Goal: Transaction & Acquisition: Purchase product/service

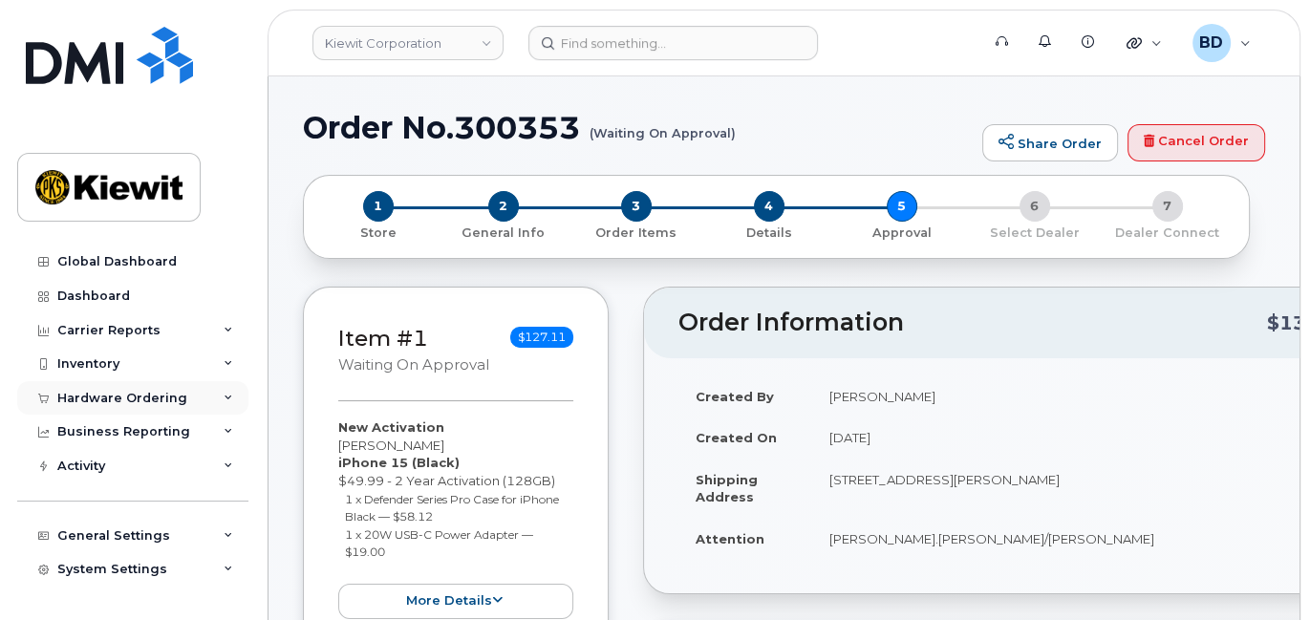
click at [224, 397] on icon at bounding box center [229, 399] width 10 height 10
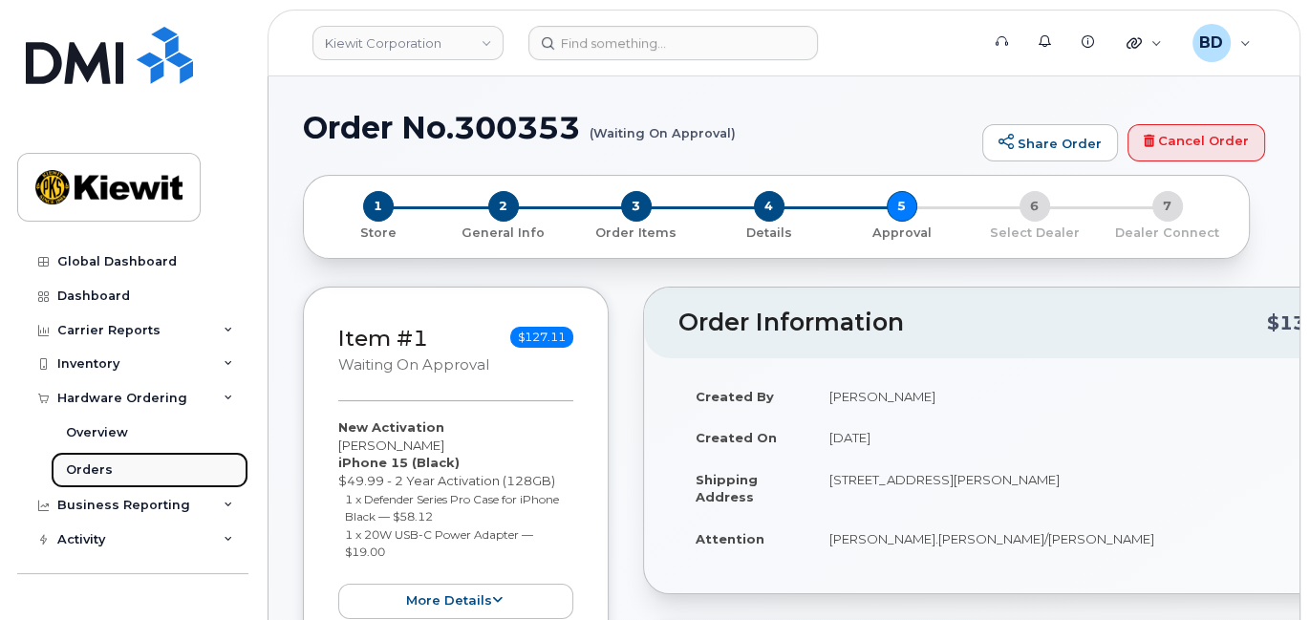
click at [115, 468] on link "Orders" at bounding box center [150, 470] width 198 height 36
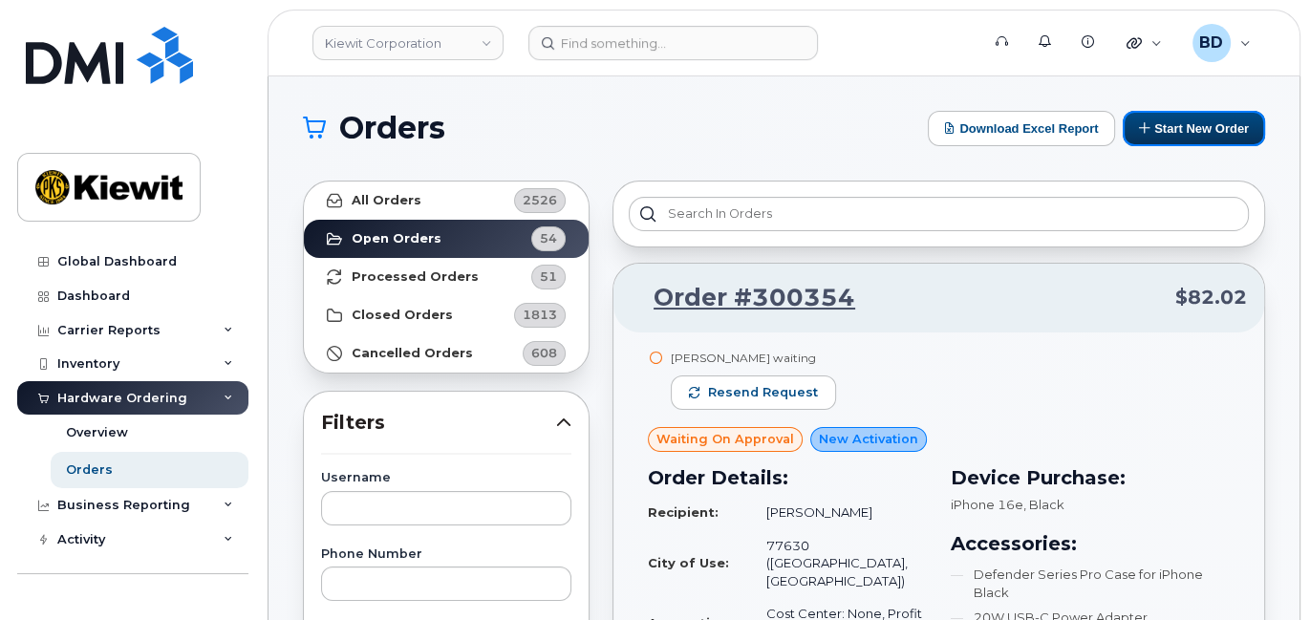
drag, startPoint x: 1202, startPoint y: 122, endPoint x: 1022, endPoint y: 108, distance: 181.2
click at [1202, 122] on button "Start New Order" at bounding box center [1194, 128] width 142 height 35
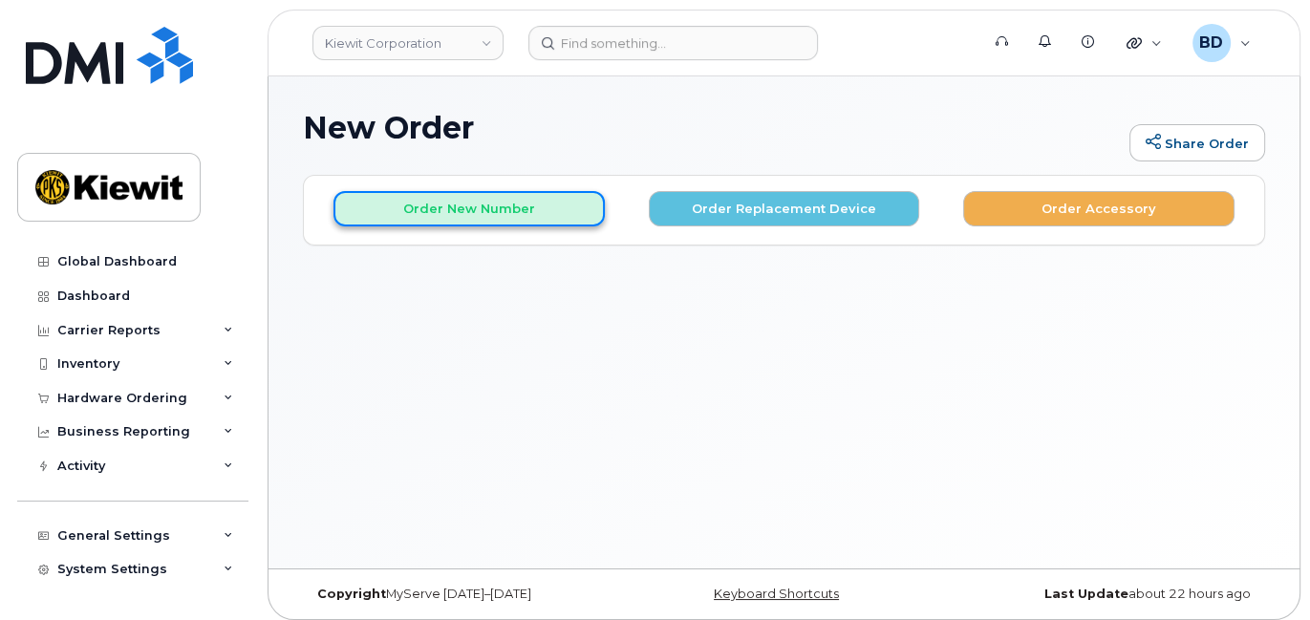
click at [415, 205] on button "Order New Number" at bounding box center [469, 208] width 271 height 35
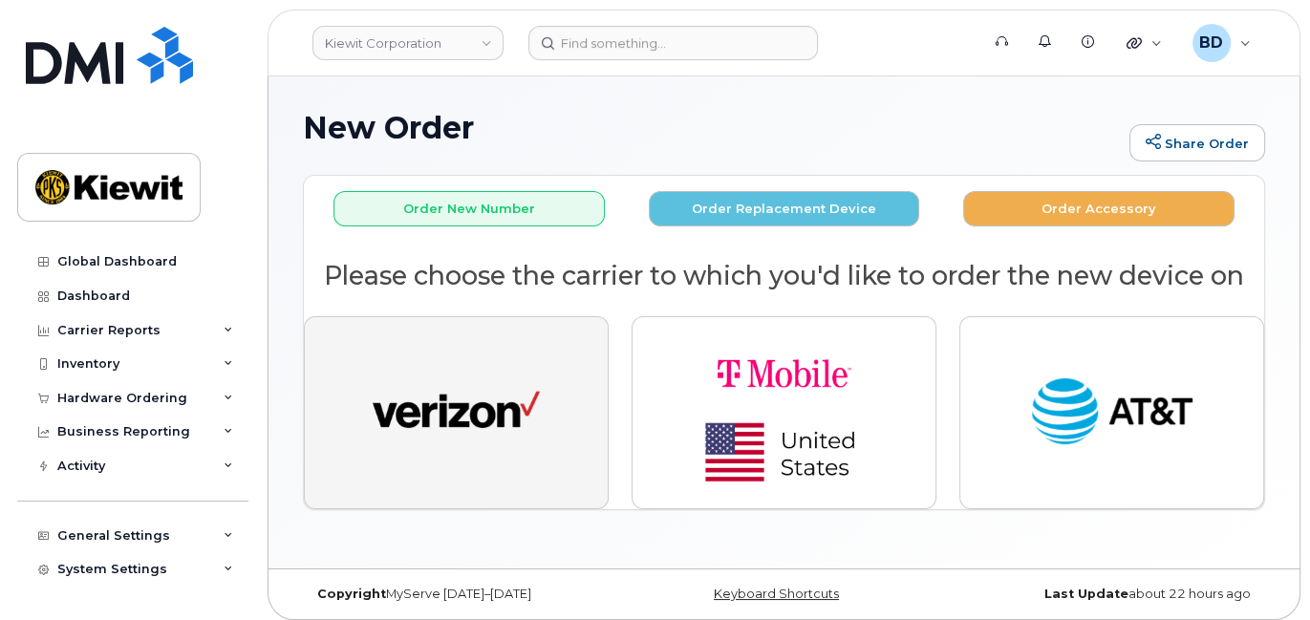
click at [508, 422] on img "button" at bounding box center [456, 413] width 167 height 86
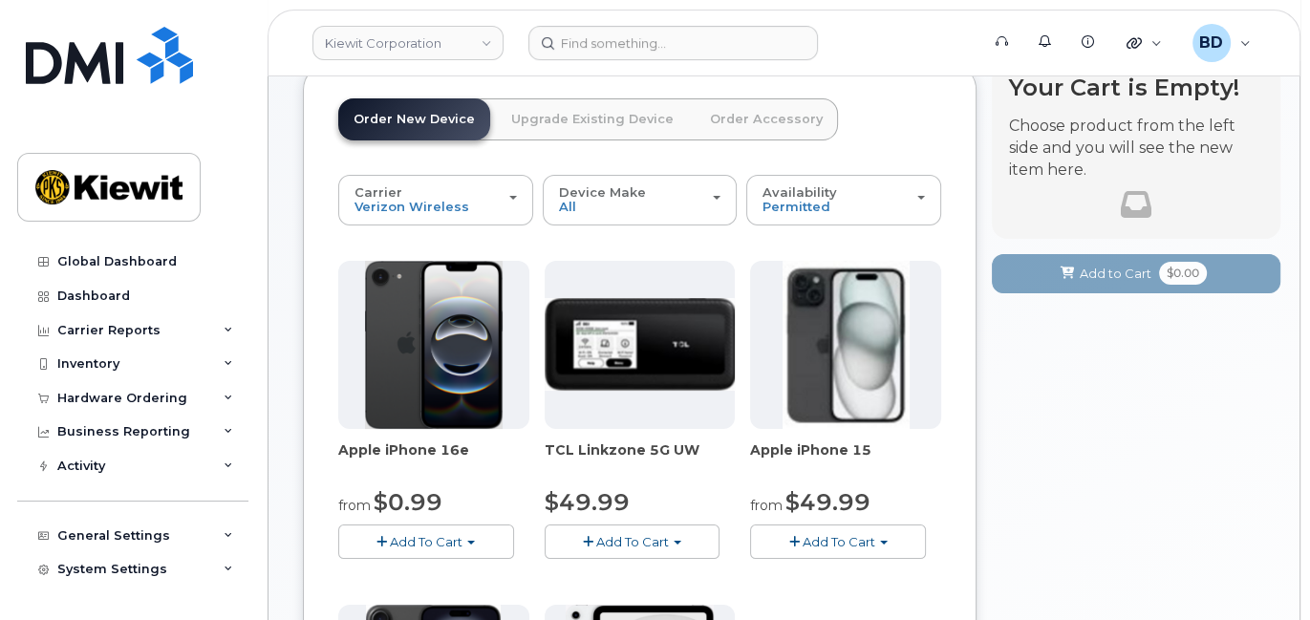
scroll to position [254, 0]
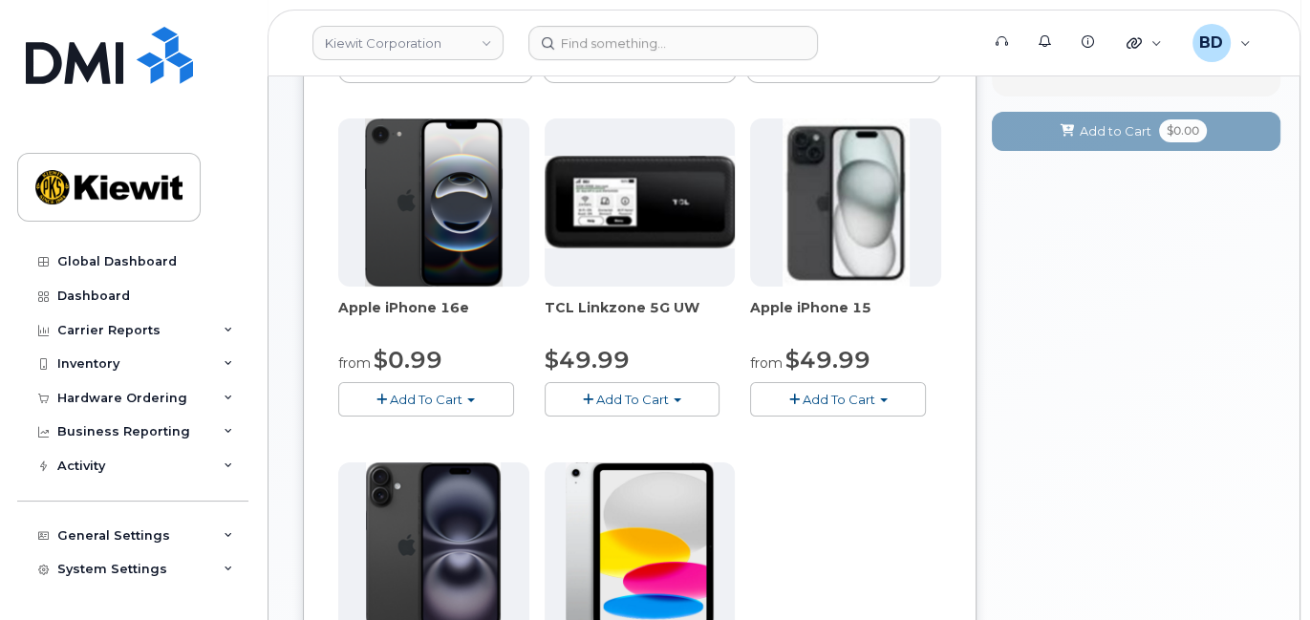
click at [851, 395] on span "Add To Cart" at bounding box center [839, 399] width 73 height 15
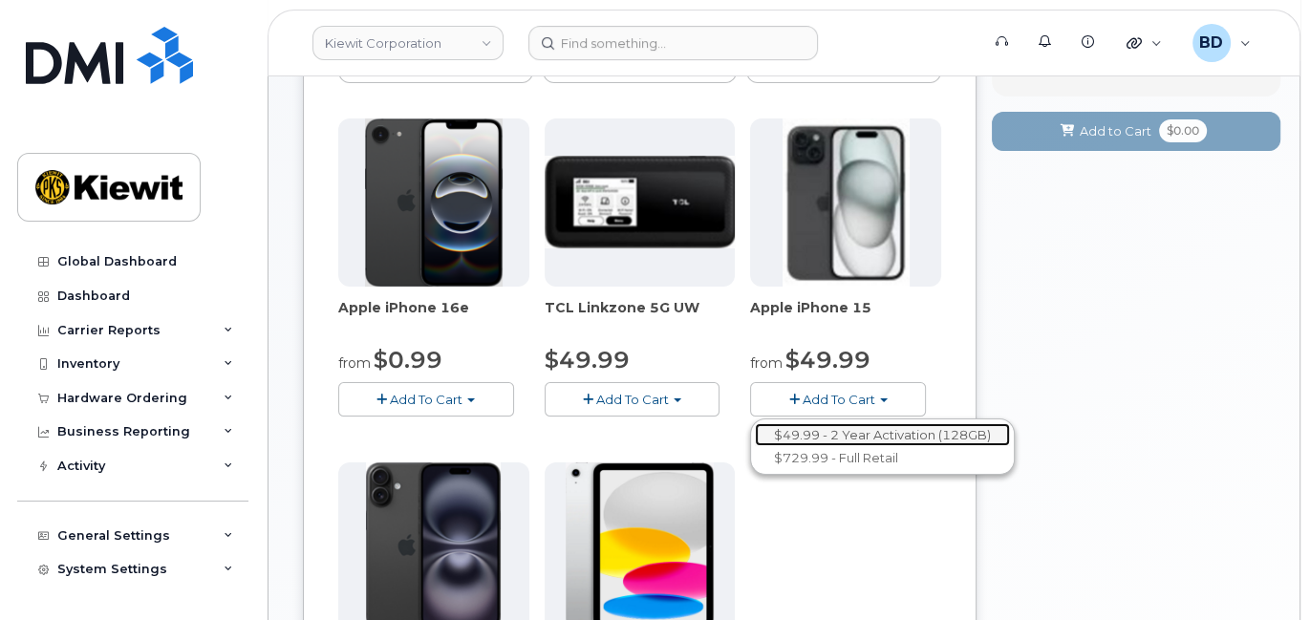
click at [830, 430] on link "$49.99 - 2 Year Activation (128GB)" at bounding box center [882, 435] width 255 height 24
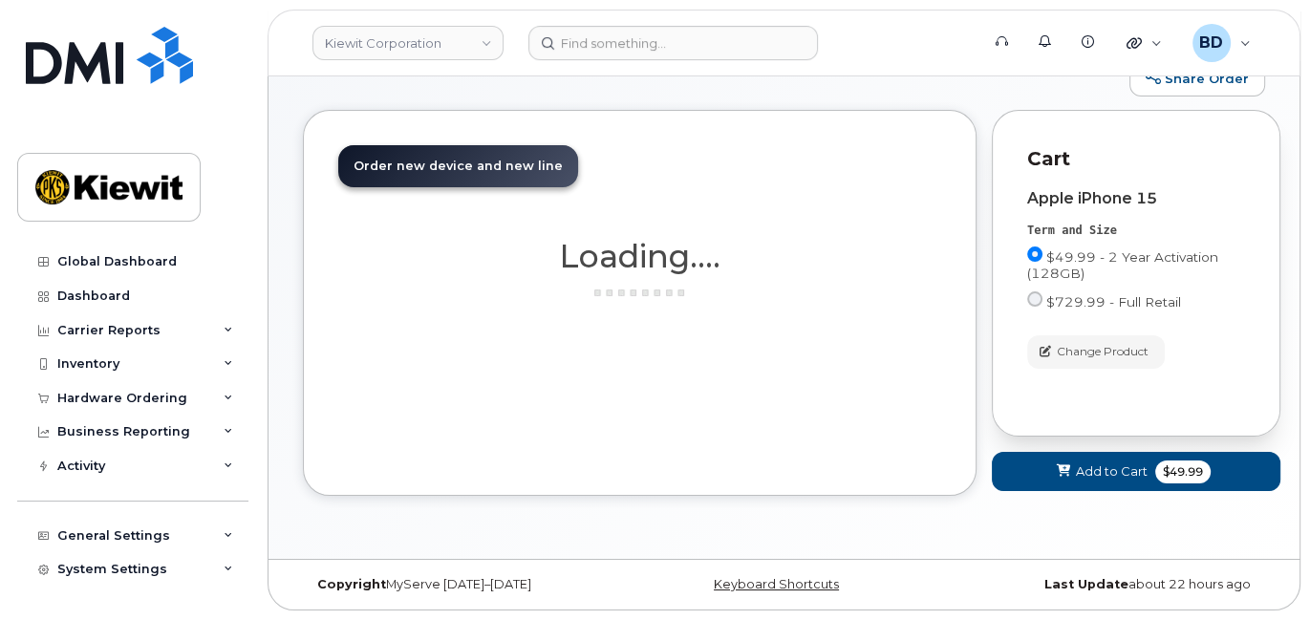
scroll to position [63, 0]
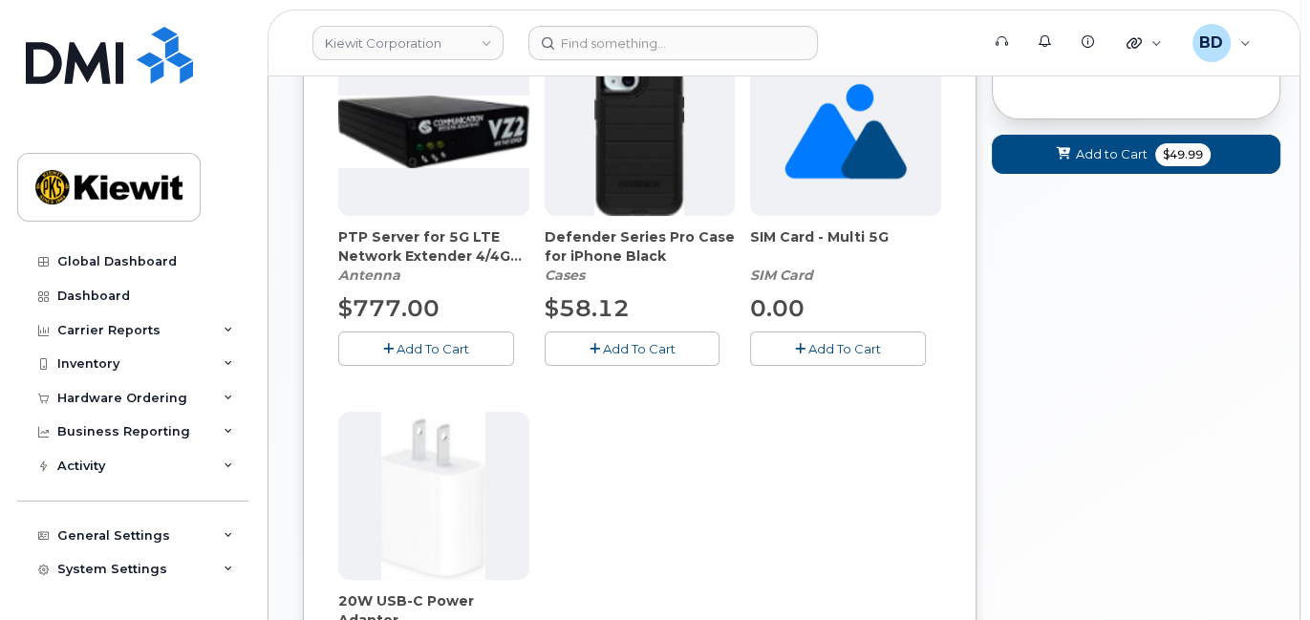
click at [620, 343] on span "Add To Cart" at bounding box center [638, 348] width 73 height 15
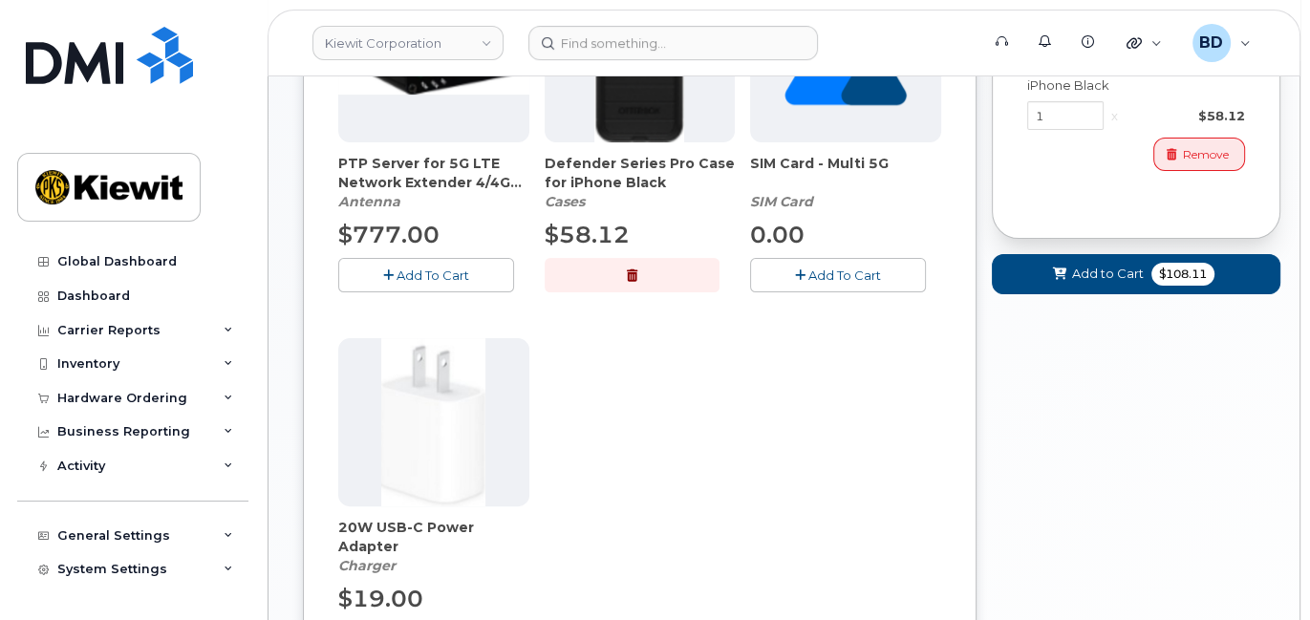
scroll to position [636, 0]
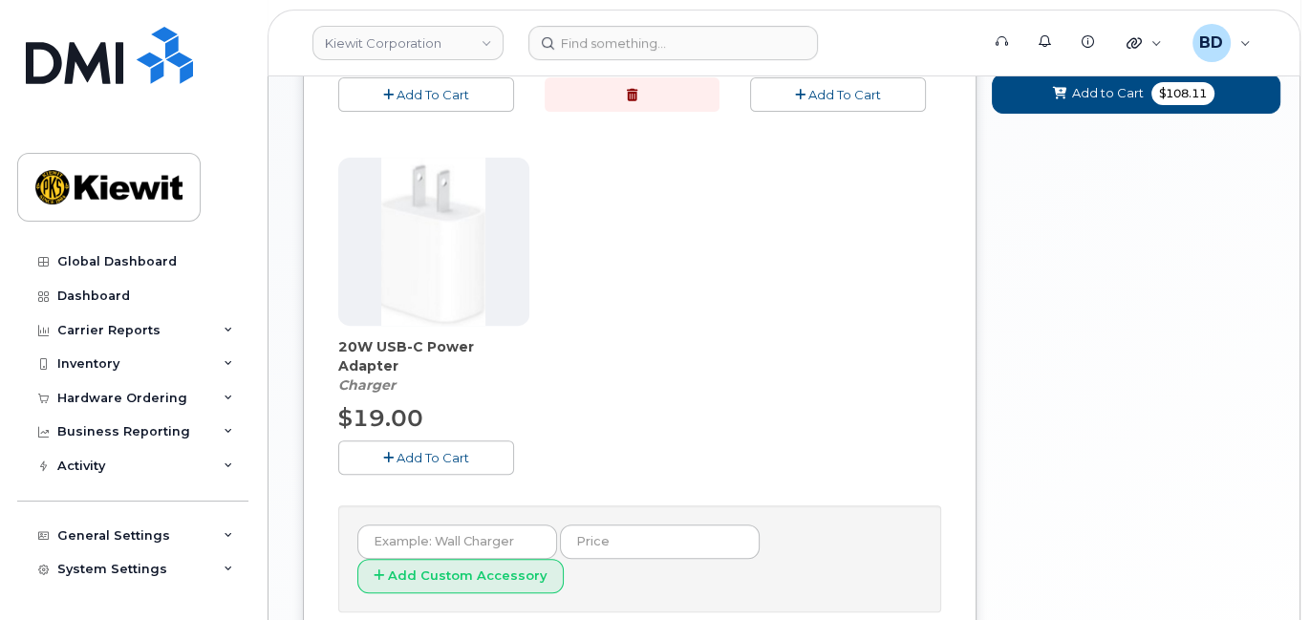
click at [405, 456] on span "Add To Cart" at bounding box center [433, 457] width 73 height 15
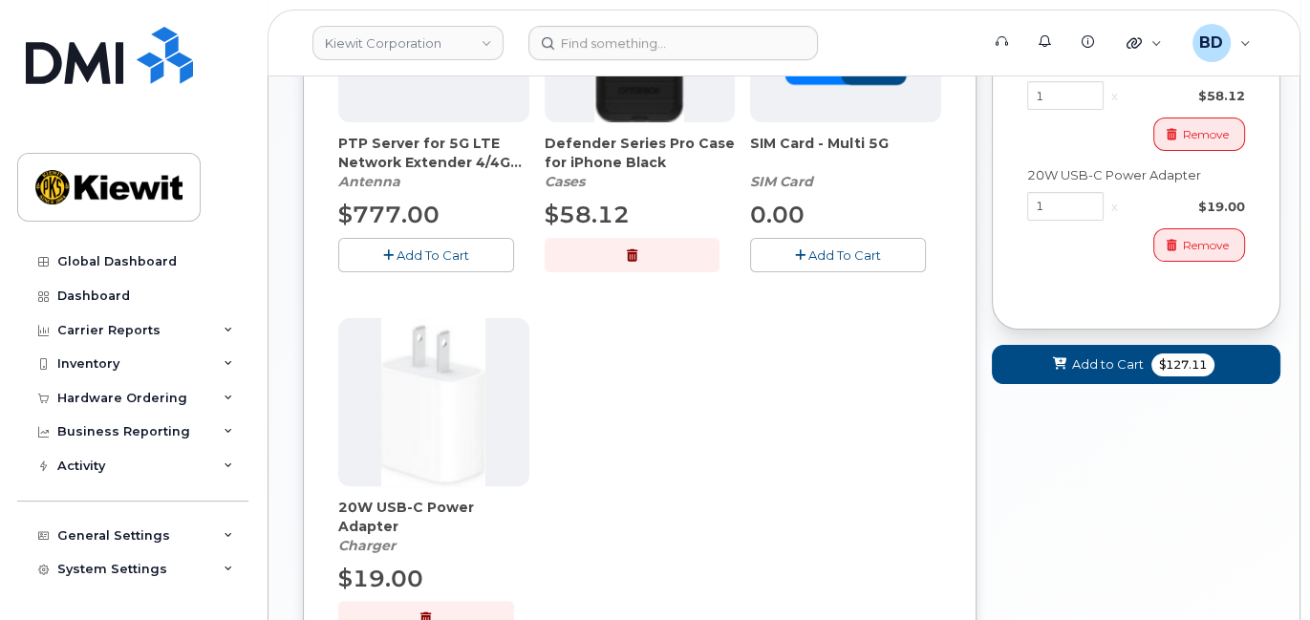
scroll to position [509, 0]
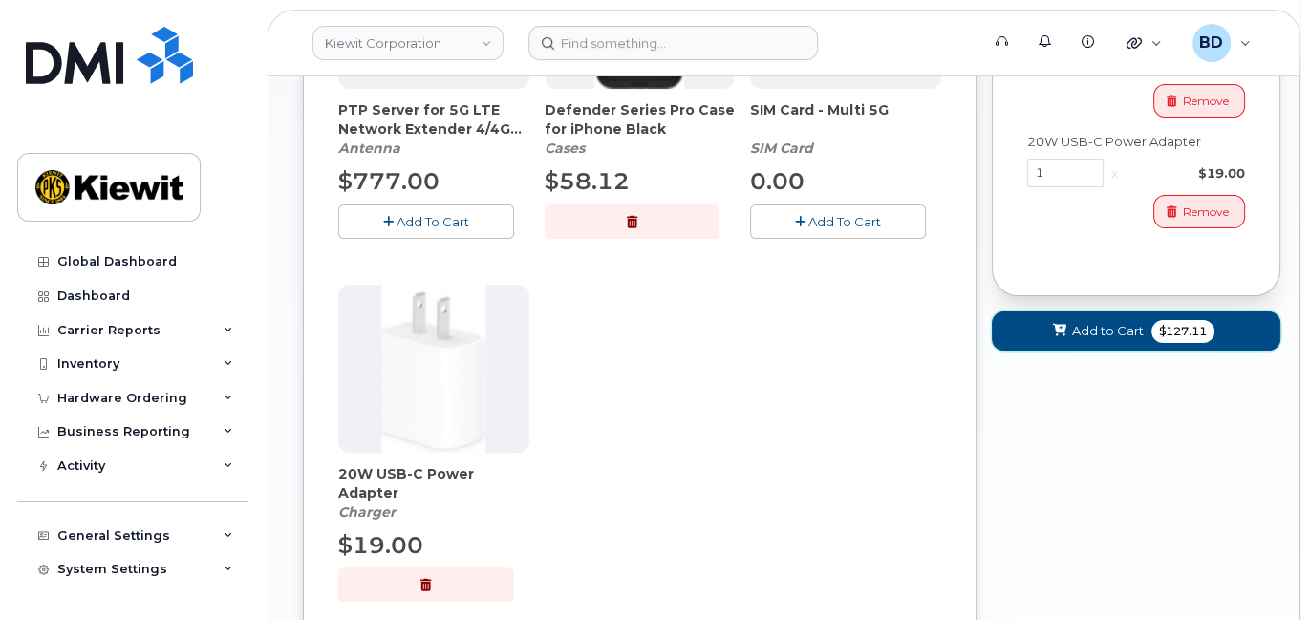
click at [1104, 331] on span "Add to Cart" at bounding box center [1108, 331] width 72 height 18
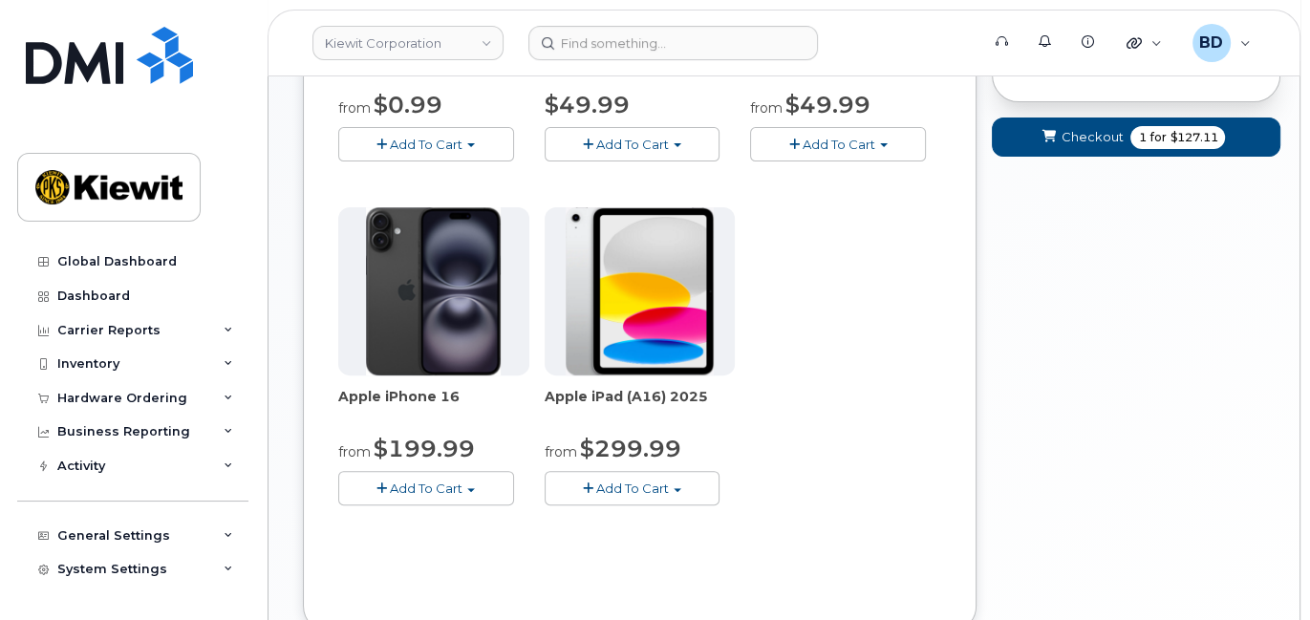
scroll to position [643, 0]
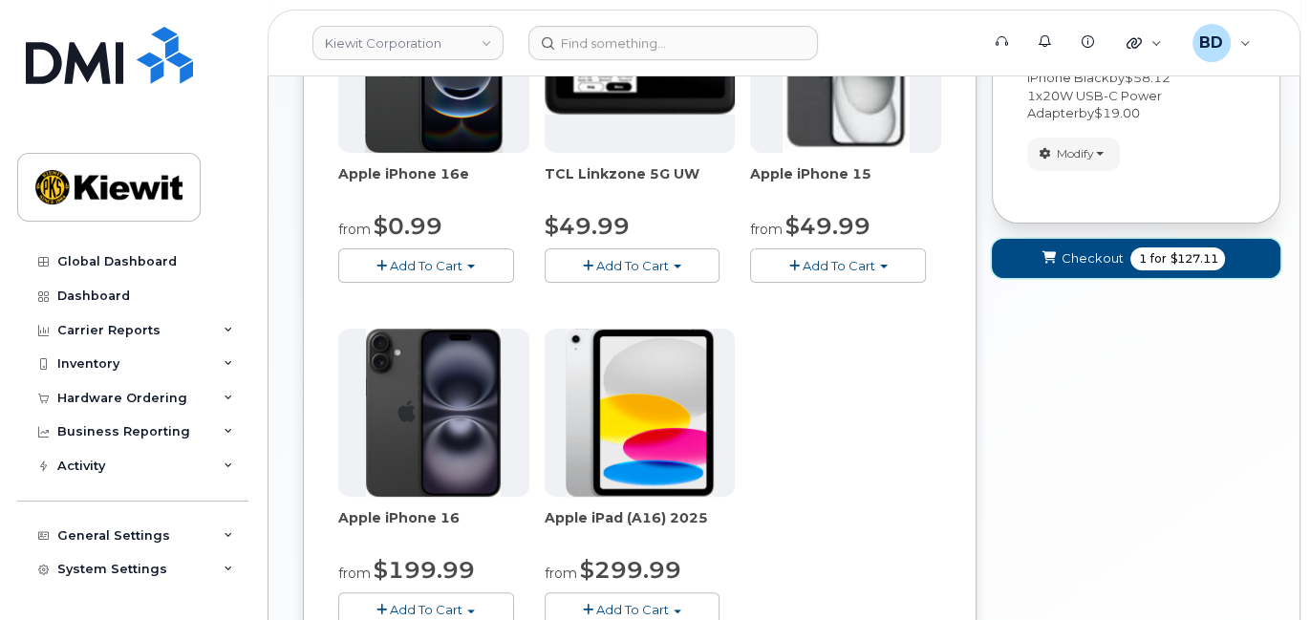
click at [1118, 250] on span "Checkout" at bounding box center [1092, 258] width 62 height 18
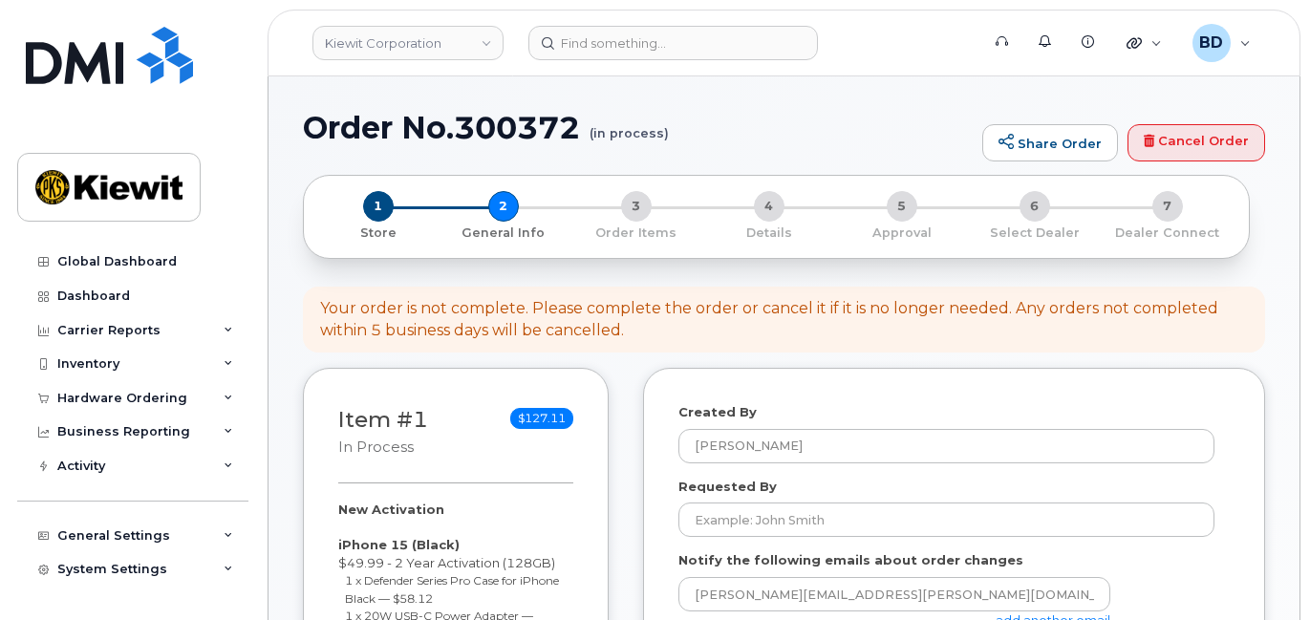
select select
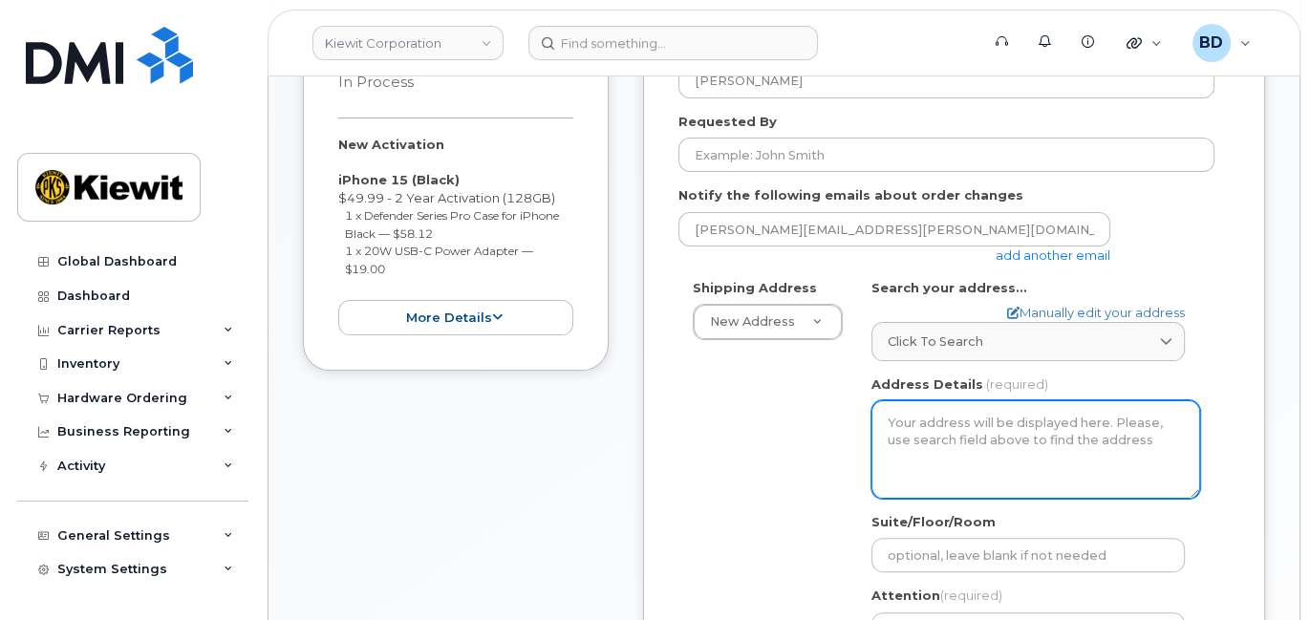
scroll to position [382, 0]
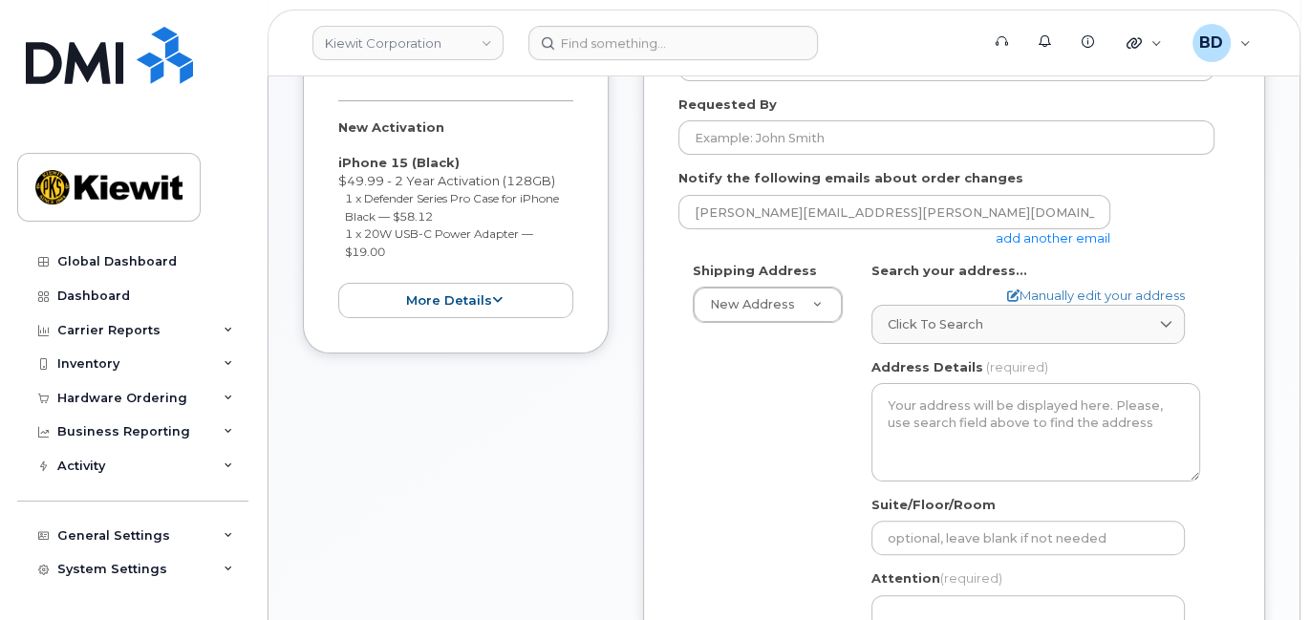
click at [1043, 240] on link "add another email" at bounding box center [1053, 237] width 115 height 15
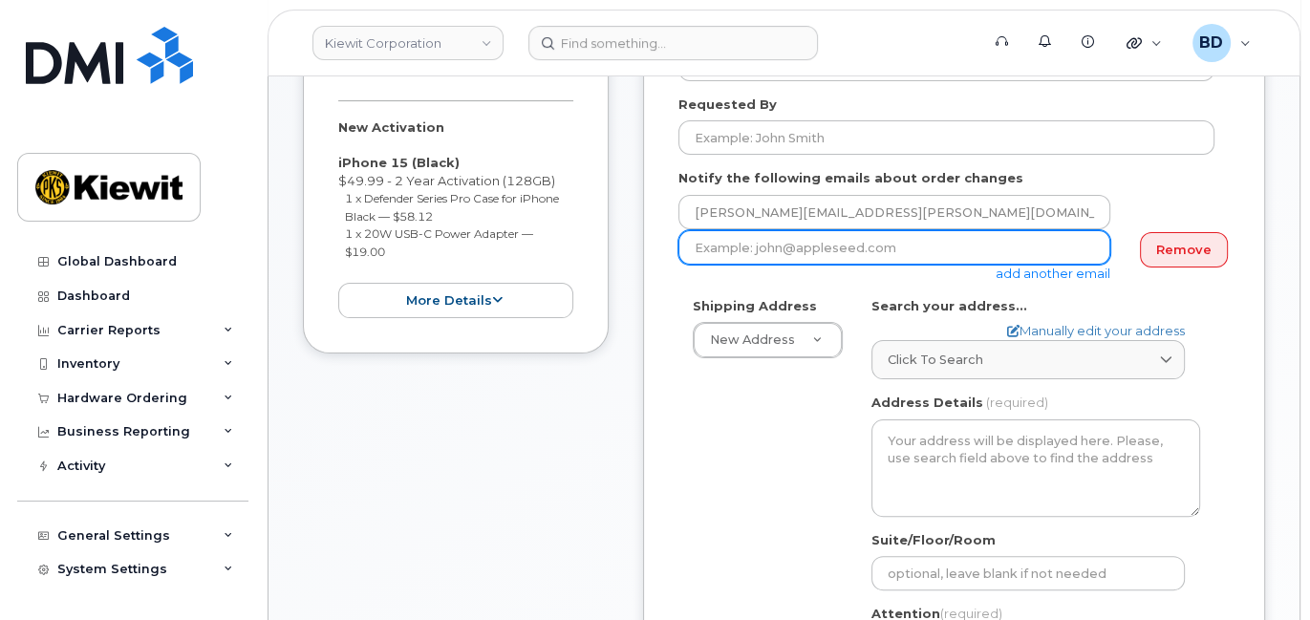
click at [786, 244] on input "email" at bounding box center [895, 247] width 432 height 34
paste input "taylor.blagdon@kiewit.com"
type input "taylor.blagdon@kiewit.com"
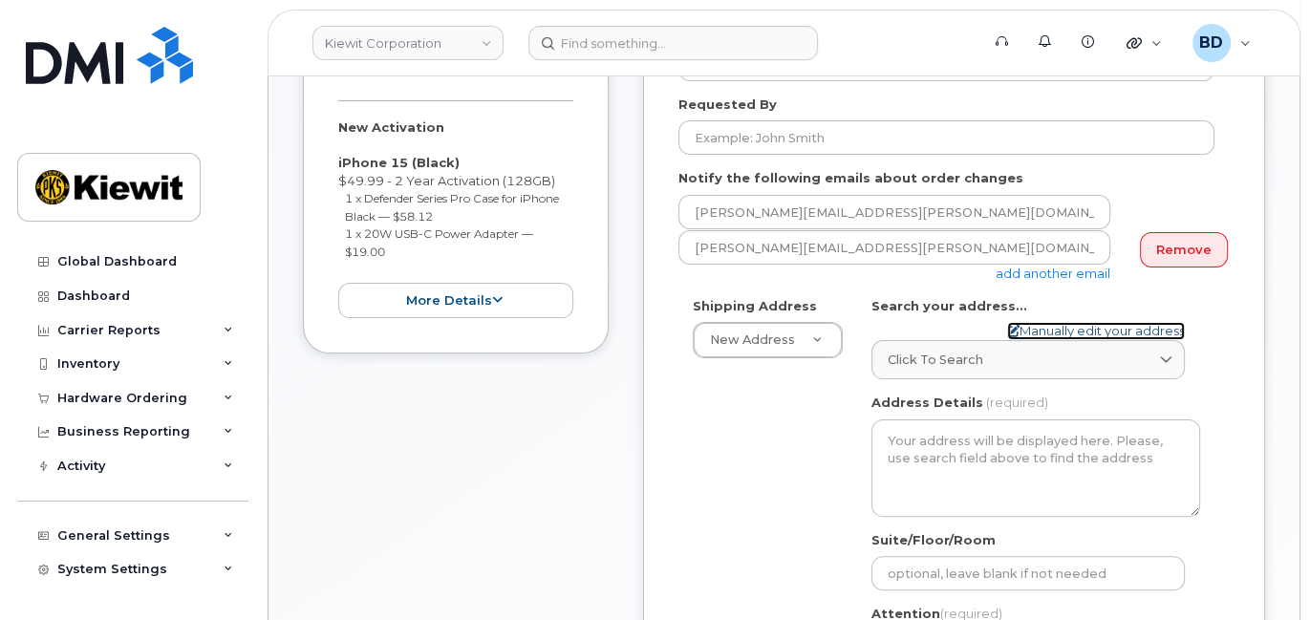
click at [1024, 328] on link "Manually edit your address" at bounding box center [1096, 331] width 178 height 18
select select
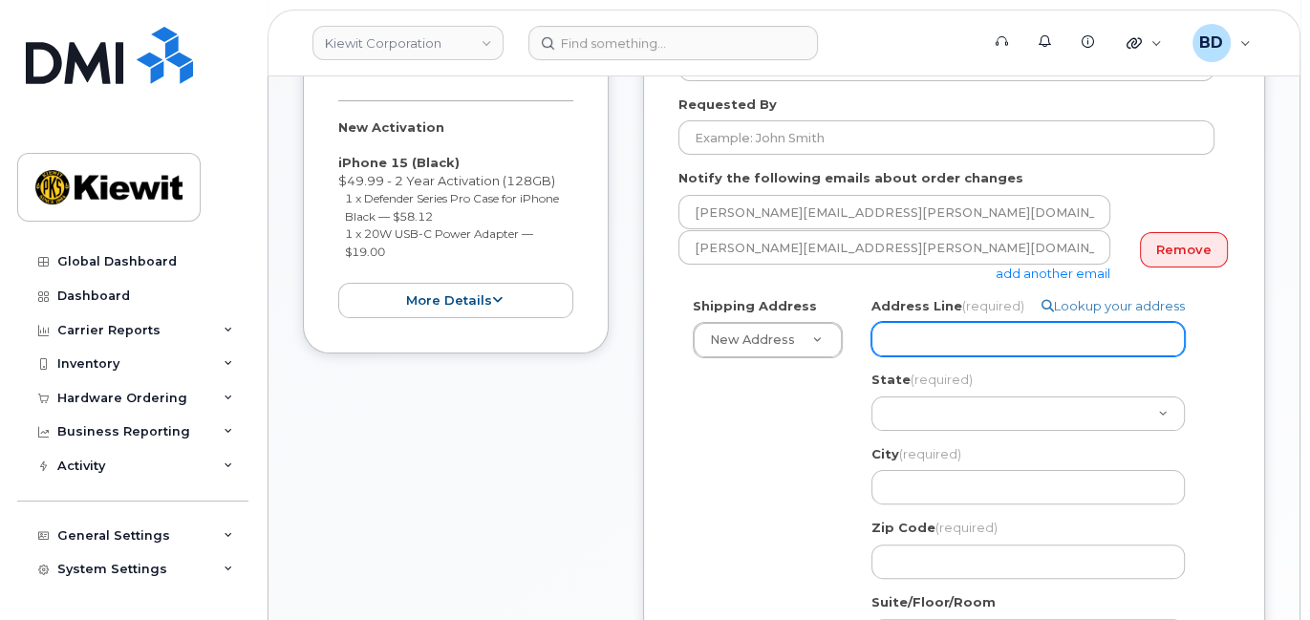
click at [884, 325] on input "Address Line (required)" at bounding box center [1028, 339] width 313 height 34
paste input "8880 Penrose Ln"
type input "8880 Penrose Ln"
select select
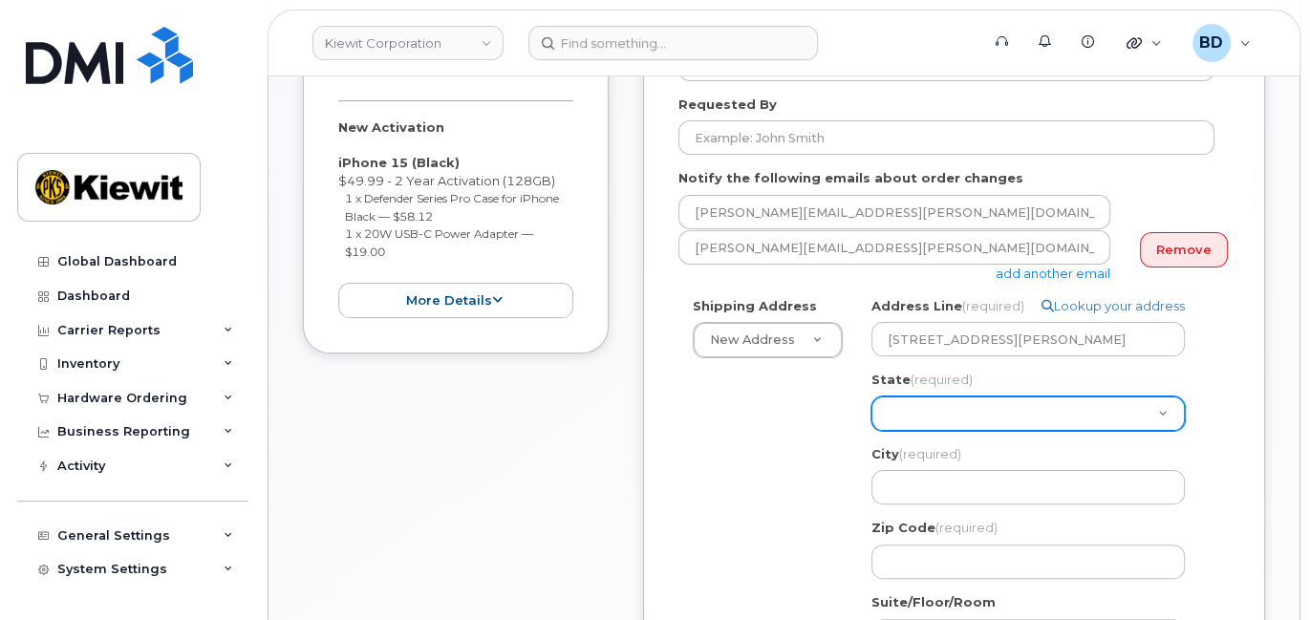
drag, startPoint x: 909, startPoint y: 405, endPoint x: 892, endPoint y: 407, distance: 17.3
click at [909, 406] on select "Alabama Alaska American Samoa Arizona Arkansas California Colorado Connecticut …" at bounding box center [1028, 414] width 313 height 34
select select "KS"
click at [872, 397] on select "[US_STATE] [US_STATE] [US_STATE] [US_STATE] [US_STATE] [US_STATE] [US_STATE] [U…" at bounding box center [1028, 414] width 313 height 34
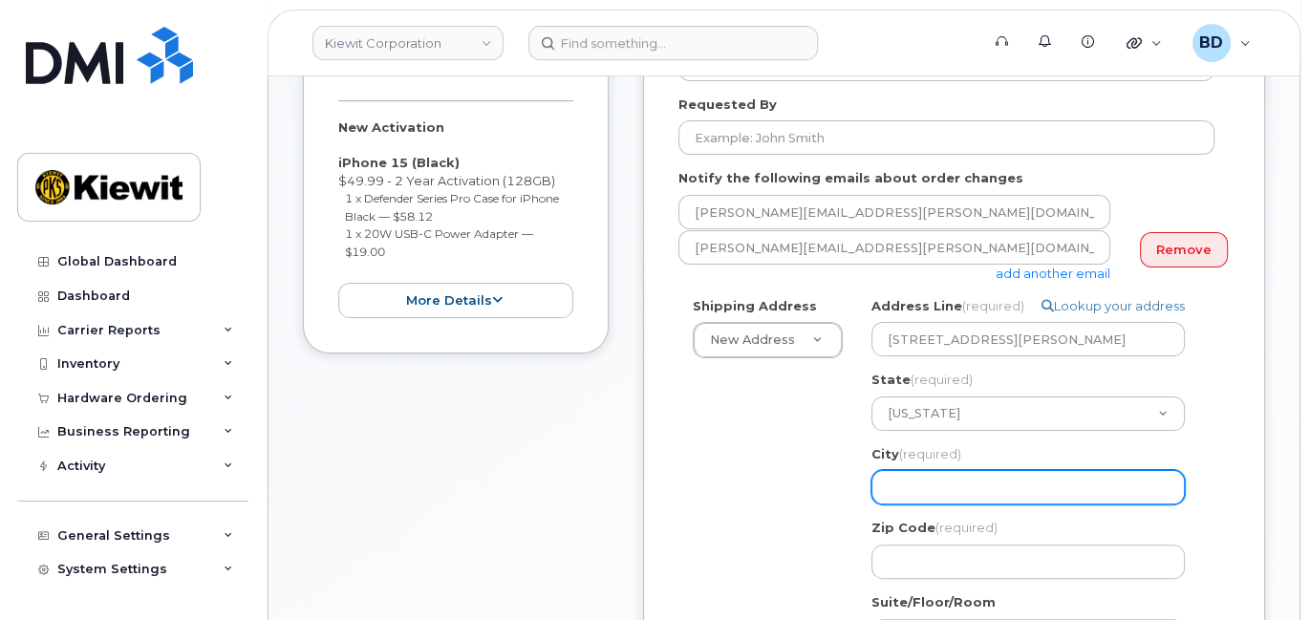
click at [927, 480] on input "City (required)" at bounding box center [1028, 487] width 313 height 34
select select
type input "L"
select select
type input "Le"
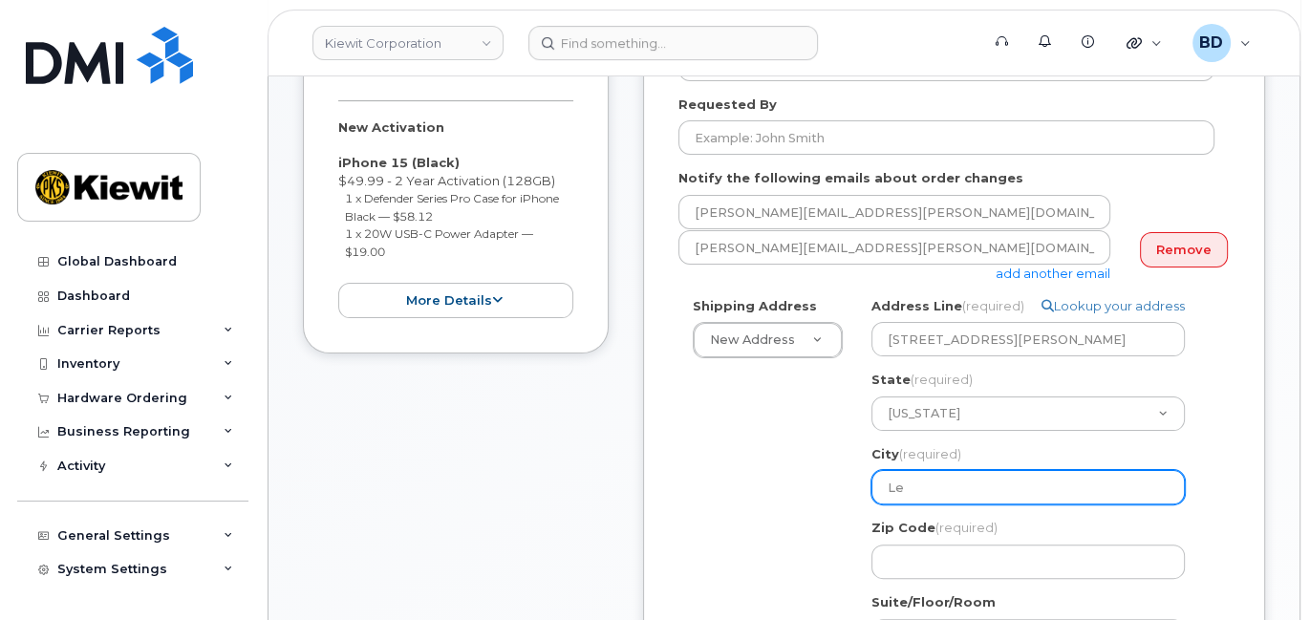
select select
type input "Len"
select select
type input "Lene"
select select
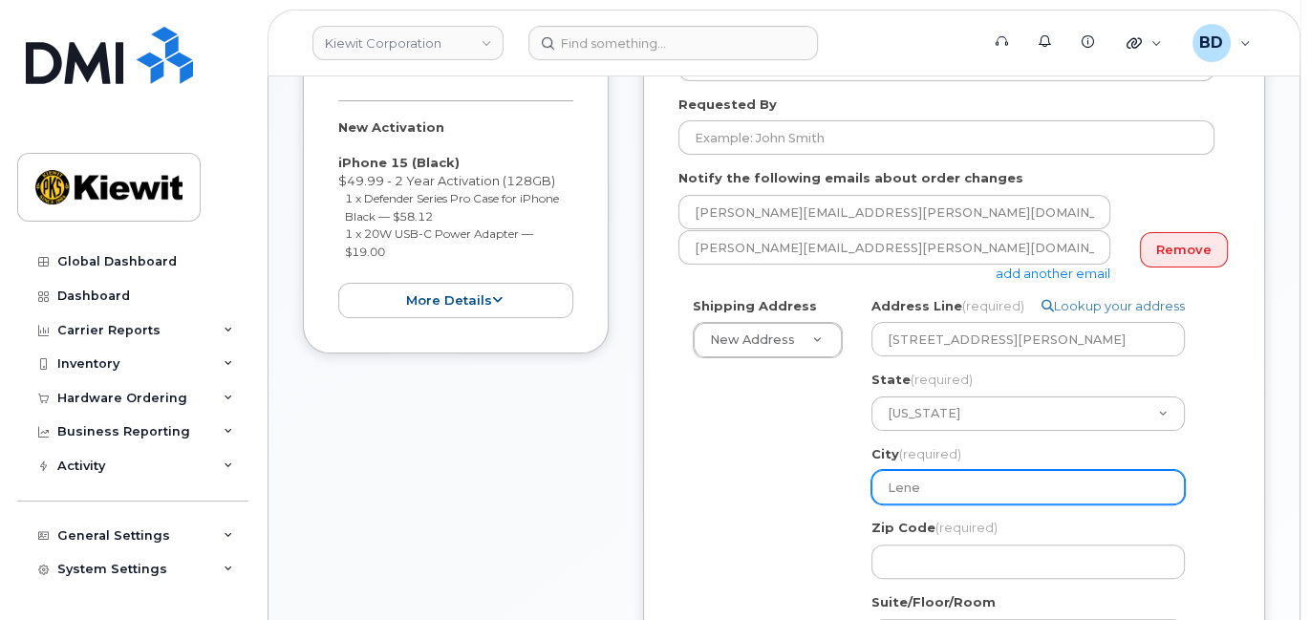
type input "Lenex"
select select
type input "Lone Tree"
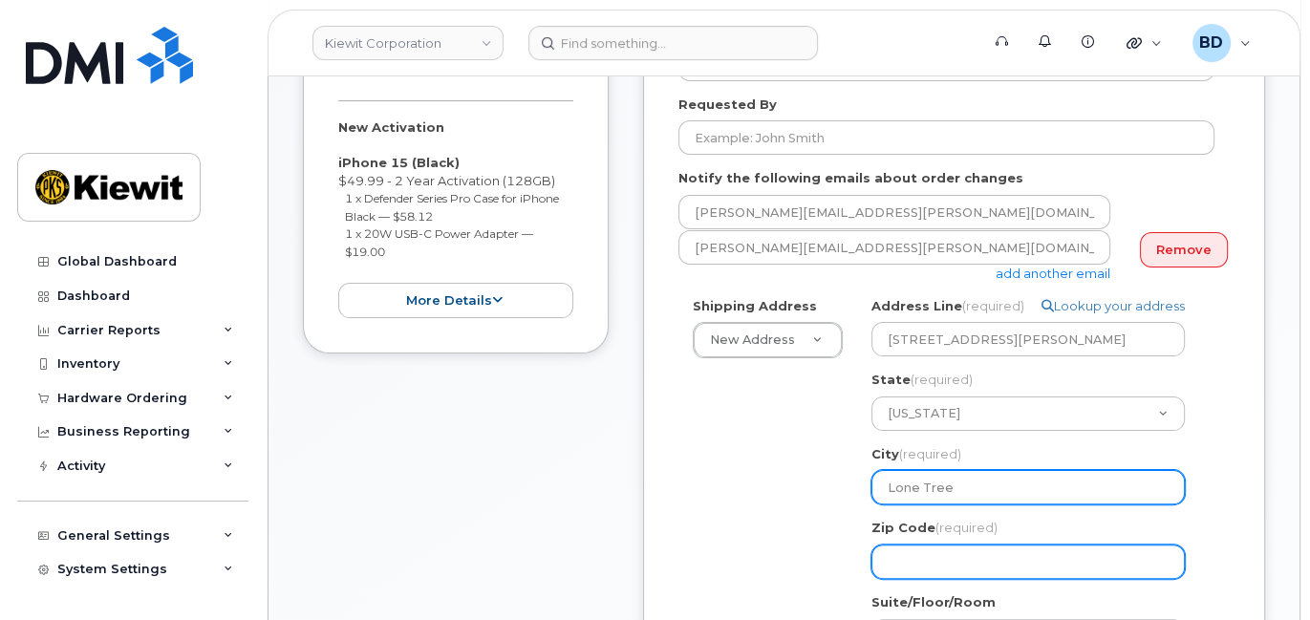
type input "80124"
type input "8777727707"
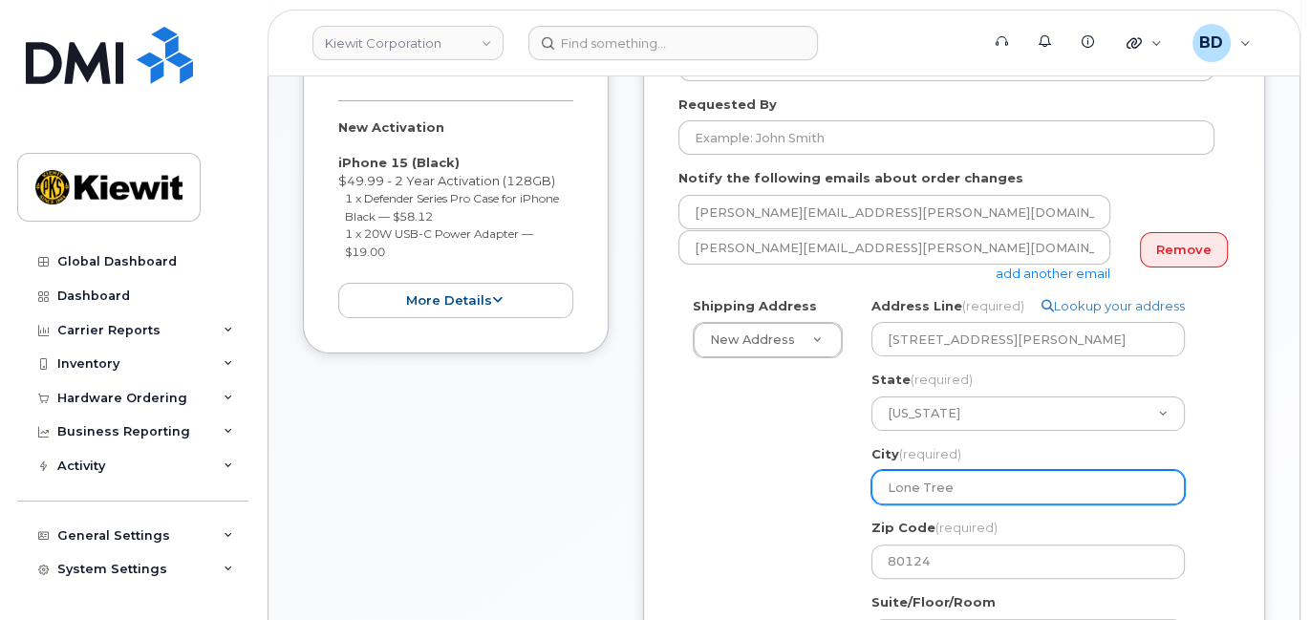
drag, startPoint x: 965, startPoint y: 487, endPoint x: 831, endPoint y: 490, distance: 133.8
click at [831, 490] on div "Shipping Address New Address New Address 10055 Trainstation Circle 11501 42nd S…" at bounding box center [947, 556] width 536 height 519
select select
type input "L"
select select
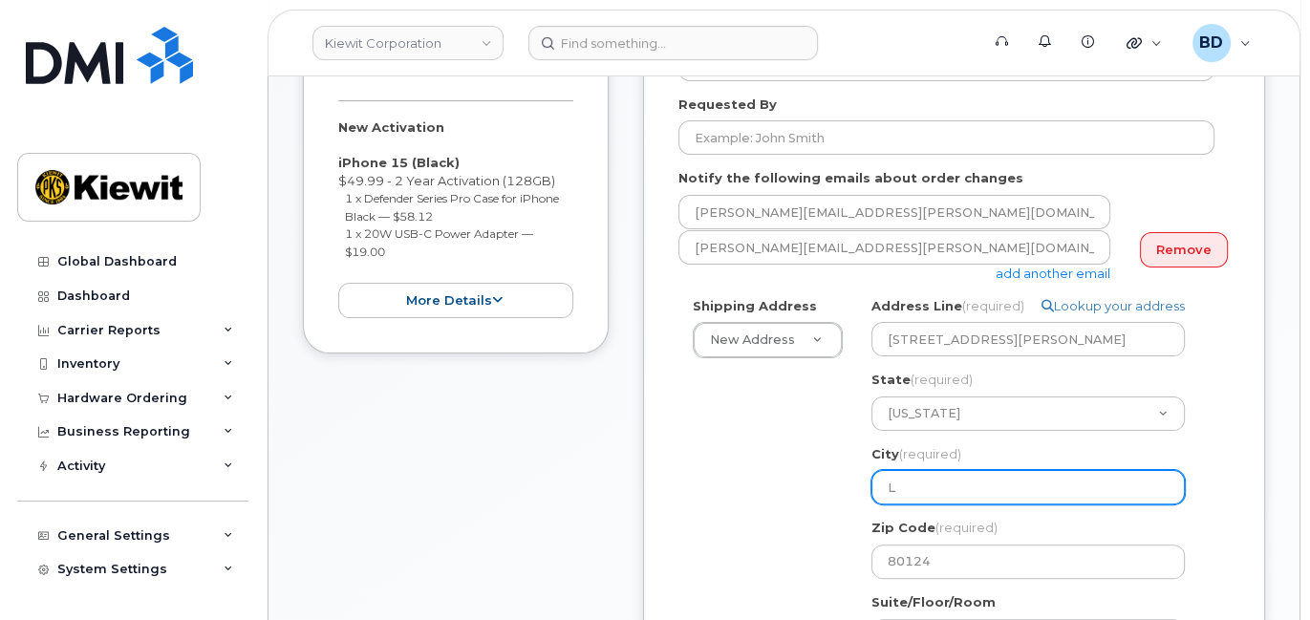
type input "Le"
select select
type input "Lee"
select select
type input "Leex"
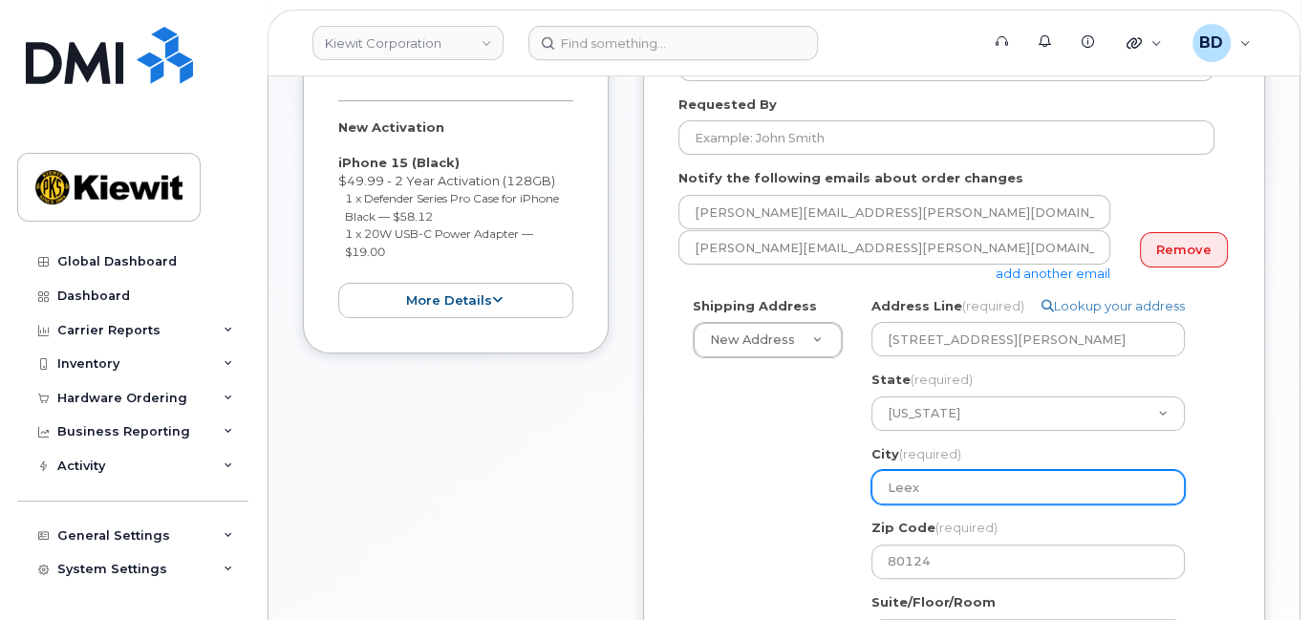
select select
type input "Leexa"
select select
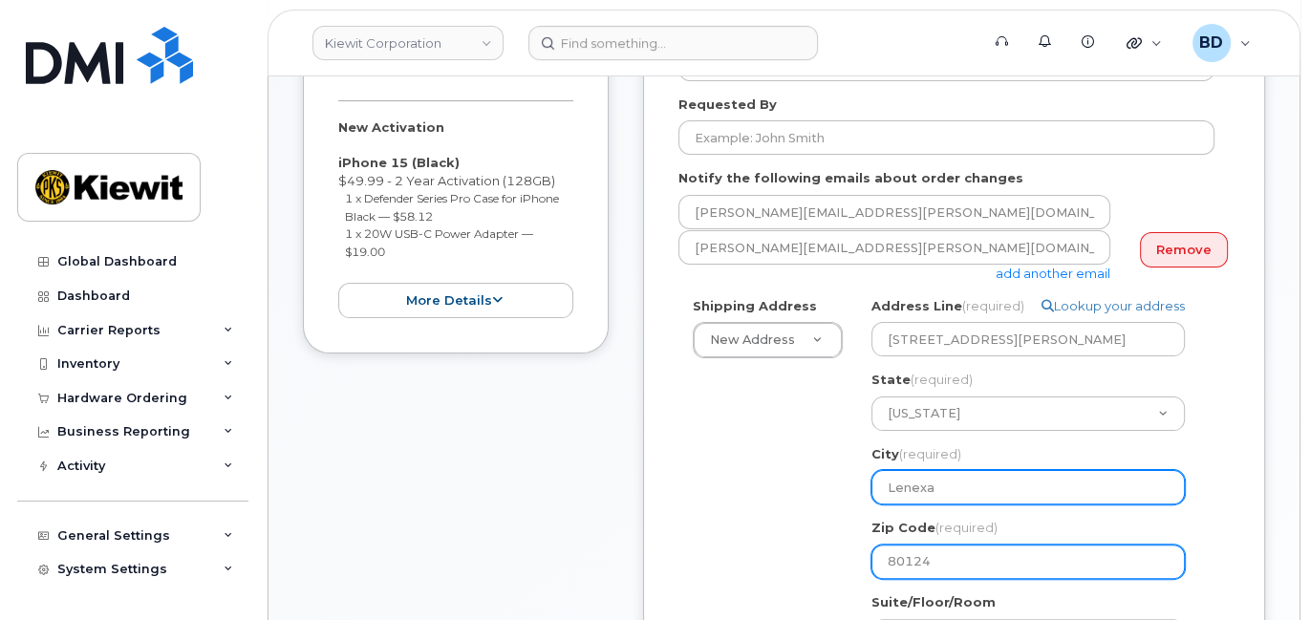
type input "Lenexa"
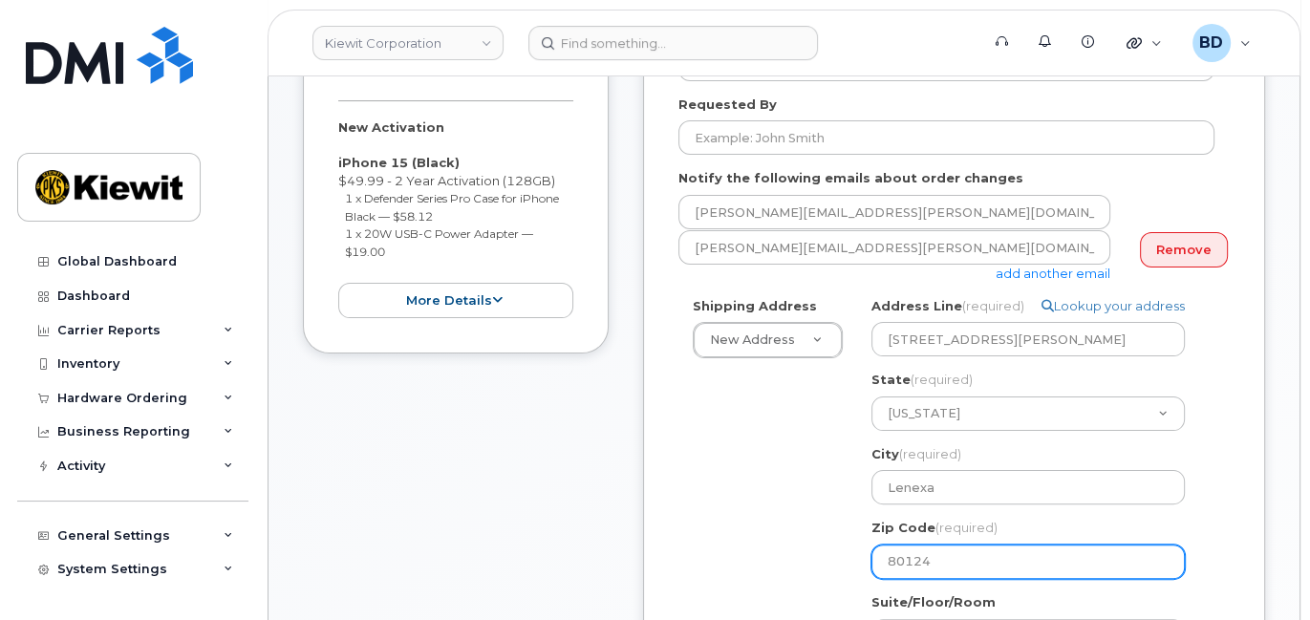
drag, startPoint x: 950, startPoint y: 557, endPoint x: 819, endPoint y: 567, distance: 131.3
click at [819, 567] on div "Shipping Address New Address New Address 10055 Trainstation Circle 11501 42nd S…" at bounding box center [947, 556] width 536 height 519
select select
type input "6"
select select
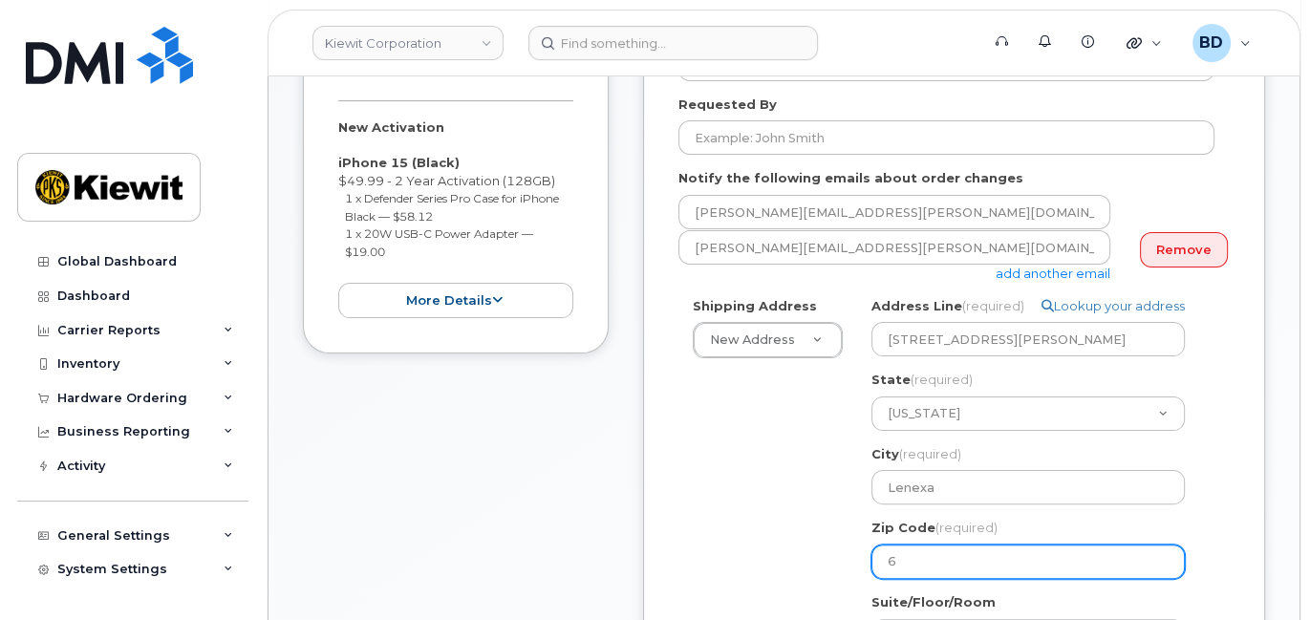
type input "66"
select select
type input "662"
select select
type input "6621"
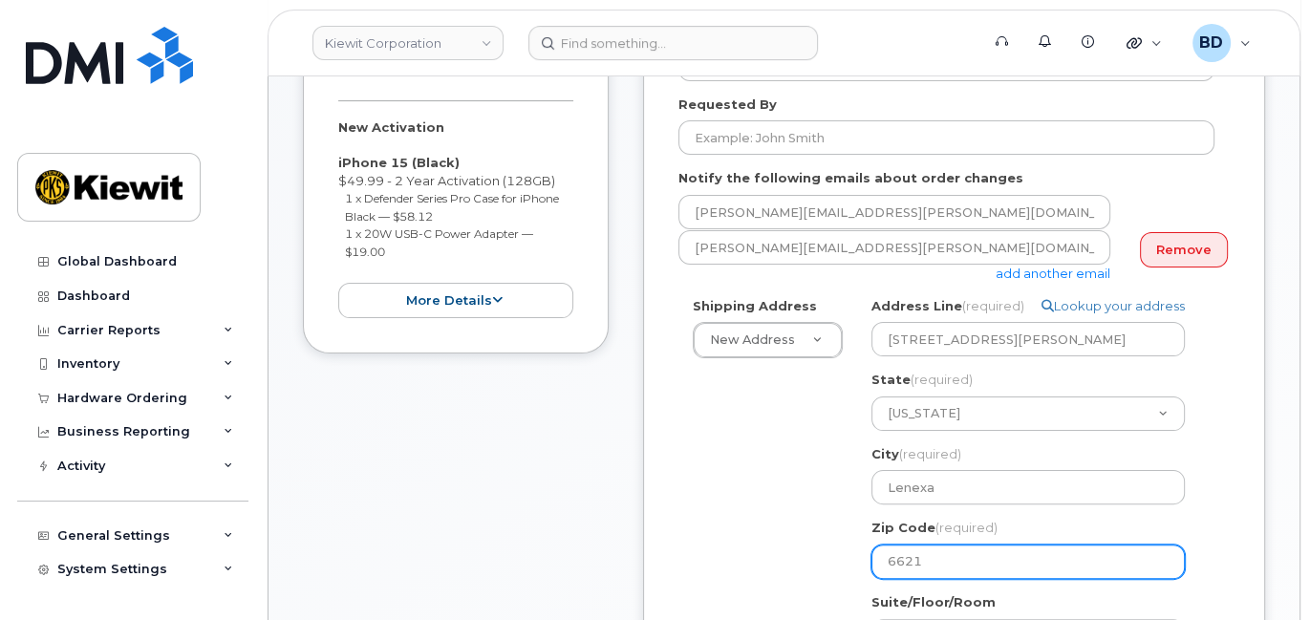
select select
type input "66219"
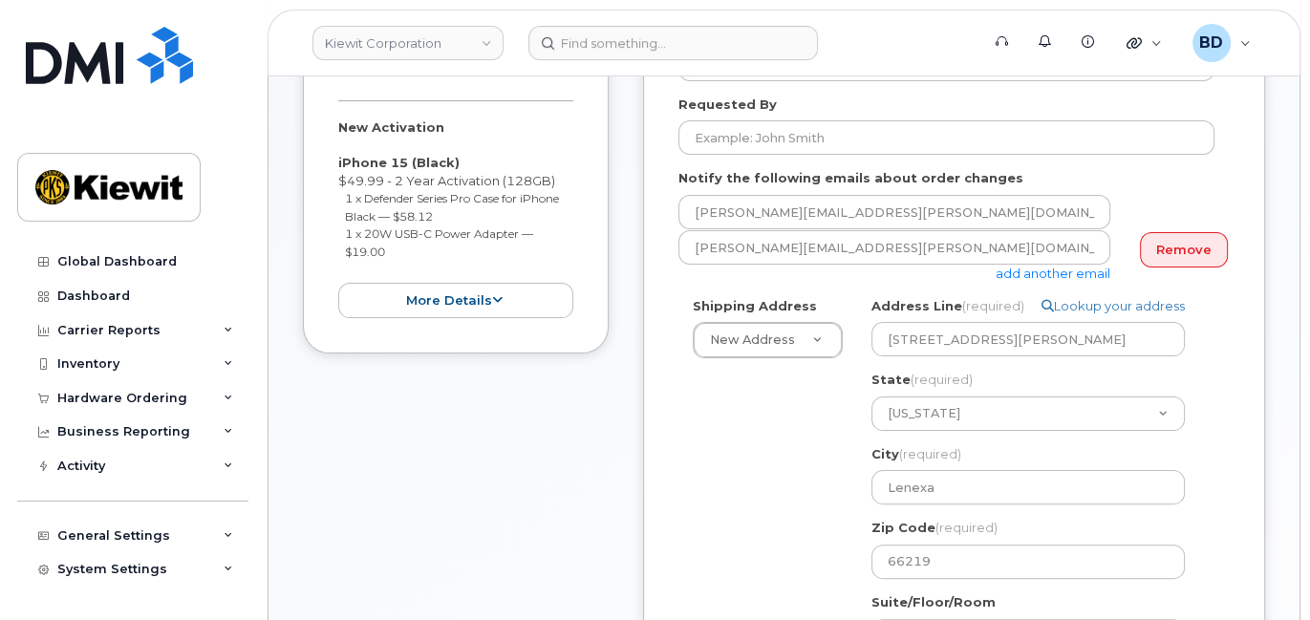
click at [722, 476] on div "Shipping Address New Address New Address 10055 Trainstation Circle 11501 42nd S…" at bounding box center [947, 556] width 536 height 519
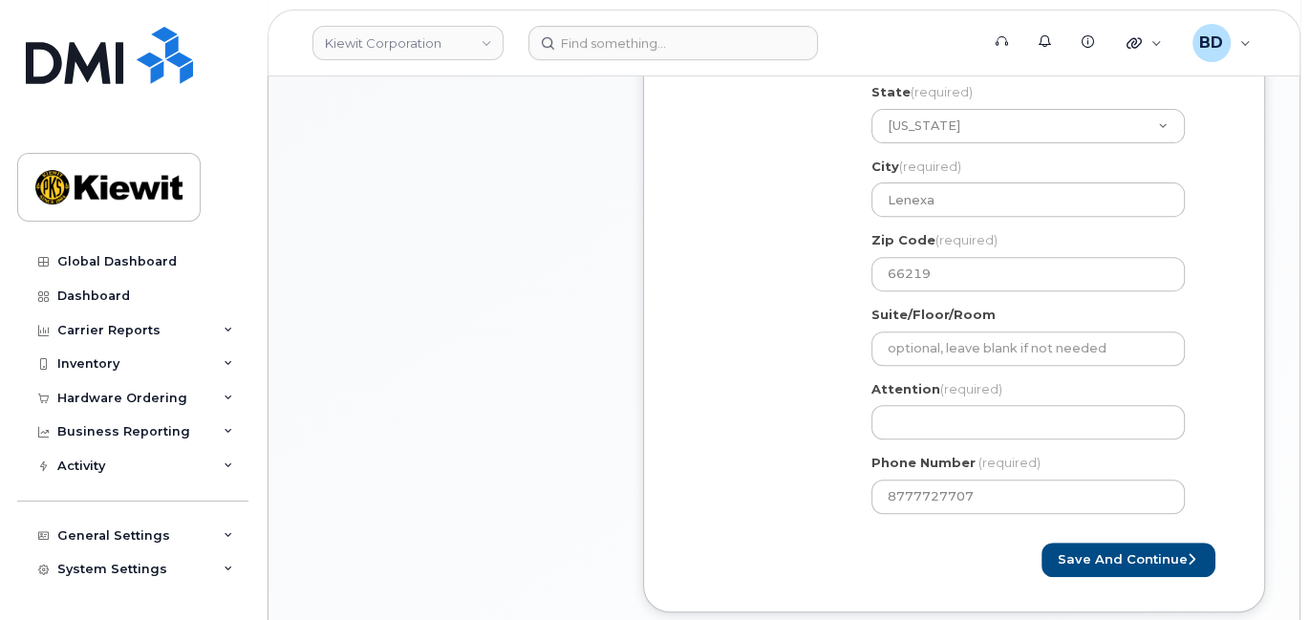
scroll to position [636, 0]
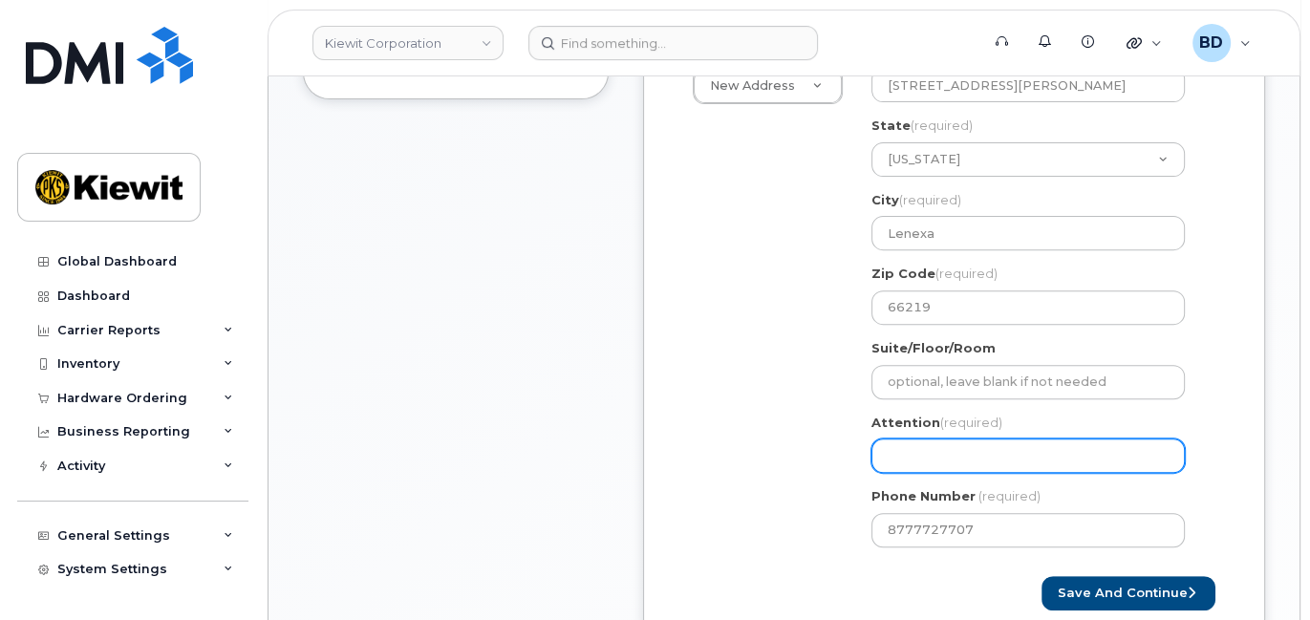
click at [890, 457] on input "Attention (required)" at bounding box center [1028, 456] width 313 height 34
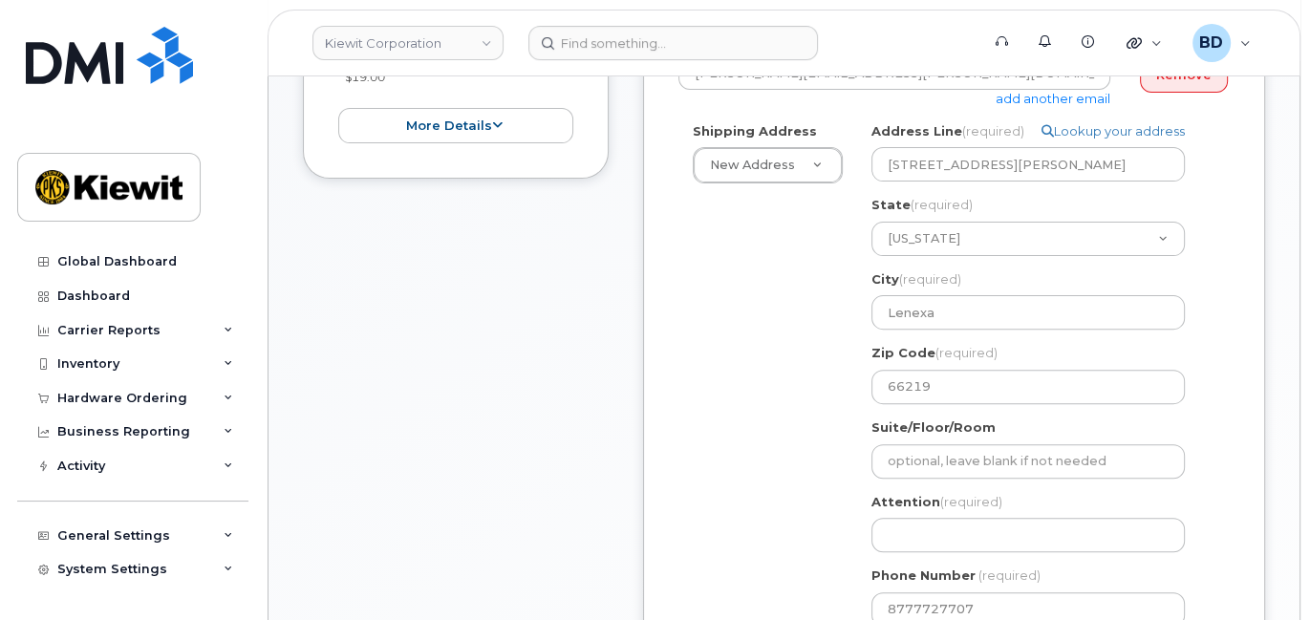
scroll to position [509, 0]
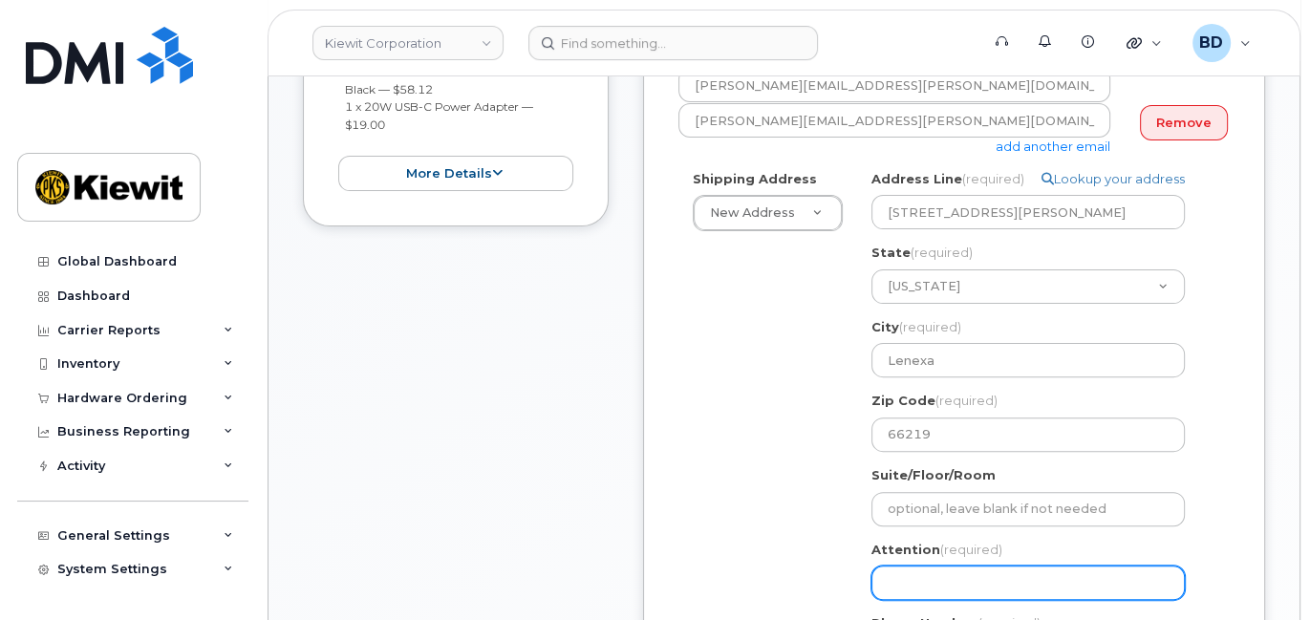
click at [879, 572] on input "Attention (required)" at bounding box center [1028, 583] width 313 height 34
paste input "Eli.Irsik"
select select
type input "Eli.Irsik"
select select
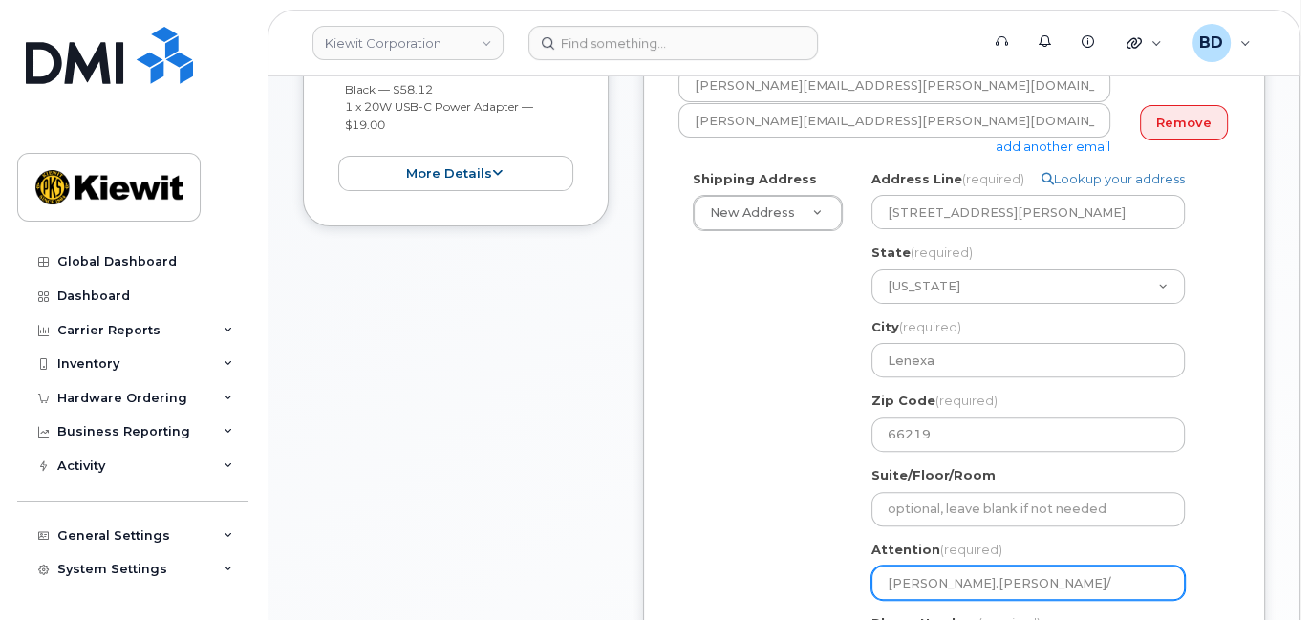
type input "Eli.Irsik/"
click at [957, 581] on input "Eli.Irsik/" at bounding box center [1028, 583] width 313 height 34
paste input "Austin King"
select select
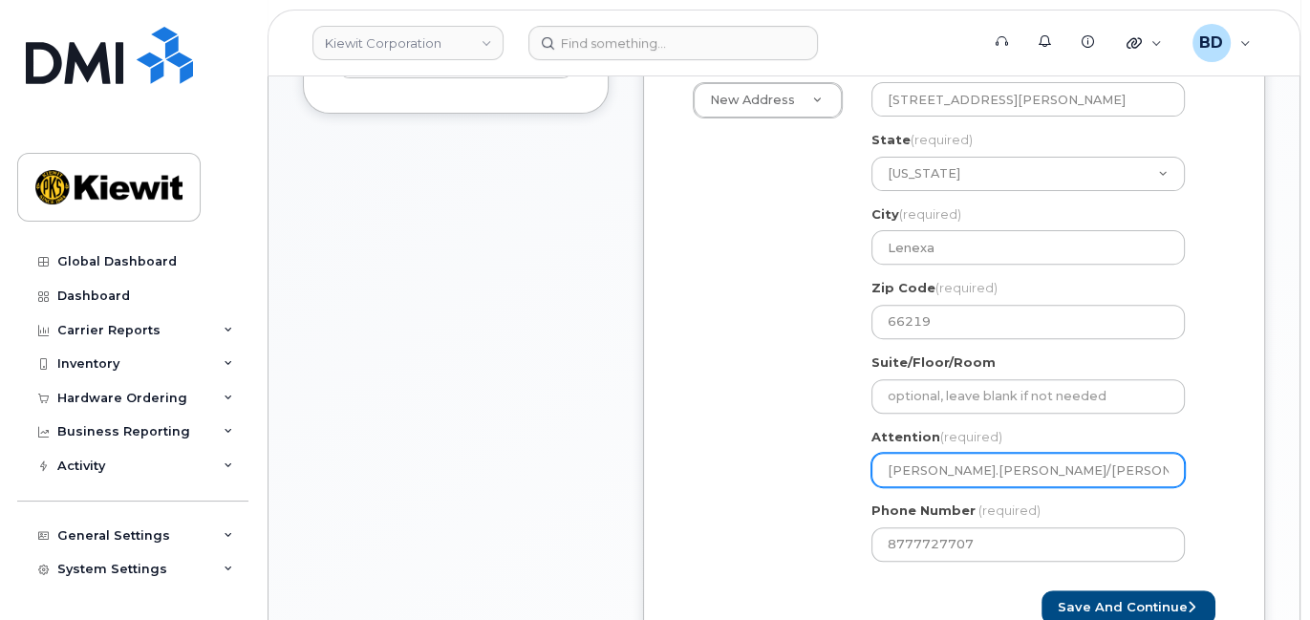
scroll to position [765, 0]
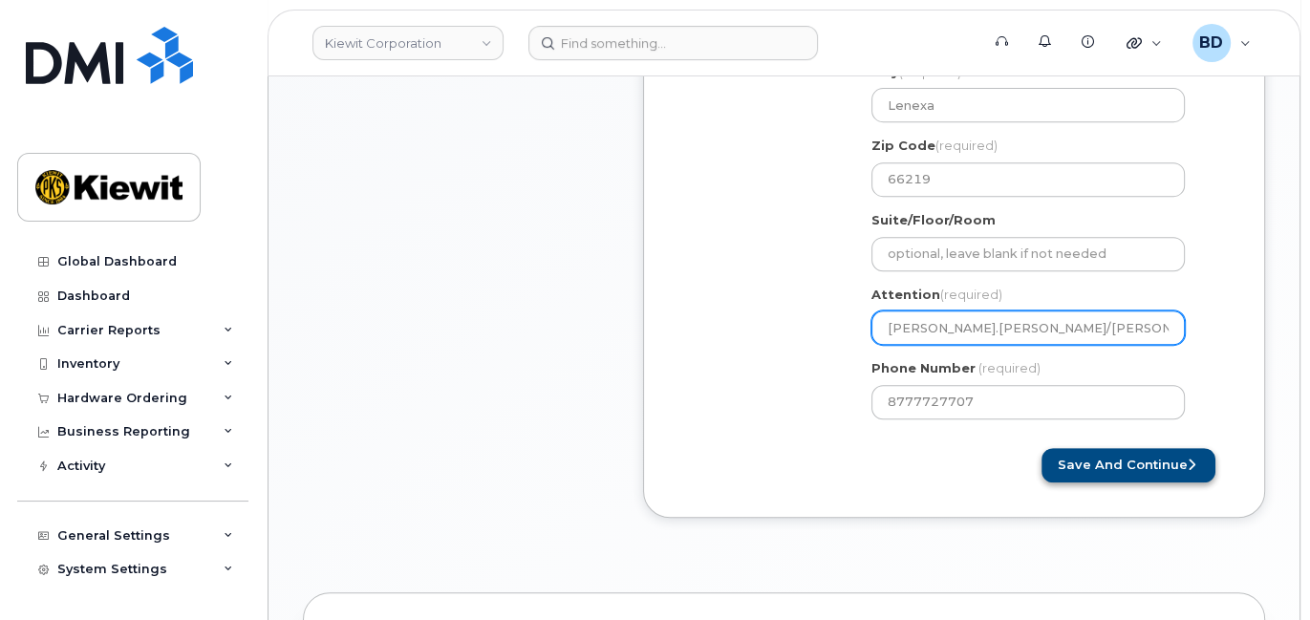
type input "Eli.Irsik/Austin King"
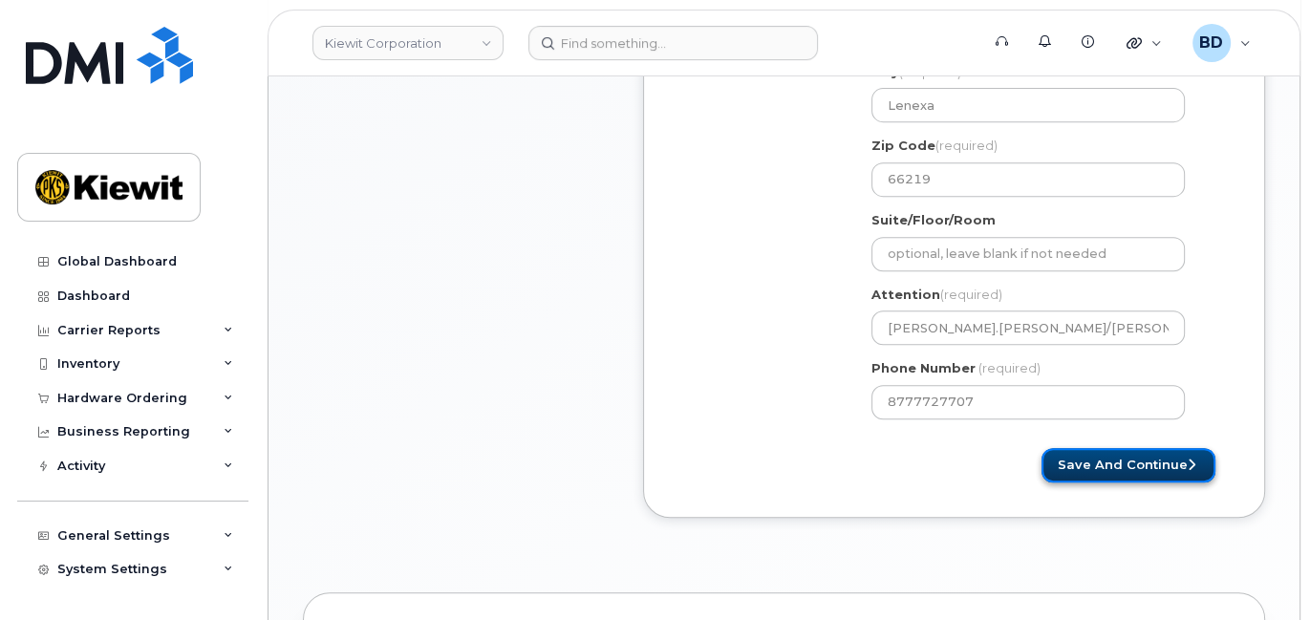
drag, startPoint x: 1098, startPoint y: 466, endPoint x: 1087, endPoint y: 454, distance: 16.9
click at [1099, 466] on button "Save and Continue" at bounding box center [1129, 465] width 174 height 35
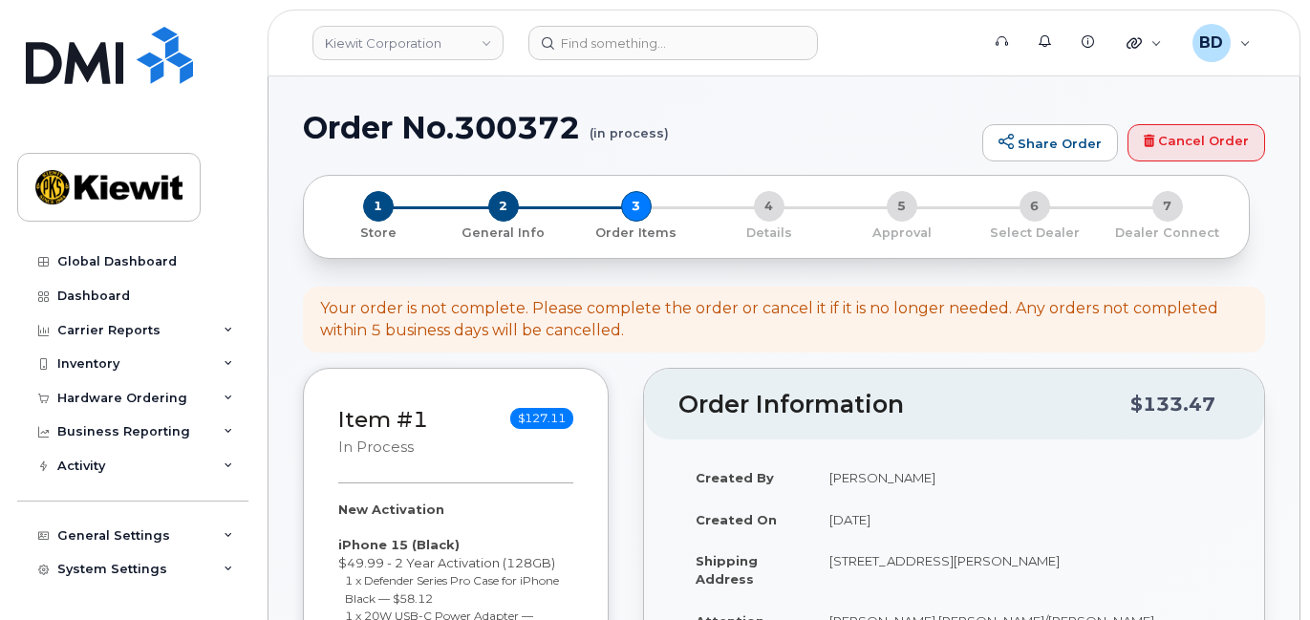
select select
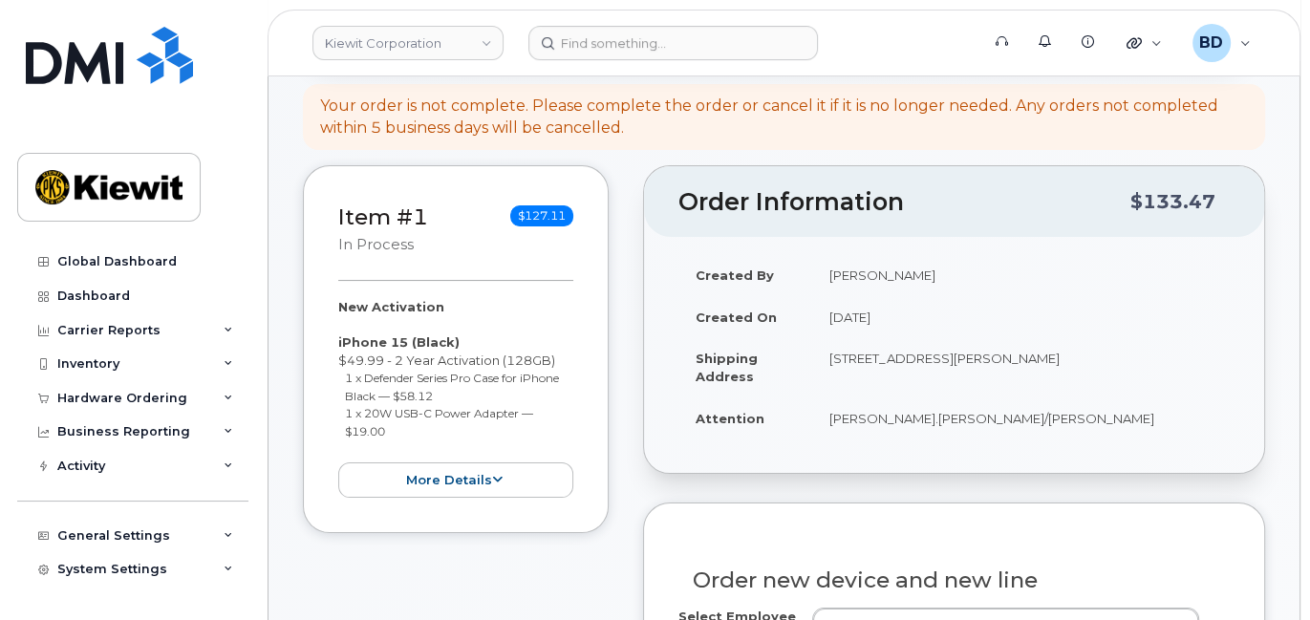
scroll to position [509, 0]
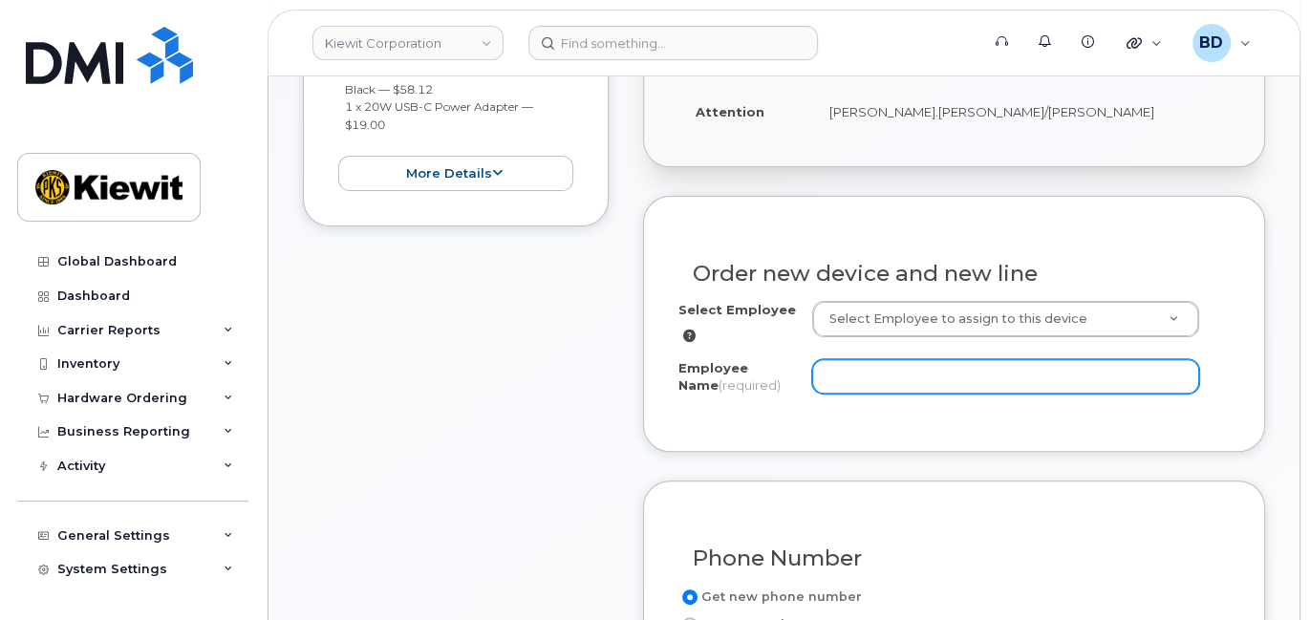
click at [878, 377] on input "Employee Name (required)" at bounding box center [1005, 376] width 387 height 34
paste input "[PERSON_NAME]"
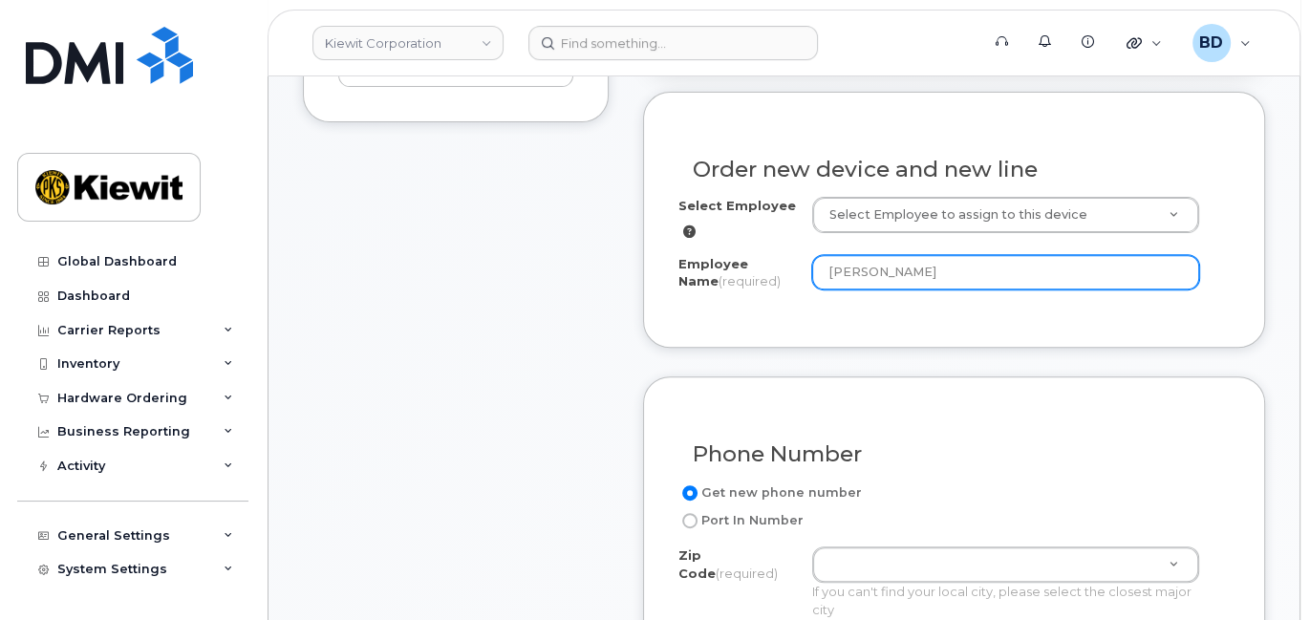
scroll to position [765, 0]
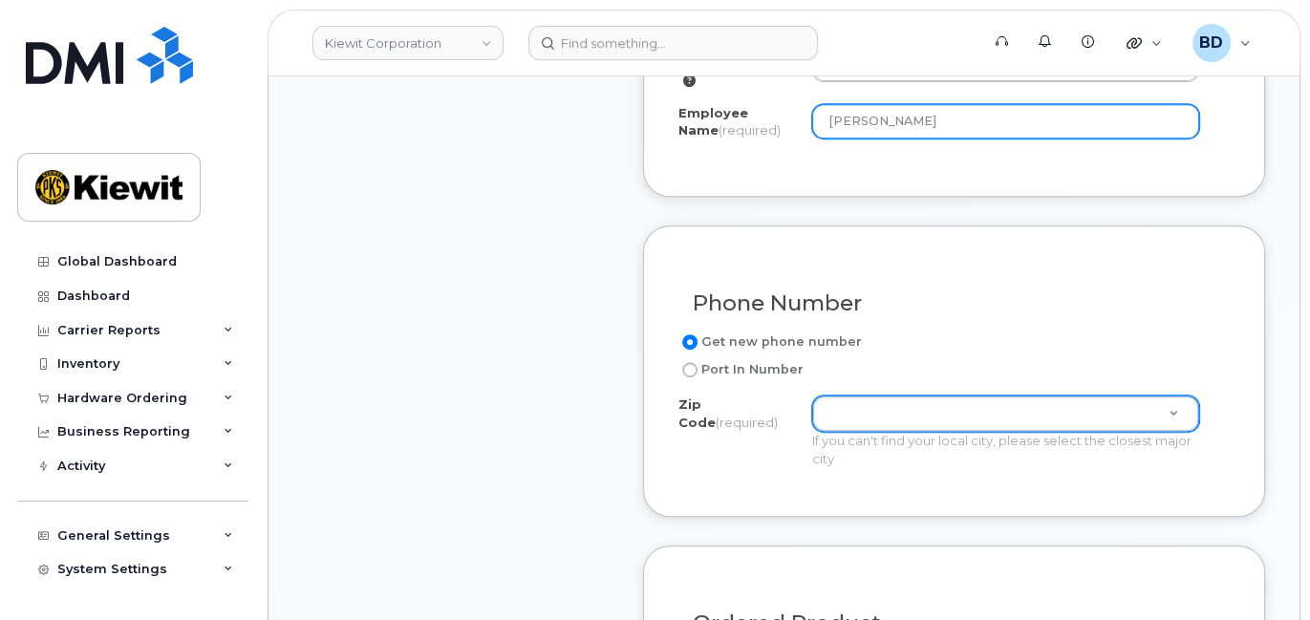
type input "[PERSON_NAME]"
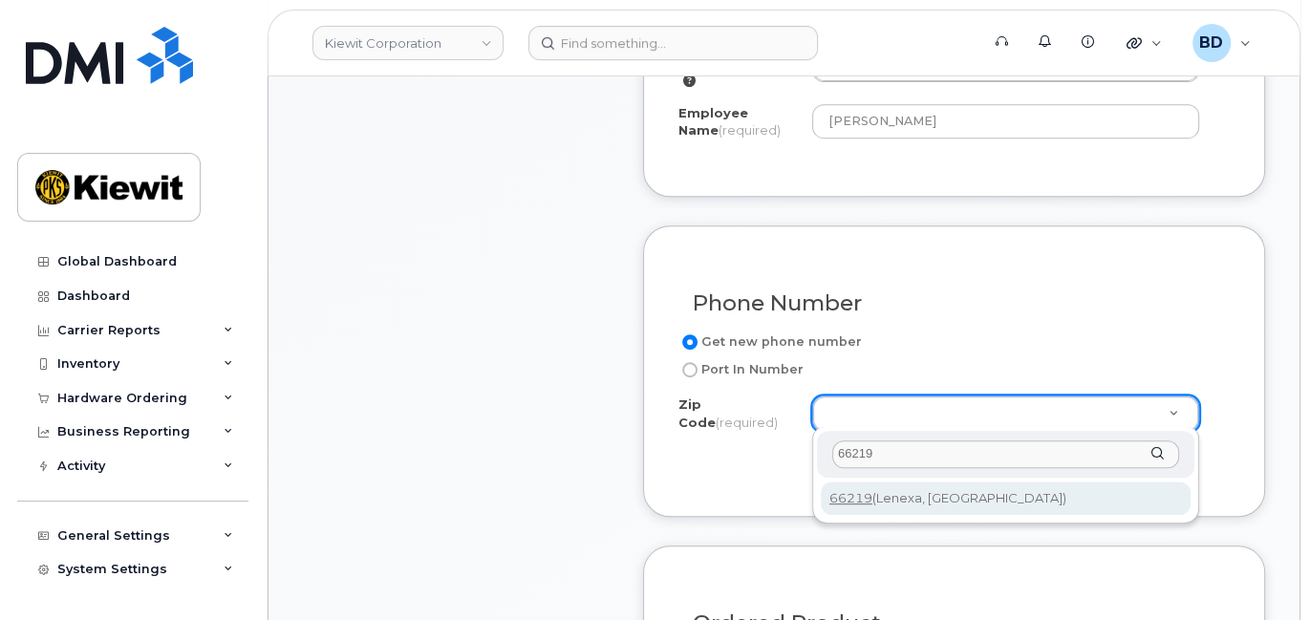
type input "66219"
type input "66219 ([GEOGRAPHIC_DATA], [GEOGRAPHIC_DATA])"
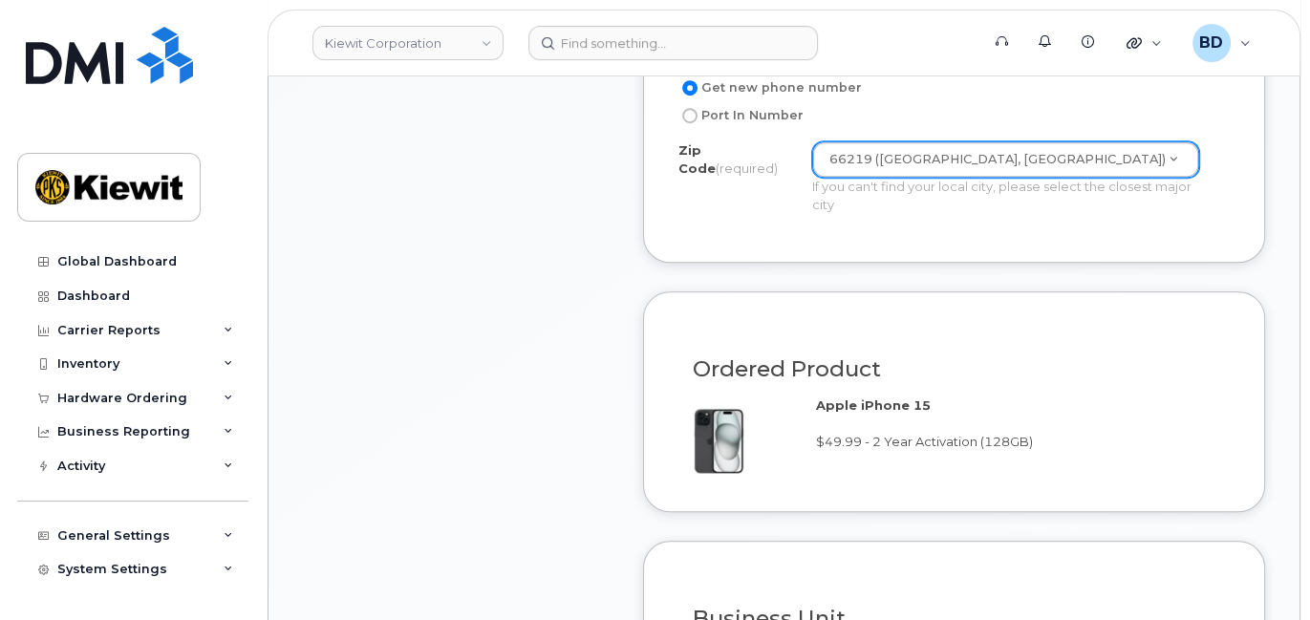
scroll to position [1401, 0]
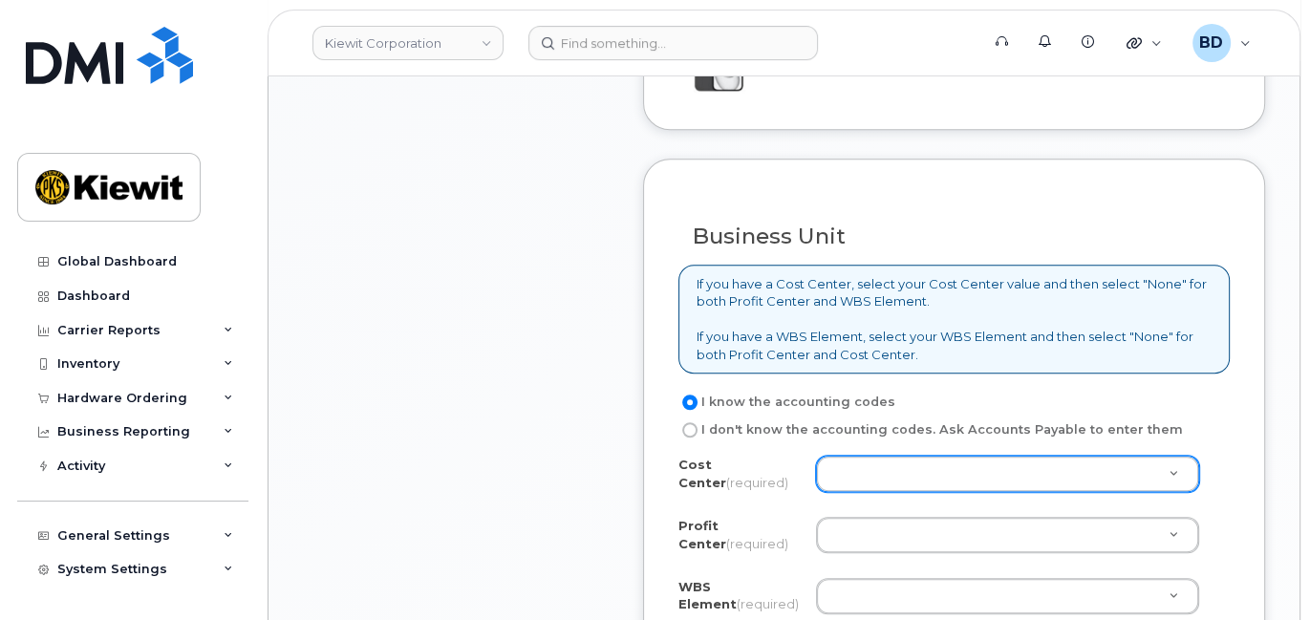
click at [817, 456] on div at bounding box center [1007, 474] width 383 height 36
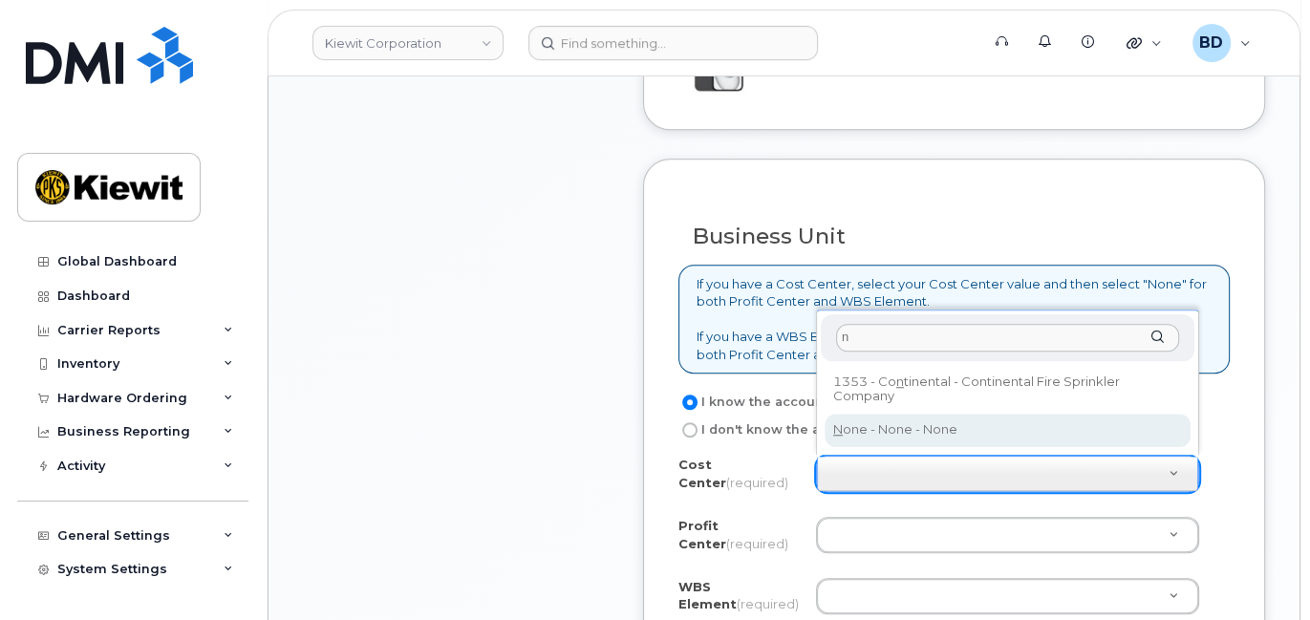
type input "n"
type input "None"
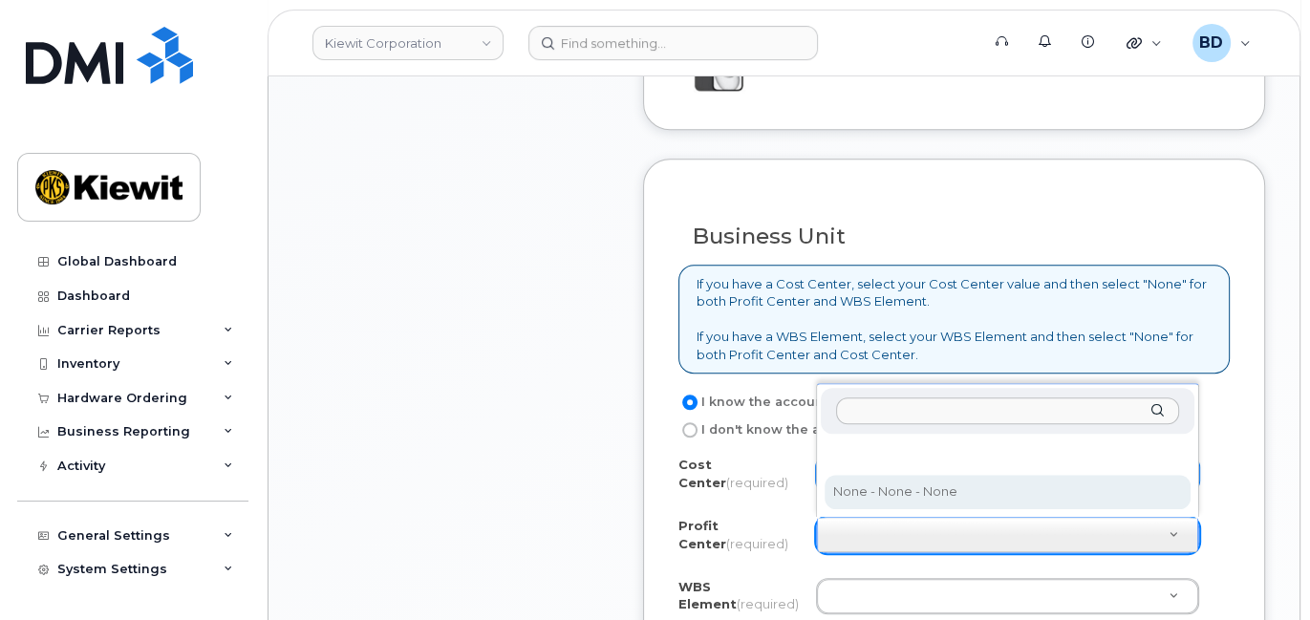
select select "None"
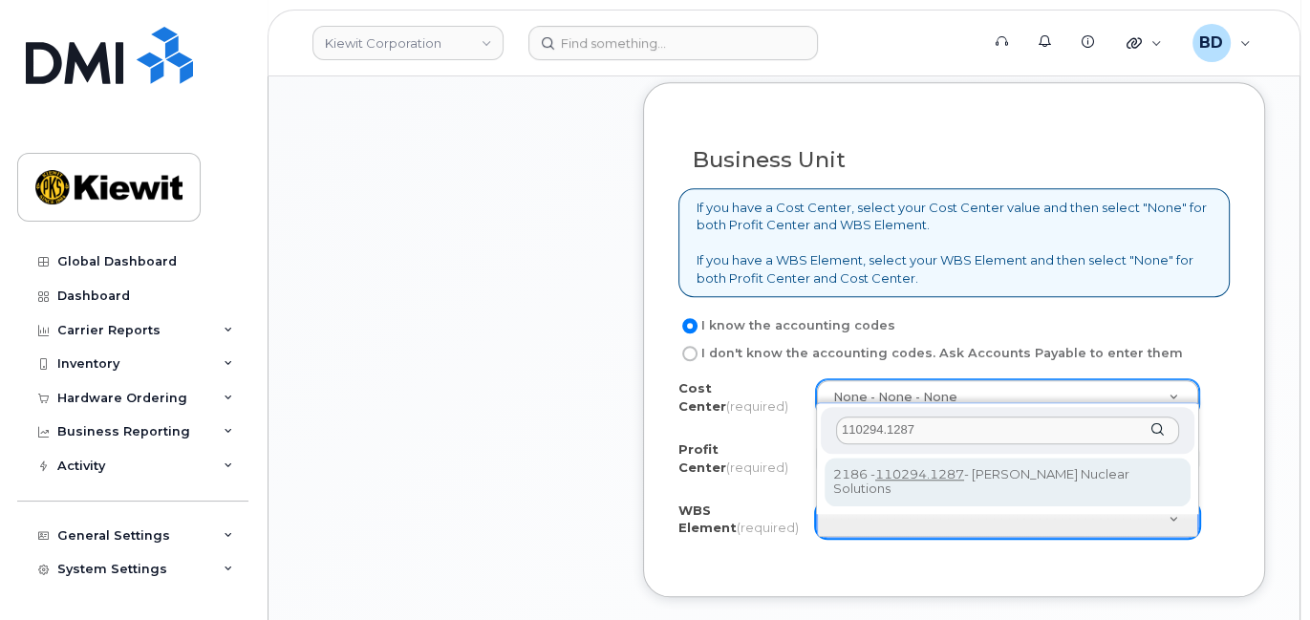
scroll to position [1529, 0]
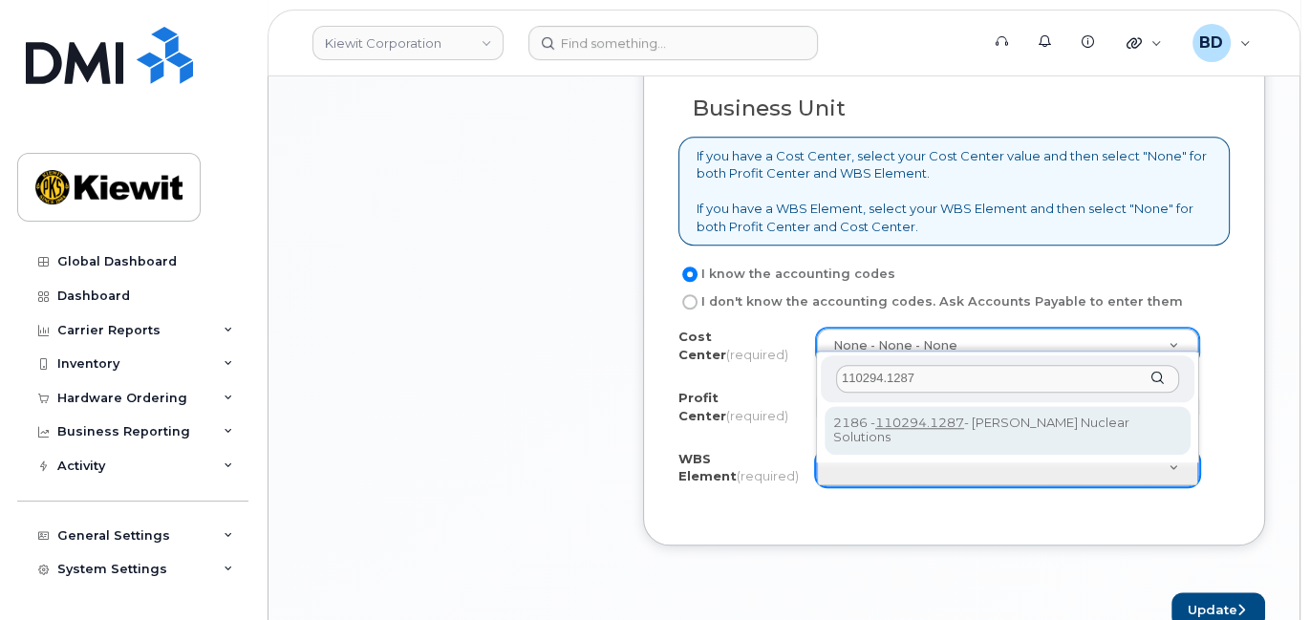
type input "110294.1287"
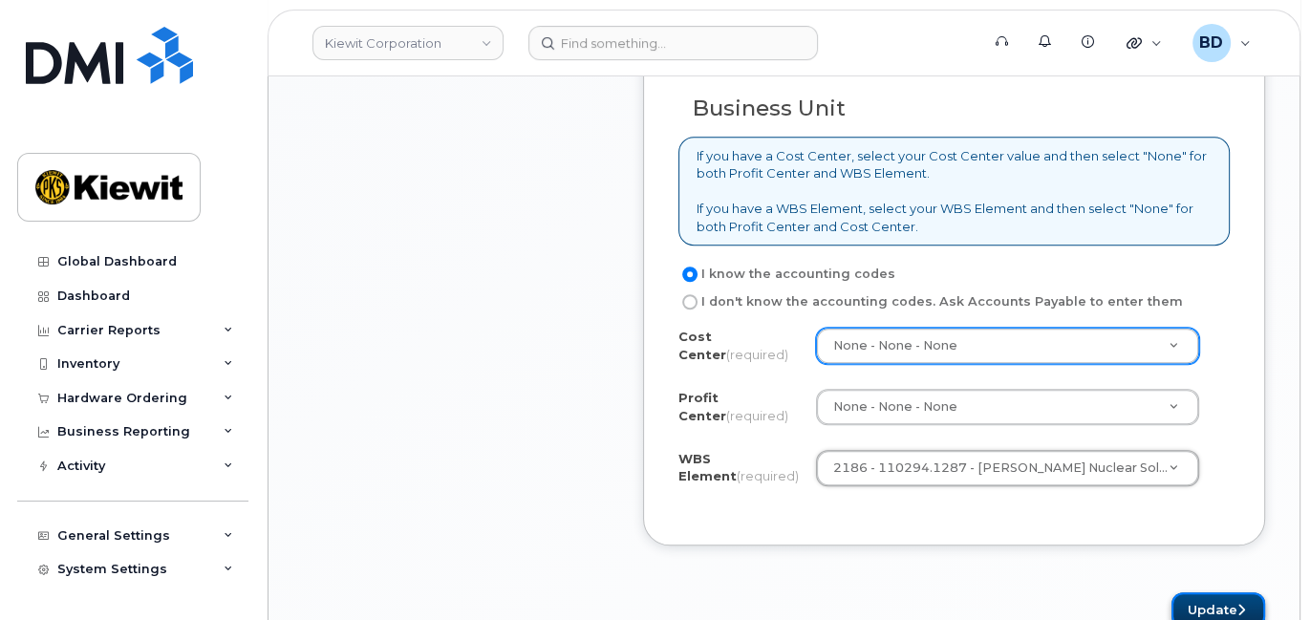
drag, startPoint x: 1219, startPoint y: 607, endPoint x: 1181, endPoint y: 596, distance: 39.6
click at [1219, 606] on button "Update" at bounding box center [1219, 610] width 94 height 35
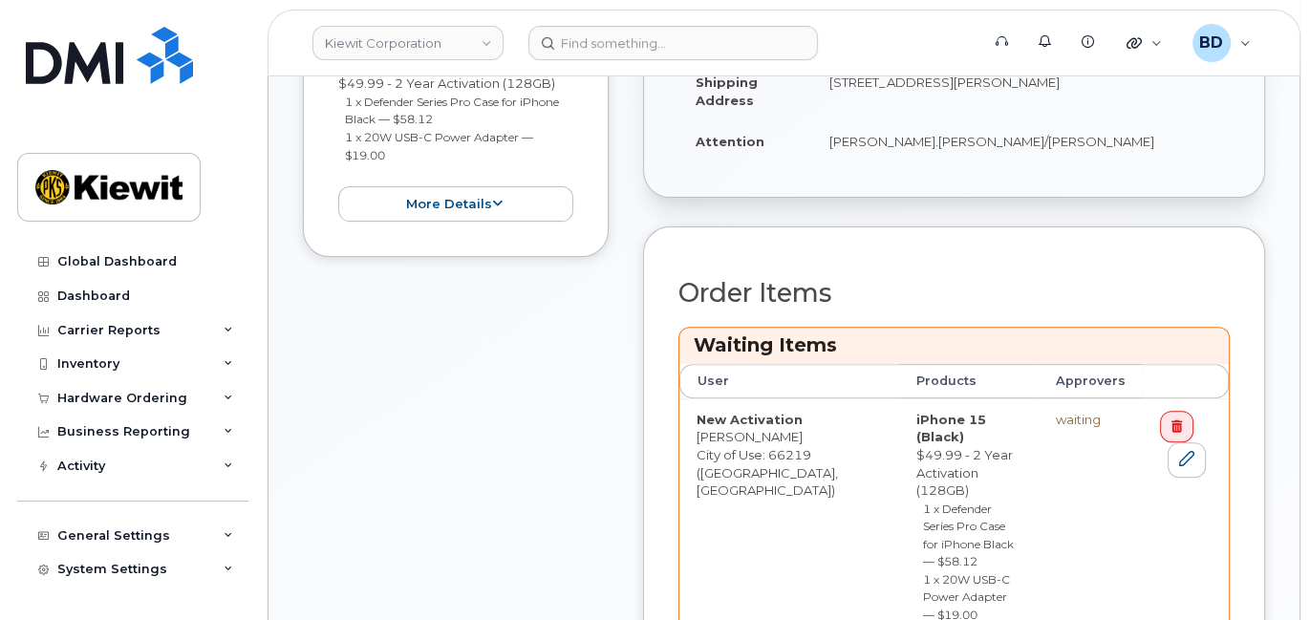
scroll to position [636, 0]
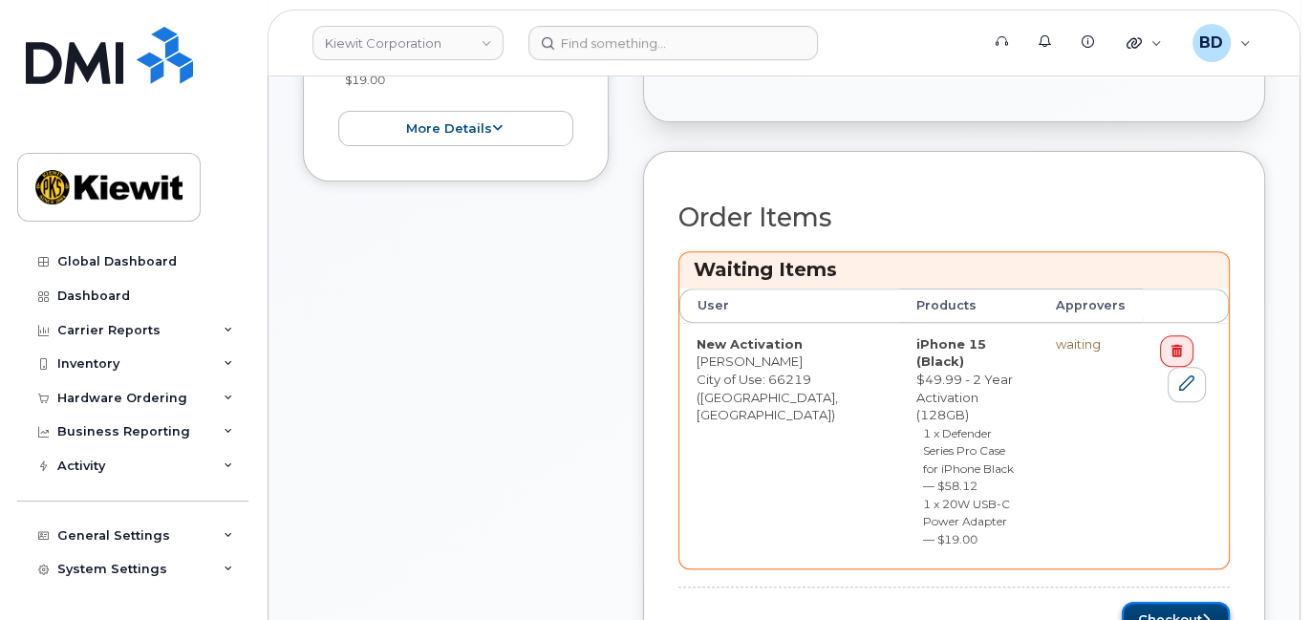
click at [1142, 602] on button "Checkout" at bounding box center [1176, 619] width 108 height 35
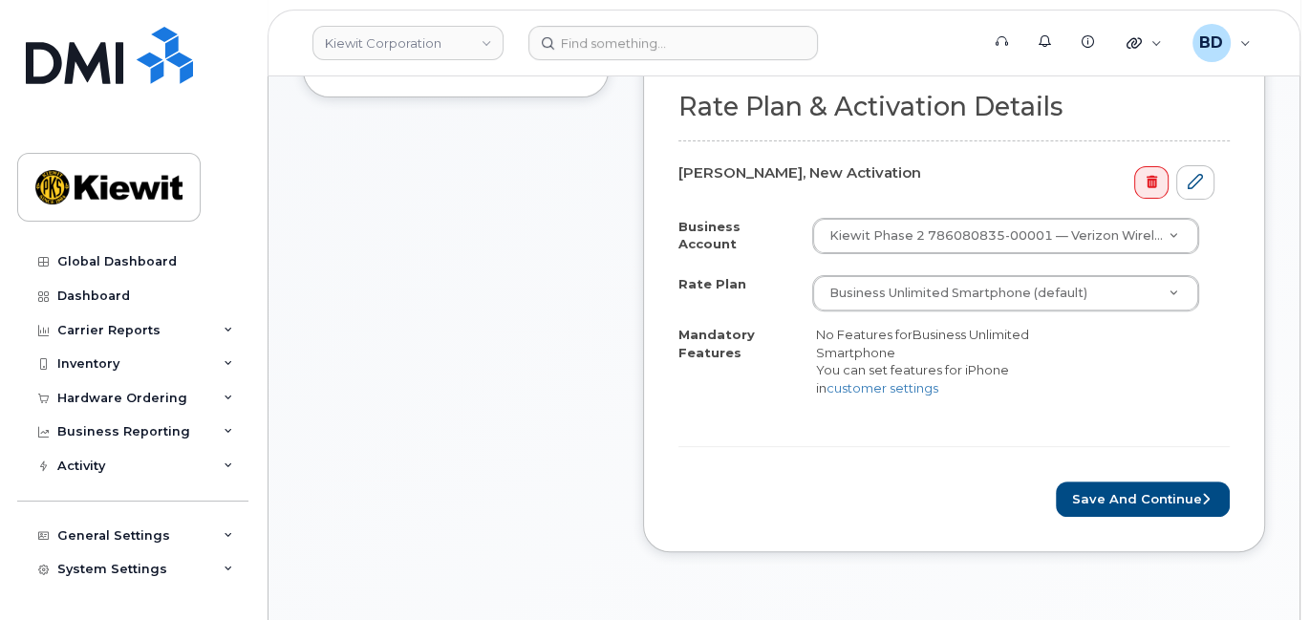
scroll to position [636, 0]
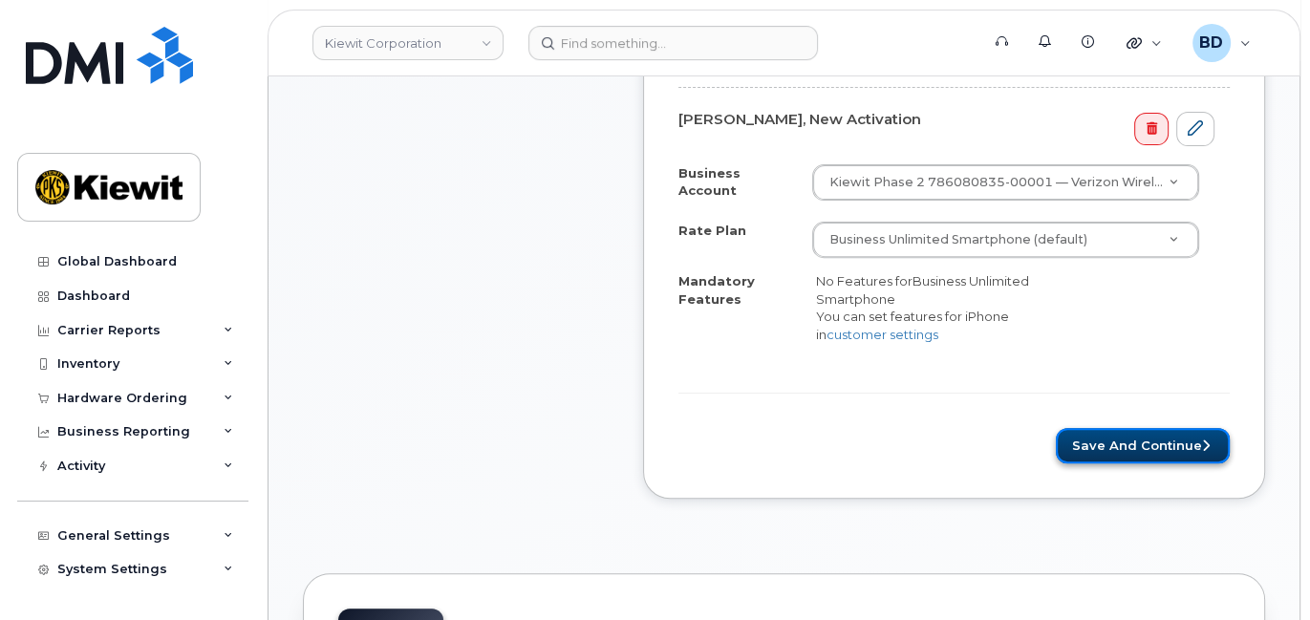
click at [1095, 430] on button "Save and Continue" at bounding box center [1143, 445] width 174 height 35
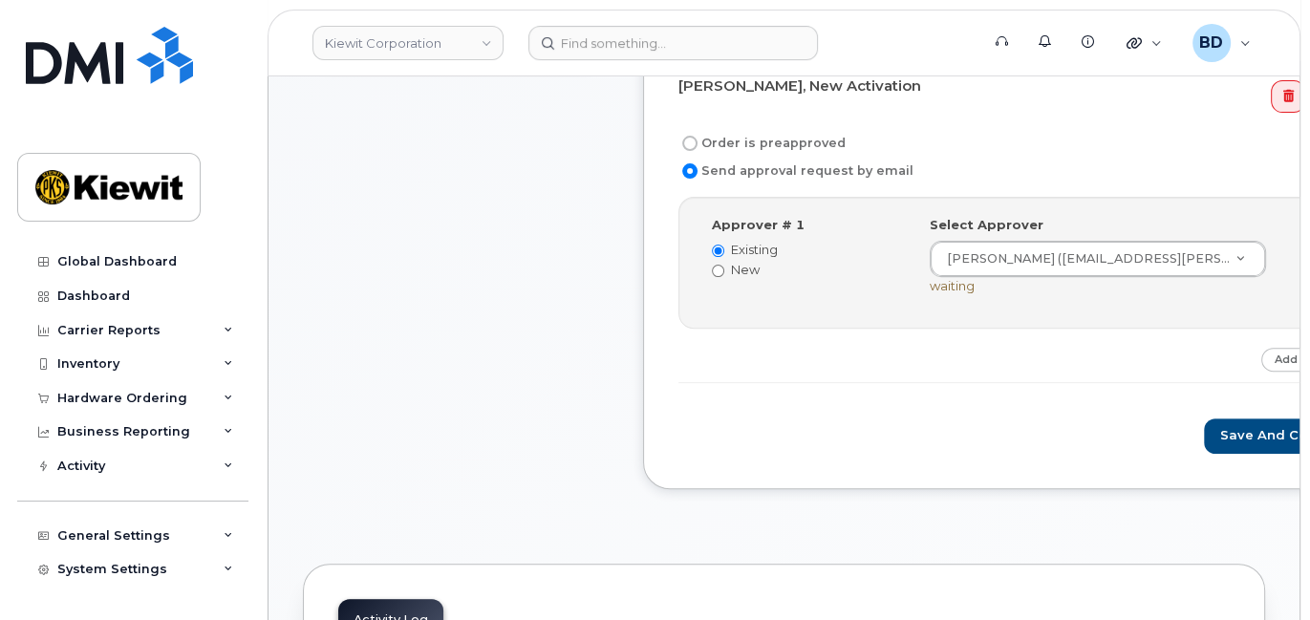
scroll to position [636, 0]
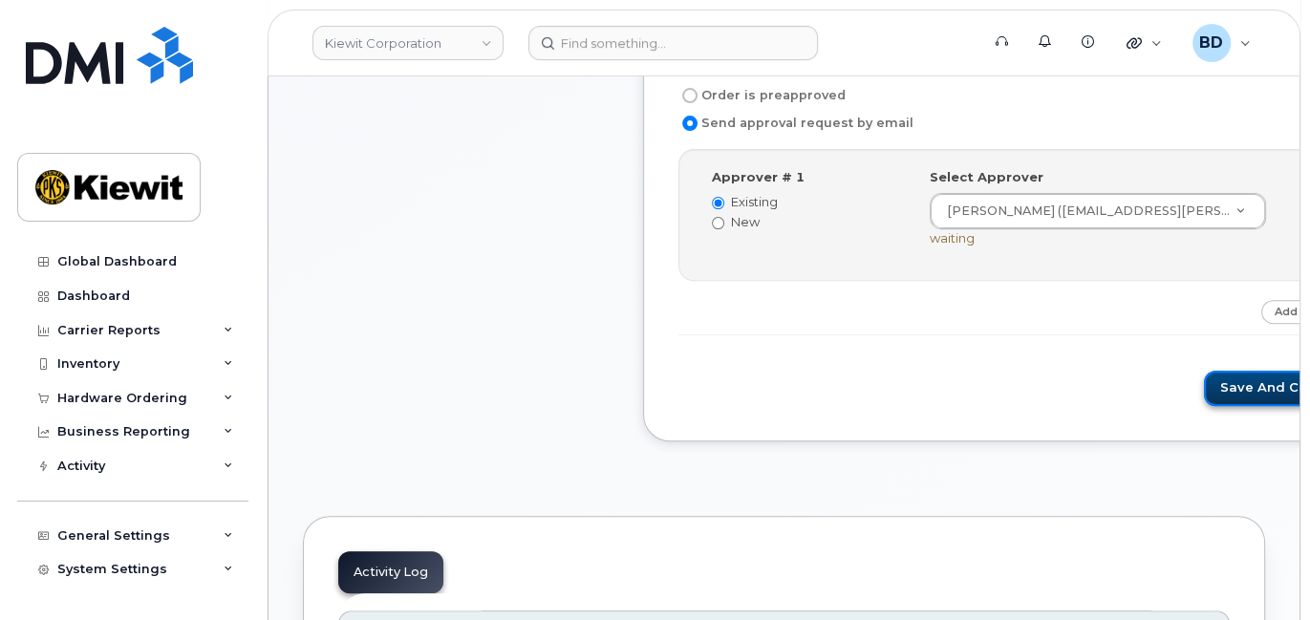
click at [1204, 384] on button "Save and Continue" at bounding box center [1285, 388] width 162 height 35
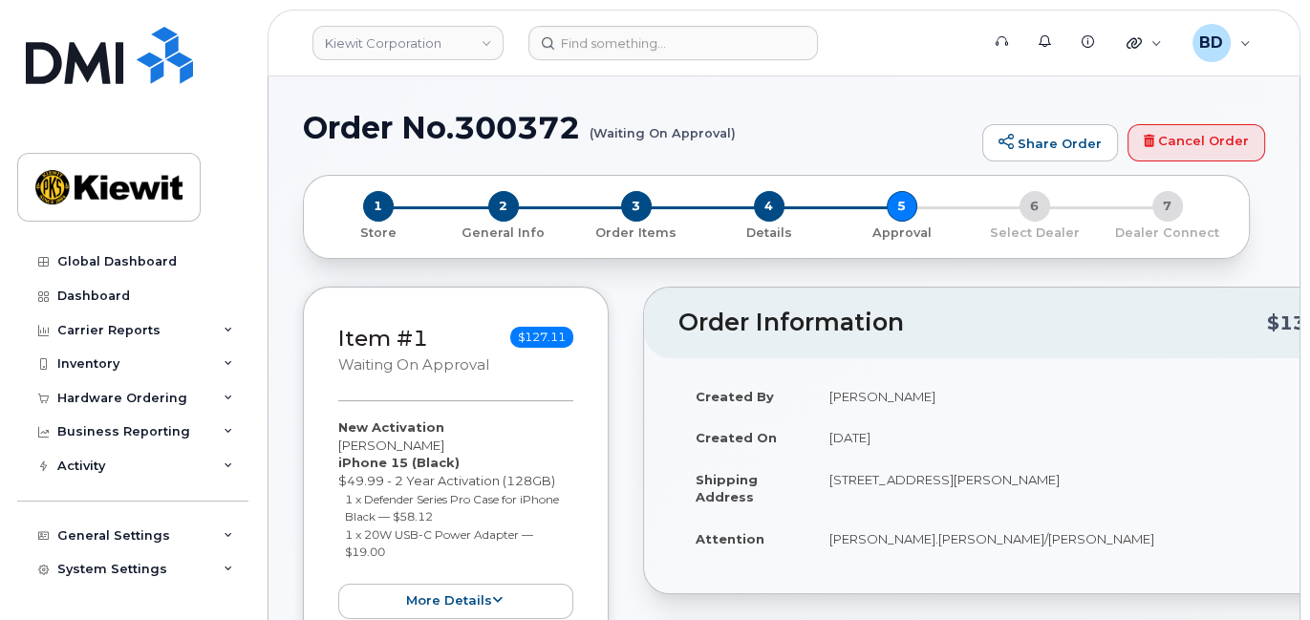
click at [522, 128] on h1 "Order No.300372 (Waiting On Approval)" at bounding box center [638, 127] width 670 height 33
copy h1 "300372"
click at [226, 397] on icon at bounding box center [229, 399] width 10 height 10
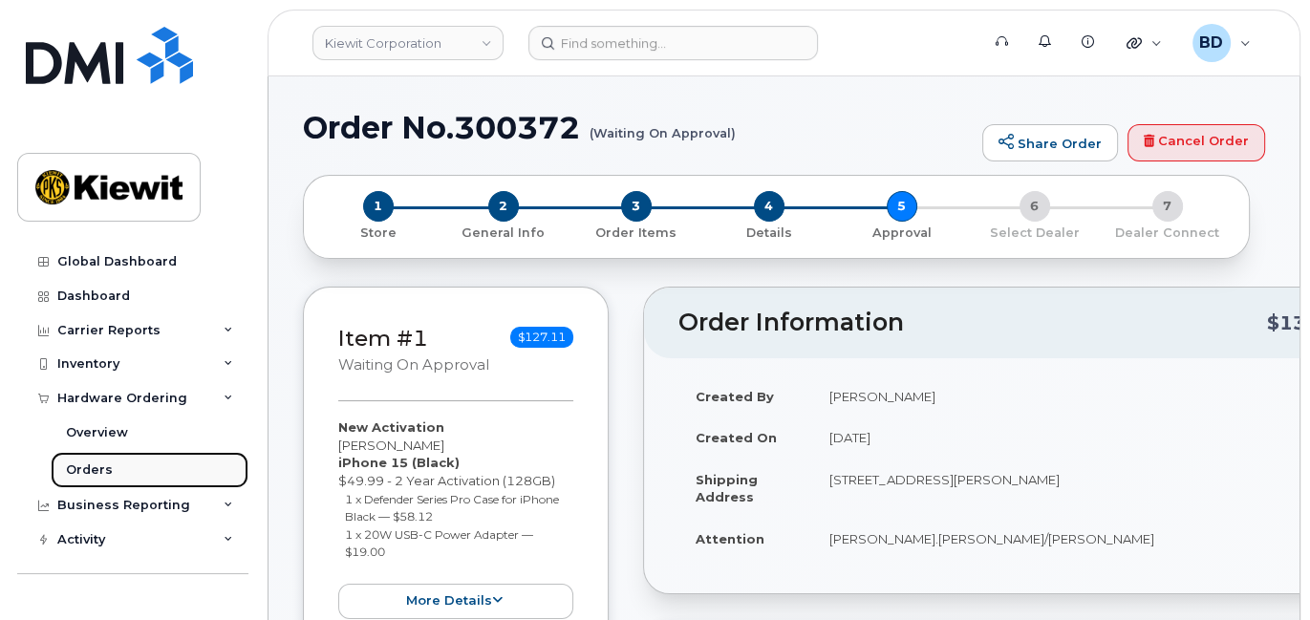
click at [106, 467] on div "Orders" at bounding box center [89, 470] width 47 height 17
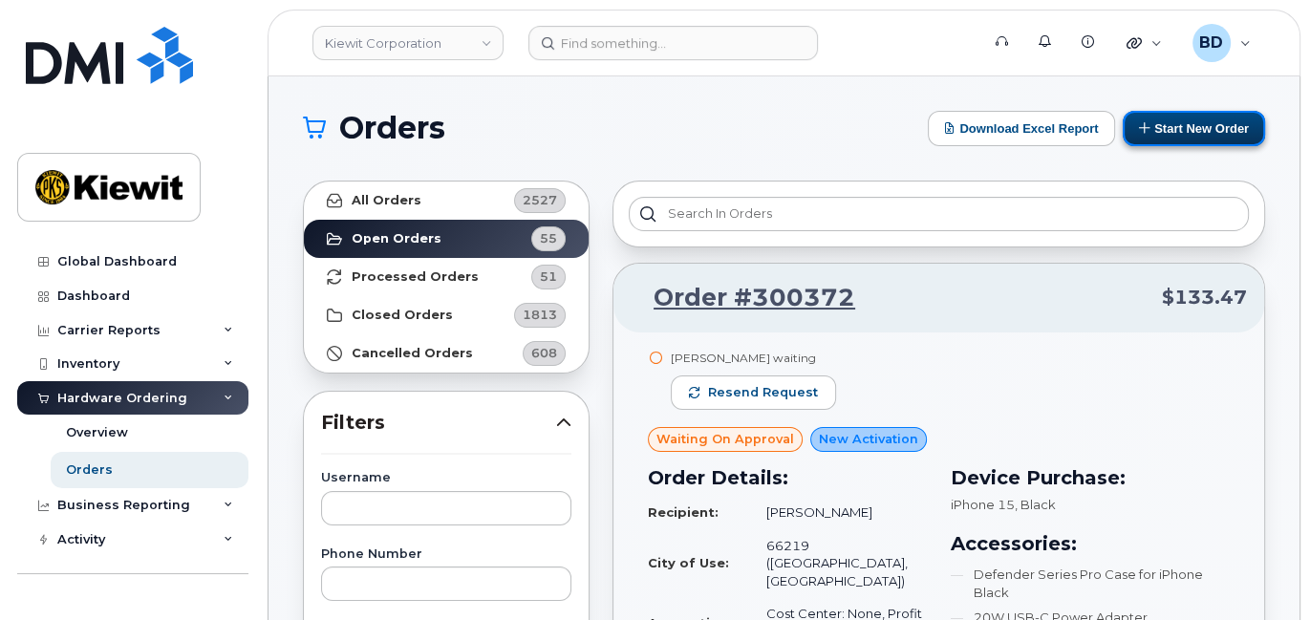
click at [1181, 123] on button "Start New Order" at bounding box center [1194, 128] width 142 height 35
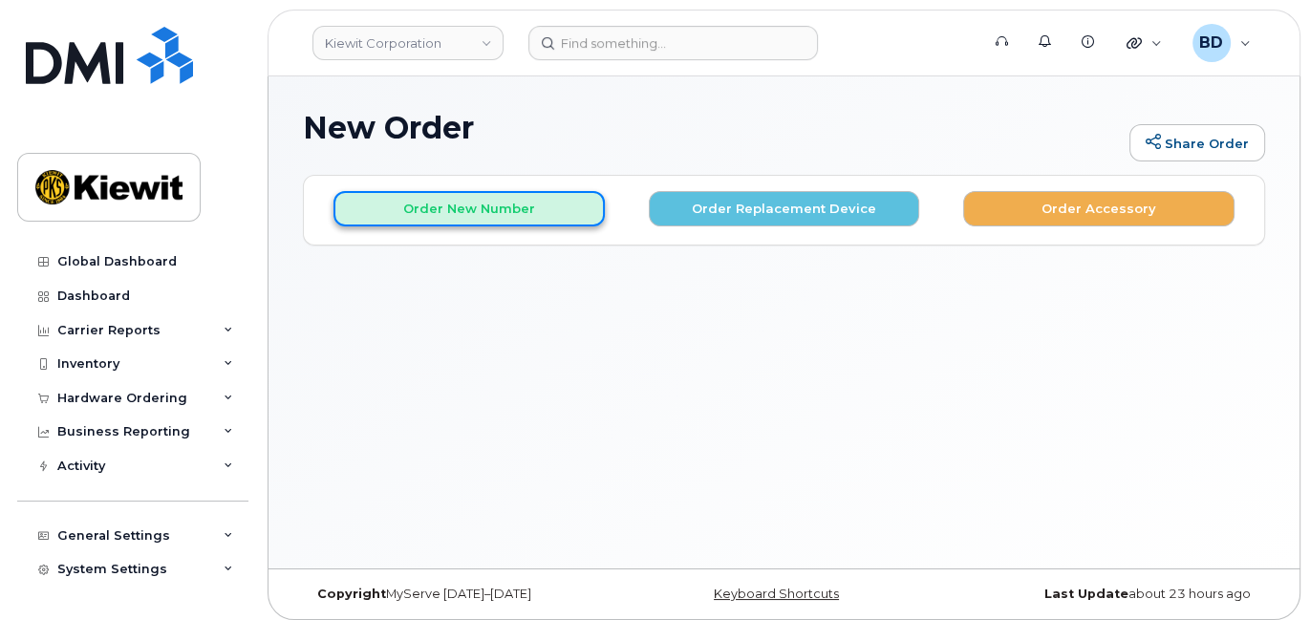
click at [450, 205] on button "Order New Number" at bounding box center [469, 208] width 271 height 35
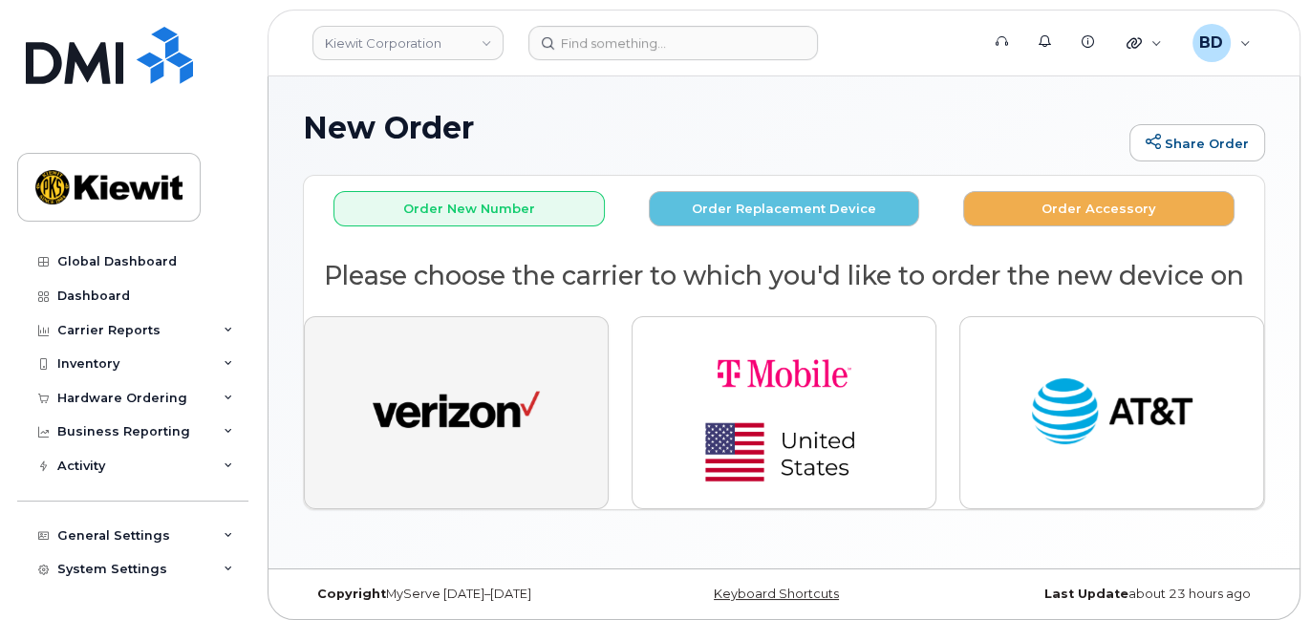
click at [464, 396] on img "button" at bounding box center [456, 413] width 167 height 86
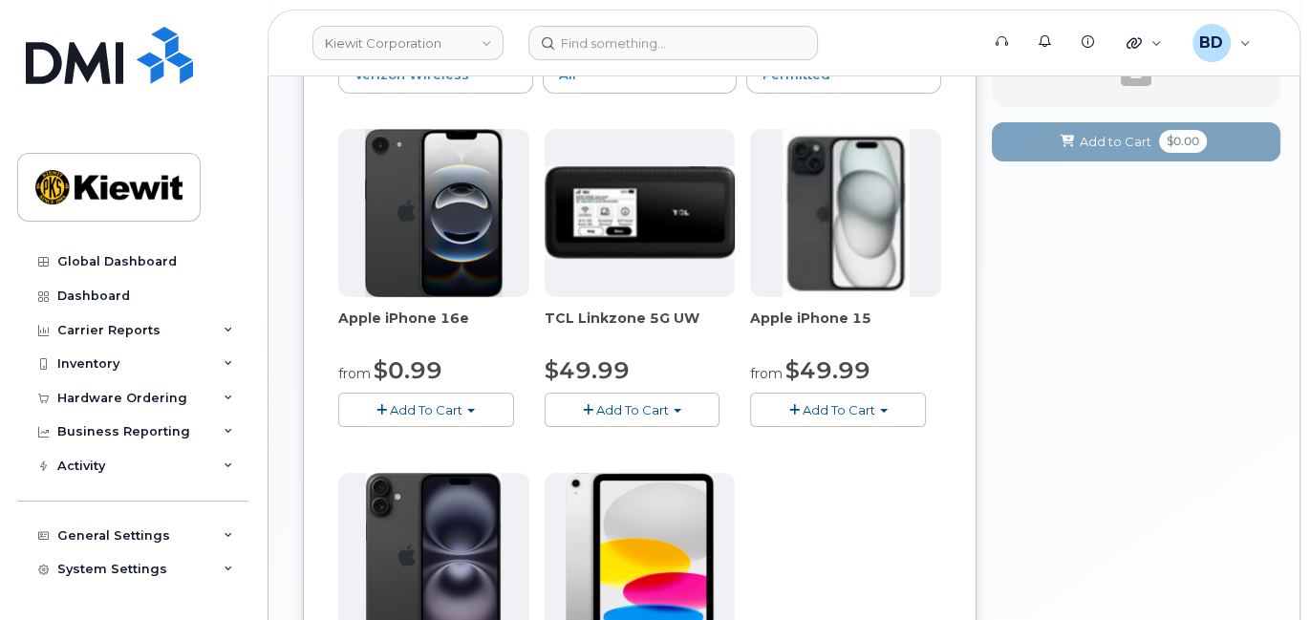
scroll to position [254, 0]
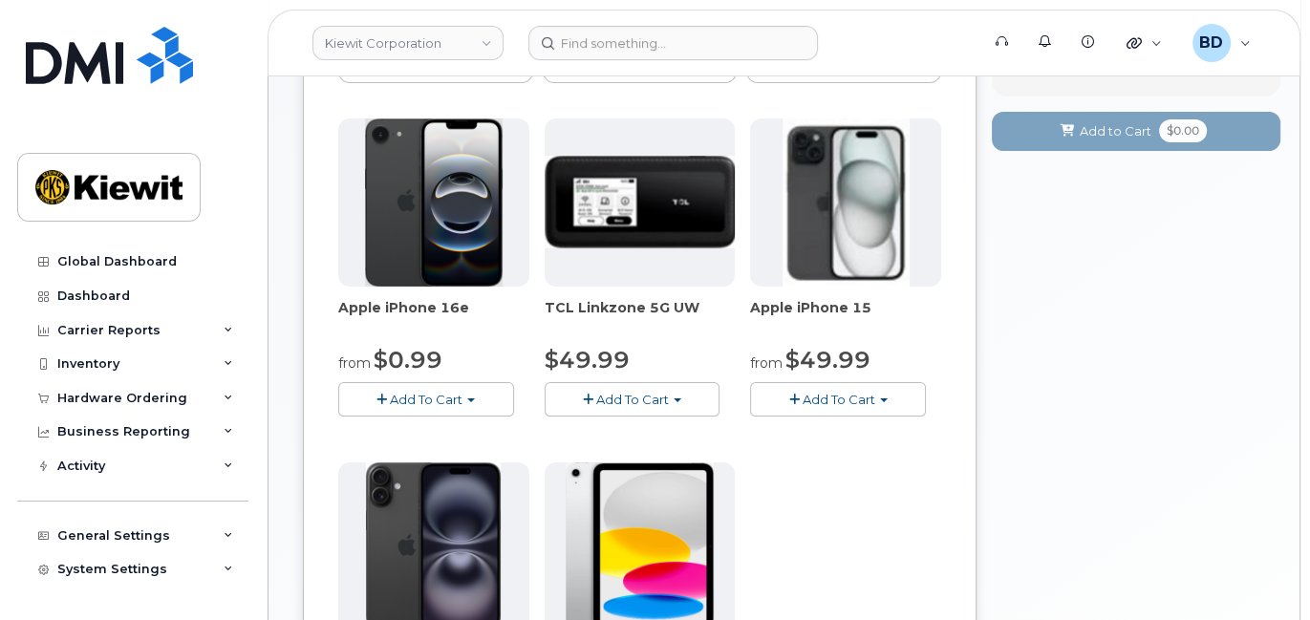
click at [872, 403] on span "Add To Cart" at bounding box center [839, 399] width 73 height 15
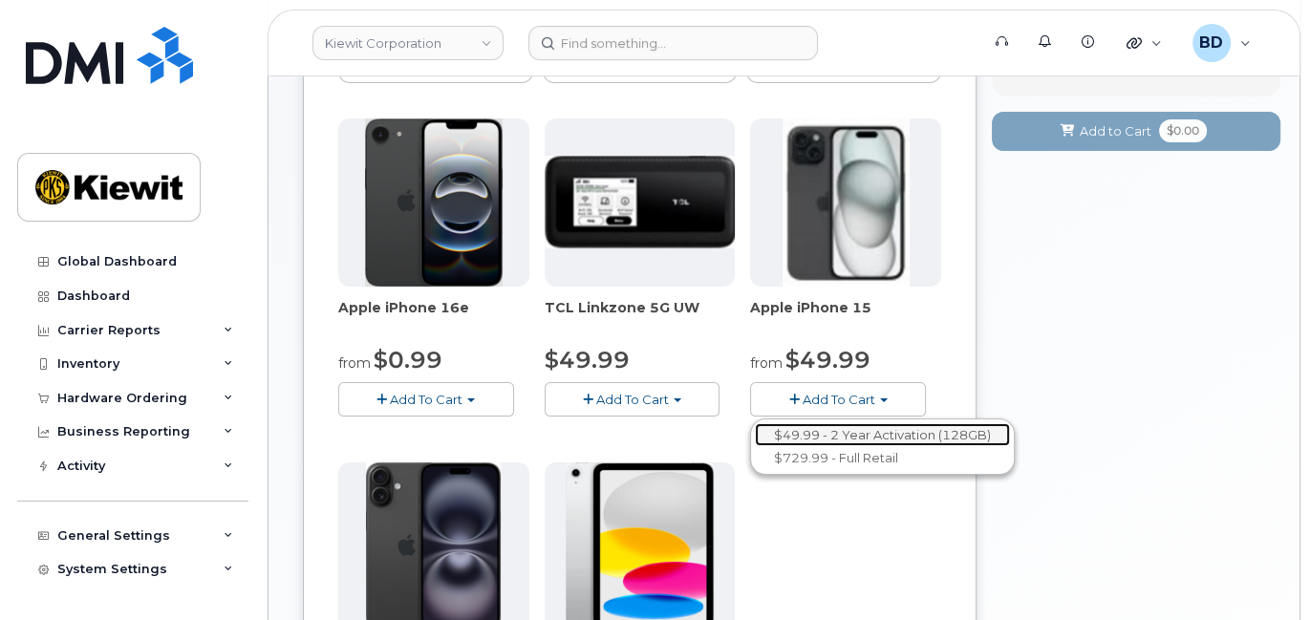
click at [859, 429] on link "$49.99 - 2 Year Activation (128GB)" at bounding box center [882, 435] width 255 height 24
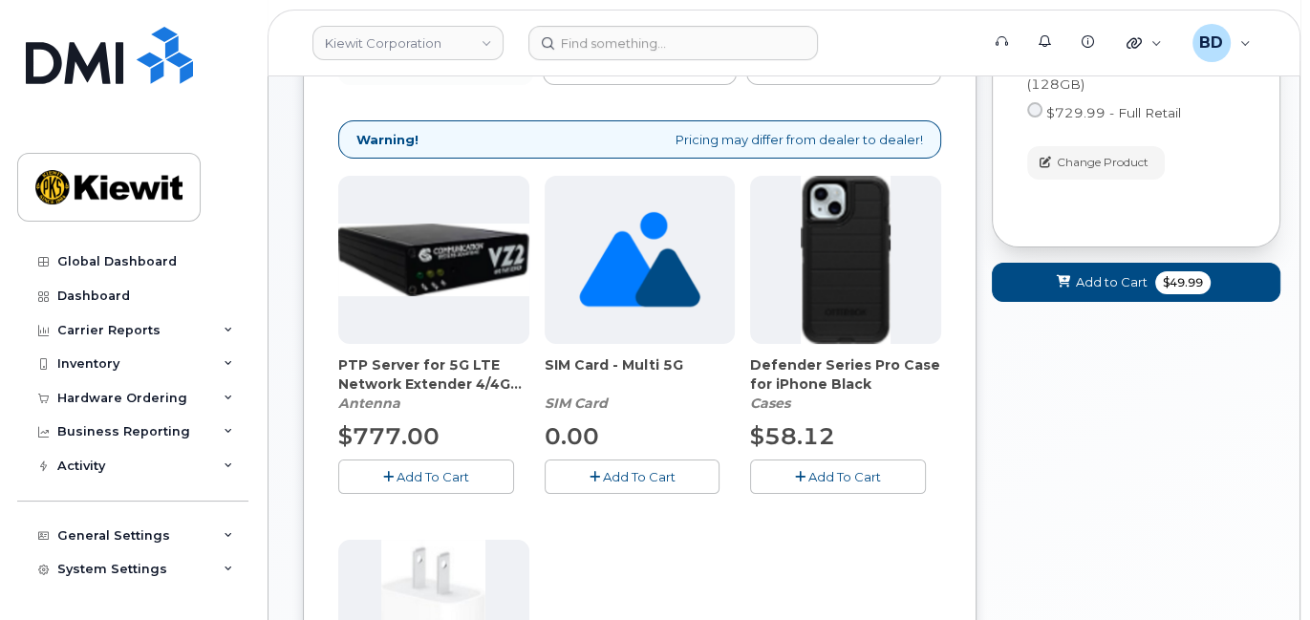
click at [803, 476] on icon "button" at bounding box center [800, 477] width 11 height 12
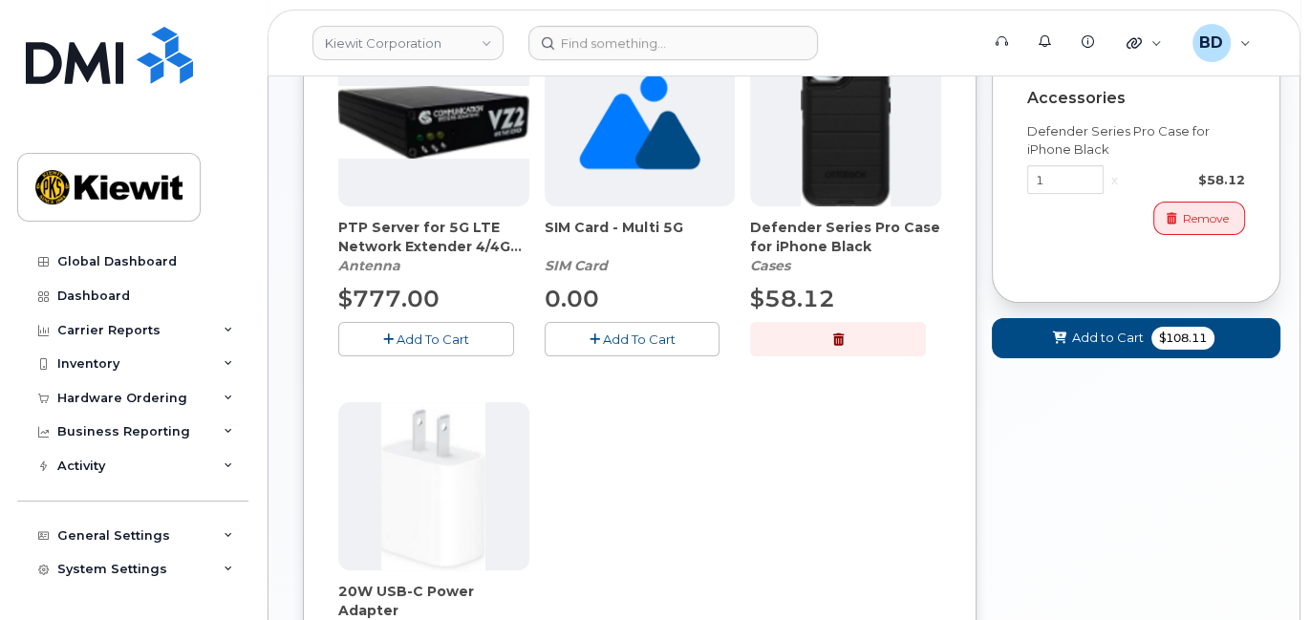
scroll to position [765, 0]
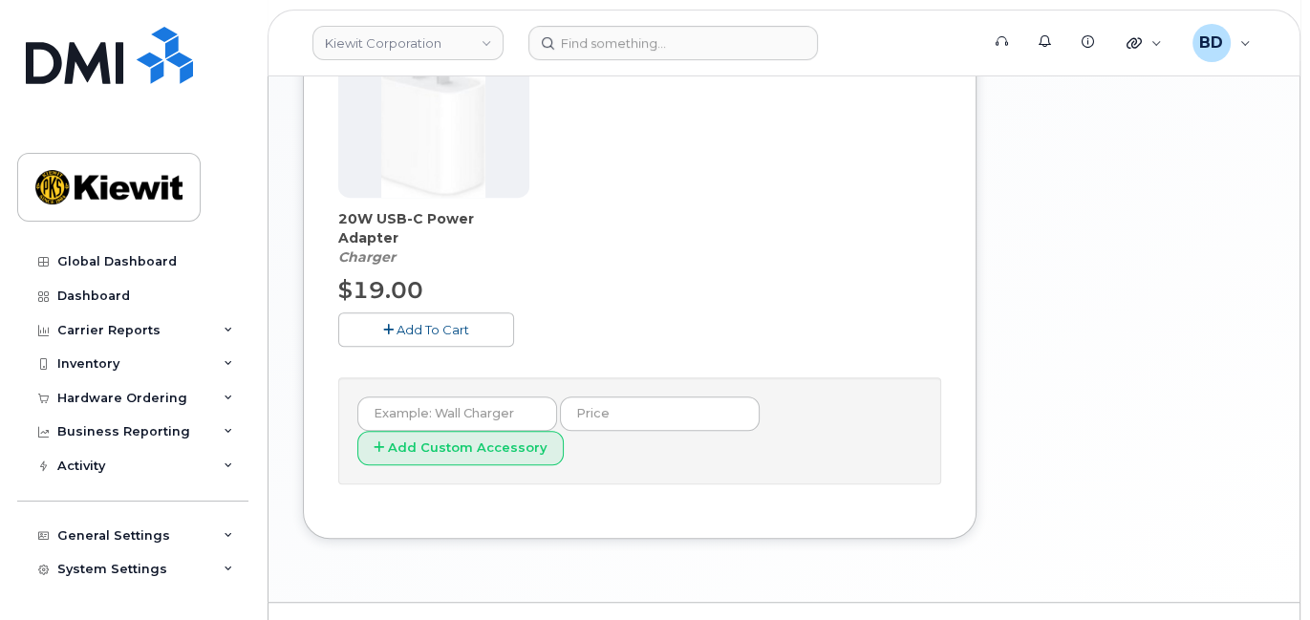
click at [413, 337] on button "Add To Cart" at bounding box center [426, 329] width 176 height 33
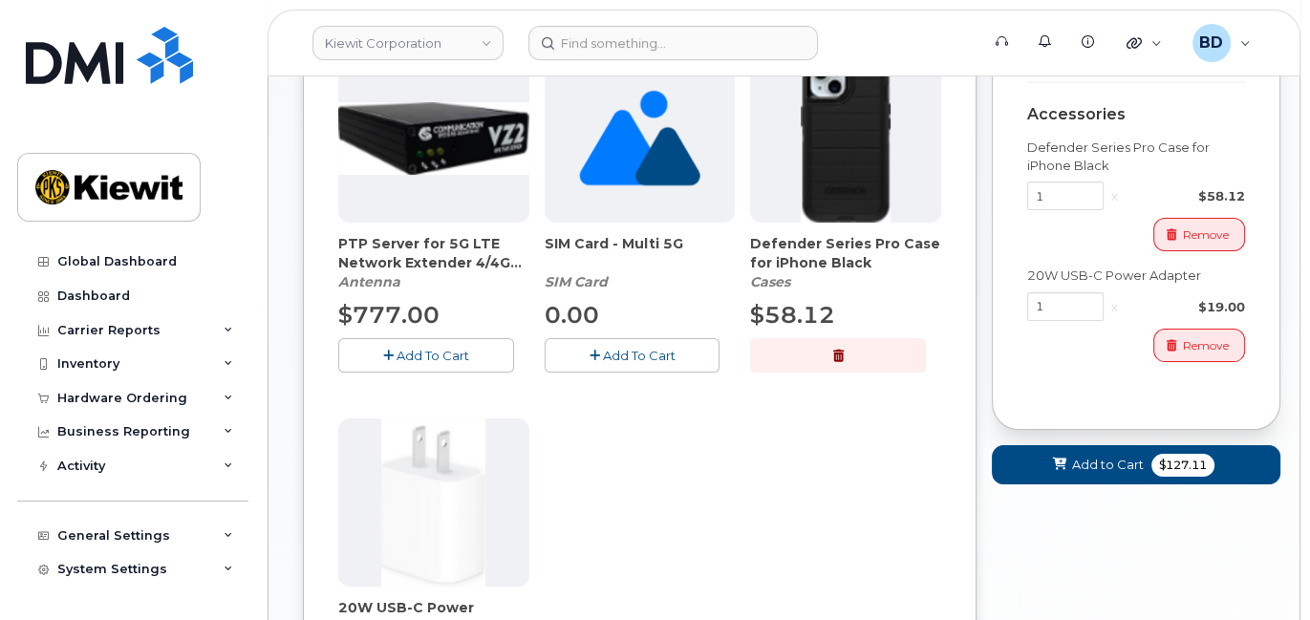
scroll to position [382, 0]
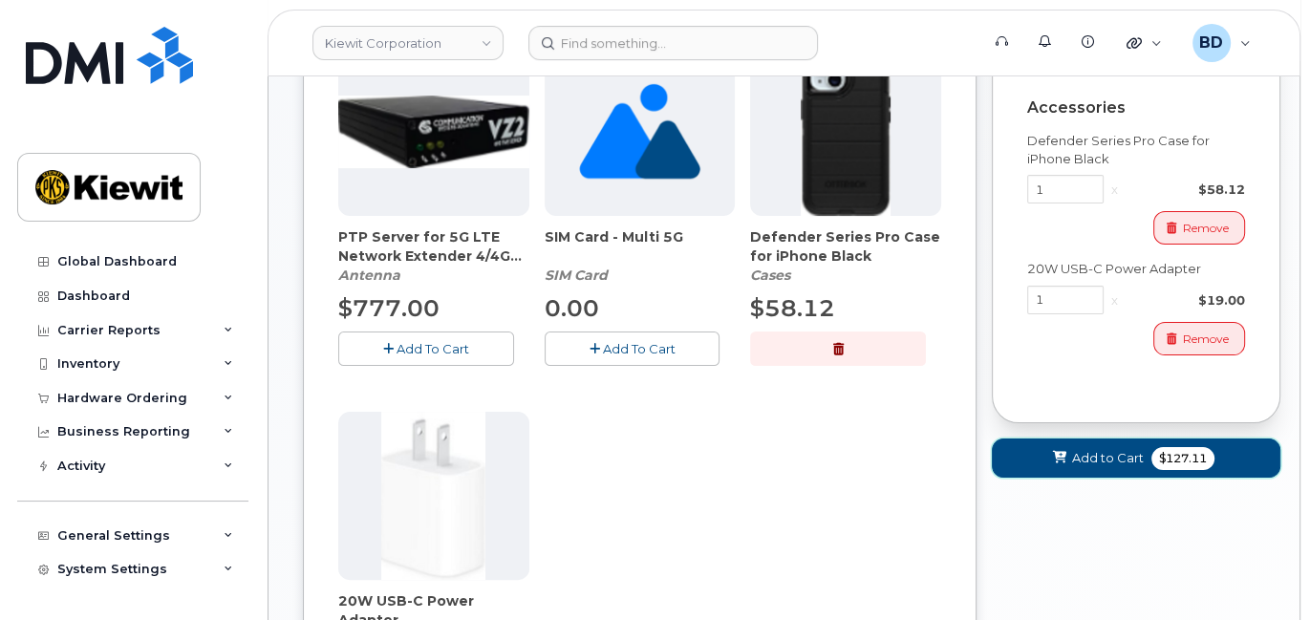
click at [1075, 460] on span "Add to Cart" at bounding box center [1108, 458] width 72 height 18
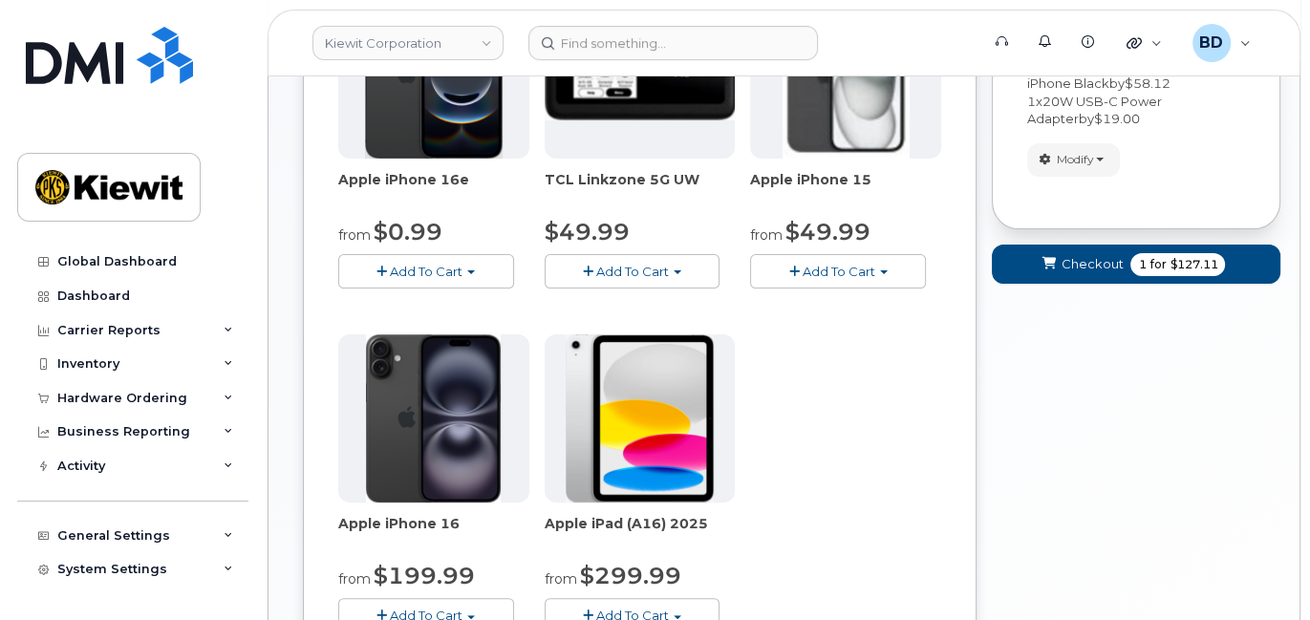
scroll to position [643, 0]
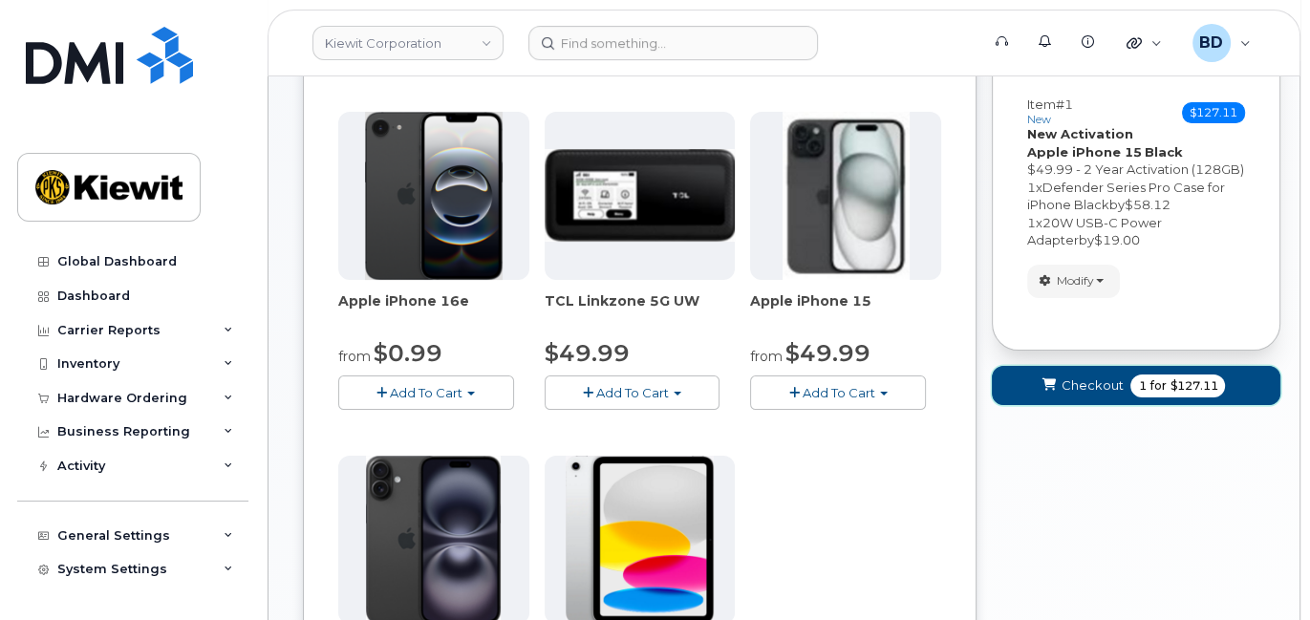
click at [1191, 387] on span "$127.11" at bounding box center [1194, 385] width 48 height 17
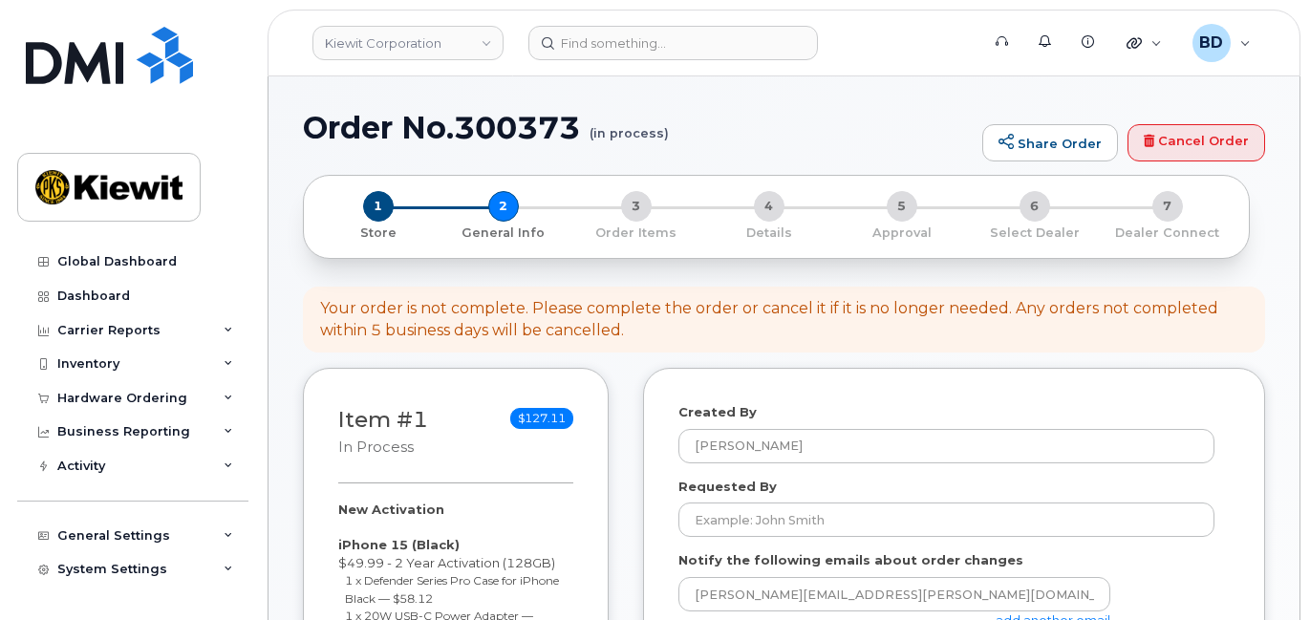
select select
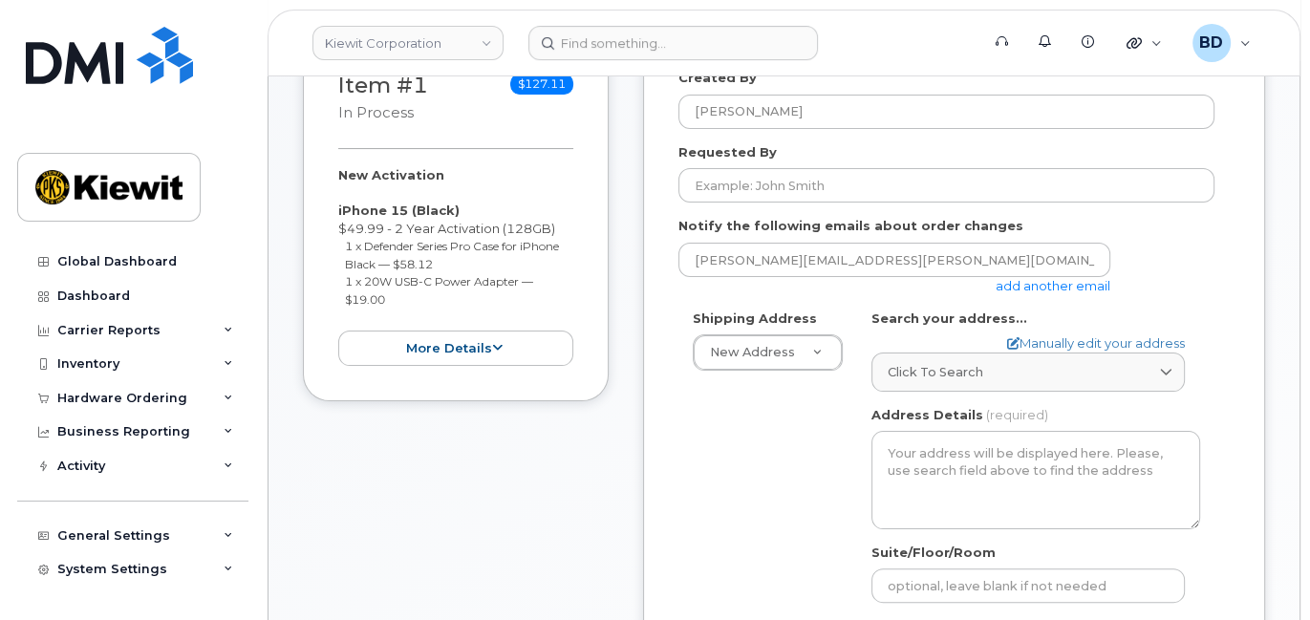
scroll to position [382, 0]
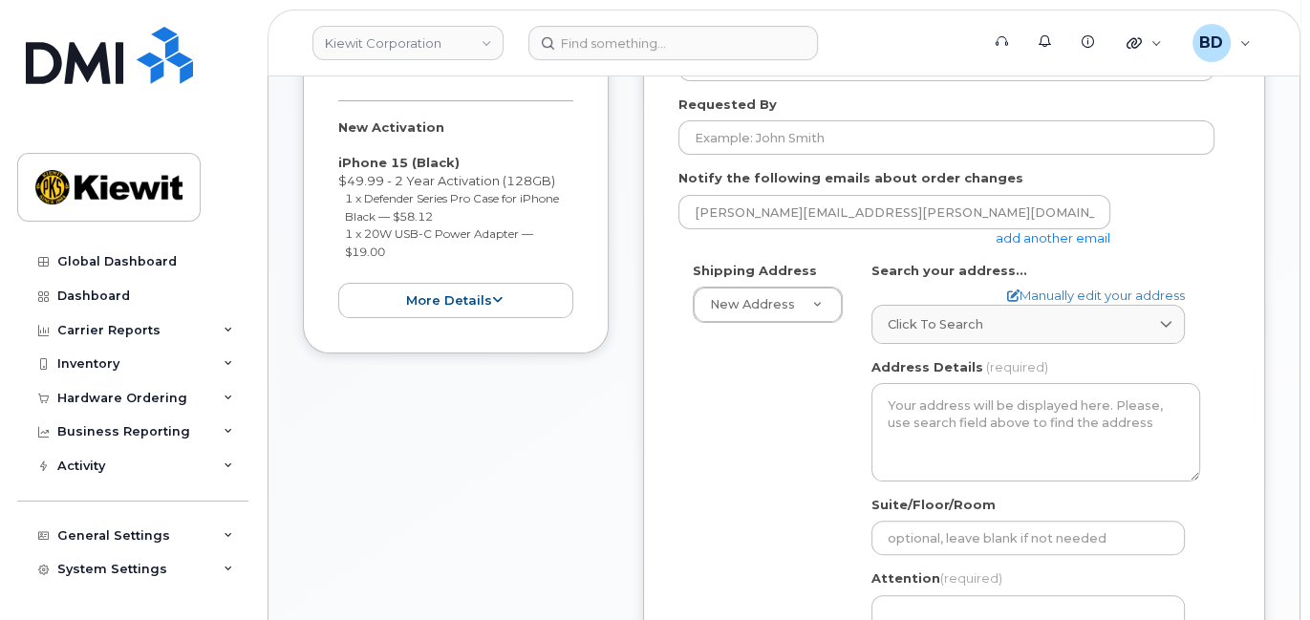
click at [1043, 230] on link "add another email" at bounding box center [1053, 237] width 115 height 15
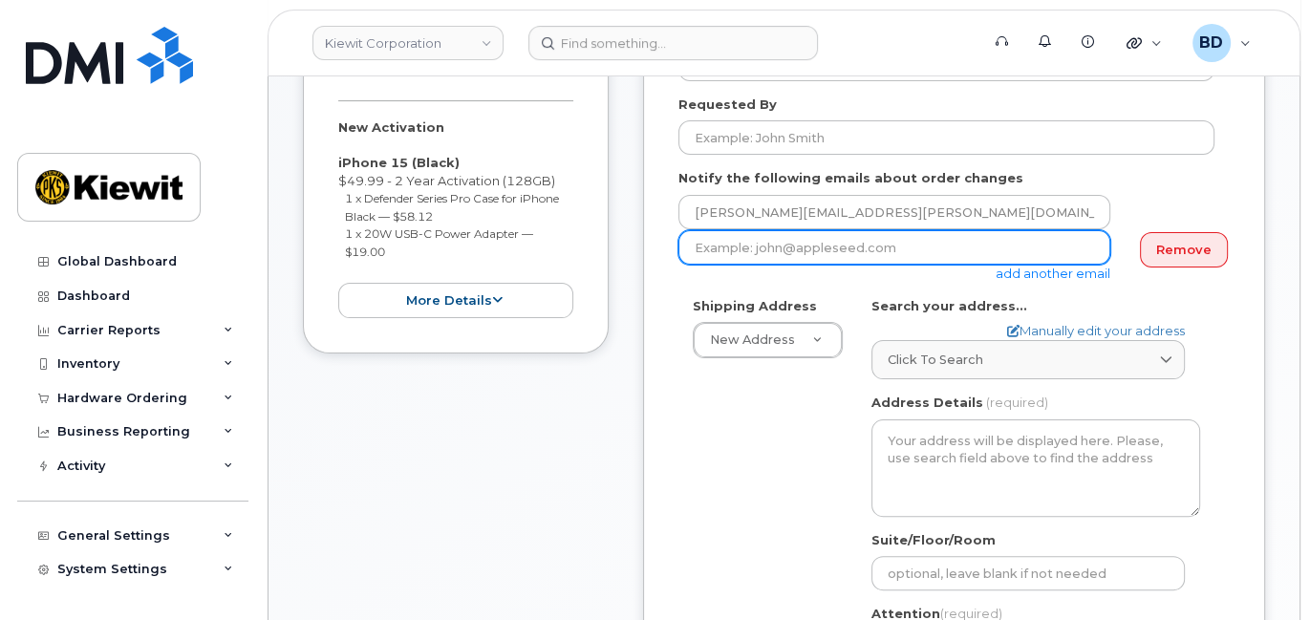
click at [1030, 231] on input "email" at bounding box center [895, 247] width 432 height 34
paste input "david.gutierrez@kiewit.com"
type input "david.gutierrez@kiewit.com"
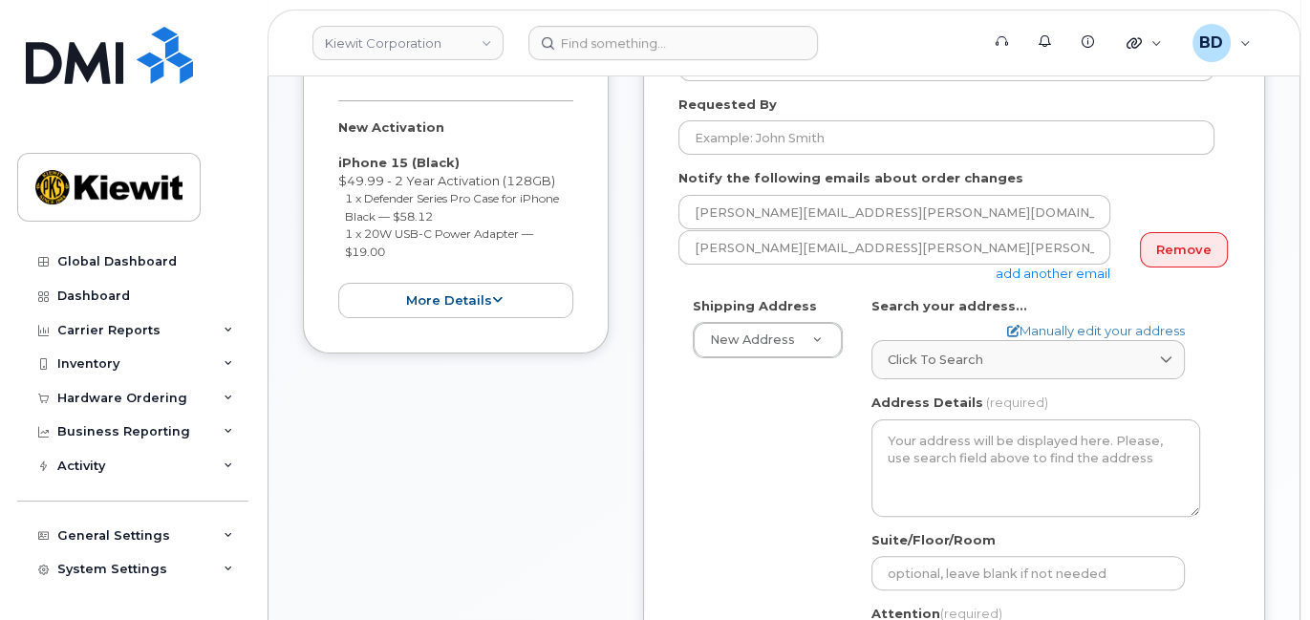
click at [1206, 305] on div "AB Search your address... Manually edit your address Click to search No availab…" at bounding box center [1035, 525] width 357 height 457
click at [1043, 332] on link "Manually edit your address" at bounding box center [1096, 331] width 178 height 18
select select
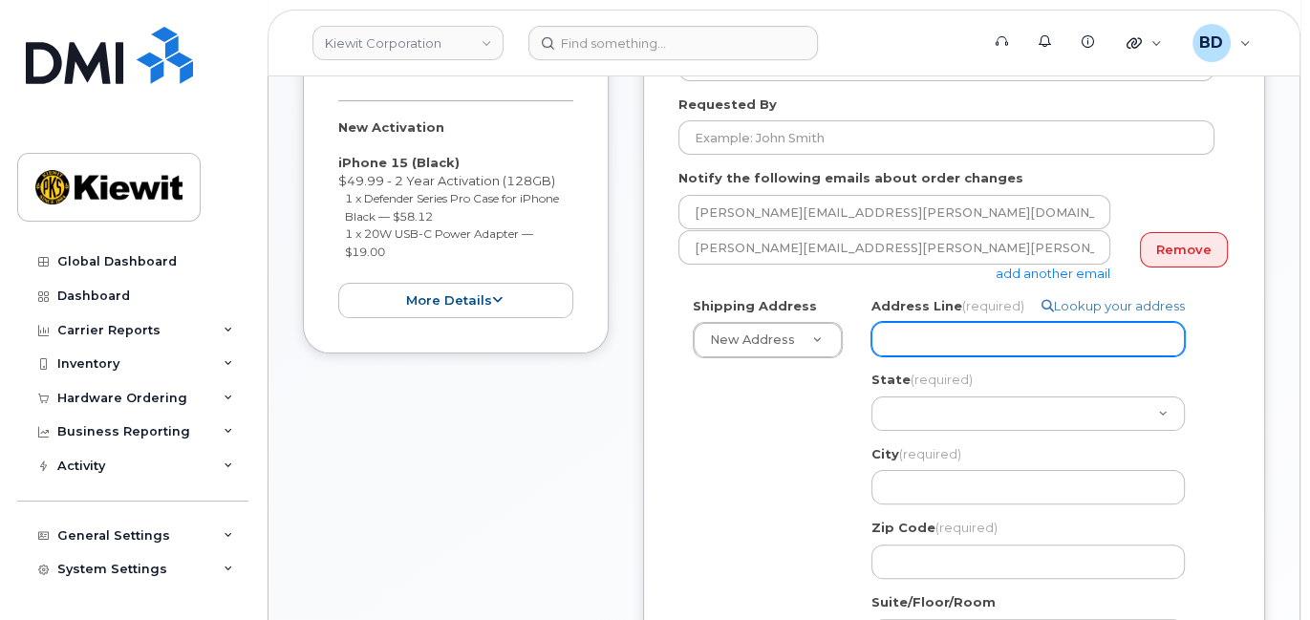
paste input "10055 Trainstation Circle"
drag, startPoint x: 948, startPoint y: 331, endPoint x: 924, endPoint y: 447, distance: 119.0
click at [948, 333] on input "Address Line (required)" at bounding box center [1028, 339] width 313 height 34
select select
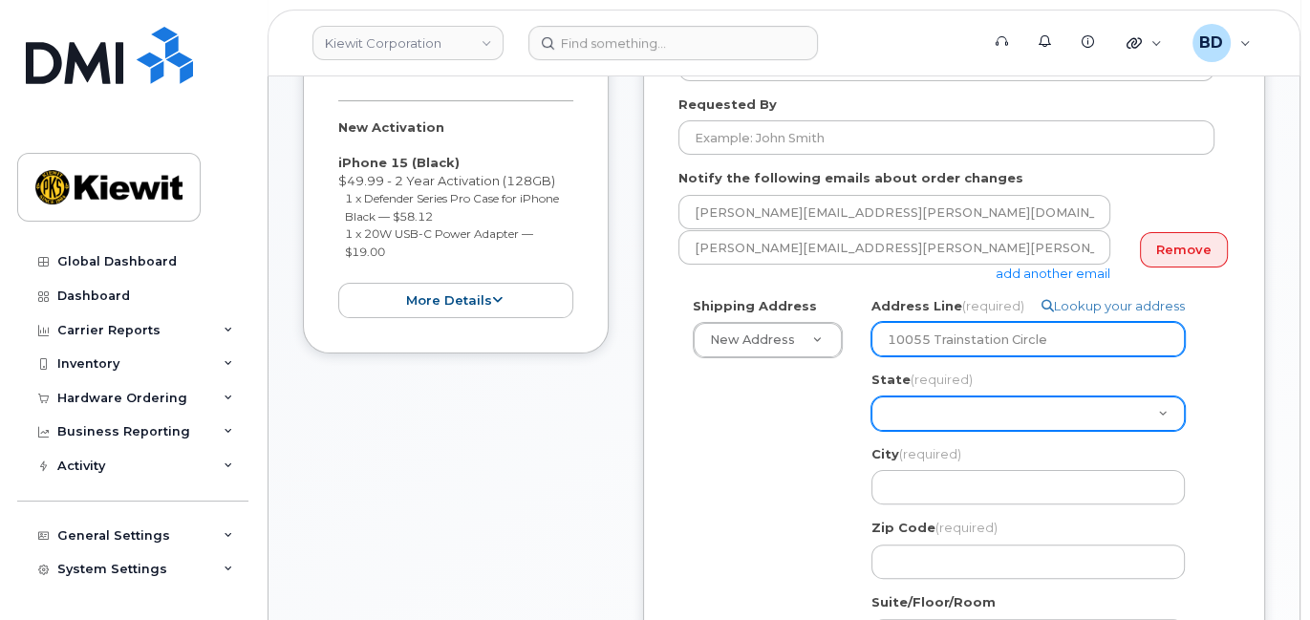
type input "10055 Trainstation Circle"
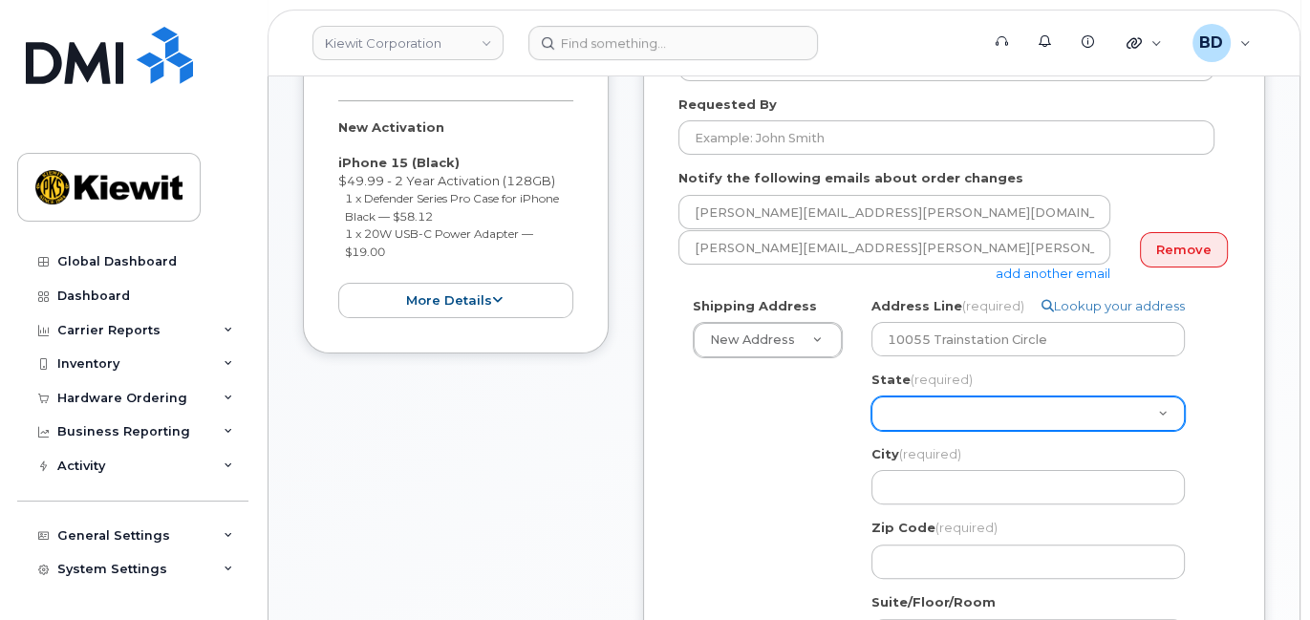
click at [891, 414] on select "Alabama Alaska American Samoa Arizona Arkansas California Colorado Connecticut …" at bounding box center [1028, 414] width 313 height 34
select select "CO"
click at [905, 415] on select "Alabama Alaska American Samoa Arizona Arkansas California Colorado Connecticut …" at bounding box center [1028, 414] width 313 height 34
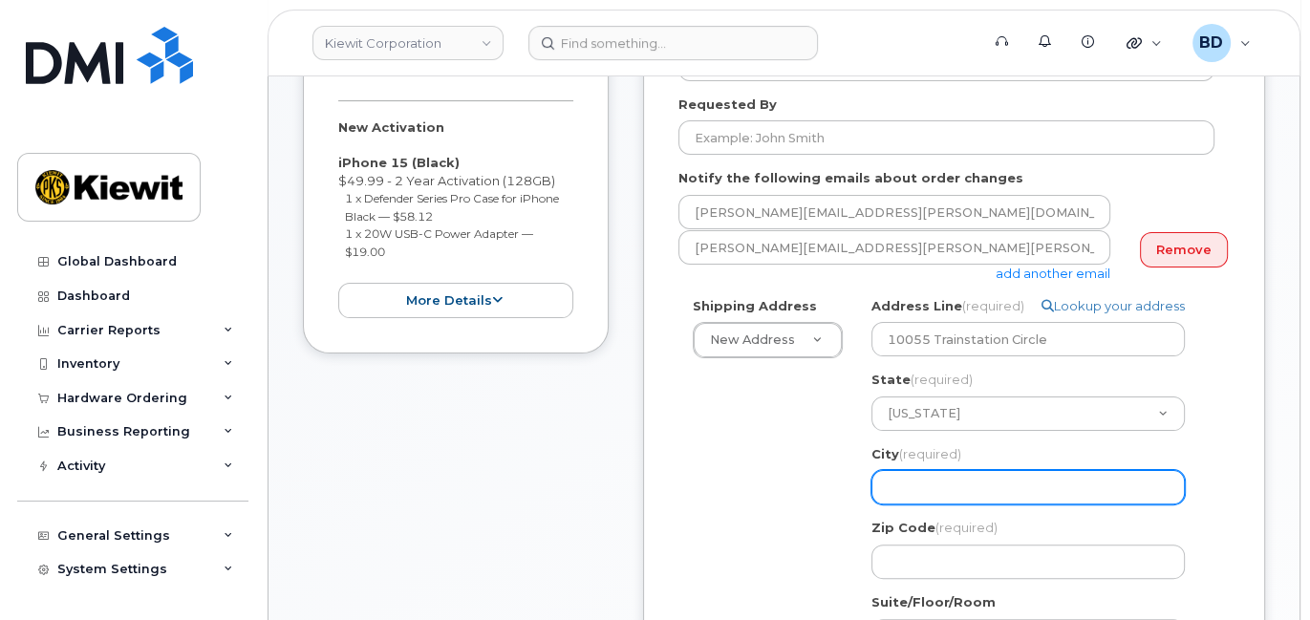
click at [933, 498] on input "City (required)" at bounding box center [1028, 487] width 313 height 34
select select
type input "L"
select select
type input "Ln"
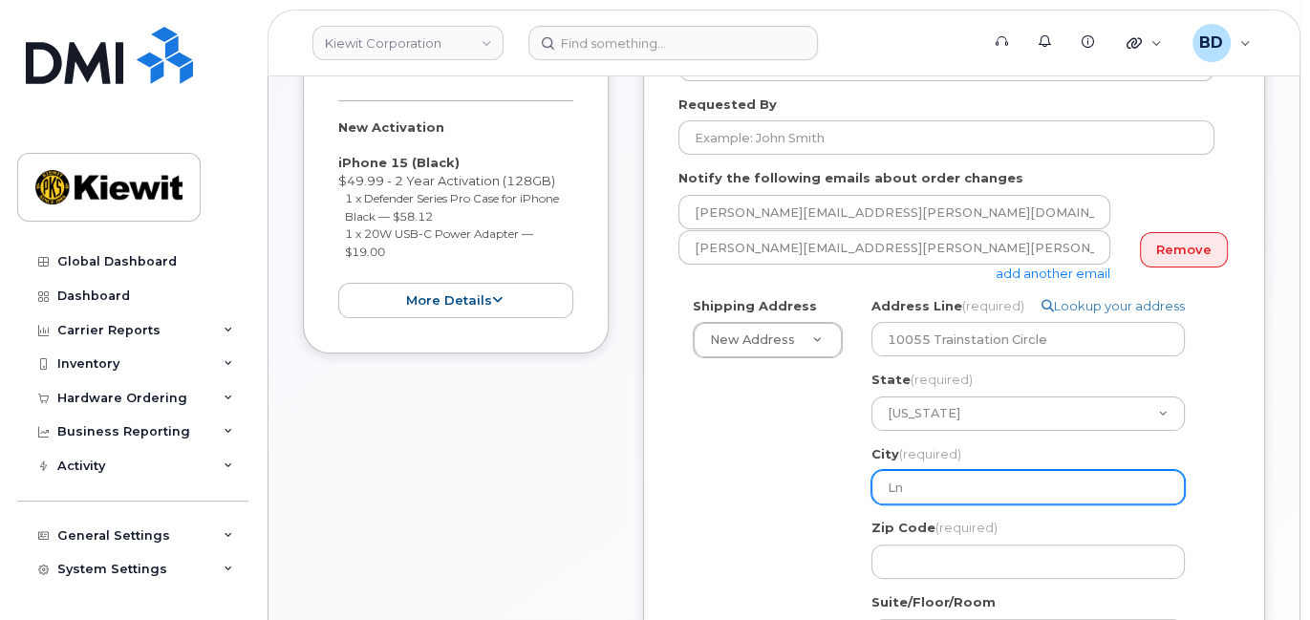
select select
type input "Lne"
select select
type input "Lne T"
select select
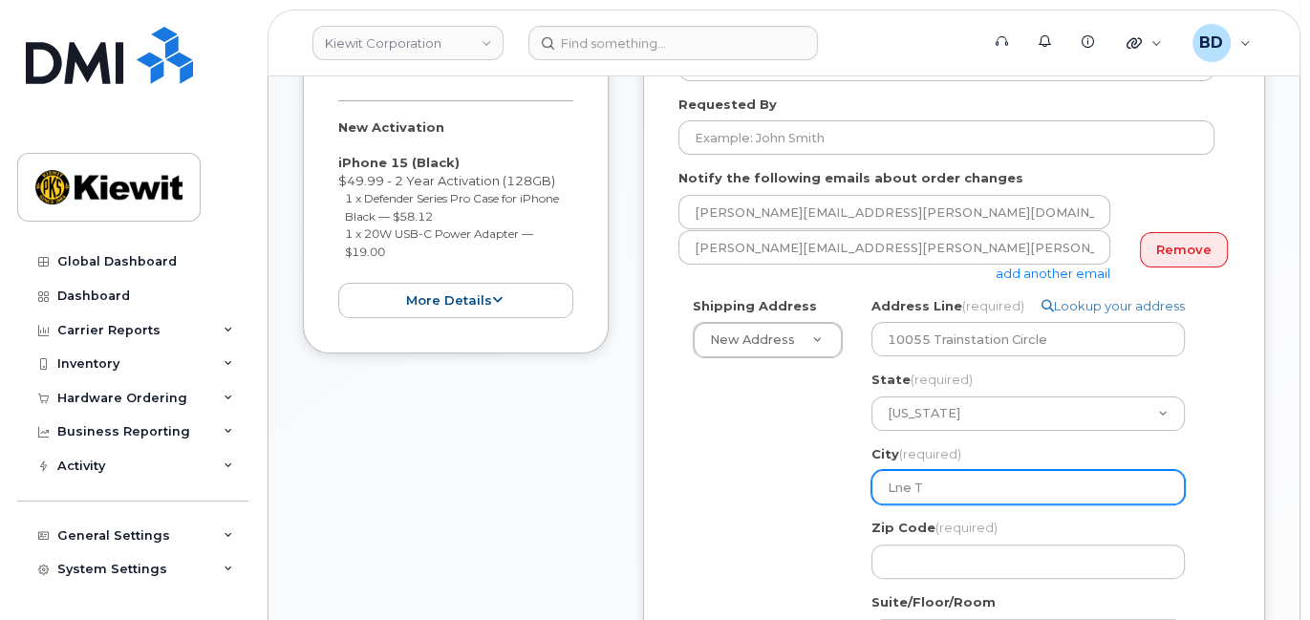
type input "Lne Tr"
select select
type input "Lne Tre"
select select
type input "Lne Tree"
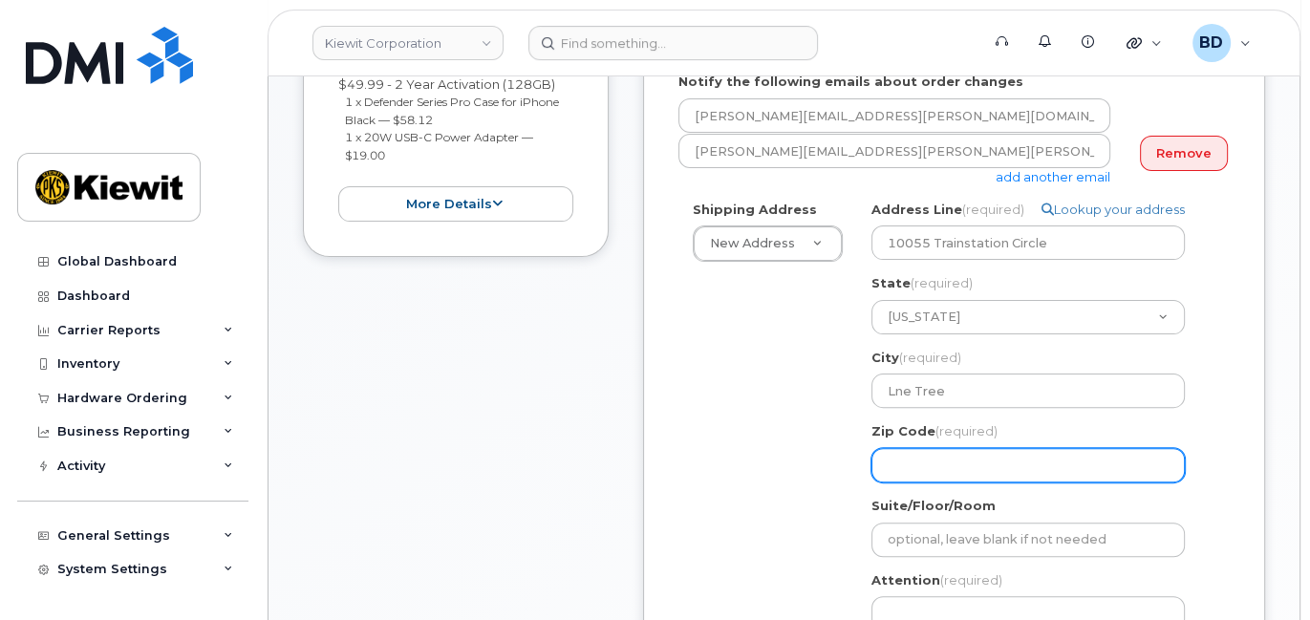
scroll to position [509, 0]
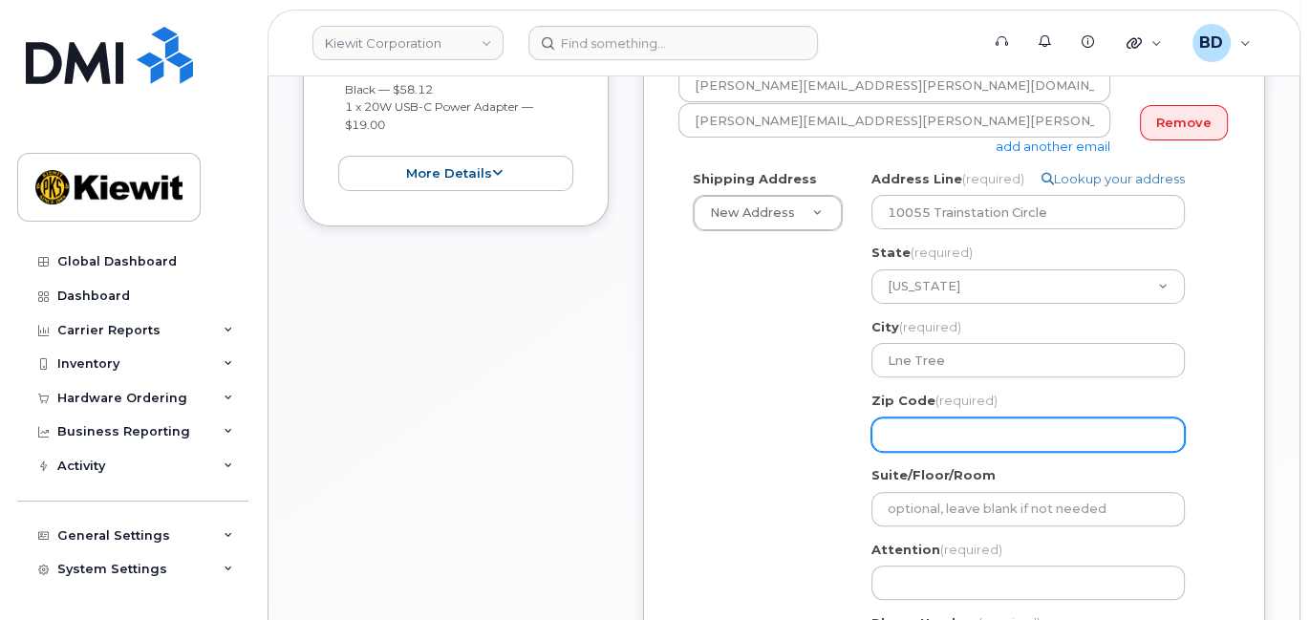
drag, startPoint x: 914, startPoint y: 434, endPoint x: 902, endPoint y: 429, distance: 12.4
click at [914, 432] on input "Zip Code (required)" at bounding box center [1028, 435] width 313 height 34
type input "8"
select select
type input "87"
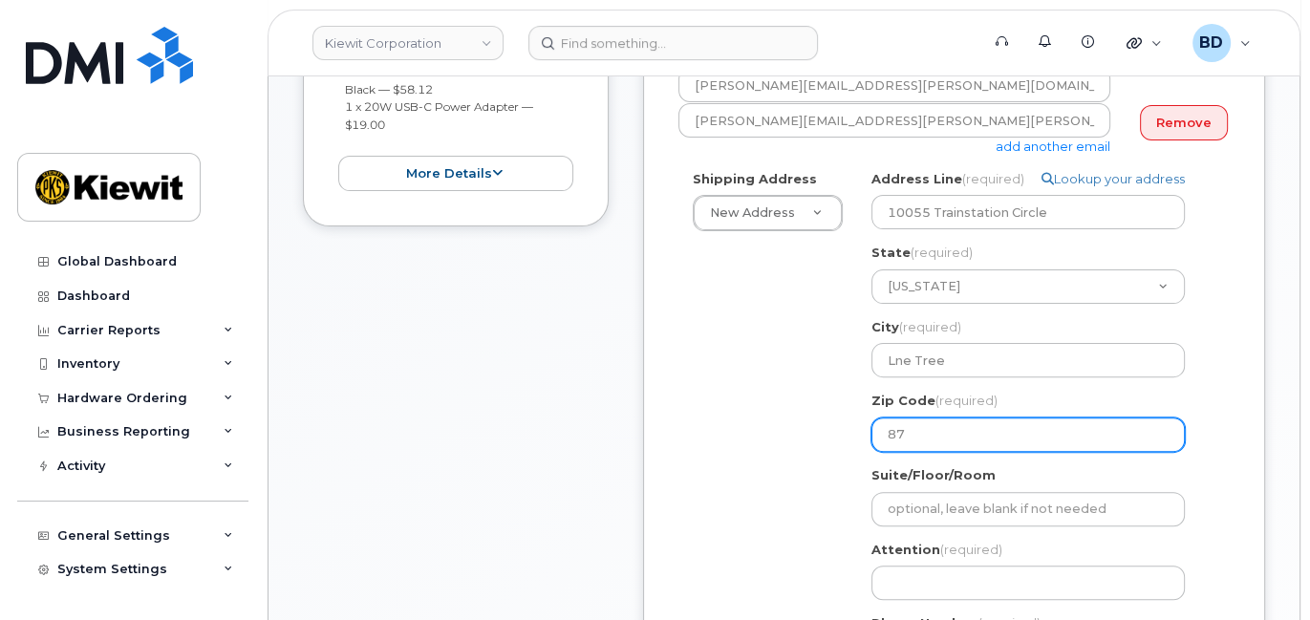
select select
type input "870"
select select
type input "8701"
select select
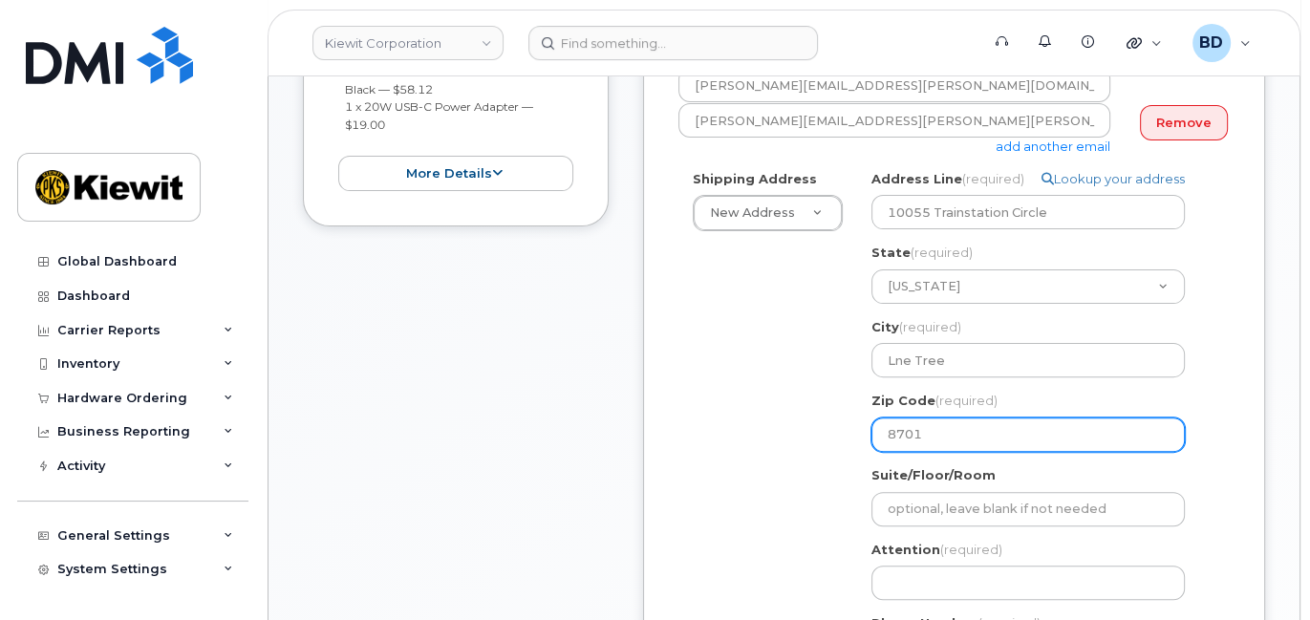
type input "87012"
select select
type input "870124"
click at [907, 432] on input "870124" at bounding box center [1028, 435] width 313 height 34
select select
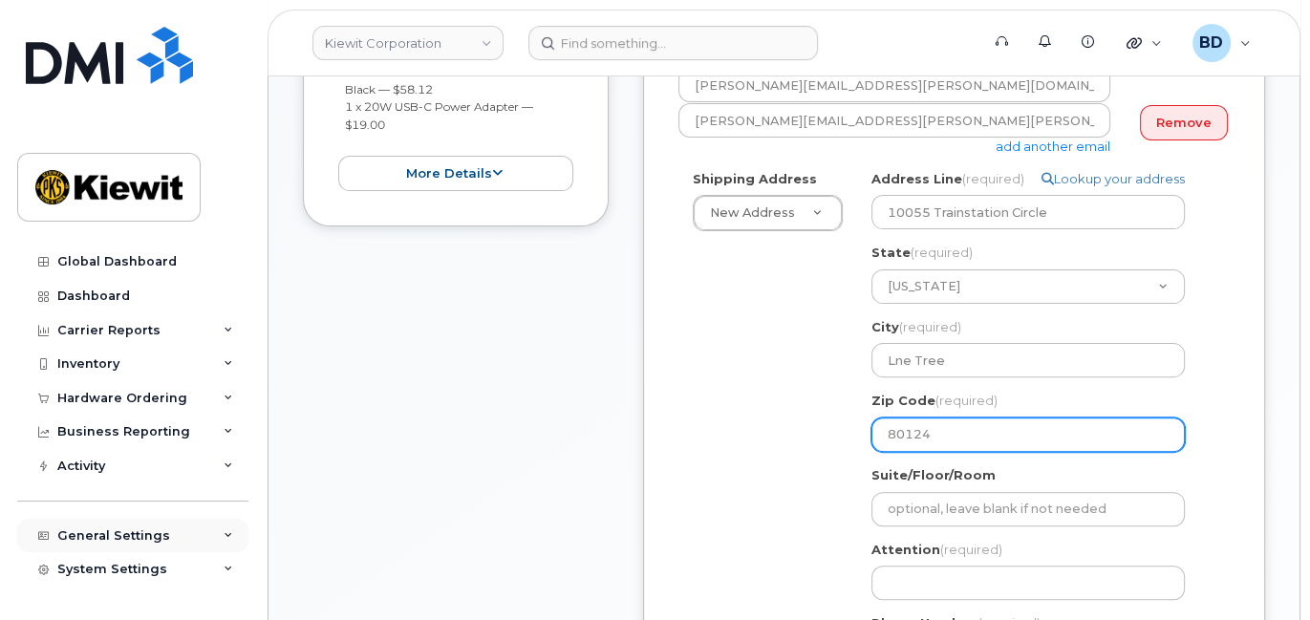
type input "80124"
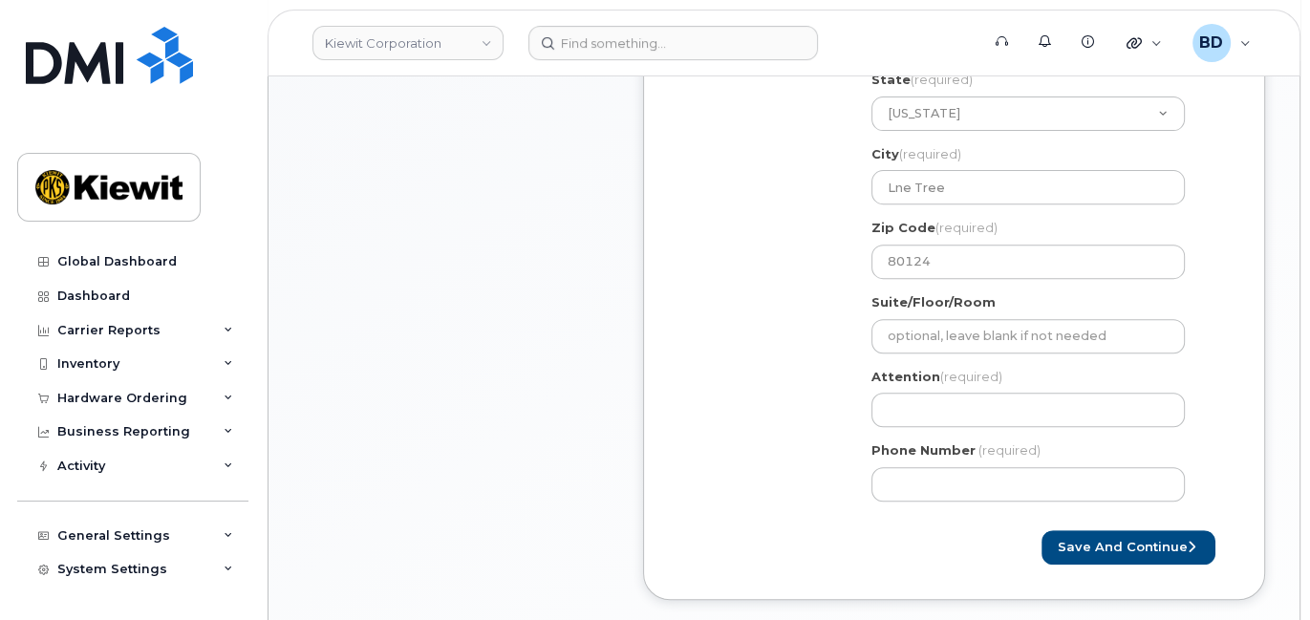
scroll to position [765, 0]
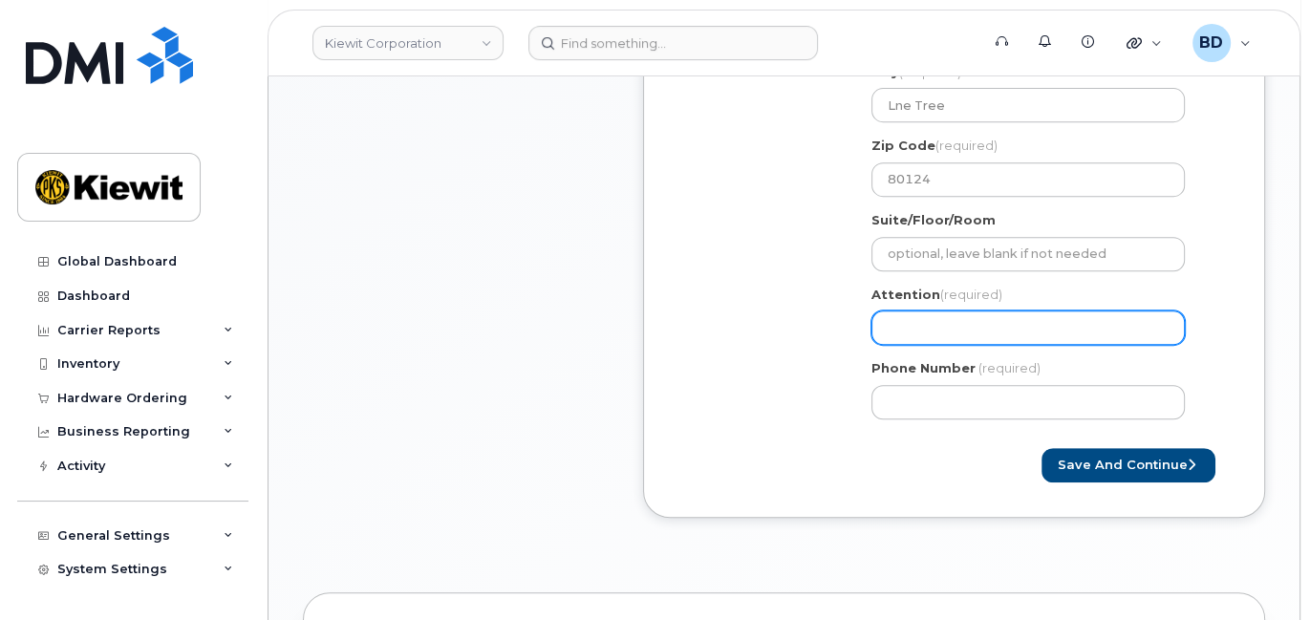
paste input "Yunxiang.Chen"
select select
type input "Yunxiang.Chen"
select select
type input "Yunxiang.Chen/"
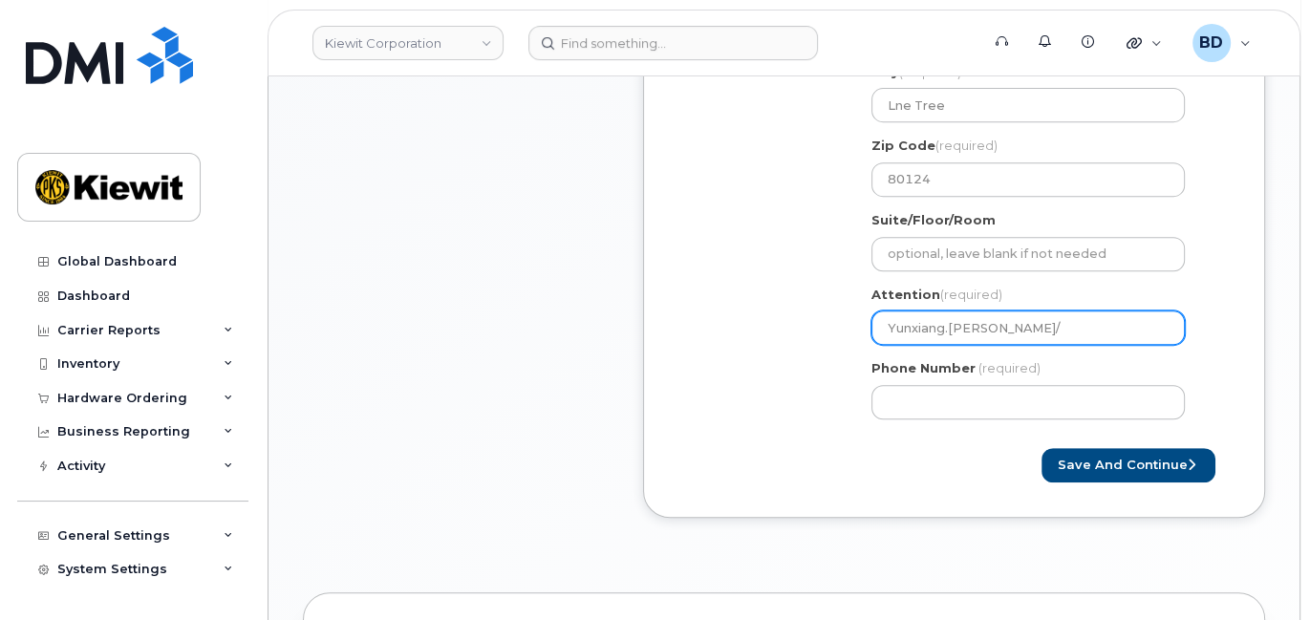
click at [1004, 326] on input "Yunxiang.Chen/" at bounding box center [1028, 328] width 313 height 34
paste input "Chen Zou"
select select
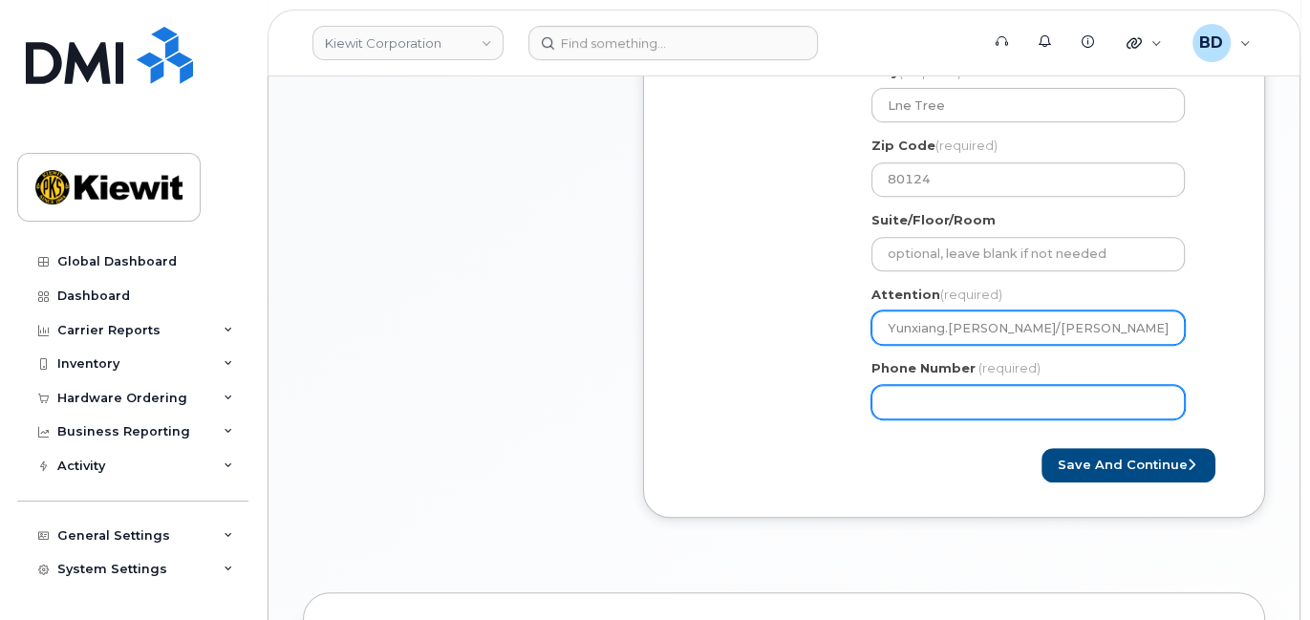
type input "Yunxiang.Chen/Chen Zou"
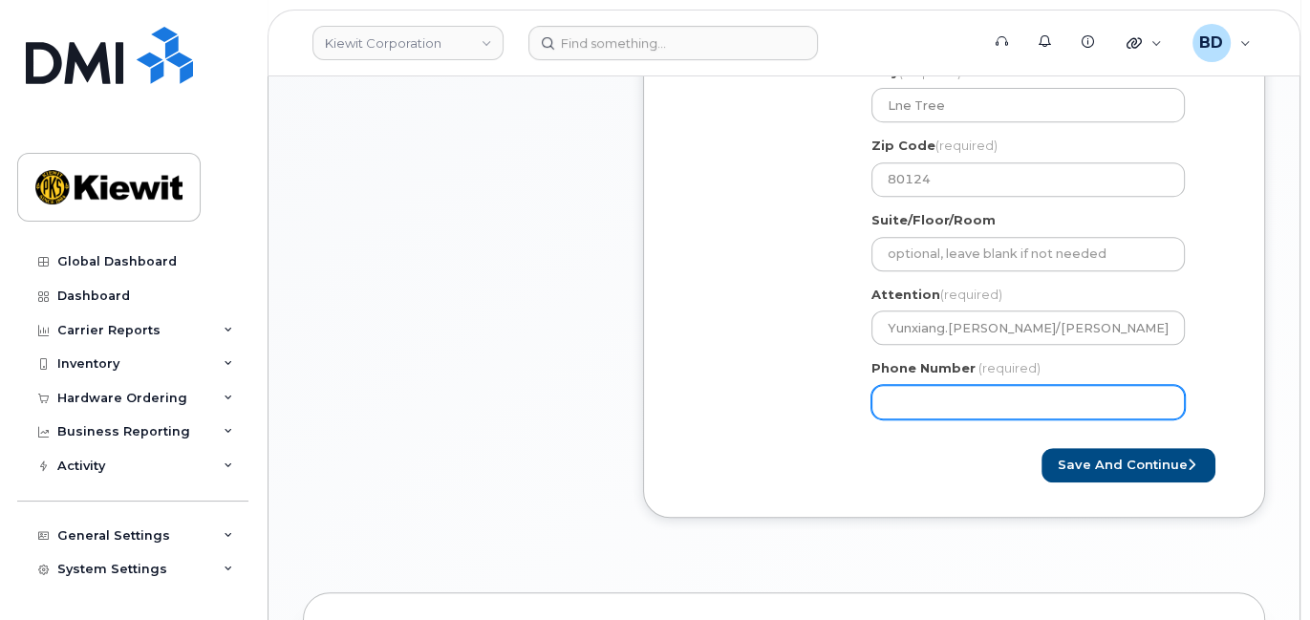
click at [914, 405] on input "Phone Number" at bounding box center [1028, 402] width 313 height 34
type input "8777727707"
select select
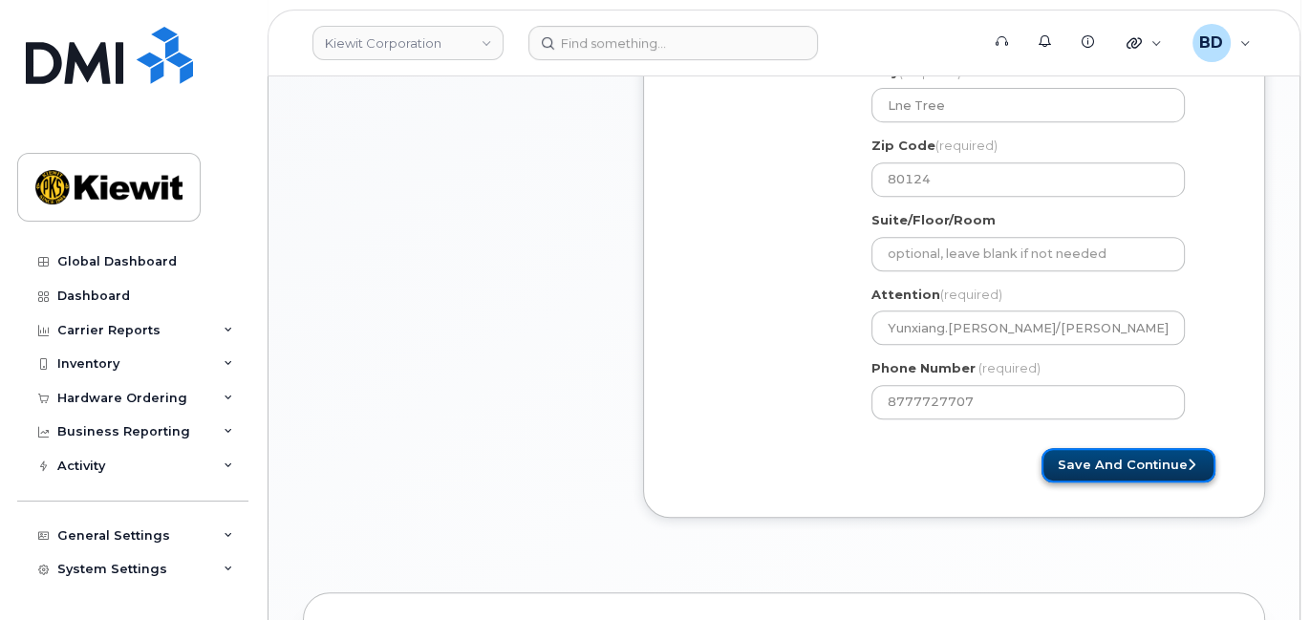
click at [1099, 466] on button "Save and Continue" at bounding box center [1129, 465] width 174 height 35
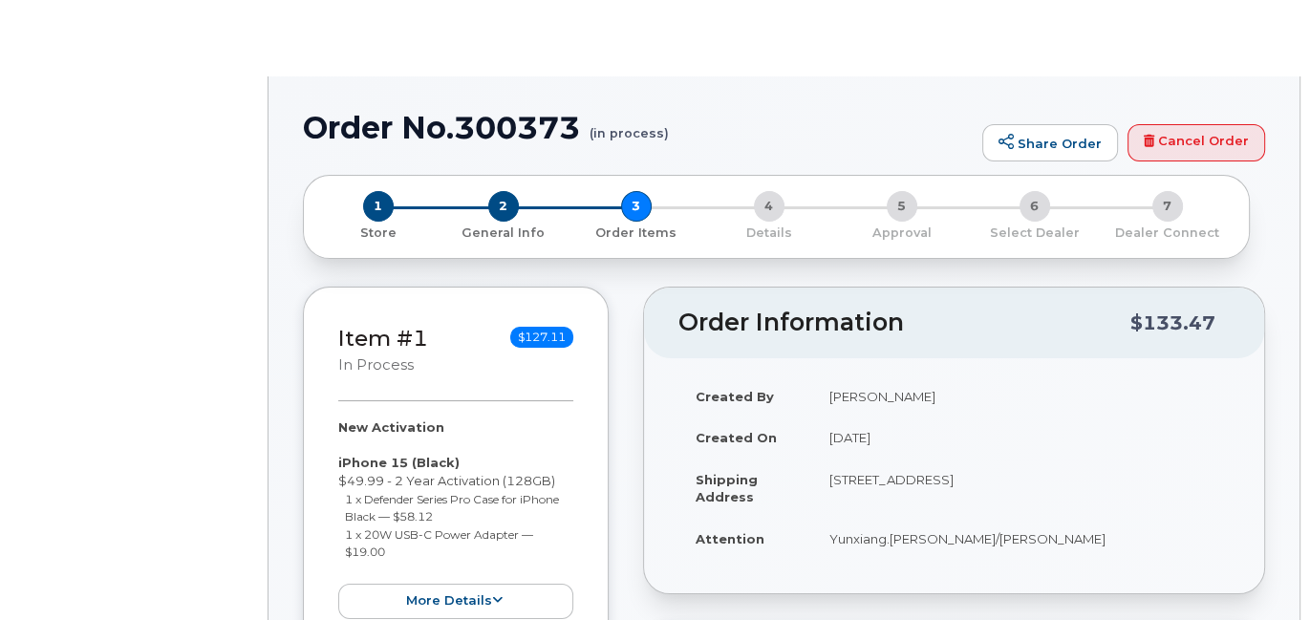
radio input "true"
select select
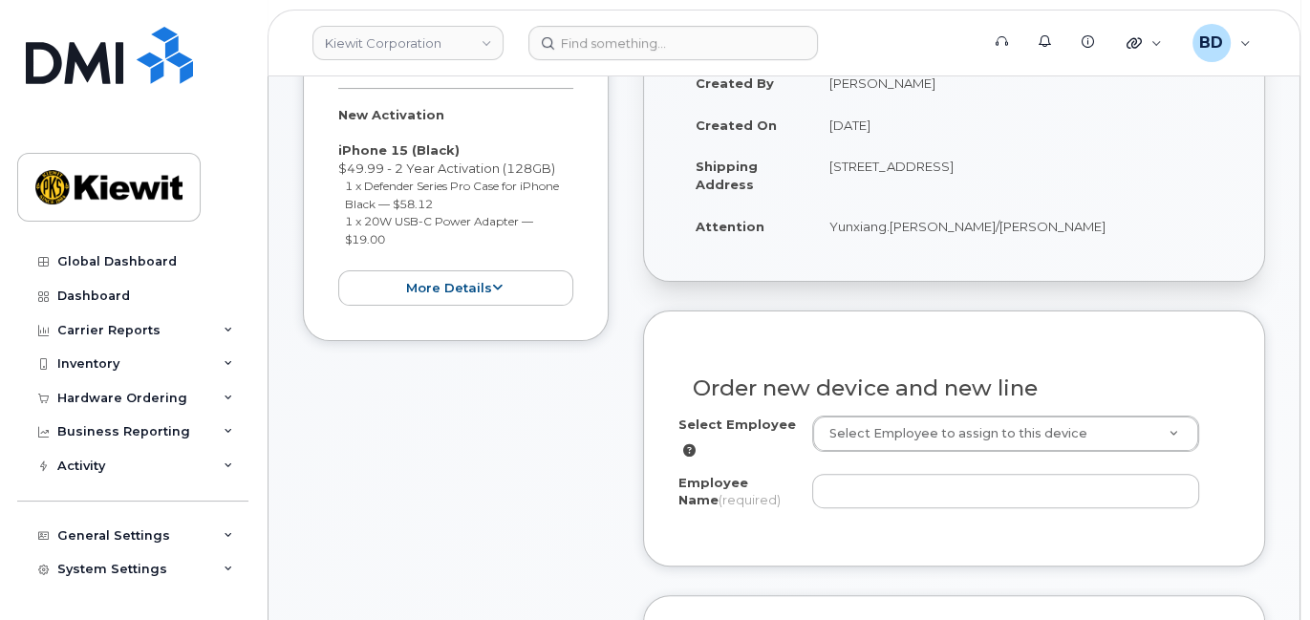
scroll to position [509, 0]
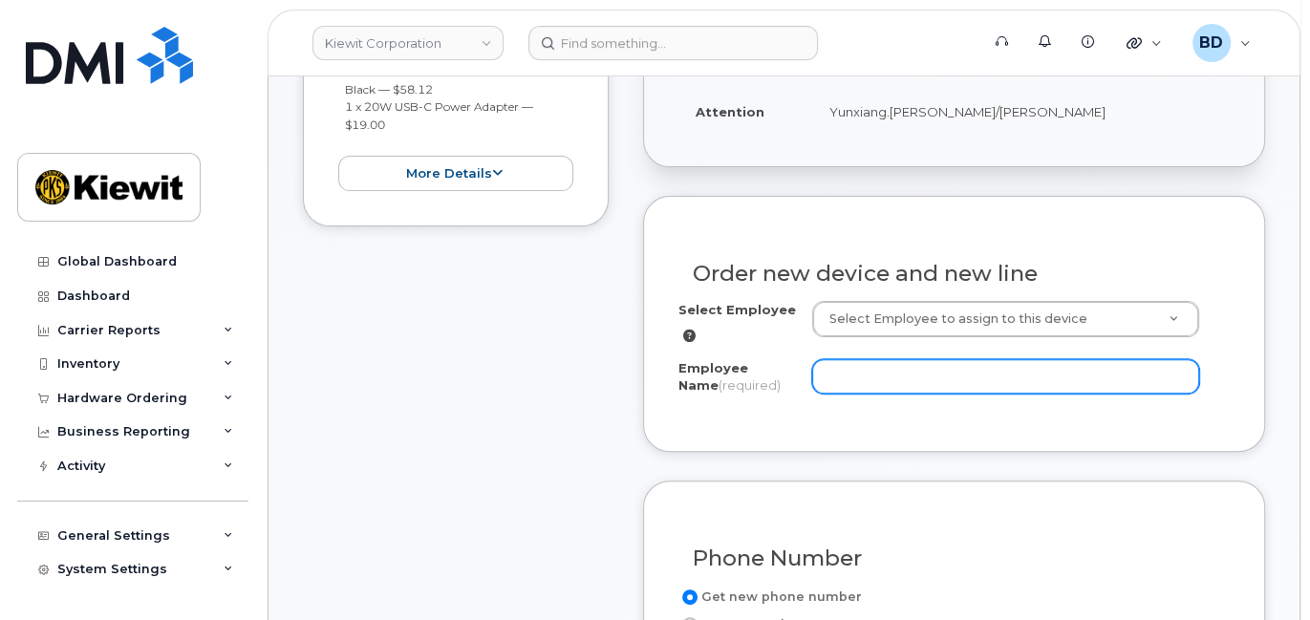
click at [868, 375] on input "Employee Name (required)" at bounding box center [1005, 376] width 387 height 34
paste input "[PERSON_NAME]"
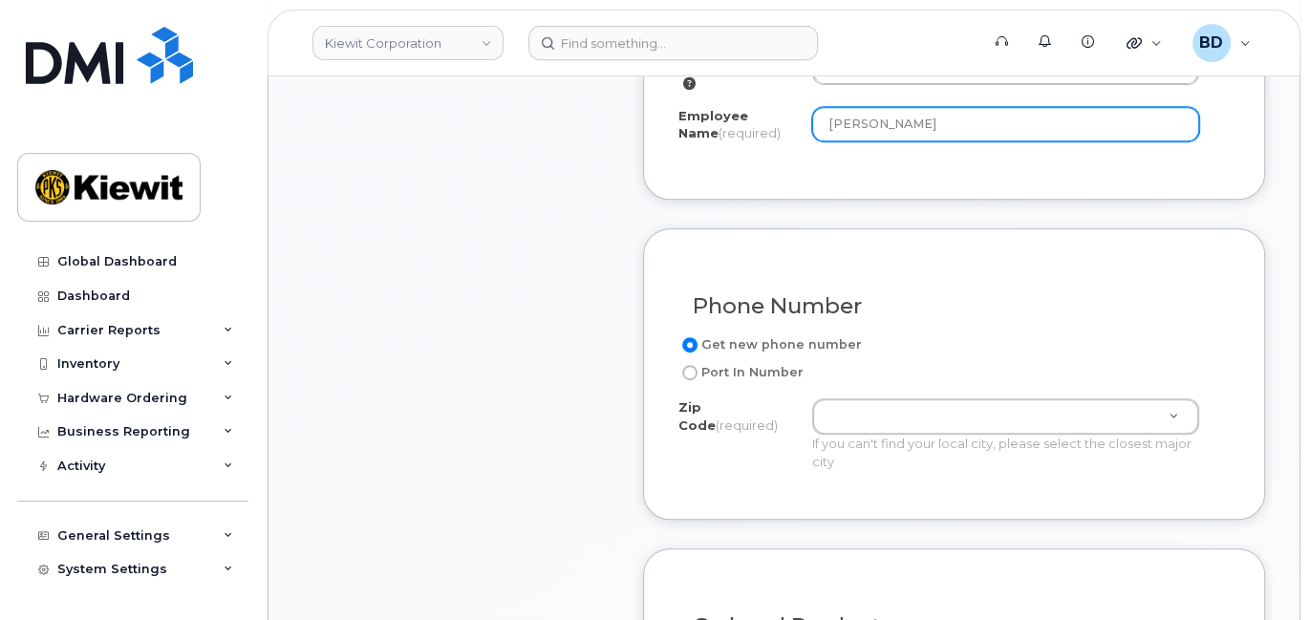
scroll to position [765, 0]
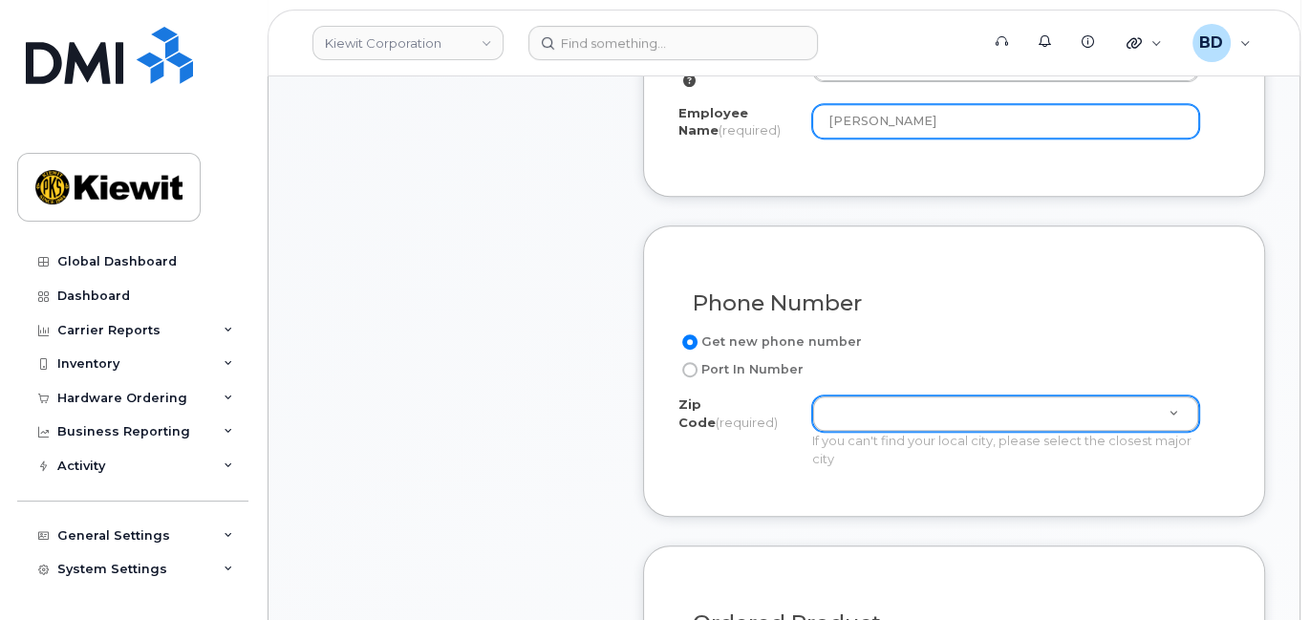
type input "[PERSON_NAME]"
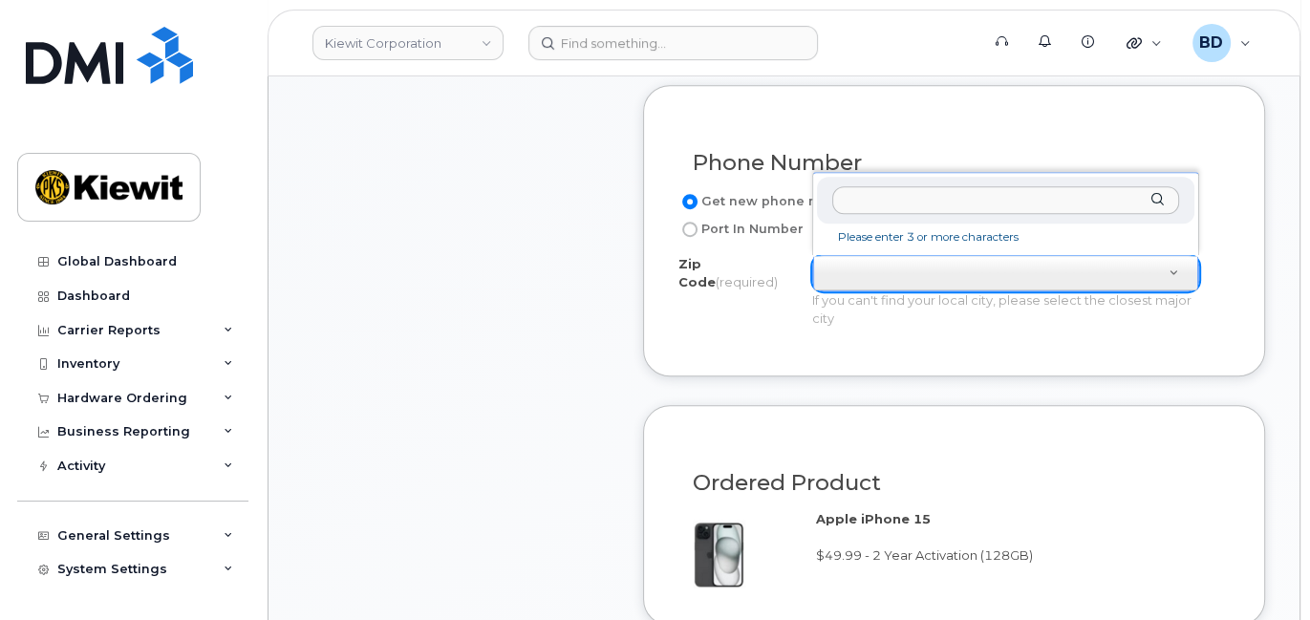
scroll to position [892, 0]
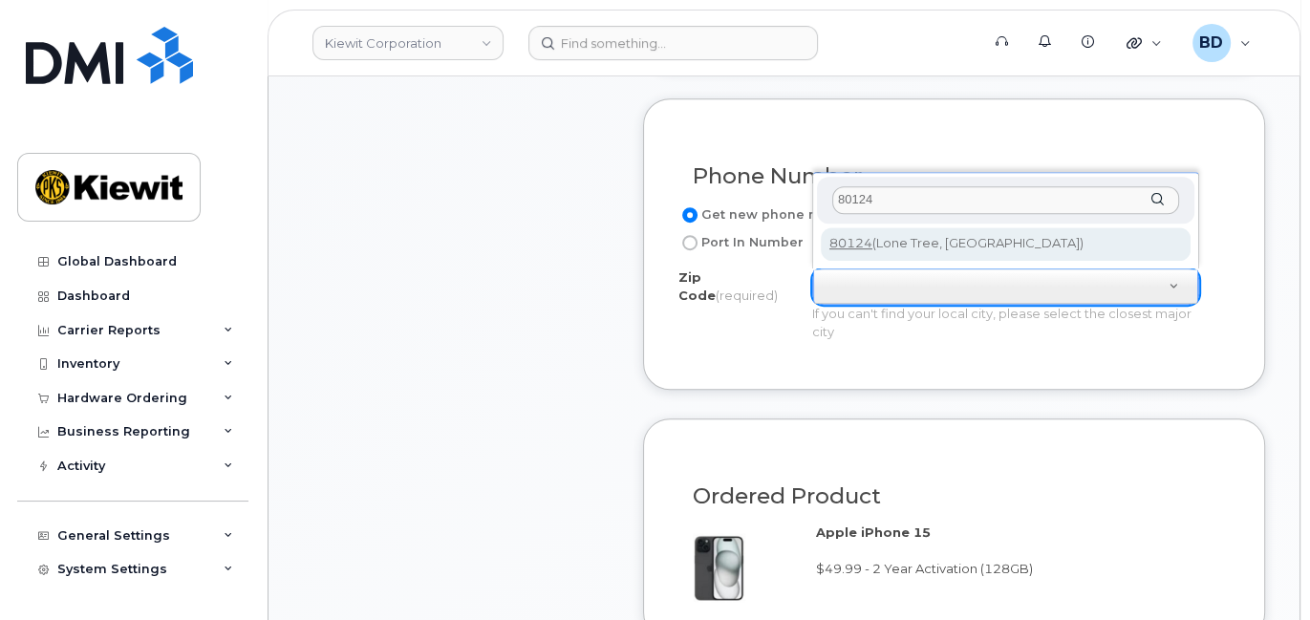
type input "80124"
type input "80124 (Lone Tree, CO)"
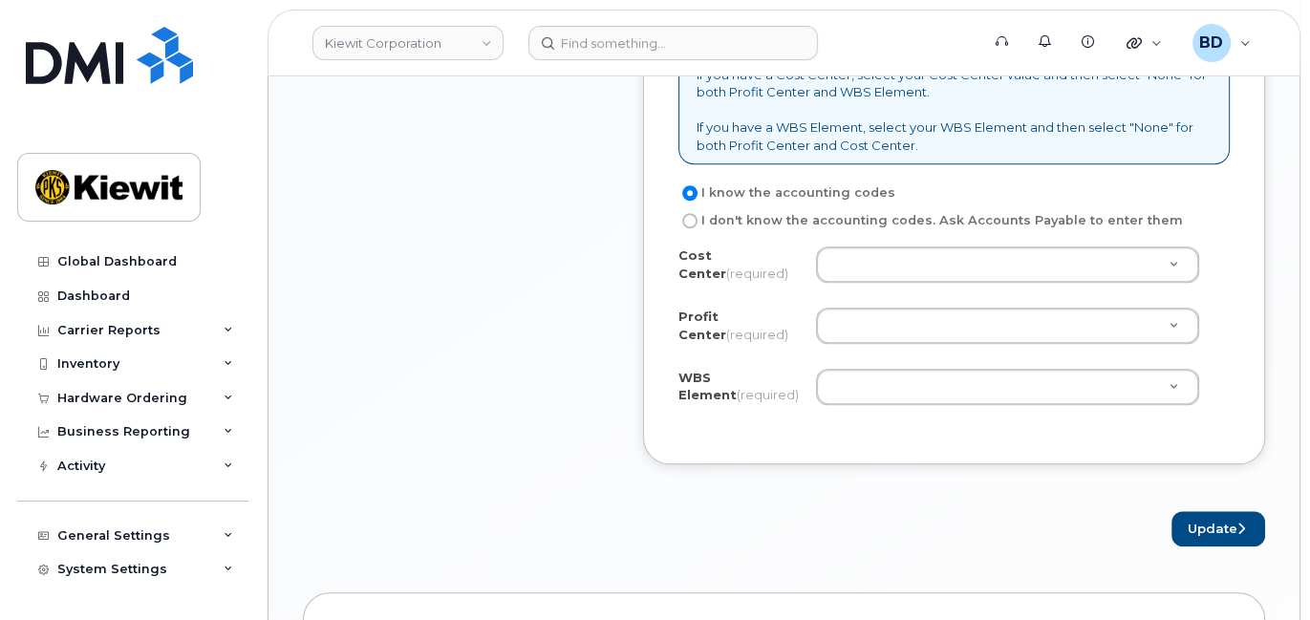
scroll to position [1656, 0]
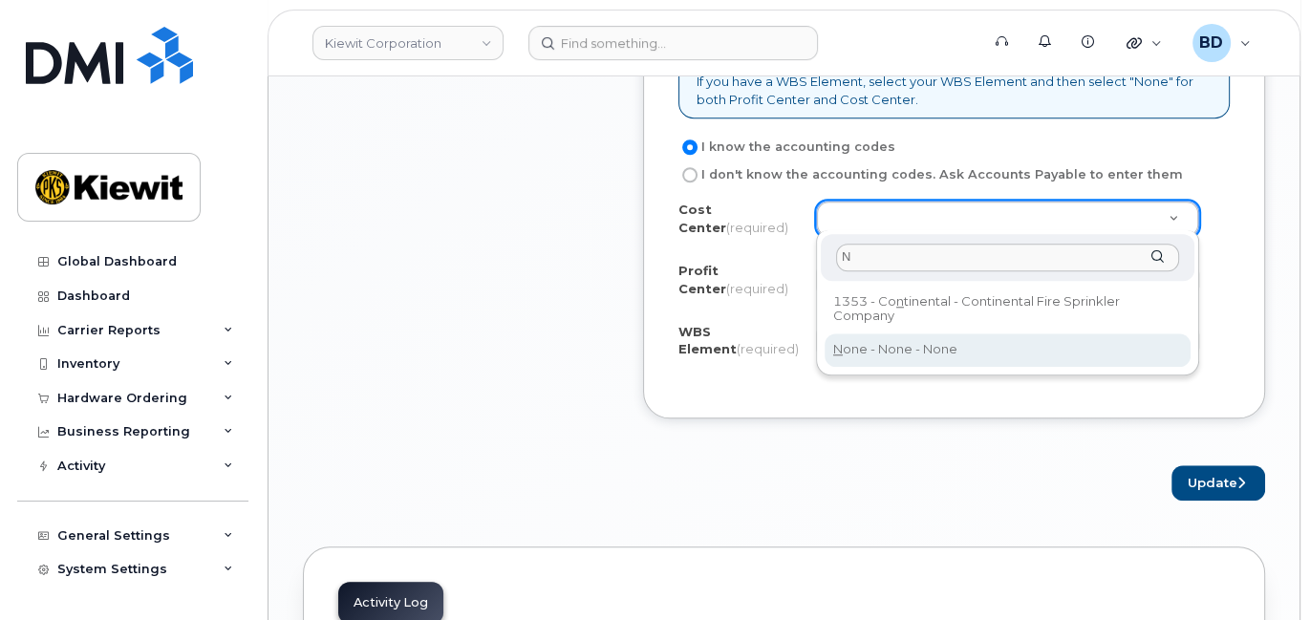
type input "N"
type input "None"
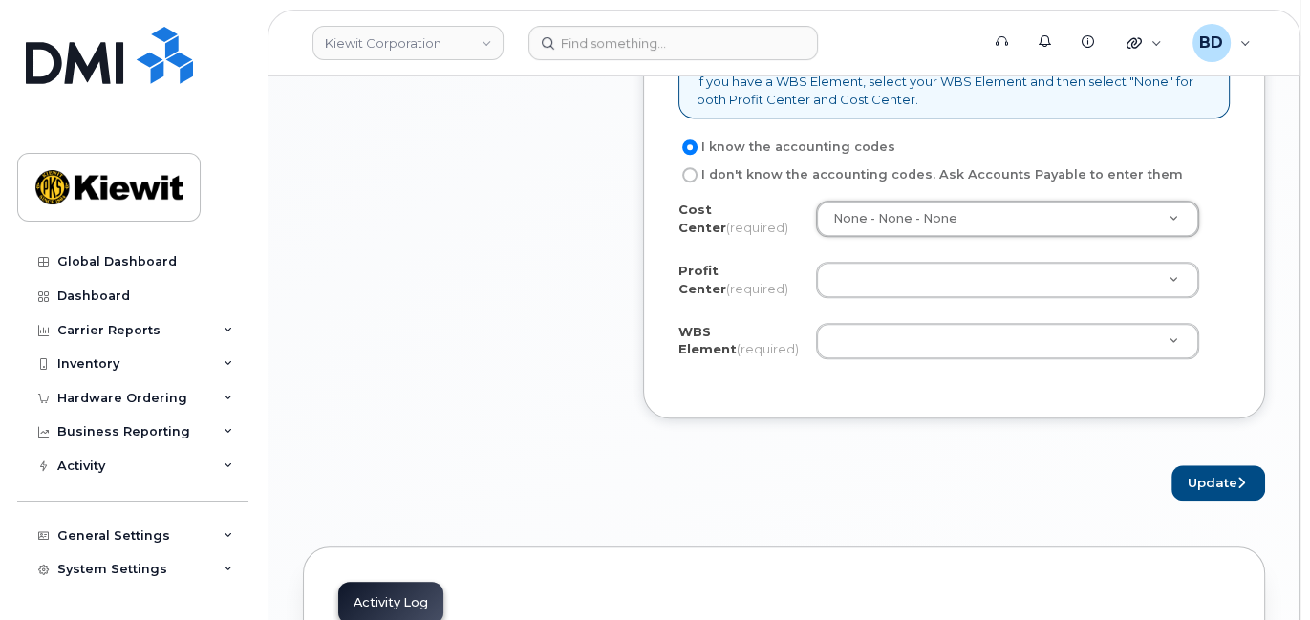
click at [837, 291] on div "Profit Center (required) None - None - None" at bounding box center [954, 283] width 551 height 43
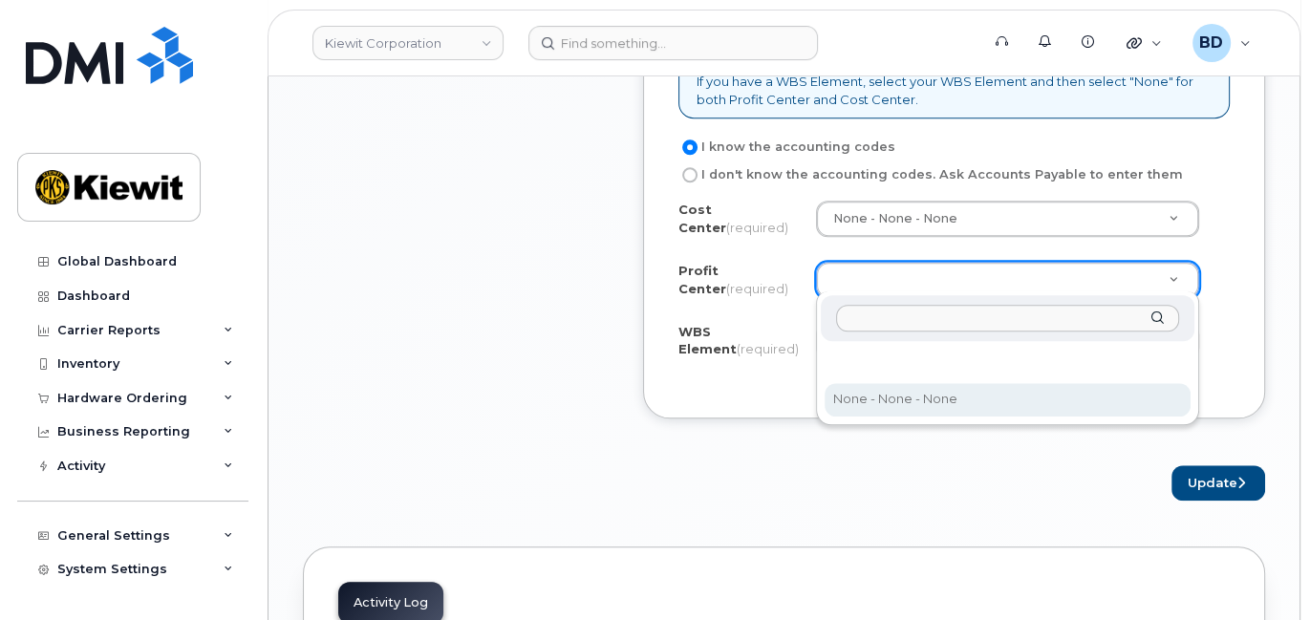
select select "None"
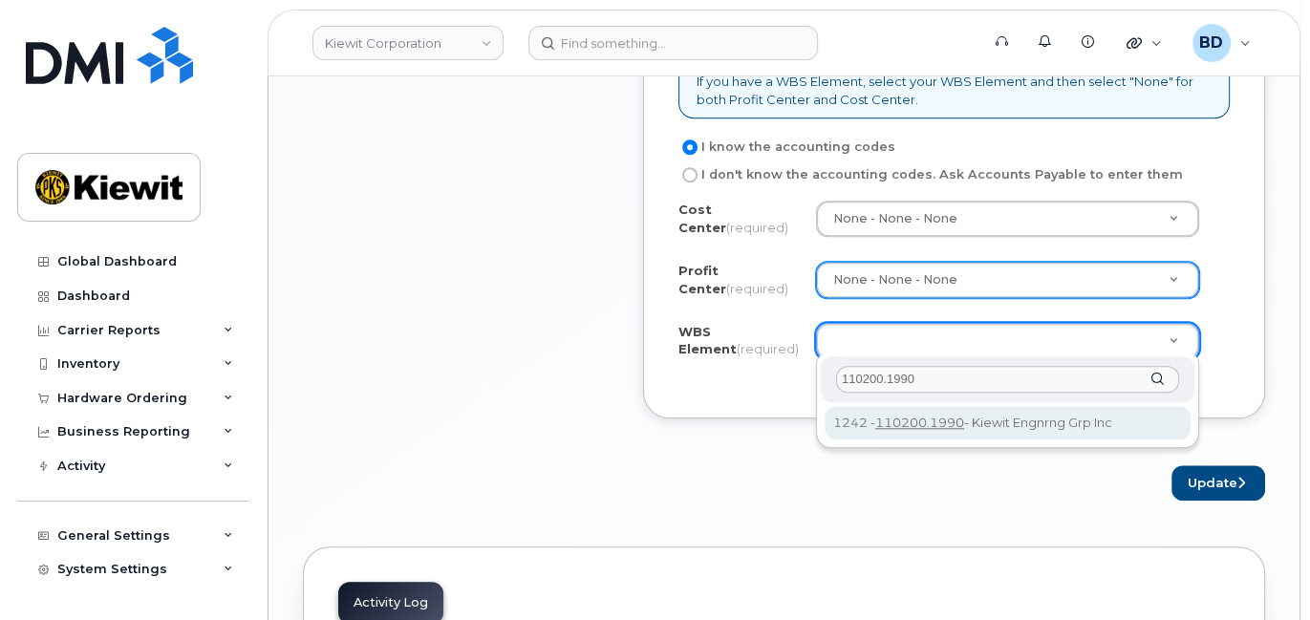
type input "110200.1990"
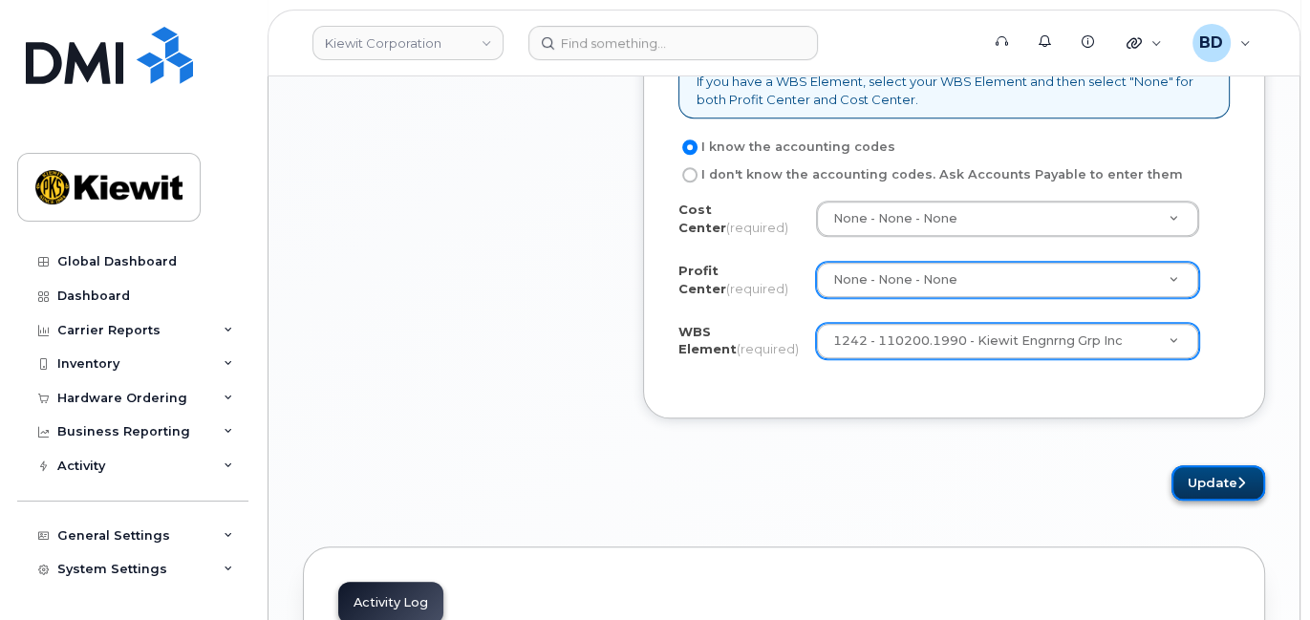
click at [1230, 485] on button "Update" at bounding box center [1219, 482] width 94 height 35
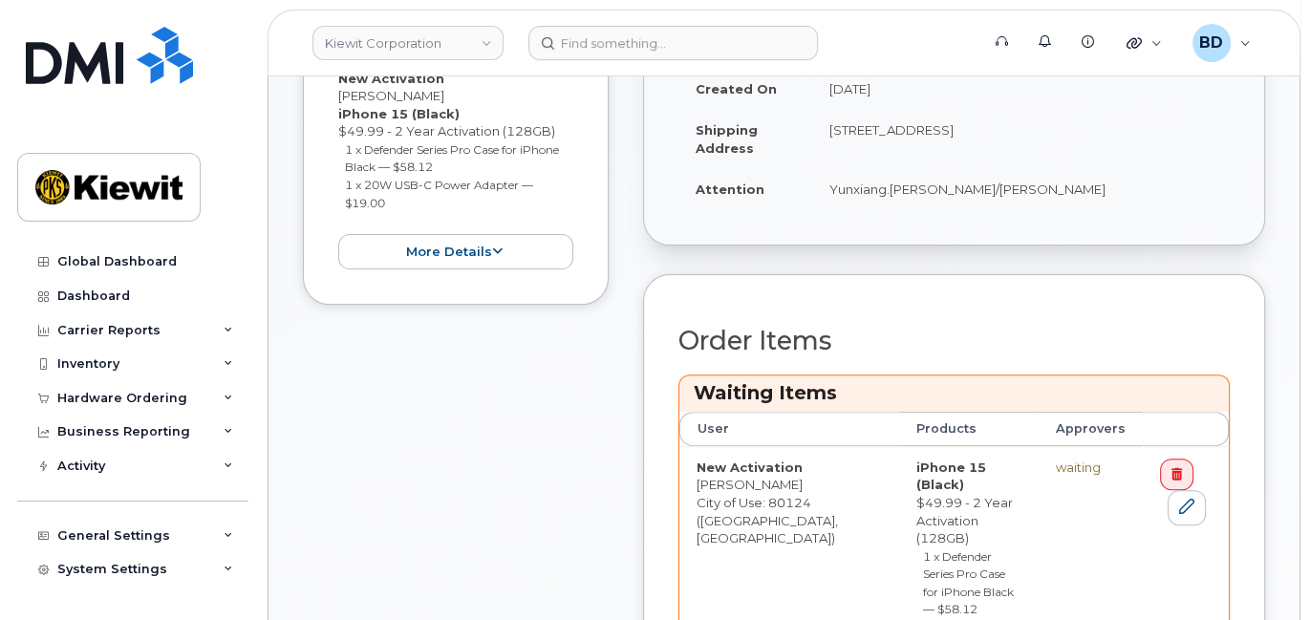
scroll to position [636, 0]
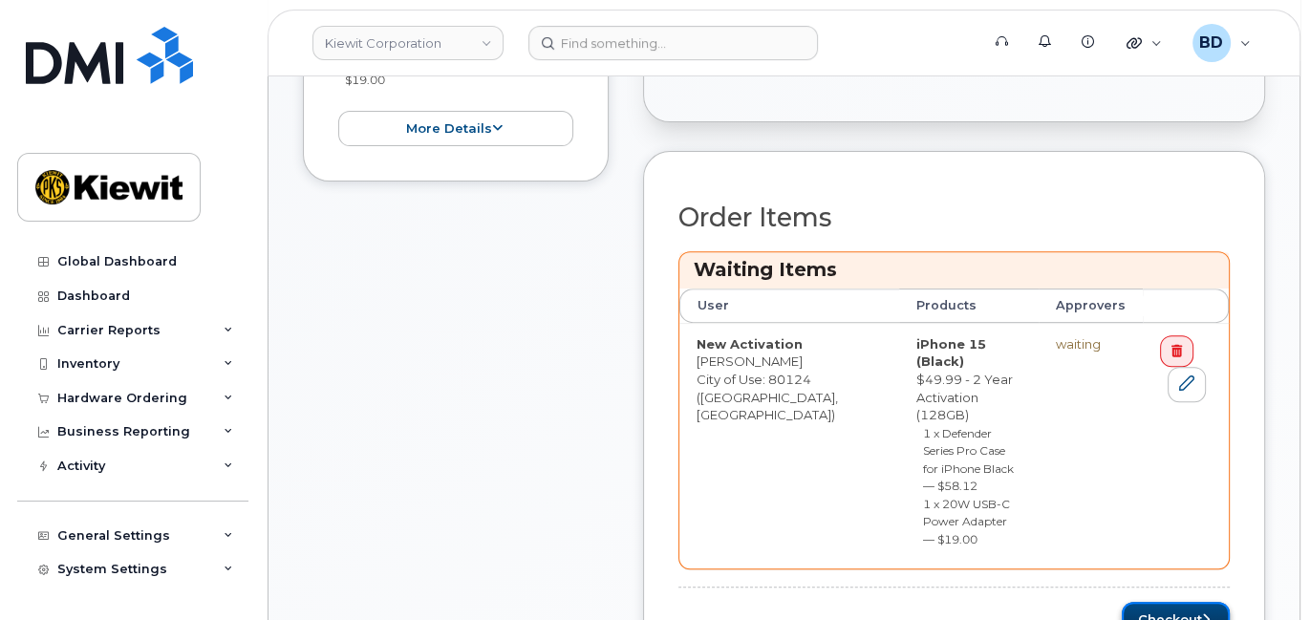
click at [1173, 602] on button "Checkout" at bounding box center [1176, 619] width 108 height 35
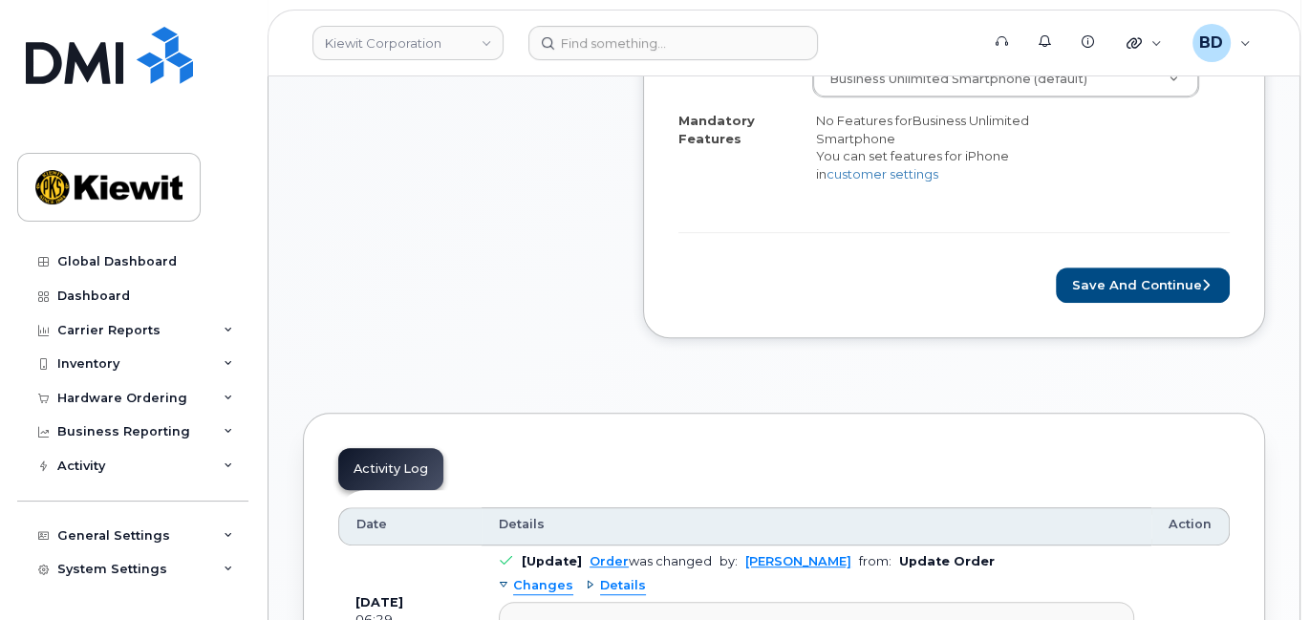
scroll to position [765, 0]
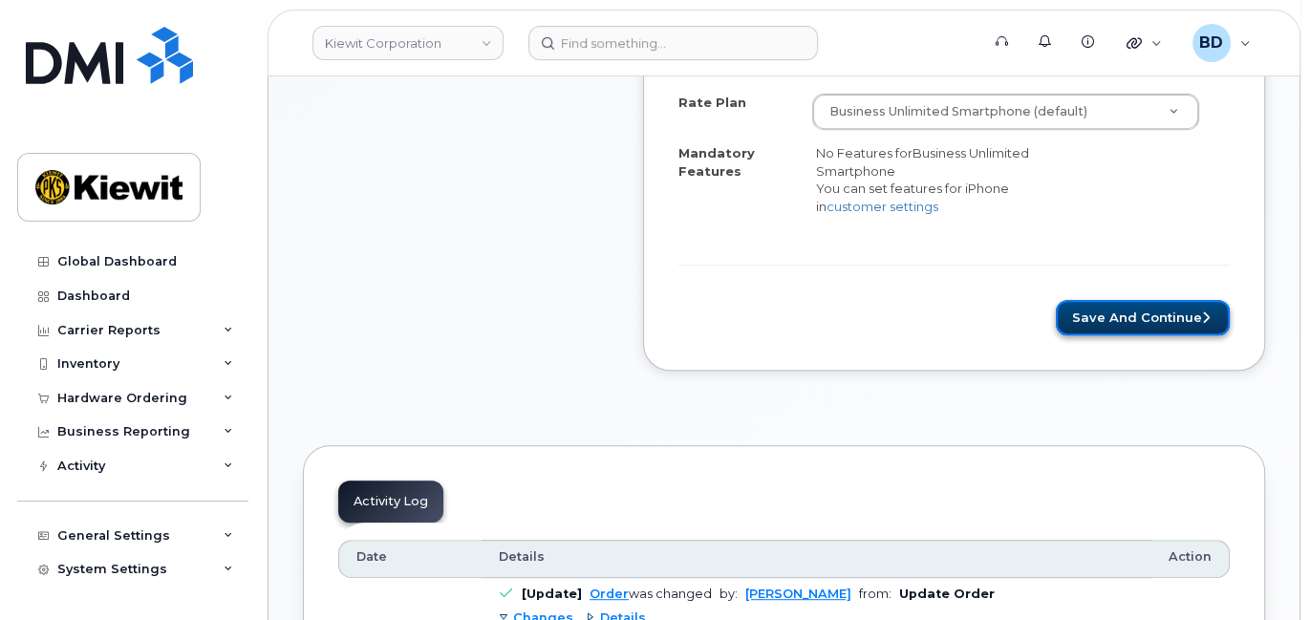
click at [1137, 303] on button "Save and Continue" at bounding box center [1143, 317] width 174 height 35
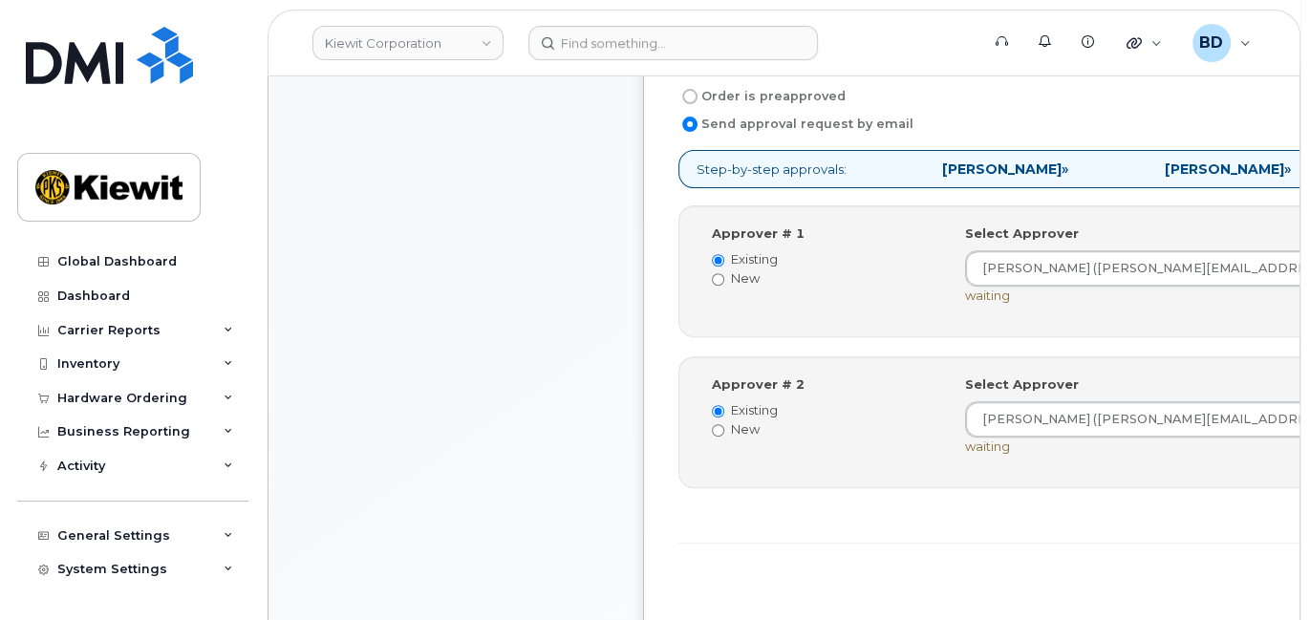
scroll to position [636, 0]
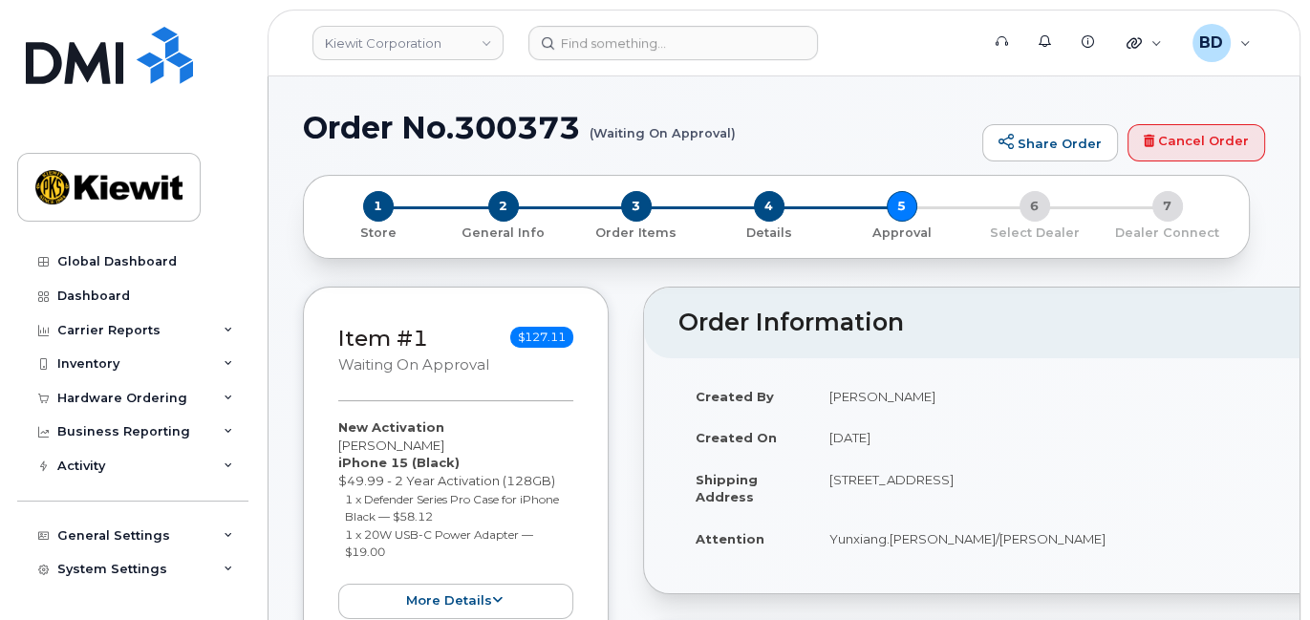
click at [493, 115] on h1 "Order No.300373 (Waiting On Approval)" at bounding box center [638, 127] width 670 height 33
copy h1 "300373"
click at [226, 396] on icon at bounding box center [229, 399] width 10 height 10
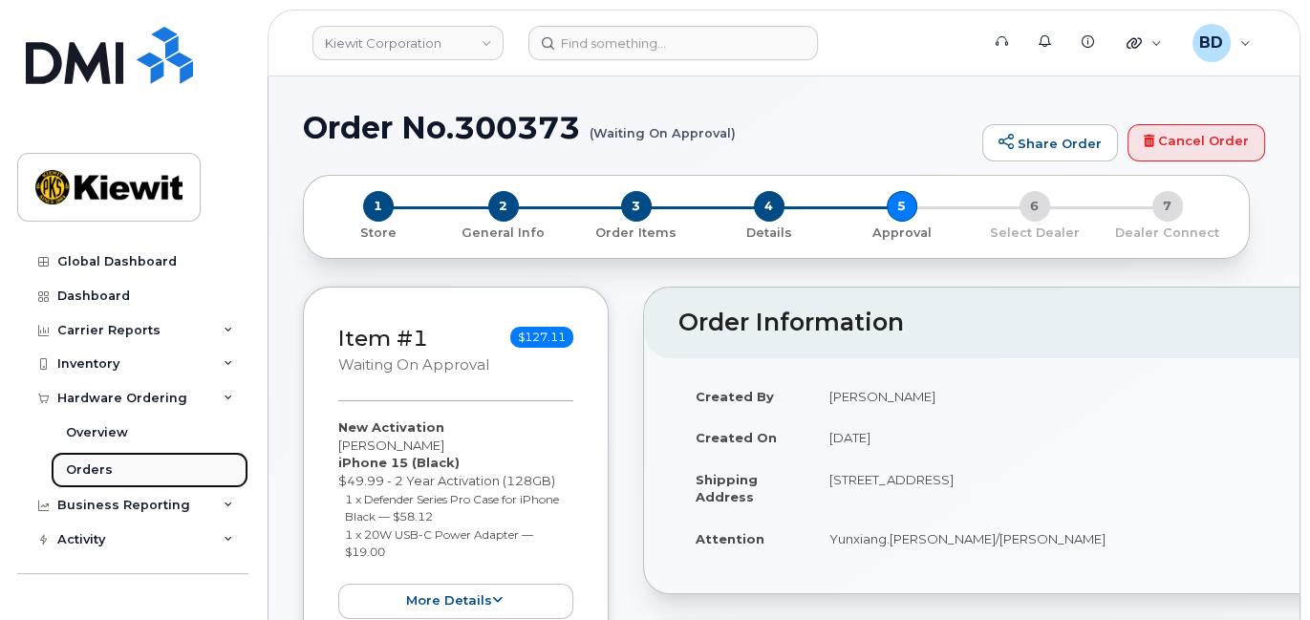
click at [106, 468] on div "Orders" at bounding box center [89, 470] width 47 height 17
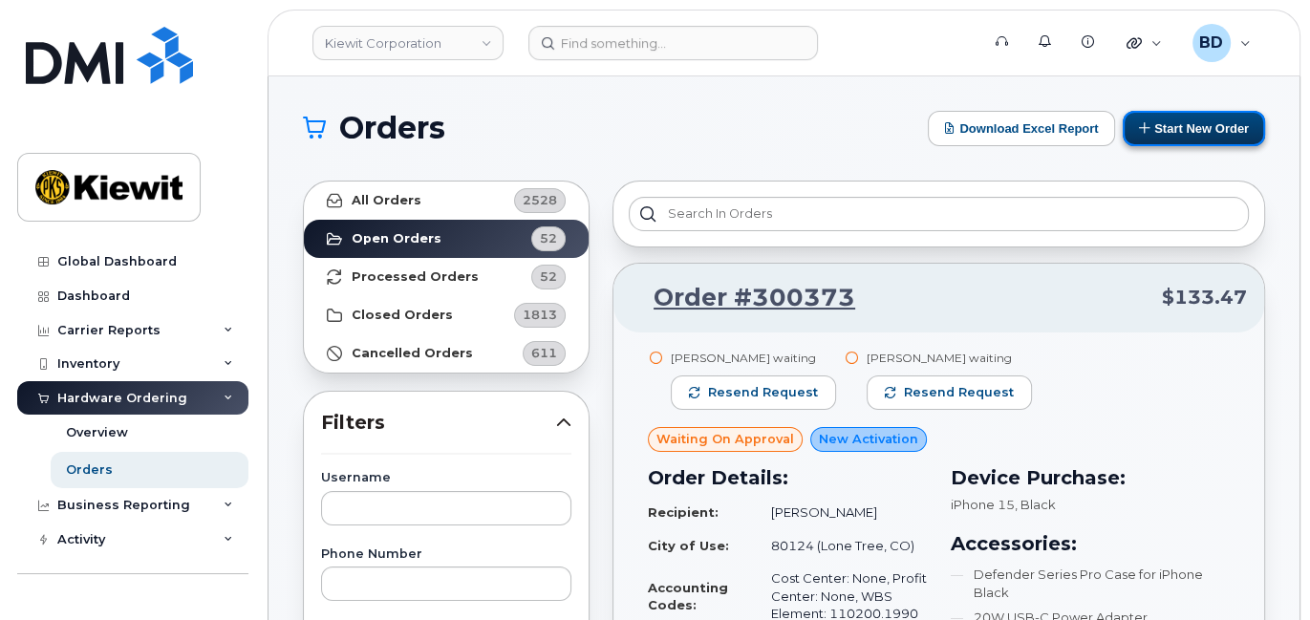
click at [1175, 123] on button "Start New Order" at bounding box center [1194, 128] width 142 height 35
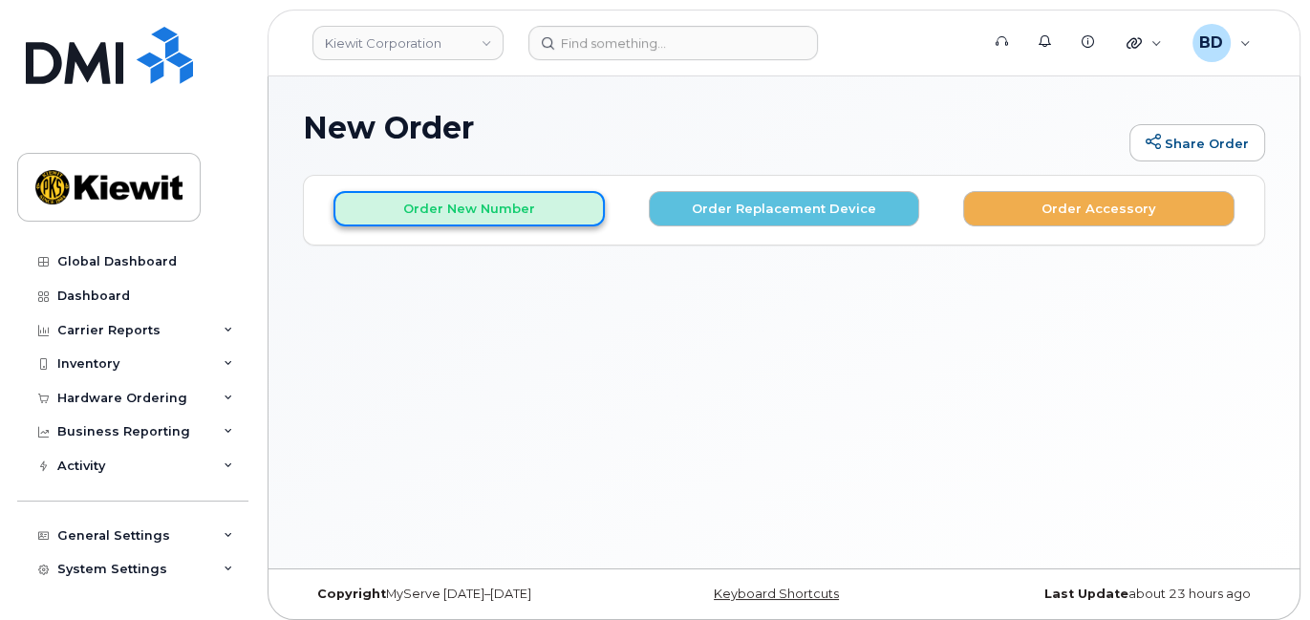
click at [461, 207] on button "Order New Number" at bounding box center [469, 208] width 271 height 35
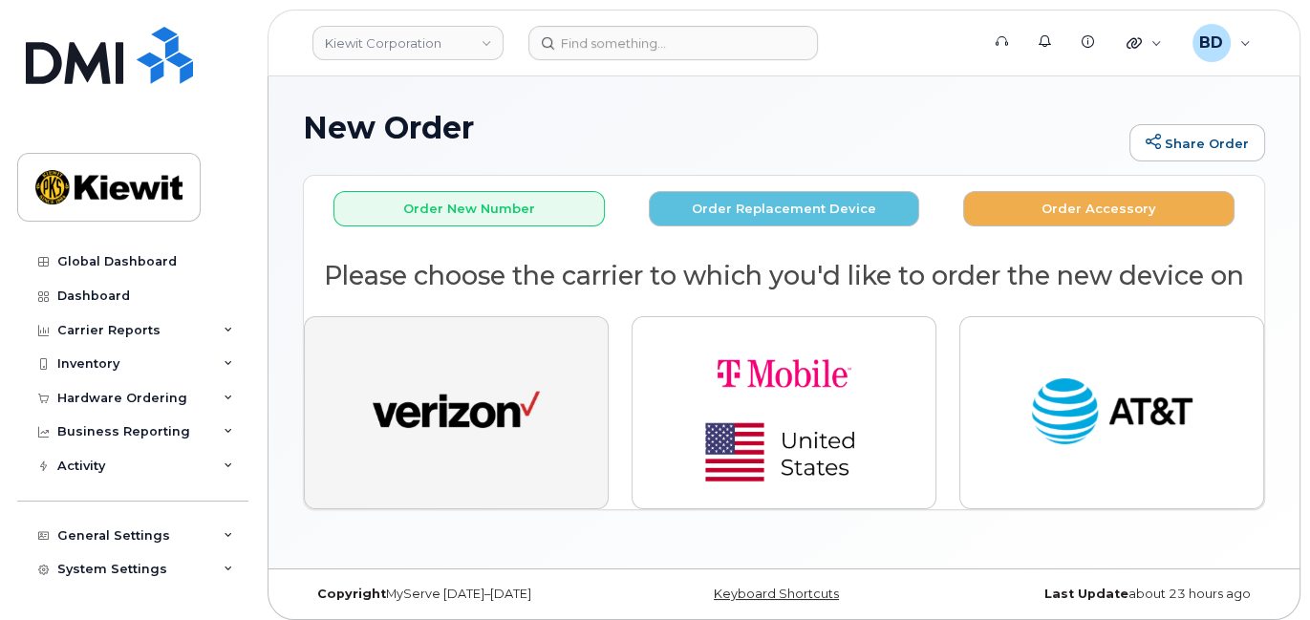
click at [401, 449] on img "button" at bounding box center [456, 413] width 167 height 86
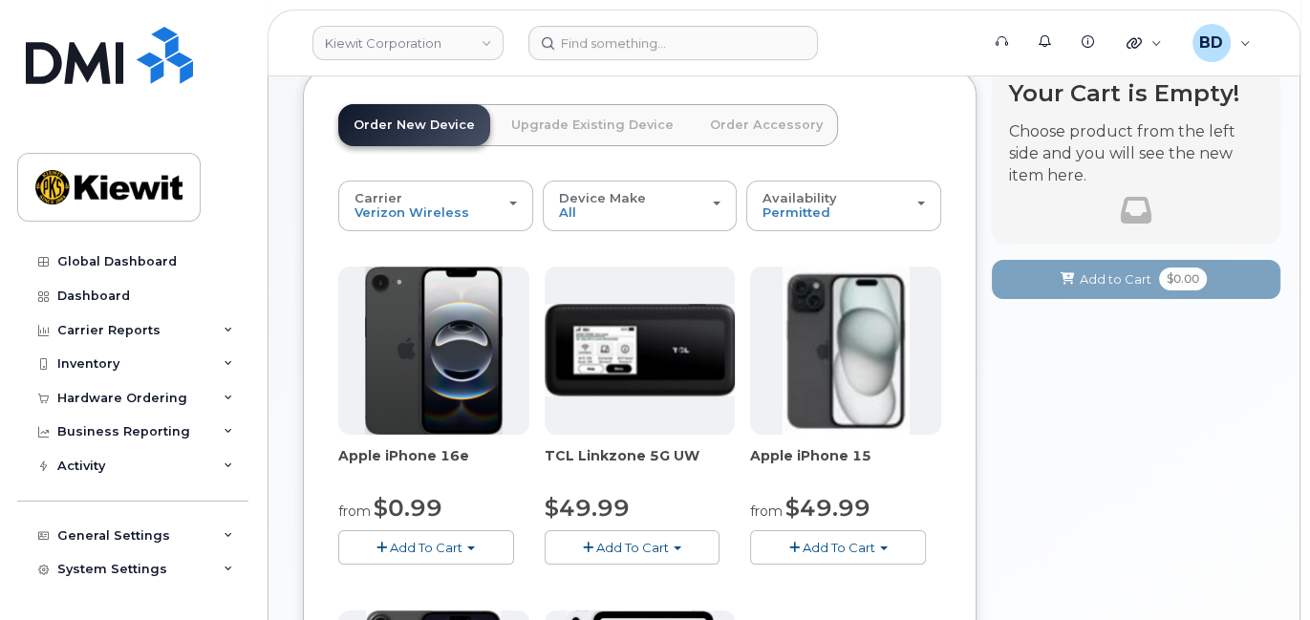
scroll to position [254, 0]
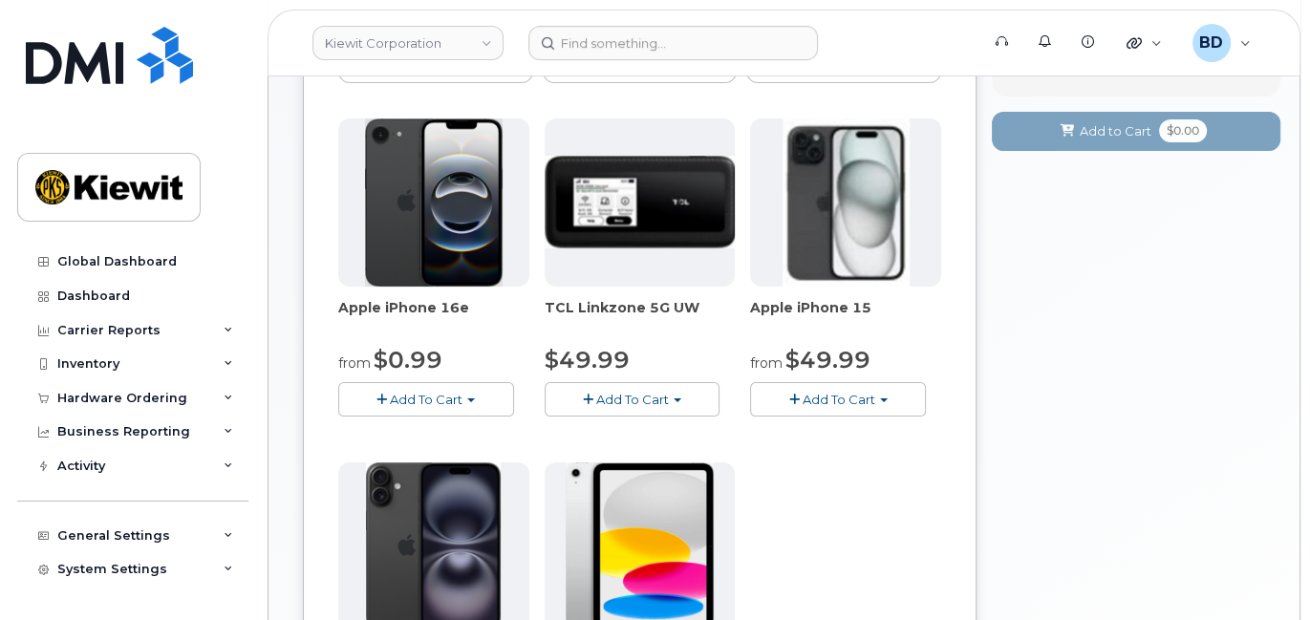
click at [834, 399] on span "Add To Cart" at bounding box center [839, 399] width 73 height 15
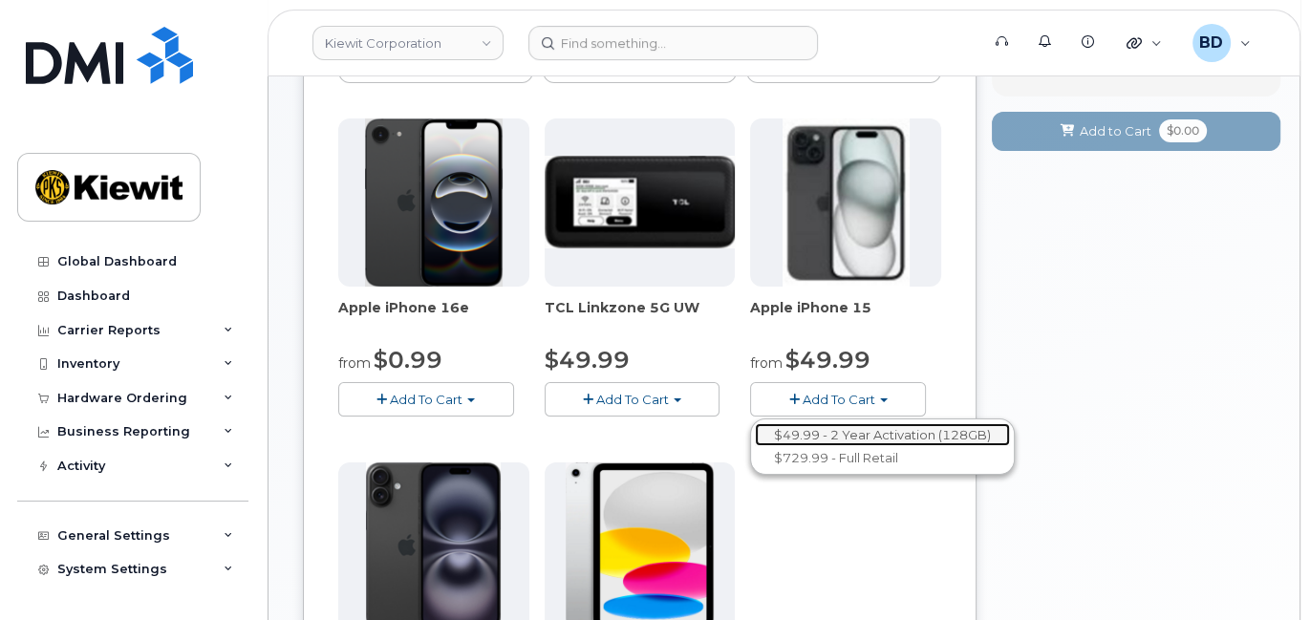
click at [806, 429] on link "$49.99 - 2 Year Activation (128GB)" at bounding box center [882, 435] width 255 height 24
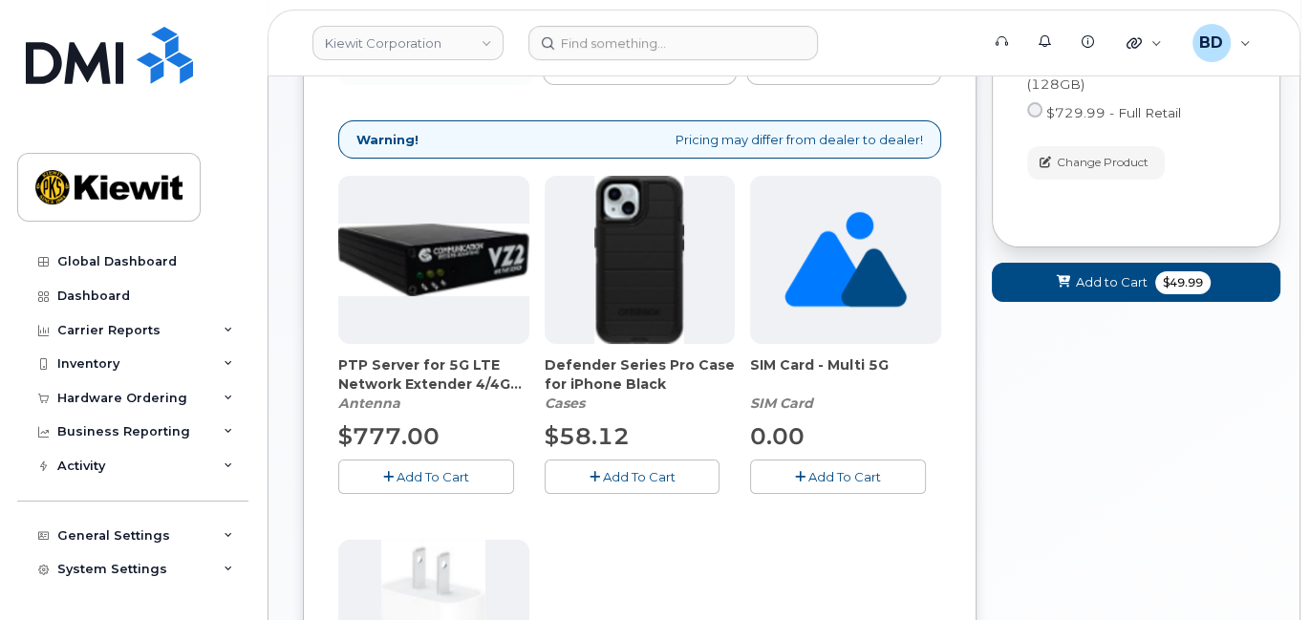
click at [618, 470] on span "Add To Cart" at bounding box center [638, 476] width 73 height 15
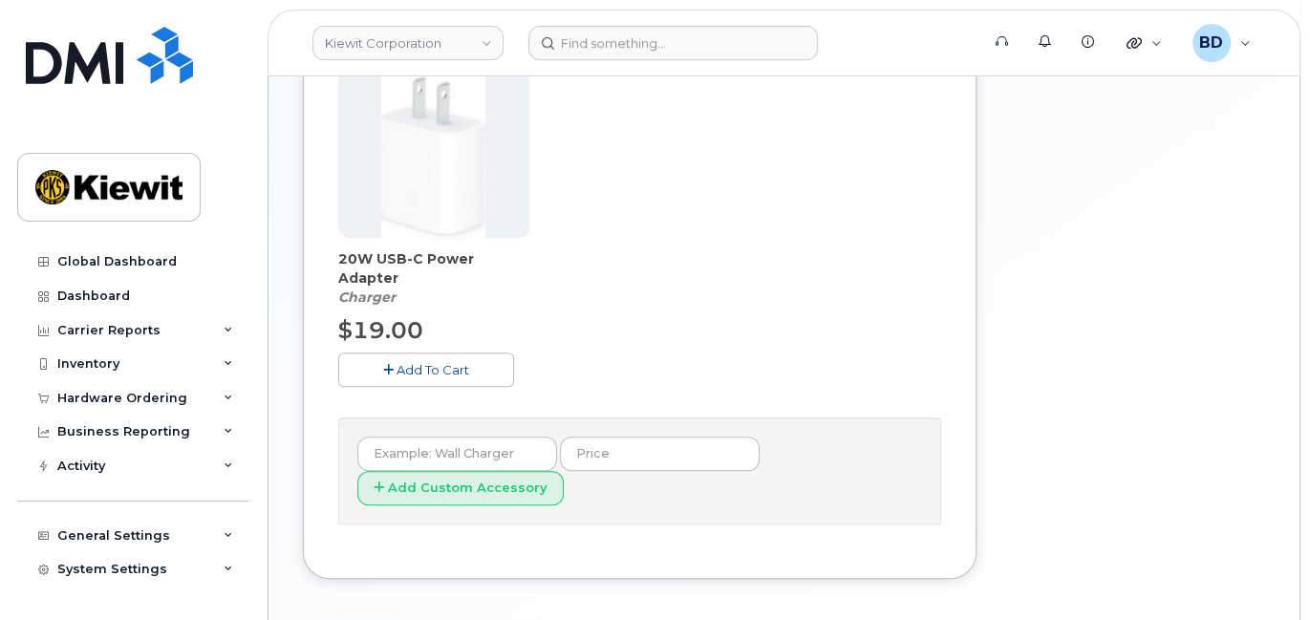
scroll to position [676, 0]
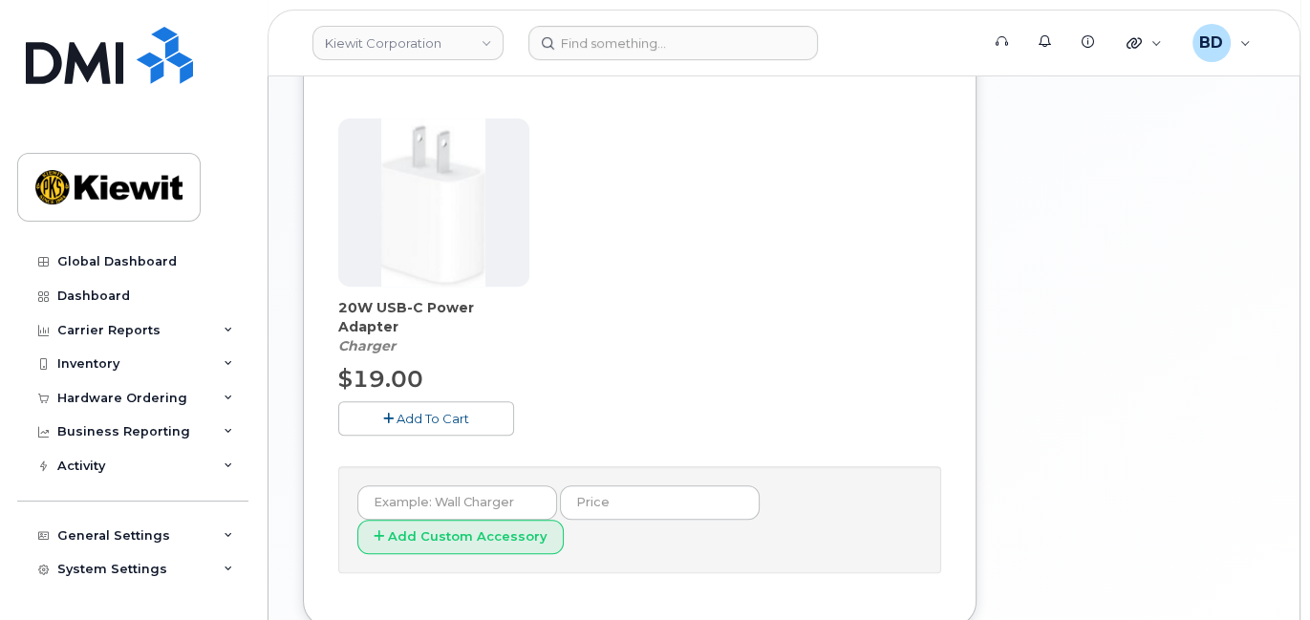
click at [418, 404] on button "Add To Cart" at bounding box center [426, 417] width 176 height 33
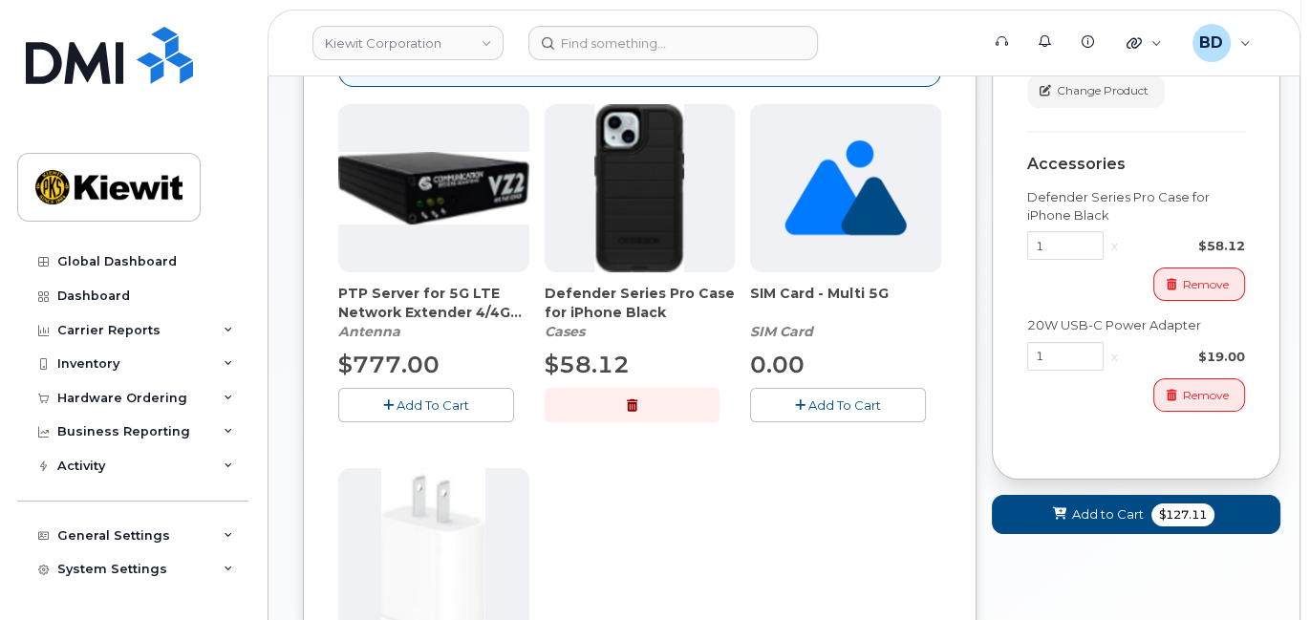
scroll to position [382, 0]
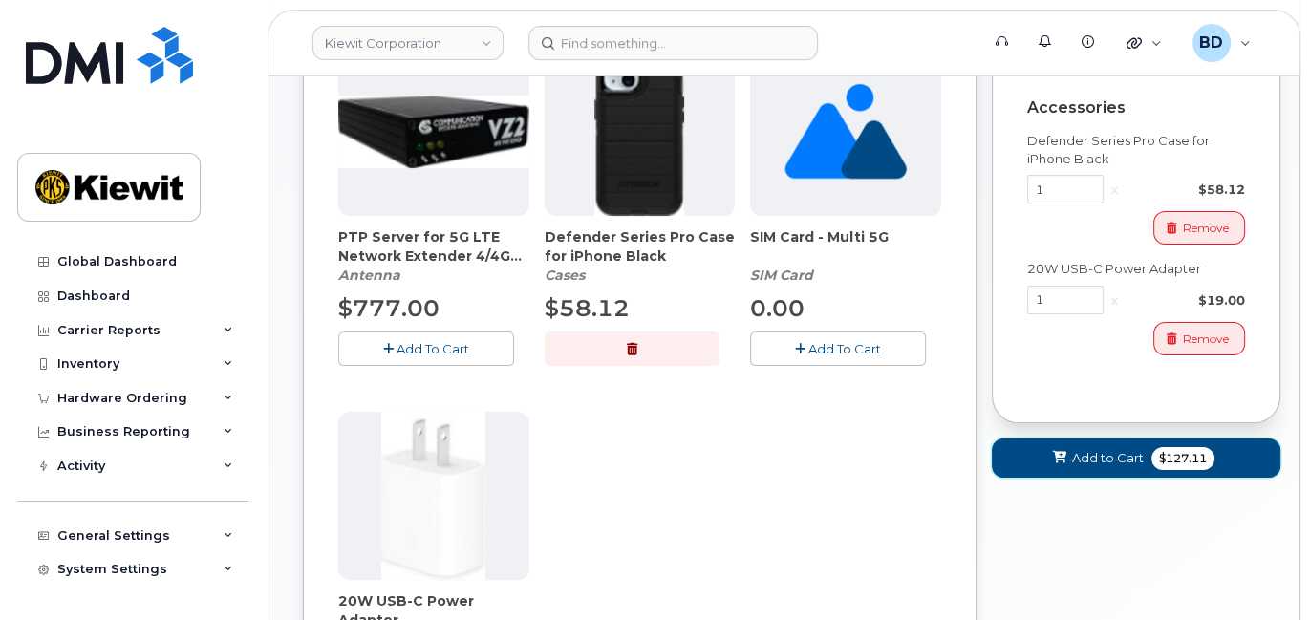
click at [1103, 460] on span "Add to Cart" at bounding box center [1108, 458] width 72 height 18
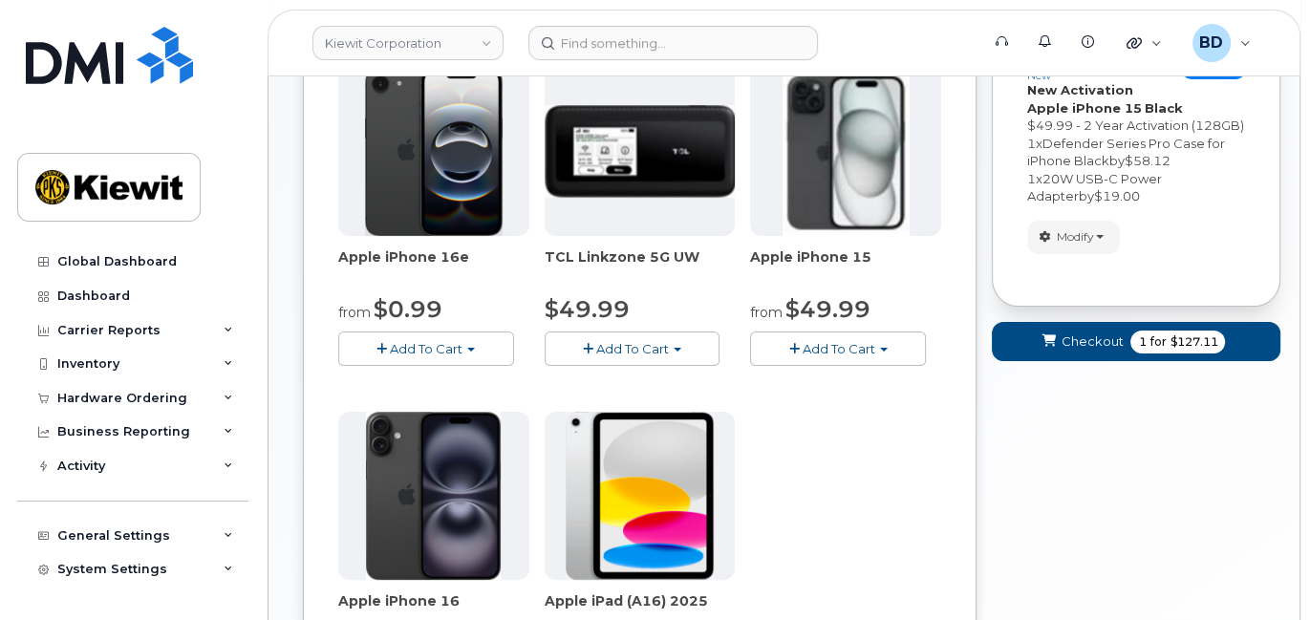
scroll to position [133, 0]
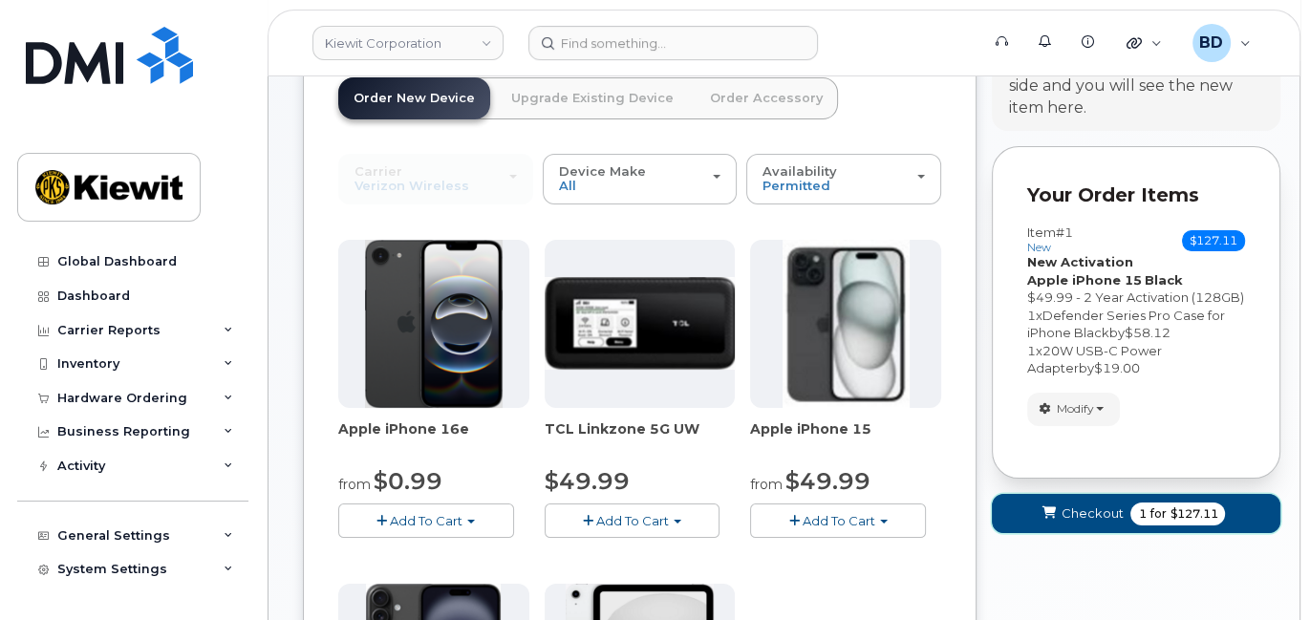
click at [1079, 506] on span "Checkout" at bounding box center [1092, 514] width 62 height 18
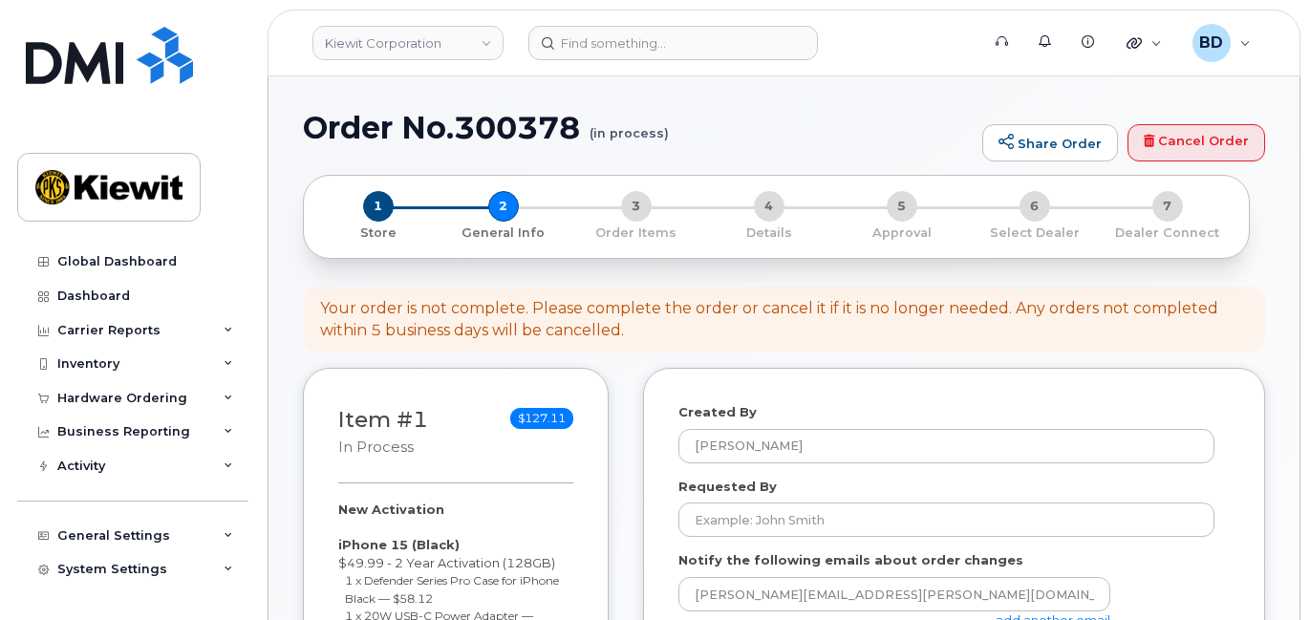
select select
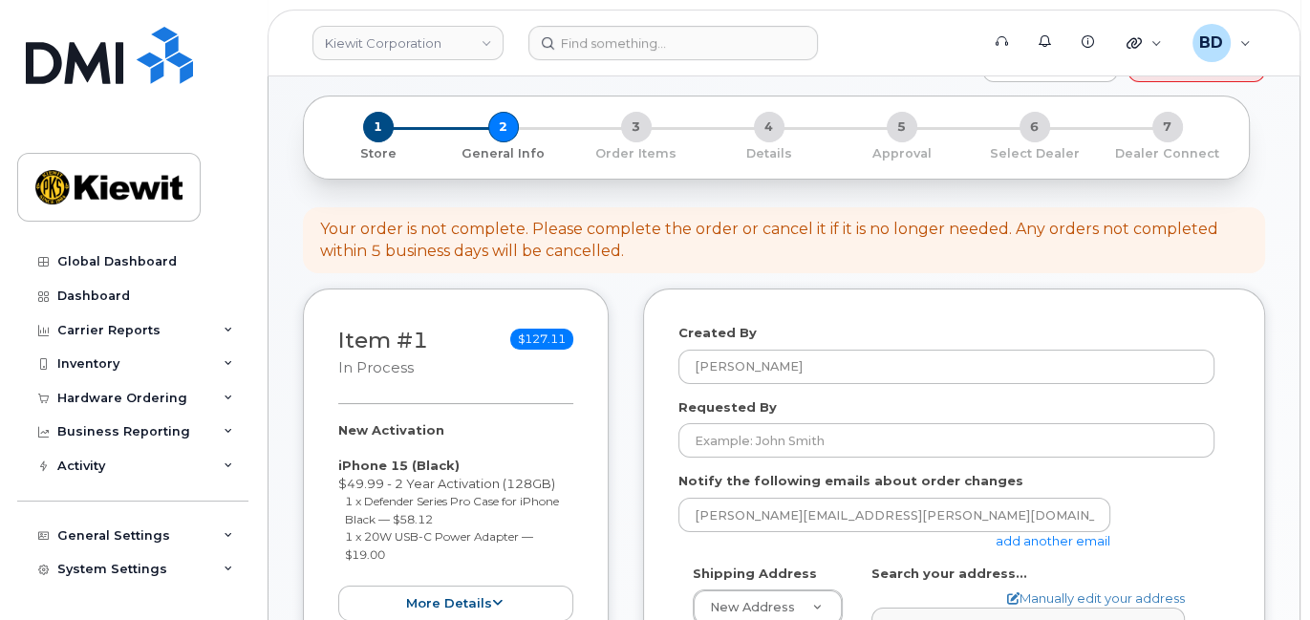
scroll to position [127, 0]
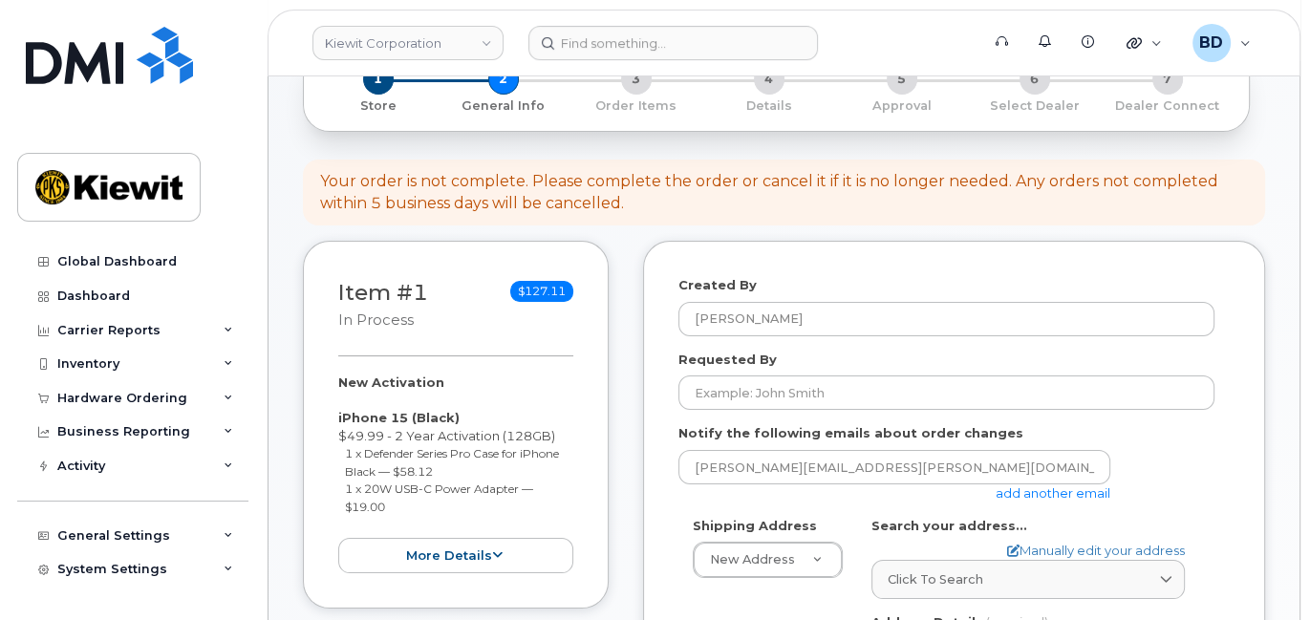
click at [1032, 494] on link "add another email" at bounding box center [1053, 492] width 115 height 15
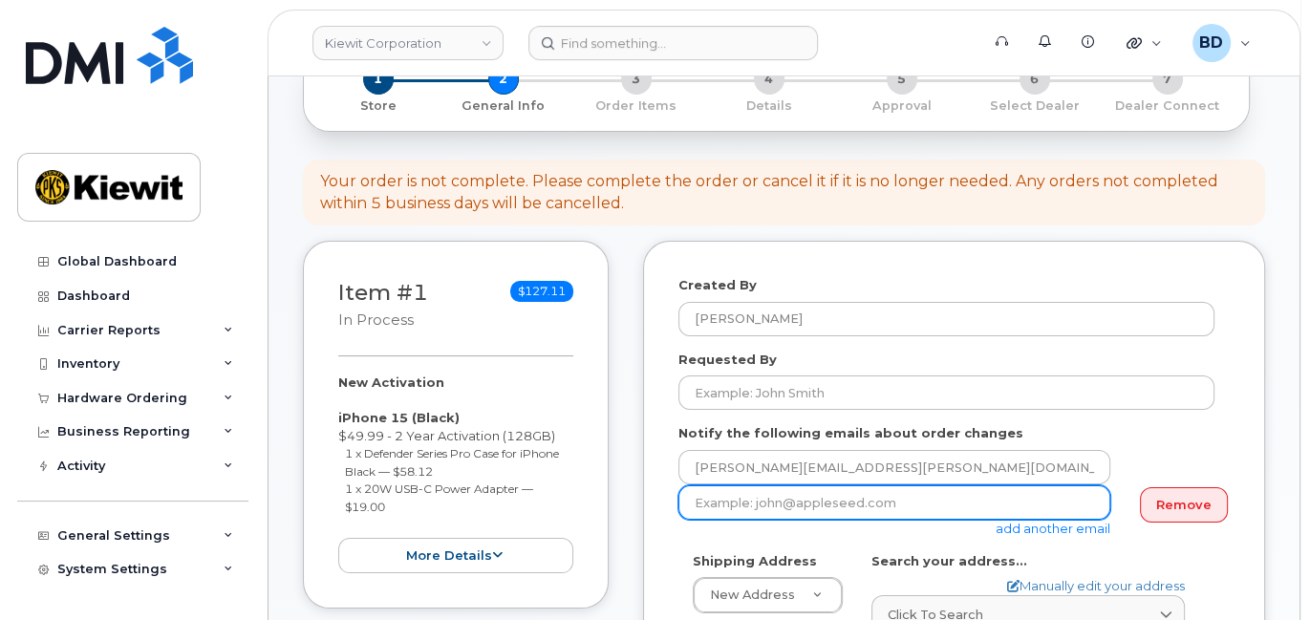
click at [728, 507] on input "email" at bounding box center [895, 502] width 432 height 34
paste input "mary.stein@kiewit.com"
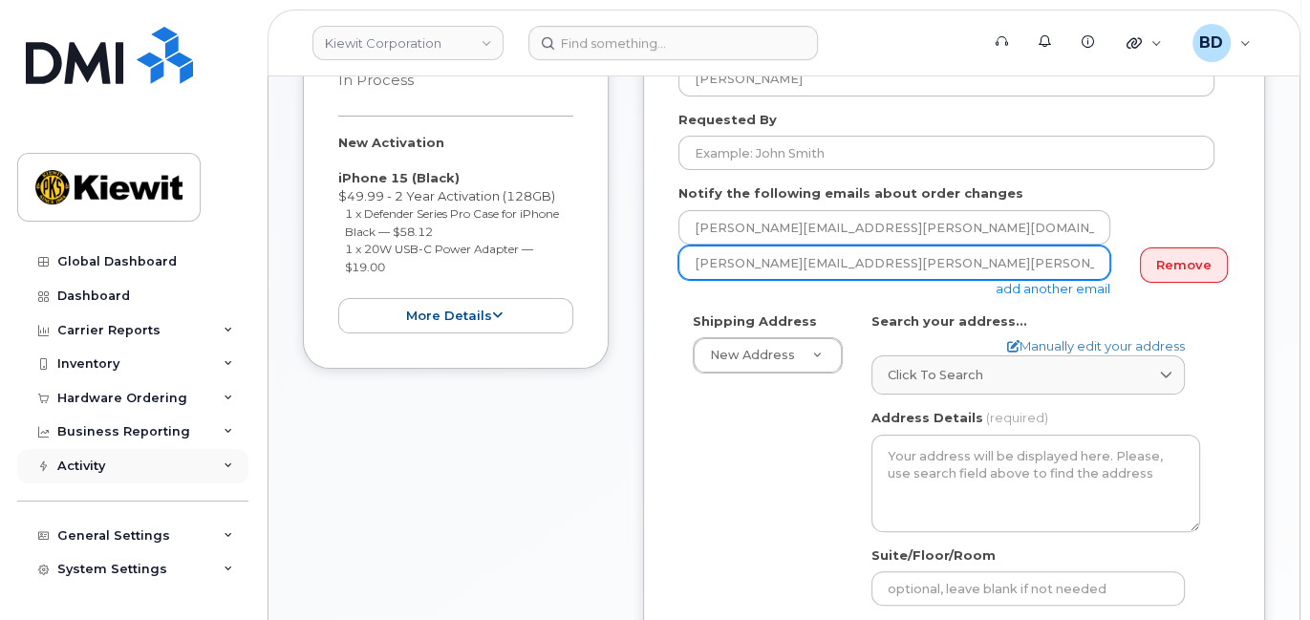
scroll to position [382, 0]
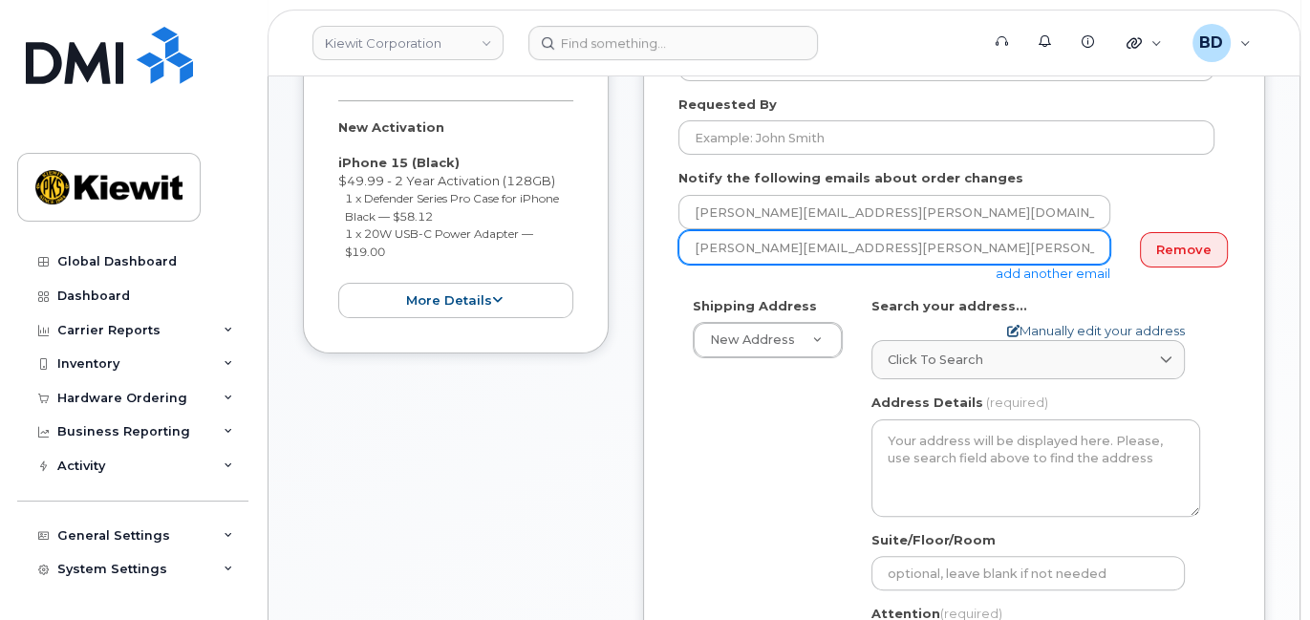
type input "[PERSON_NAME][EMAIL_ADDRESS][PERSON_NAME][PERSON_NAME][DOMAIN_NAME]"
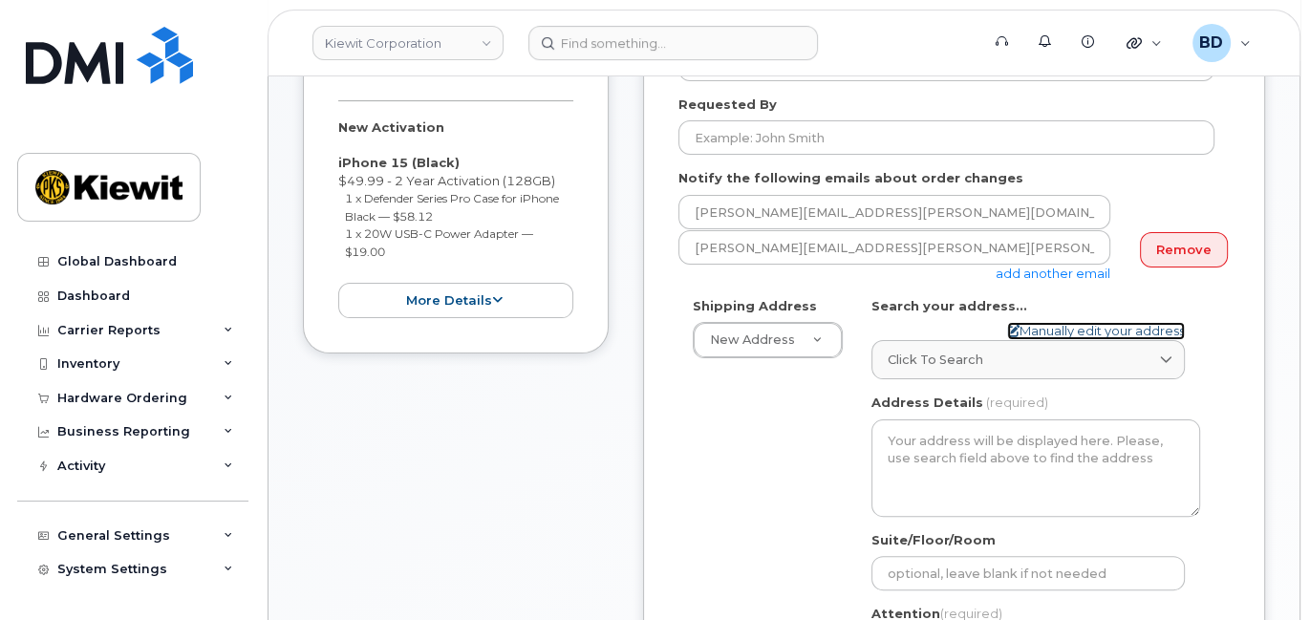
click at [1061, 331] on link "Manually edit your address" at bounding box center [1096, 331] width 178 height 18
select select
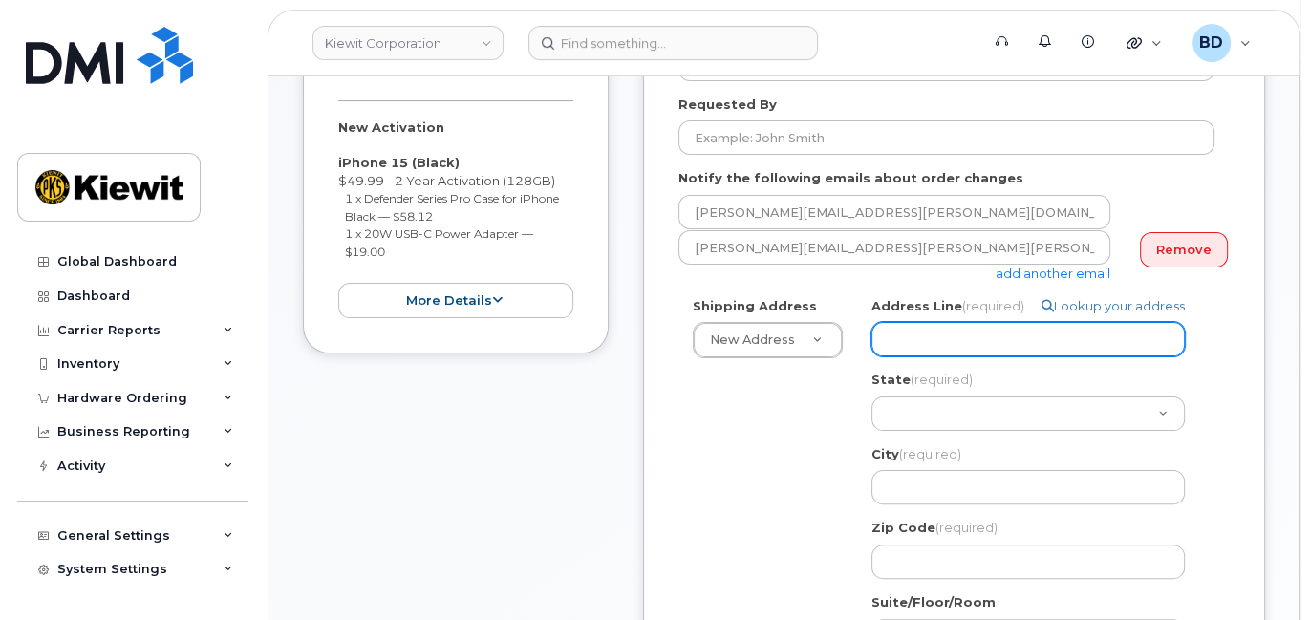
click at [913, 338] on input "Address Line (required)" at bounding box center [1028, 339] width 313 height 34
paste input "16842 Von Karman Ave."
select select
type input "16842 Von Karman Ave."
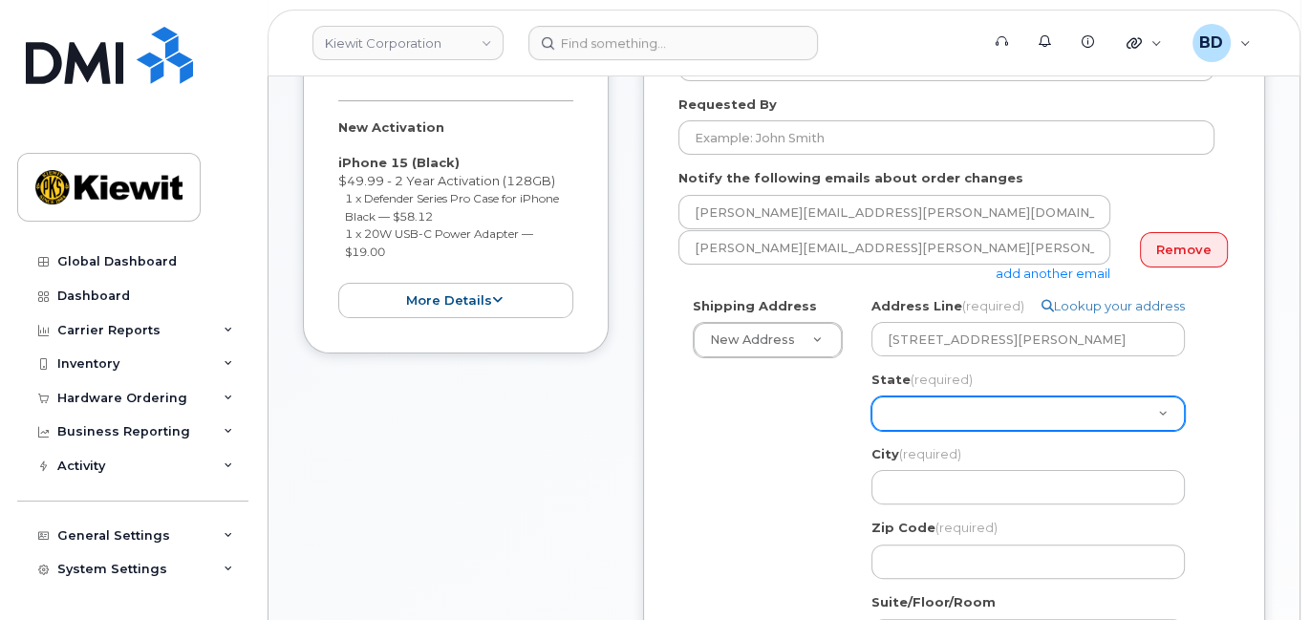
drag, startPoint x: 913, startPoint y: 338, endPoint x: 934, endPoint y: 404, distance: 69.2
click at [934, 403] on select "Alabama Alaska American Samoa Arizona Arkansas California Colorado Connecticut …" at bounding box center [1028, 414] width 313 height 34
select select "CA"
click at [923, 403] on select "Alabama Alaska American Samoa Arizona Arkansas California Colorado Connecticut …" at bounding box center [1028, 414] width 313 height 34
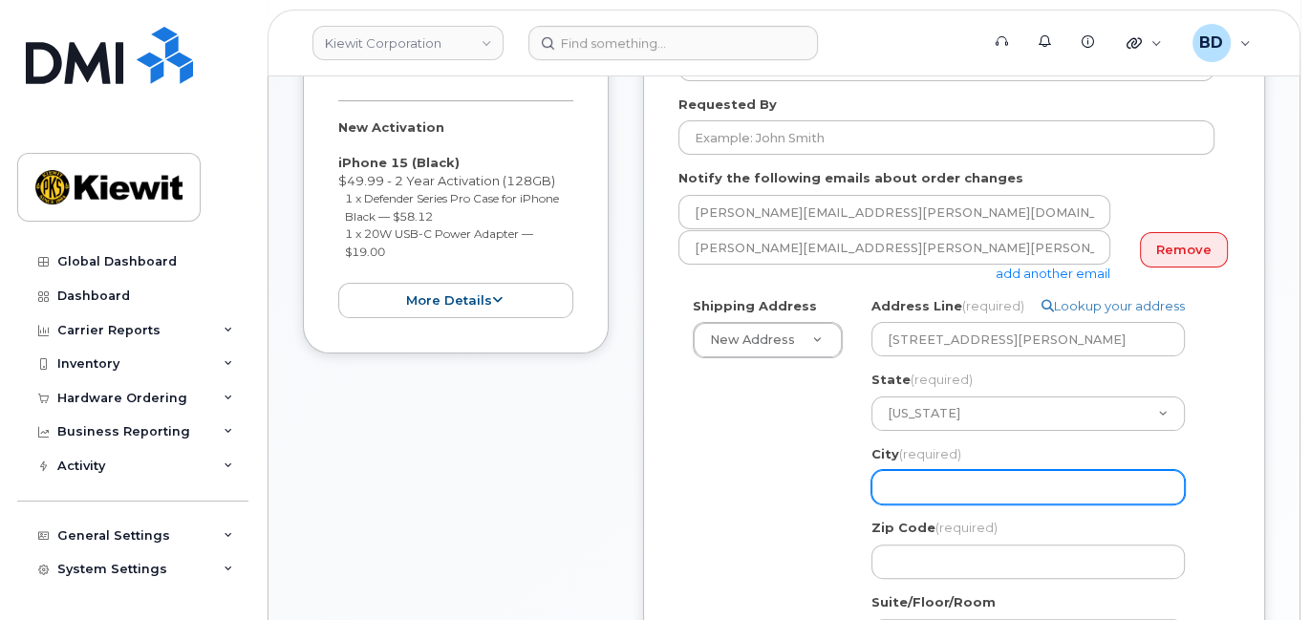
click at [896, 499] on input "City (required)" at bounding box center [1028, 487] width 313 height 34
select select
type input "I"
select select
type input "Ir"
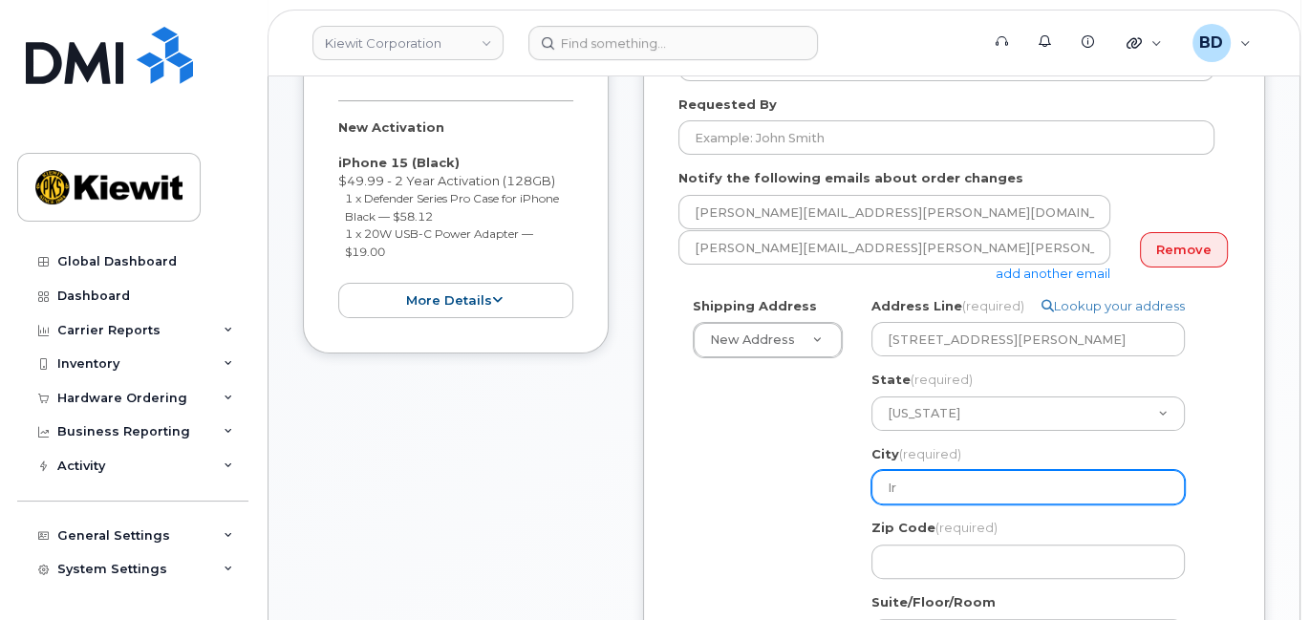
select select
type input "Irv"
select select
type input "Irvi"
select select
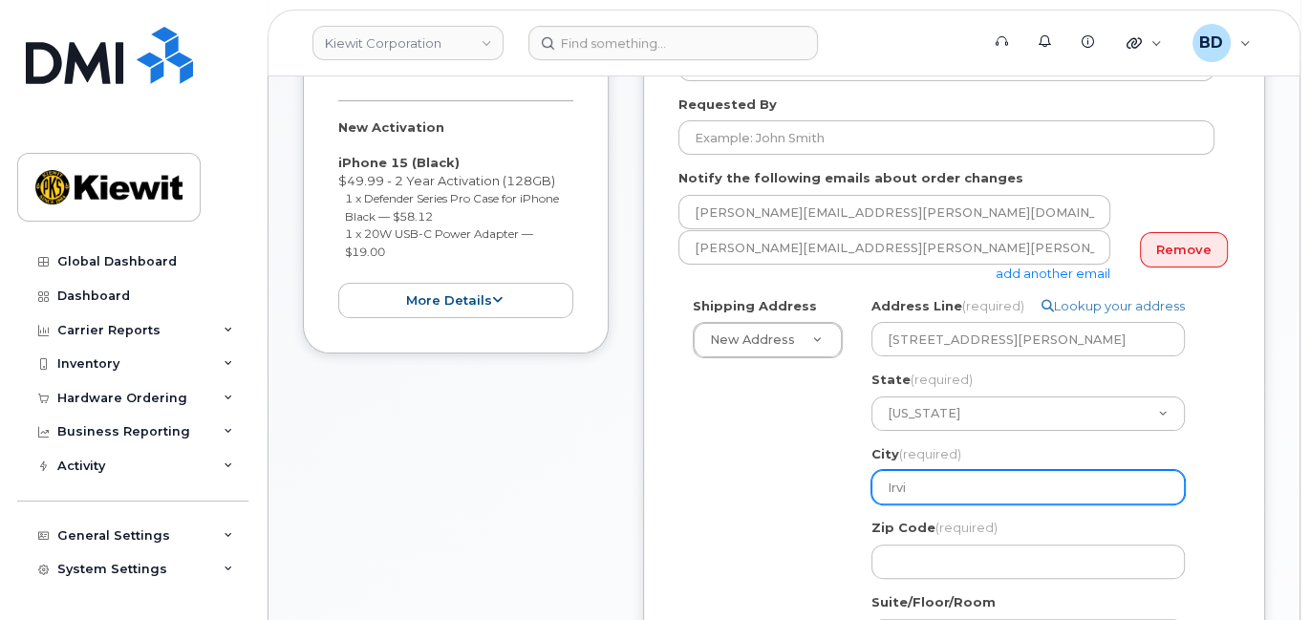
type input "Irvin"
select select
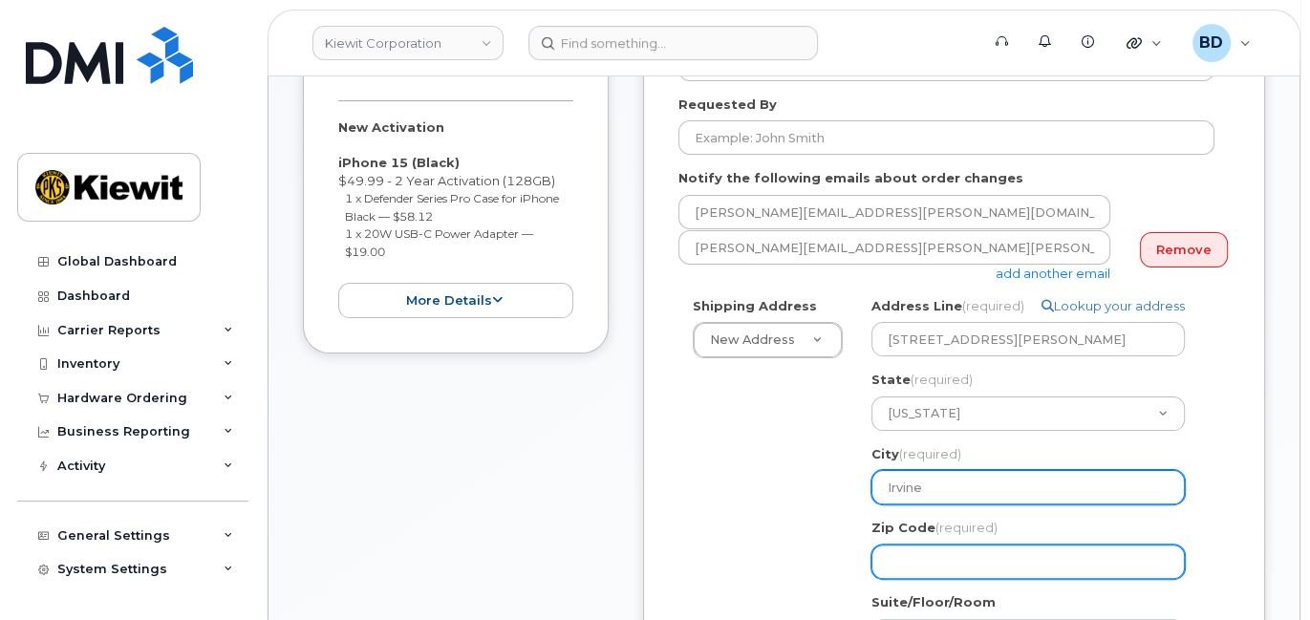
type input "Irvine"
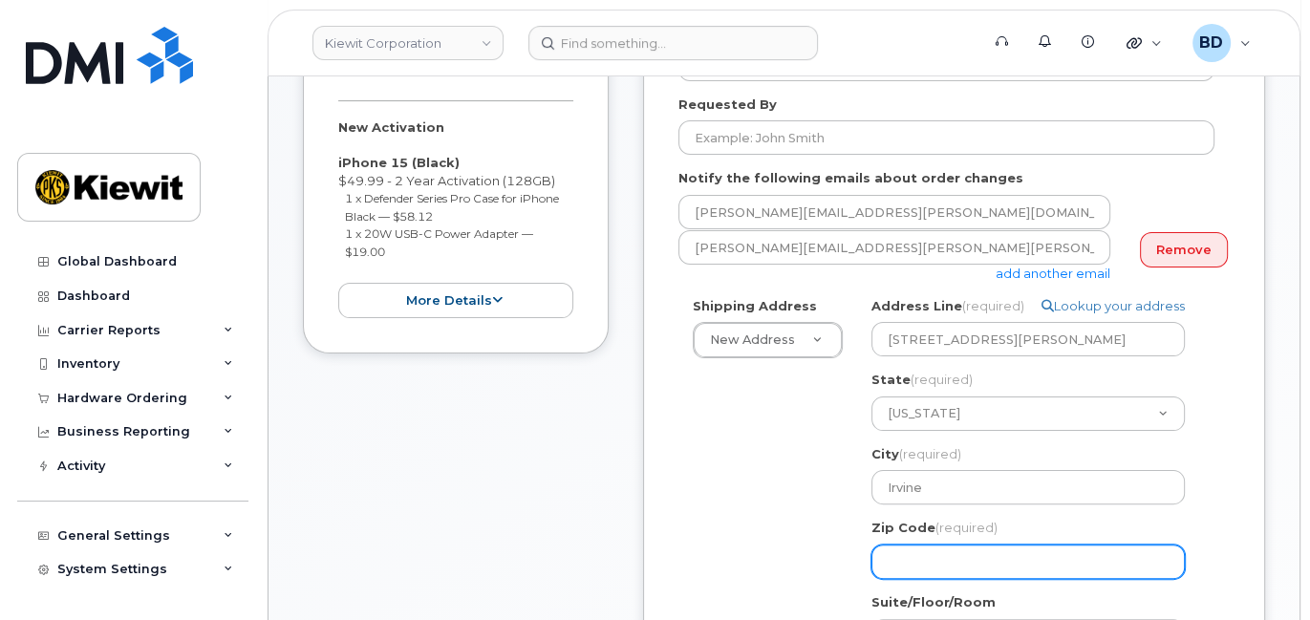
click at [911, 565] on input "Zip Code (required)" at bounding box center [1028, 562] width 313 height 34
select select
type input "9"
select select
type input "92"
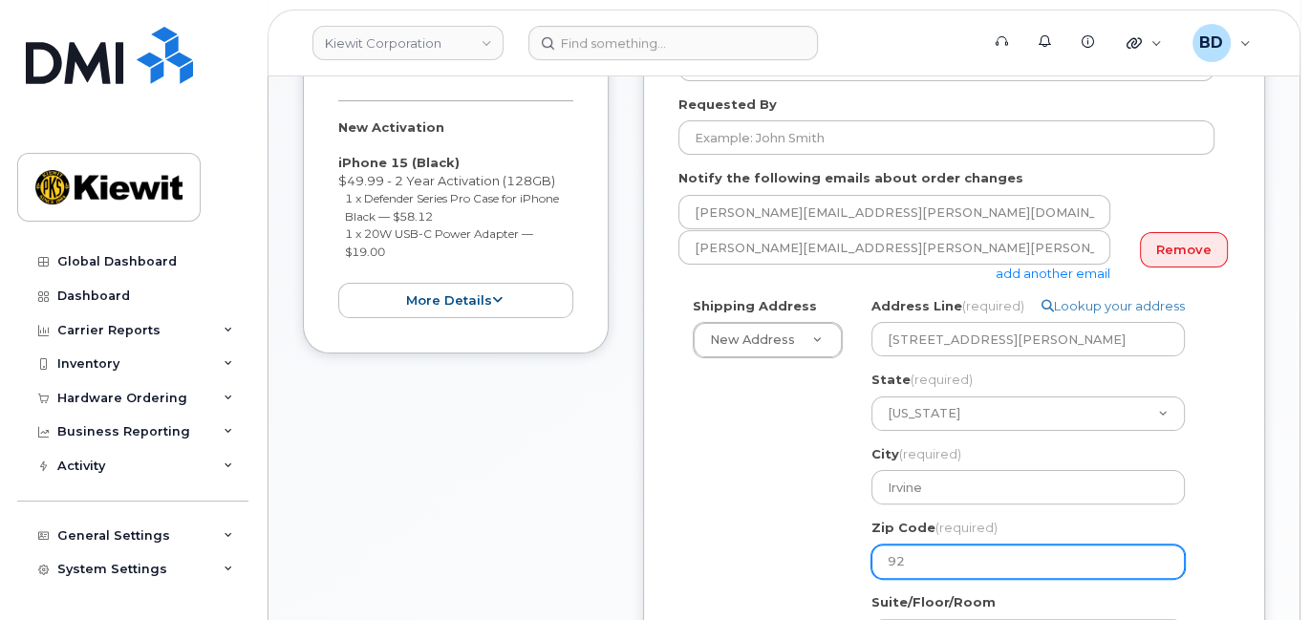
select select
type input "926"
select select
type input "9260"
select select
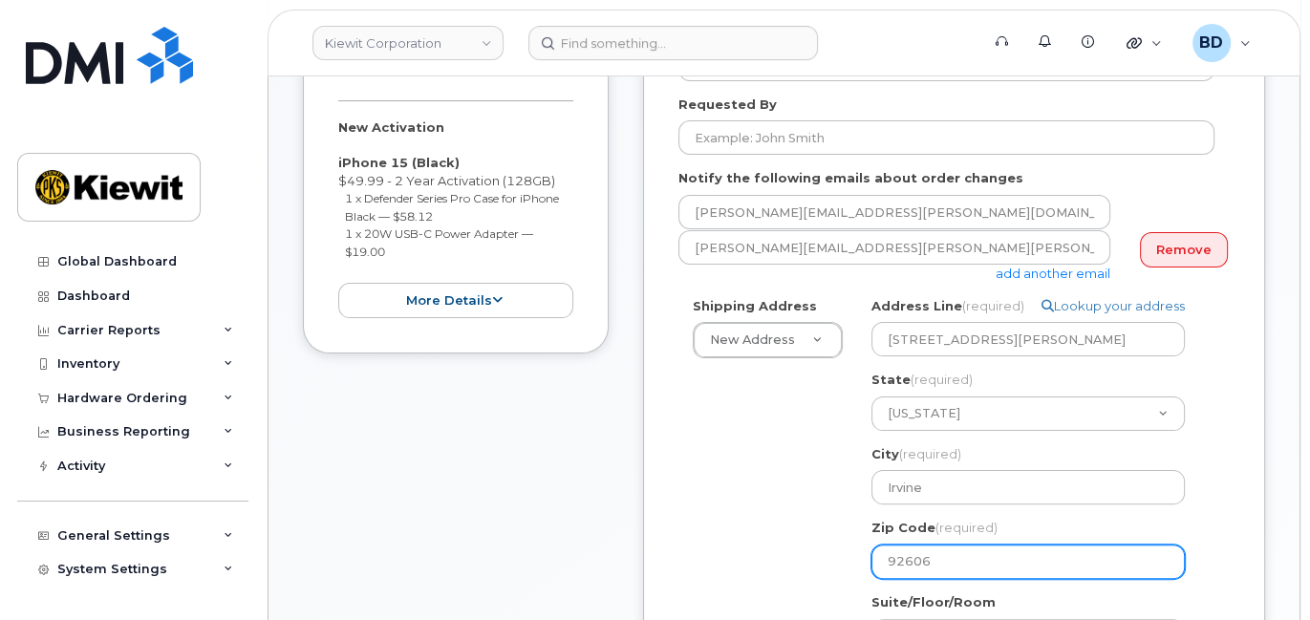
click at [961, 562] on input "92606" at bounding box center [1028, 562] width 313 height 34
type input "92606"
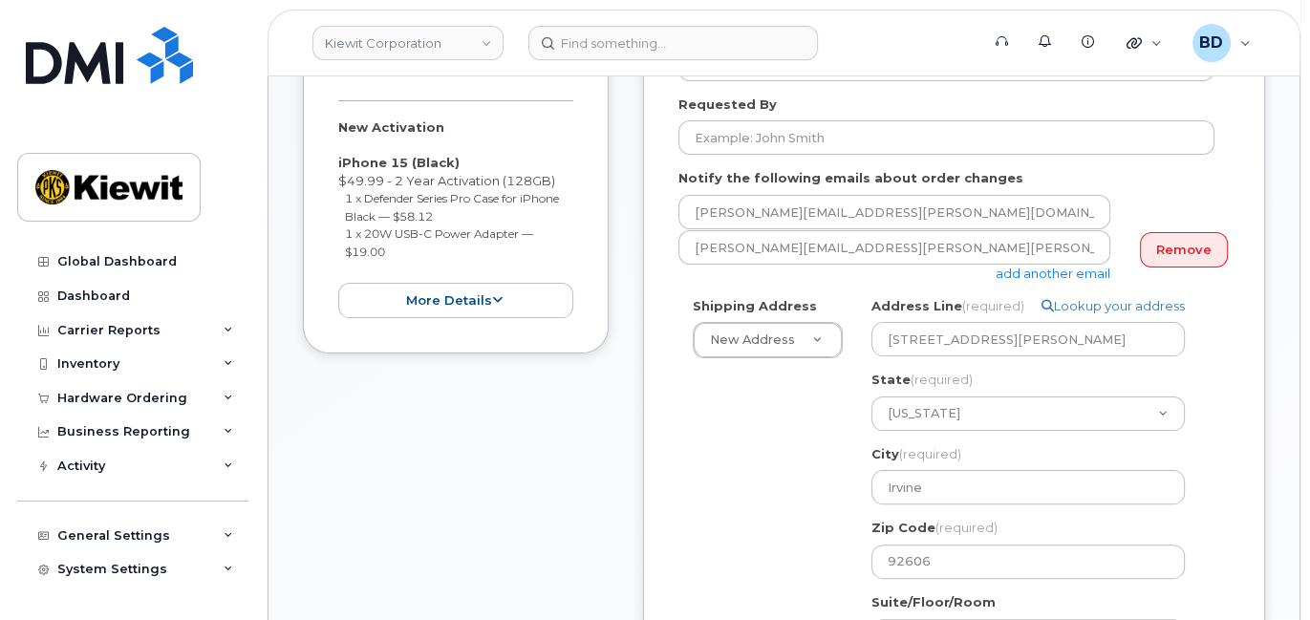
click at [759, 550] on div "Shipping Address New Address New Address 10055 Trainstation Circle 11501 42nd S…" at bounding box center [947, 556] width 536 height 519
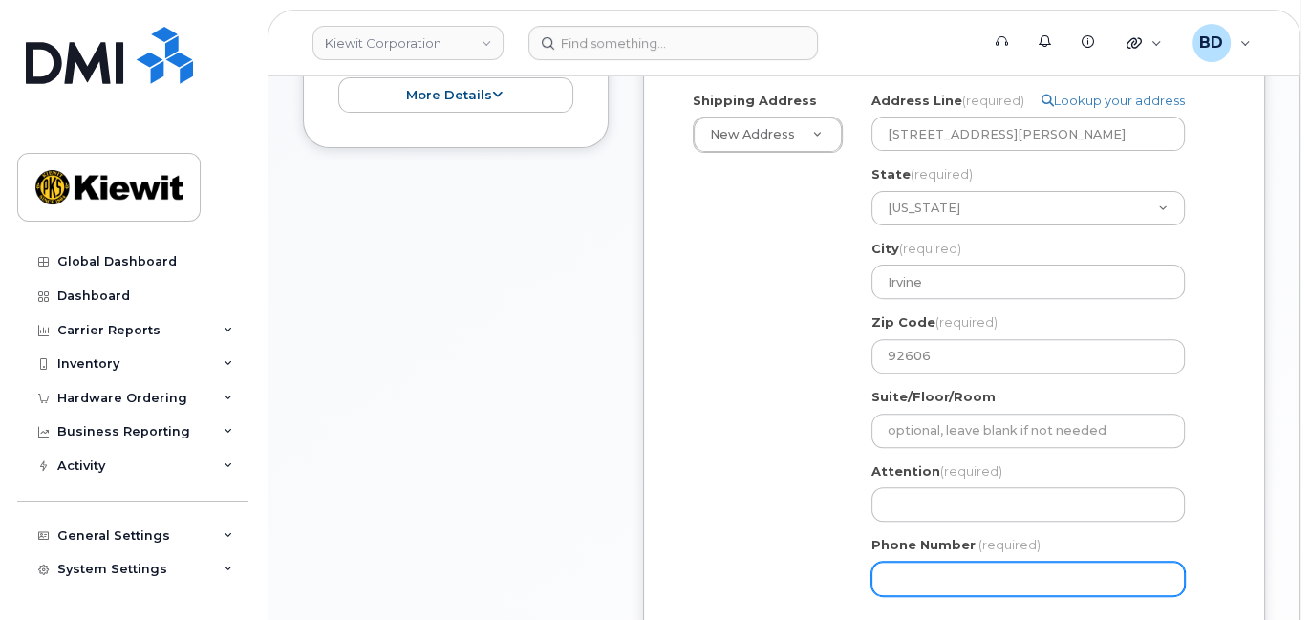
scroll to position [636, 0]
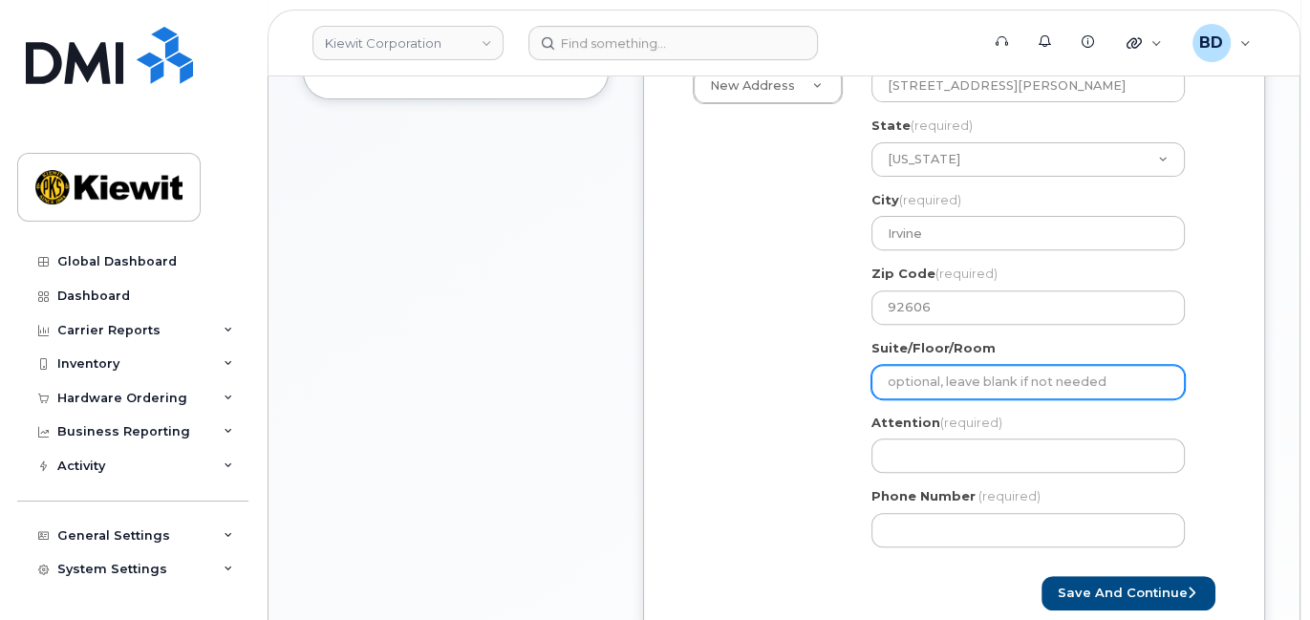
click at [928, 371] on input "Suite/Floor/Room" at bounding box center [1028, 382] width 313 height 34
select select
type input "S"
select select
type input "Su"
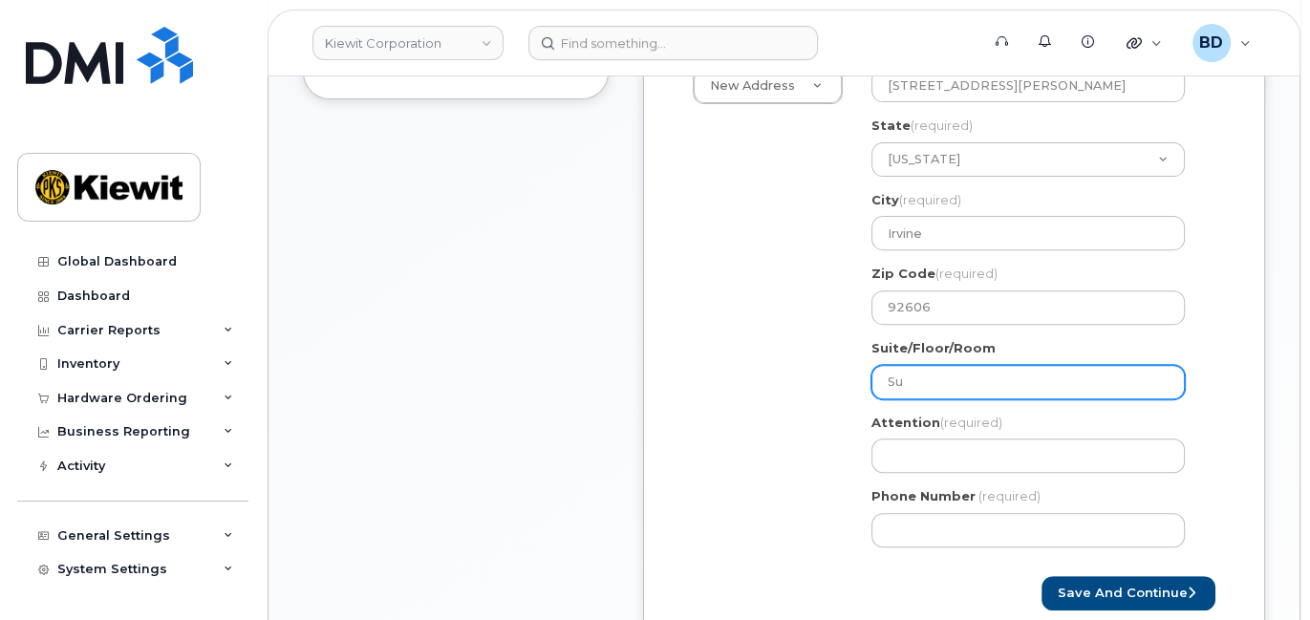
select select
type input "Sui"
select select
type input "Suit"
select select
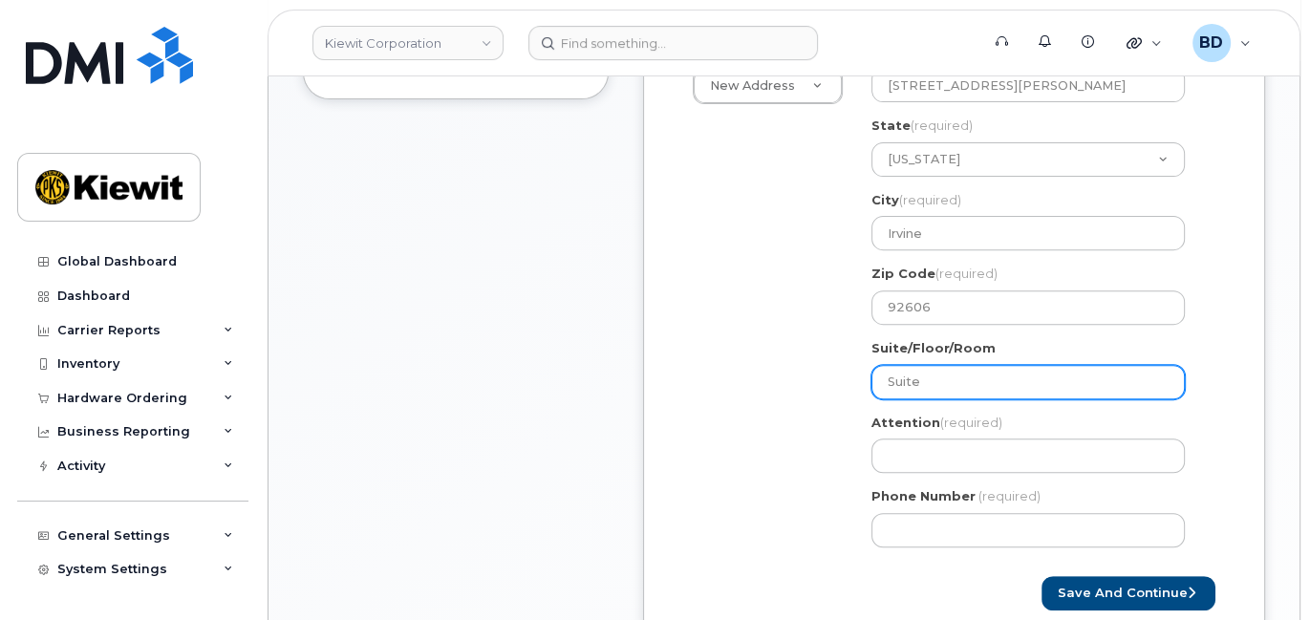
type input "Suite"
select select
type input "Suite 4"
select select
type input "Suite 45"
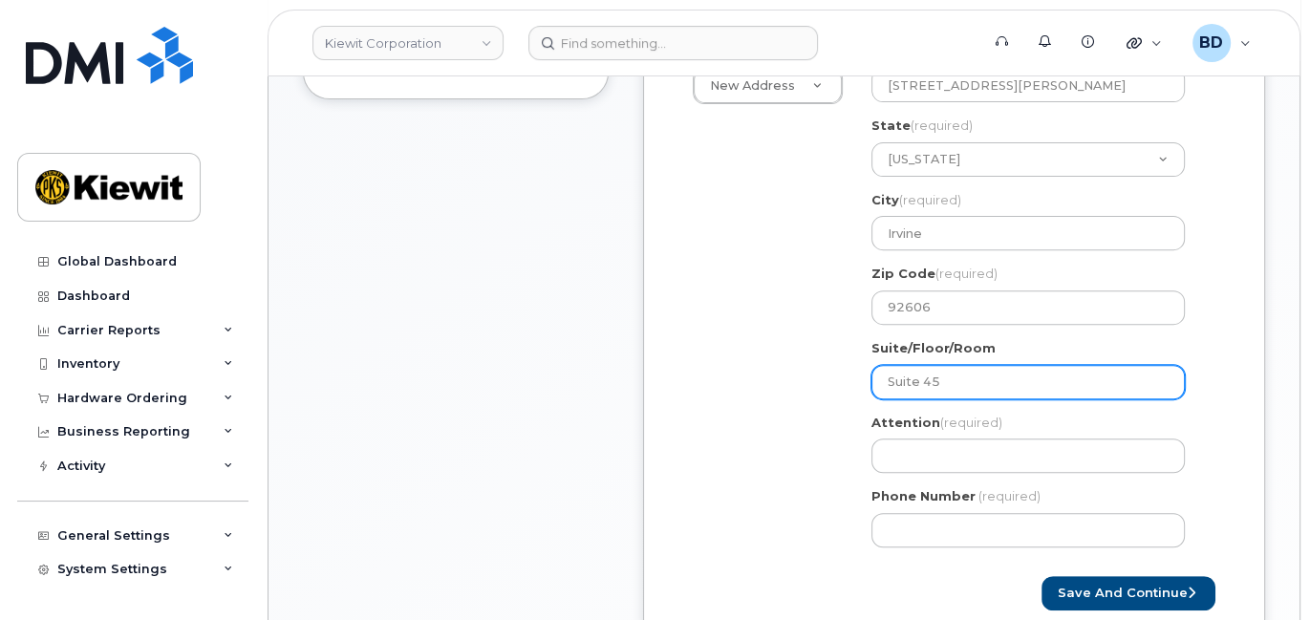
select select
type input "Suite 450"
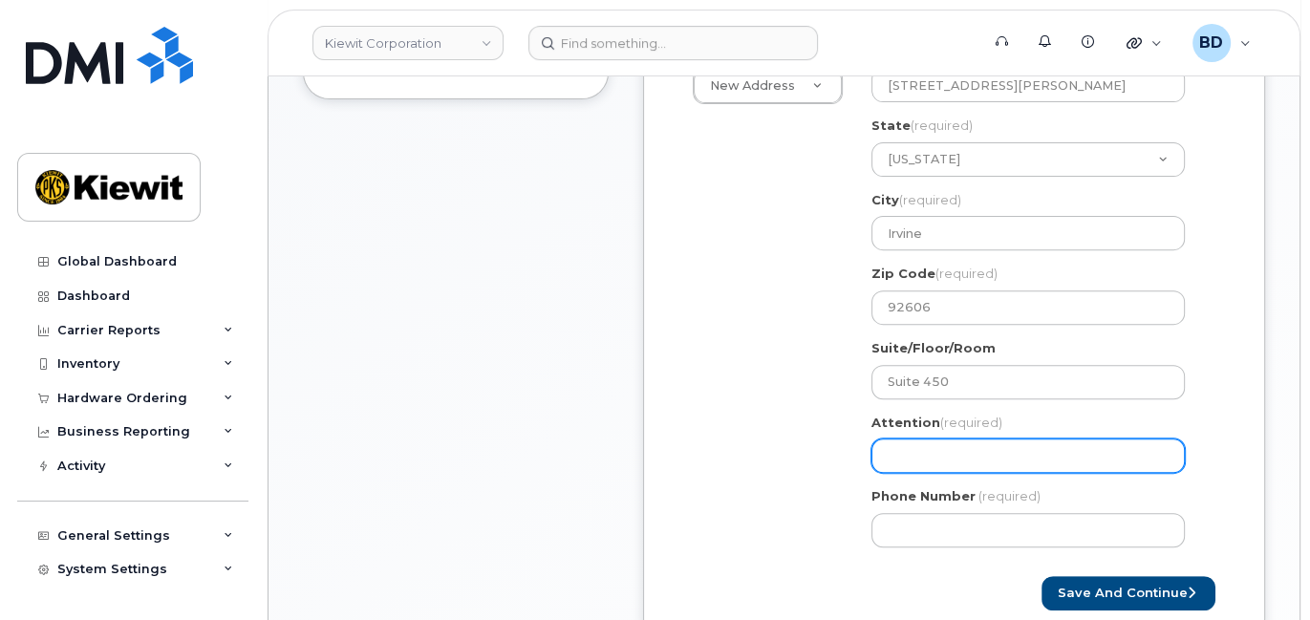
drag, startPoint x: 910, startPoint y: 442, endPoint x: 958, endPoint y: 446, distance: 48.0
click at [908, 443] on input "Attention (required)" at bounding box center [1028, 456] width 313 height 34
paste input "Michael.Mccatty"
select select
type input "Michael.Mccatty"
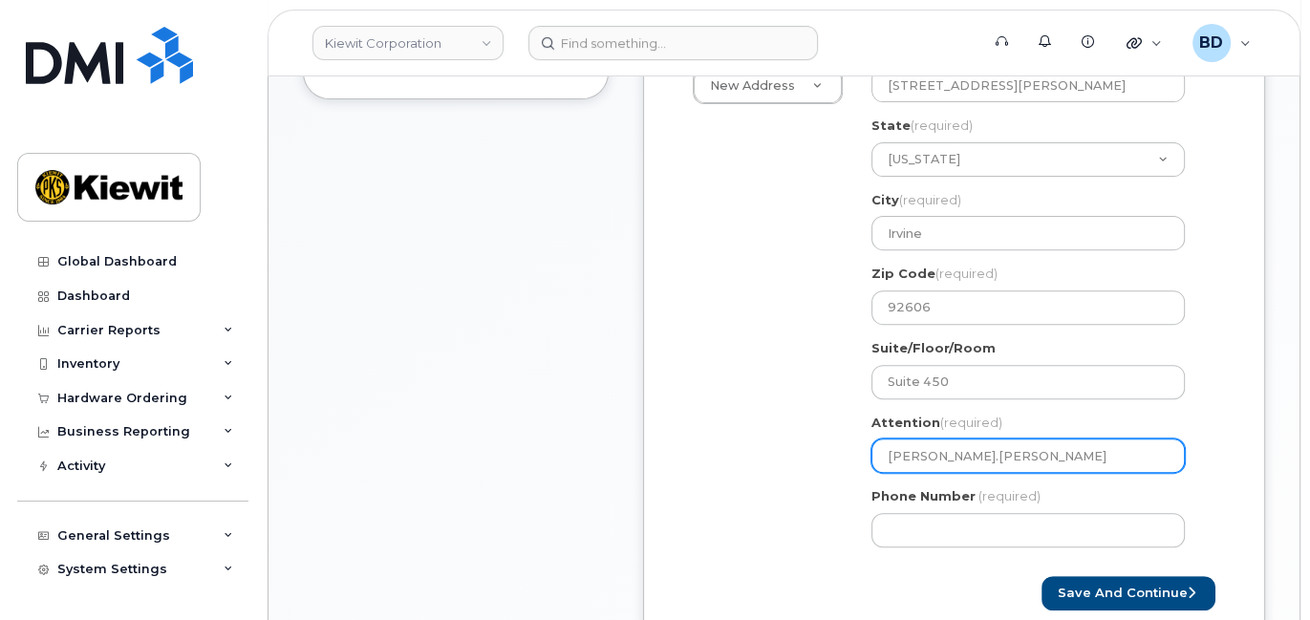
select select
type input "Michael.Mccatty/"
click at [998, 451] on input "Michael.Mccatty/" at bounding box center [1028, 456] width 313 height 34
paste input "Rob Whittaker"
select select
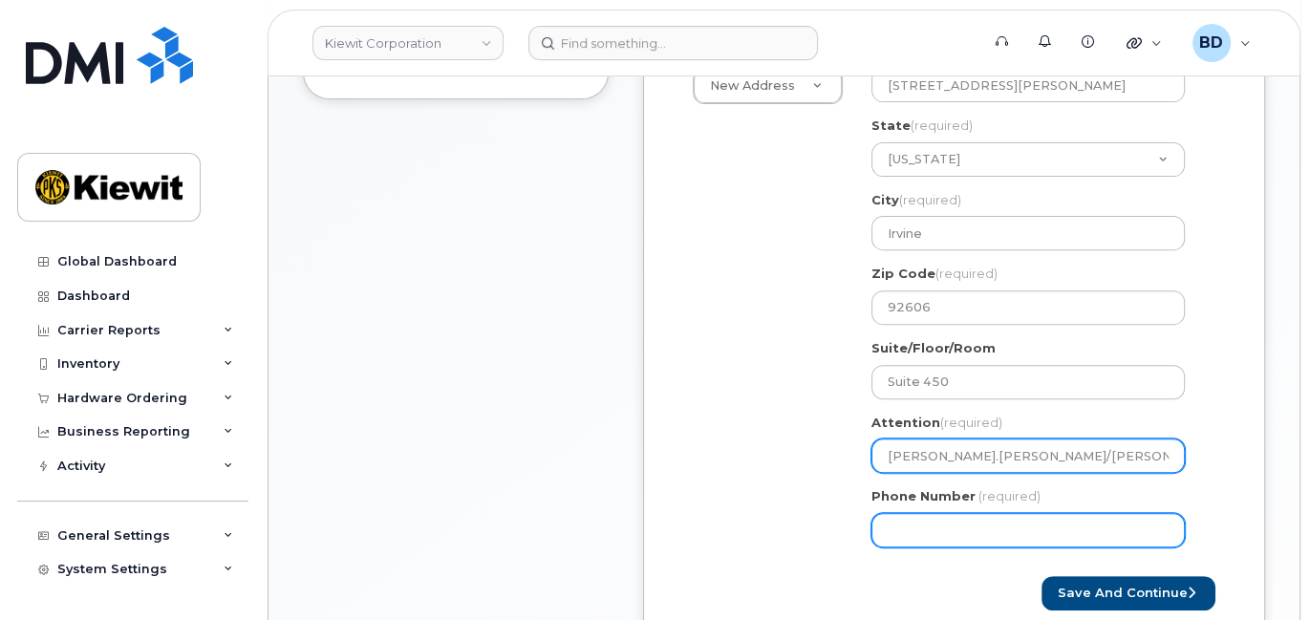
type input "Michael.Mccatty/Rob Whittaker"
click at [917, 529] on input "Phone Number" at bounding box center [1028, 530] width 313 height 34
type input "8777727707"
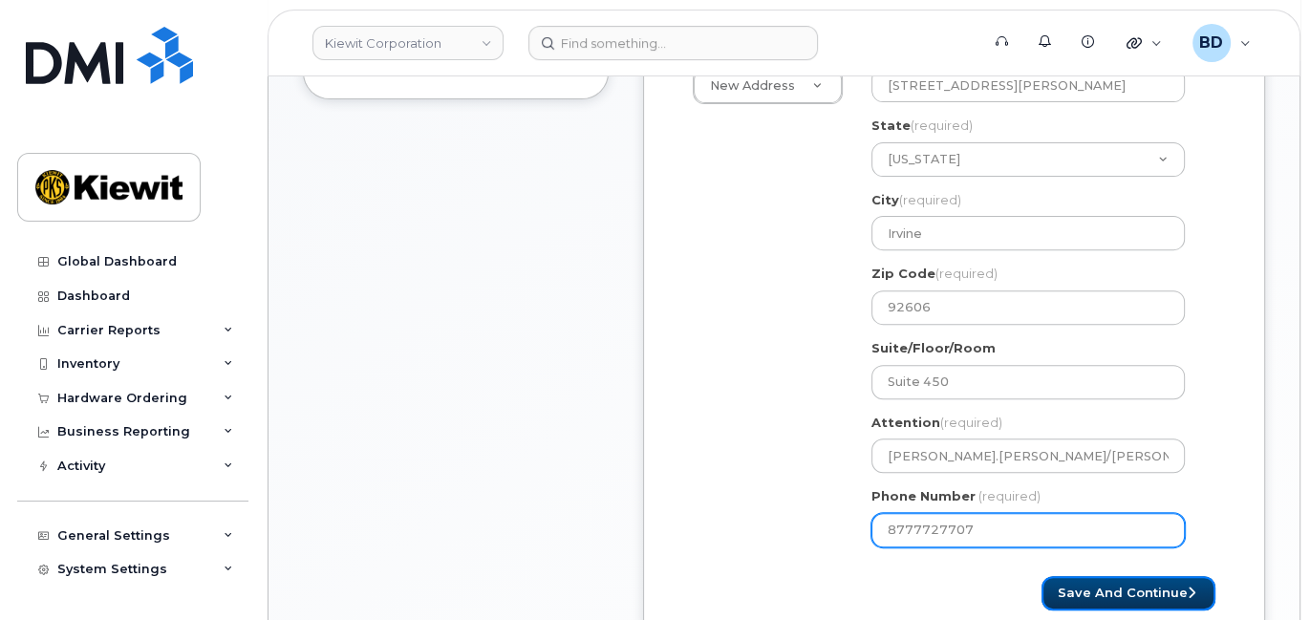
select select
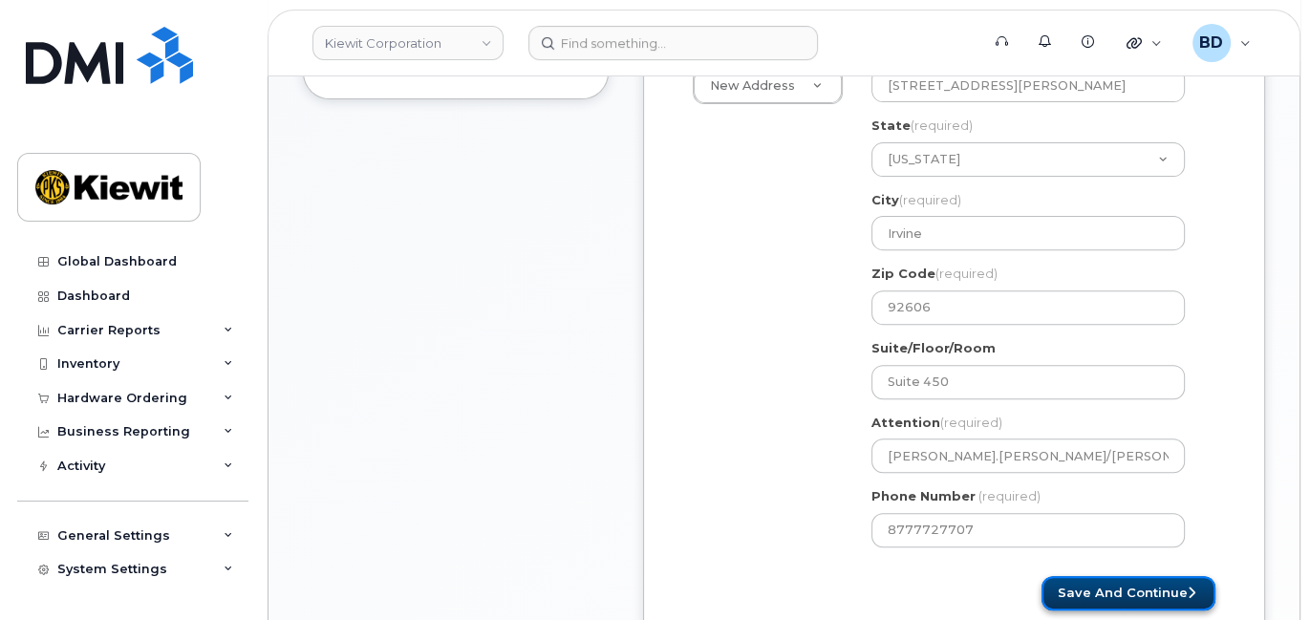
click at [1093, 583] on button "Save and Continue" at bounding box center [1129, 593] width 174 height 35
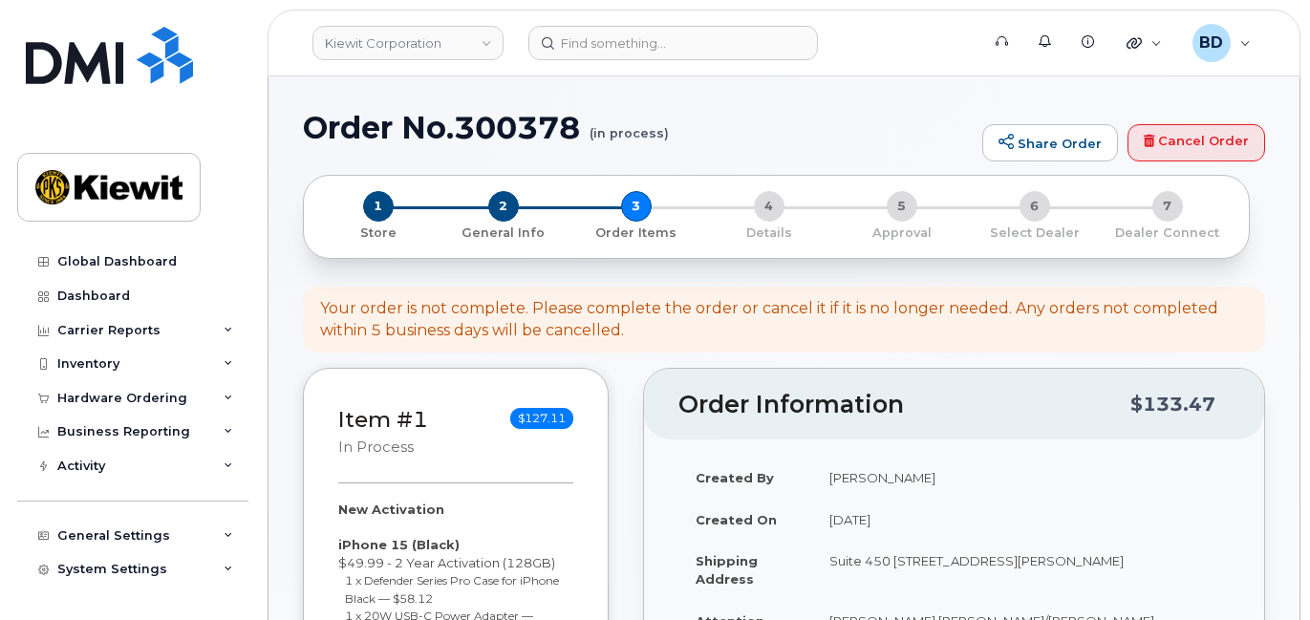
select select
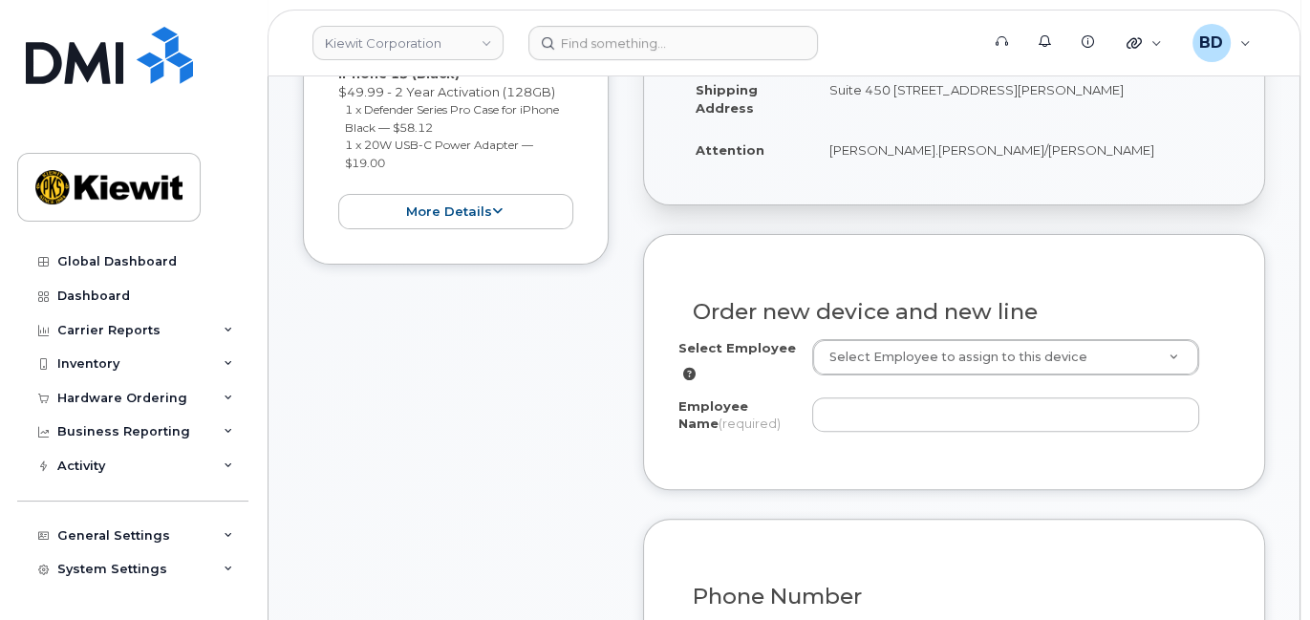
scroll to position [509, 0]
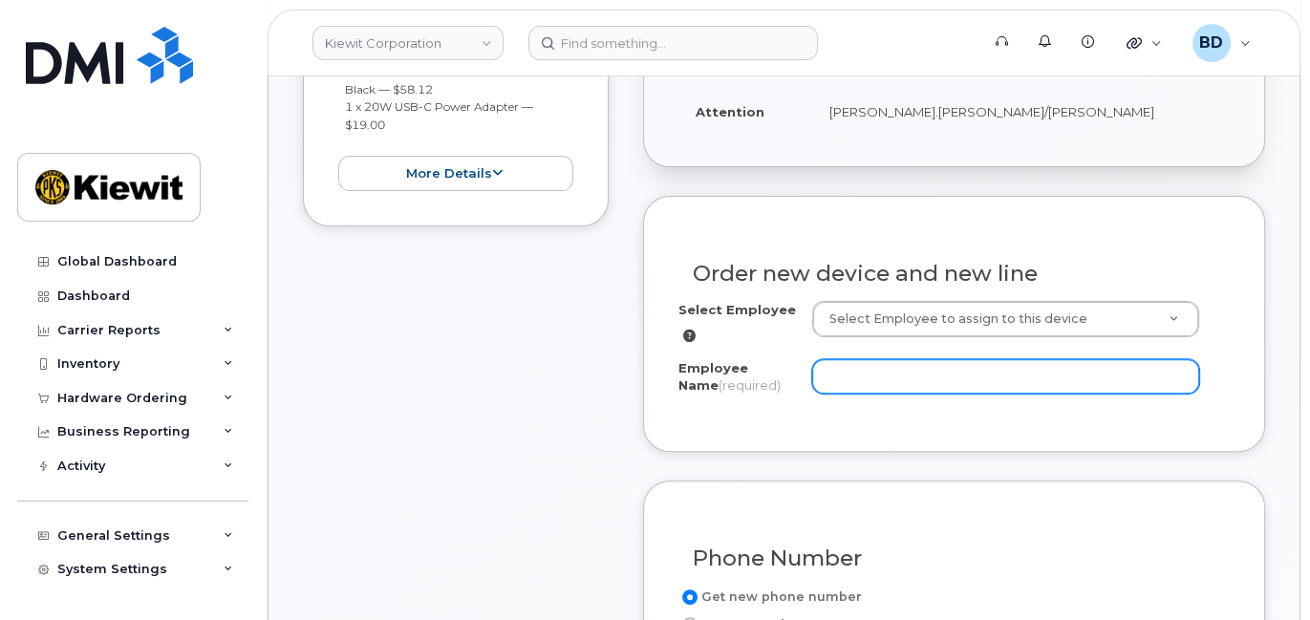
click at [859, 372] on input "Employee Name (required)" at bounding box center [1005, 376] width 387 height 34
paste input "[PERSON_NAME]"
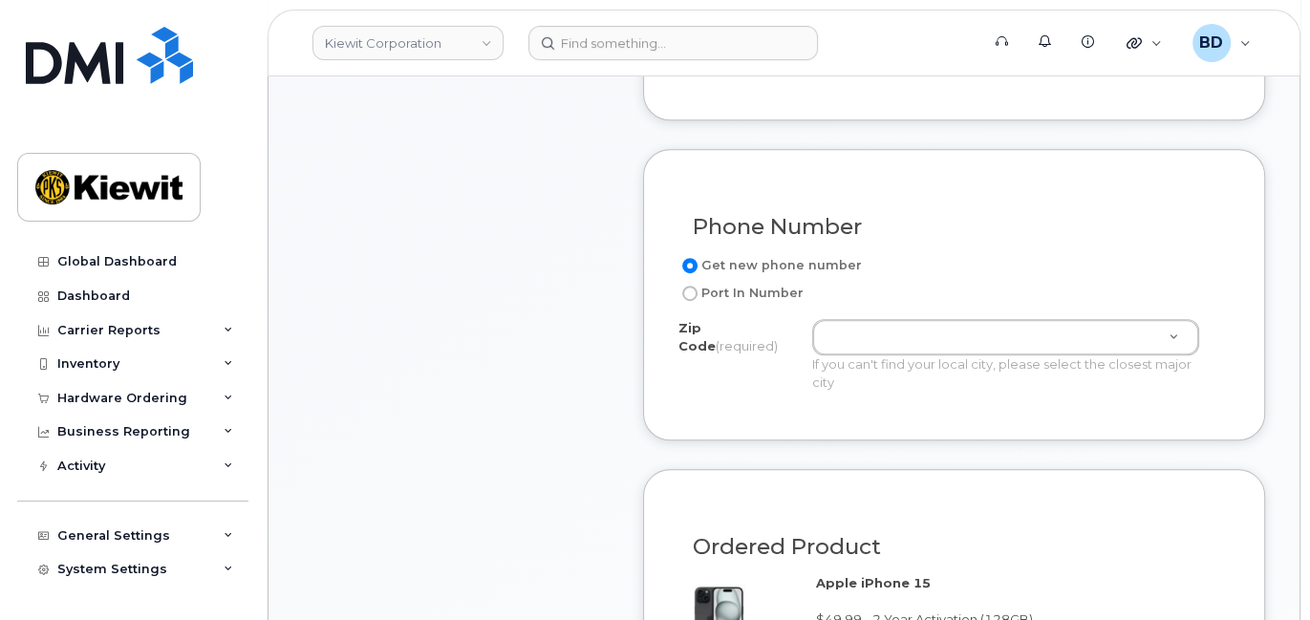
scroll to position [892, 0]
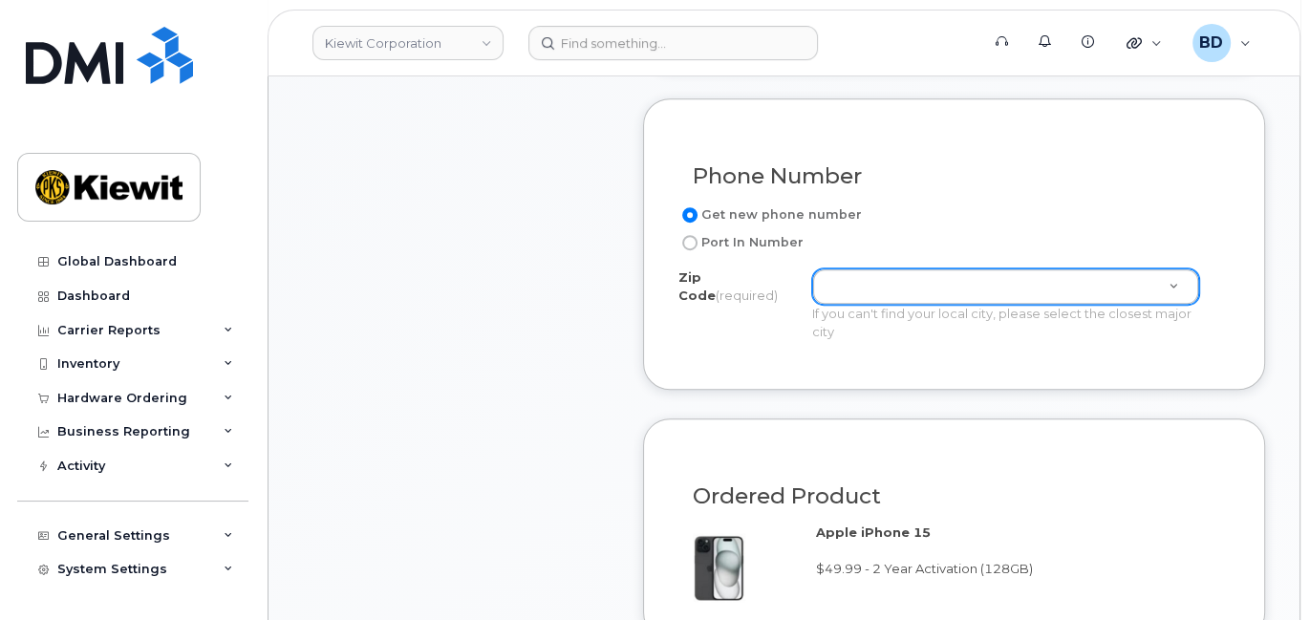
type input "[PERSON_NAME]"
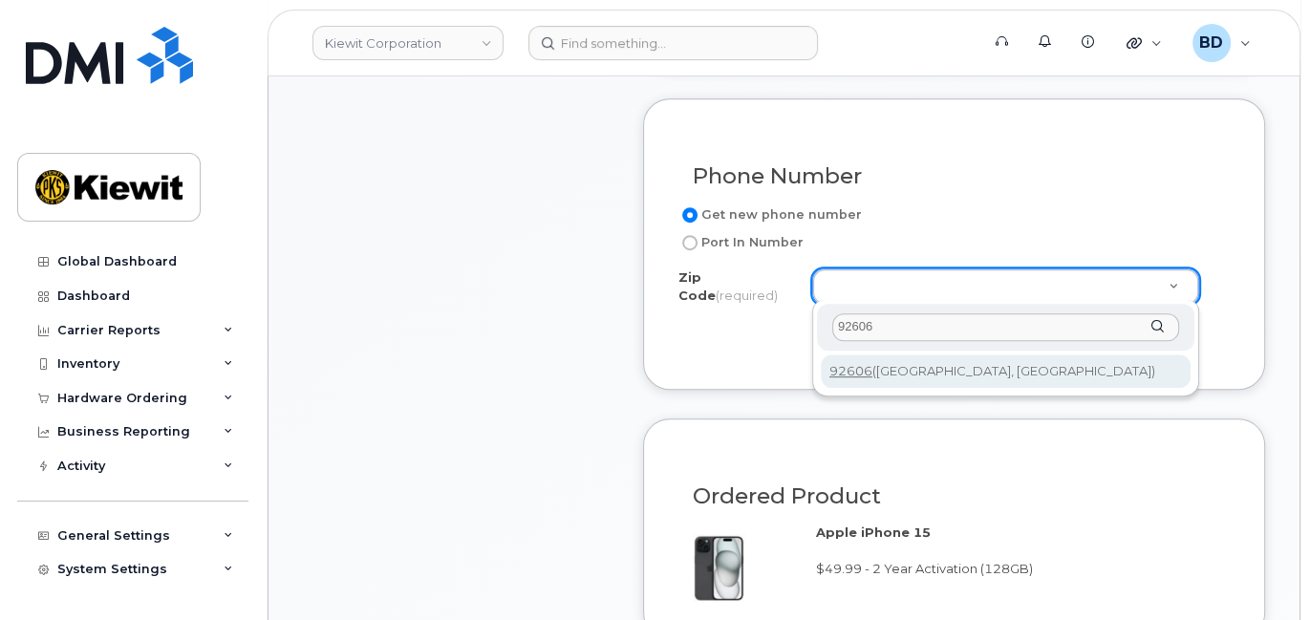
type input "92606"
type input "92606 (Irvine, CA)"
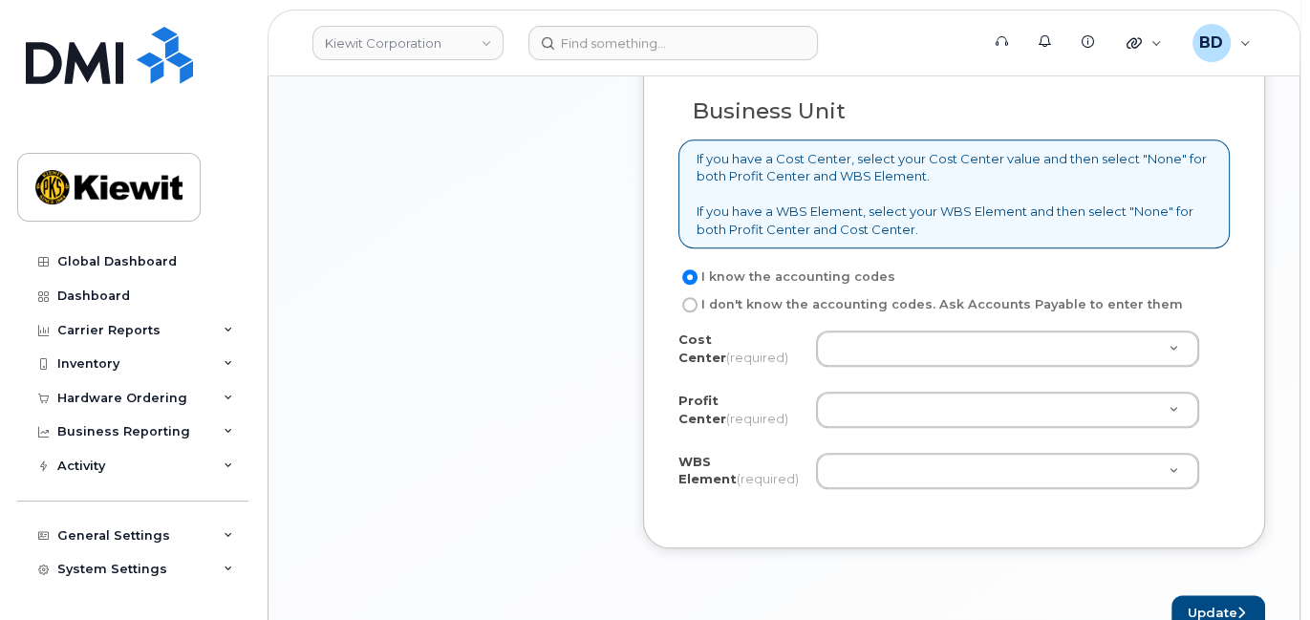
scroll to position [1529, 0]
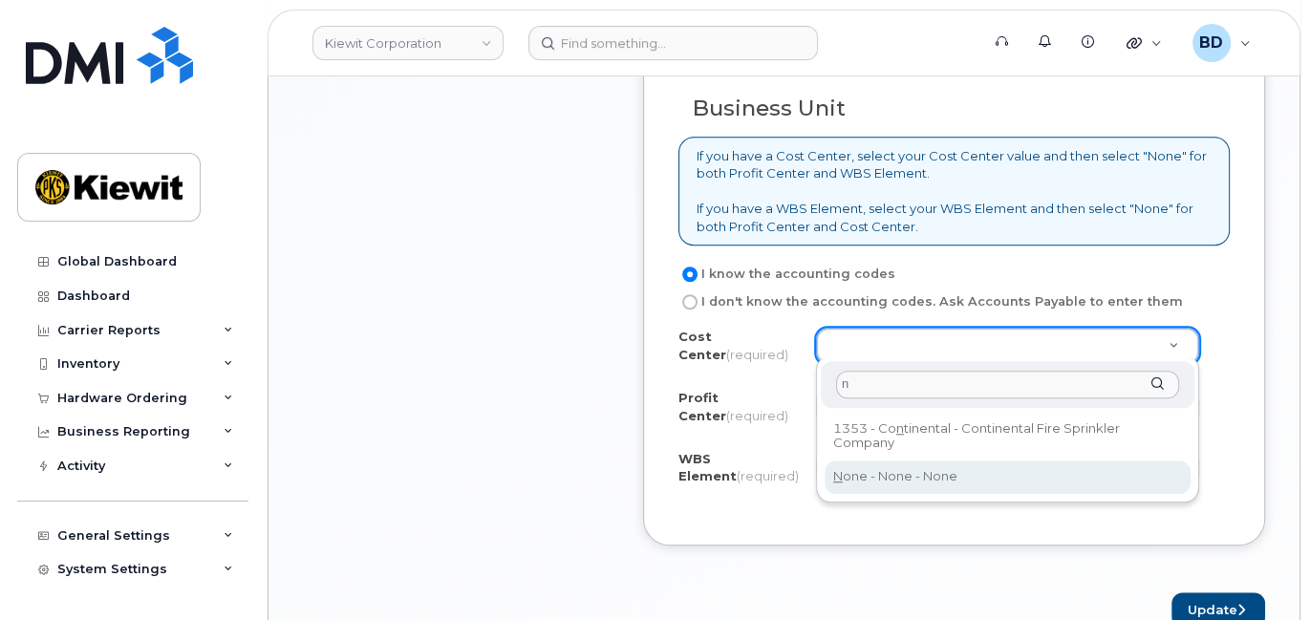
type input "n"
type input "None"
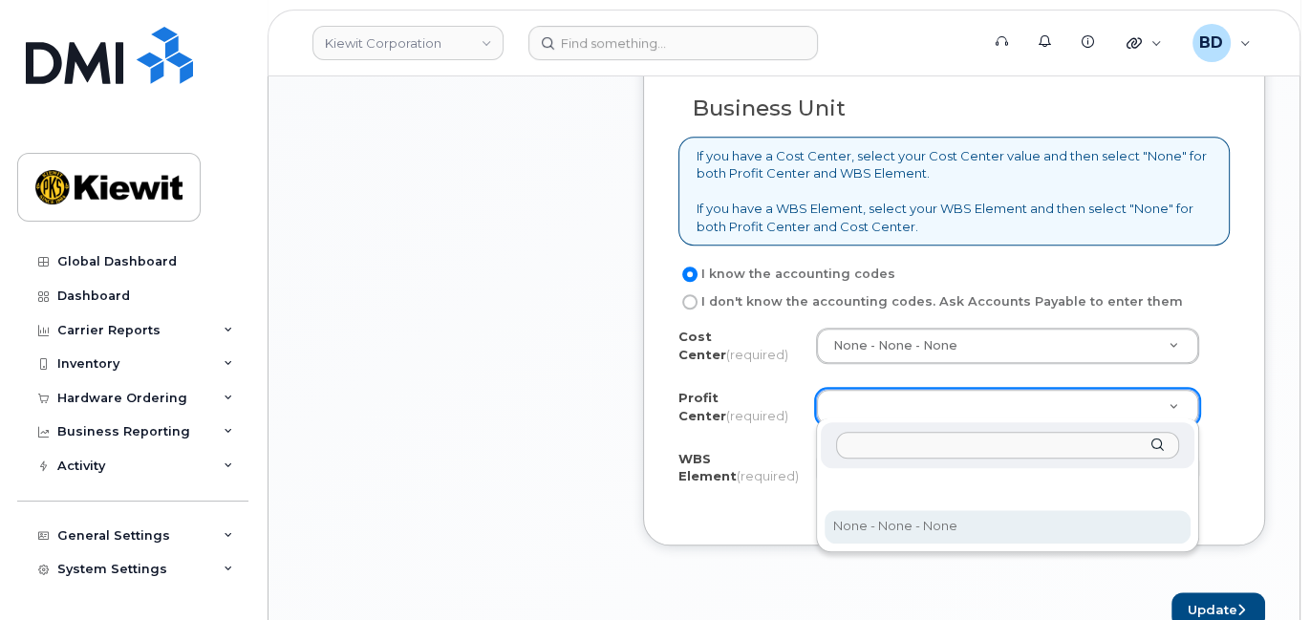
drag, startPoint x: 886, startPoint y: 531, endPoint x: 884, endPoint y: 495, distance: 36.4
select select "None"
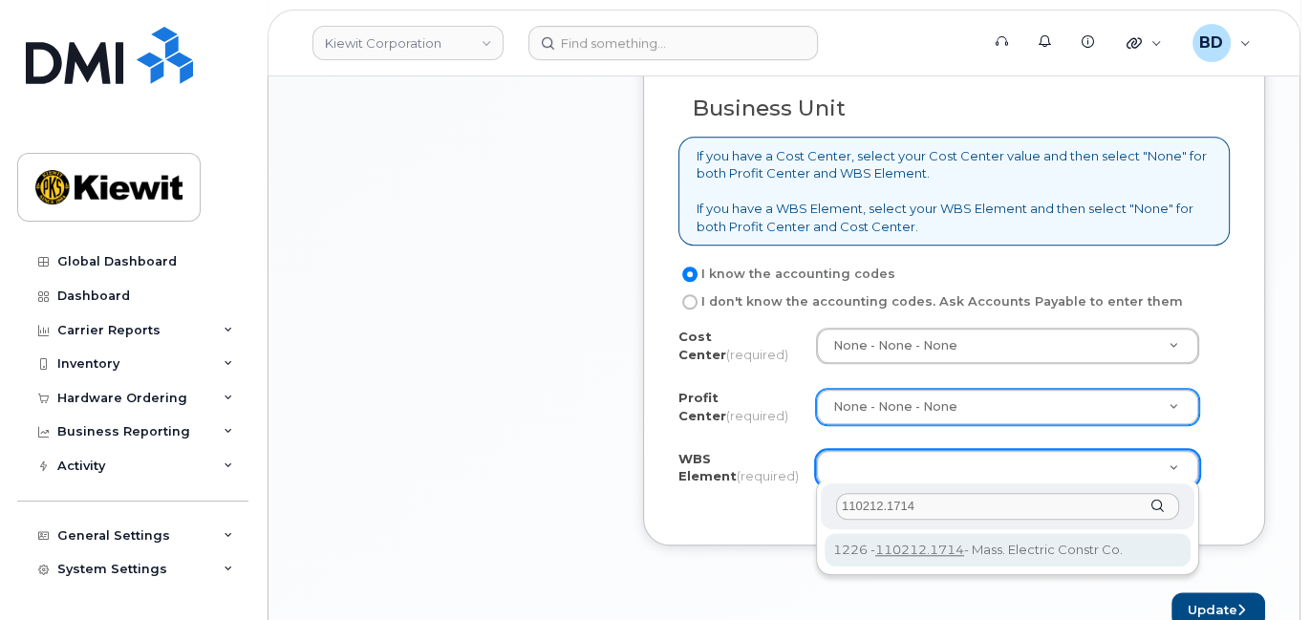
type input "110212.1714"
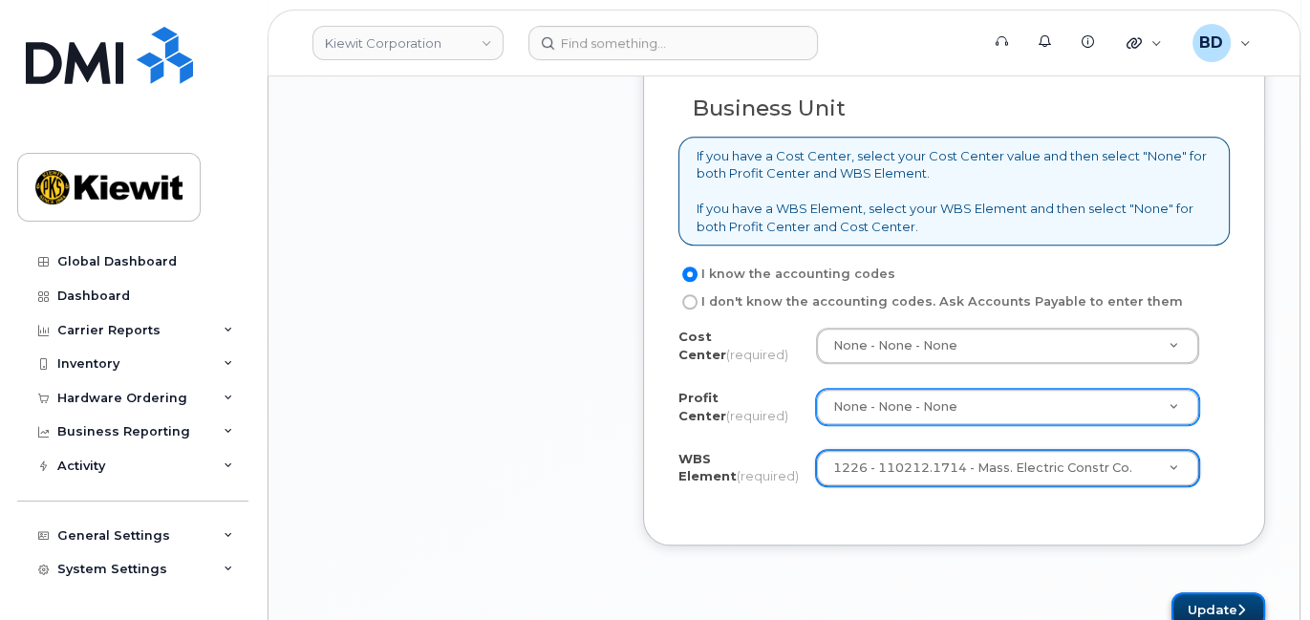
click at [1201, 596] on button "Update" at bounding box center [1219, 610] width 94 height 35
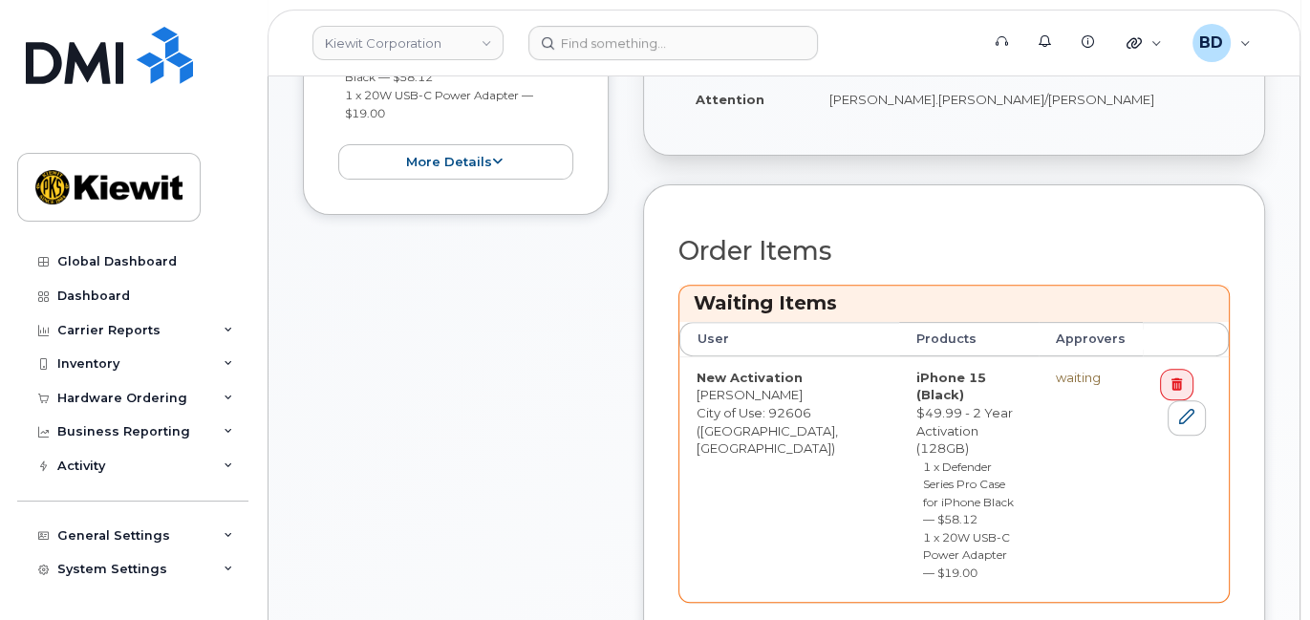
scroll to position [636, 0]
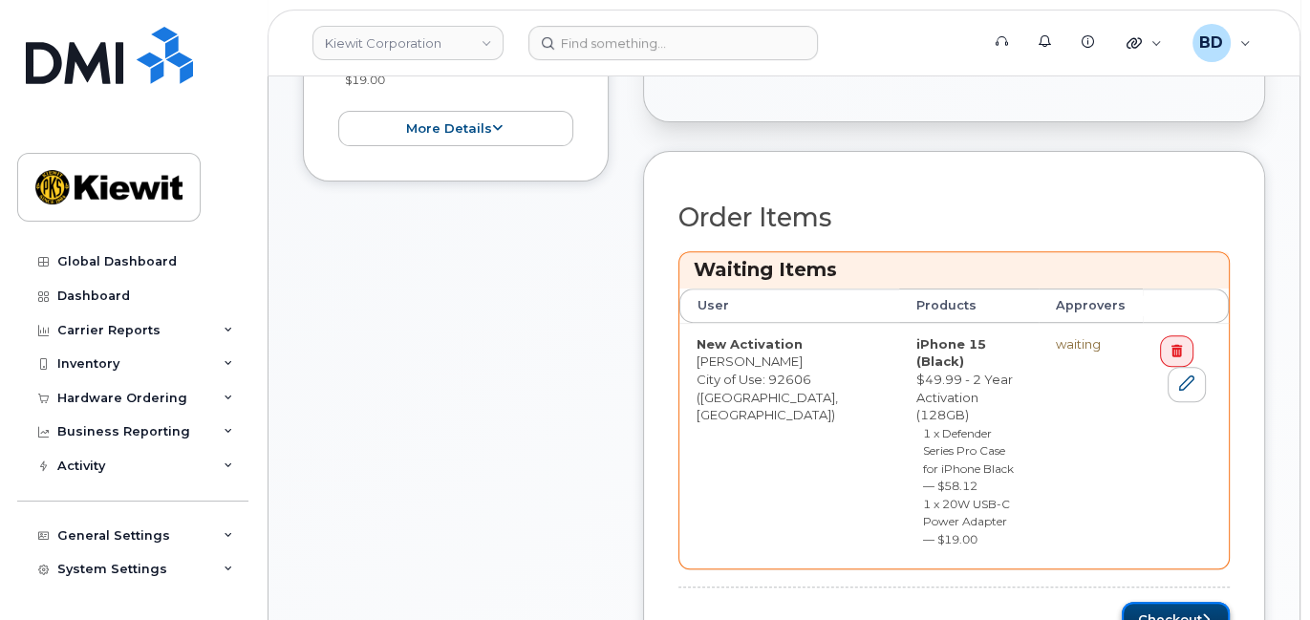
click at [1148, 602] on button "Checkout" at bounding box center [1176, 619] width 108 height 35
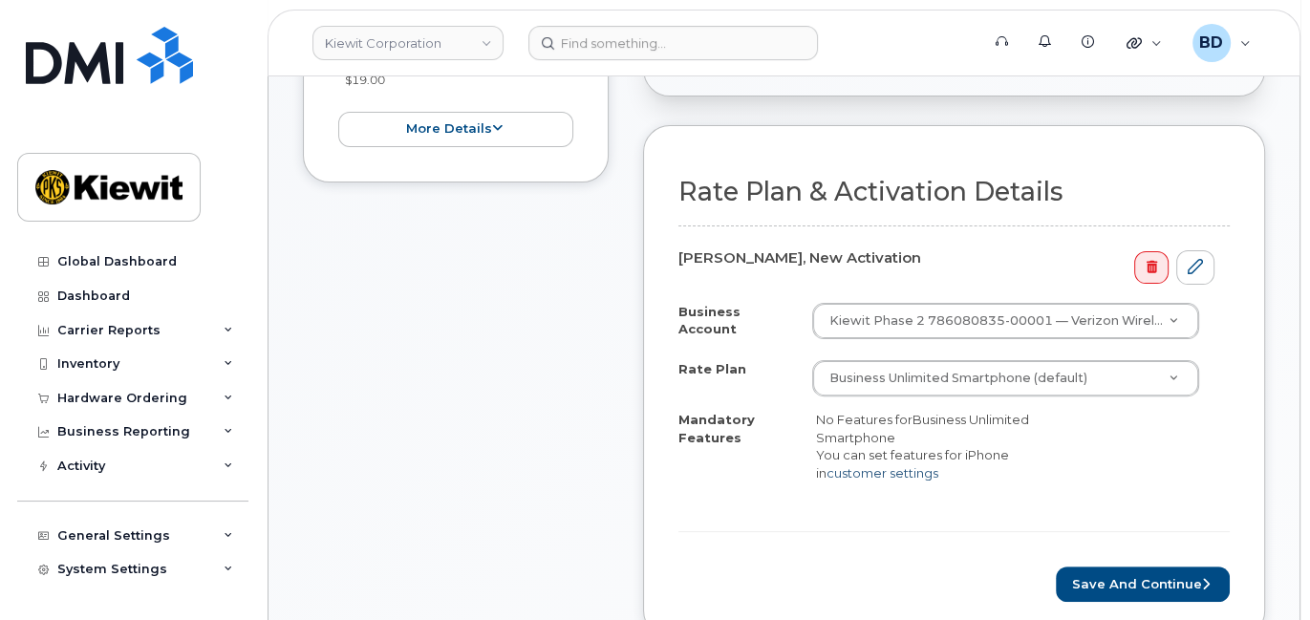
scroll to position [509, 0]
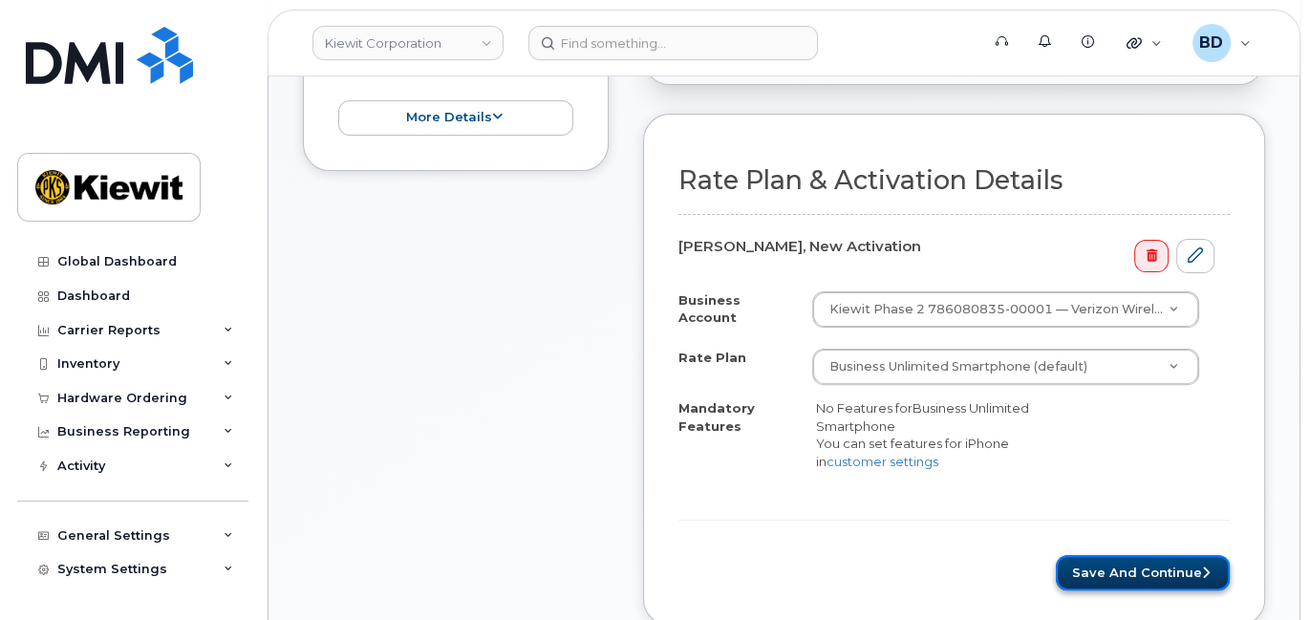
click at [1132, 555] on button "Save and Continue" at bounding box center [1143, 572] width 174 height 35
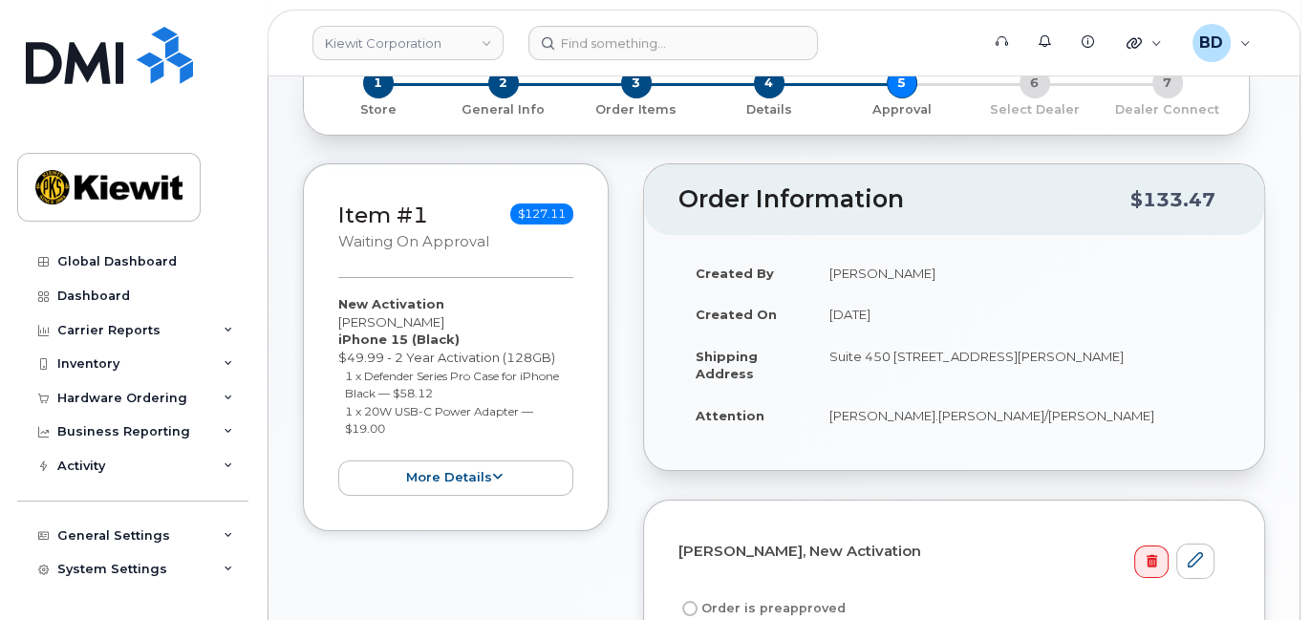
scroll to position [382, 0]
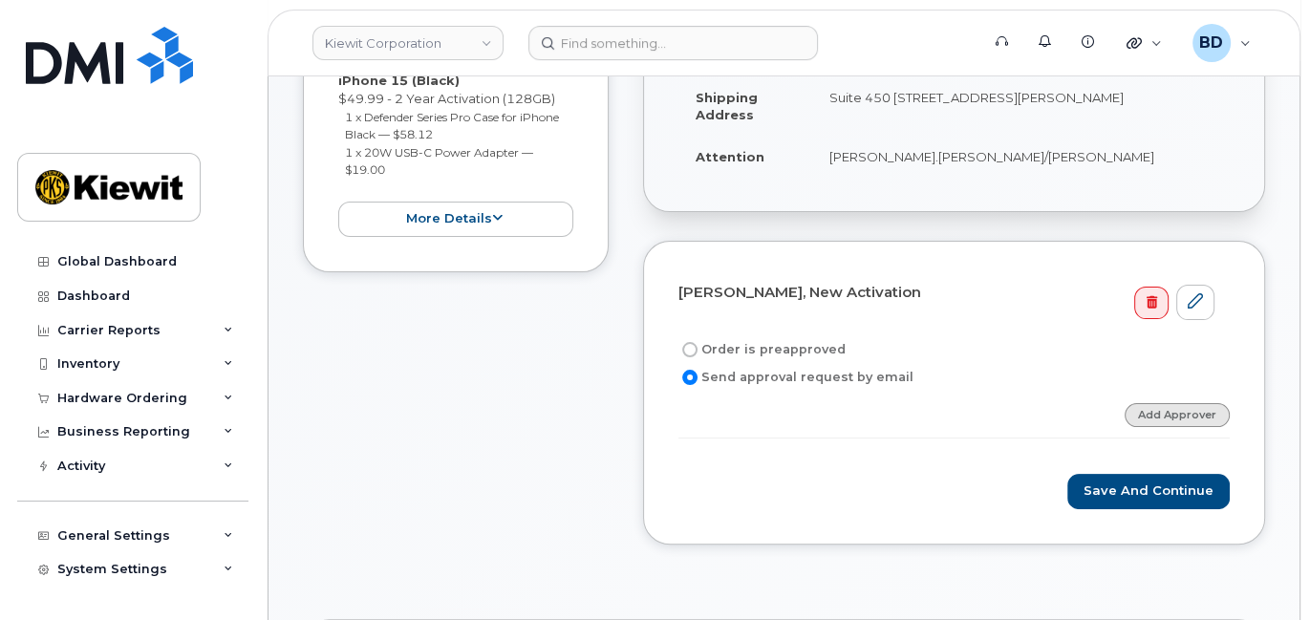
click at [1180, 407] on link "Add Approver" at bounding box center [1177, 415] width 105 height 24
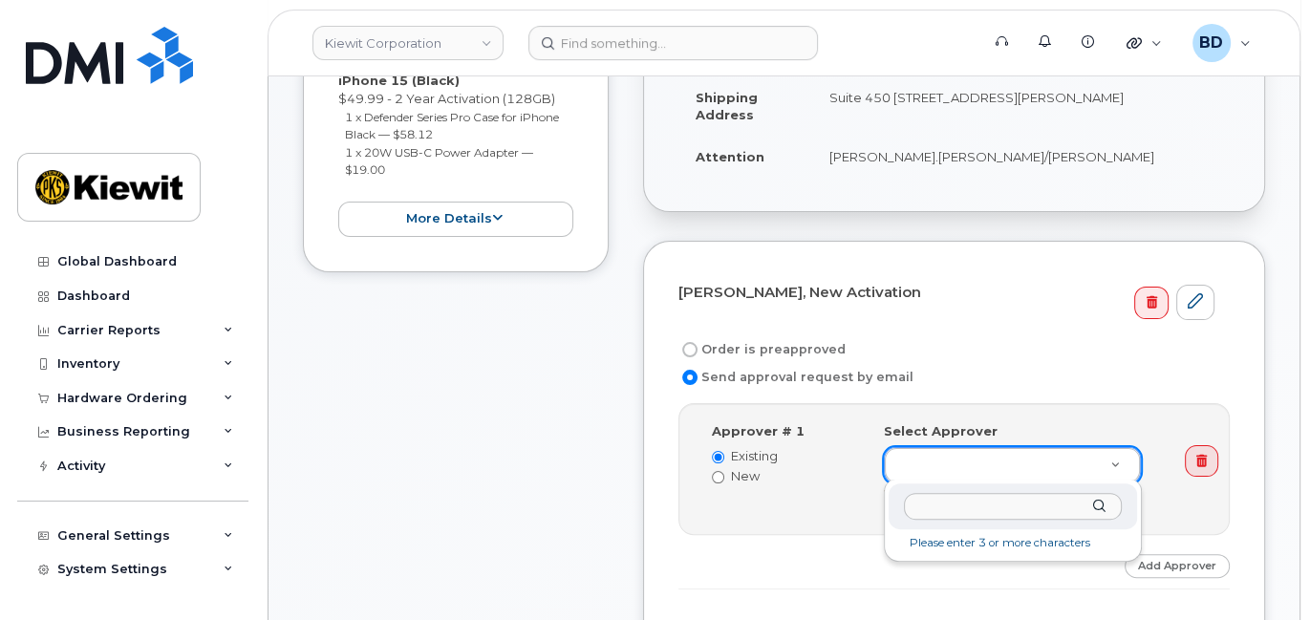
type input "[EMAIL_ADDRESS][PERSON_NAME][PERSON_NAME][DOMAIN_NAME]"
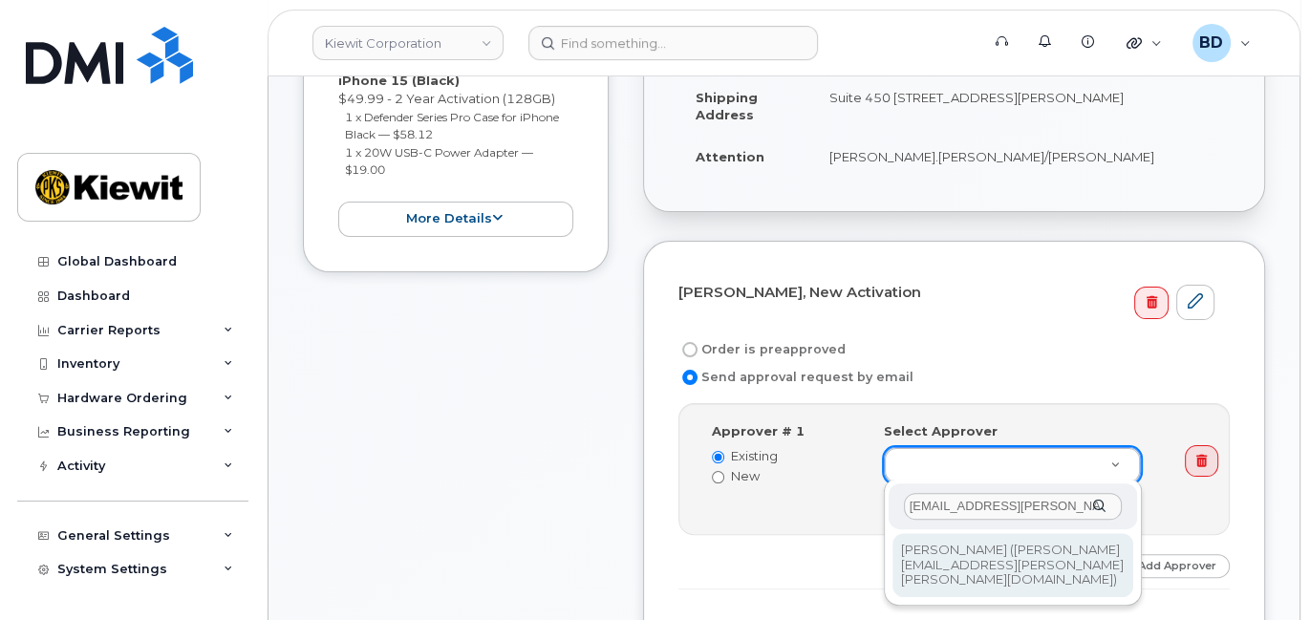
type input "2146672"
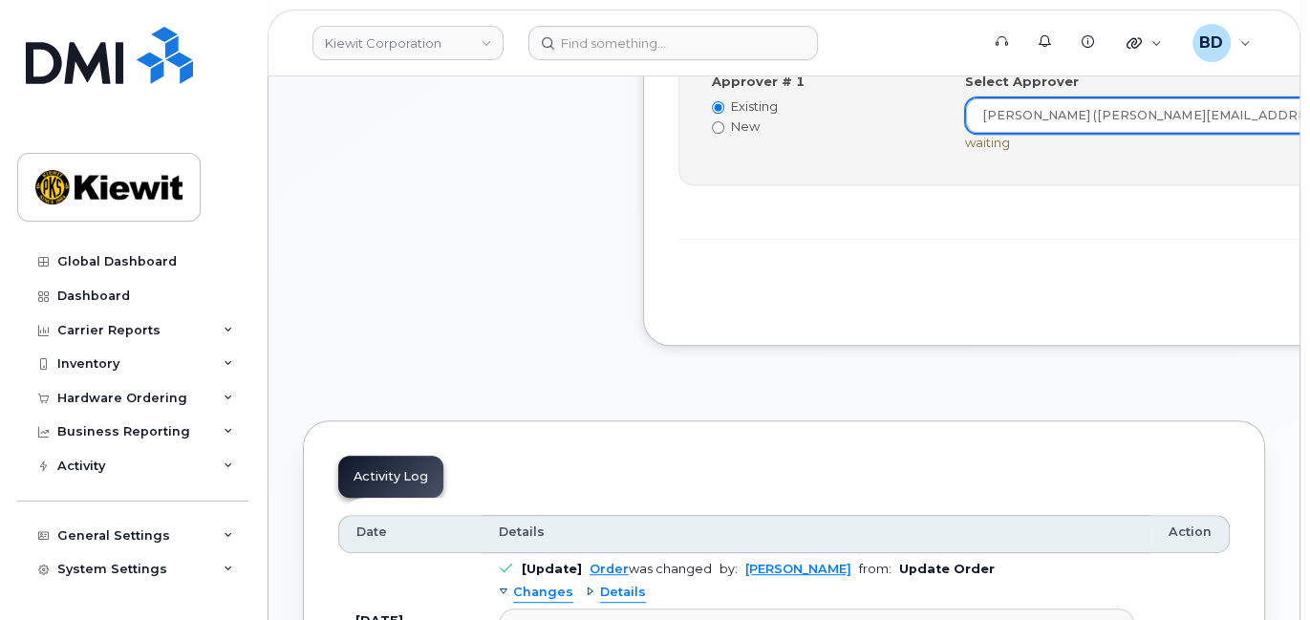
scroll to position [765, 0]
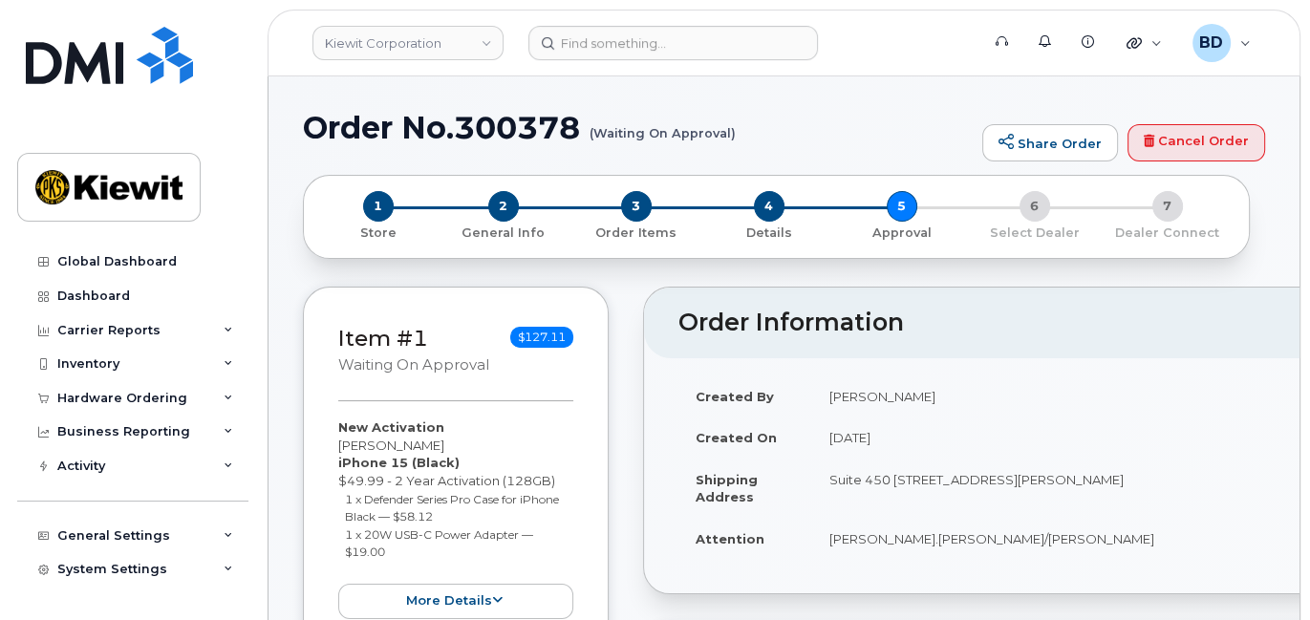
click at [533, 131] on h1 "Order No.300378 (Waiting On Approval)" at bounding box center [638, 127] width 670 height 33
click at [532, 131] on h1 "Order No.300378 (Waiting On Approval)" at bounding box center [638, 127] width 670 height 33
copy h1 "300378"
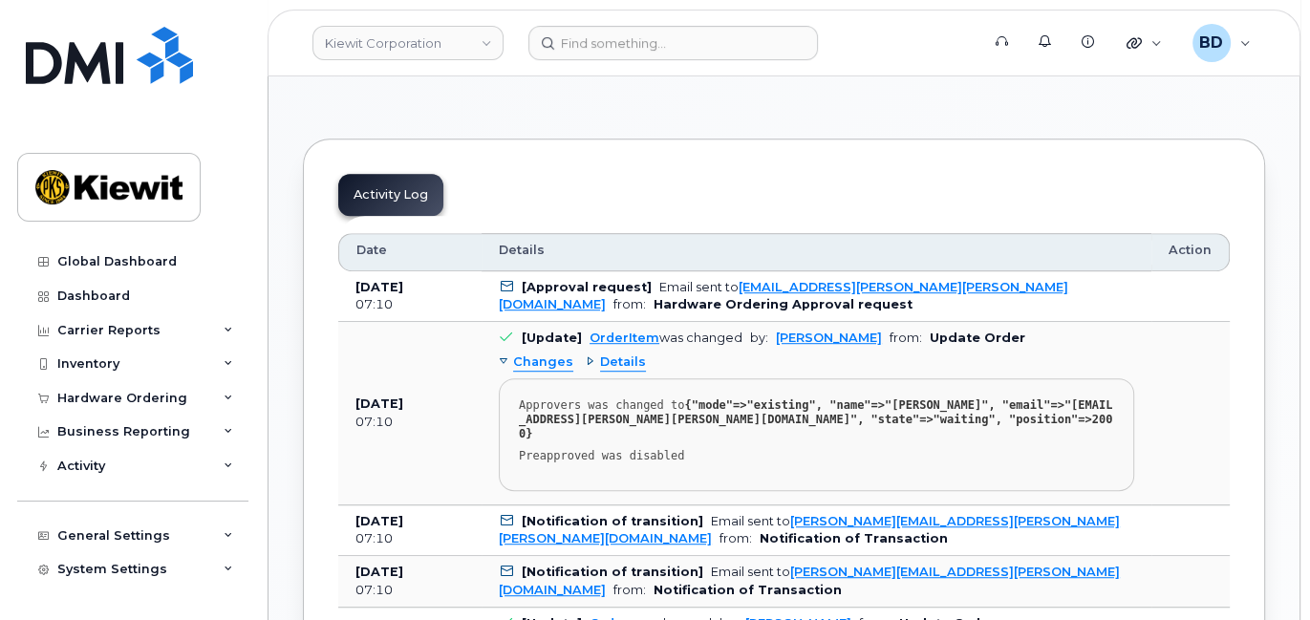
scroll to position [224, 0]
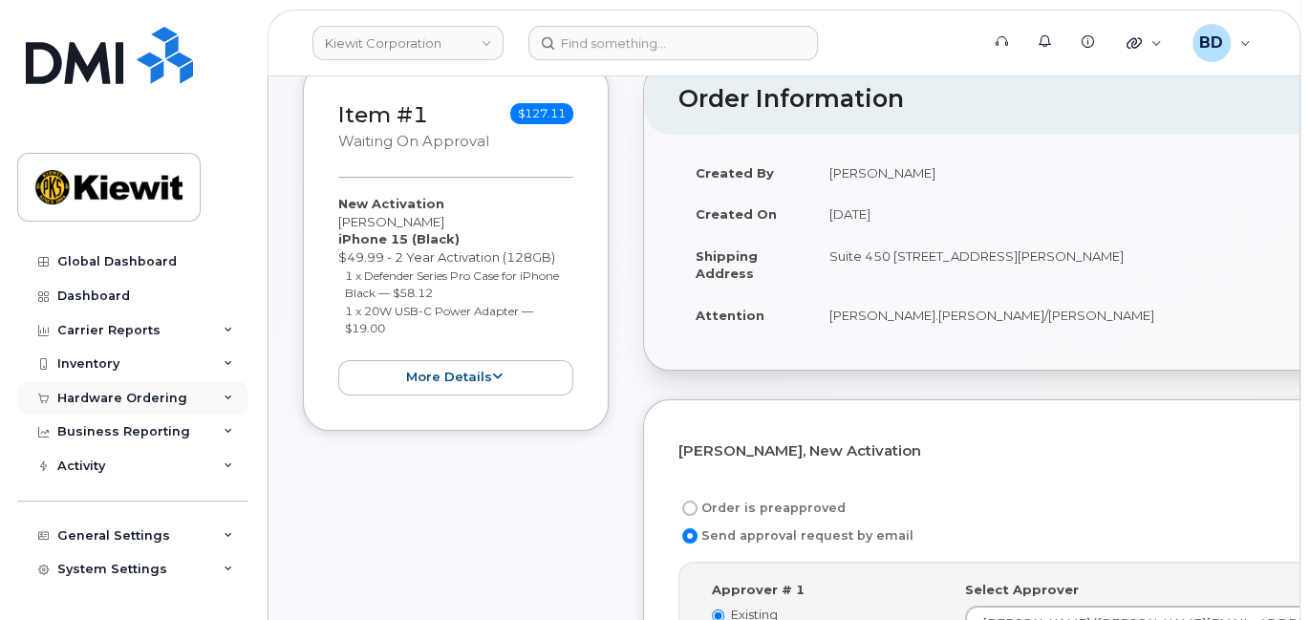
click at [224, 399] on icon at bounding box center [229, 399] width 10 height 10
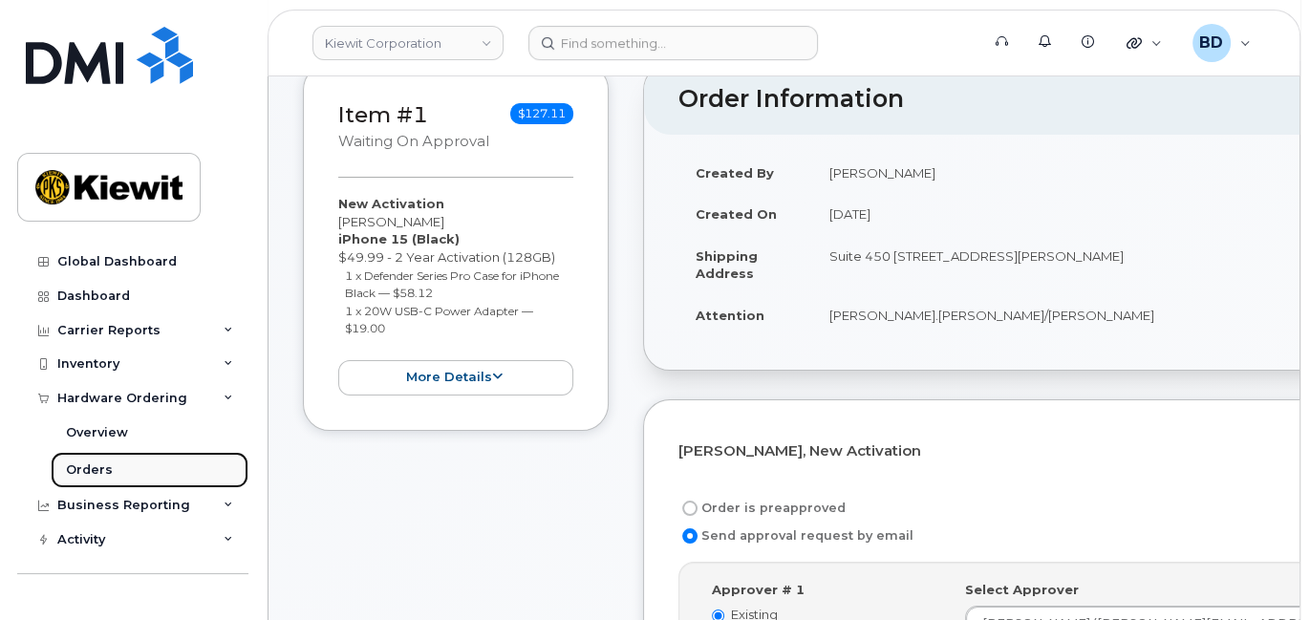
click at [169, 471] on link "Orders" at bounding box center [150, 470] width 198 height 36
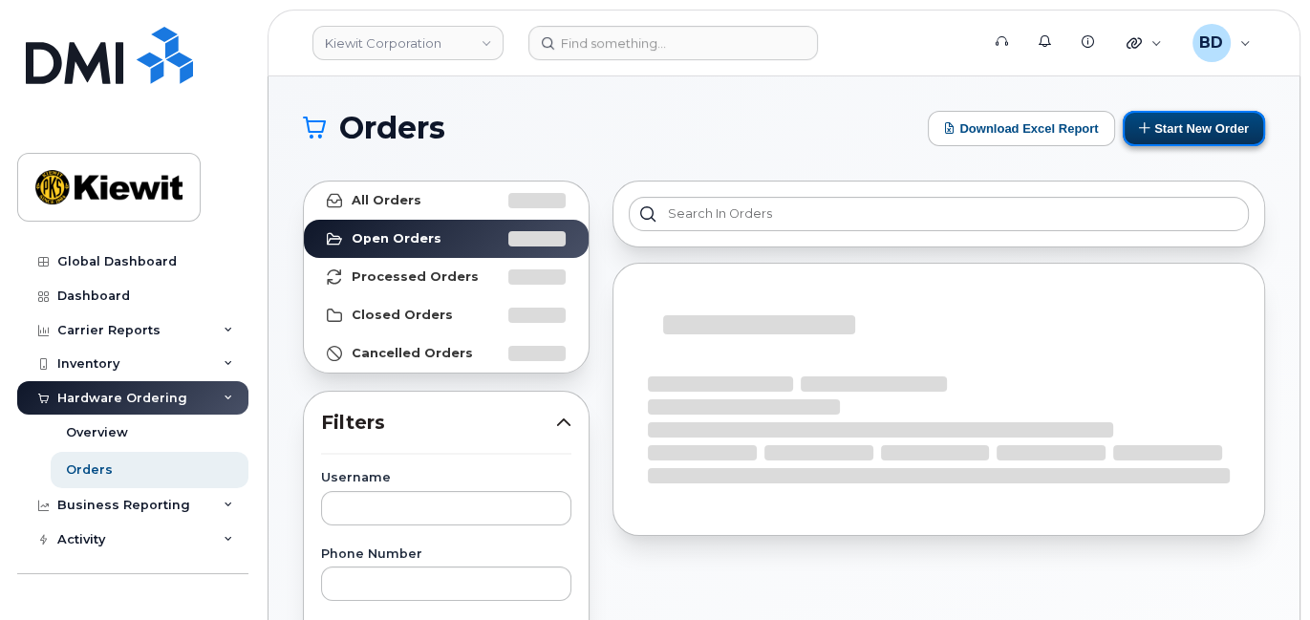
click at [1154, 116] on button "Start New Order" at bounding box center [1194, 128] width 142 height 35
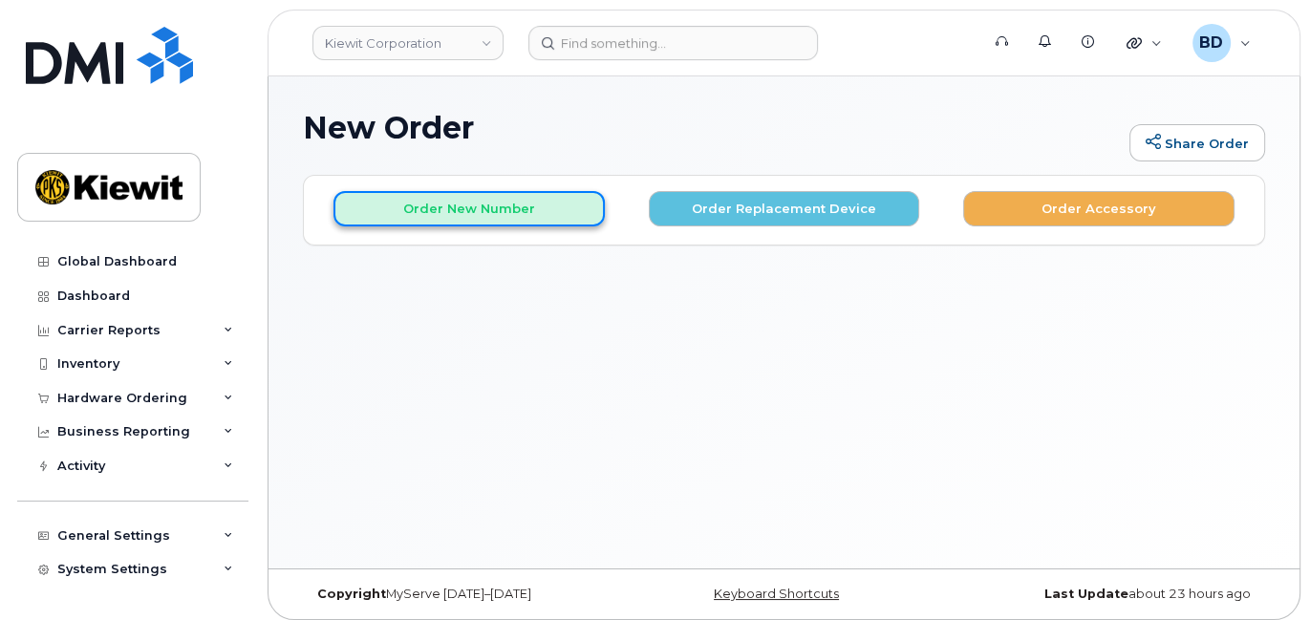
click at [415, 200] on button "Order New Number" at bounding box center [469, 208] width 271 height 35
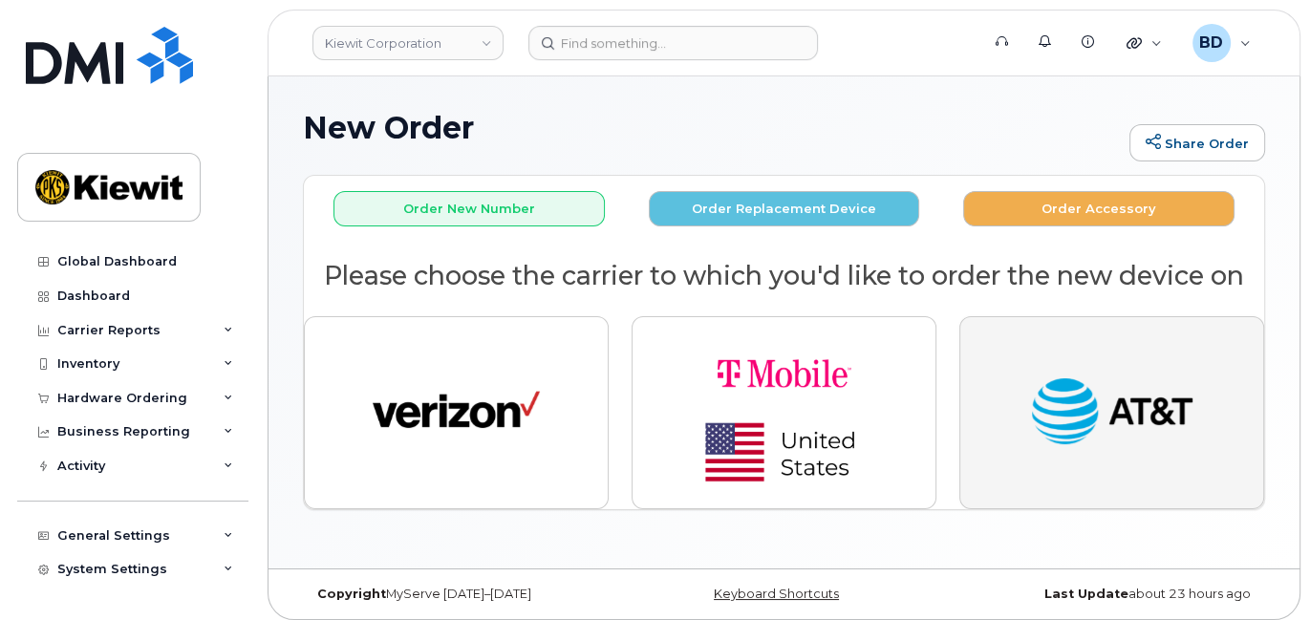
click at [1111, 422] on img "button" at bounding box center [1111, 413] width 167 height 86
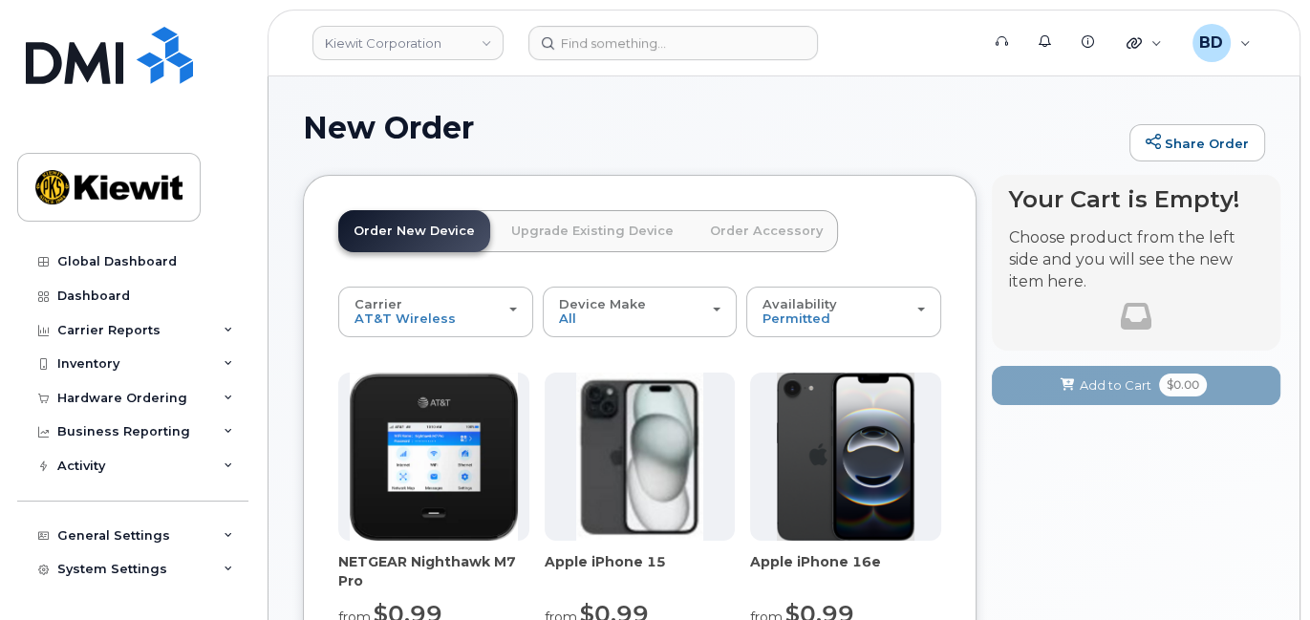
scroll to position [127, 0]
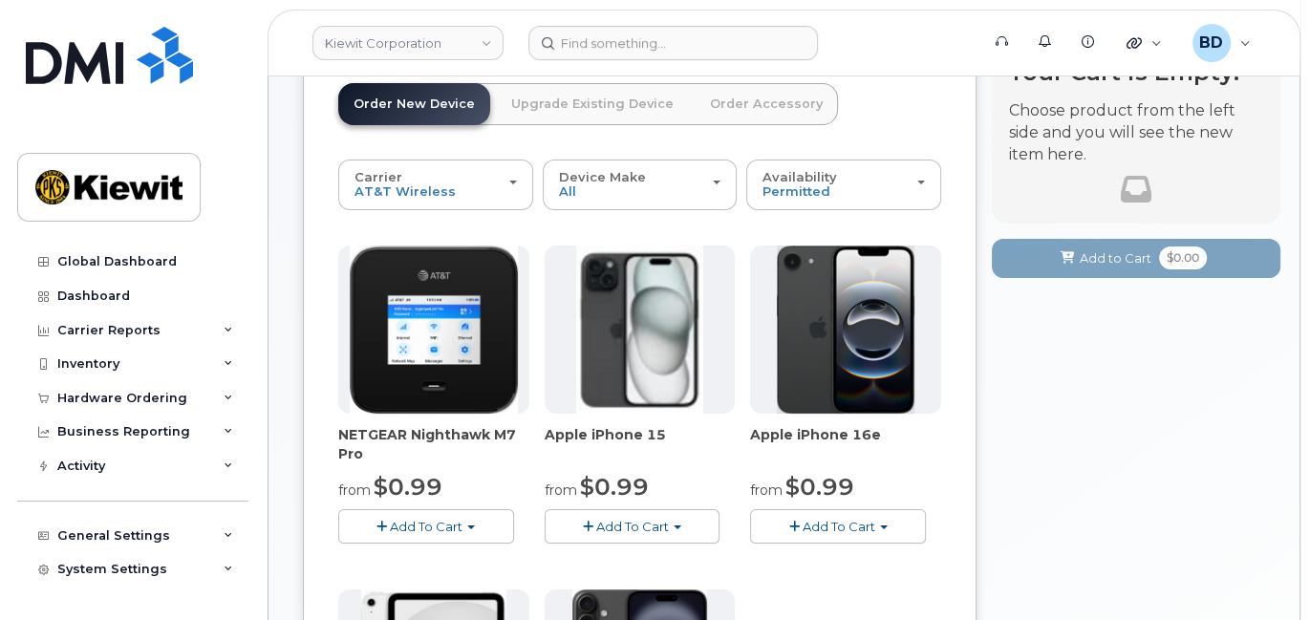
click at [651, 528] on span "Add To Cart" at bounding box center [632, 526] width 73 height 15
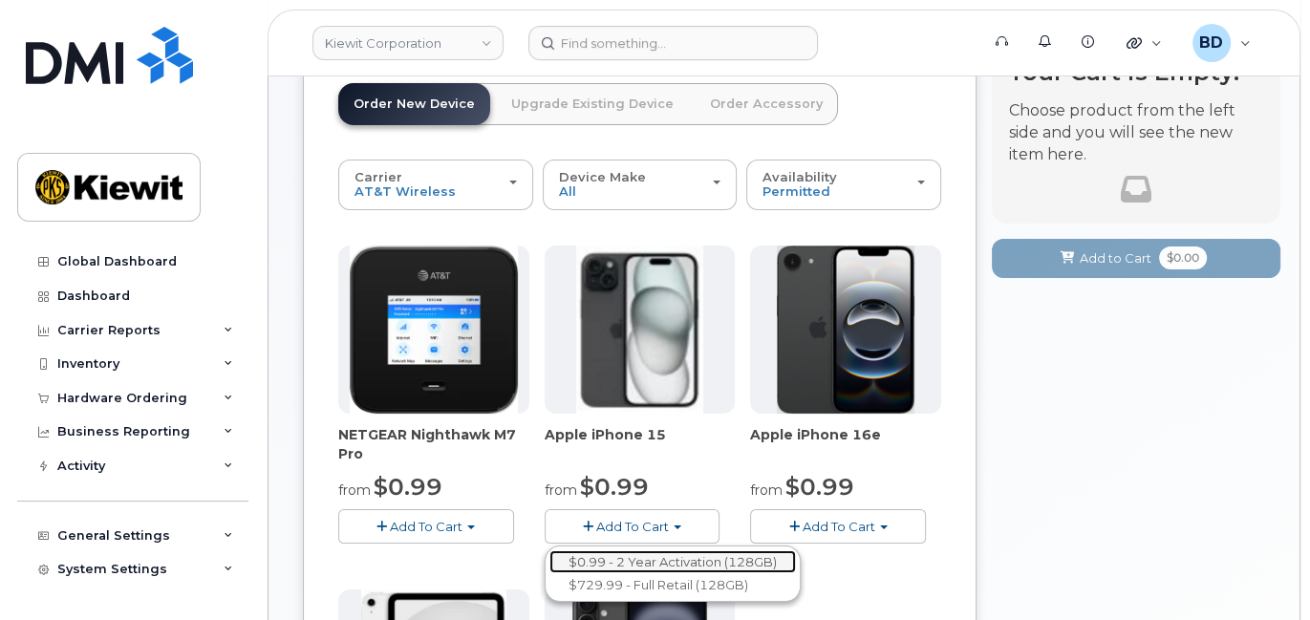
click at [639, 556] on link "$0.99 - 2 Year Activation (128GB)" at bounding box center [673, 562] width 247 height 24
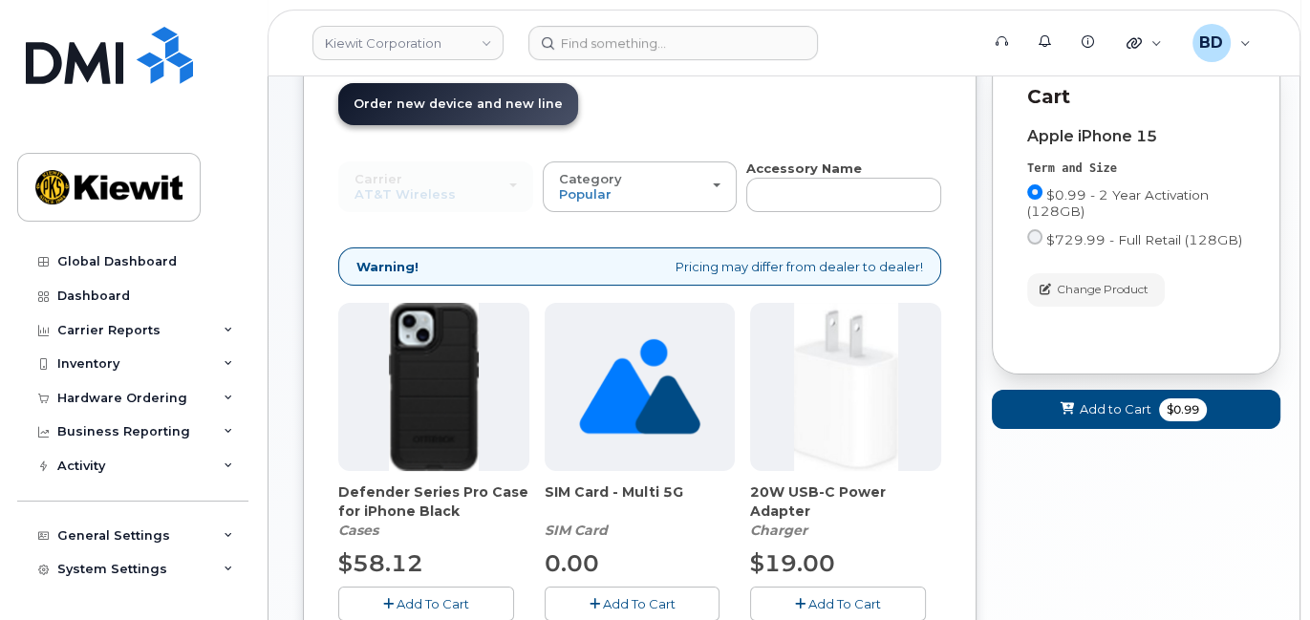
click at [463, 596] on span "Add To Cart" at bounding box center [433, 603] width 73 height 15
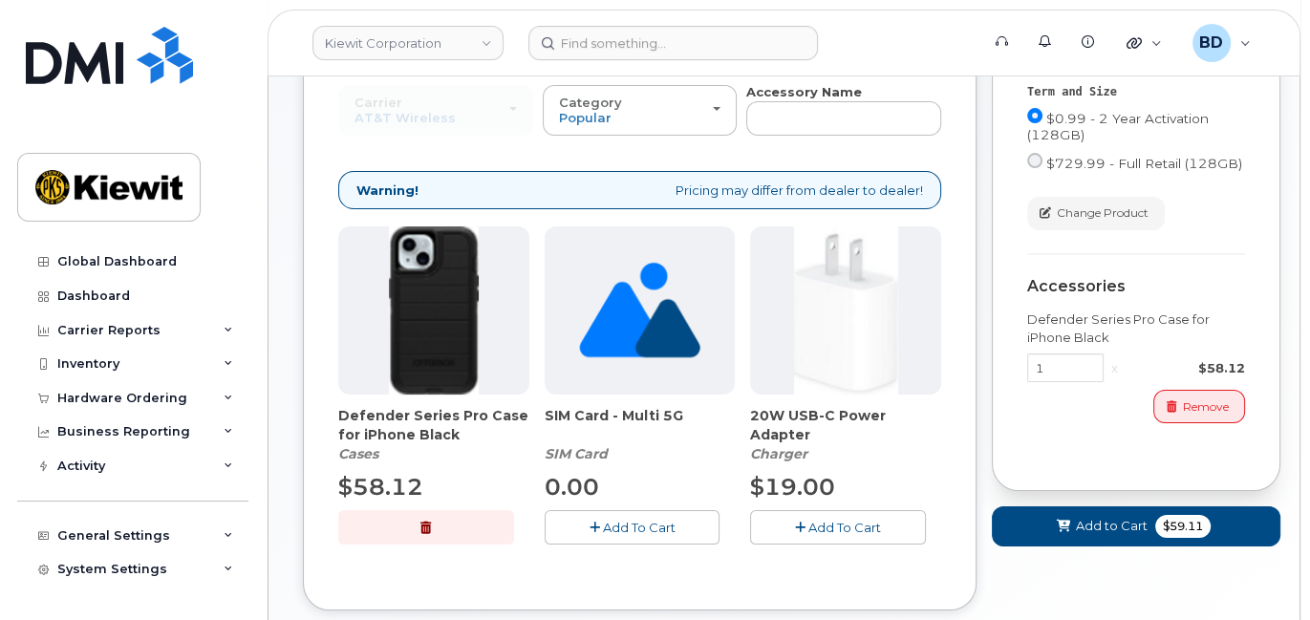
scroll to position [254, 0]
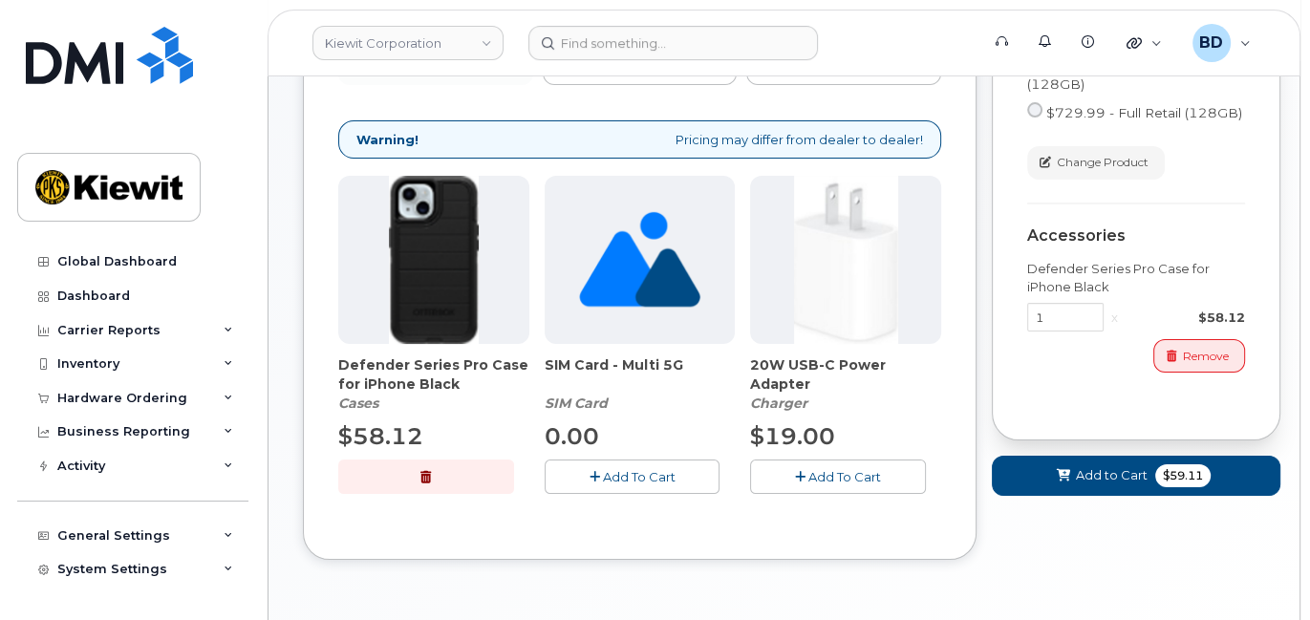
click at [825, 474] on span "Add To Cart" at bounding box center [845, 476] width 73 height 15
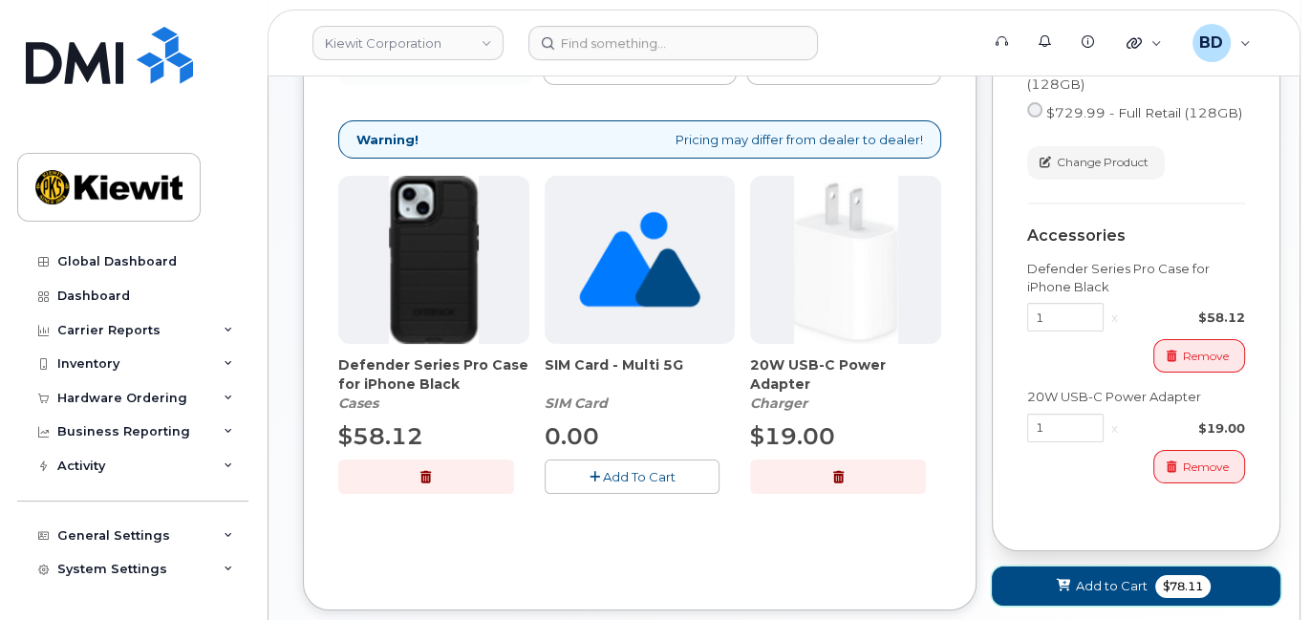
click at [1085, 581] on span "Add to Cart" at bounding box center [1112, 586] width 72 height 18
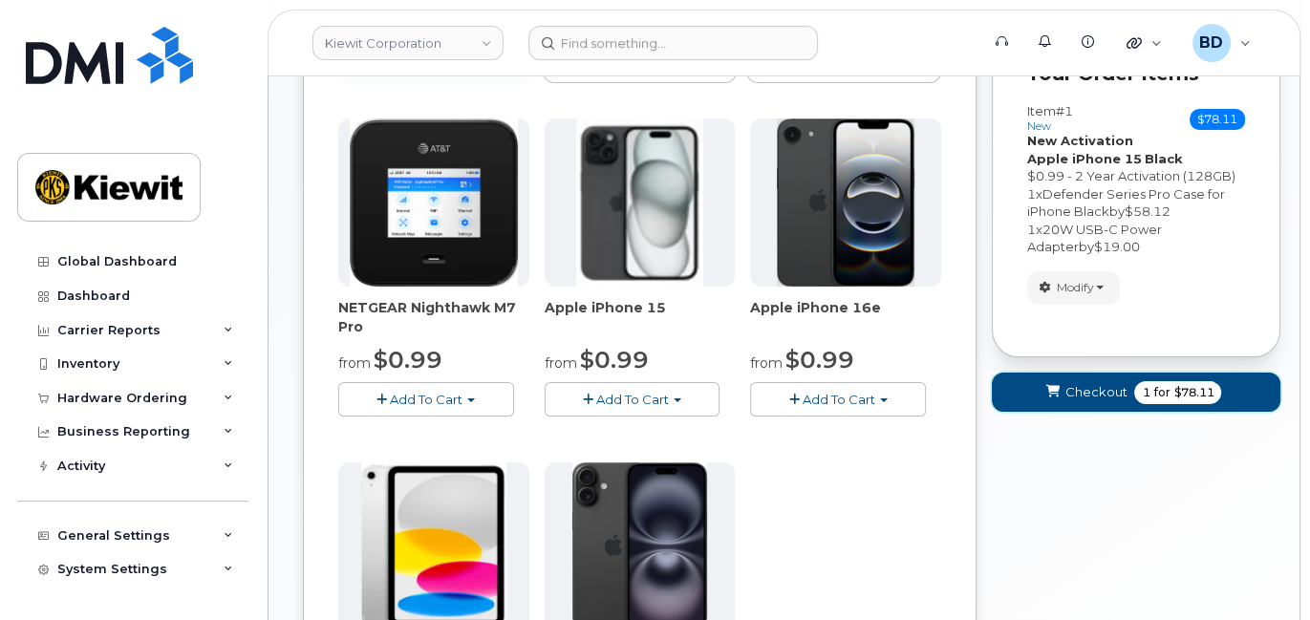
click at [1097, 391] on span "Checkout" at bounding box center [1096, 392] width 62 height 18
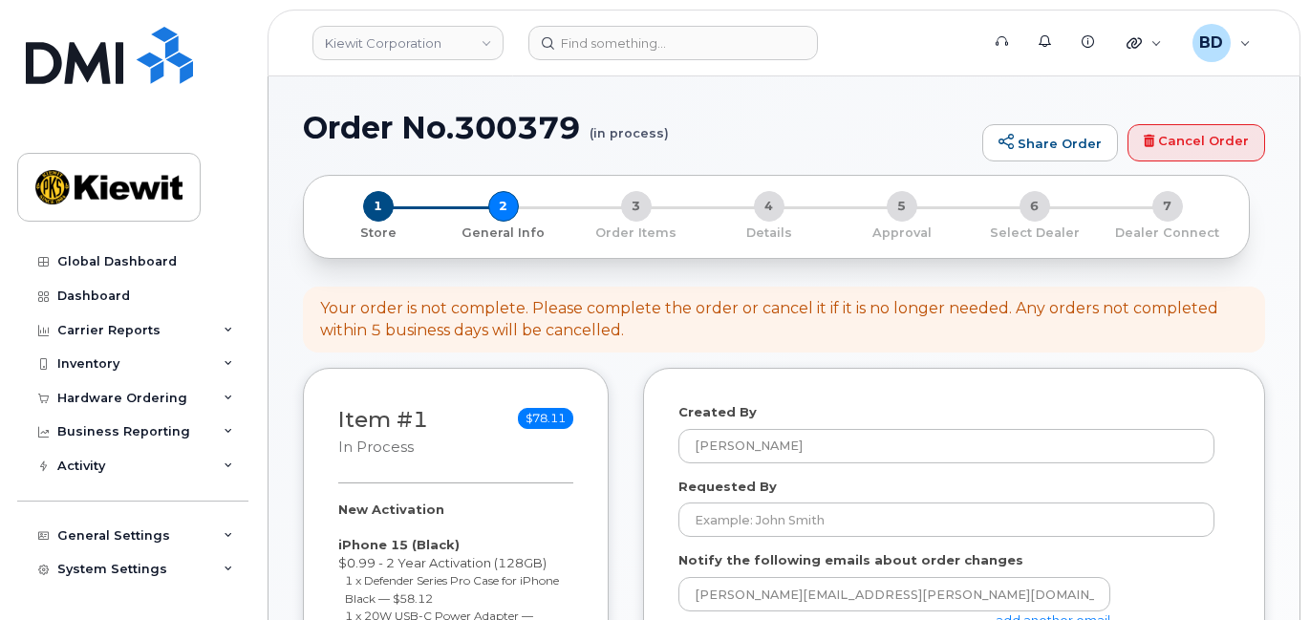
select select
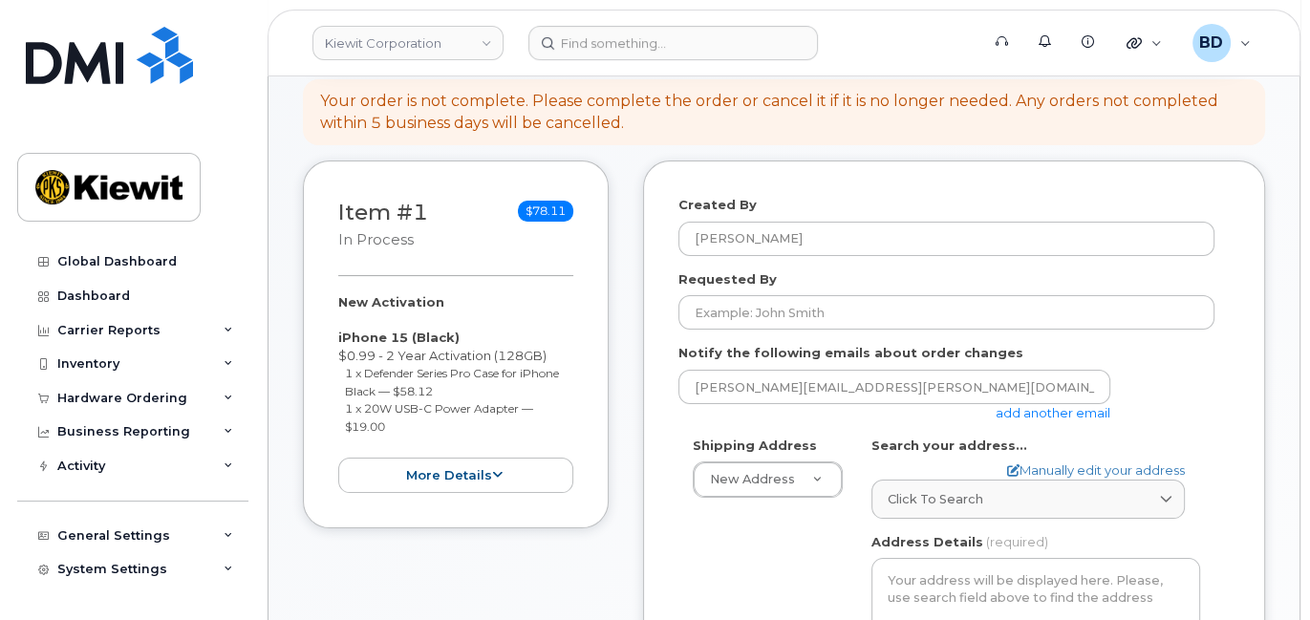
scroll to position [254, 0]
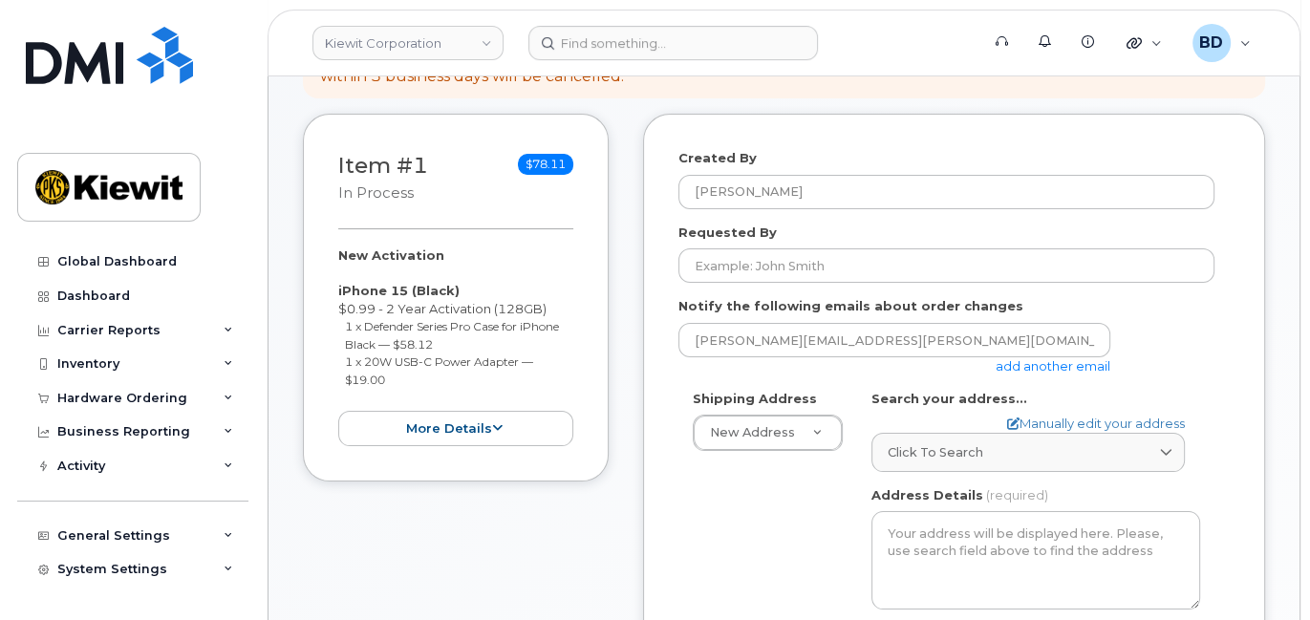
click at [1037, 363] on link "add another email" at bounding box center [1053, 365] width 115 height 15
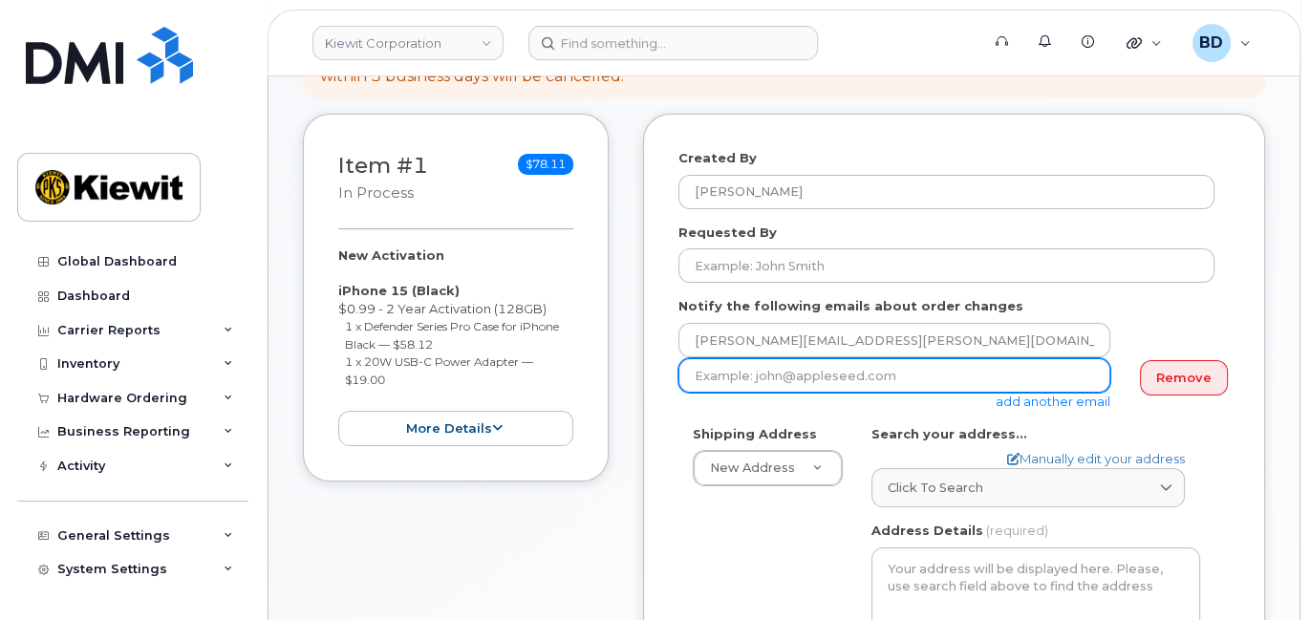
click at [764, 377] on input "email" at bounding box center [895, 375] width 432 height 34
paste input "[PERSON_NAME][EMAIL_ADDRESS][PERSON_NAME][PERSON_NAME][DOMAIN_NAME]"
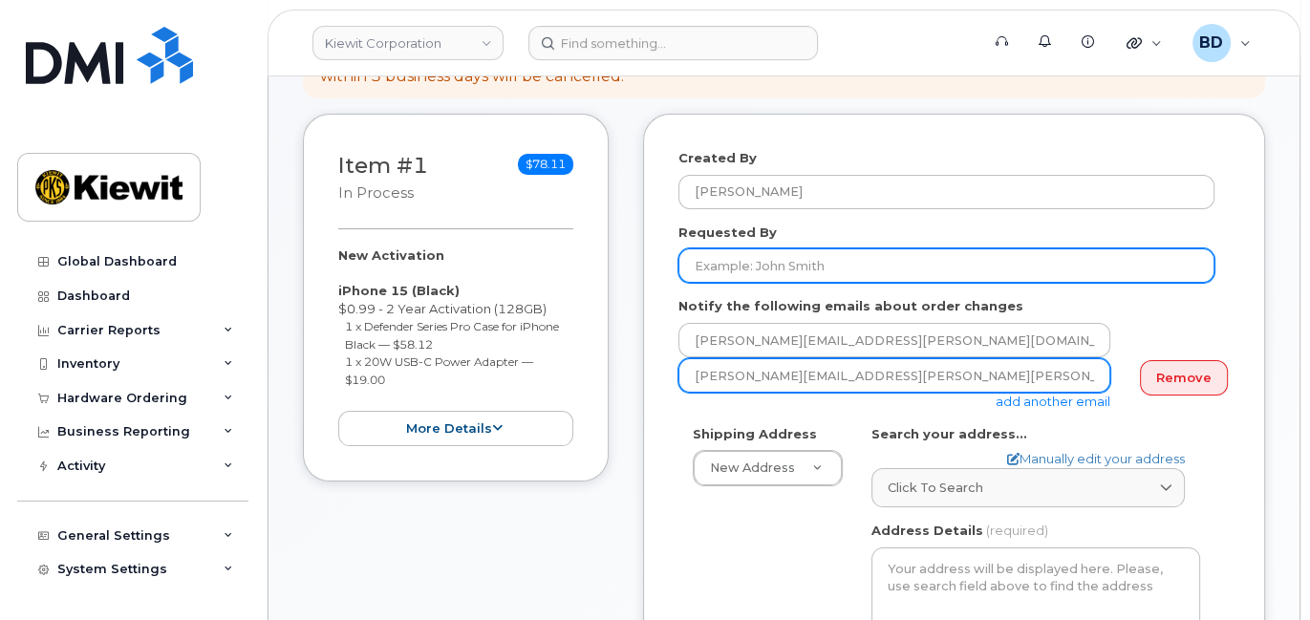
type input "[PERSON_NAME][EMAIL_ADDRESS][PERSON_NAME][PERSON_NAME][DOMAIN_NAME]"
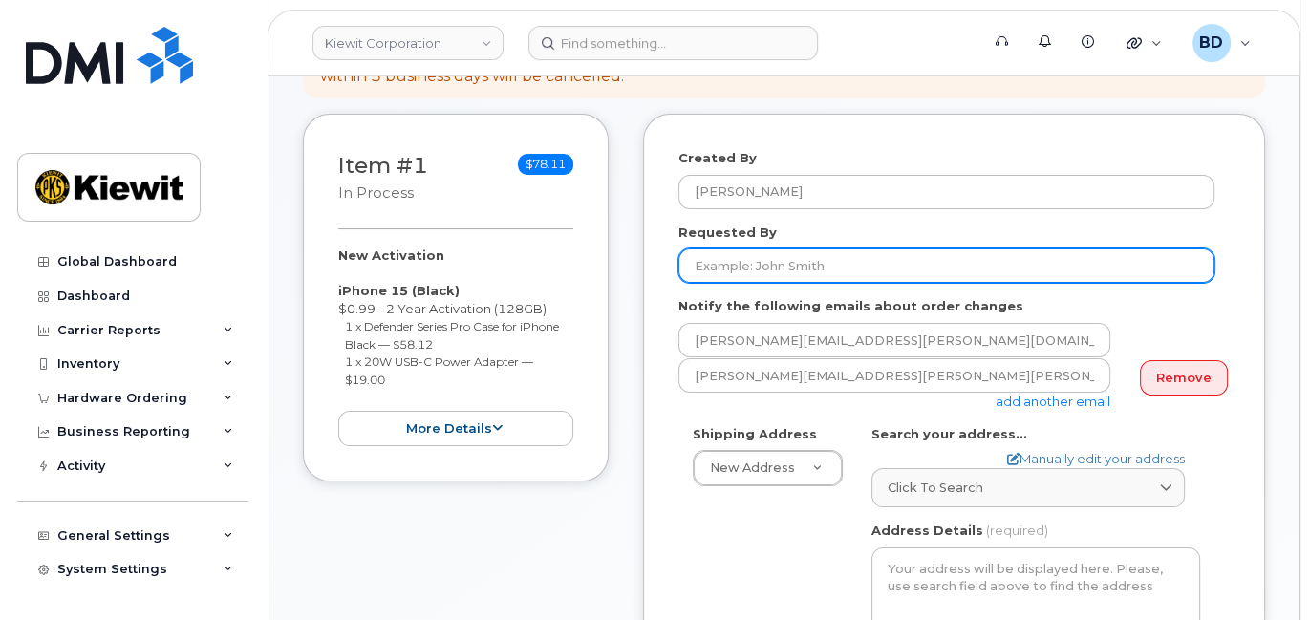
click at [1086, 249] on input "Requested By" at bounding box center [947, 265] width 536 height 34
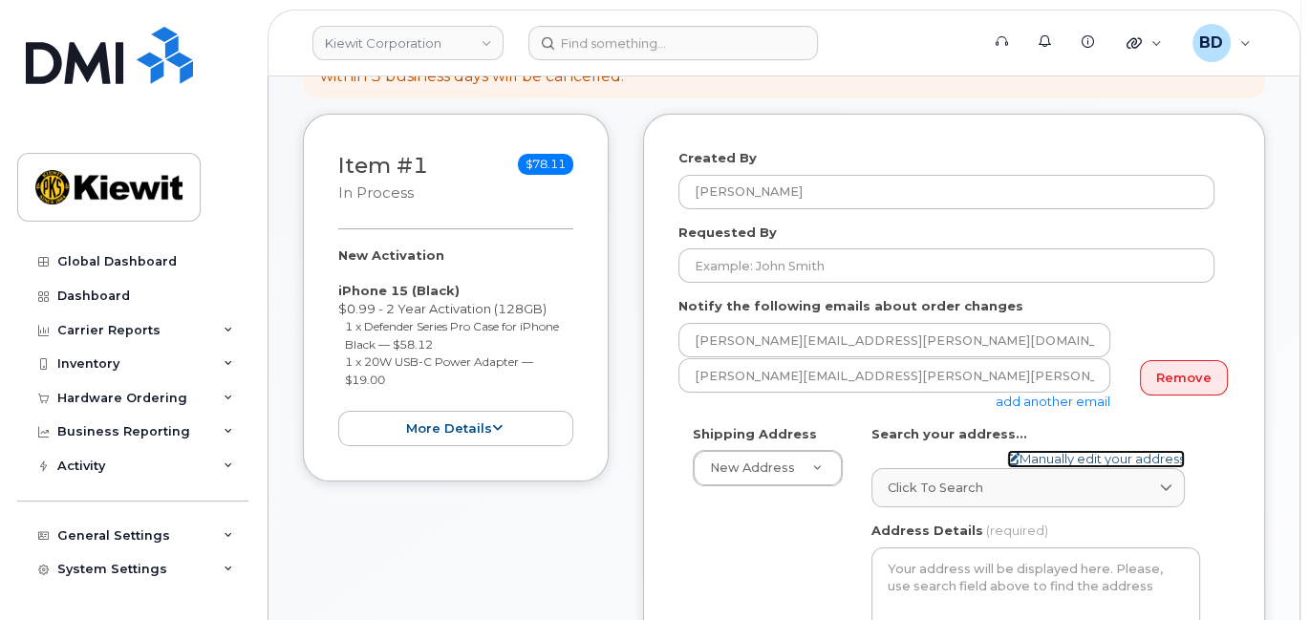
click at [1047, 458] on link "Manually edit your address" at bounding box center [1096, 459] width 178 height 18
select select
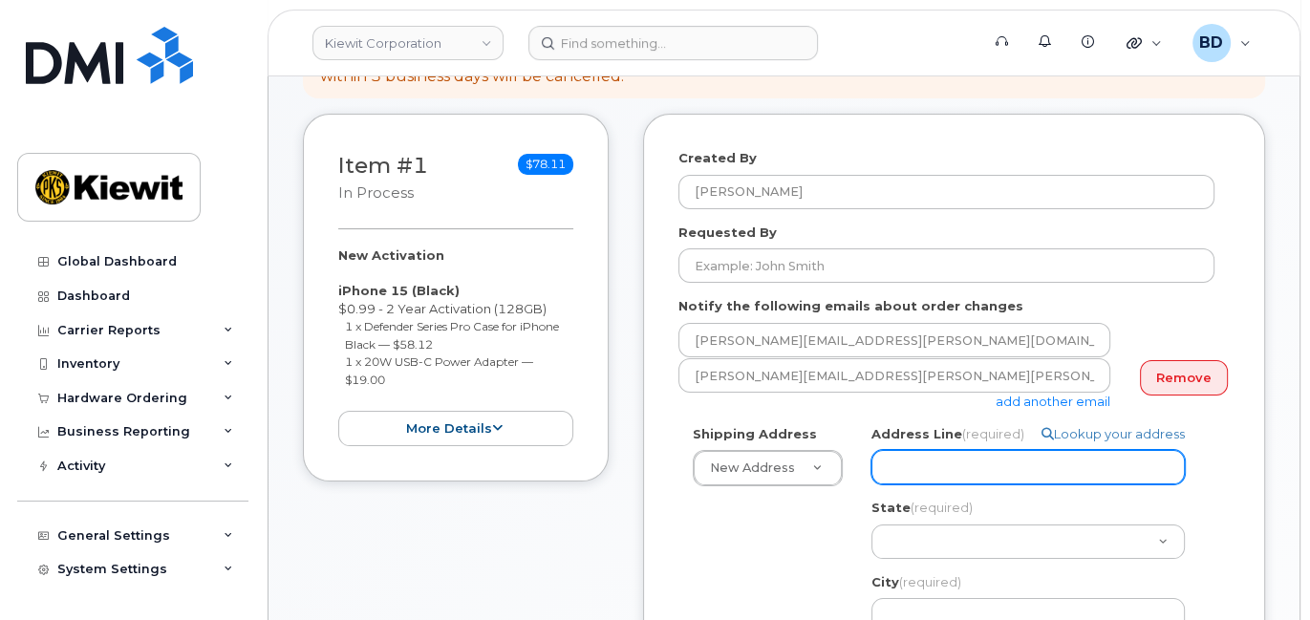
click at [931, 464] on input "Address Line (required)" at bounding box center [1028, 467] width 313 height 34
paste input "[STREET_ADDRESS] NE"
type input "[STREET_ADDRESS] NE"
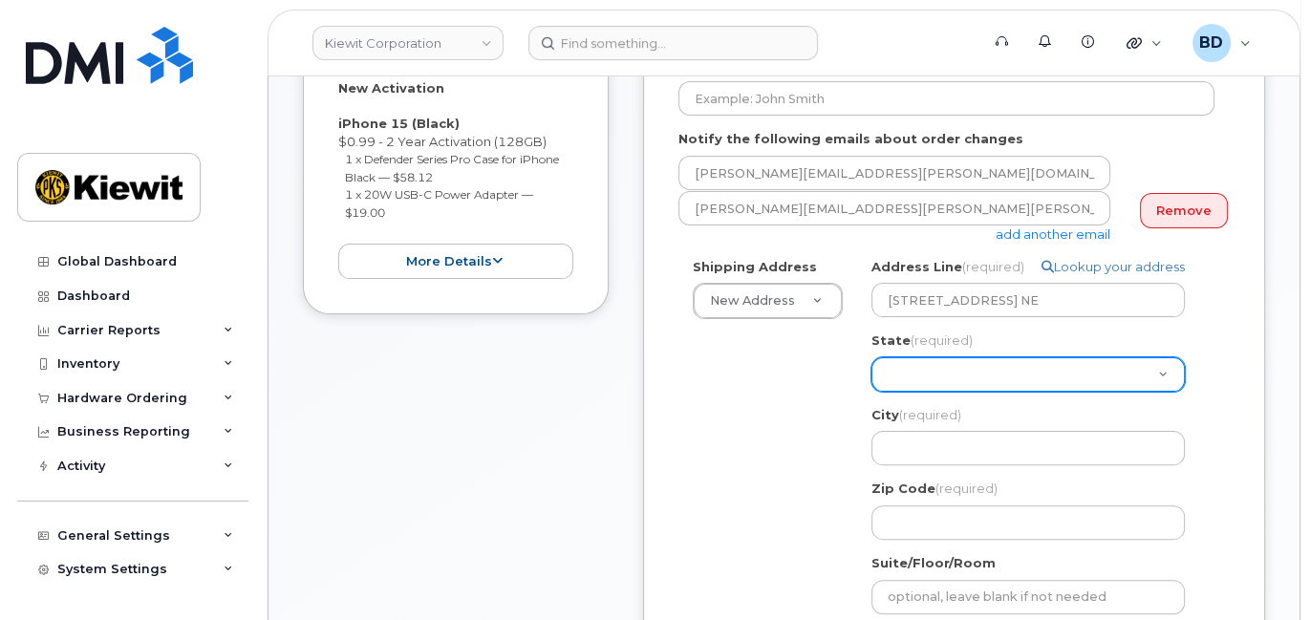
scroll to position [509, 0]
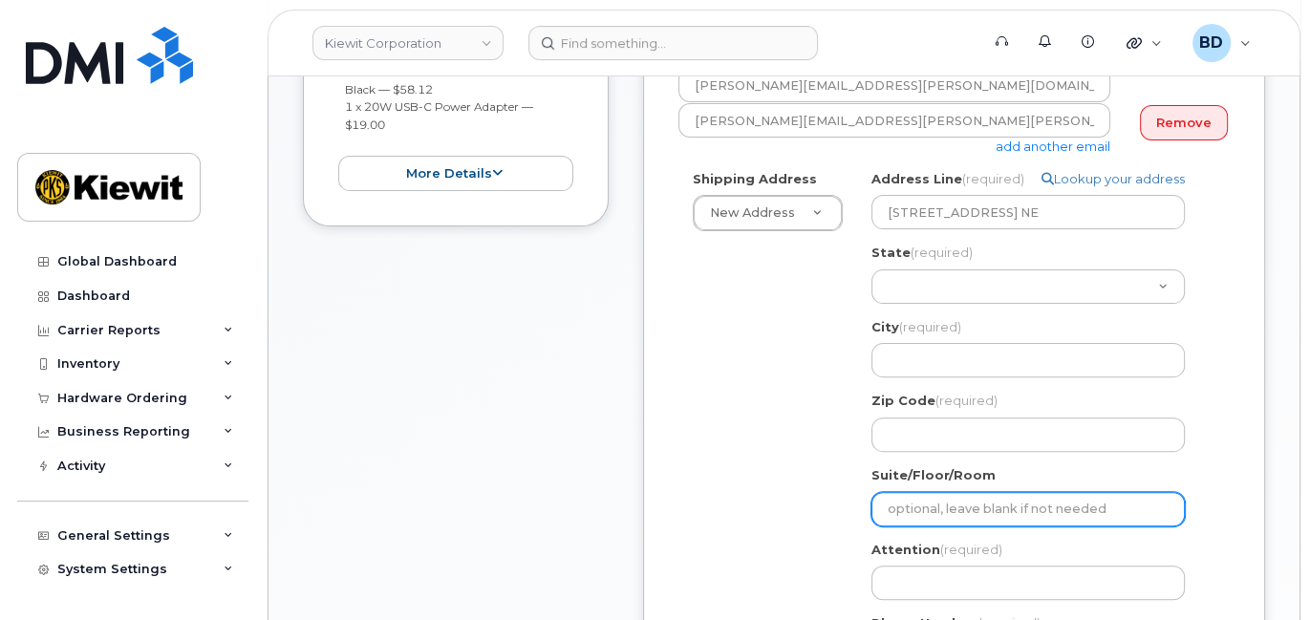
drag, startPoint x: 906, startPoint y: 518, endPoint x: 912, endPoint y: 502, distance: 17.2
click at [911, 507] on input "Suite/Floor/Room" at bounding box center [1028, 509] width 313 height 34
select select
type input "B"
select select
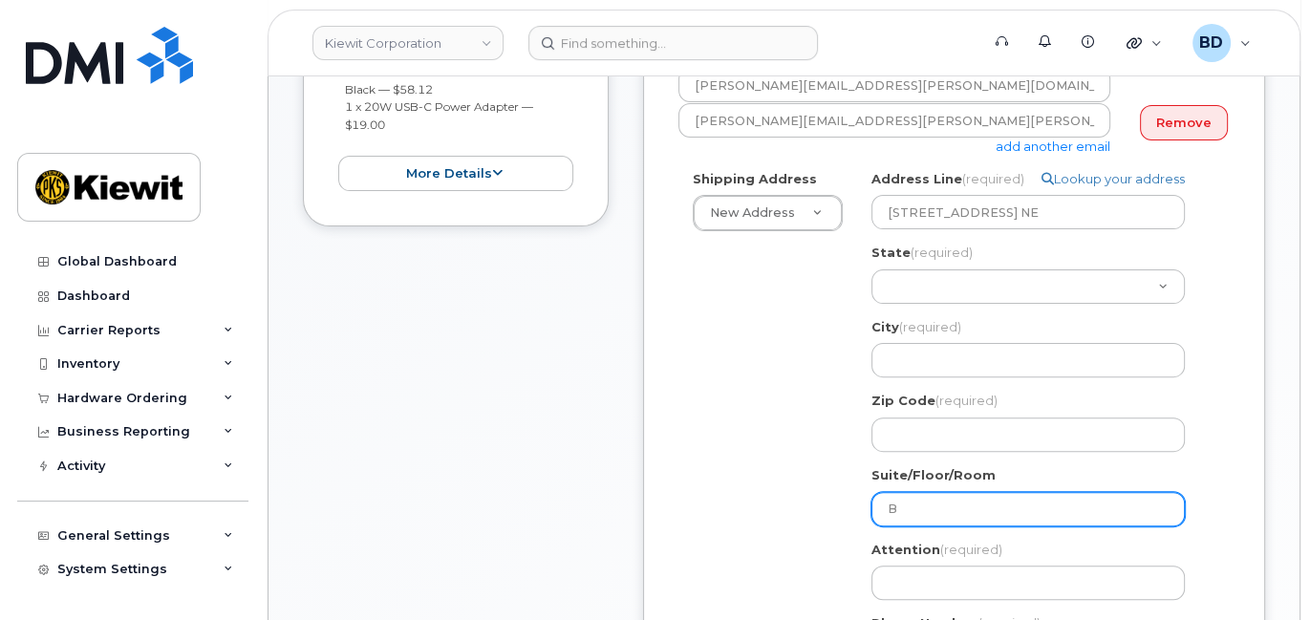
type input "Bl"
select select
type input "Bld"
select select
type input "Bldg"
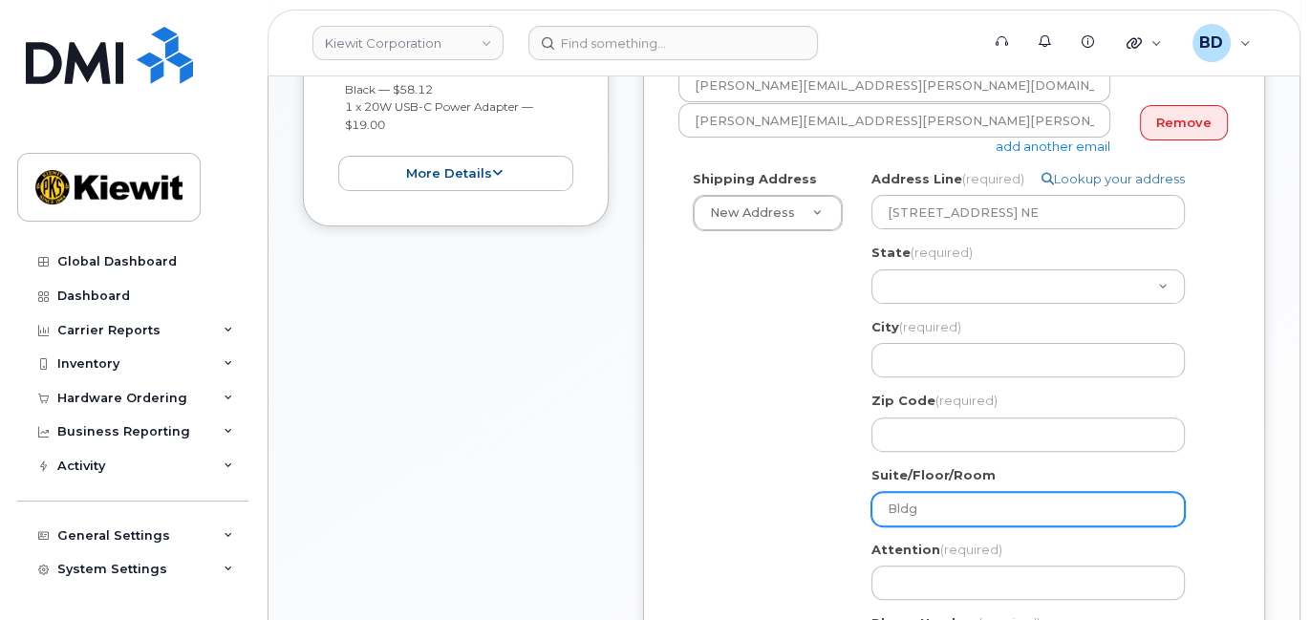
select select
type input "Bldg 2"
select select
type input "Bldg 20"
select select
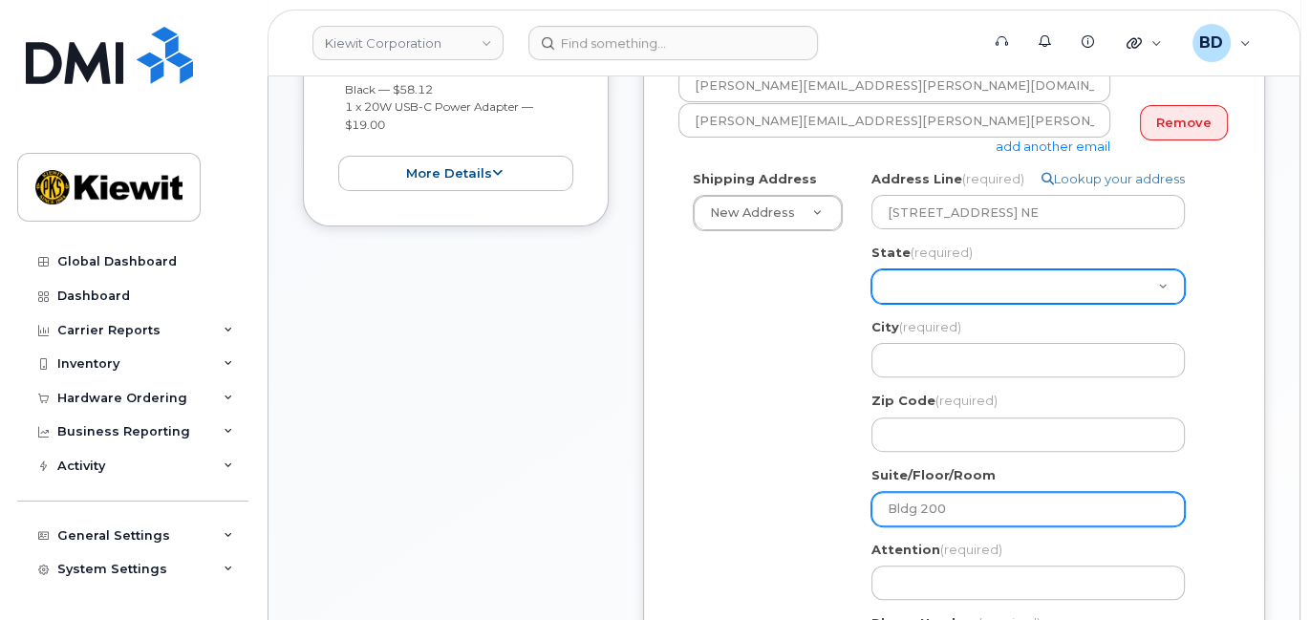
type input "Bldg 200"
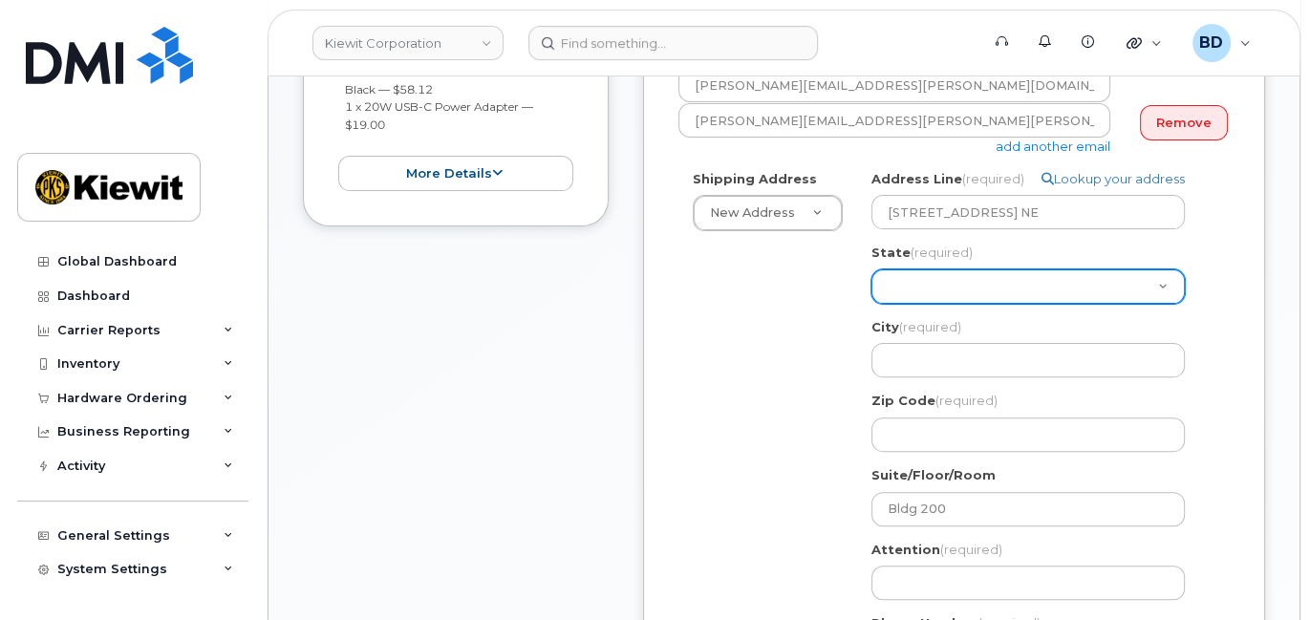
click at [903, 280] on select "[US_STATE] [US_STATE] [US_STATE] [US_STATE] [US_STATE] [US_STATE] [US_STATE] [U…" at bounding box center [1028, 287] width 313 height 34
select select "WA"
click at [872, 270] on select "[US_STATE] [US_STATE] [US_STATE] [US_STATE] [US_STATE] [US_STATE] [US_STATE] [U…" at bounding box center [1028, 287] width 313 height 34
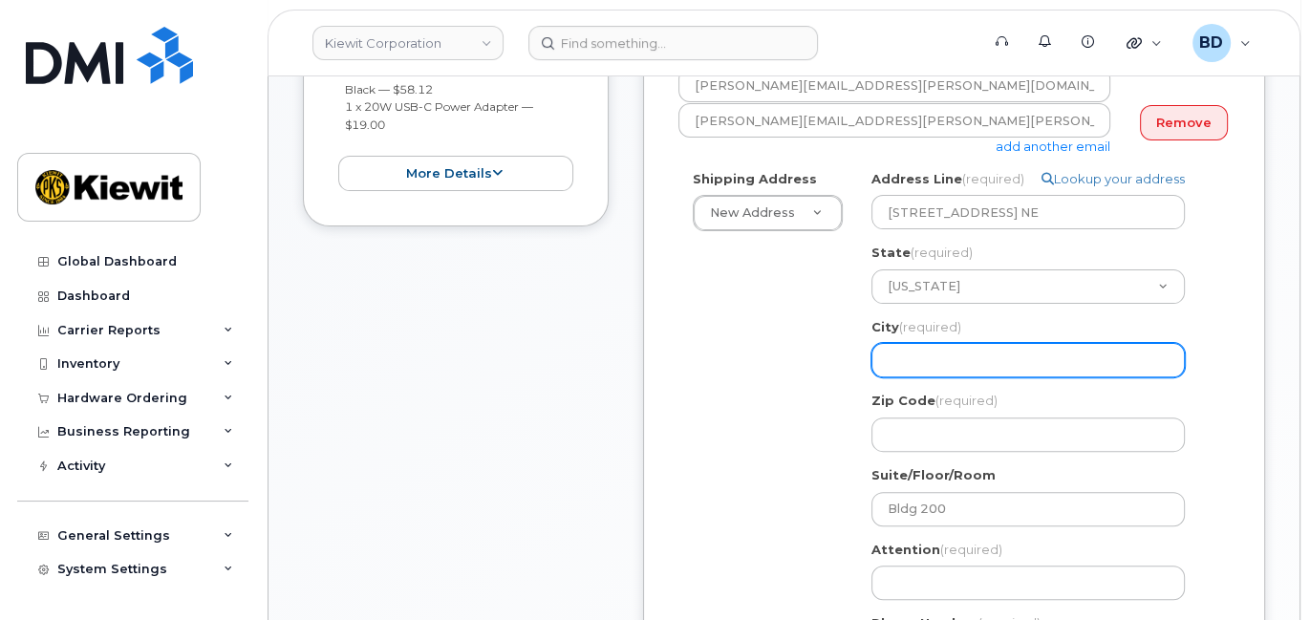
click at [904, 352] on input "City (required)" at bounding box center [1028, 360] width 313 height 34
select select
type input "S"
select select
type input "Sh"
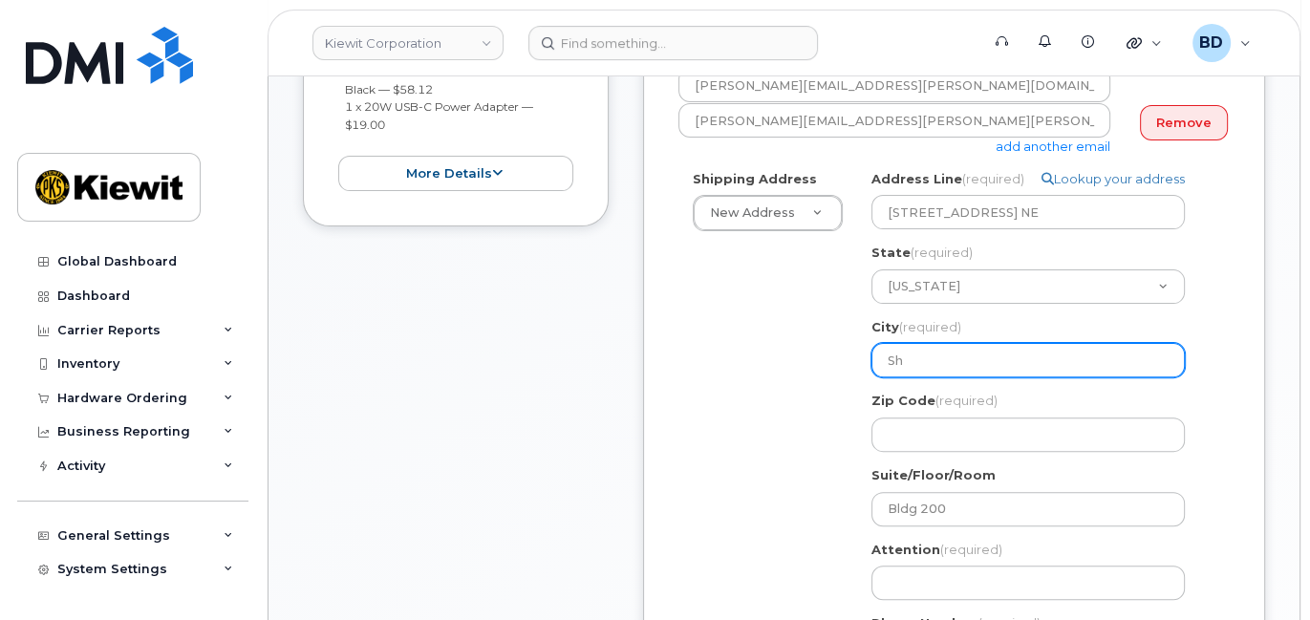
select select
type input "Sho"
select select
type input "Shor"
select select
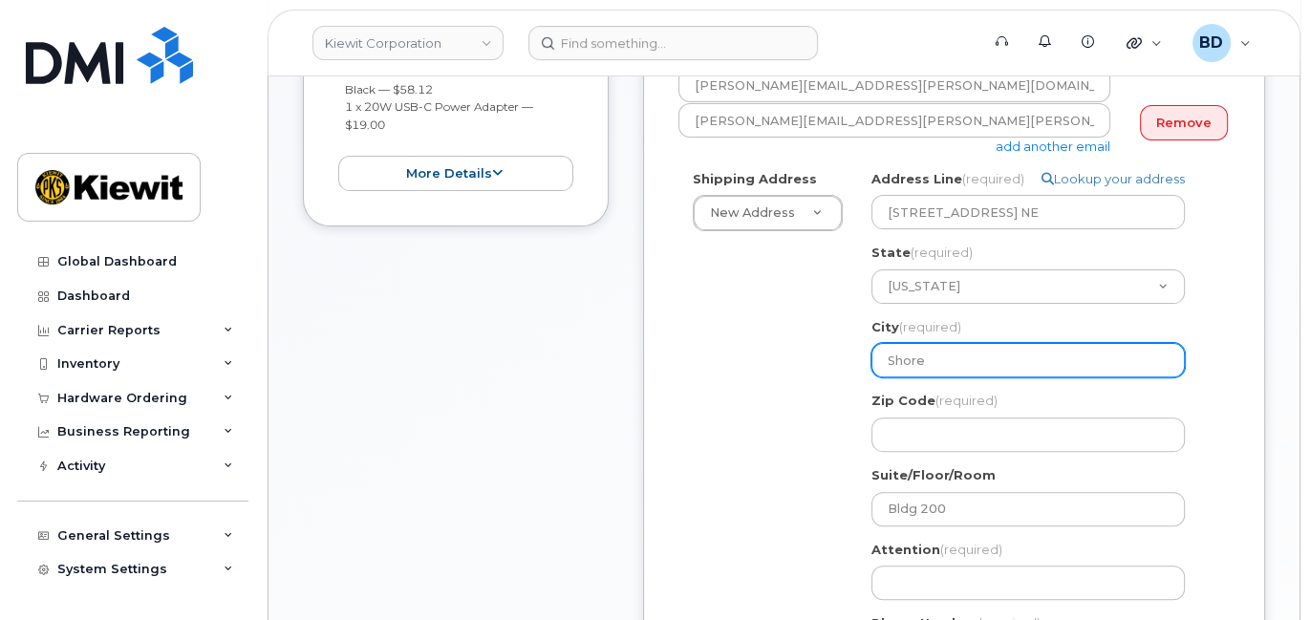
type input "Shore"
select select
type input "Shorel"
select select
type input "Shoreli"
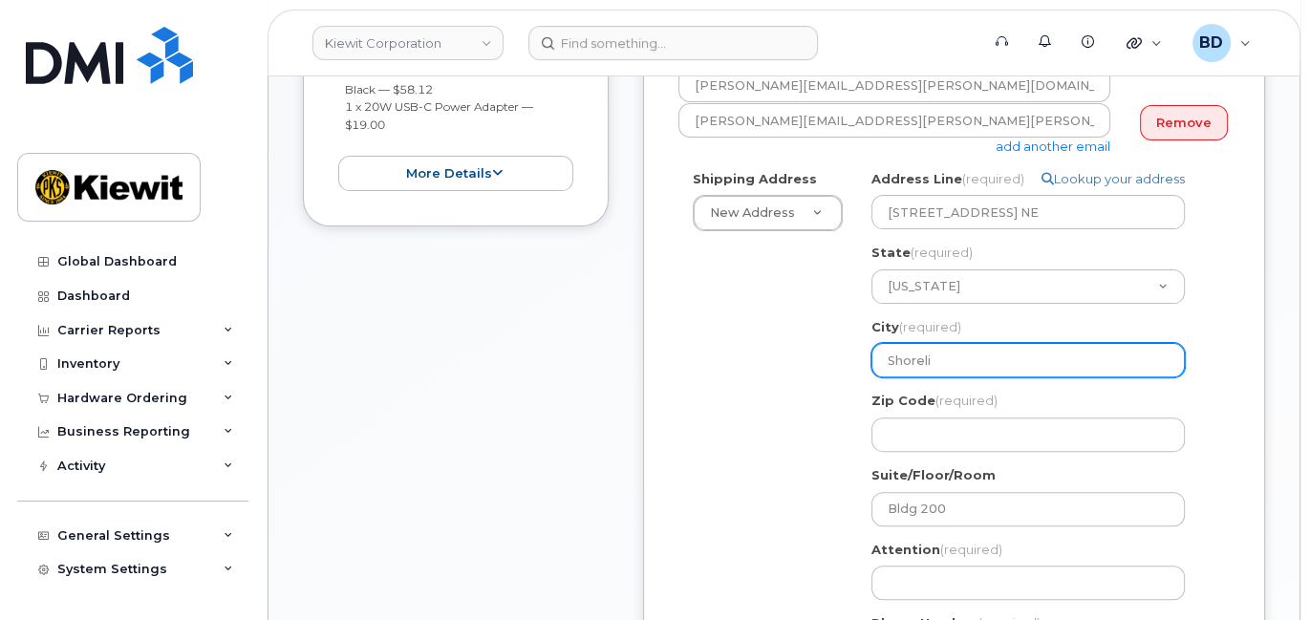
select select
type input "Shorelin"
select select
type input "Shoreline"
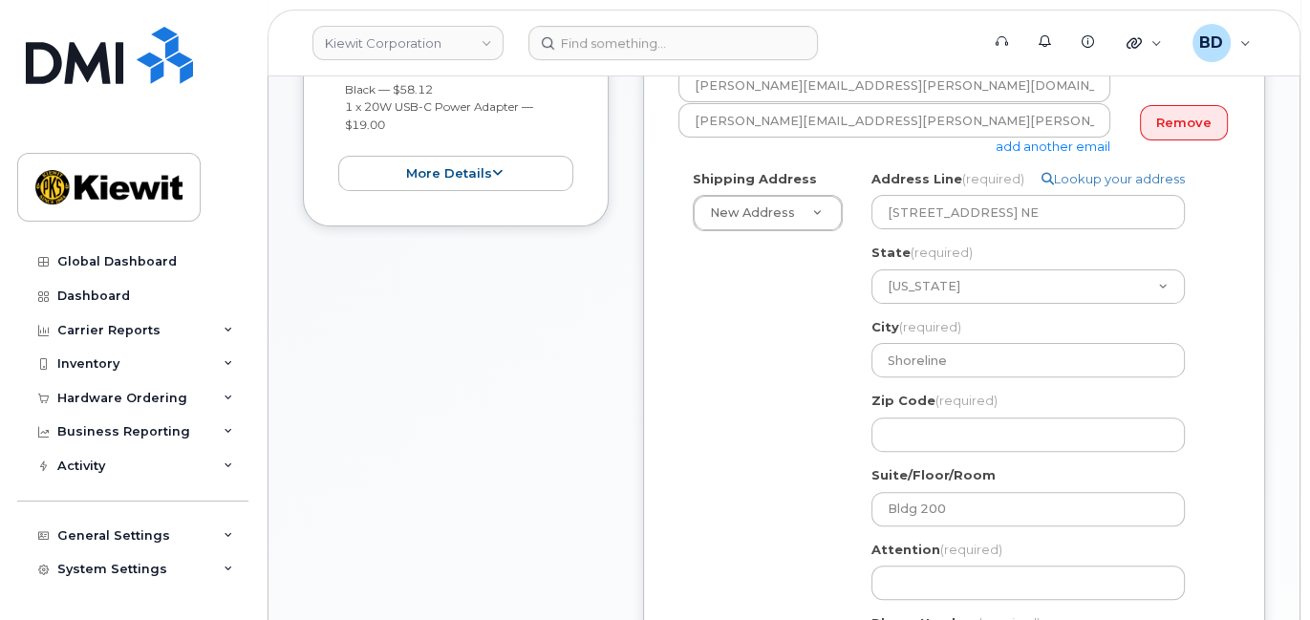
click at [790, 448] on div "Shipping Address New Address New Address 10055 Trainstation Circle 11501 42nd S…" at bounding box center [947, 429] width 536 height 519
click at [901, 436] on input "Zip Code (required)" at bounding box center [1028, 435] width 313 height 34
select select
type input "9"
select select
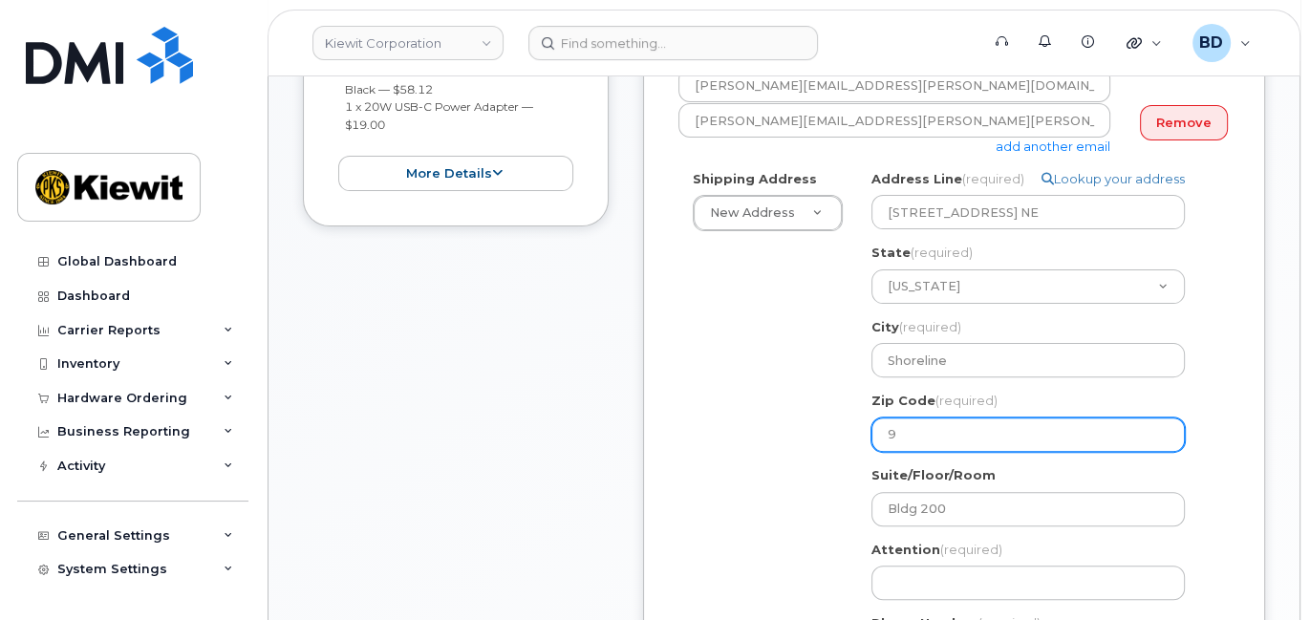
type input "98"
select select
type input "981"
select select
type input "9815"
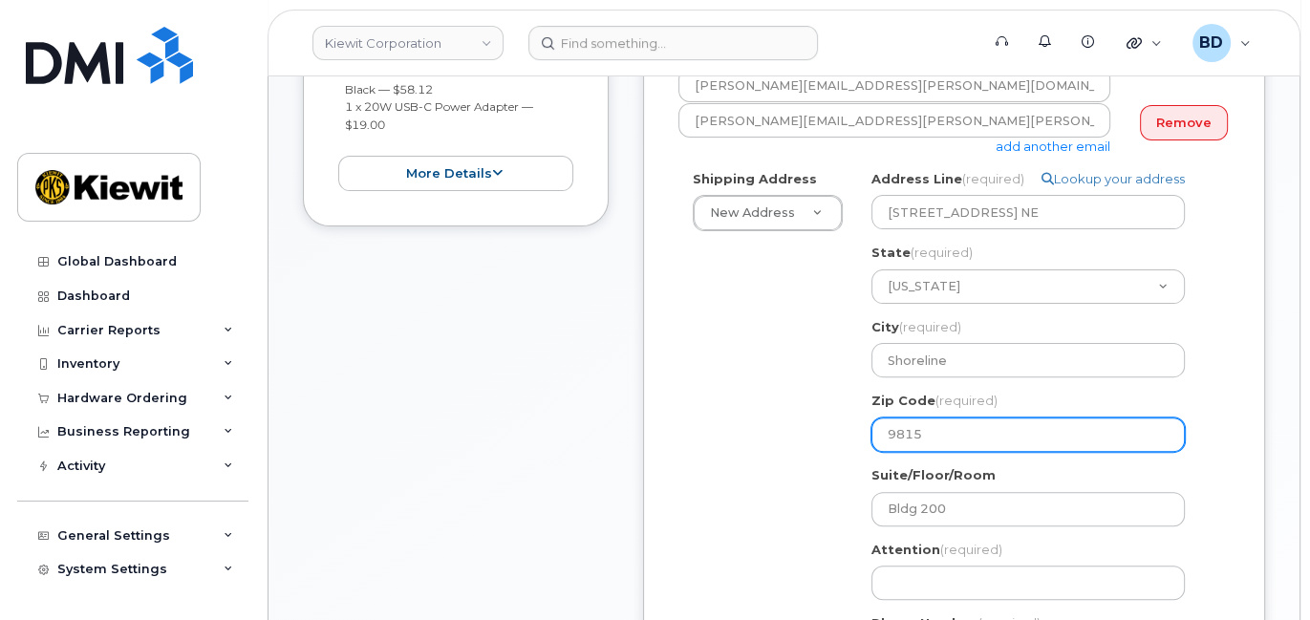
select select
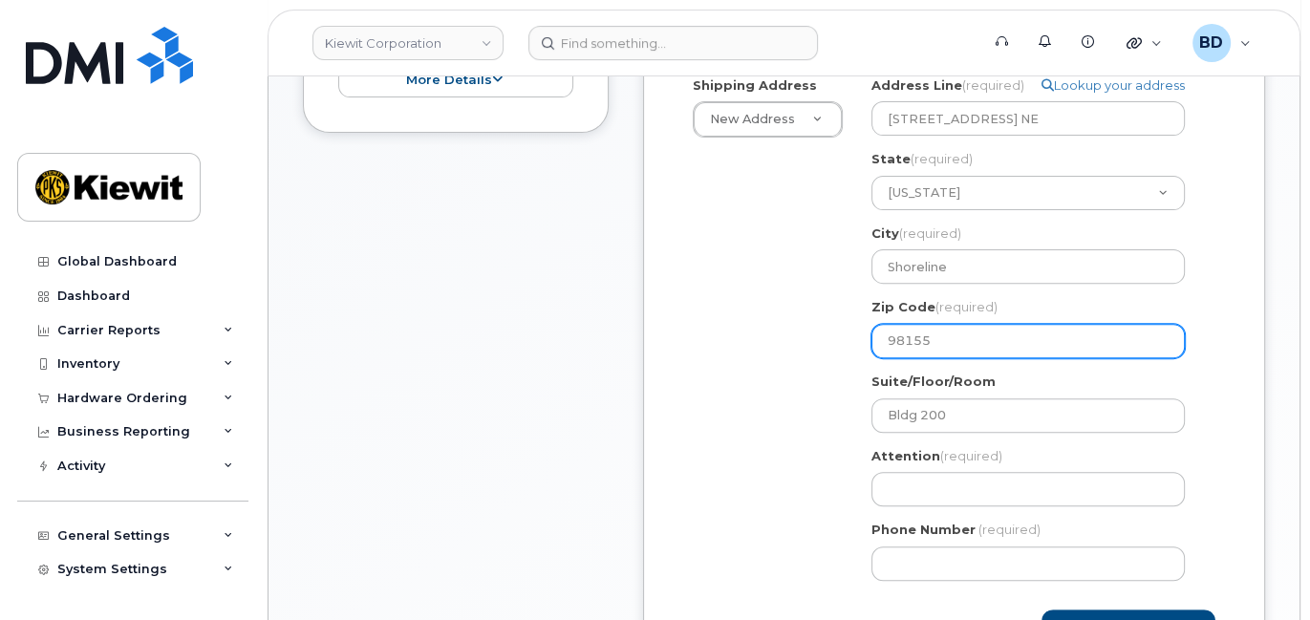
scroll to position [765, 0]
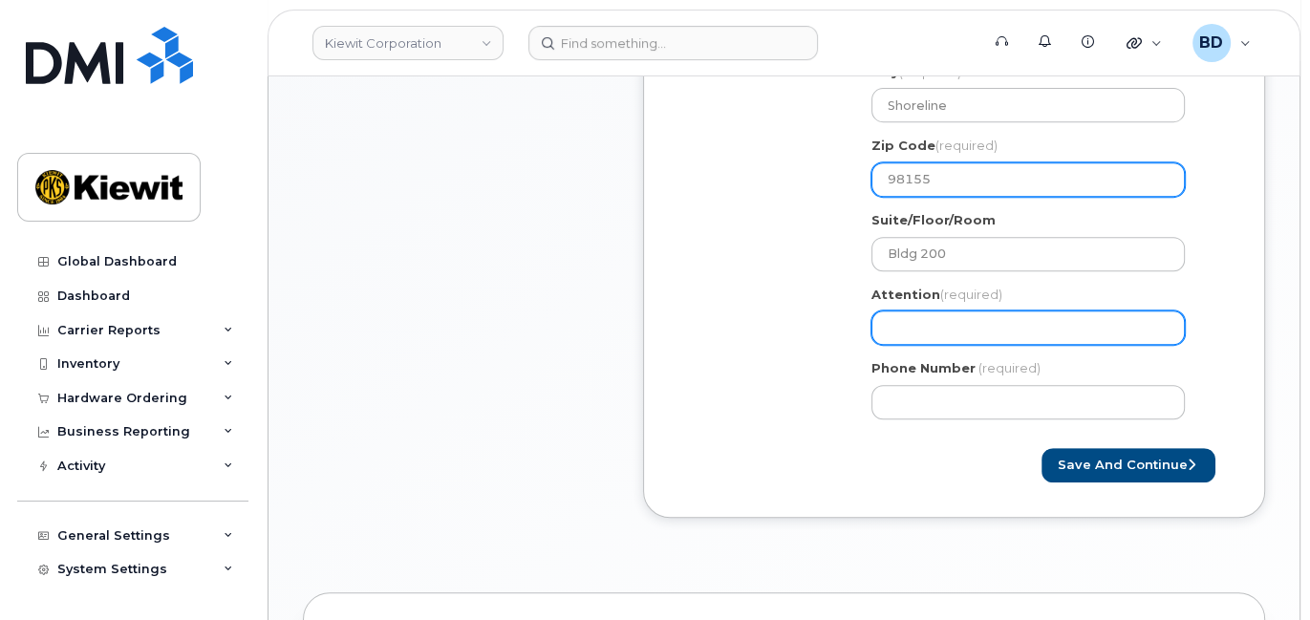
type input "98155"
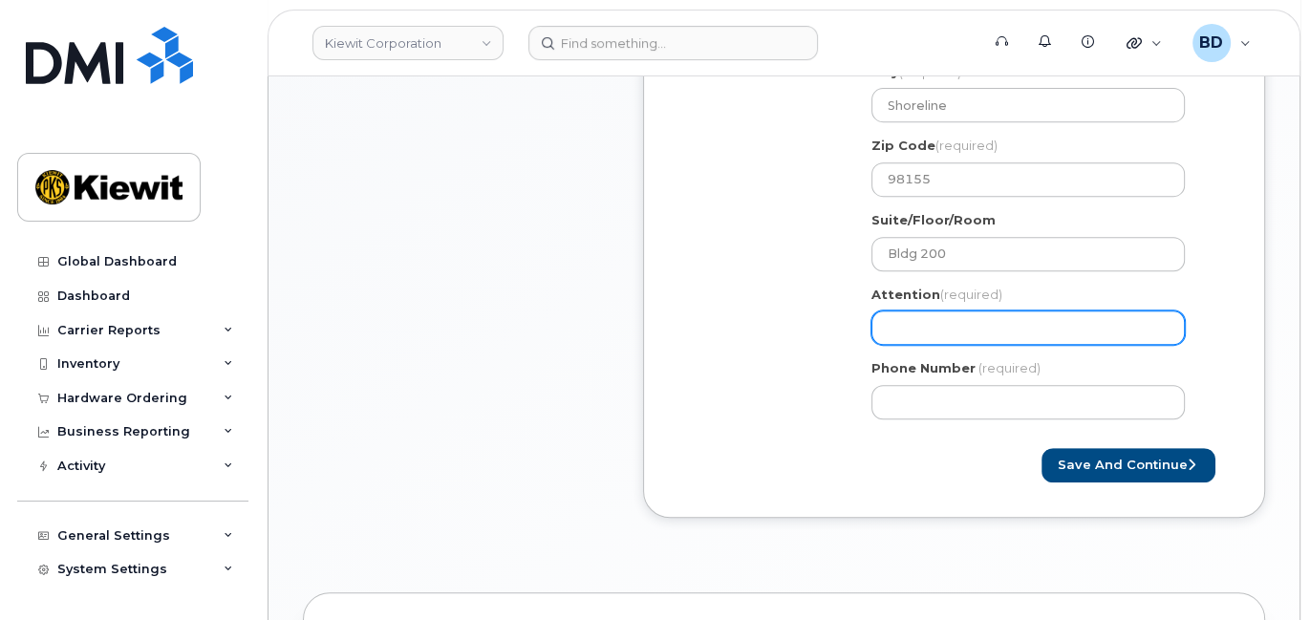
click at [904, 313] on input "Attention (required)" at bounding box center [1028, 328] width 313 height 34
paste input "Bryan.Batton"
select select
type input "Bryan.Batton"
click at [921, 323] on input "Bryan.Batton" at bounding box center [1028, 328] width 313 height 34
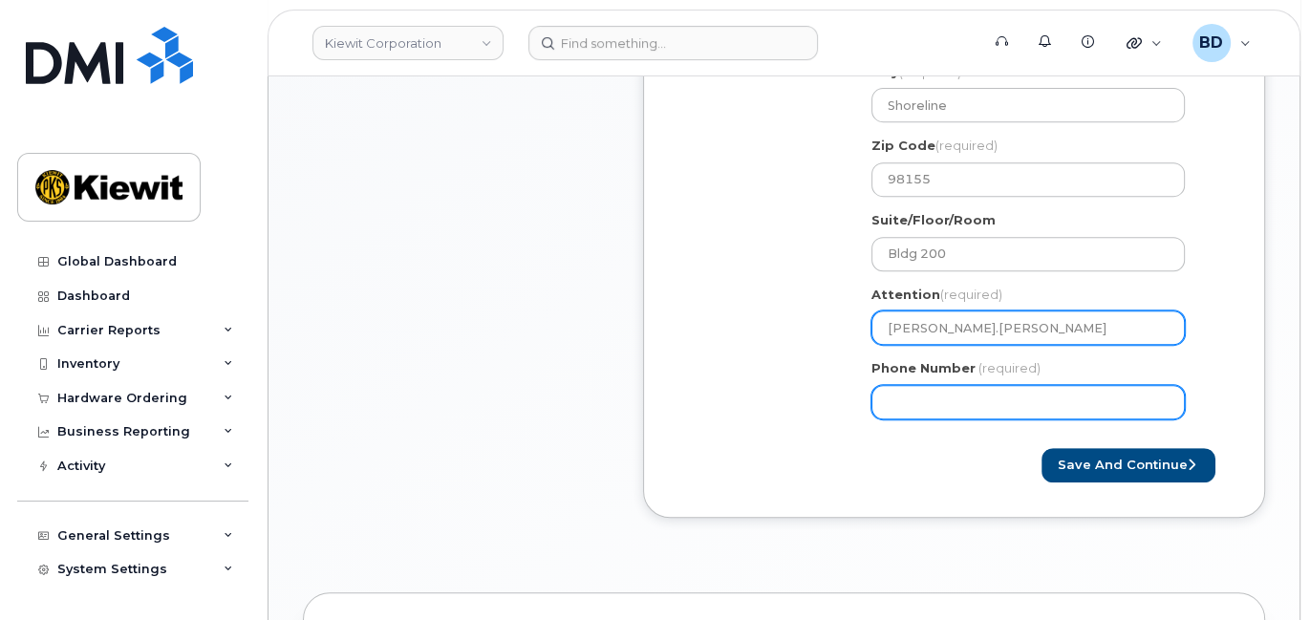
select select
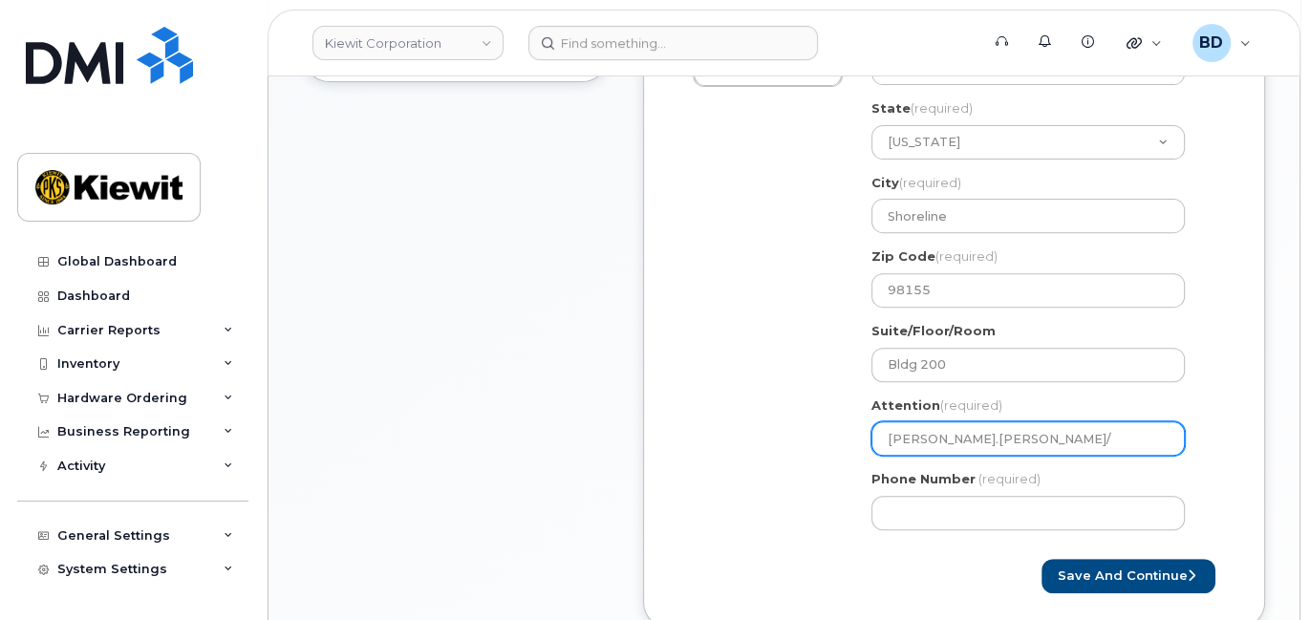
scroll to position [509, 0]
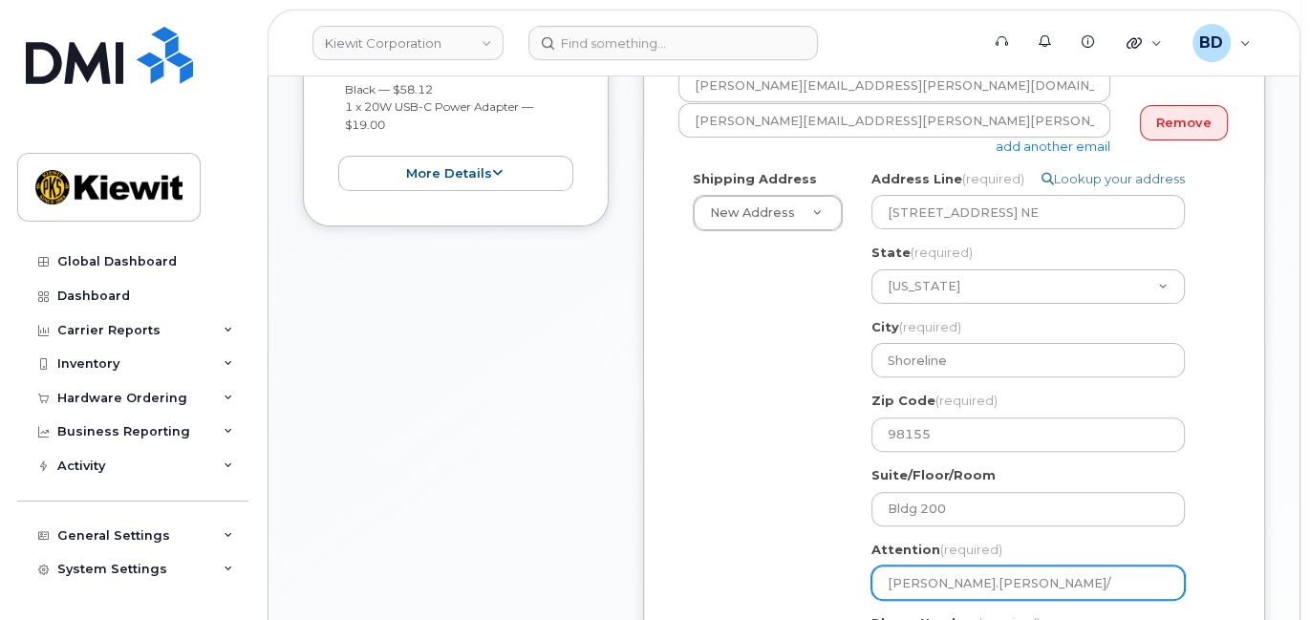
type input "Bryan.Batton/"
click at [992, 570] on input "Bryan.Batton/" at bounding box center [1028, 583] width 313 height 34
paste input "[PERSON_NAME]"
select select
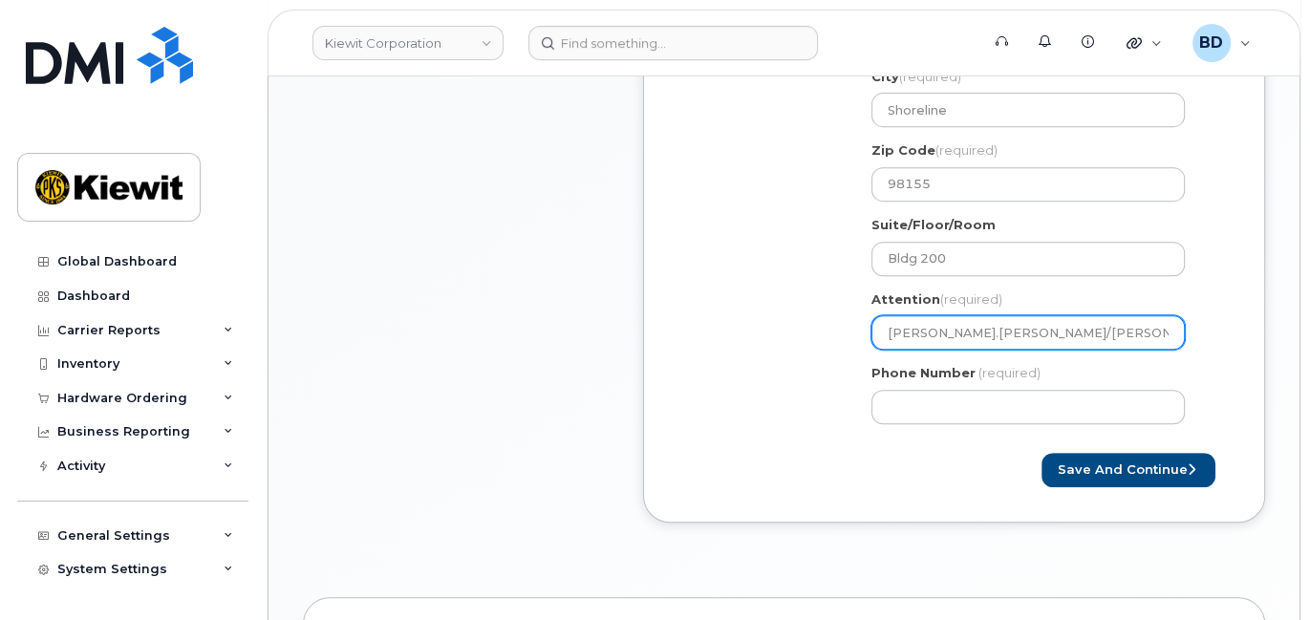
scroll to position [765, 0]
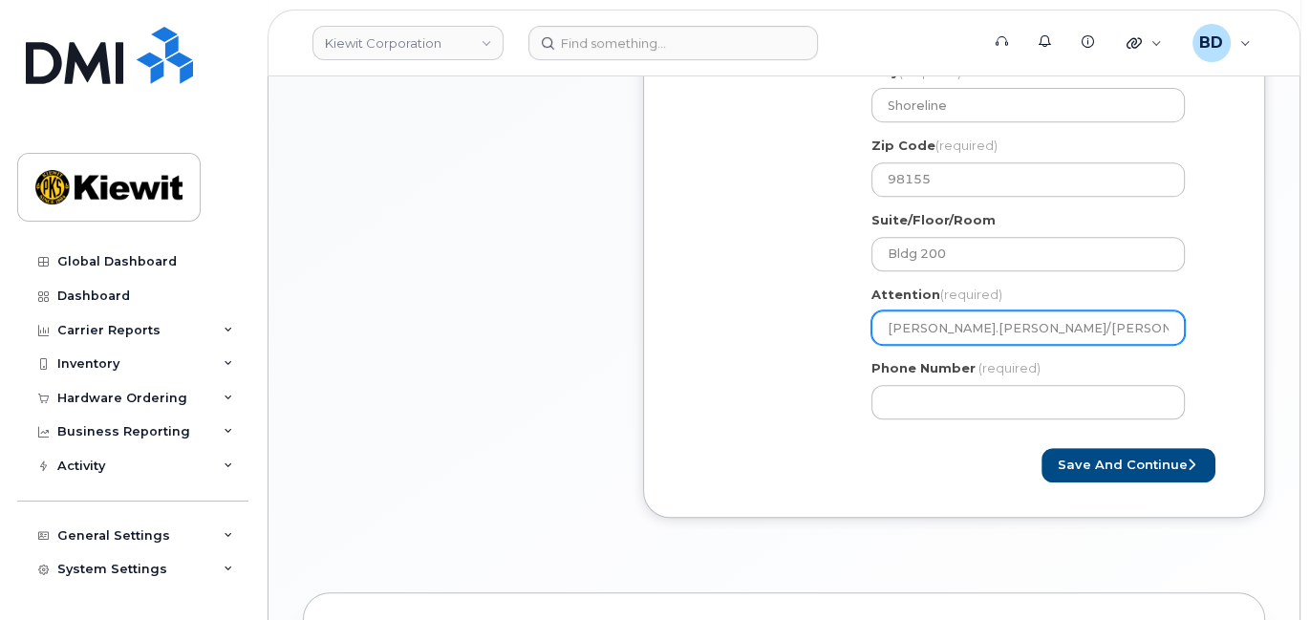
type input "[PERSON_NAME].[PERSON_NAME]/[PERSON_NAME]"
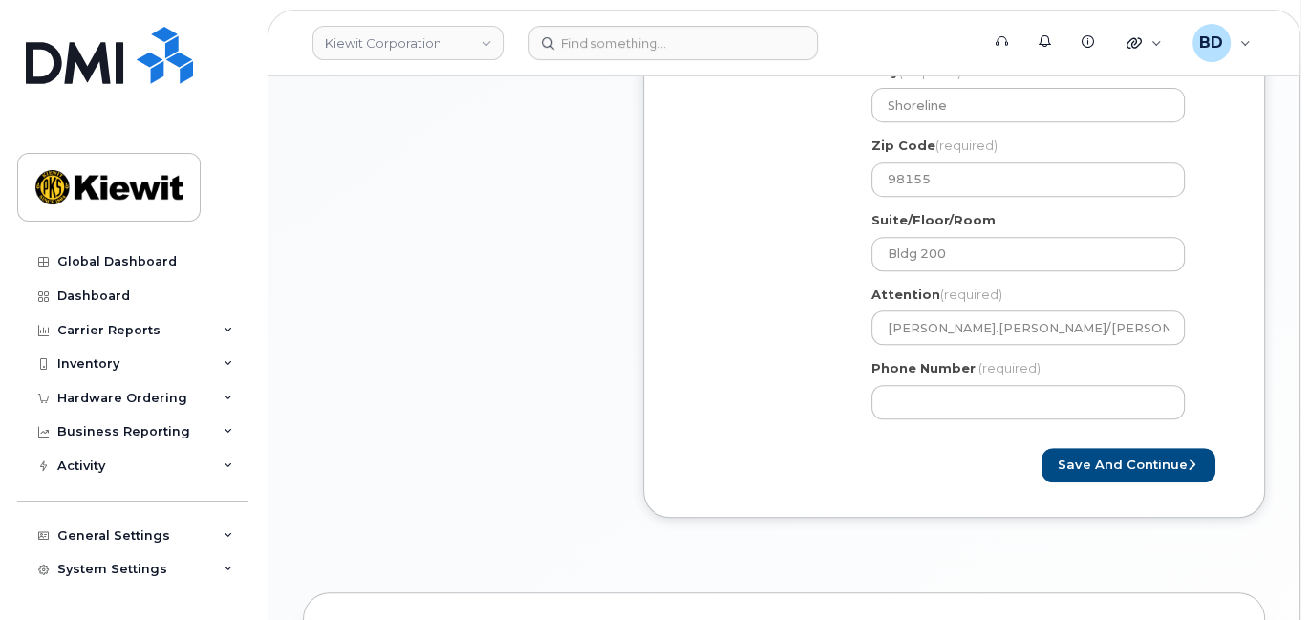
click at [951, 365] on label "Phone Number" at bounding box center [924, 368] width 104 height 18
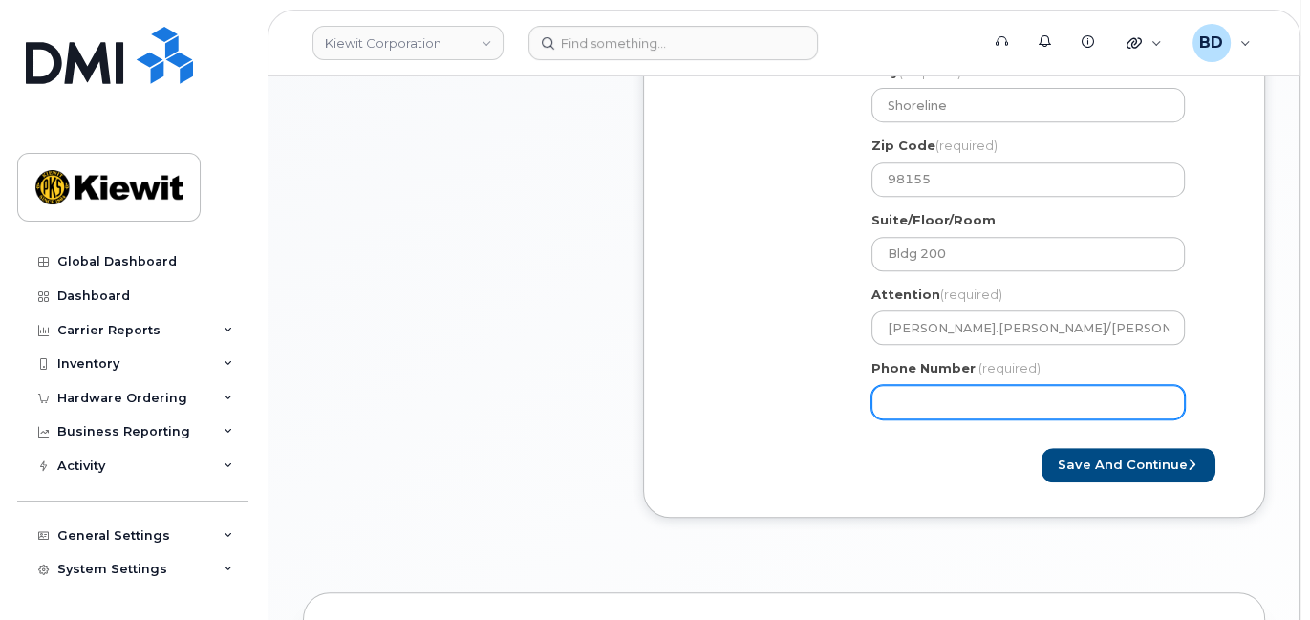
click at [951, 385] on input "Phone Number" at bounding box center [1028, 402] width 313 height 34
type input "8777727707"
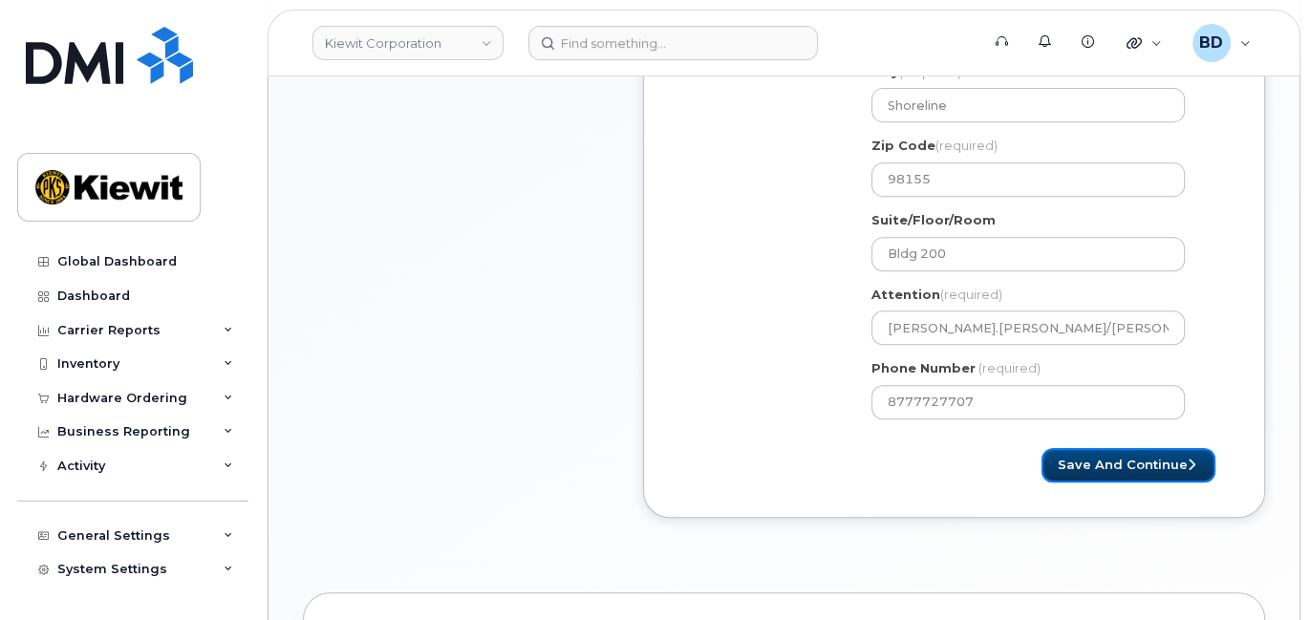
select select
click at [1157, 465] on button "Save and Continue" at bounding box center [1129, 465] width 174 height 35
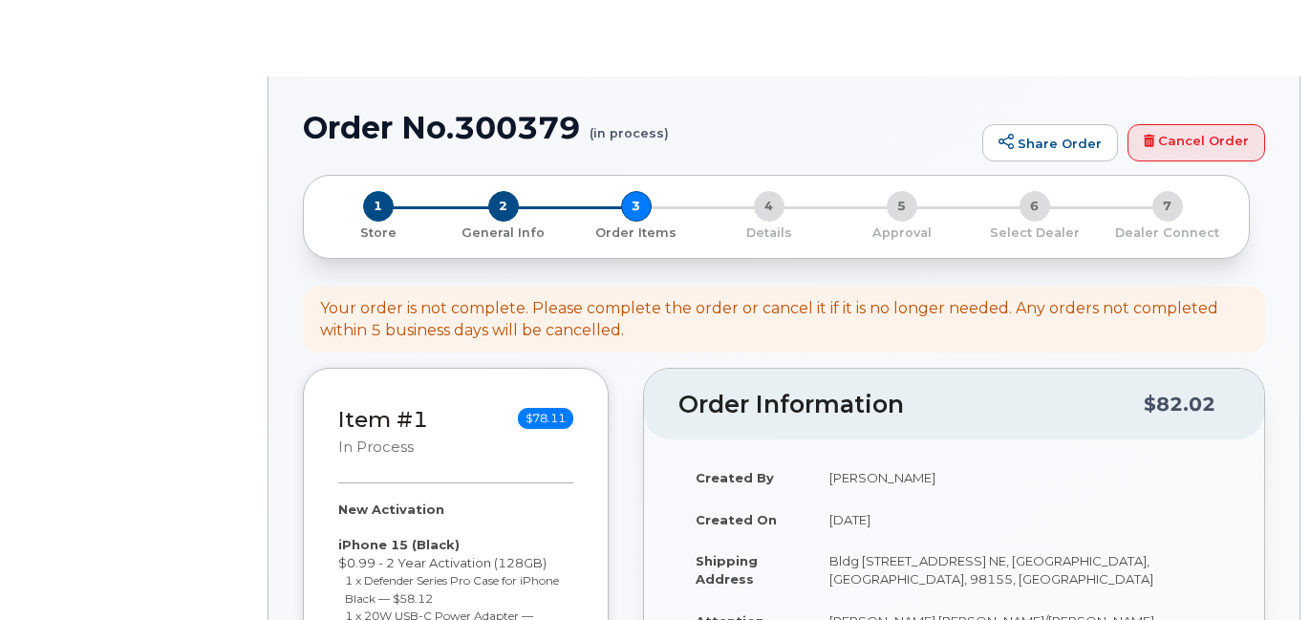
select select
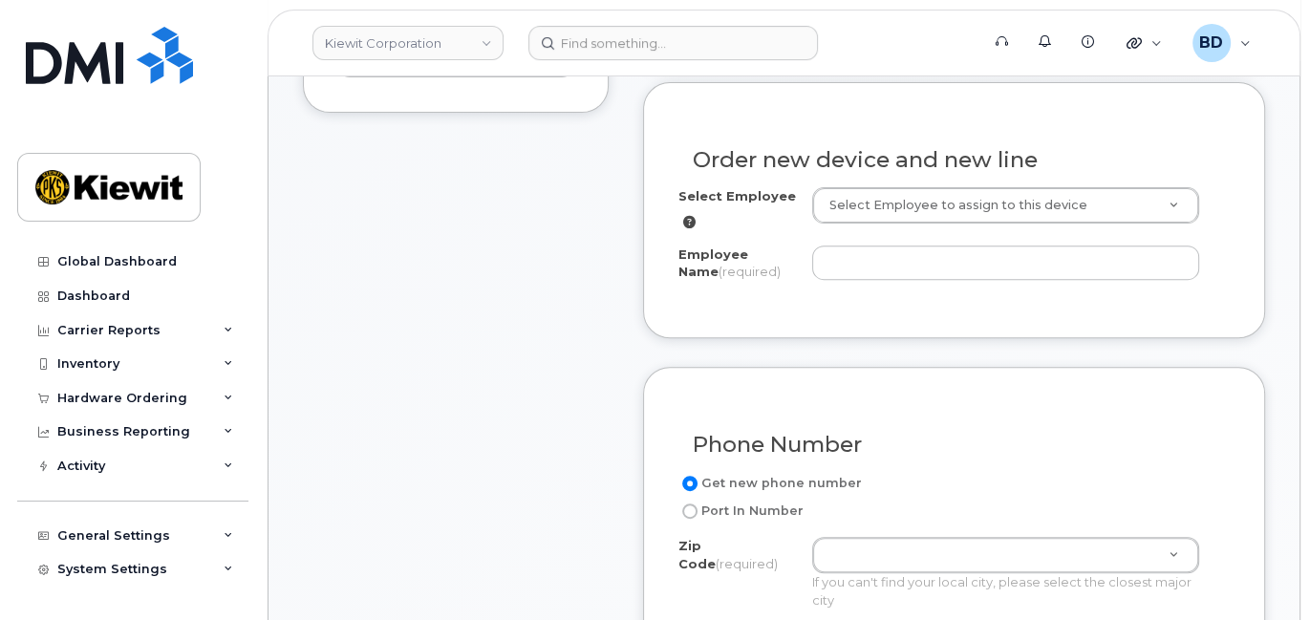
scroll to position [636, 0]
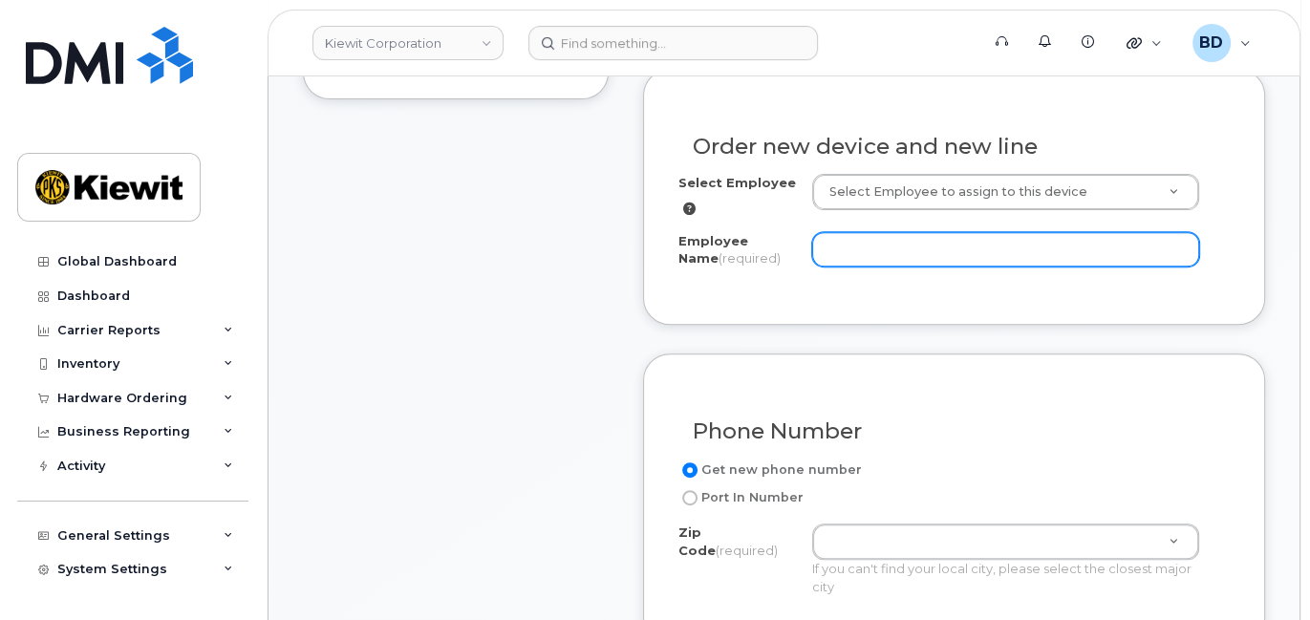
click at [859, 253] on input "Employee Name (required)" at bounding box center [1005, 249] width 387 height 34
paste input "[PERSON_NAME]"
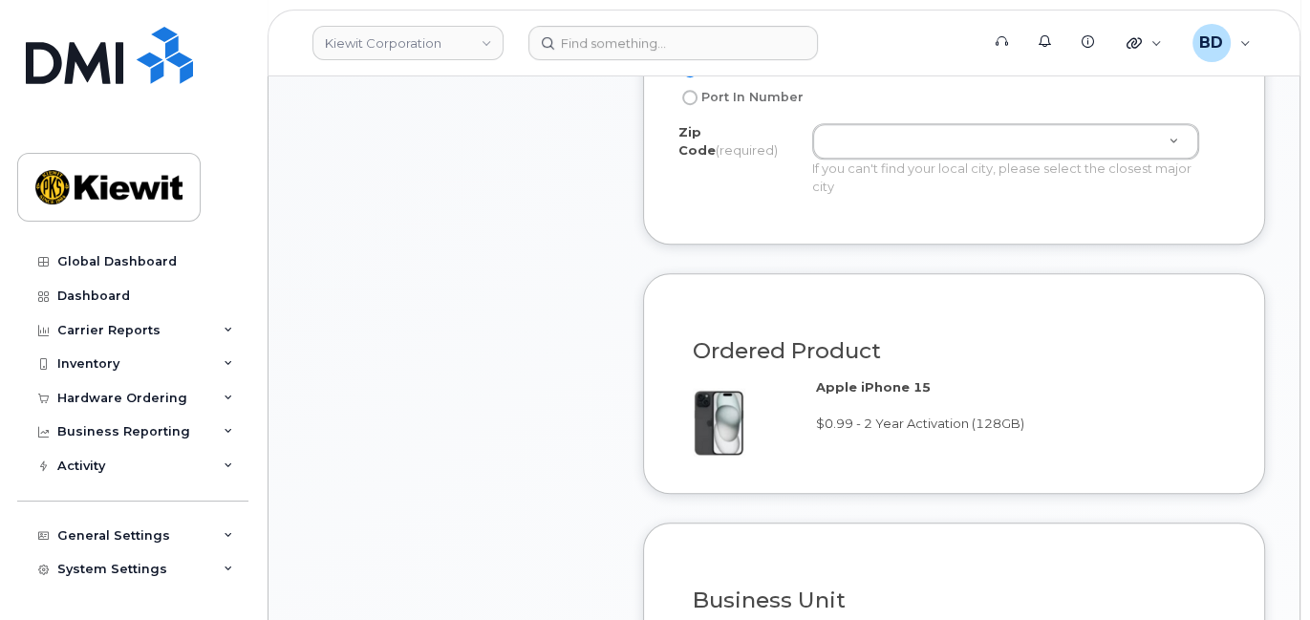
scroll to position [892, 0]
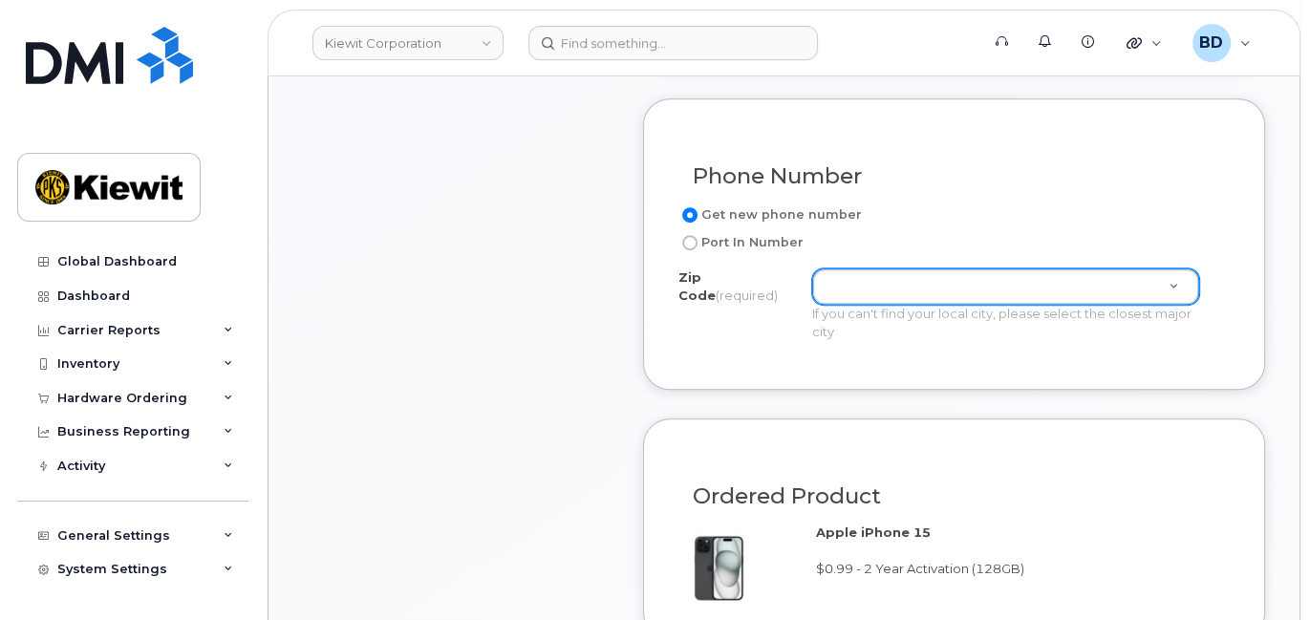
type input "Samy Botros"
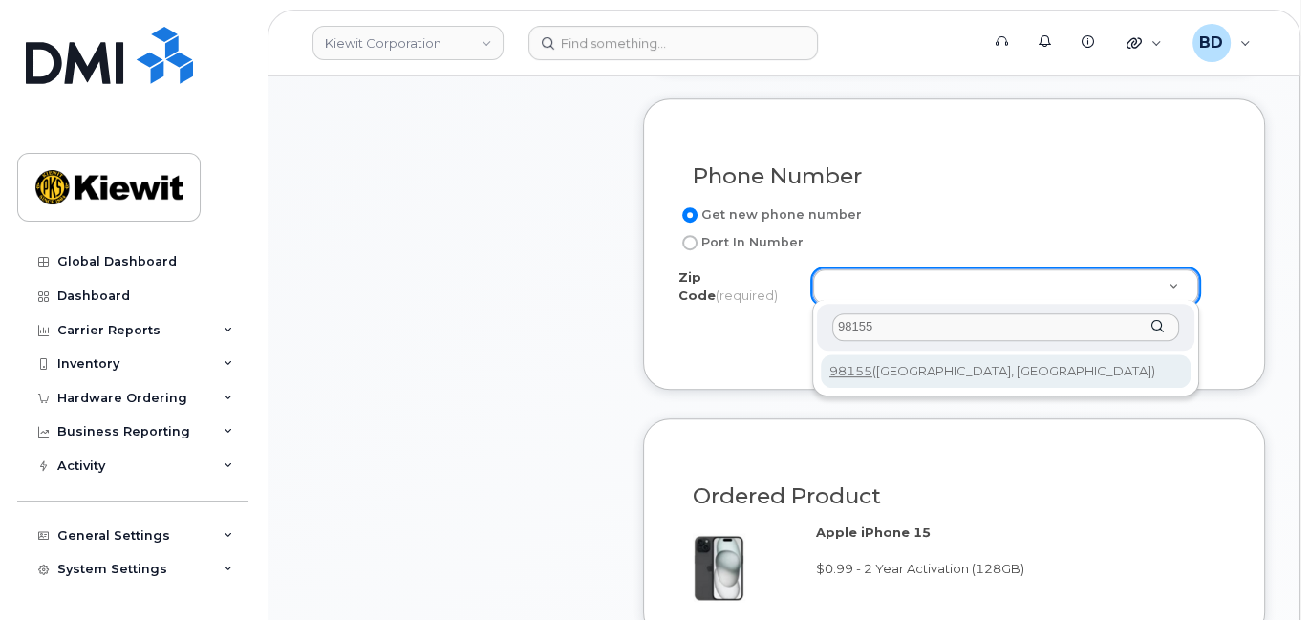
type input "98155"
type input "98155 (Seattle, WA)"
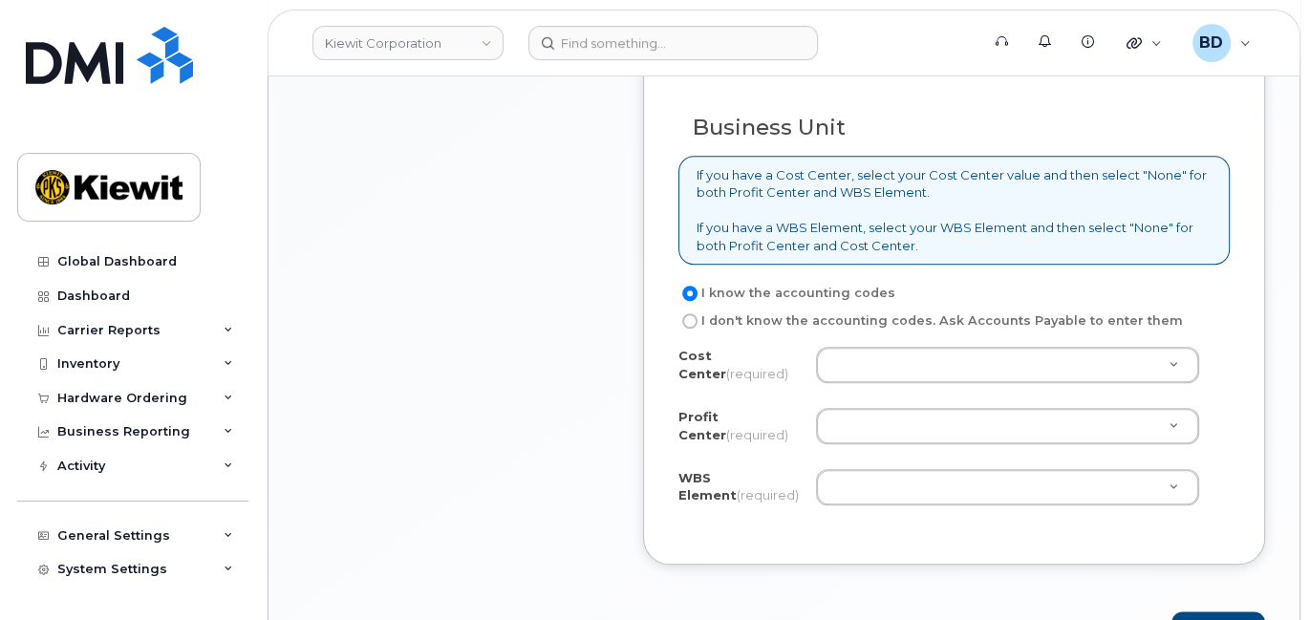
scroll to position [1529, 0]
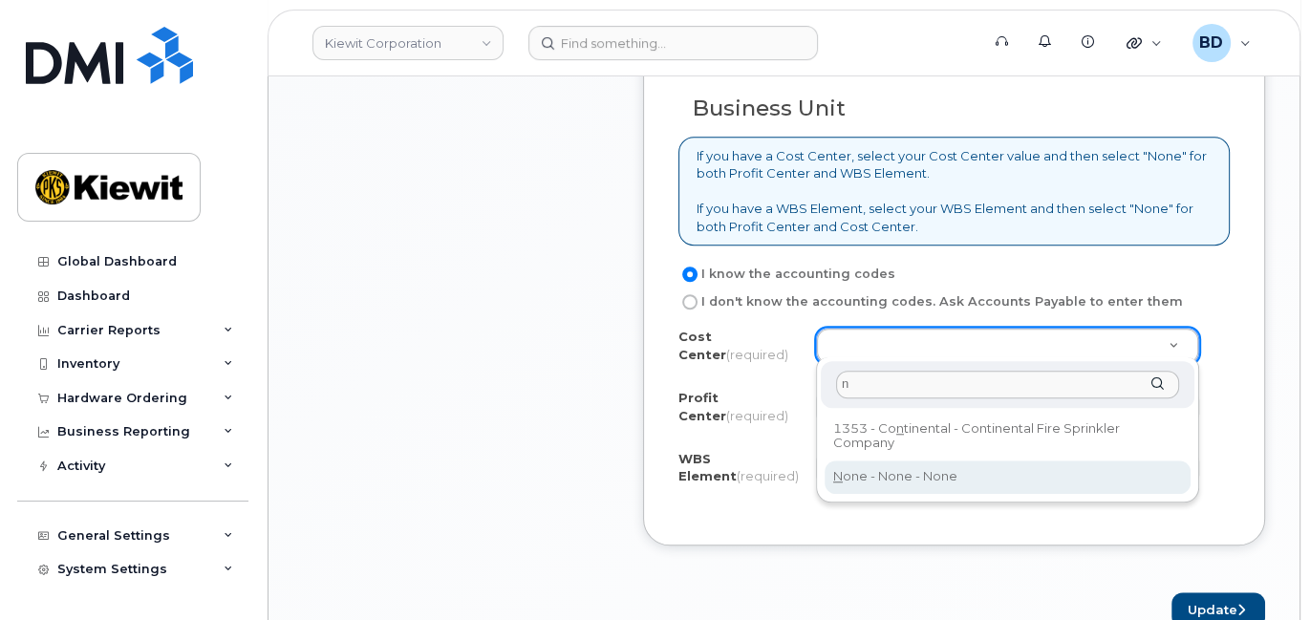
type input "n"
type input "None"
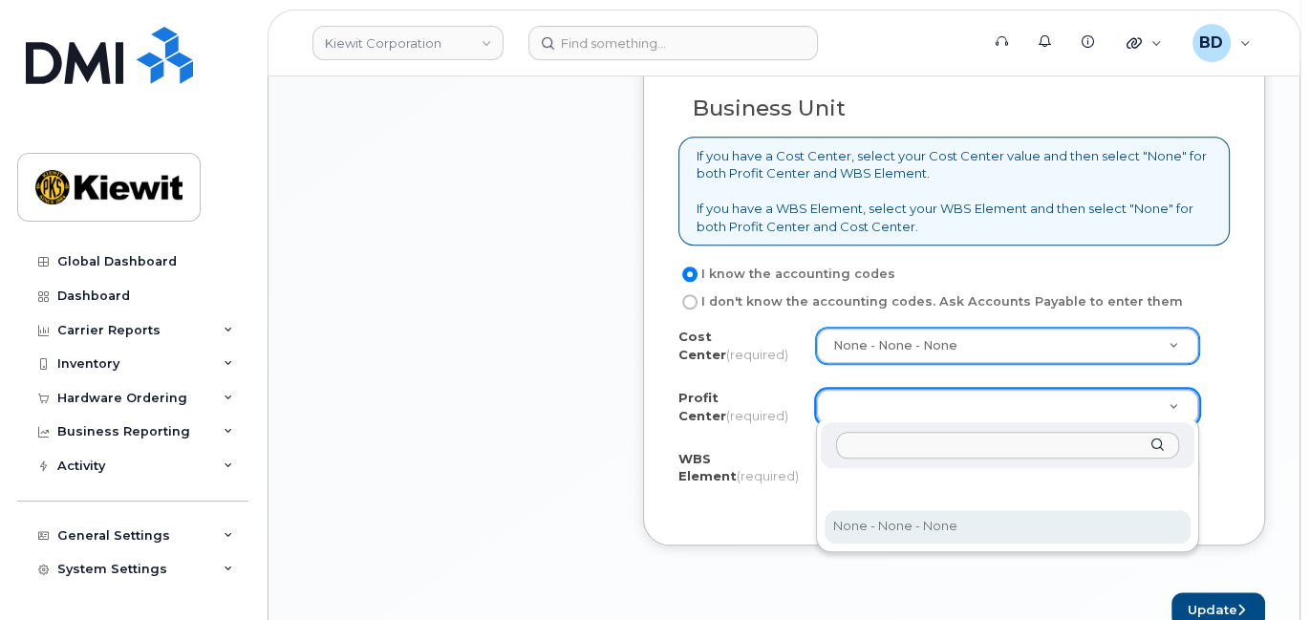
select select "None"
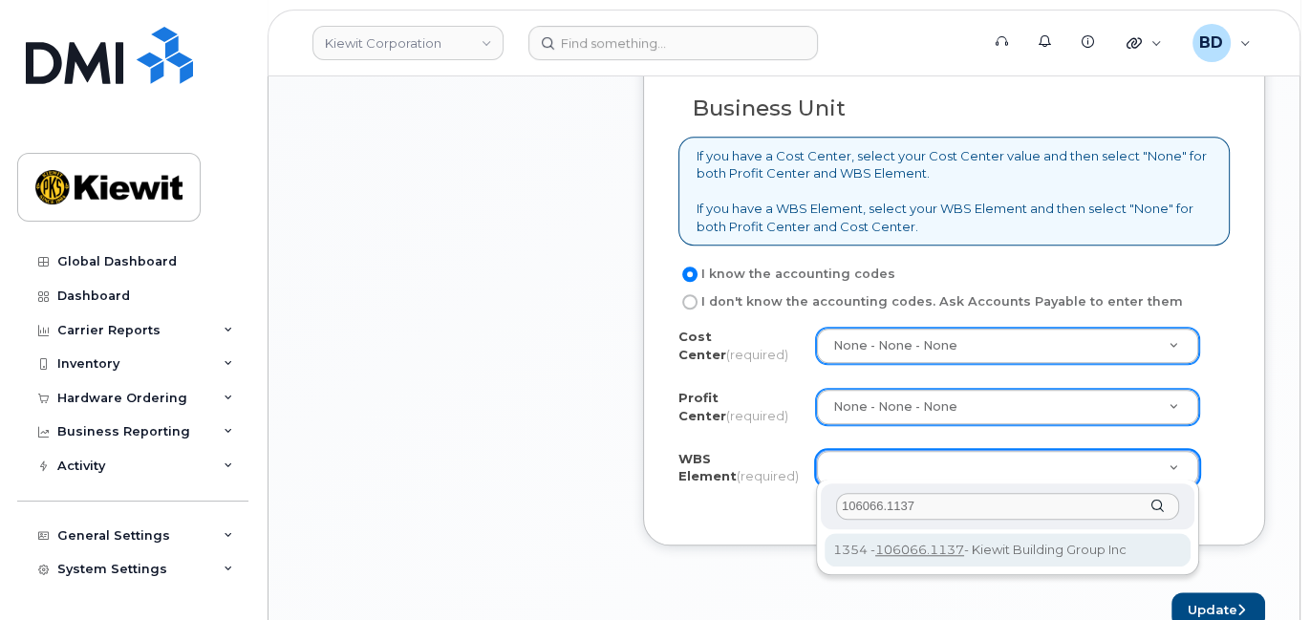
type input "106066.1137"
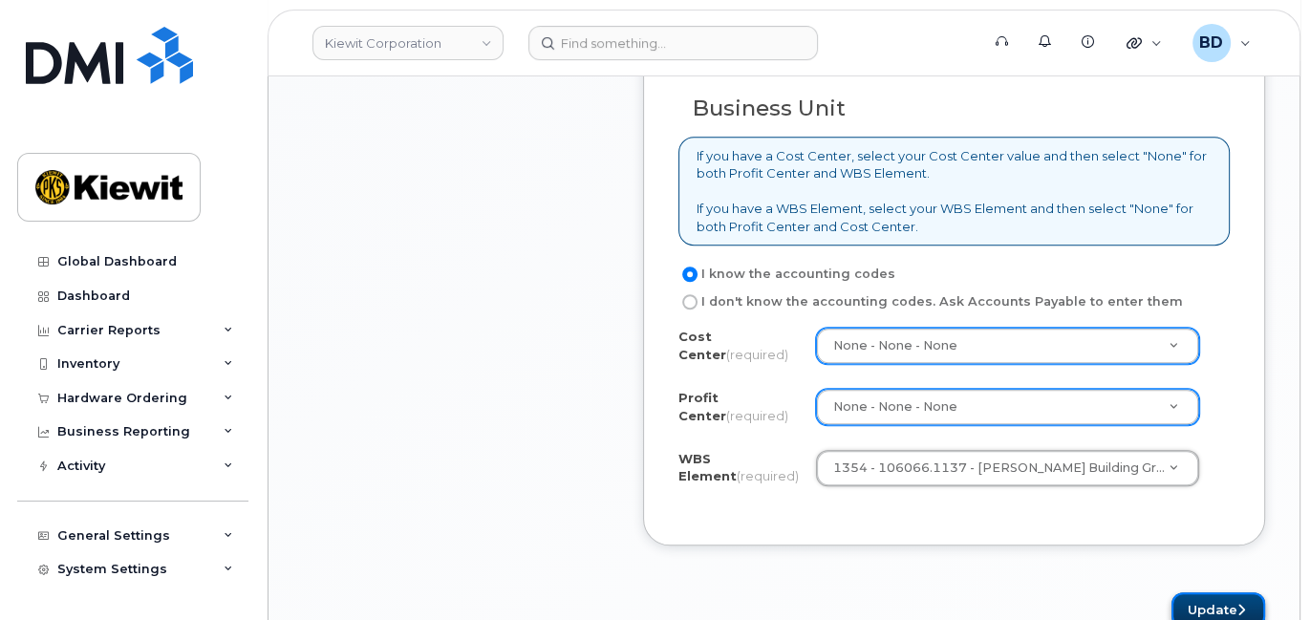
click at [1217, 599] on button "Update" at bounding box center [1219, 610] width 94 height 35
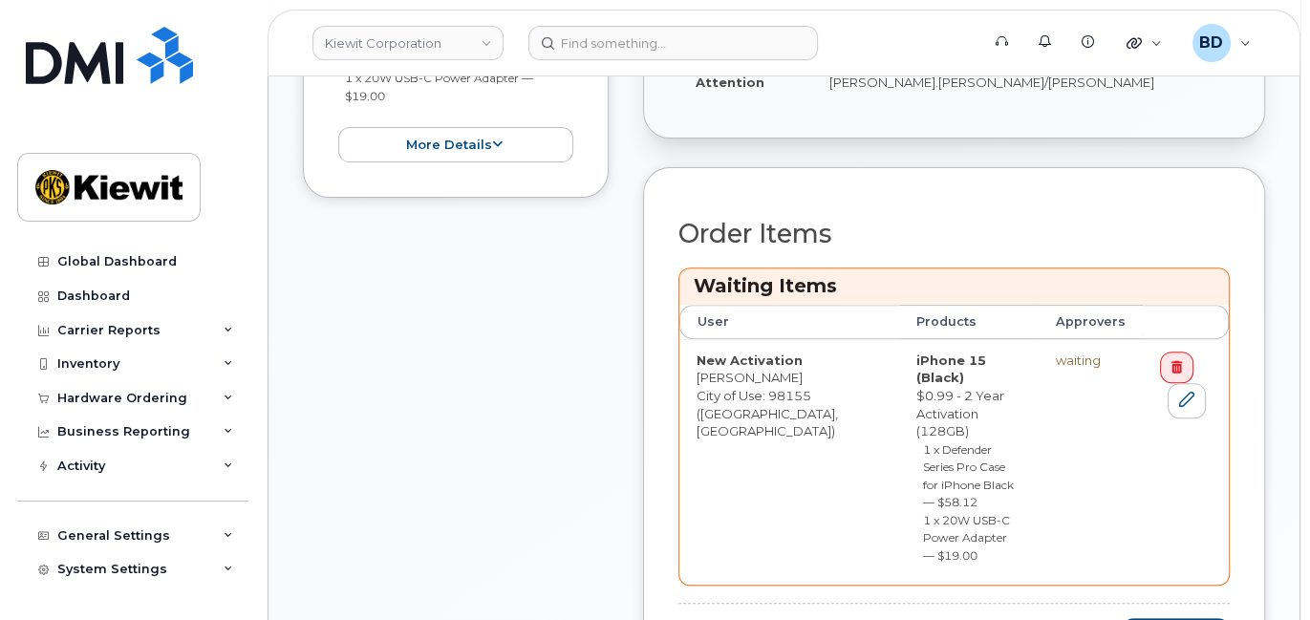
scroll to position [765, 0]
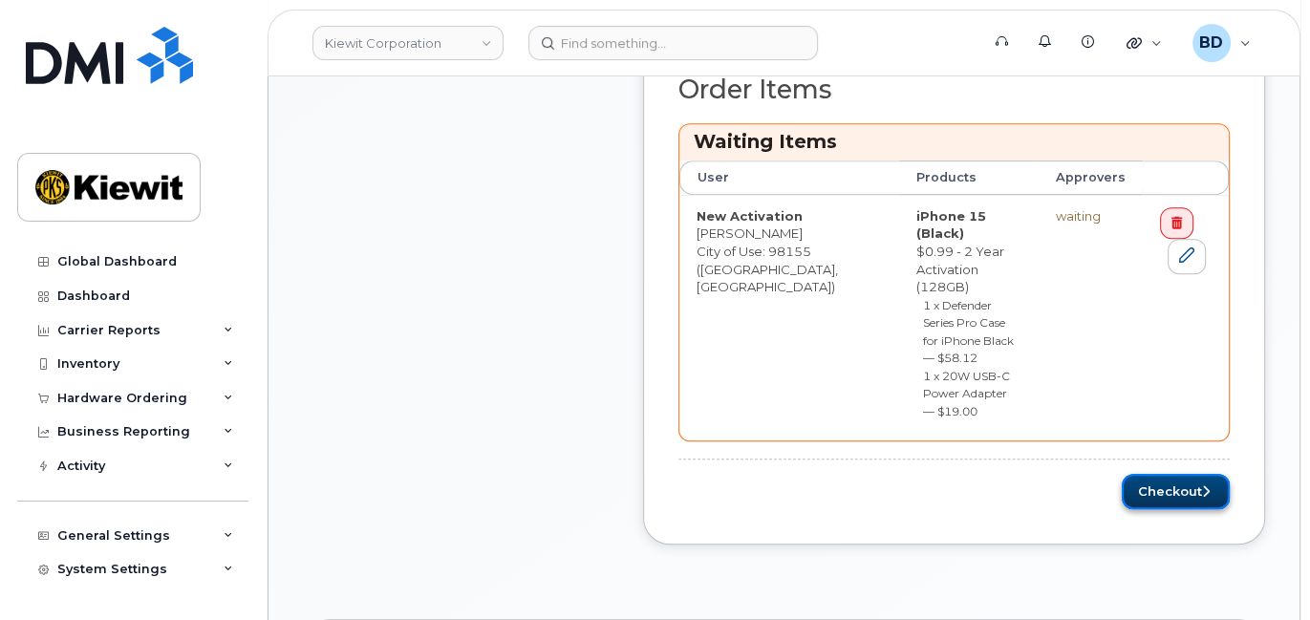
click at [1166, 474] on button "Checkout" at bounding box center [1176, 491] width 108 height 35
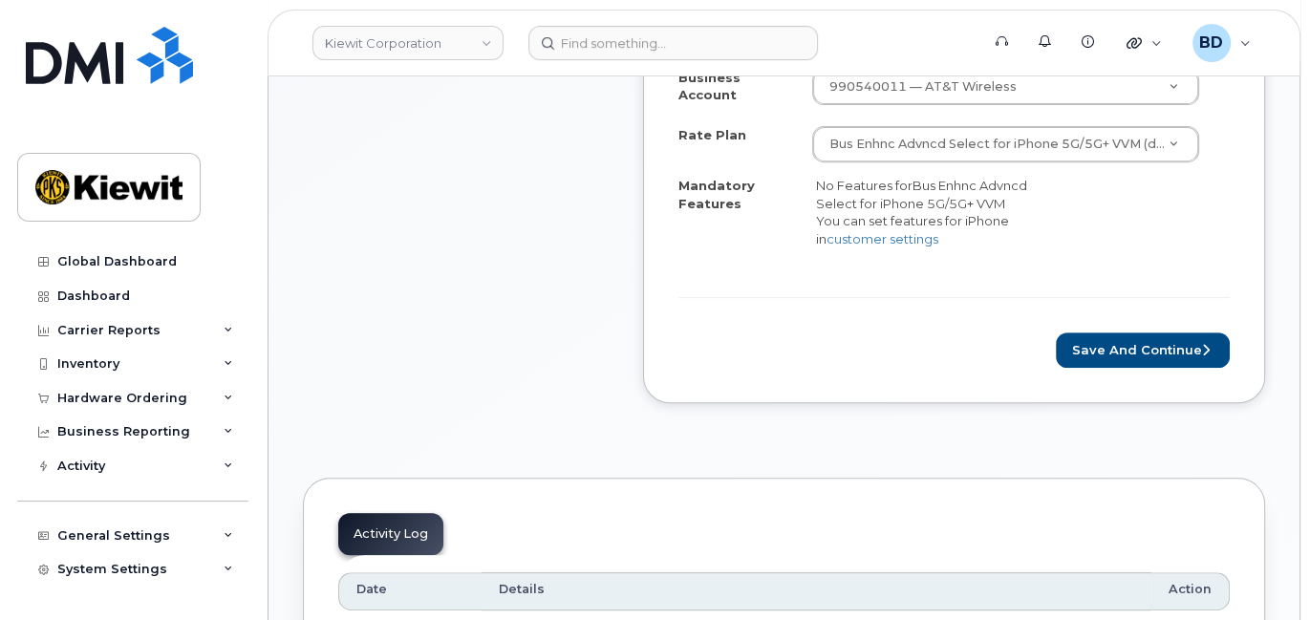
scroll to position [636, 0]
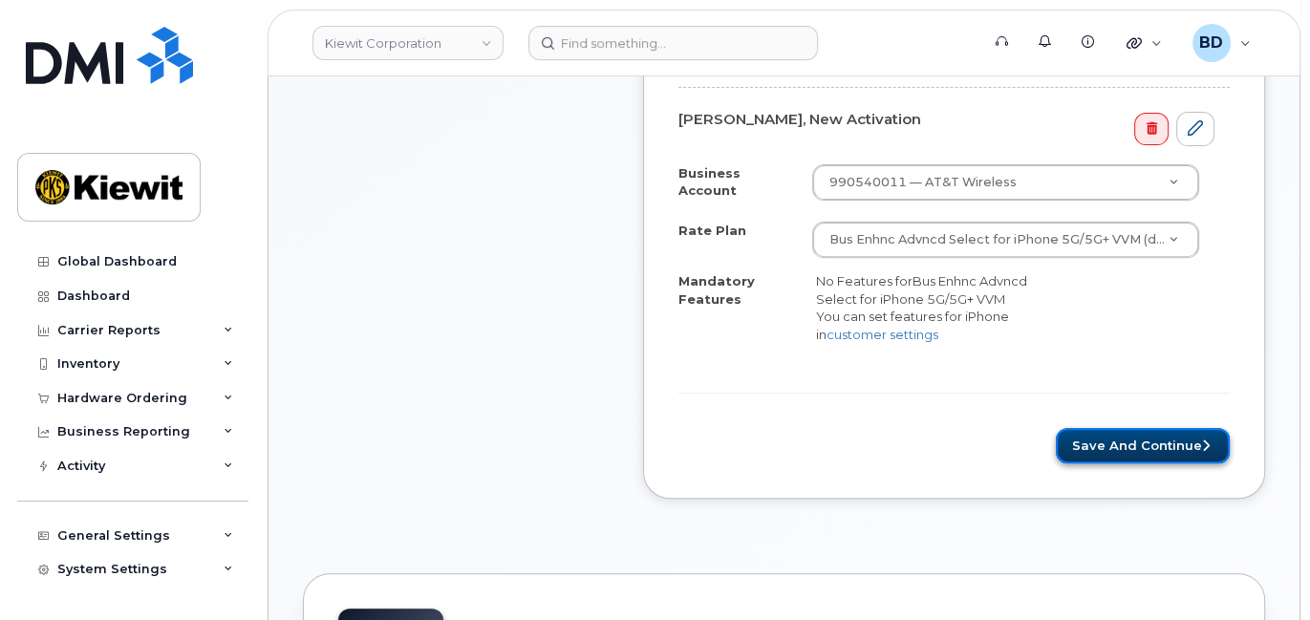
click at [1128, 455] on button "Save and Continue" at bounding box center [1143, 445] width 174 height 35
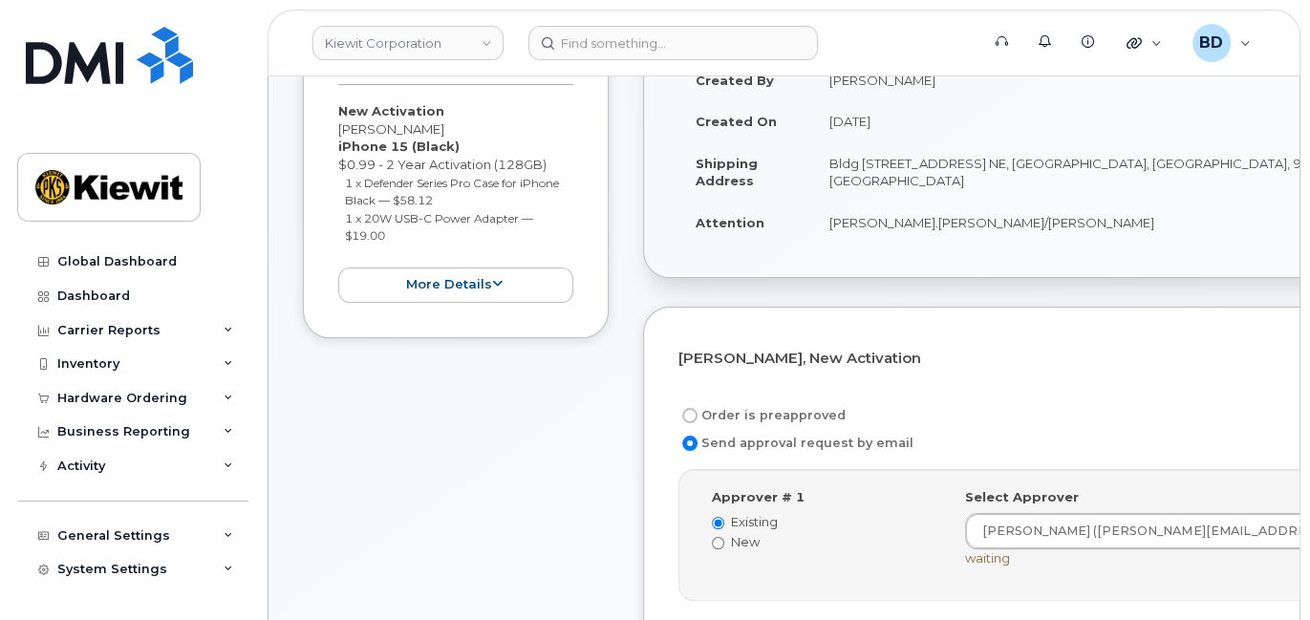
scroll to position [382, 0]
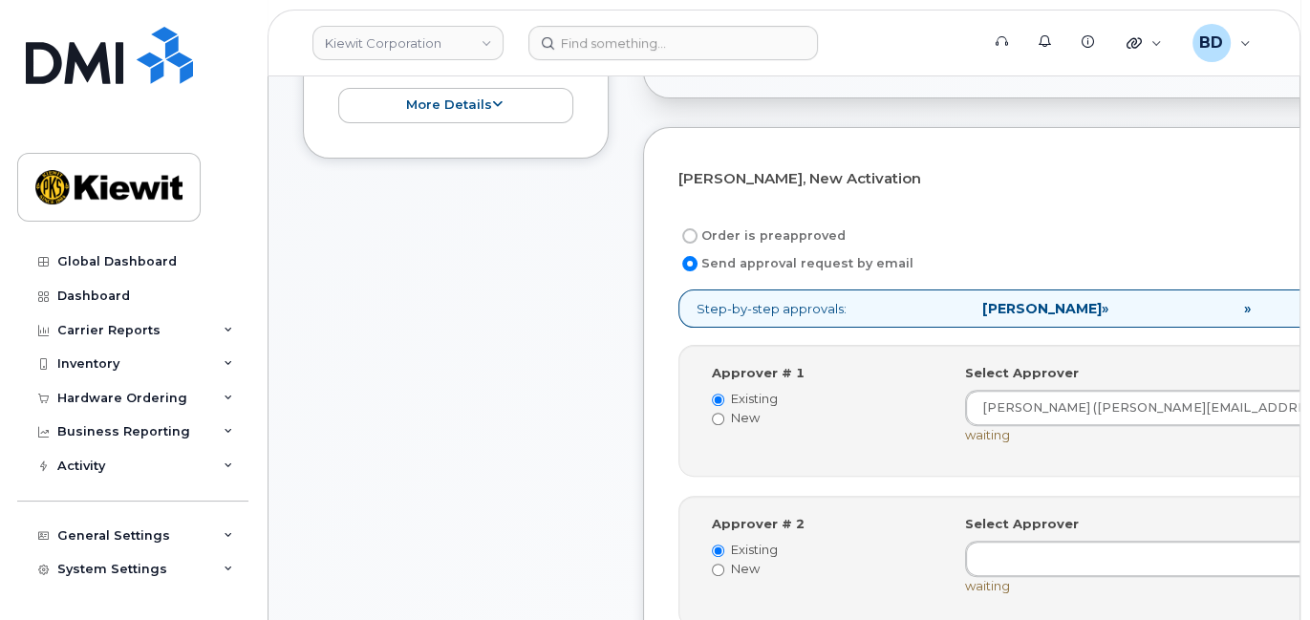
scroll to position [636, 0]
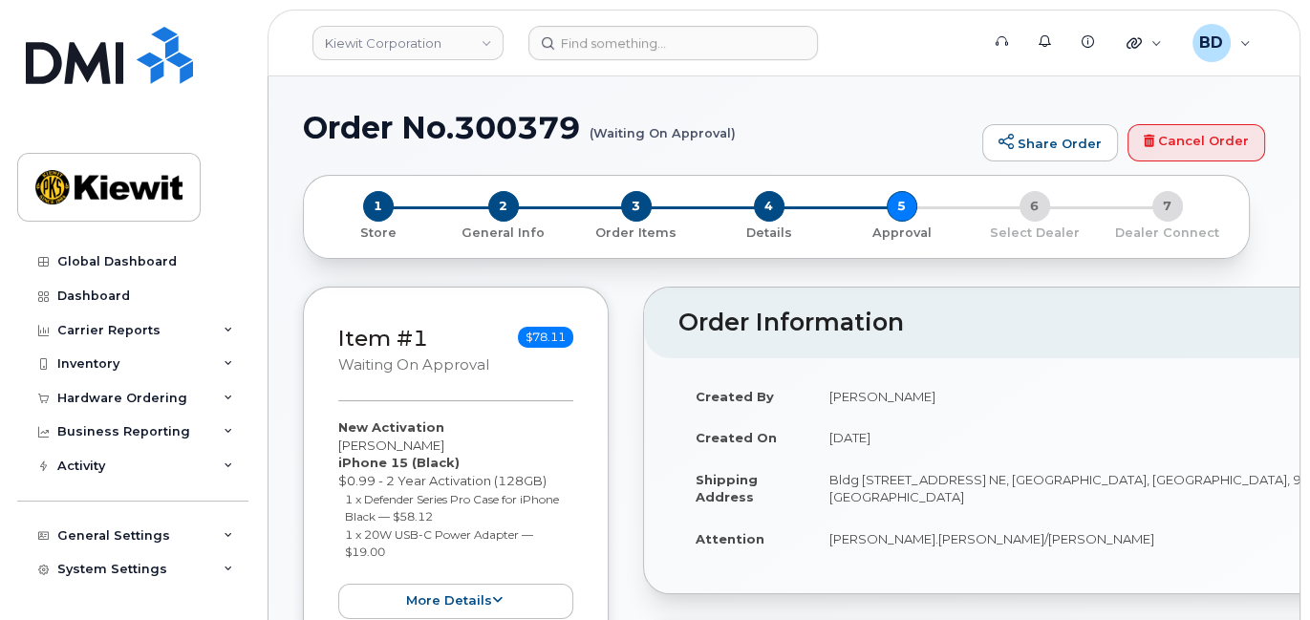
click at [529, 129] on h1 "Order No.300379 (Waiting On Approval)" at bounding box center [638, 127] width 670 height 33
copy h1 "300379"
click at [217, 399] on div "Hardware Ordering" at bounding box center [132, 398] width 231 height 34
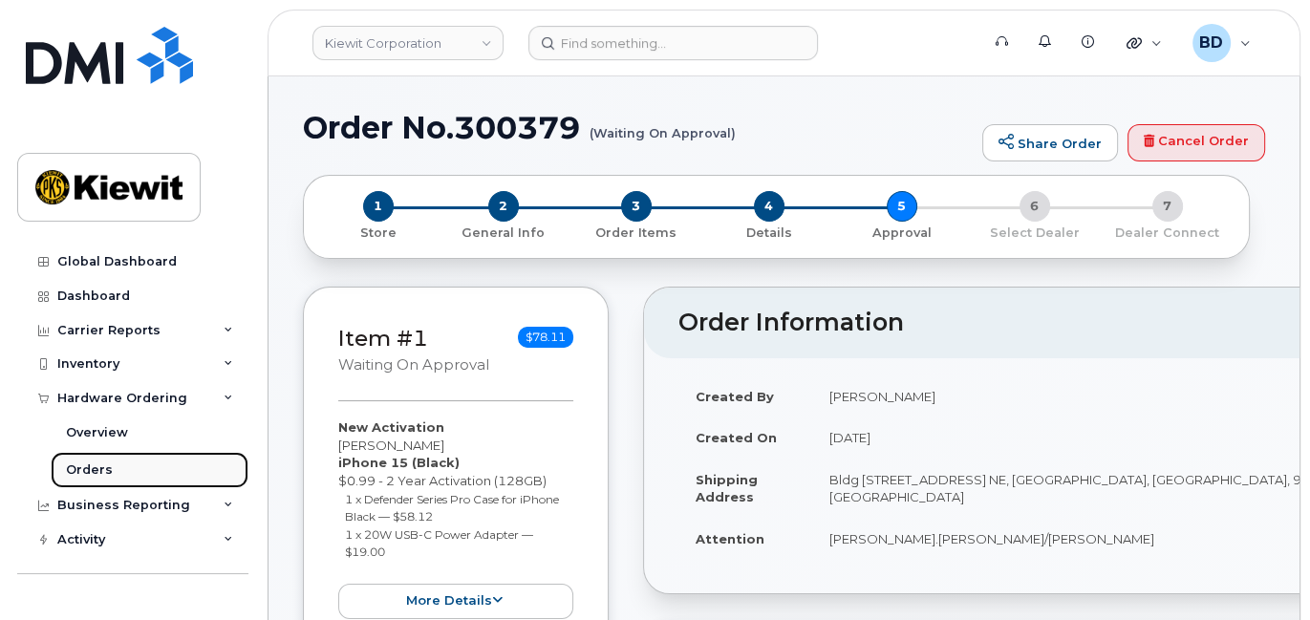
click at [182, 471] on link "Orders" at bounding box center [150, 470] width 198 height 36
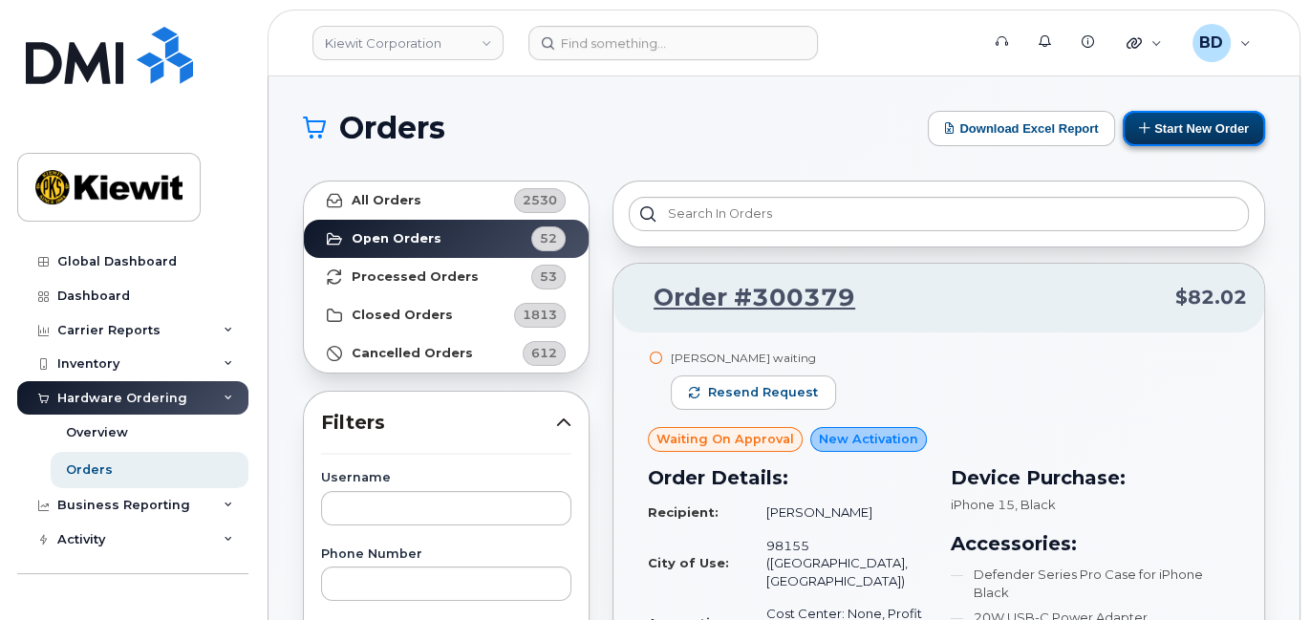
click at [1169, 120] on button "Start New Order" at bounding box center [1194, 128] width 142 height 35
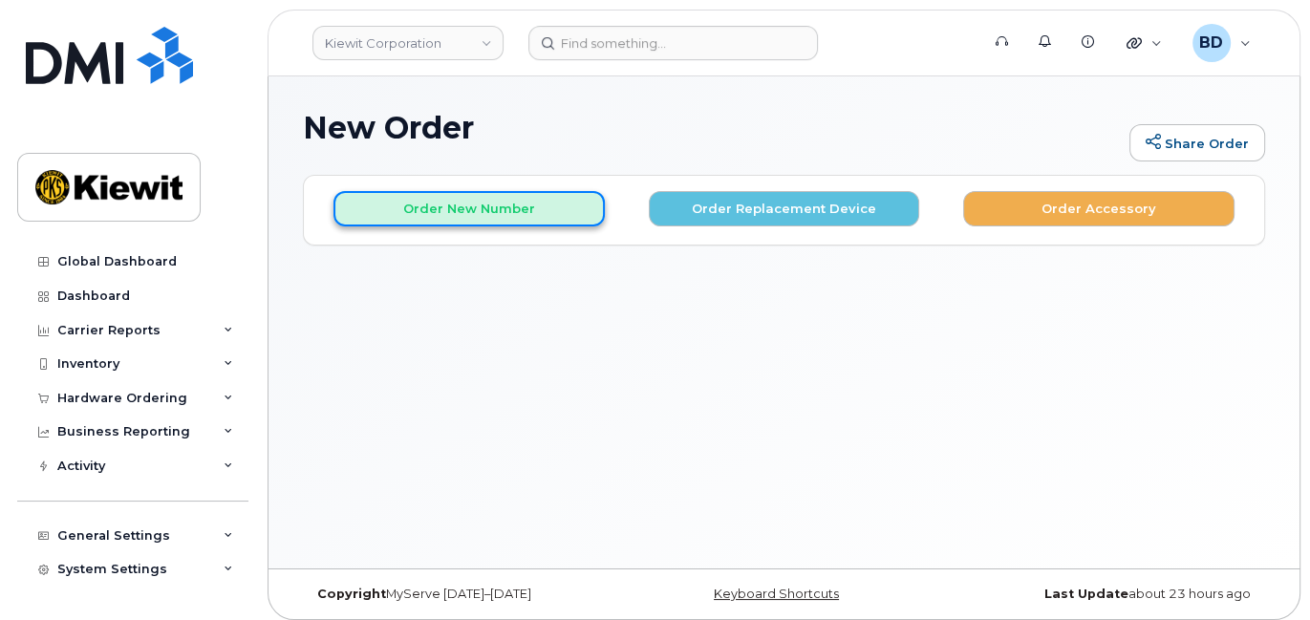
click at [411, 207] on button "Order New Number" at bounding box center [469, 208] width 271 height 35
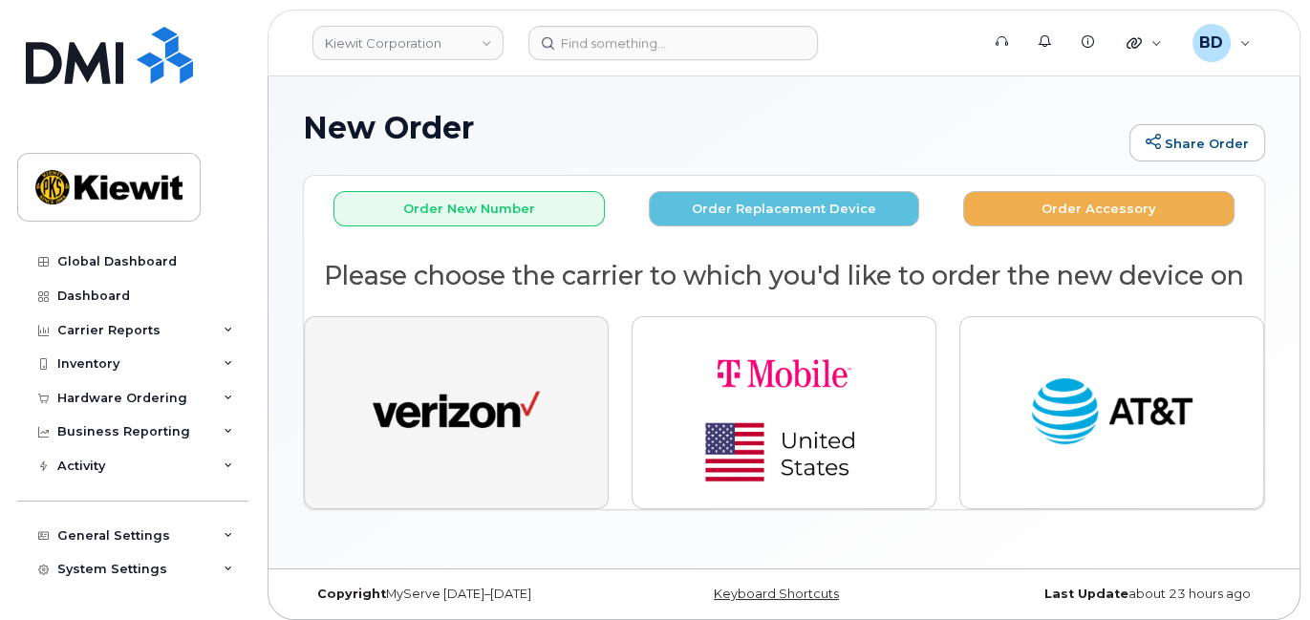
click at [473, 392] on img "button" at bounding box center [456, 413] width 167 height 86
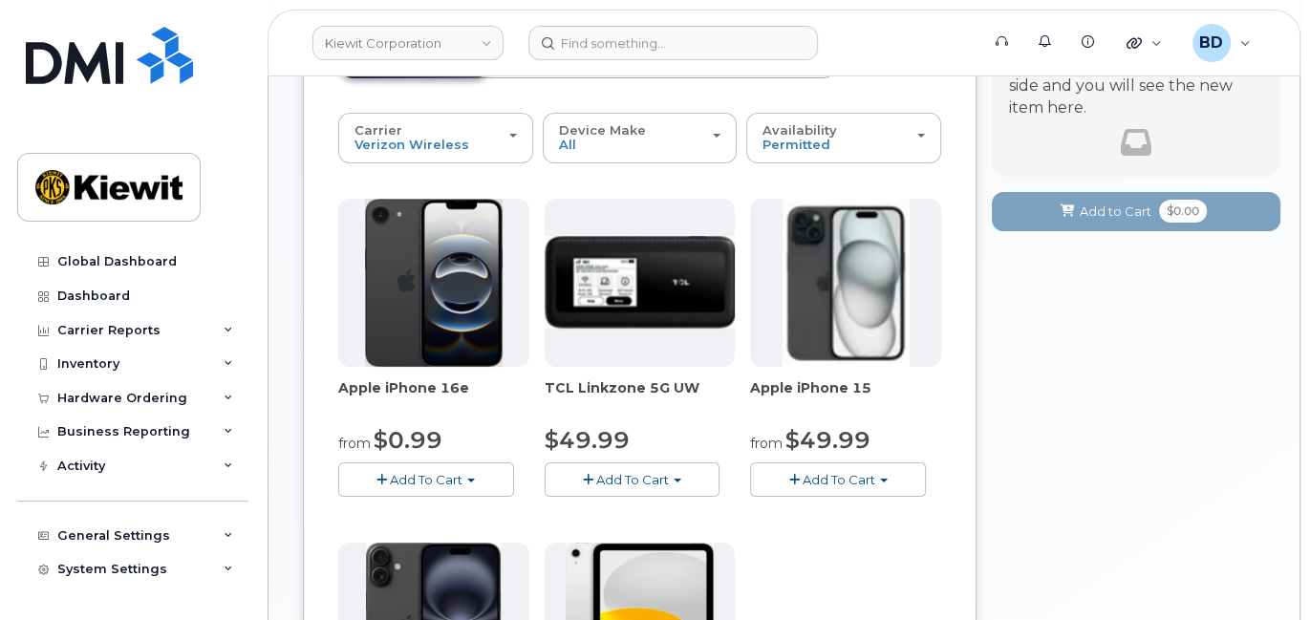
scroll to position [254, 0]
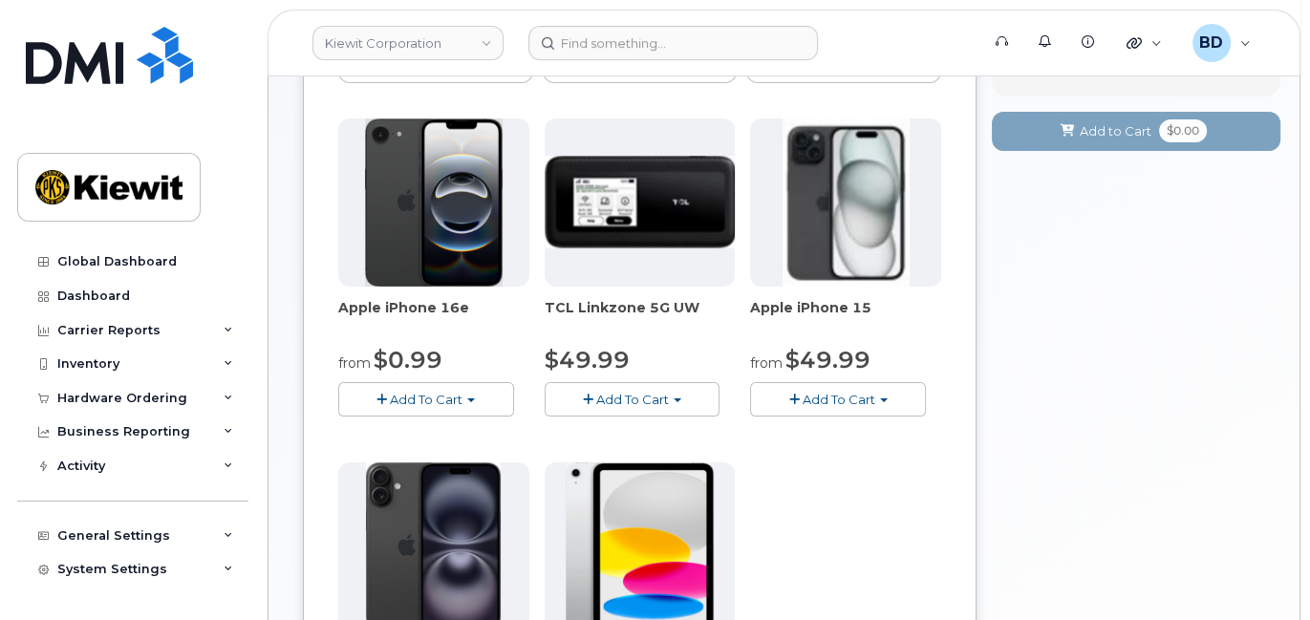
click at [809, 400] on span "Add To Cart" at bounding box center [839, 399] width 73 height 15
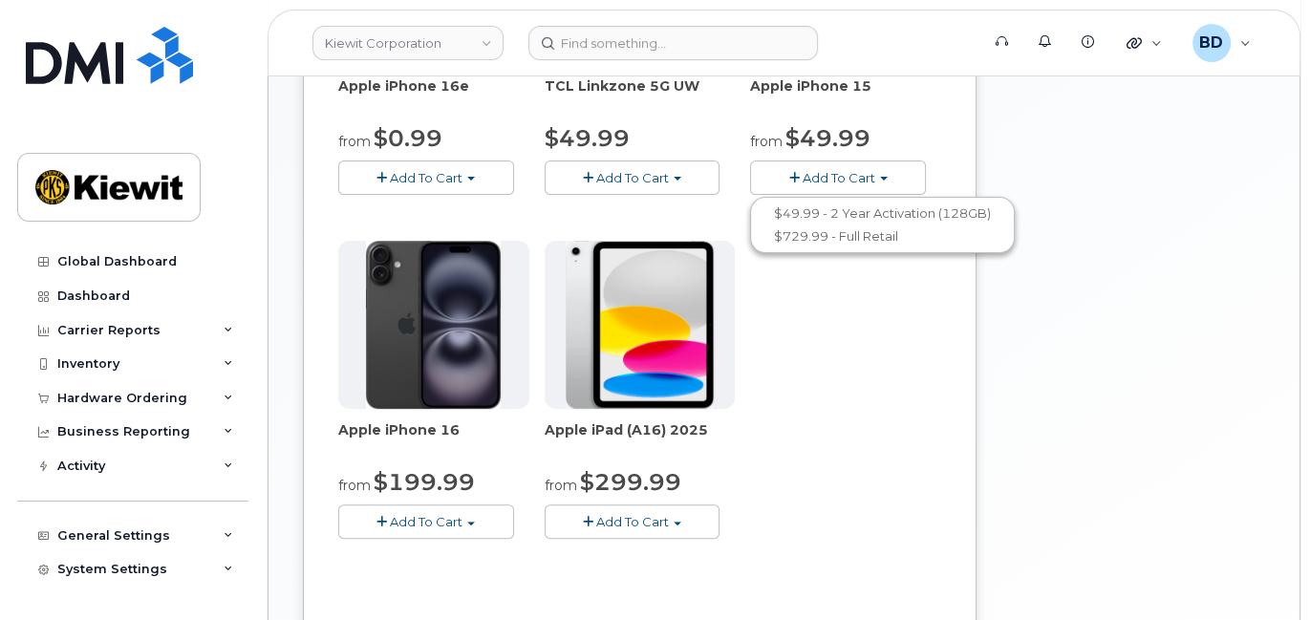
scroll to position [509, 0]
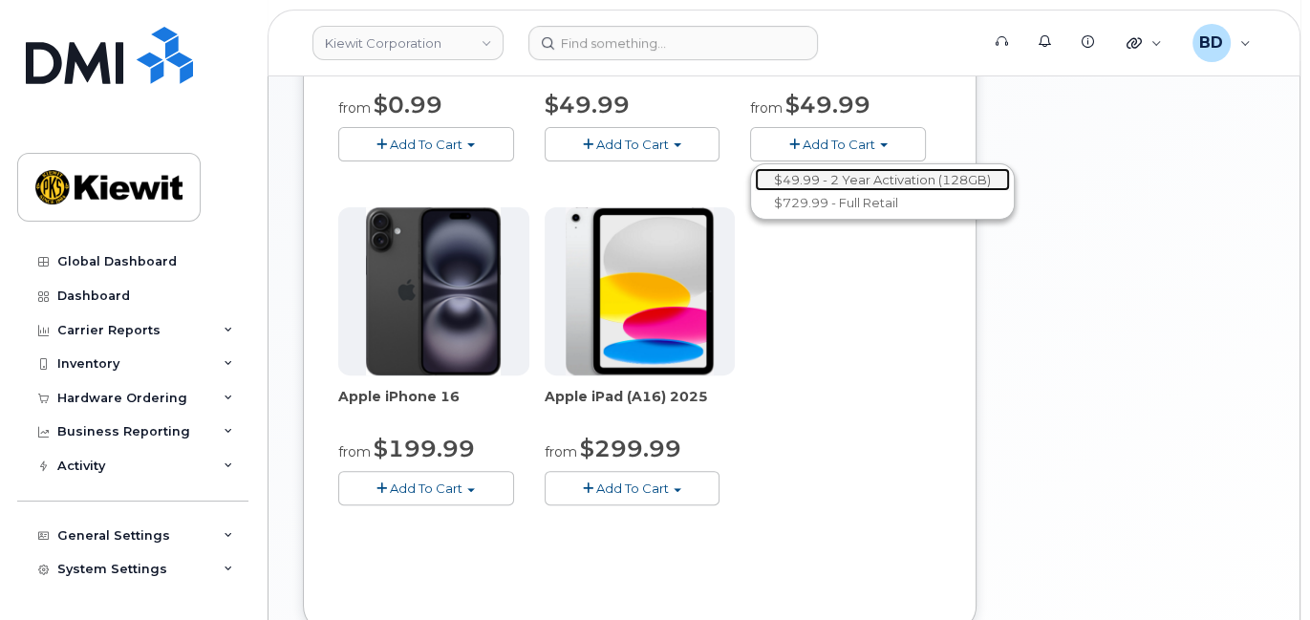
click at [798, 175] on link "$49.99 - 2 Year Activation (128GB)" at bounding box center [882, 180] width 255 height 24
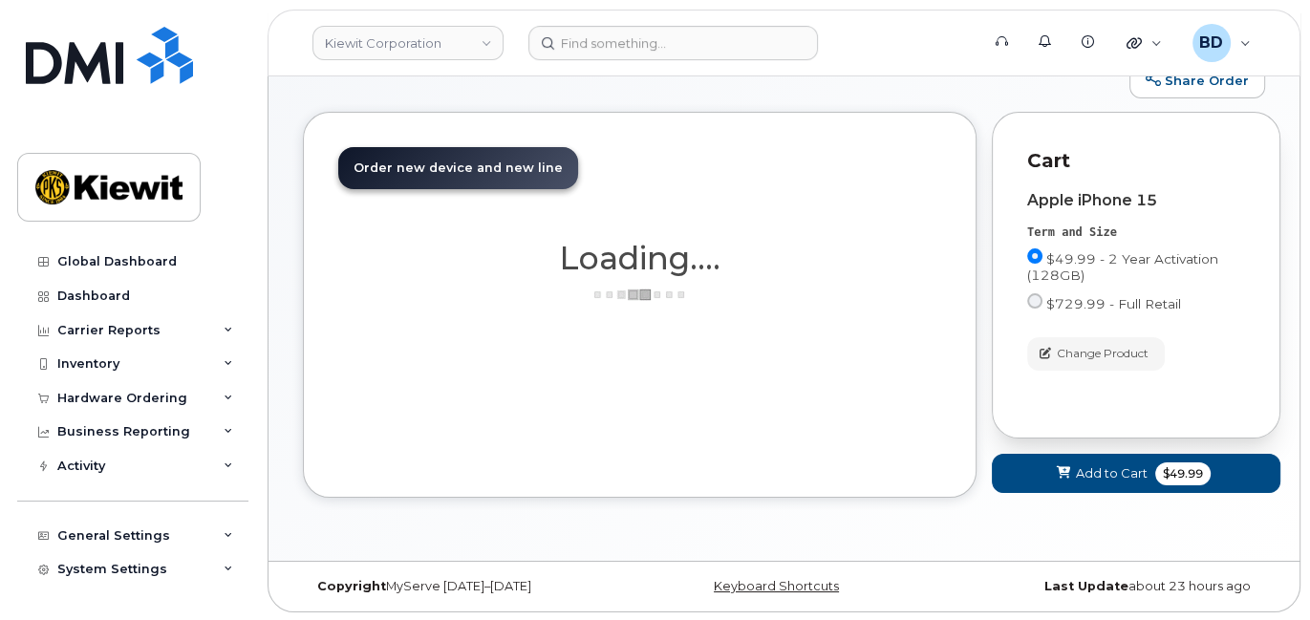
scroll to position [279, 0]
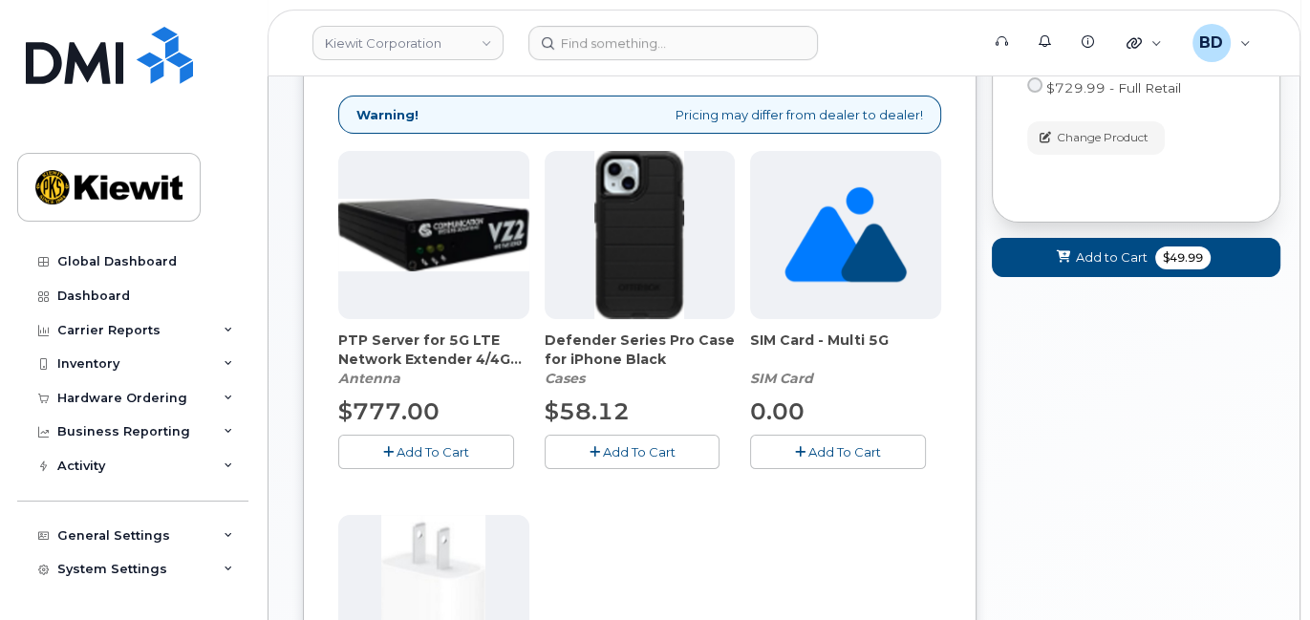
click at [605, 437] on button "Add To Cart" at bounding box center [633, 451] width 176 height 33
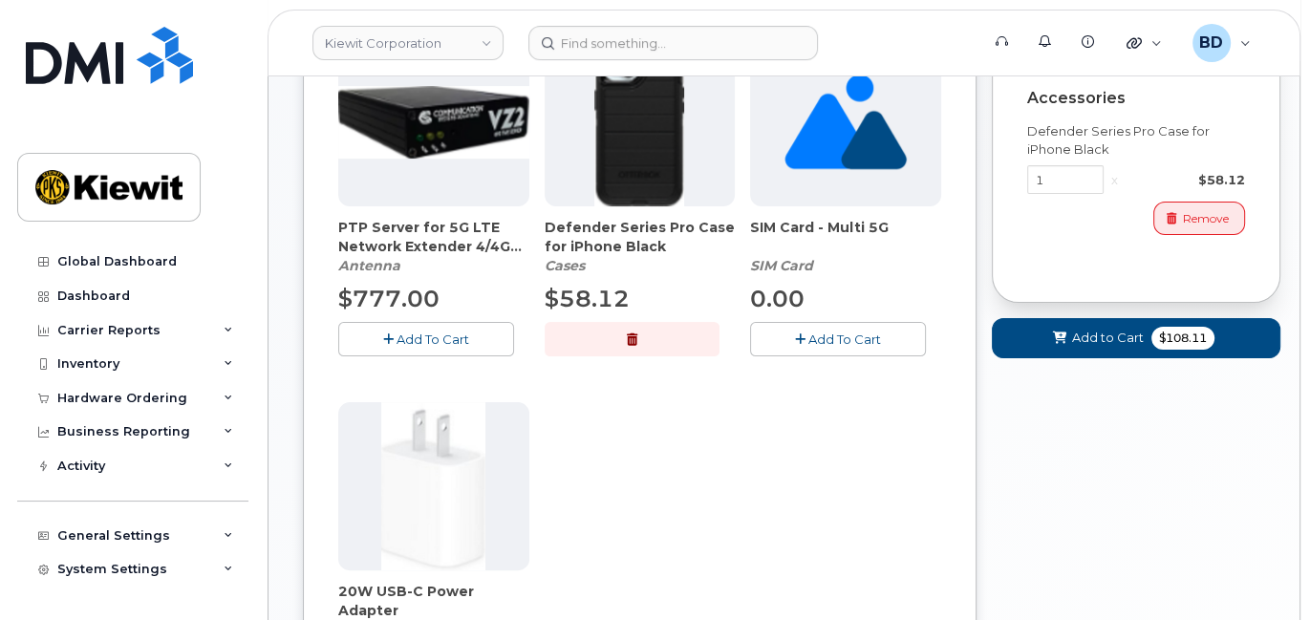
scroll to position [661, 0]
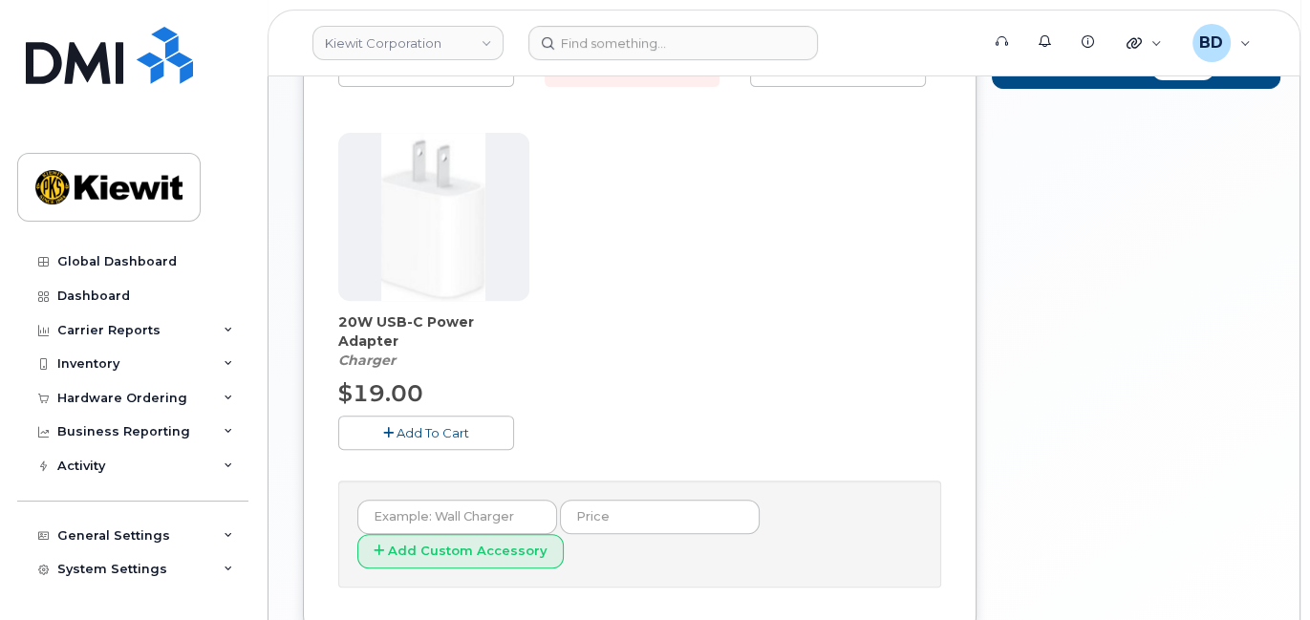
click at [475, 434] on button "Add To Cart" at bounding box center [426, 432] width 176 height 33
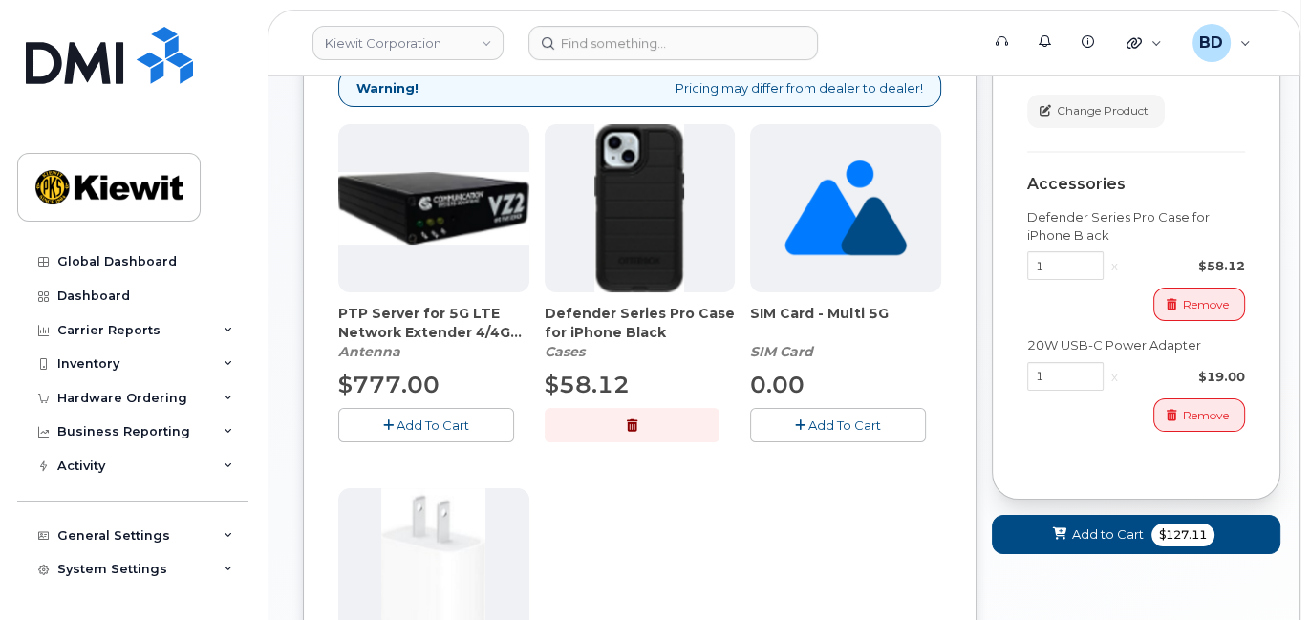
scroll to position [534, 0]
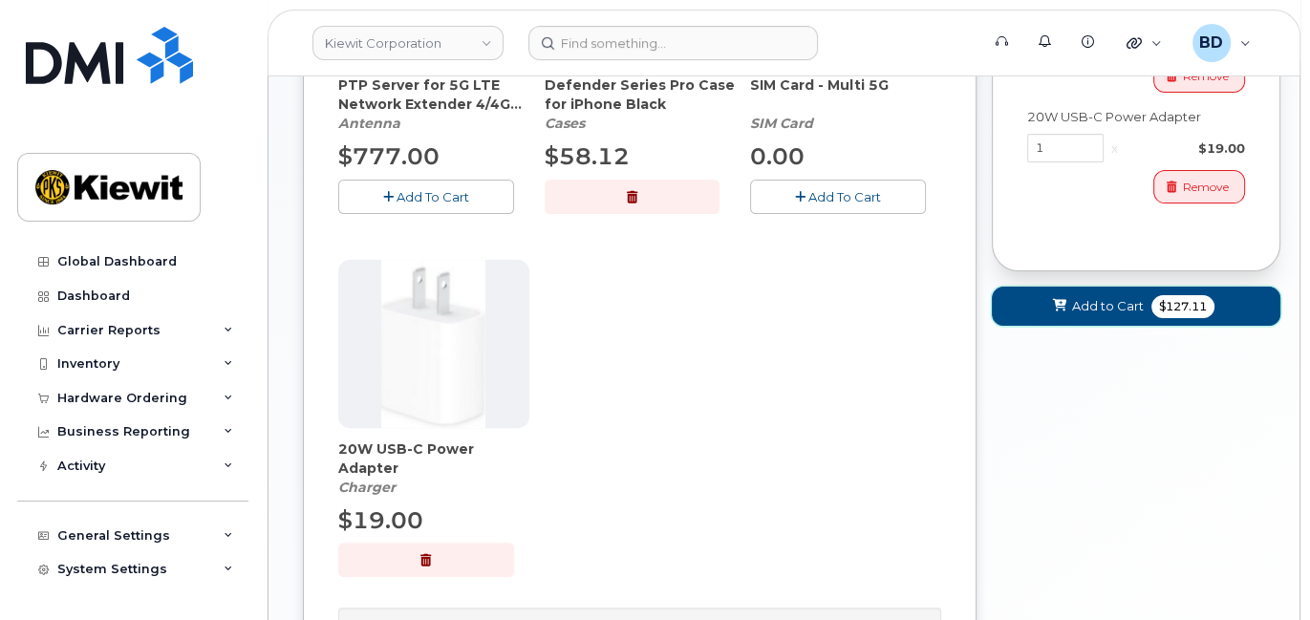
click at [1102, 303] on span "Add to Cart" at bounding box center [1108, 306] width 72 height 18
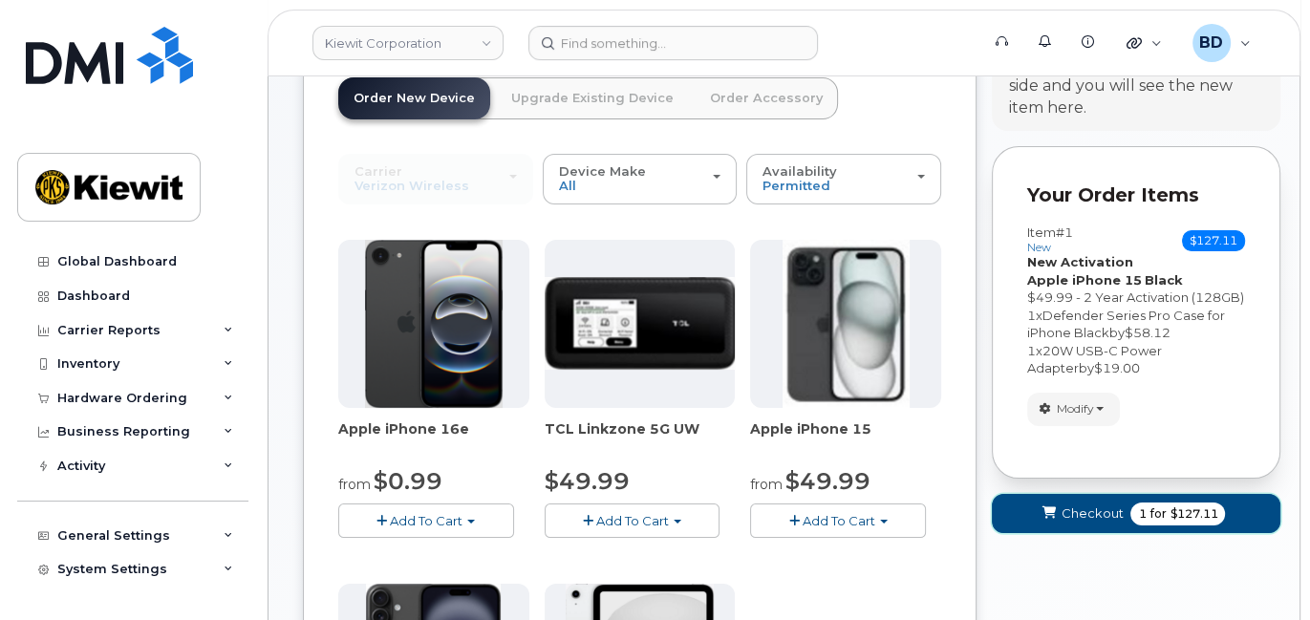
click at [1099, 507] on span "Checkout" at bounding box center [1092, 514] width 62 height 18
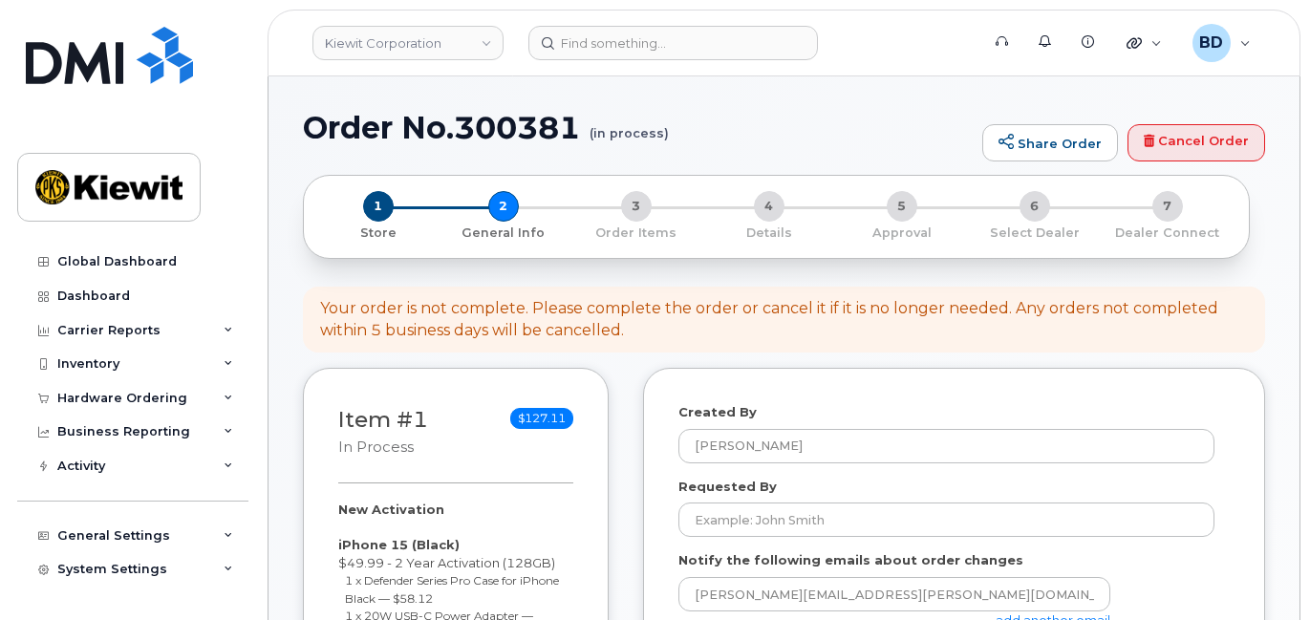
select select
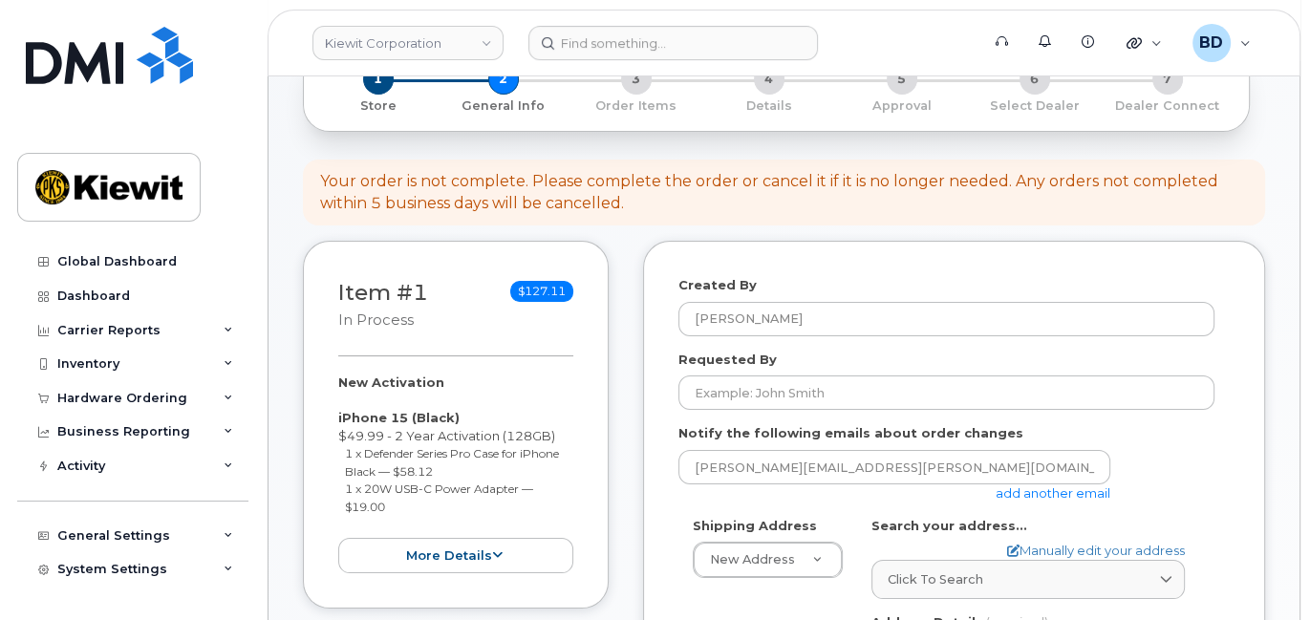
scroll to position [254, 0]
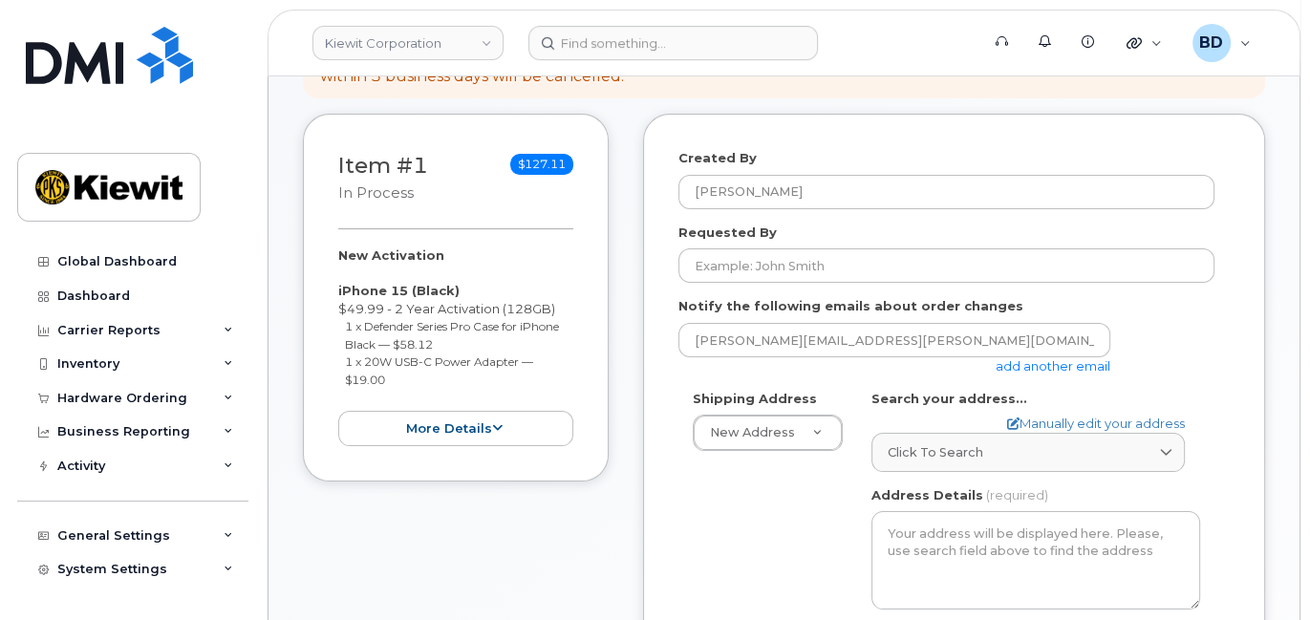
click at [1064, 367] on link "add another email" at bounding box center [1053, 365] width 115 height 15
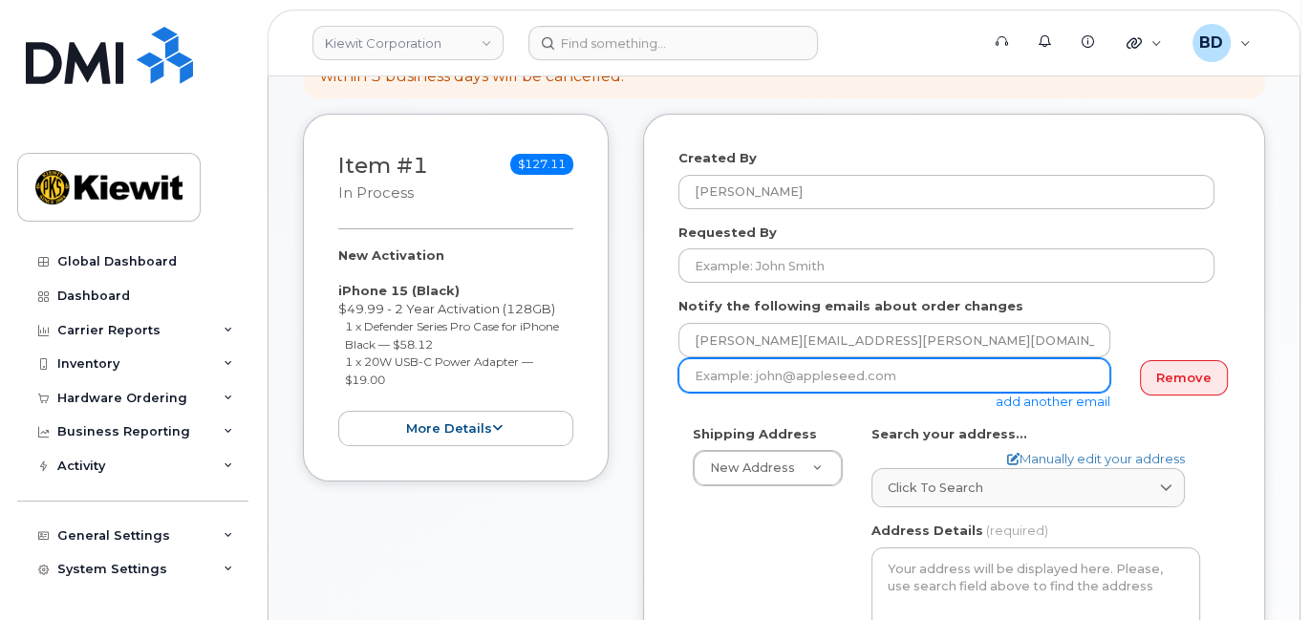
click at [830, 373] on input "email" at bounding box center [895, 375] width 432 height 34
paste input "[PERSON_NAME][EMAIL_ADDRESS][PERSON_NAME][PERSON_NAME][DOMAIN_NAME]"
type input "[PERSON_NAME][EMAIL_ADDRESS][PERSON_NAME][PERSON_NAME][DOMAIN_NAME]"
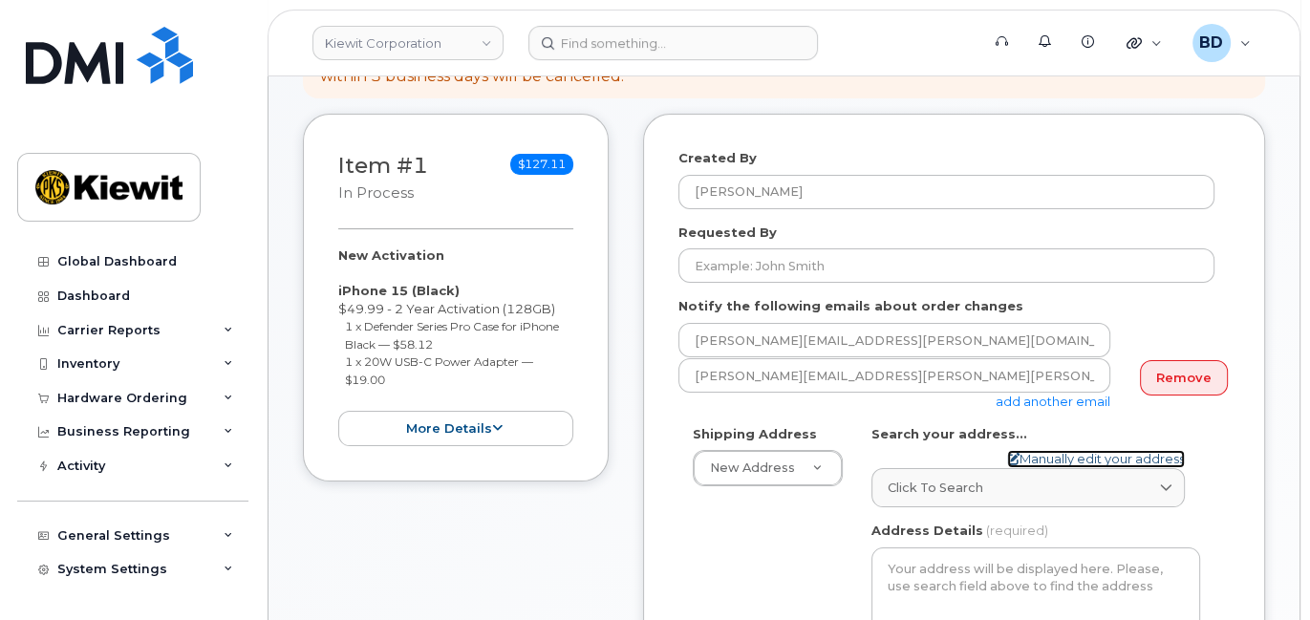
drag, startPoint x: 1077, startPoint y: 449, endPoint x: 1064, endPoint y: 459, distance: 16.4
click at [1076, 450] on link "Manually edit your address" at bounding box center [1096, 459] width 178 height 18
select select
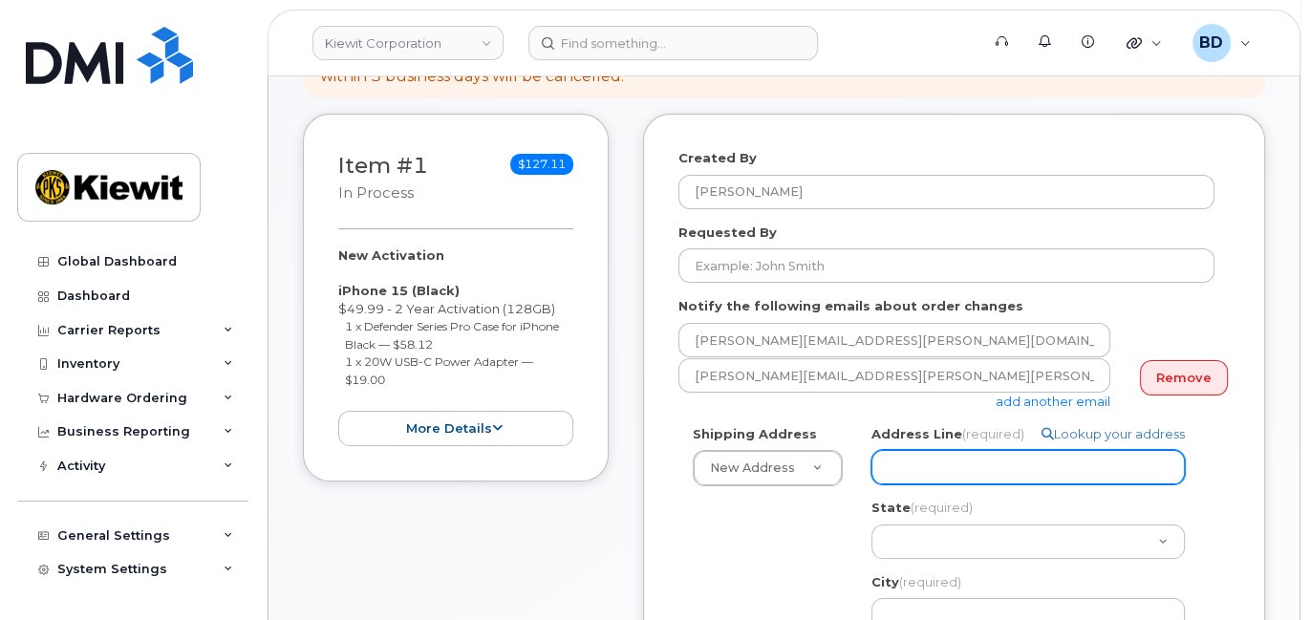
click at [941, 474] on input "Address Line (required)" at bounding box center [1028, 467] width 313 height 34
paste input "[STREET_ADDRESS][PERSON_NAME]"
select select
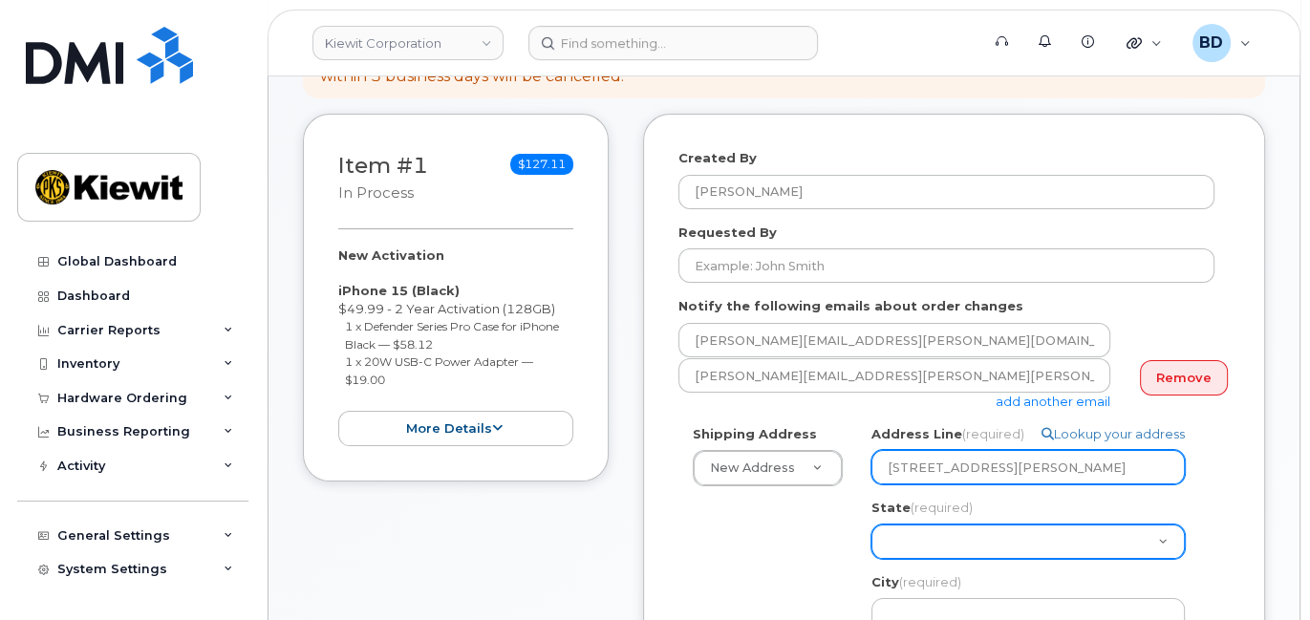
type input "[STREET_ADDRESS][PERSON_NAME]"
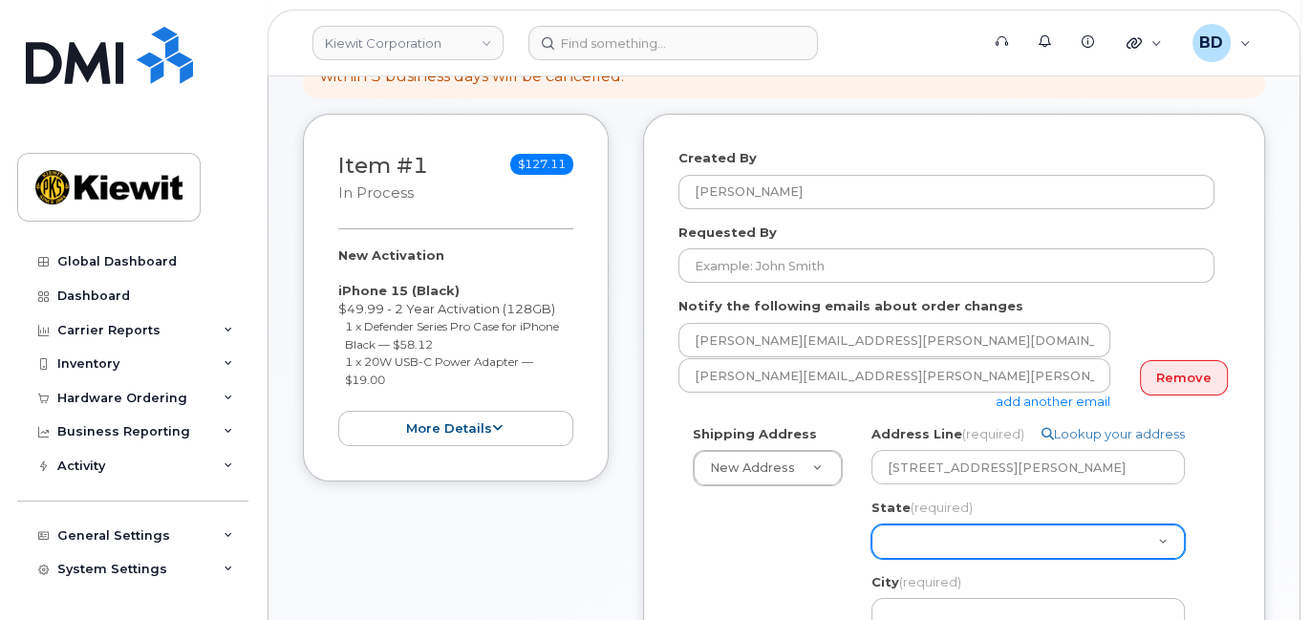
click at [926, 533] on select "[US_STATE] [US_STATE] [US_STATE] [US_STATE] [US_STATE] [US_STATE] [US_STATE] [U…" at bounding box center [1028, 542] width 313 height 34
select select "NE"
click at [872, 525] on select "[US_STATE] [US_STATE] [US_STATE] [US_STATE] [US_STATE] [US_STATE] [US_STATE] [U…" at bounding box center [1028, 542] width 313 height 34
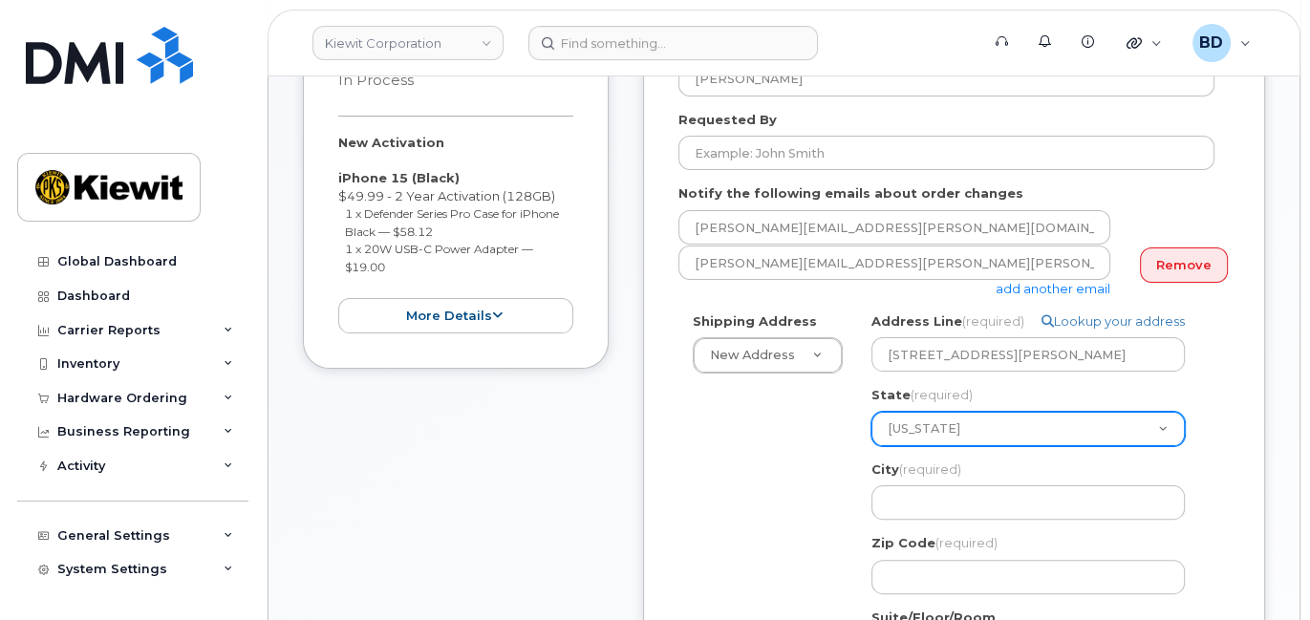
scroll to position [509, 0]
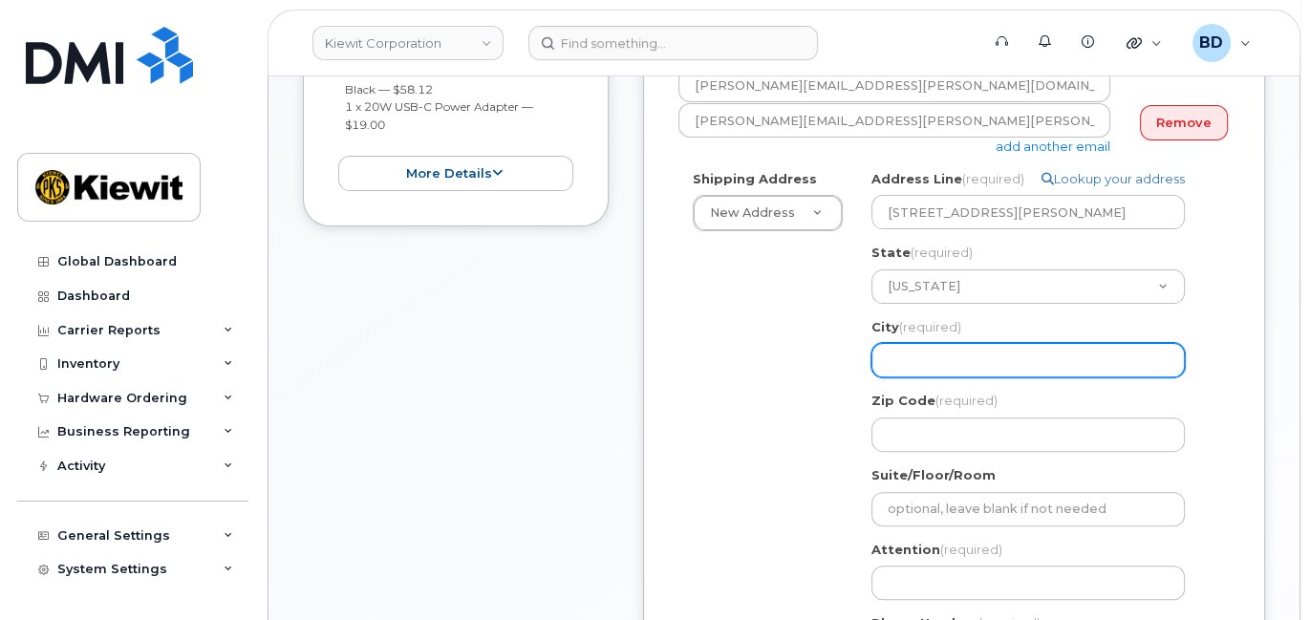
click at [912, 357] on input "City (required)" at bounding box center [1028, 360] width 313 height 34
select select
type input "O"
select select
type input "Om"
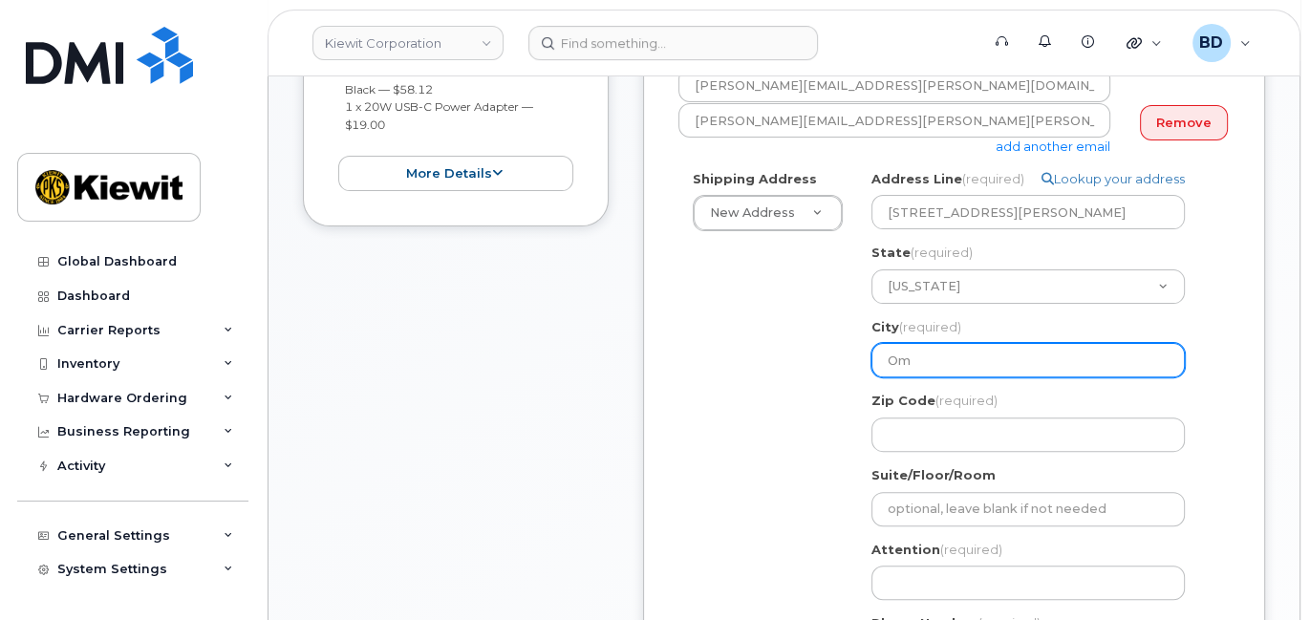
select select
type input "Oma"
select select
type input "Omah"
select select
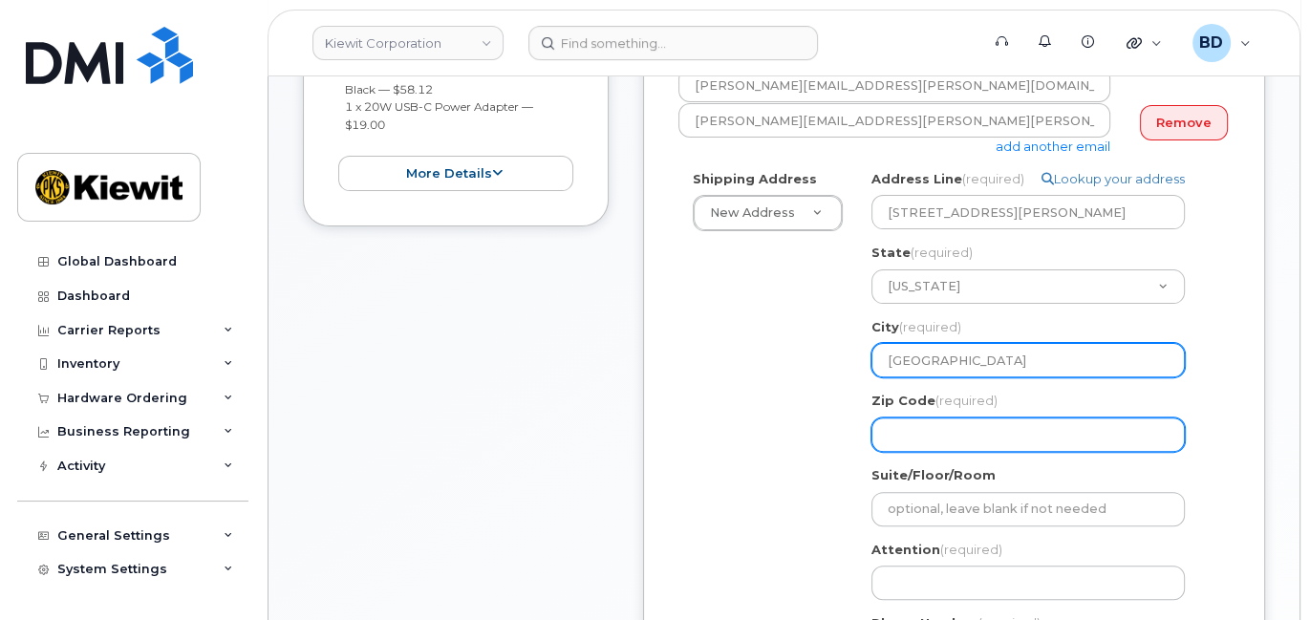
type input "[GEOGRAPHIC_DATA]"
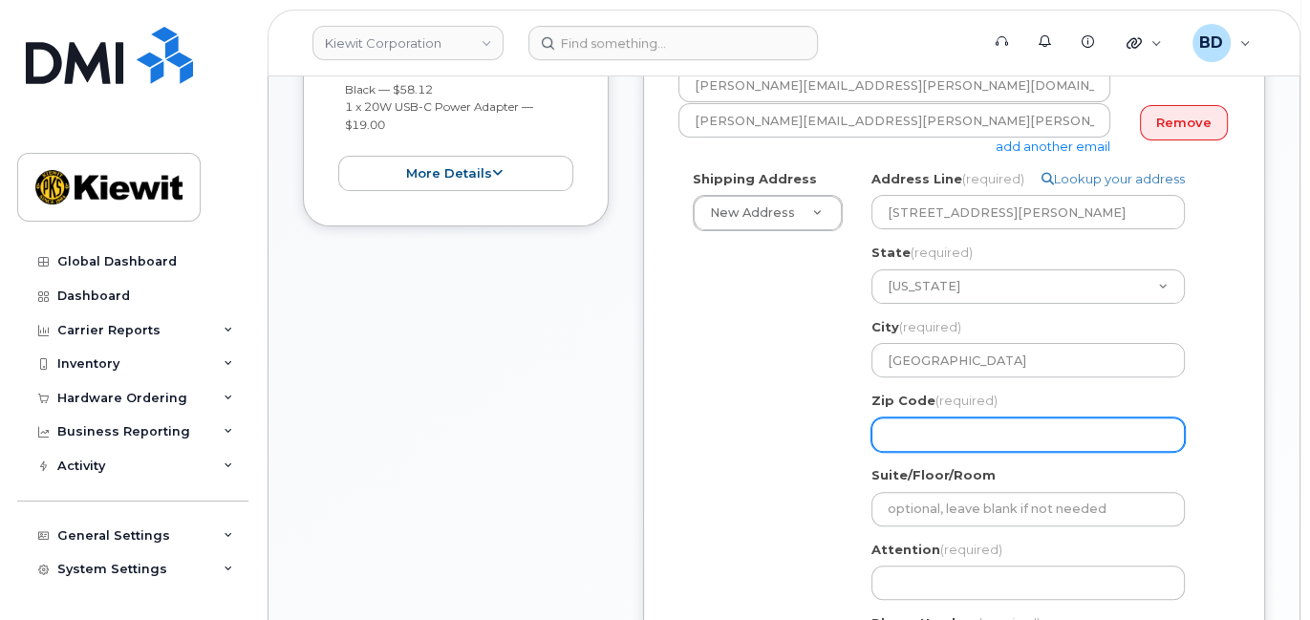
click at [915, 441] on input "Zip Code (required)" at bounding box center [1028, 435] width 313 height 34
select select
type input "6"
select select
type input "68"
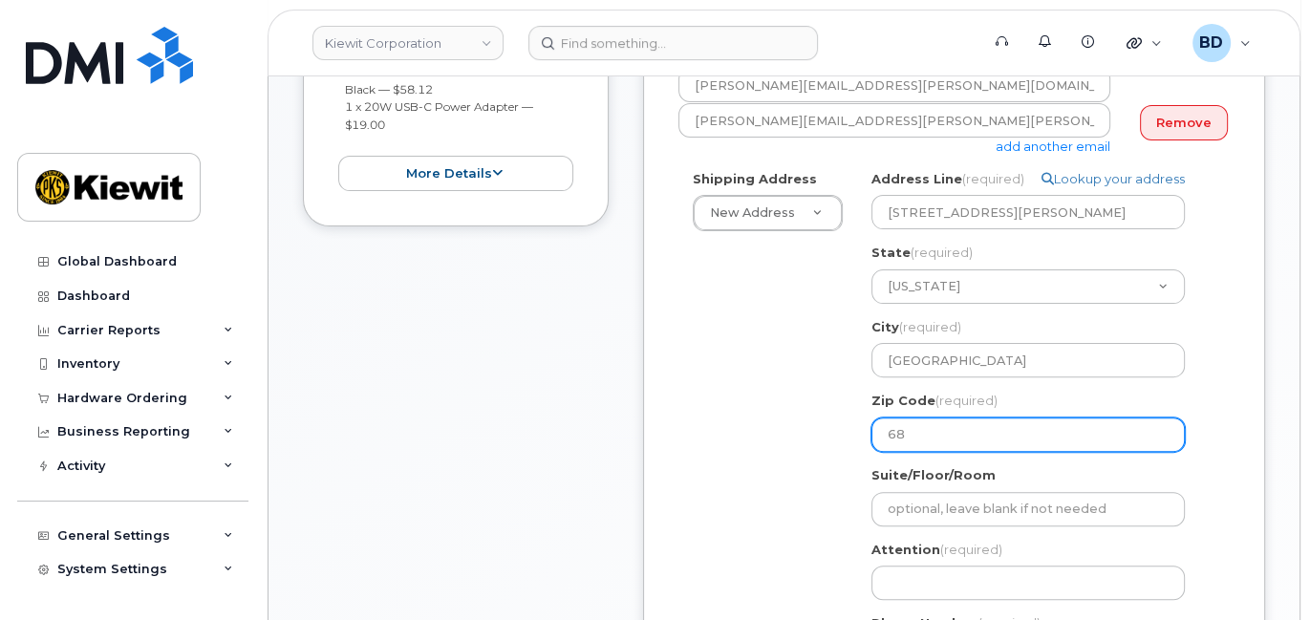
select select
type input "681"
select select
type input "6810"
select select
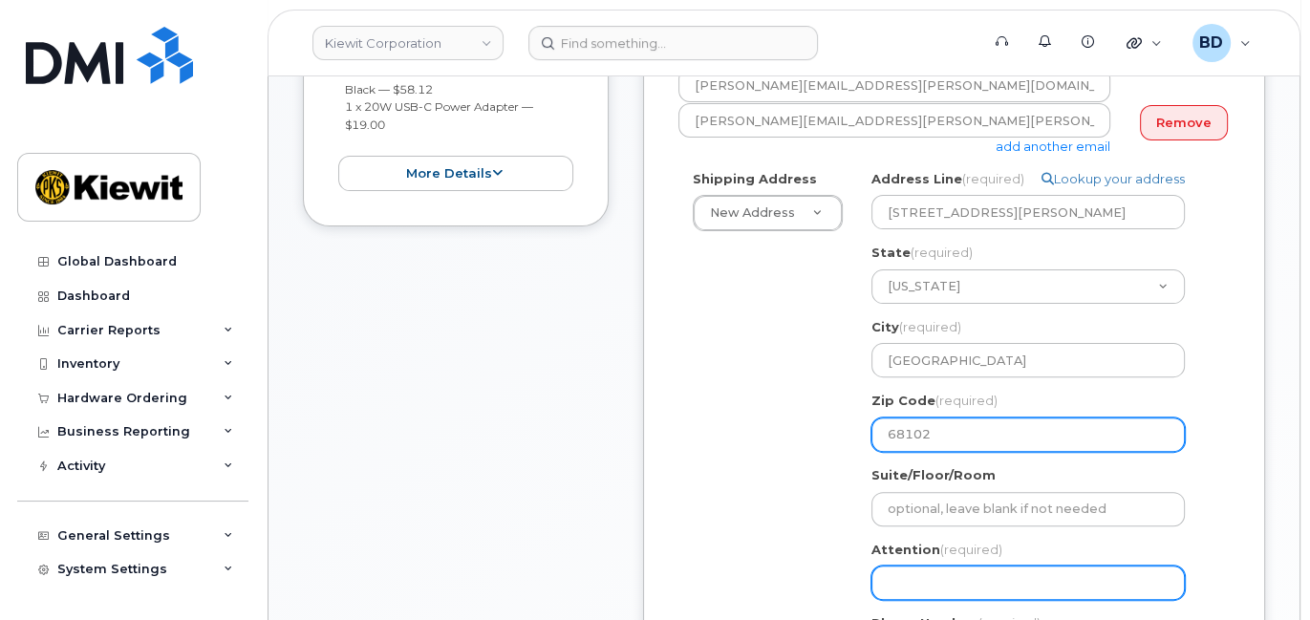
type input "68102"
click at [910, 585] on input "Attention (required)" at bounding box center [1028, 583] width 313 height 34
click at [885, 582] on input "Attention (required)" at bounding box center [1028, 583] width 313 height 34
drag, startPoint x: 882, startPoint y: 582, endPoint x: 867, endPoint y: 572, distance: 18.0
click at [880, 579] on input "Attention (required)" at bounding box center [1028, 583] width 313 height 34
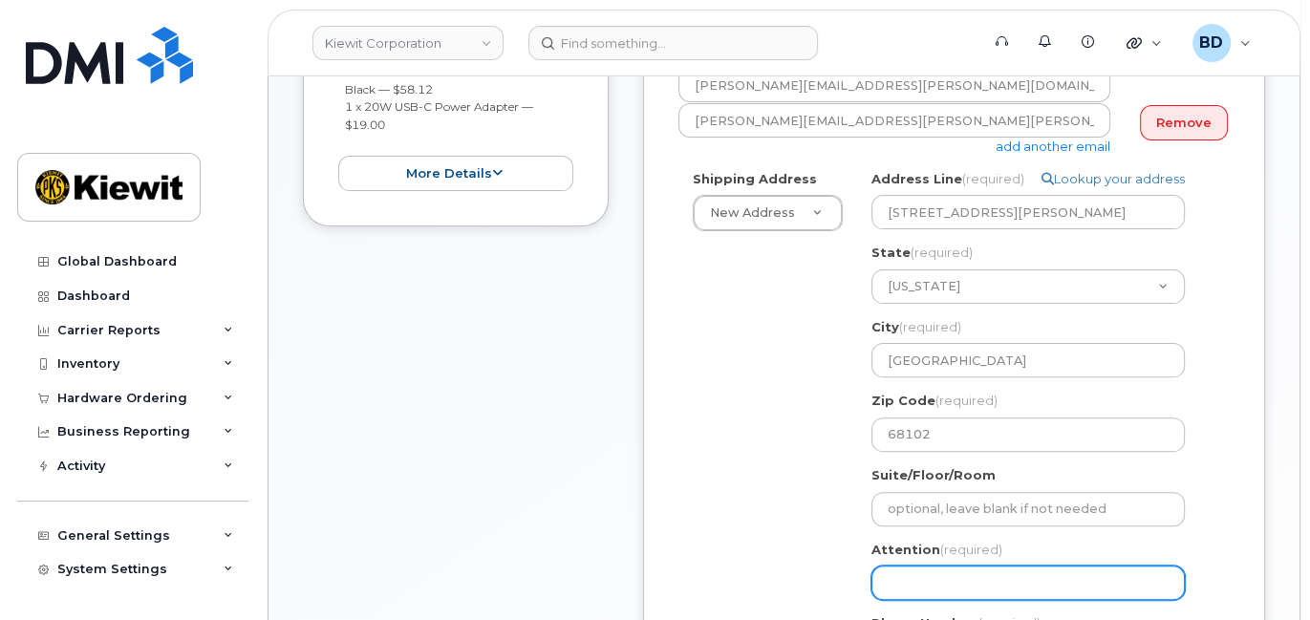
paste input "[PERSON_NAME].[PERSON_NAME]"
select select
type input "[PERSON_NAME].[PERSON_NAME]"
select select
type input "[PERSON_NAME].[PERSON_NAME]/"
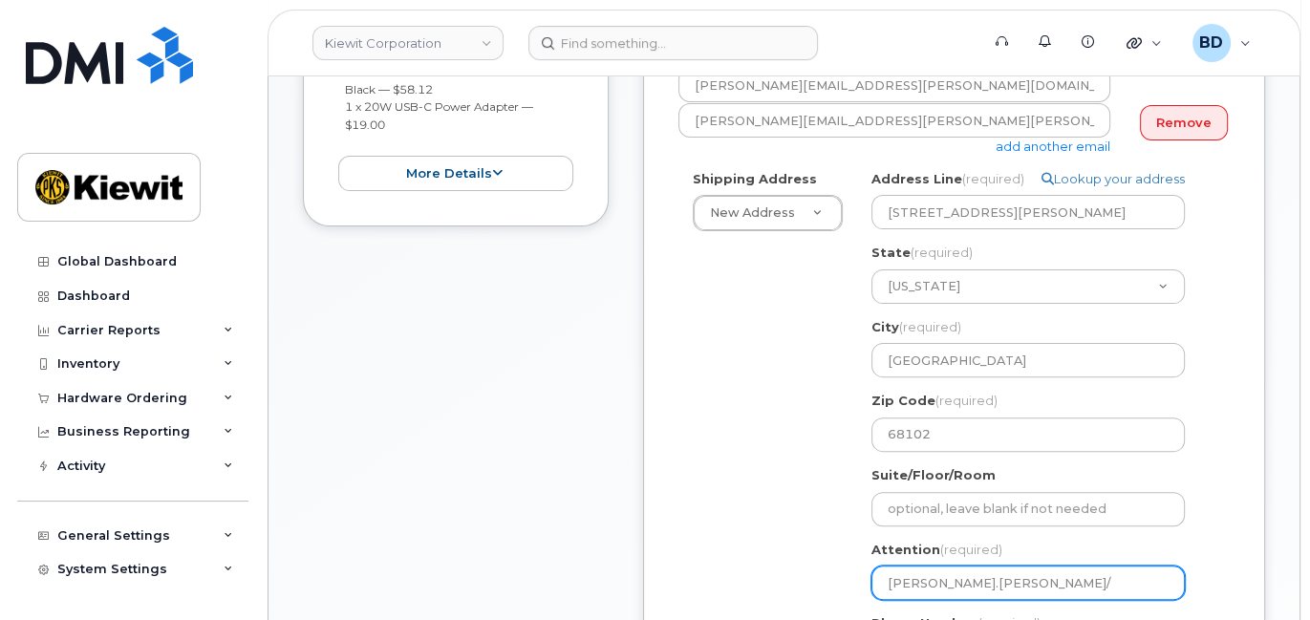
click at [991, 579] on input "[PERSON_NAME].[PERSON_NAME]/" at bounding box center [1028, 583] width 313 height 34
paste input "[PERSON_NAME]"
select select
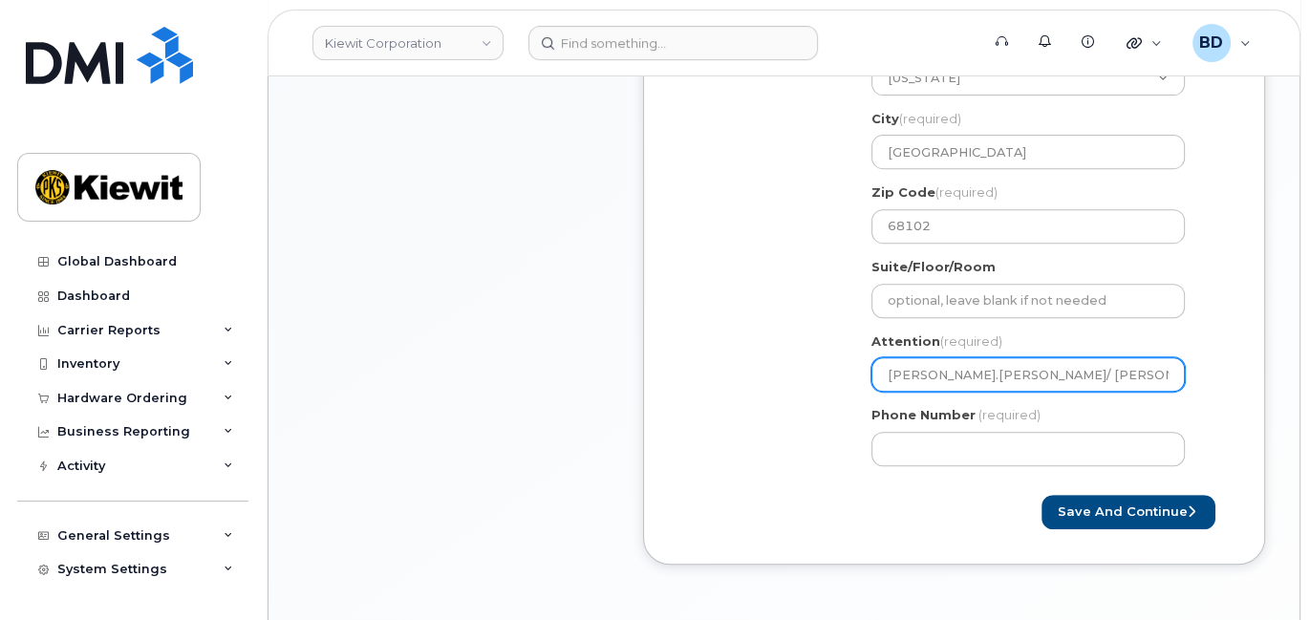
scroll to position [765, 0]
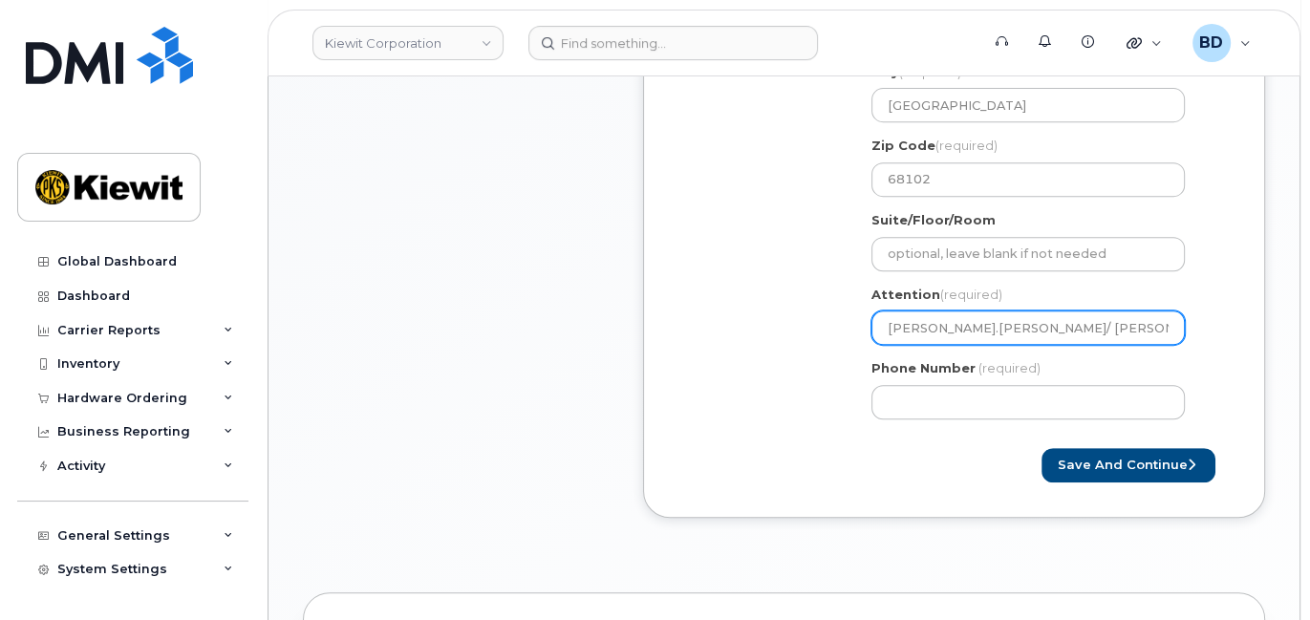
type input "[PERSON_NAME].[PERSON_NAME]/ [PERSON_NAME]"
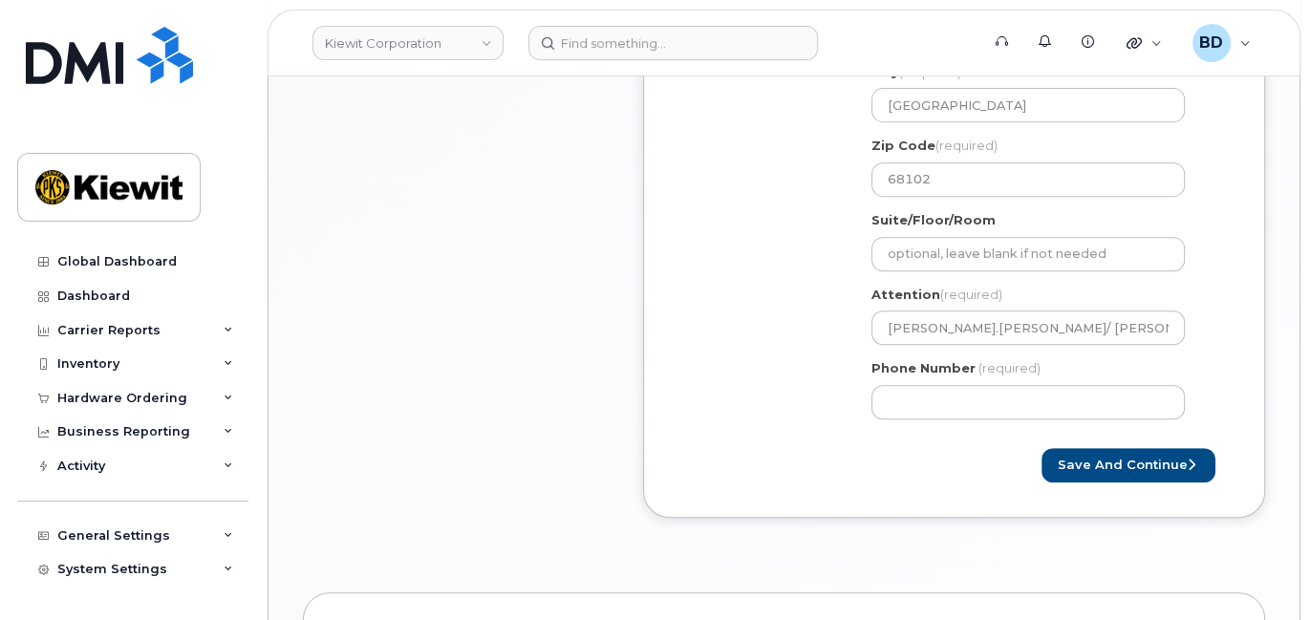
click at [948, 379] on div "Phone Number (required)" at bounding box center [1036, 389] width 329 height 60
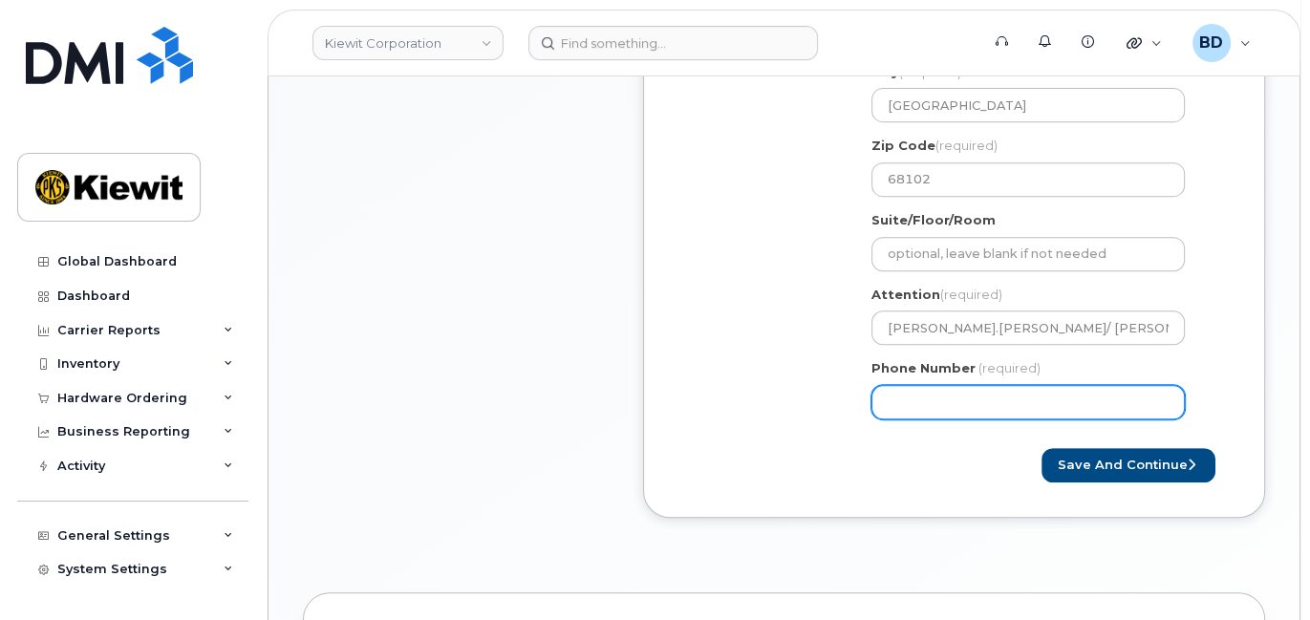
click at [953, 414] on input "Phone Number" at bounding box center [1028, 402] width 313 height 34
type input "8777727707"
select select
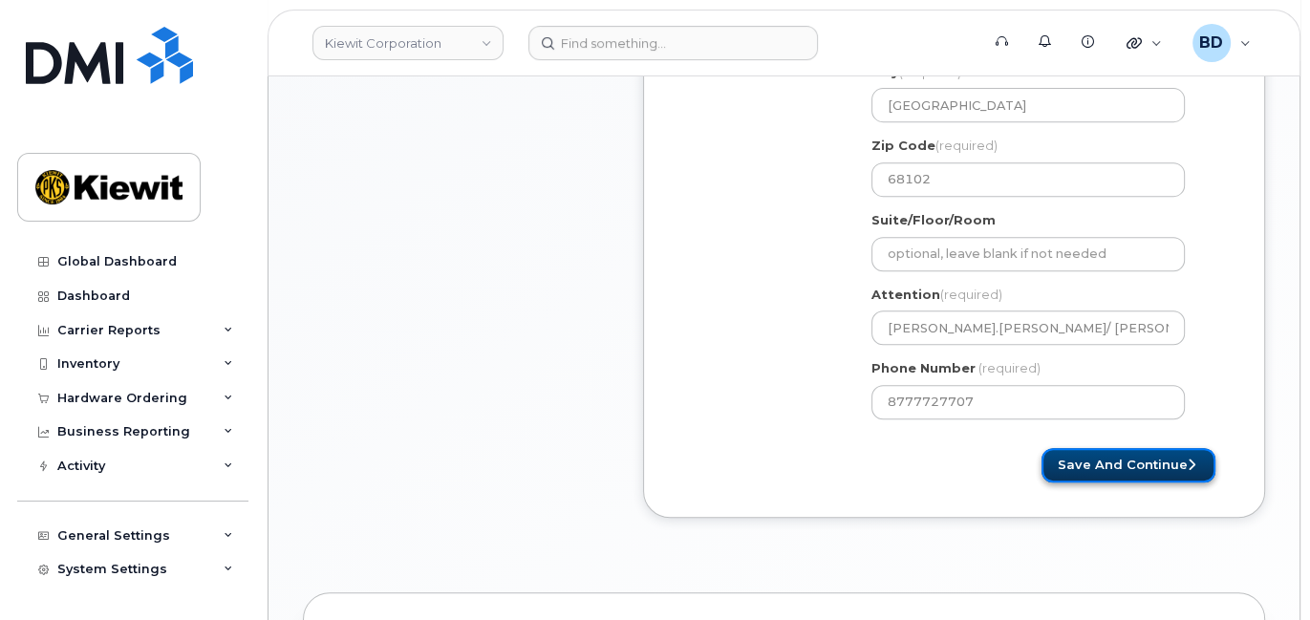
click at [1116, 461] on button "Save and Continue" at bounding box center [1129, 465] width 174 height 35
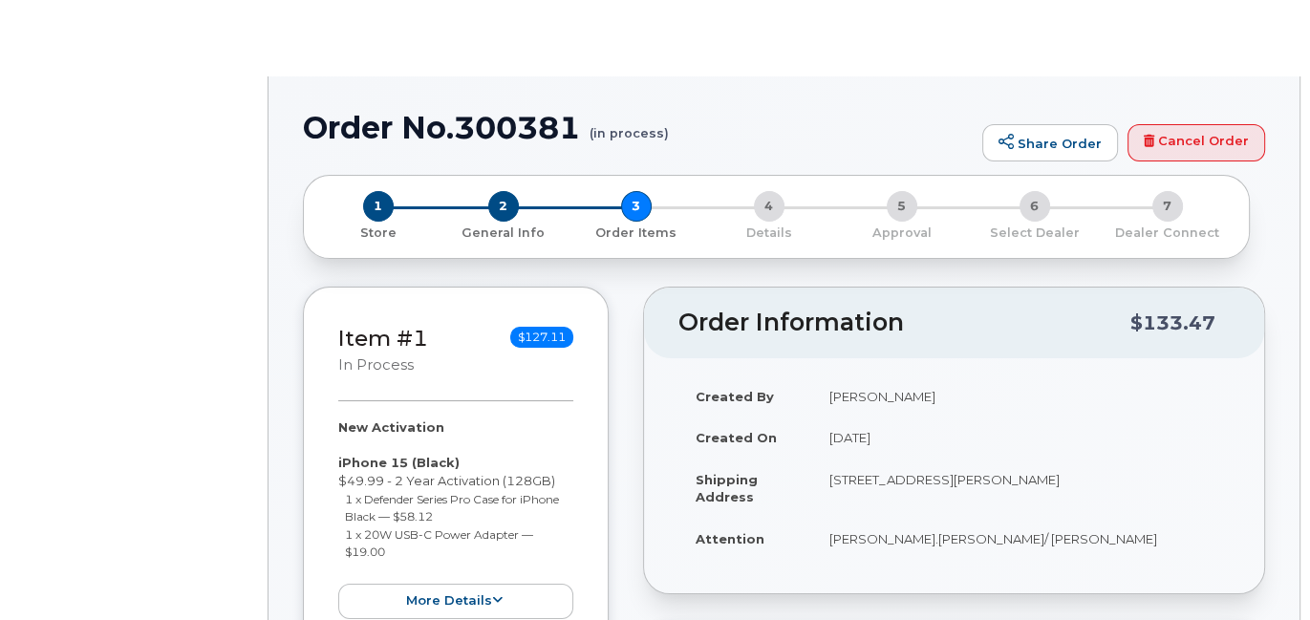
radio input "true"
select select
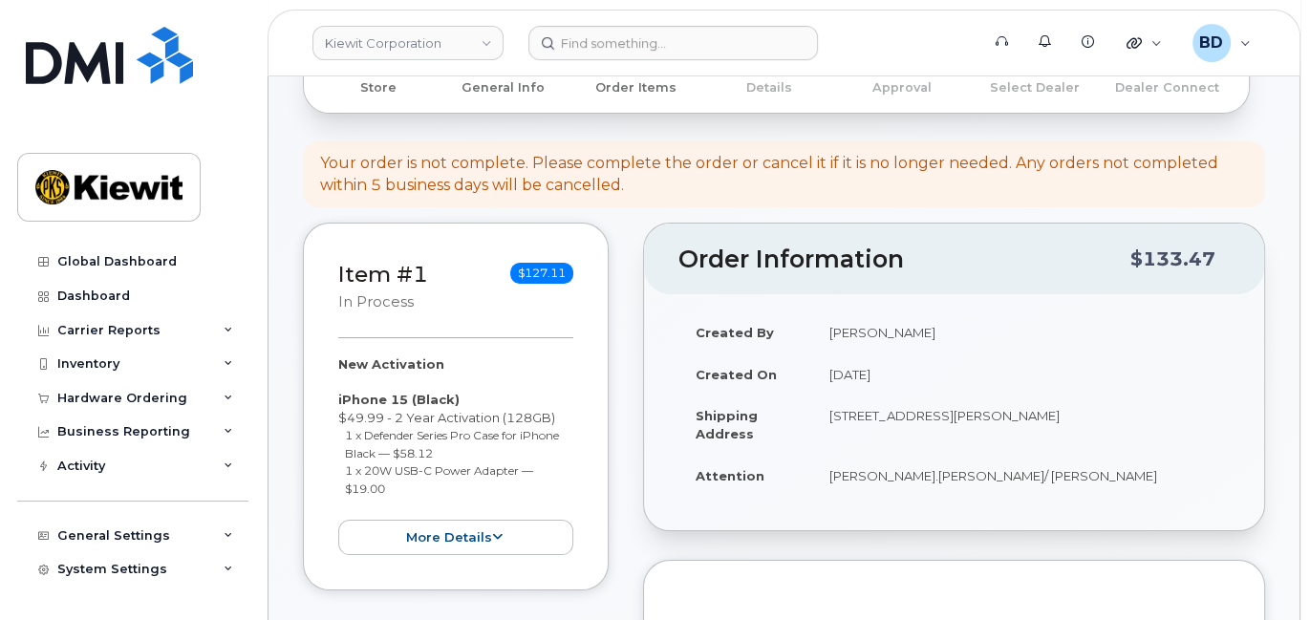
scroll to position [382, 0]
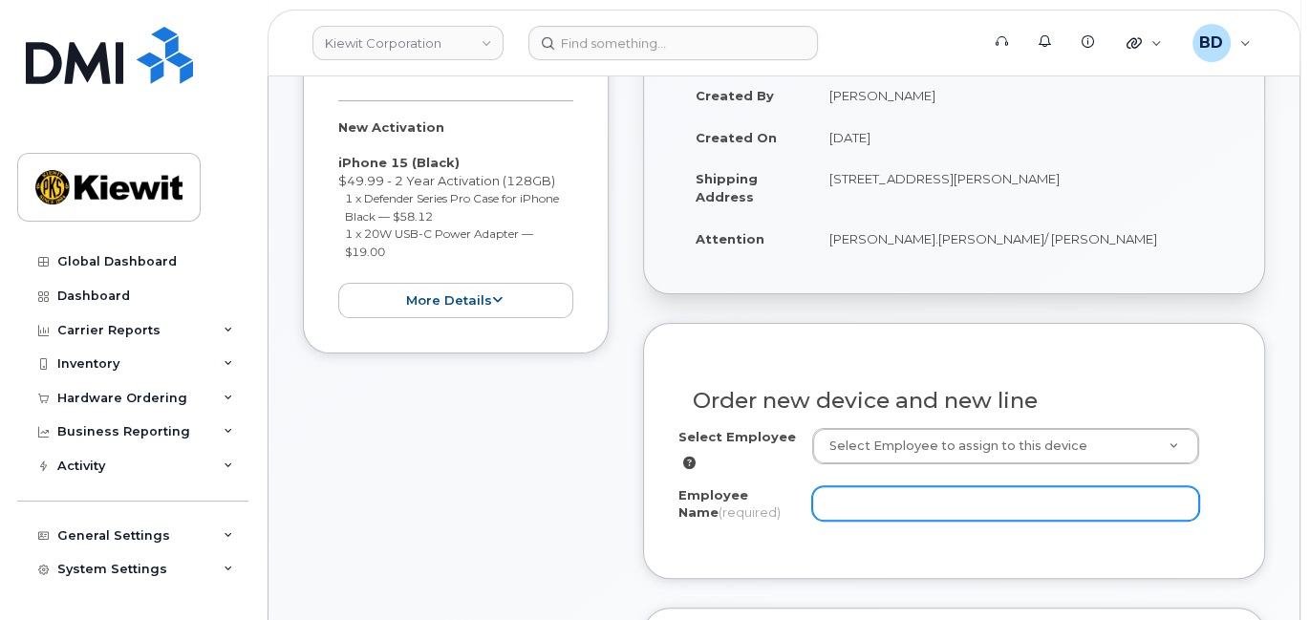
click at [876, 493] on input "Employee Name (required)" at bounding box center [1005, 503] width 387 height 34
paste input "[PERSON_NAME]"
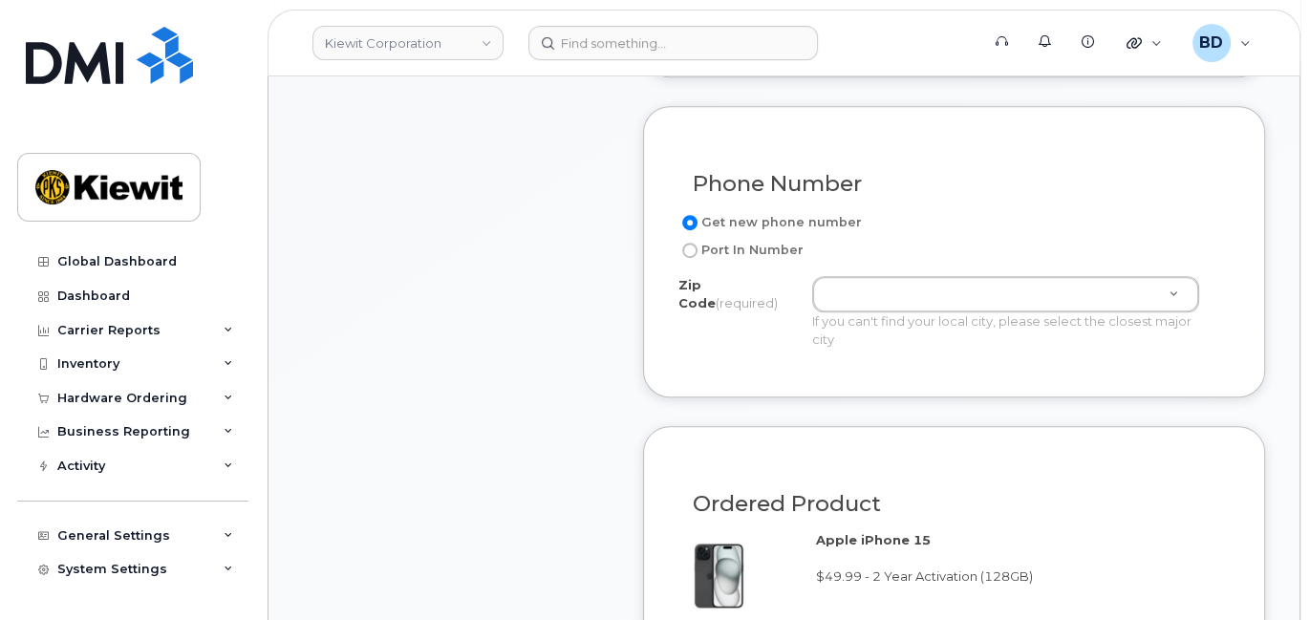
scroll to position [892, 0]
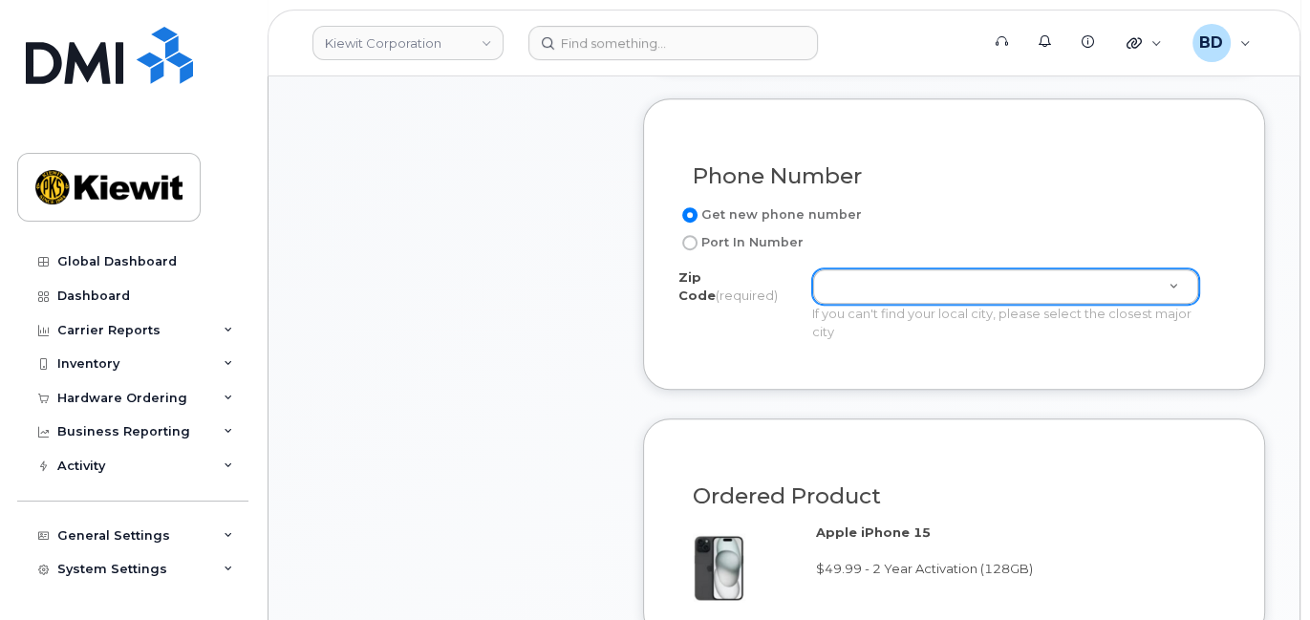
type input "[PERSON_NAME]"
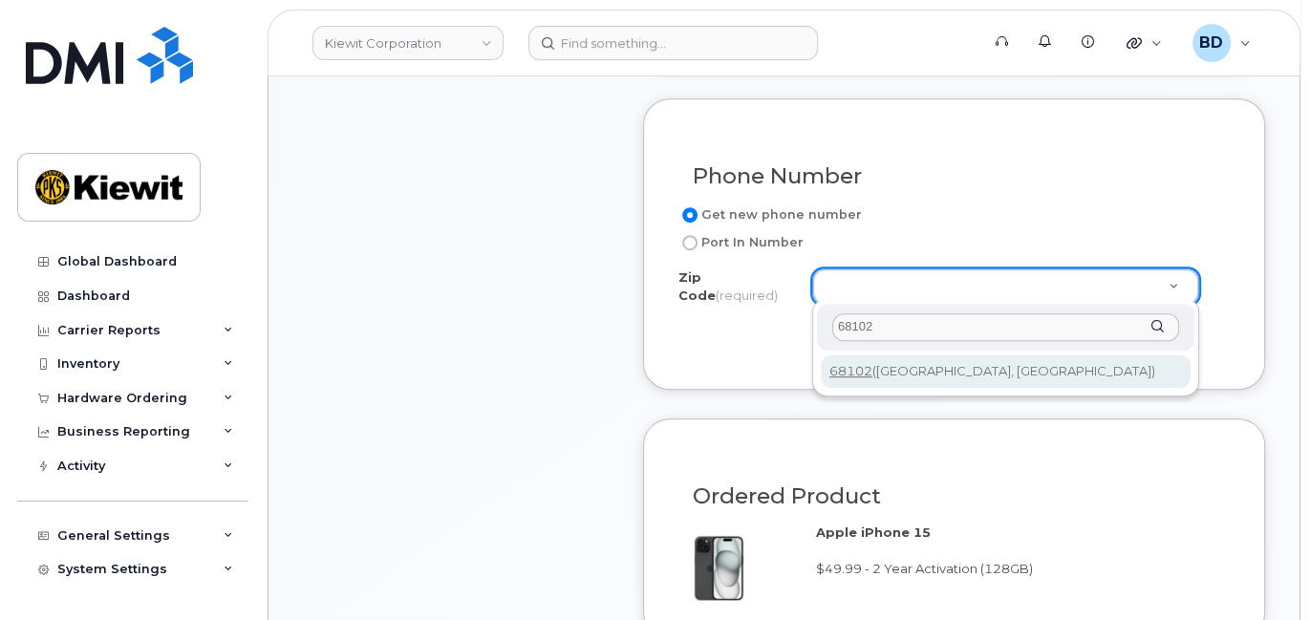
type input "68102"
type input "68102 ([GEOGRAPHIC_DATA], [GEOGRAPHIC_DATA])"
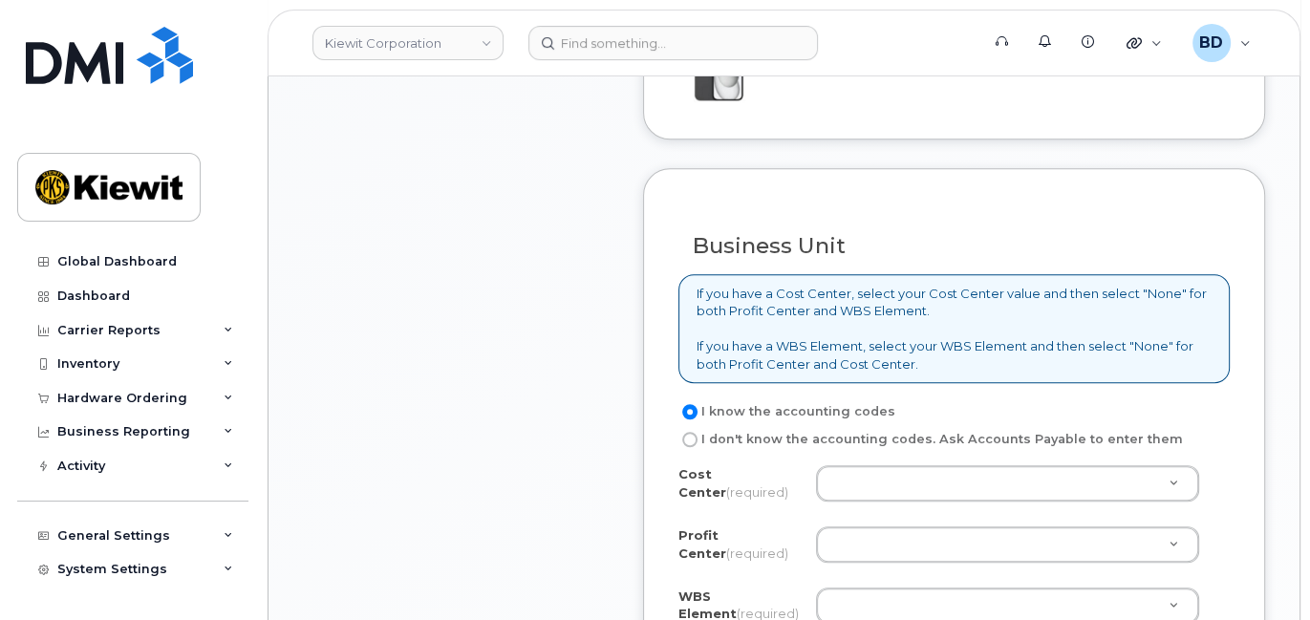
scroll to position [1401, 0]
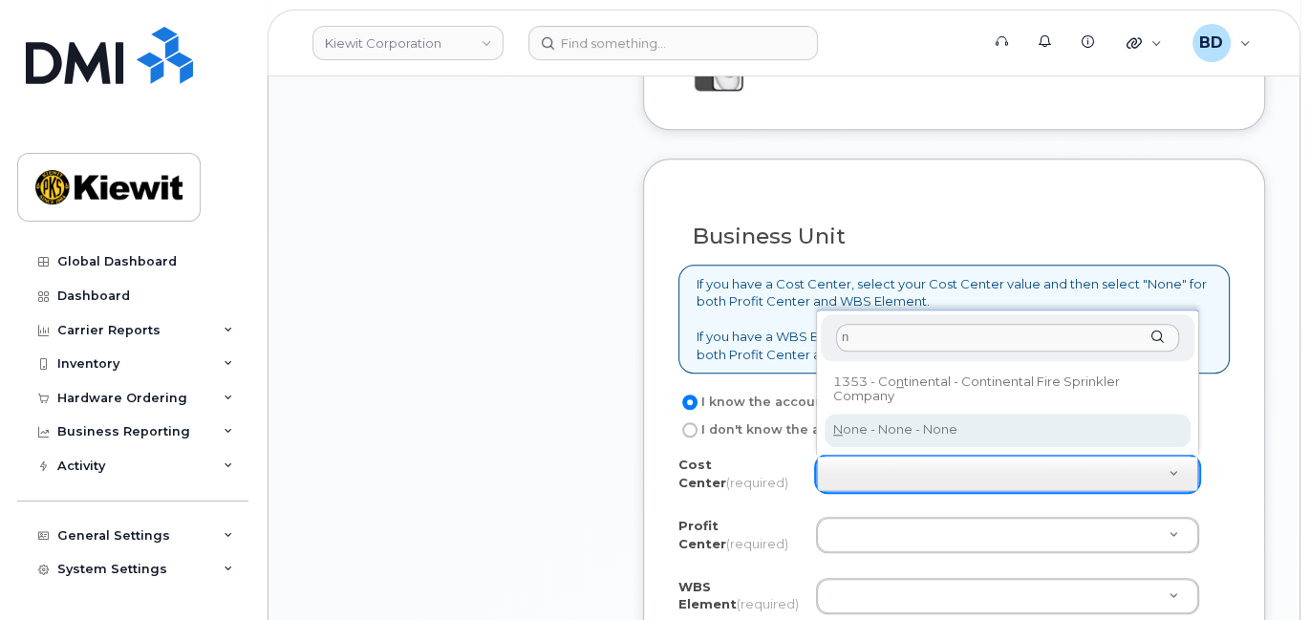
type input "n"
drag, startPoint x: 851, startPoint y: 424, endPoint x: 877, endPoint y: 505, distance: 84.6
type input "None"
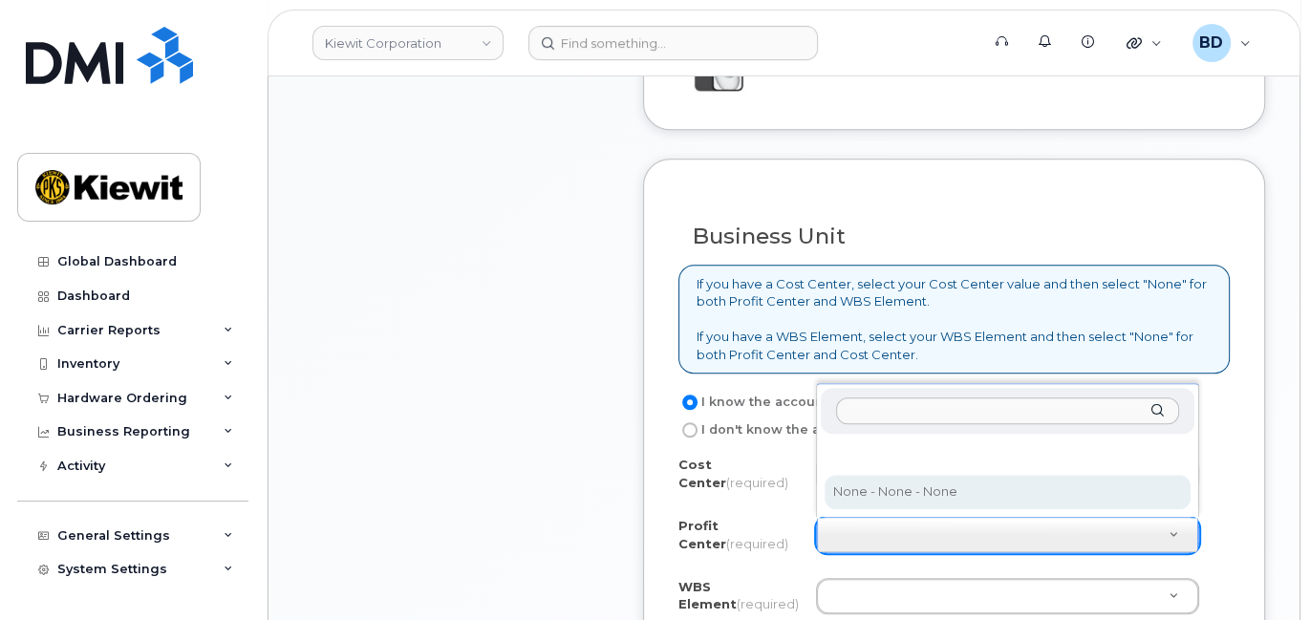
select select "None"
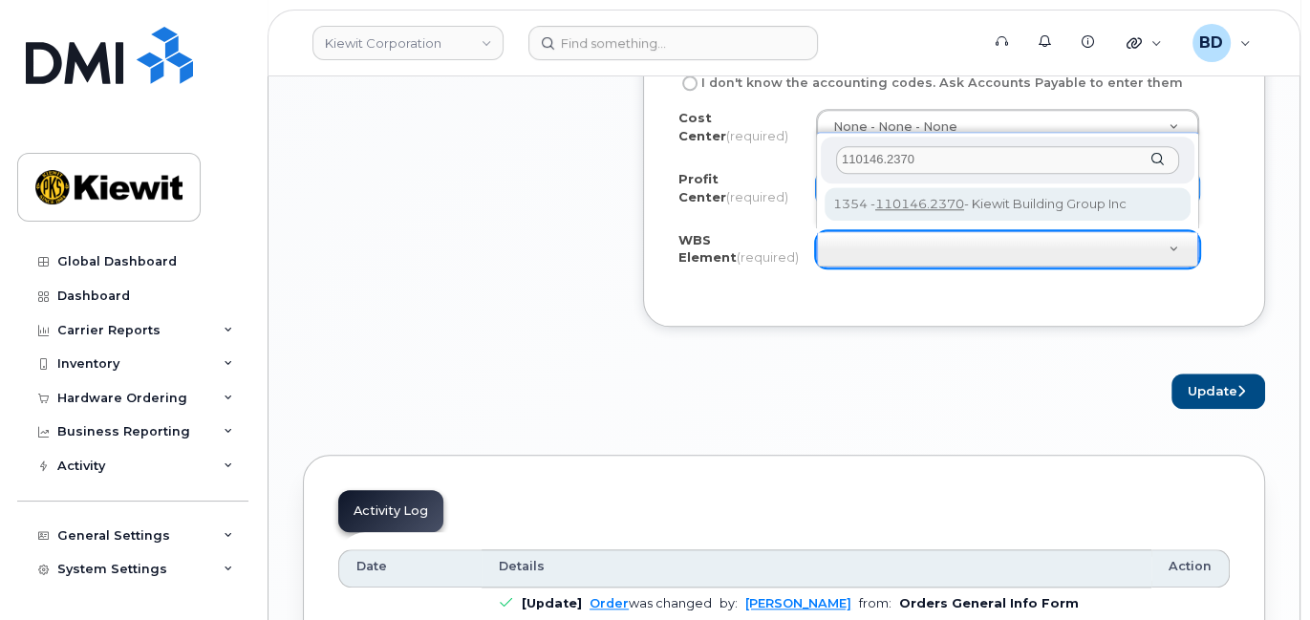
scroll to position [1783, 0]
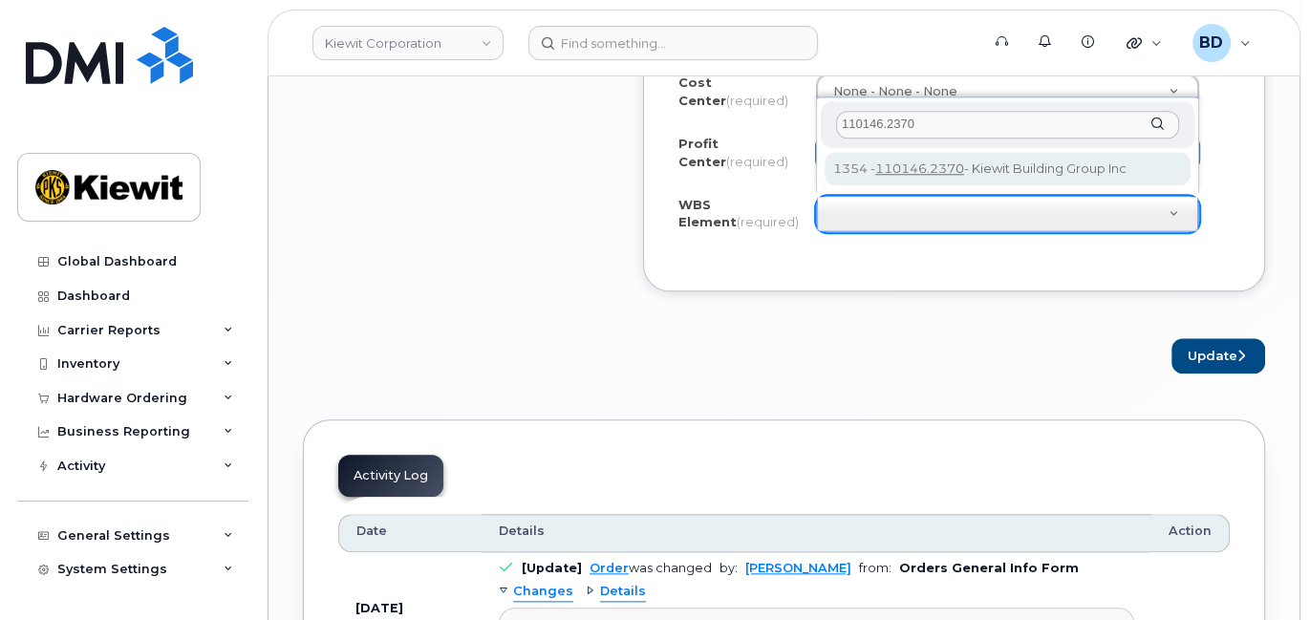
type input "110146.2370"
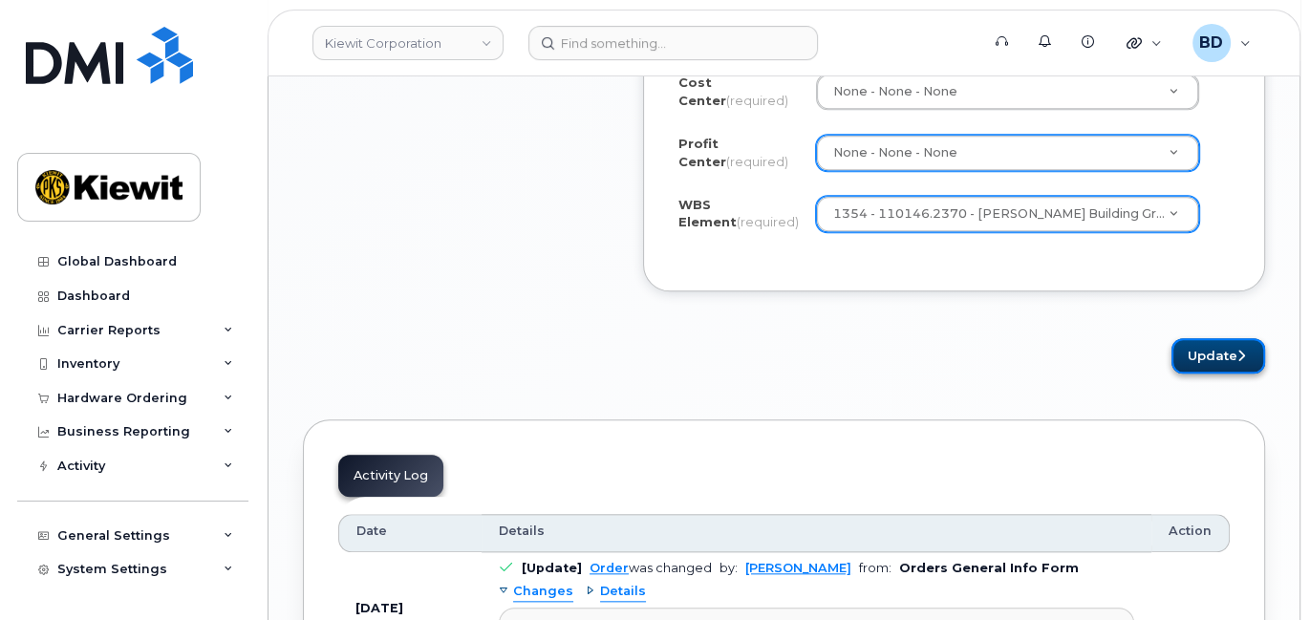
click at [1200, 353] on button "Update" at bounding box center [1219, 355] width 94 height 35
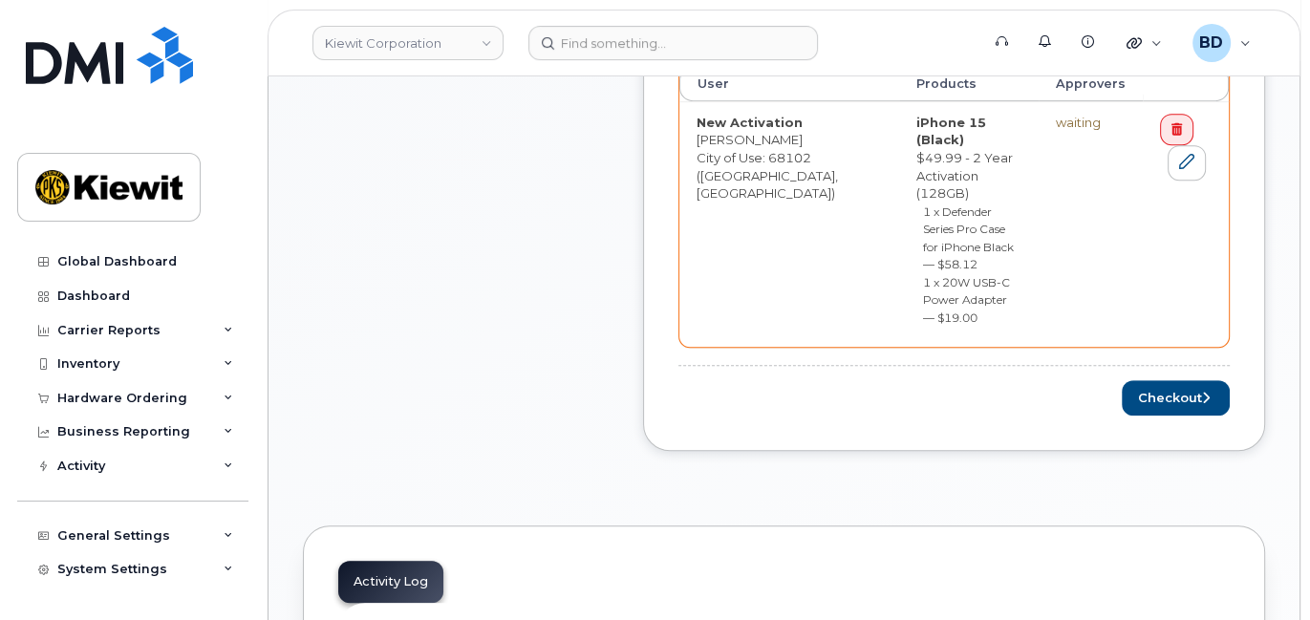
scroll to position [892, 0]
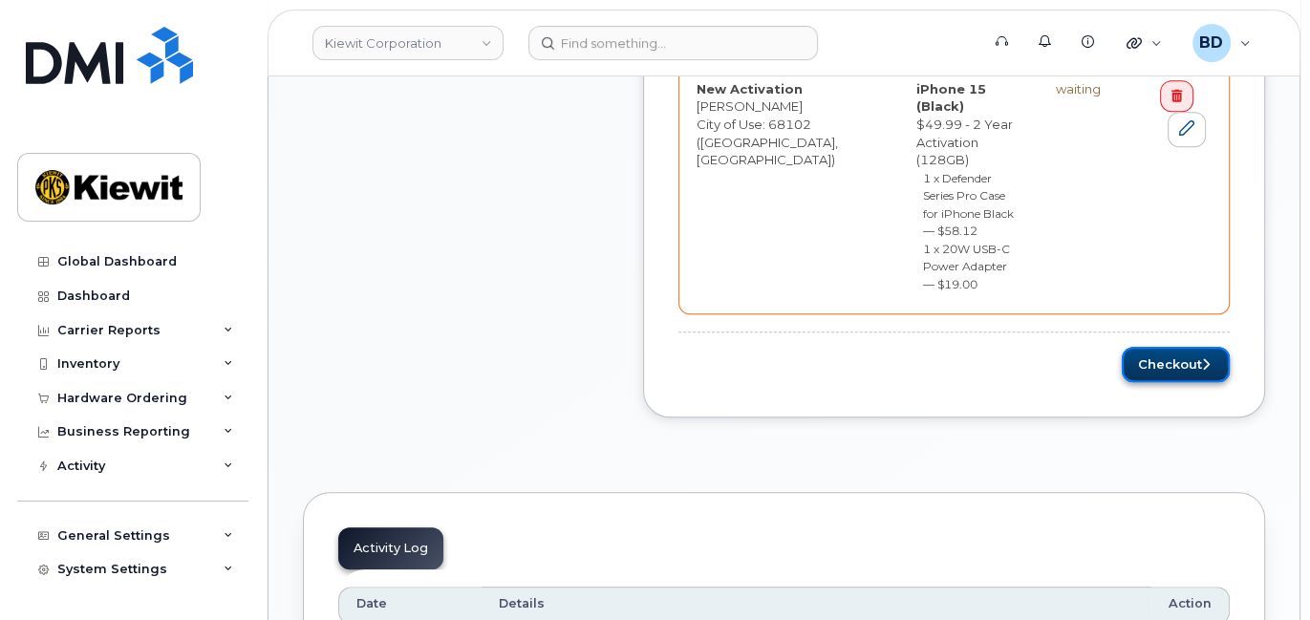
click at [1148, 347] on button "Checkout" at bounding box center [1176, 364] width 108 height 35
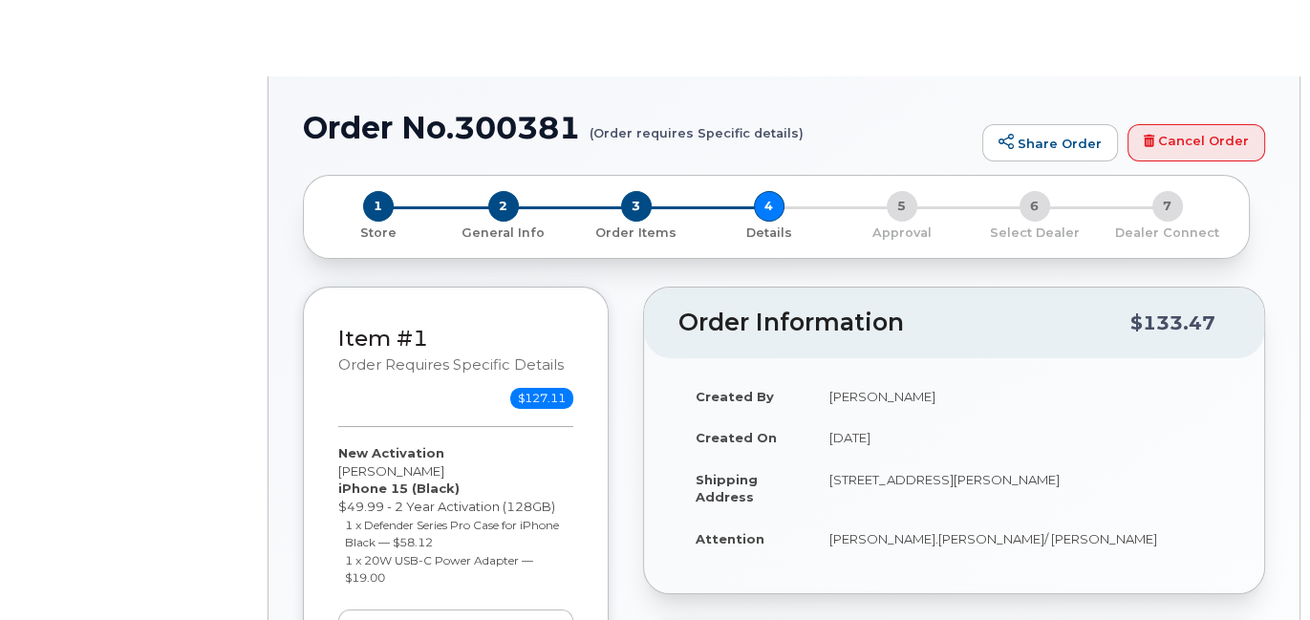
select select "Business Unlimited Smartphone"
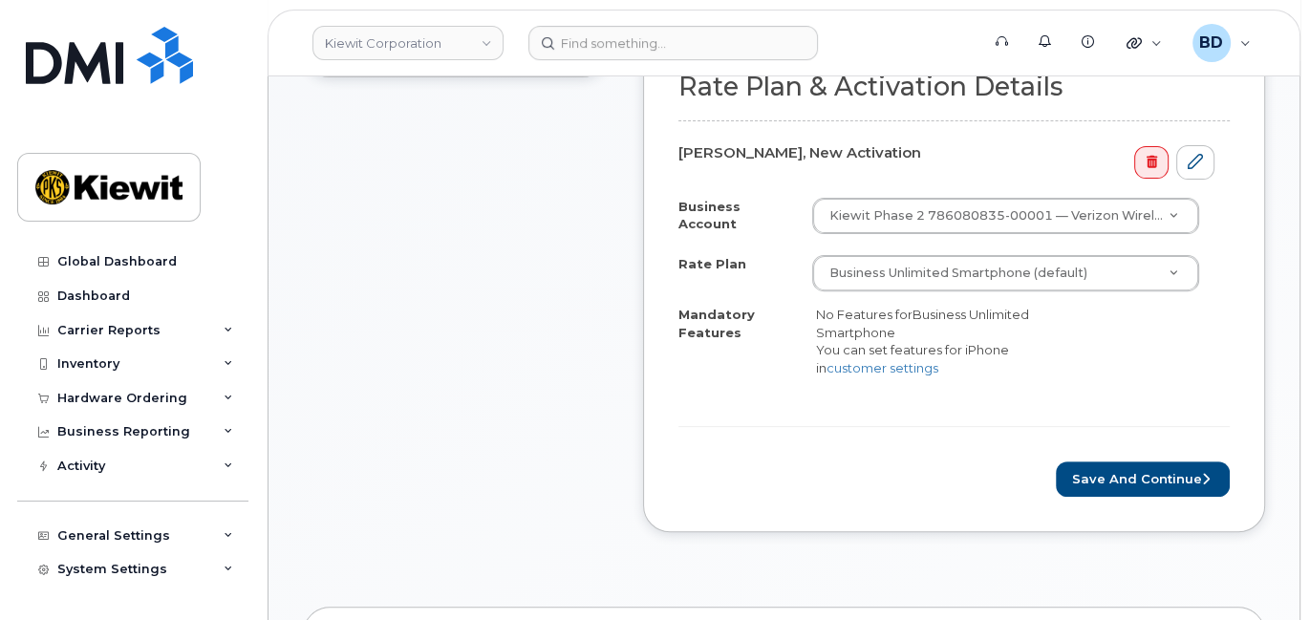
scroll to position [636, 0]
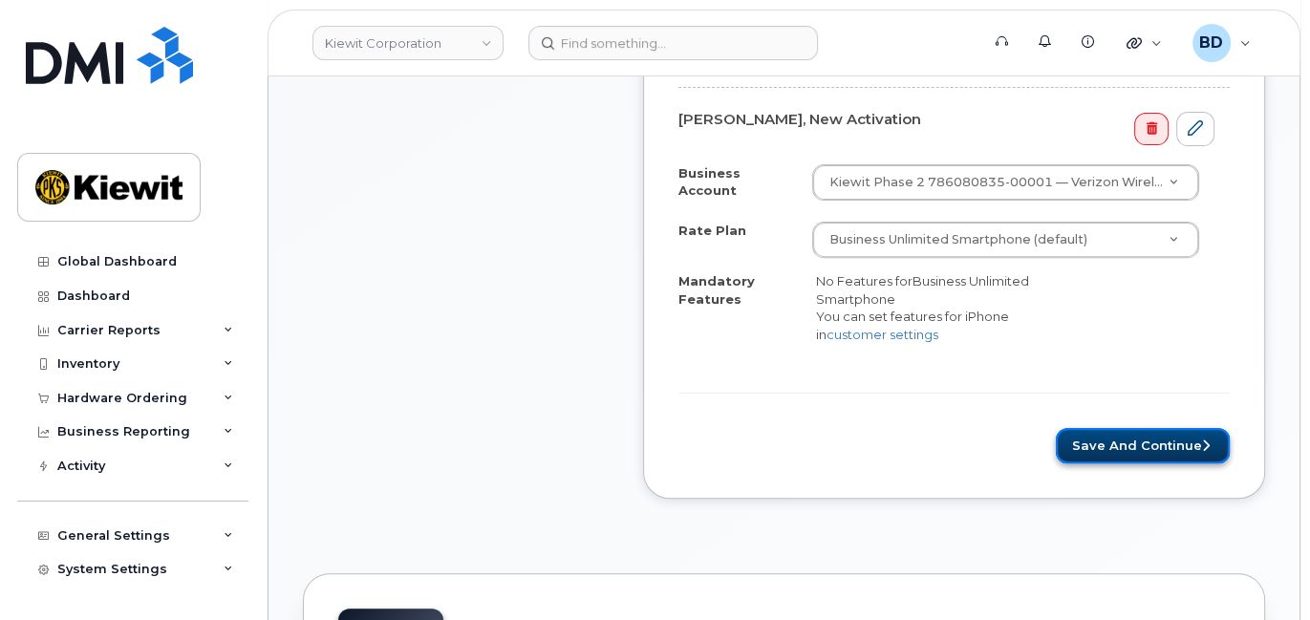
click at [1111, 428] on button "Save and Continue" at bounding box center [1143, 445] width 174 height 35
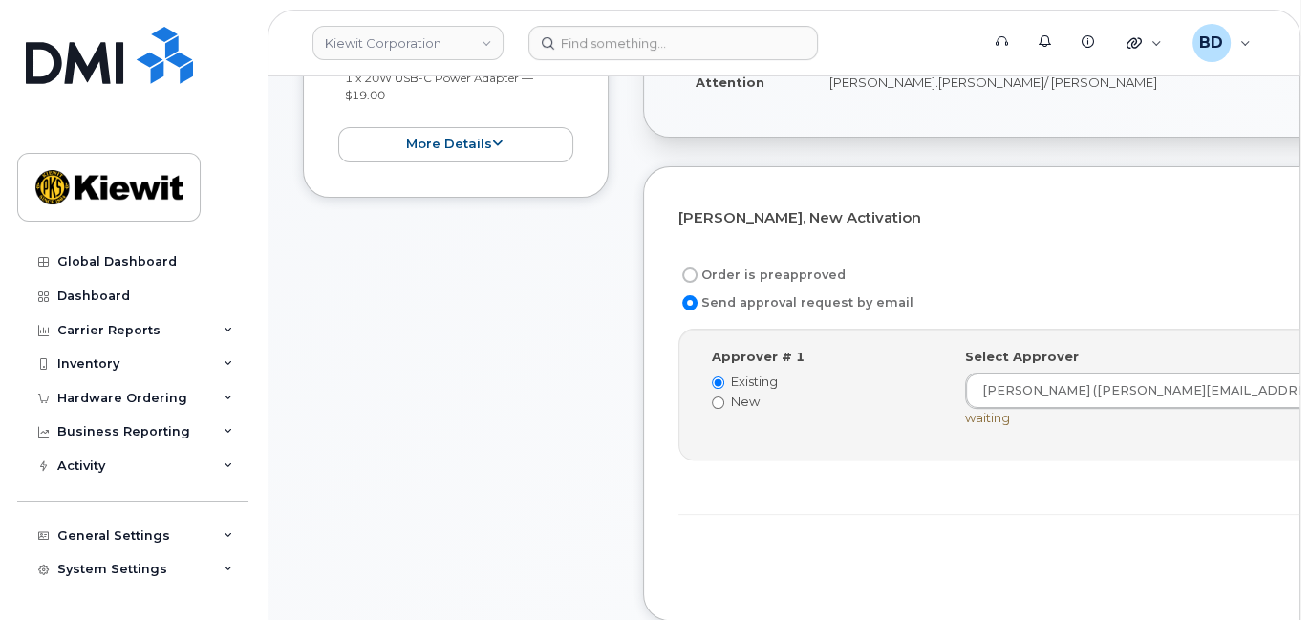
scroll to position [509, 0]
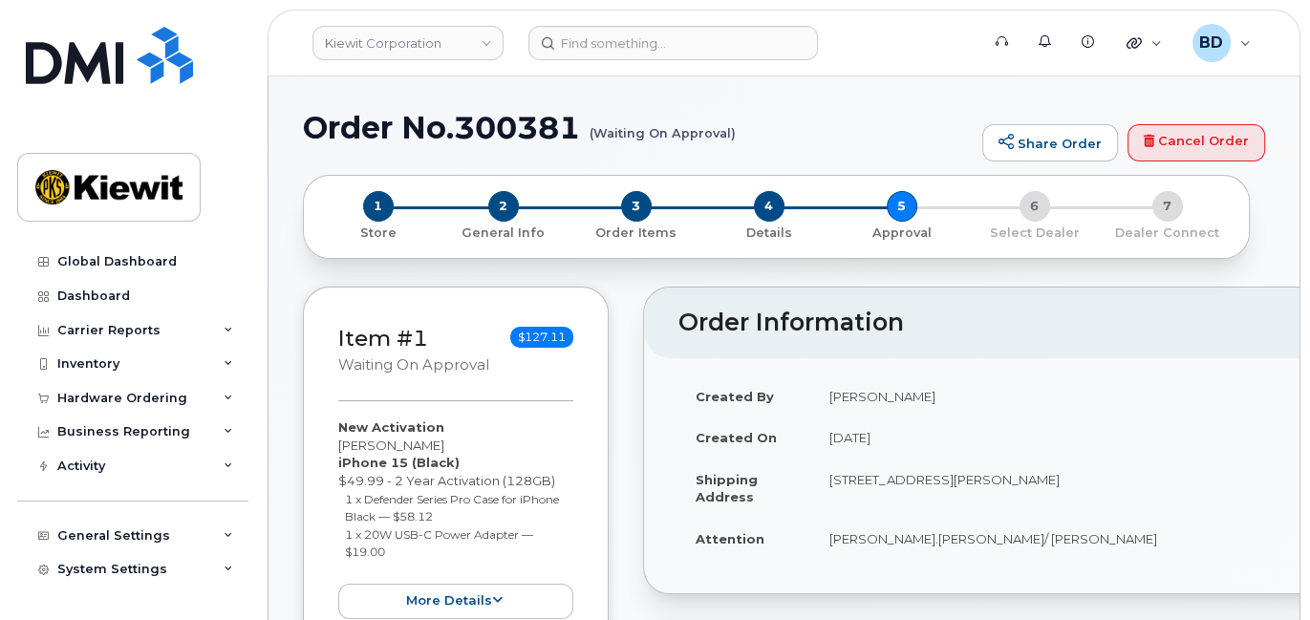
click at [512, 134] on h1 "Order No.300381 (Waiting On Approval)" at bounding box center [638, 127] width 670 height 33
copy h1 "300381"
click at [224, 397] on icon at bounding box center [229, 399] width 10 height 10
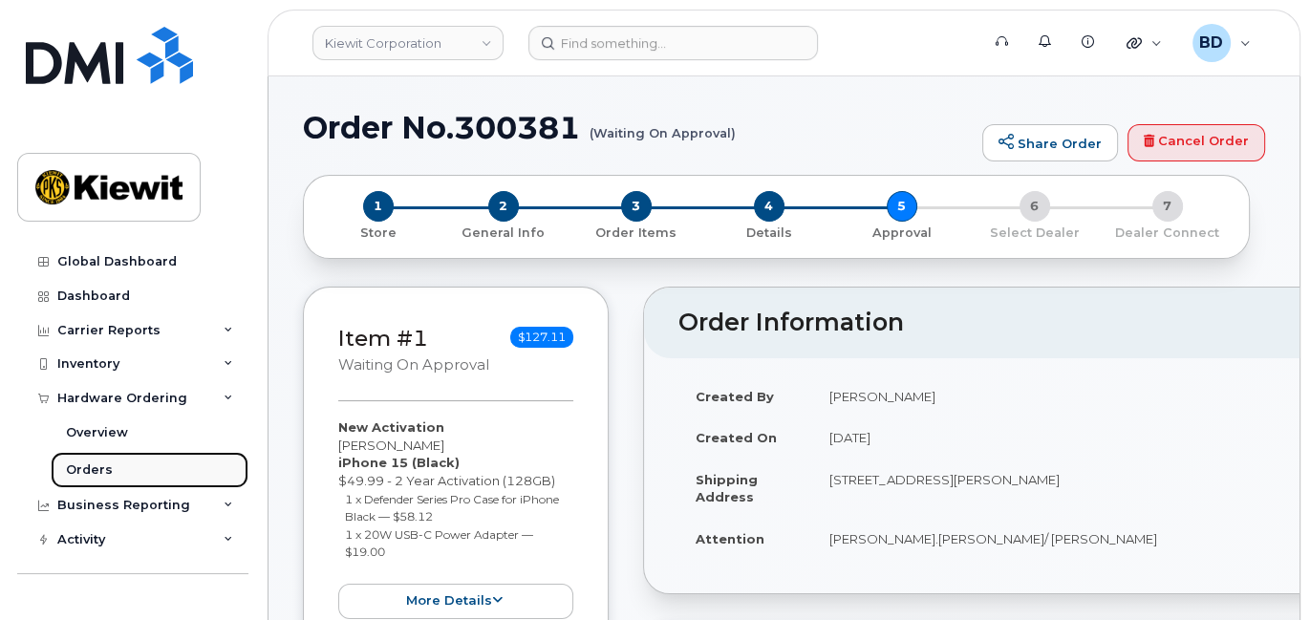
click at [91, 464] on div "Orders" at bounding box center [89, 470] width 47 height 17
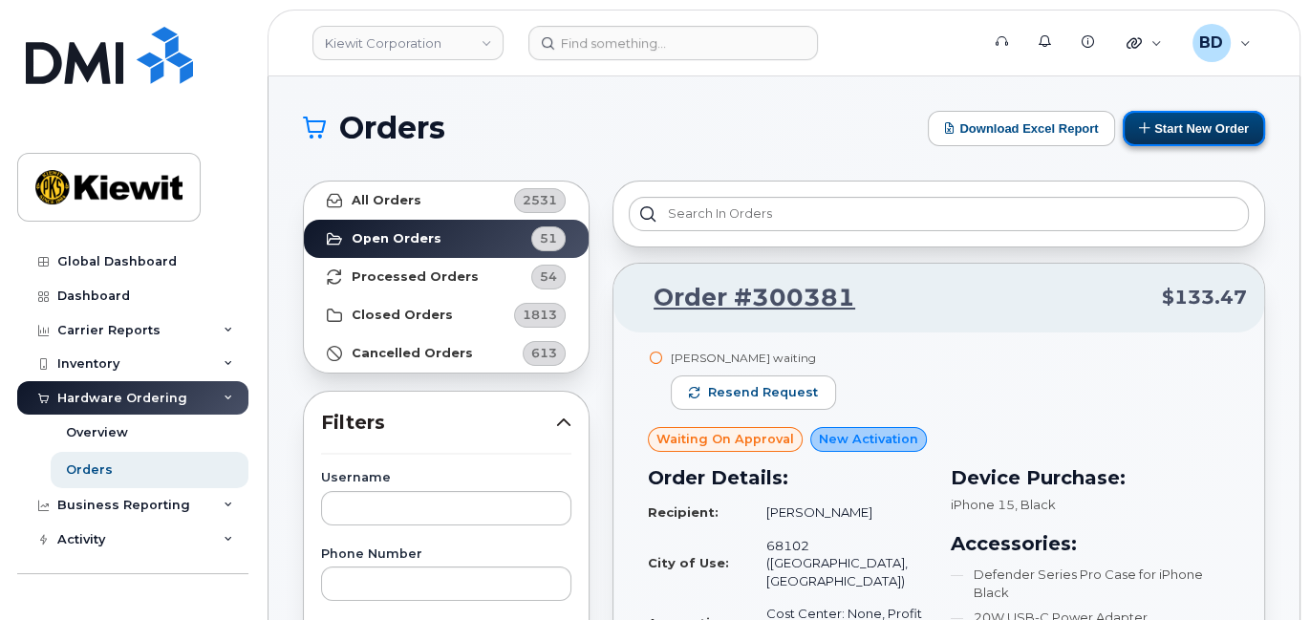
click at [1169, 125] on button "Start New Order" at bounding box center [1194, 128] width 142 height 35
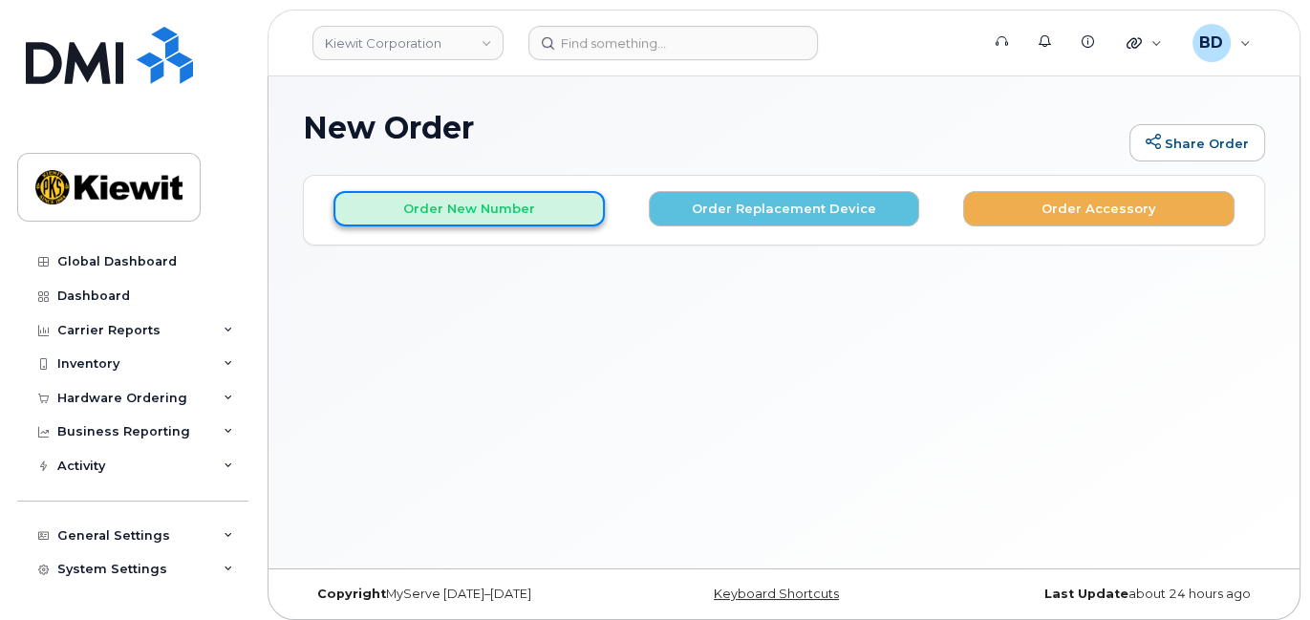
click at [459, 206] on button "Order New Number" at bounding box center [469, 208] width 271 height 35
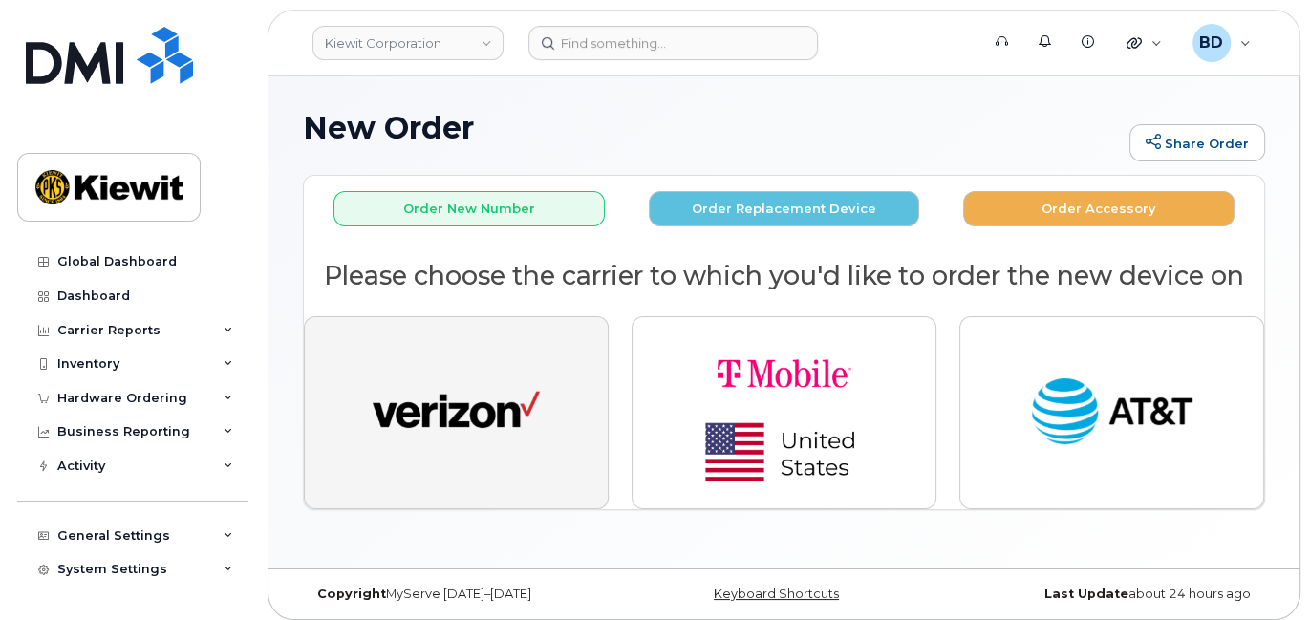
click at [448, 370] on img "button" at bounding box center [456, 413] width 167 height 86
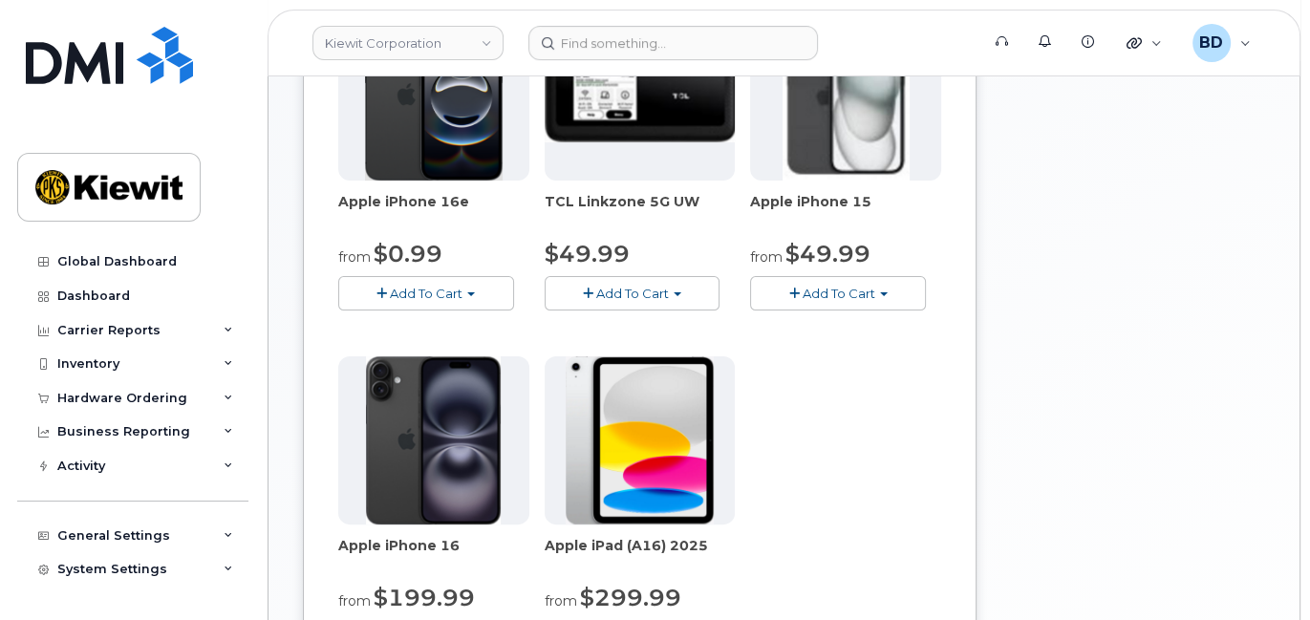
scroll to position [382, 0]
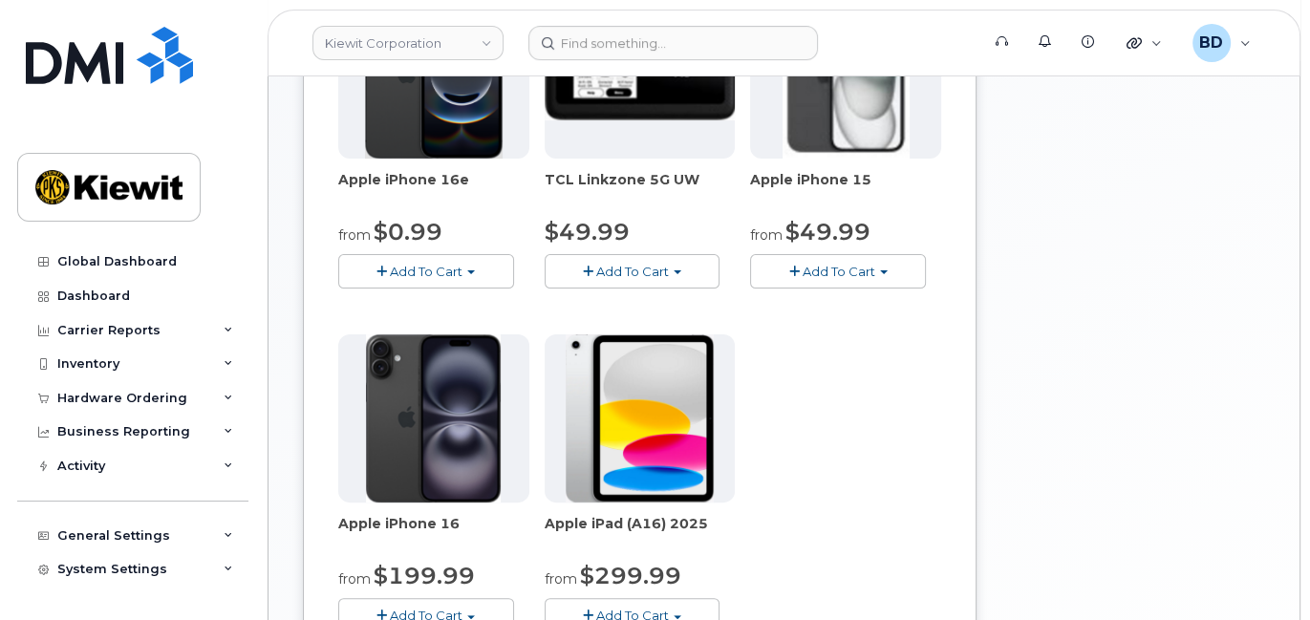
click at [825, 270] on span "Add To Cart" at bounding box center [839, 271] width 73 height 15
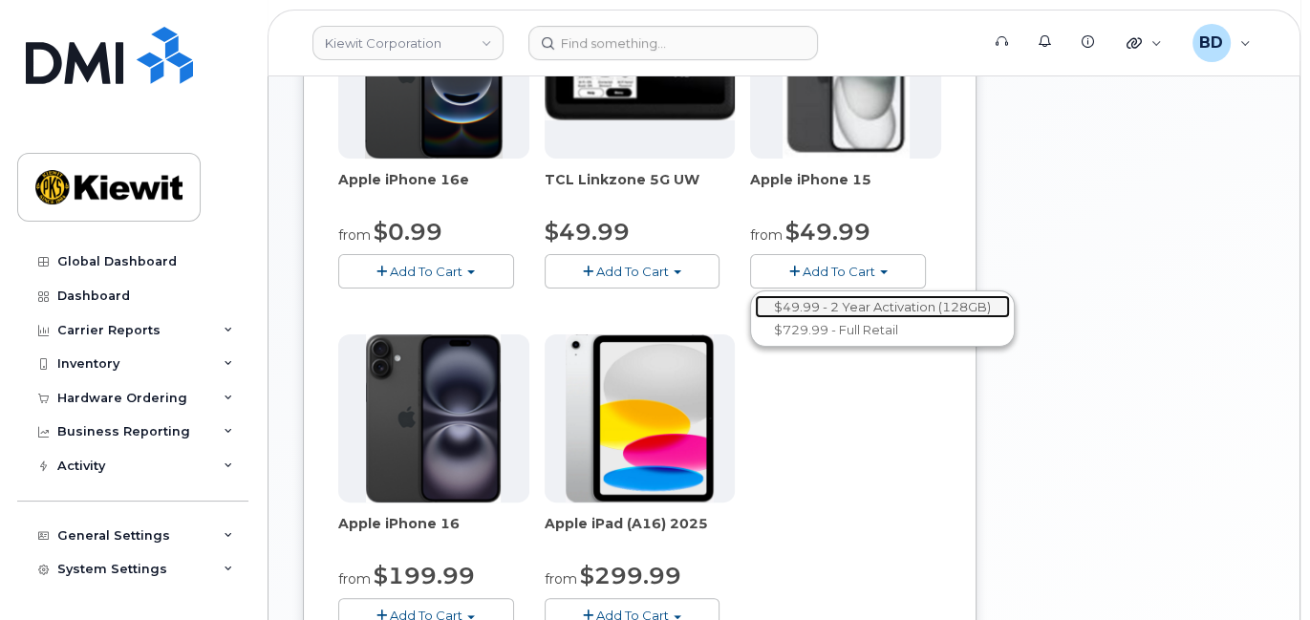
click at [838, 306] on link "$49.99 - 2 Year Activation (128GB)" at bounding box center [882, 307] width 255 height 24
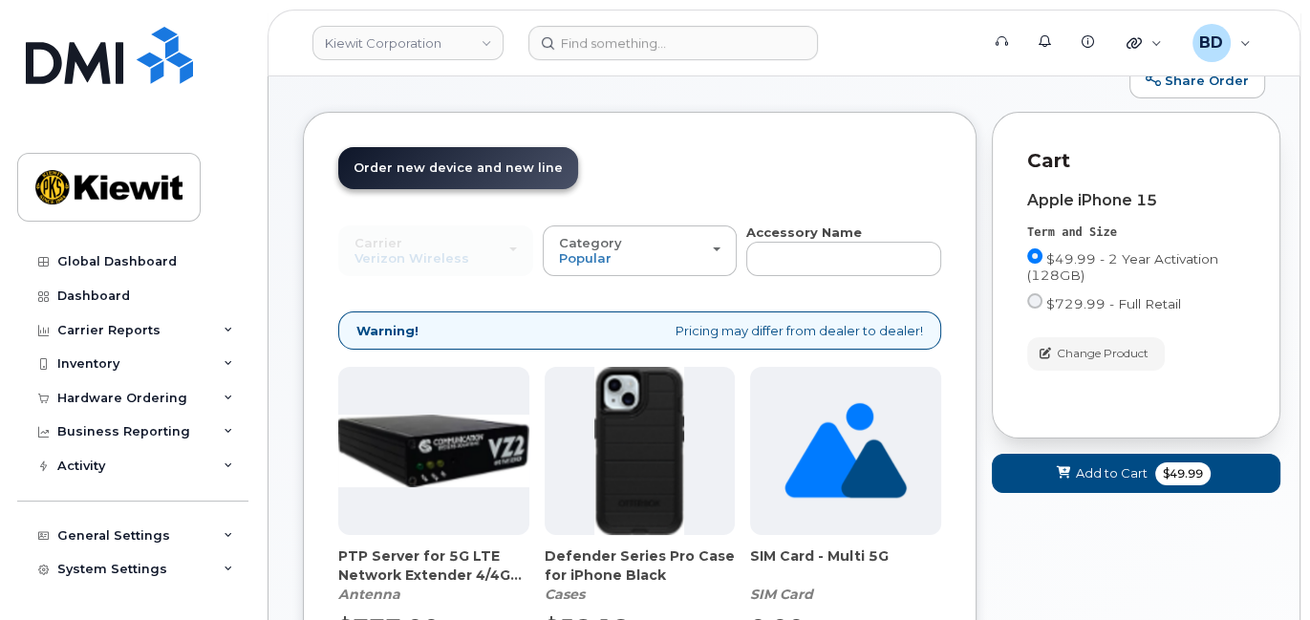
scroll to position [279, 0]
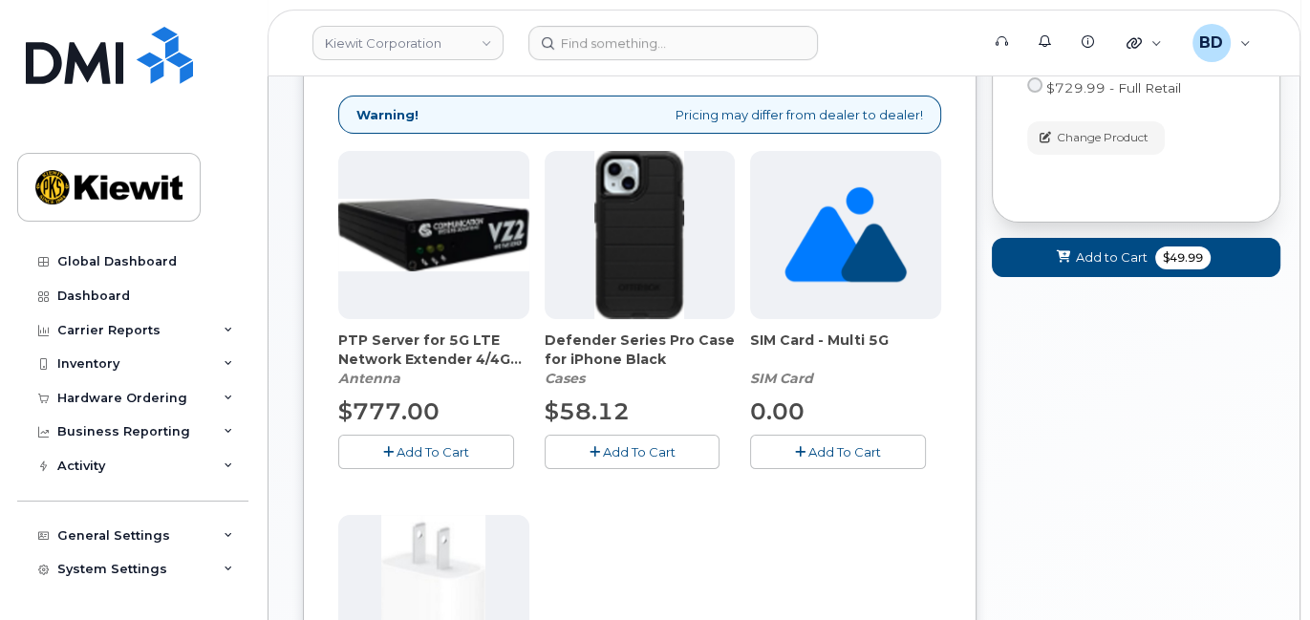
click at [610, 448] on span "Add To Cart" at bounding box center [638, 451] width 73 height 15
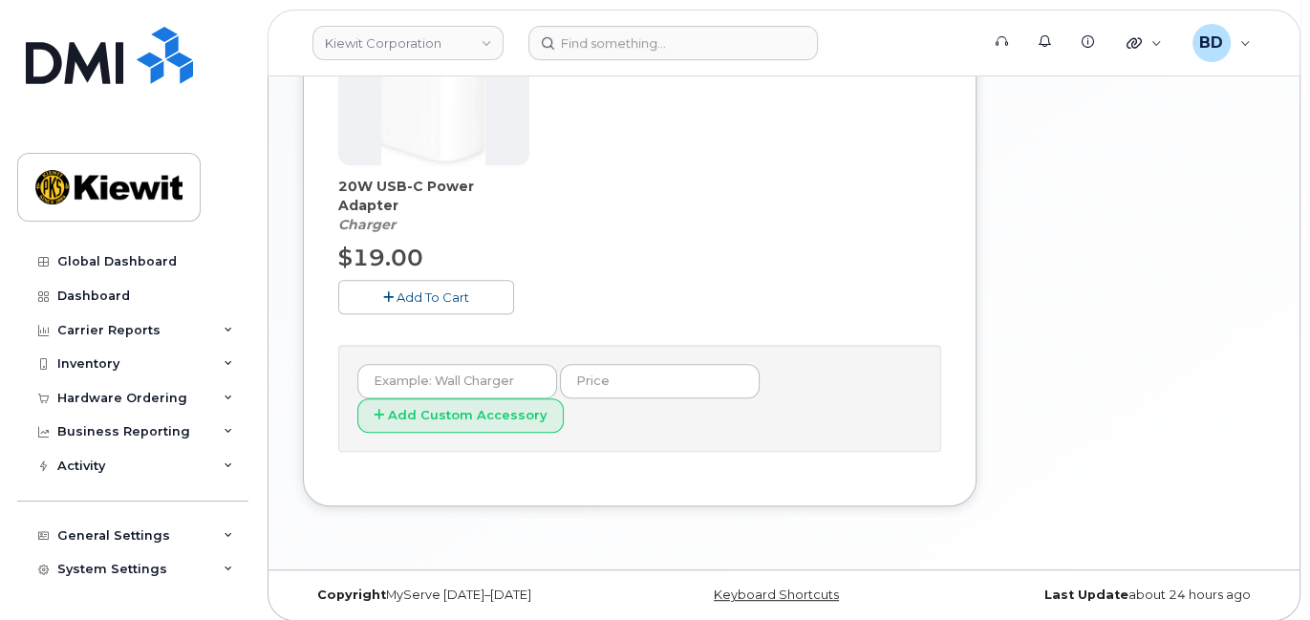
scroll to position [804, 0]
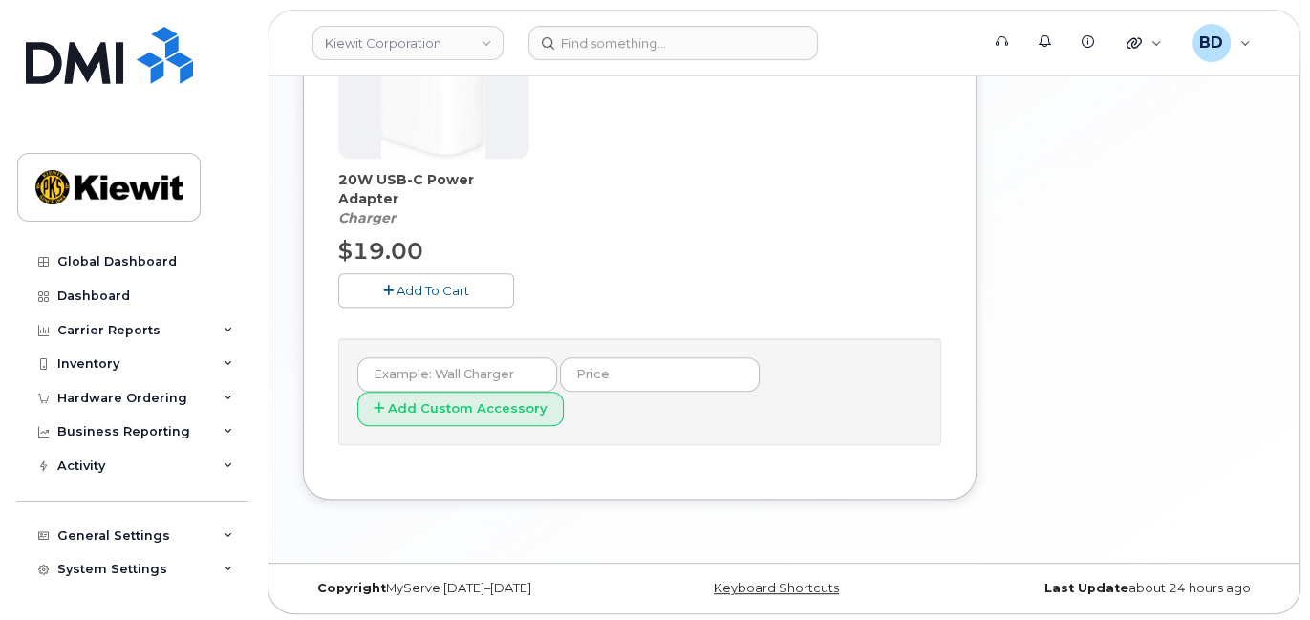
click at [423, 293] on span "Add To Cart" at bounding box center [433, 290] width 73 height 15
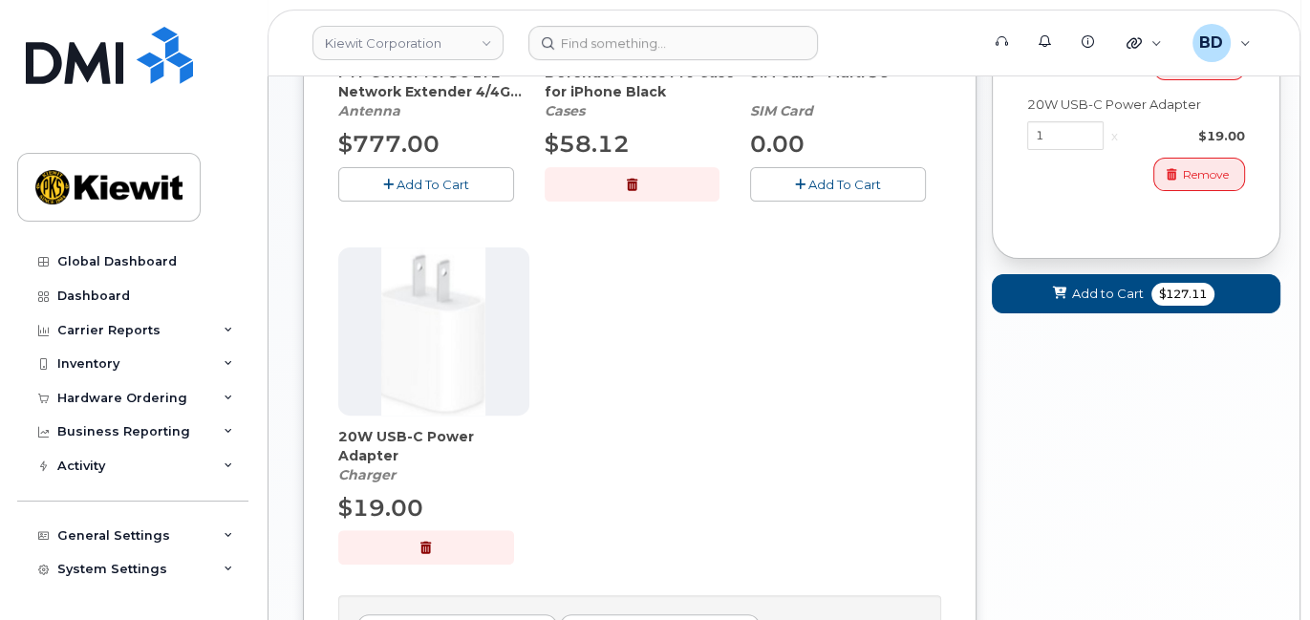
scroll to position [549, 0]
click at [1059, 292] on icon at bounding box center [1059, 292] width 13 height 12
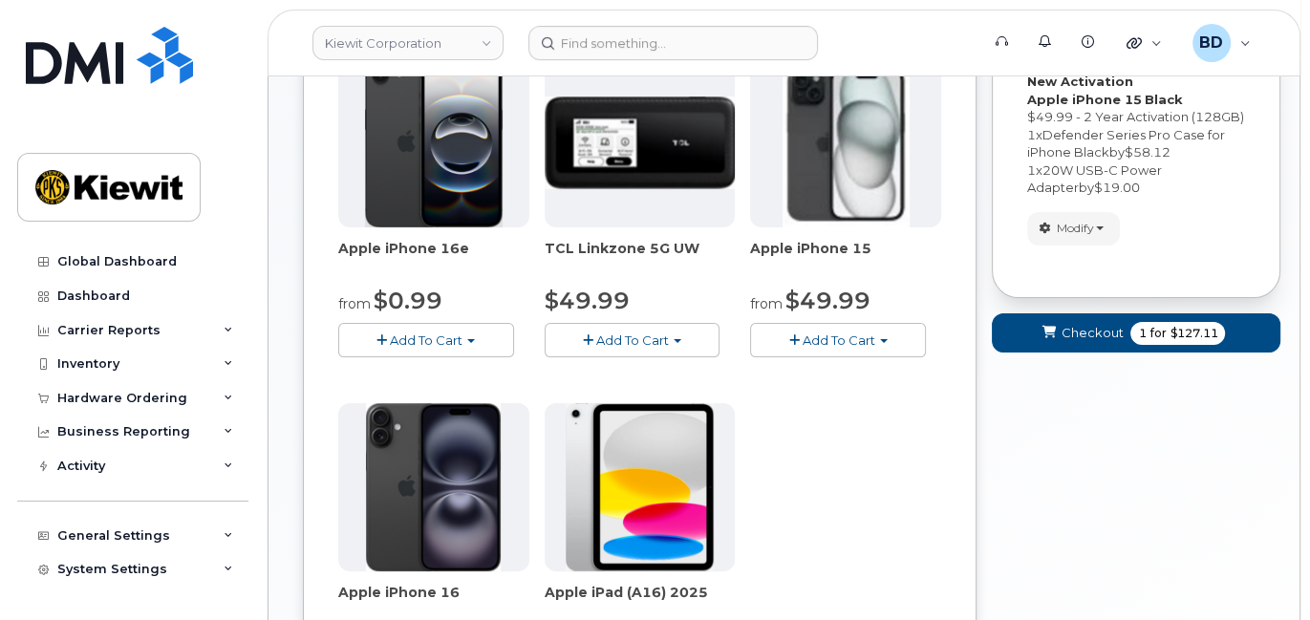
scroll to position [261, 0]
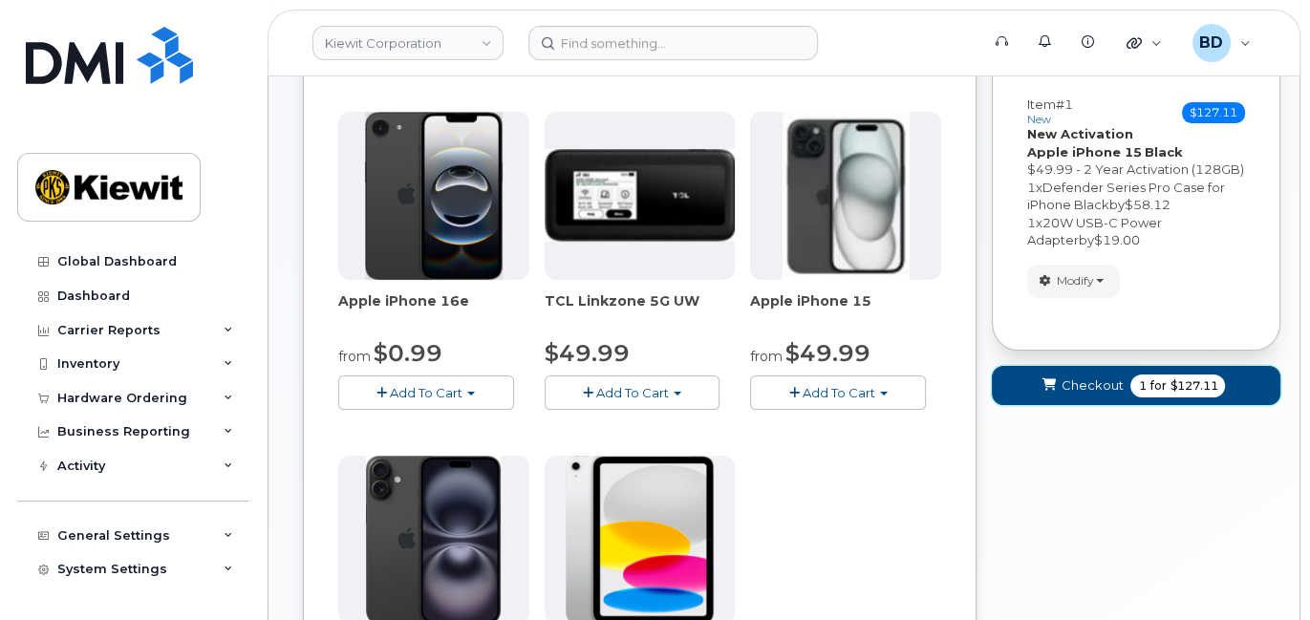
click at [1092, 377] on span "Checkout" at bounding box center [1092, 386] width 62 height 18
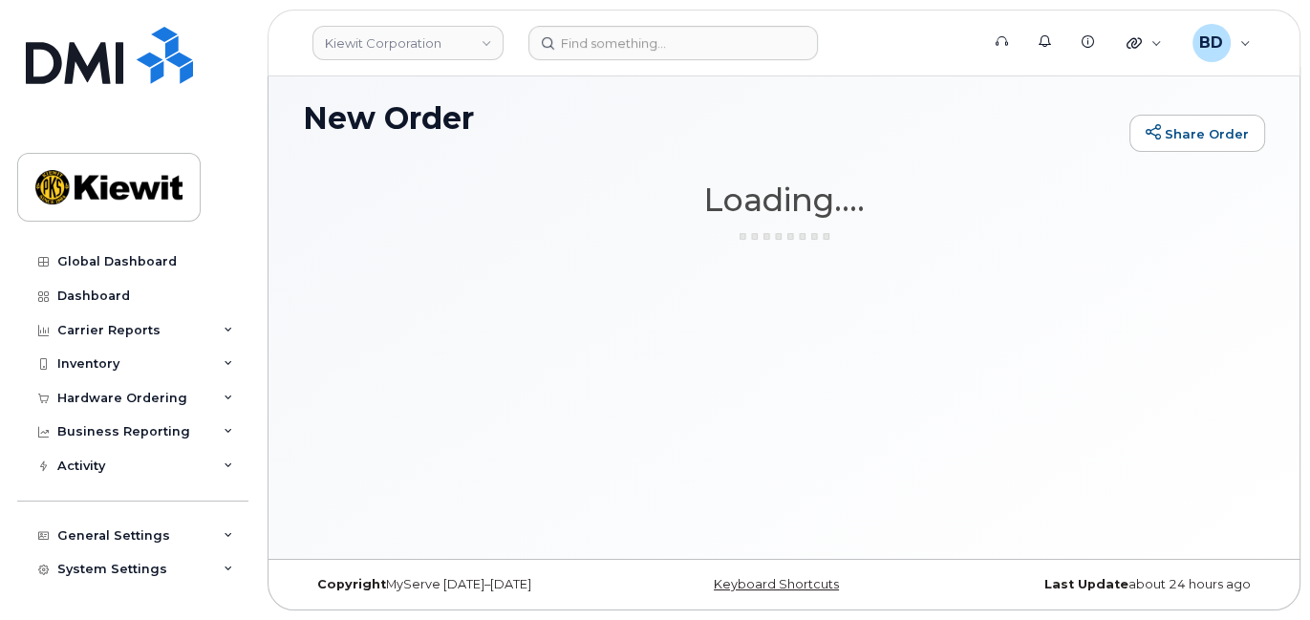
scroll to position [9, 0]
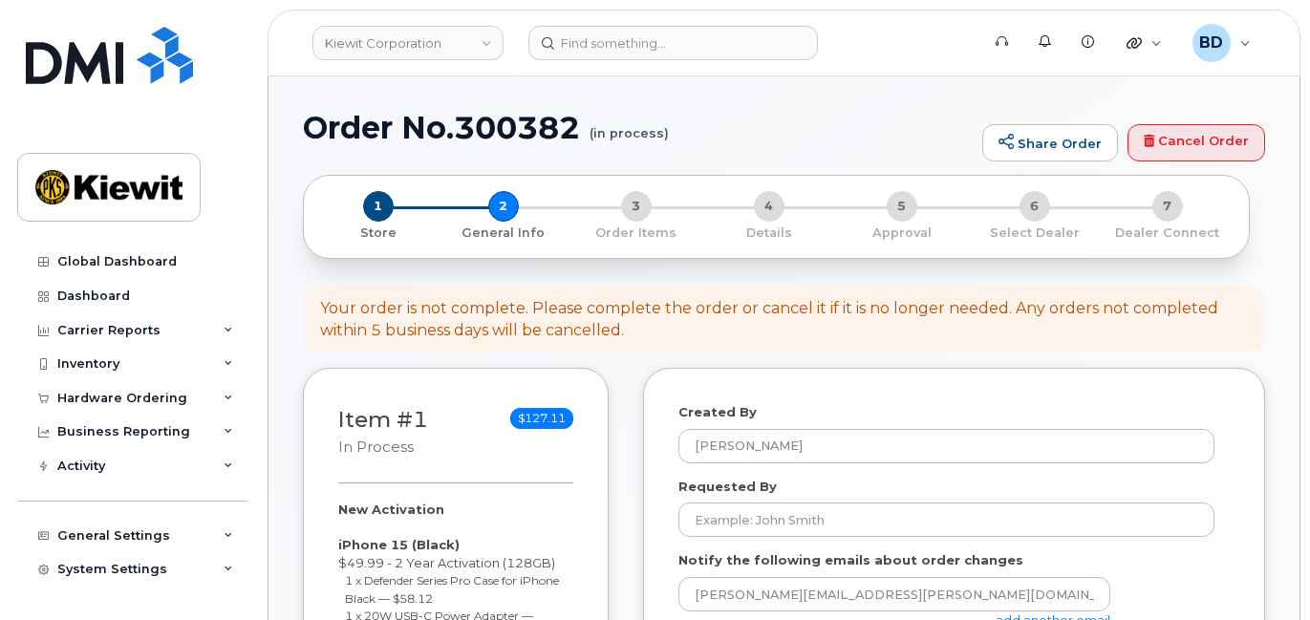
select select
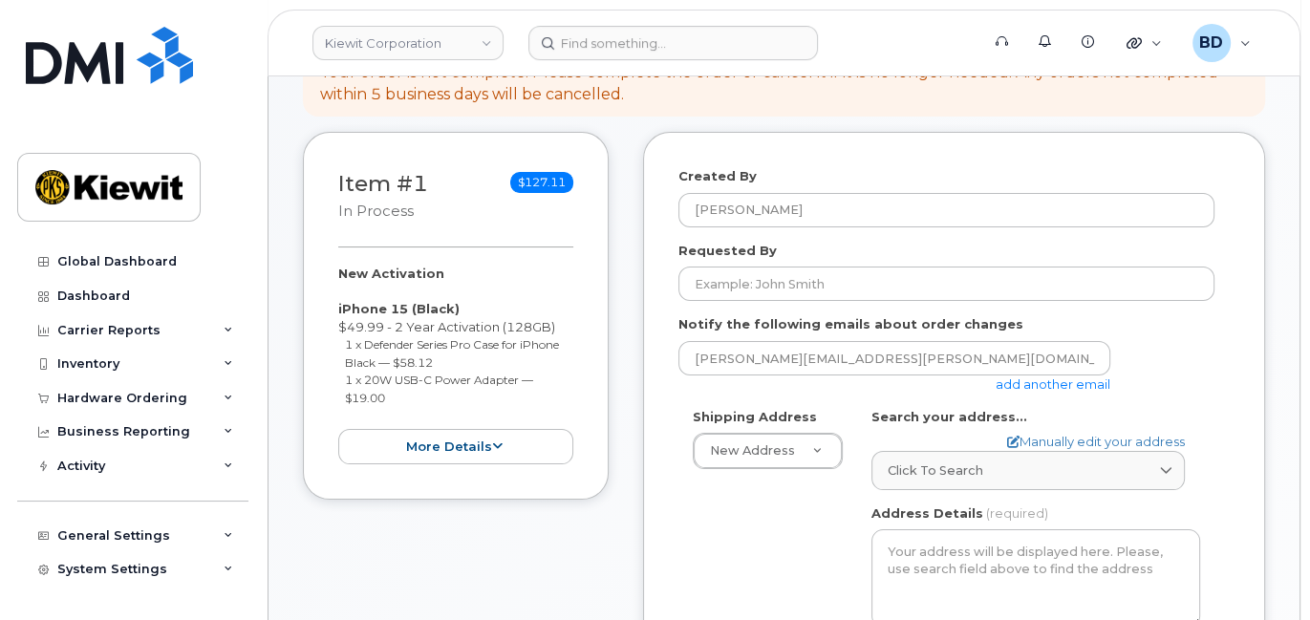
scroll to position [254, 0]
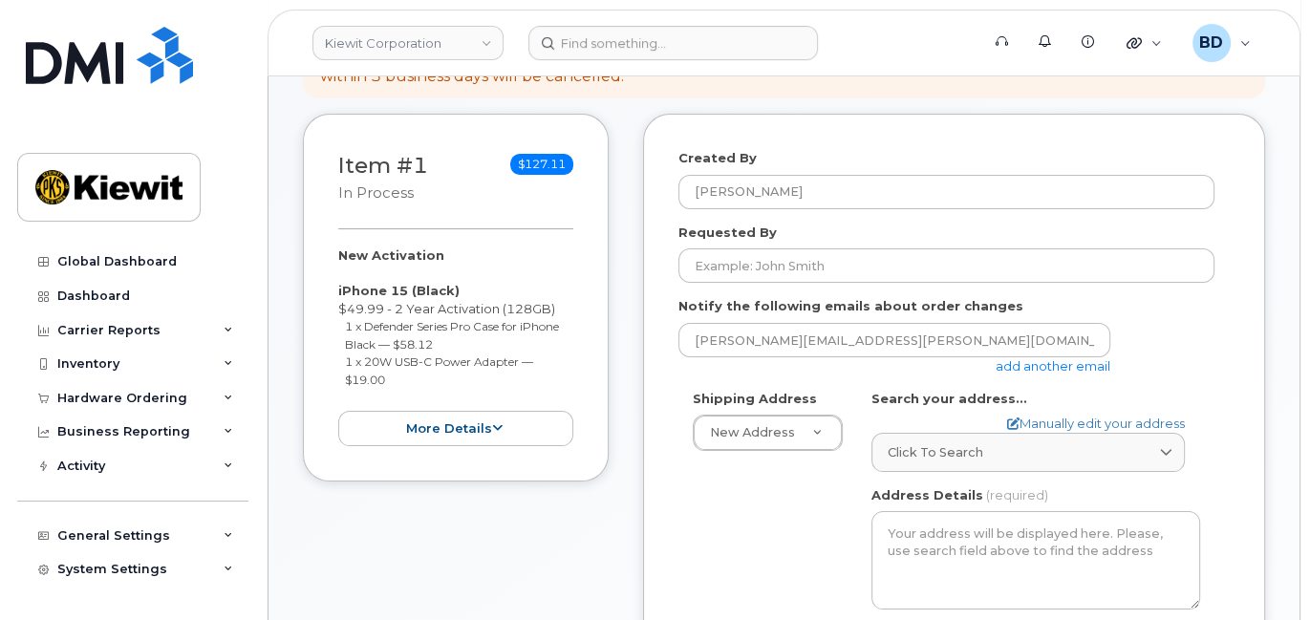
click at [1033, 360] on link "add another email" at bounding box center [1053, 365] width 115 height 15
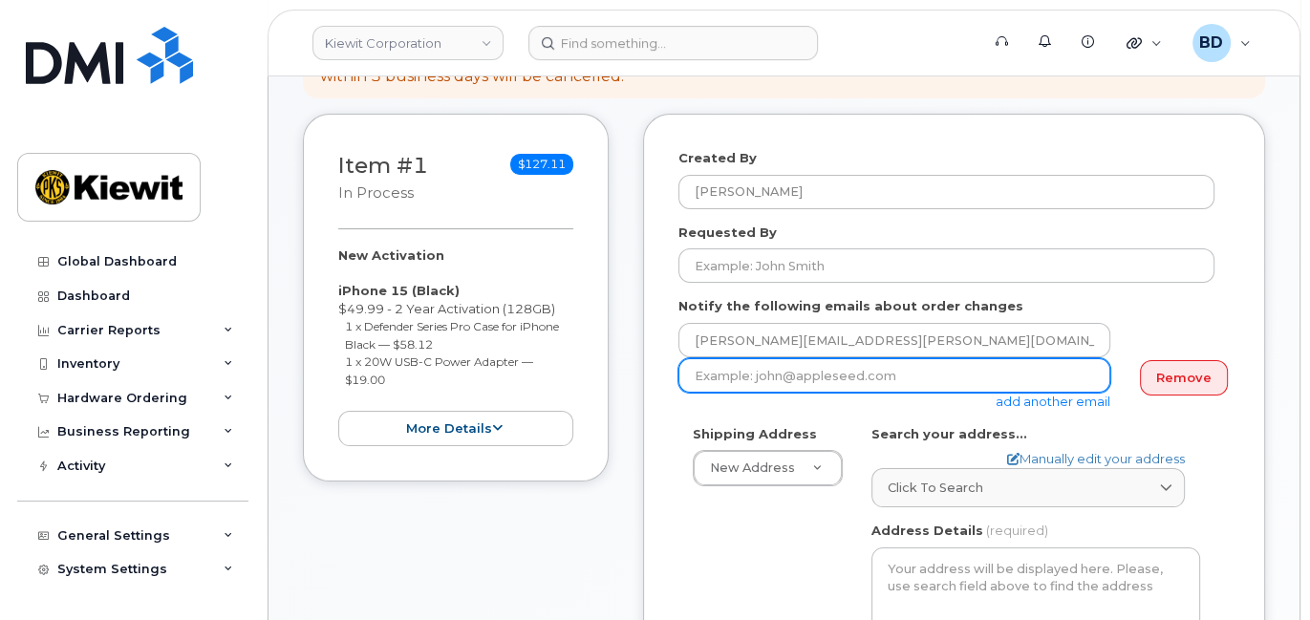
click at [756, 375] on input "email" at bounding box center [895, 375] width 432 height 34
paste input "[EMAIL_ADDRESS][PERSON_NAME][PERSON_NAME][DOMAIN_NAME]"
type input "[EMAIL_ADDRESS][PERSON_NAME][PERSON_NAME][DOMAIN_NAME]"
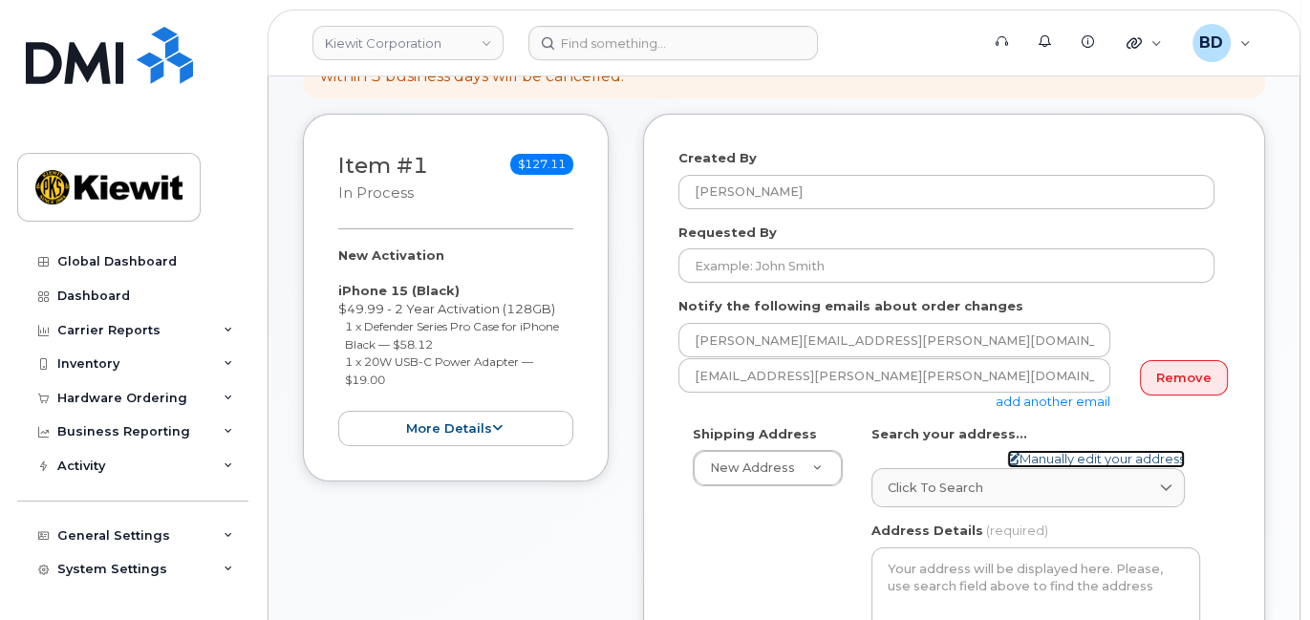
click at [1050, 456] on link "Manually edit your address" at bounding box center [1096, 459] width 178 height 18
select select
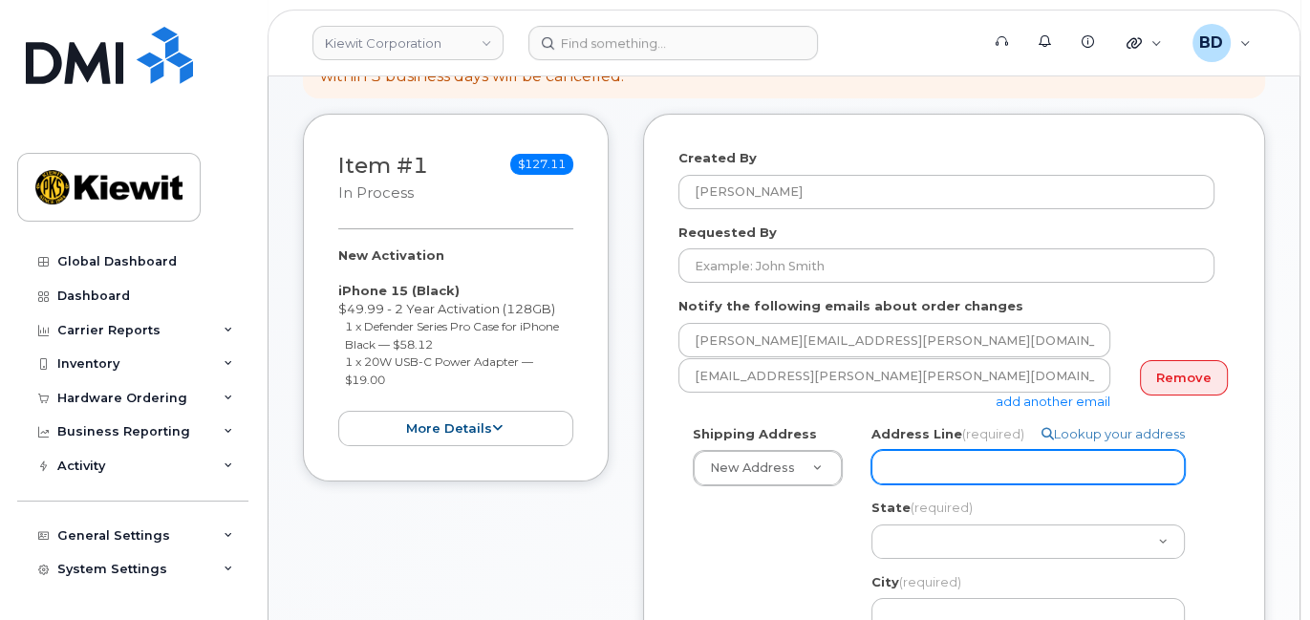
click at [901, 468] on input "Address Line (required)" at bounding box center [1028, 467] width 313 height 34
paste input "15930 Stone Crk. Rd"
select select
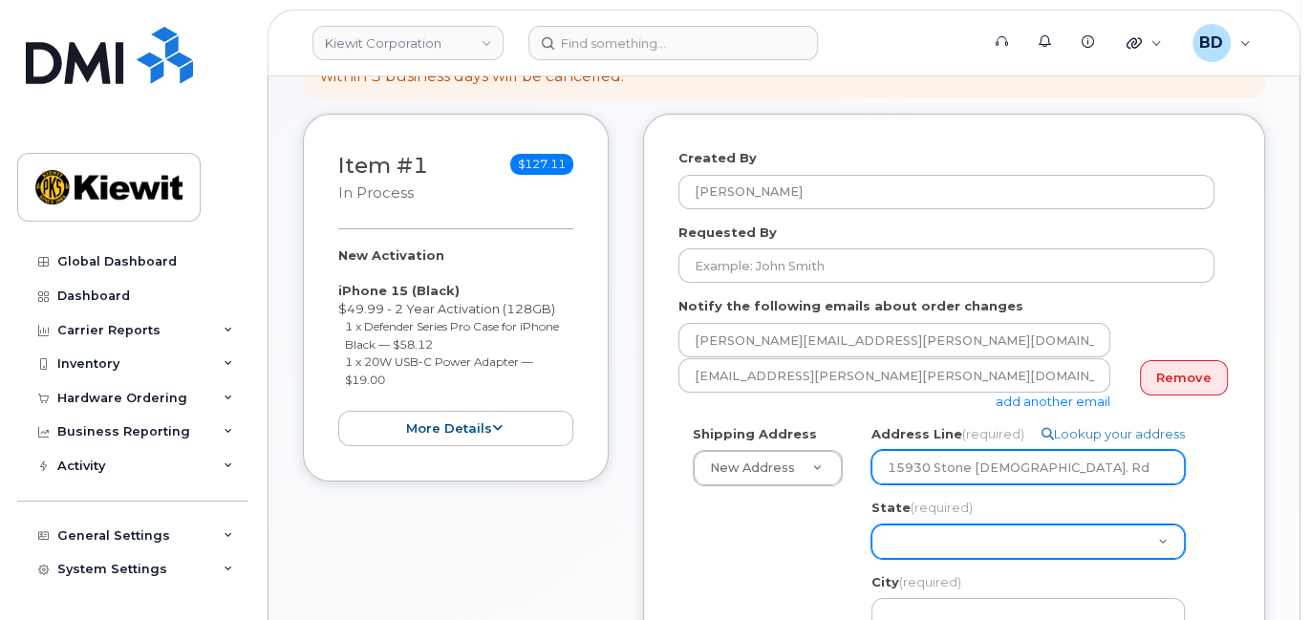
type input "15930 Stone Crk. Rd"
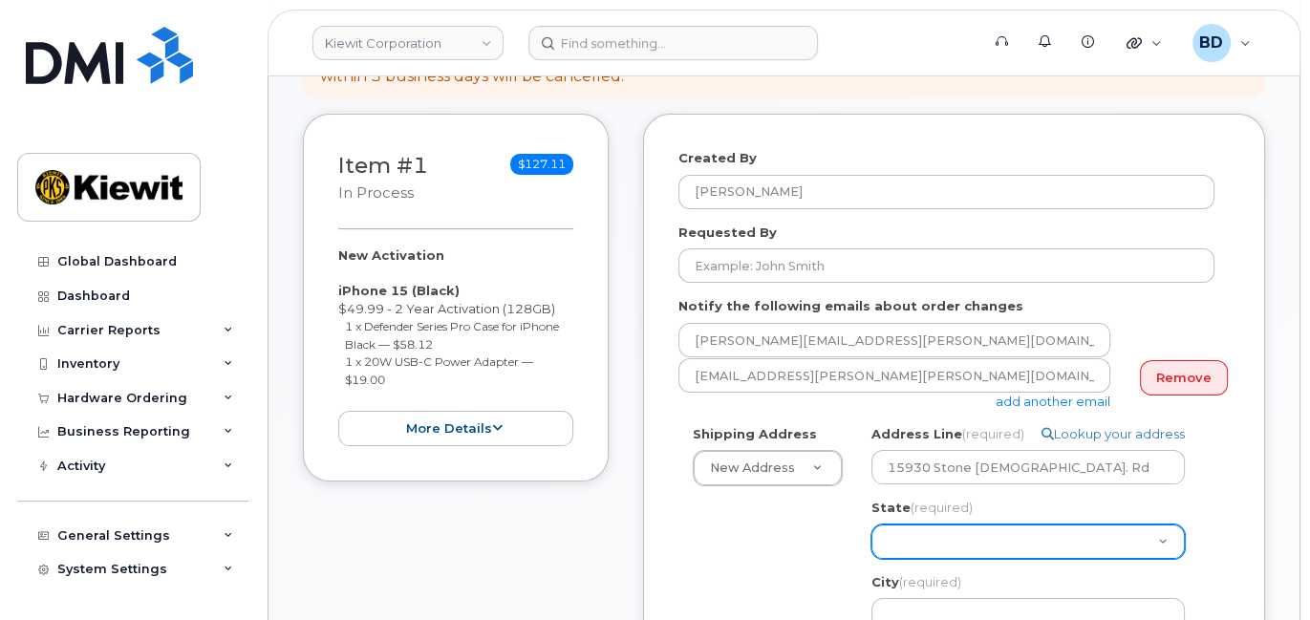
click at [915, 535] on select "Alabama Alaska American Samoa Arizona Arkansas California Colorado Connecticut …" at bounding box center [1028, 542] width 313 height 34
select select "MT"
click at [872, 525] on select "Alabama Alaska American Samoa Arizona Arkansas California Colorado Connecticut …" at bounding box center [1028, 542] width 313 height 34
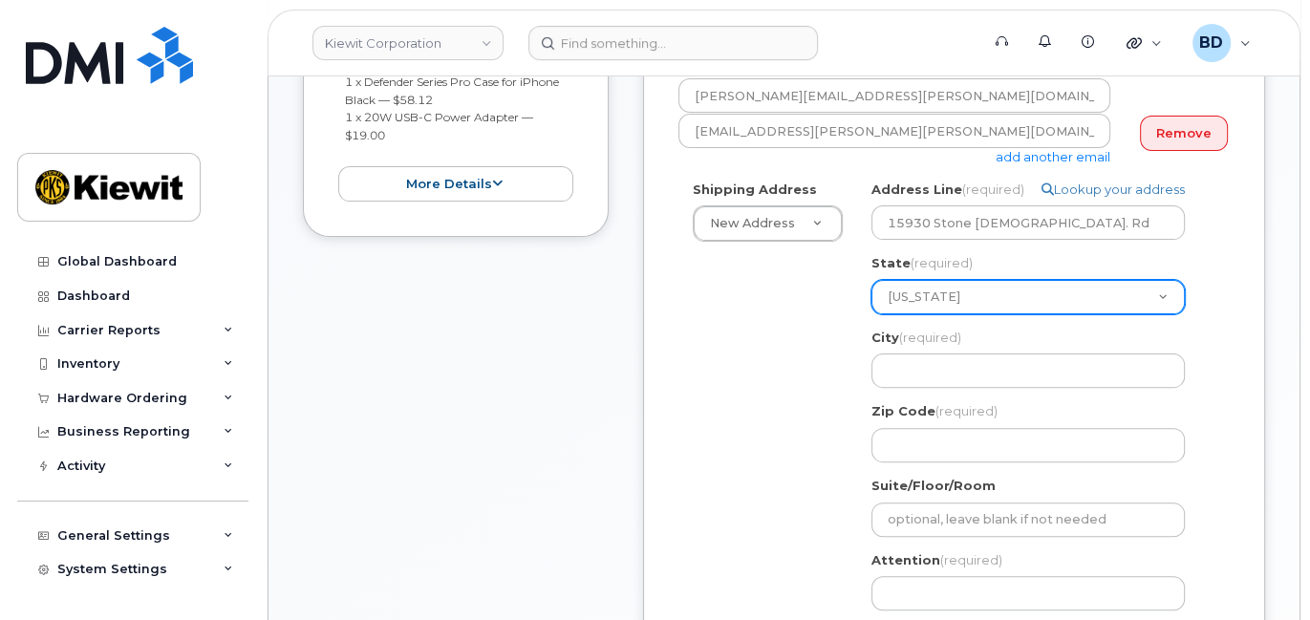
scroll to position [509, 0]
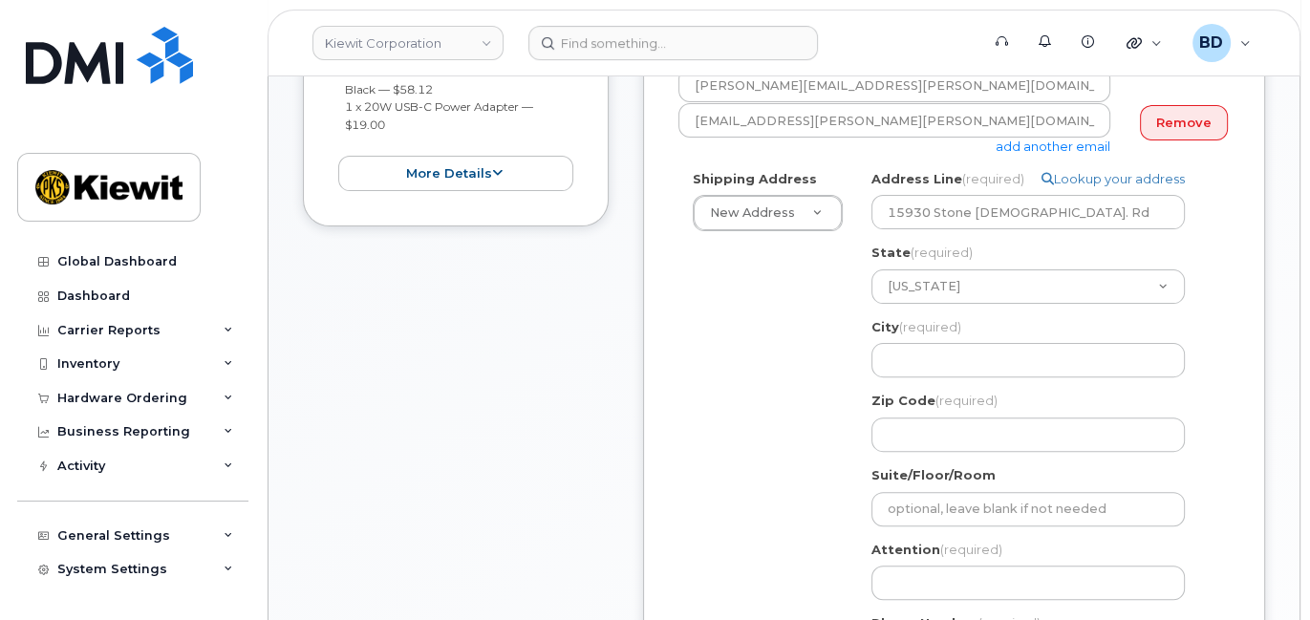
click at [900, 339] on div "City (required) 15930 Stone Crk. Rd, MT, USA" at bounding box center [1036, 348] width 329 height 60
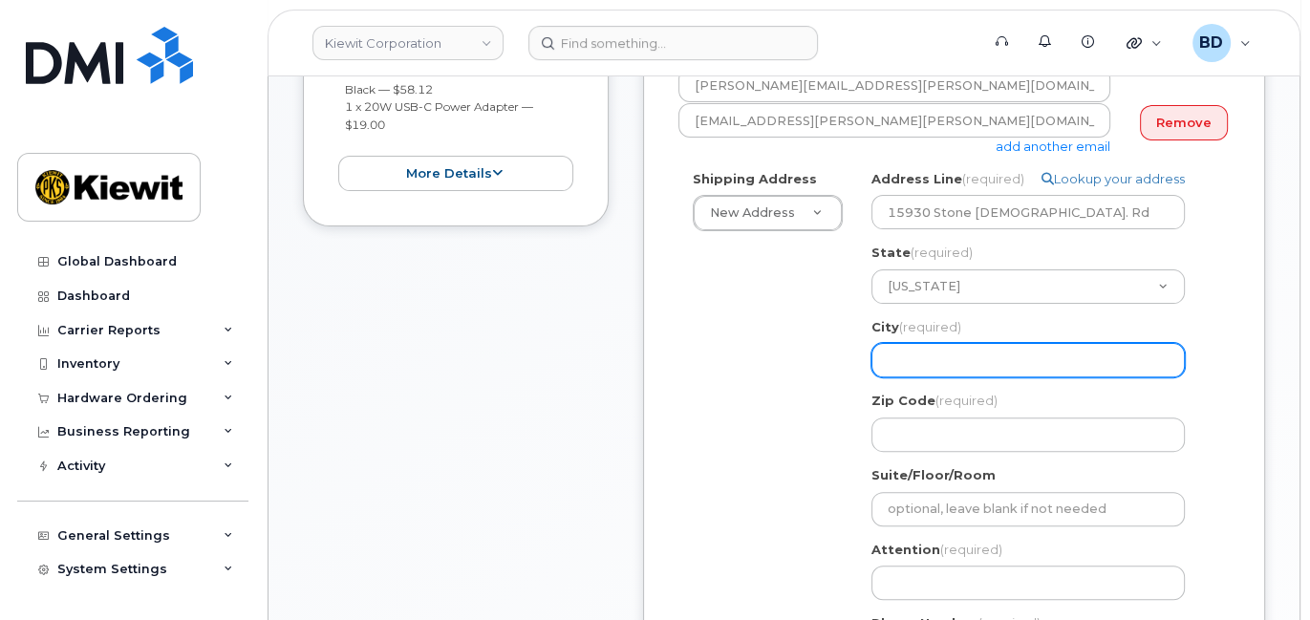
click at [897, 357] on input "City (required)" at bounding box center [1028, 360] width 313 height 34
select select
type input "D"
select select
type input "Di"
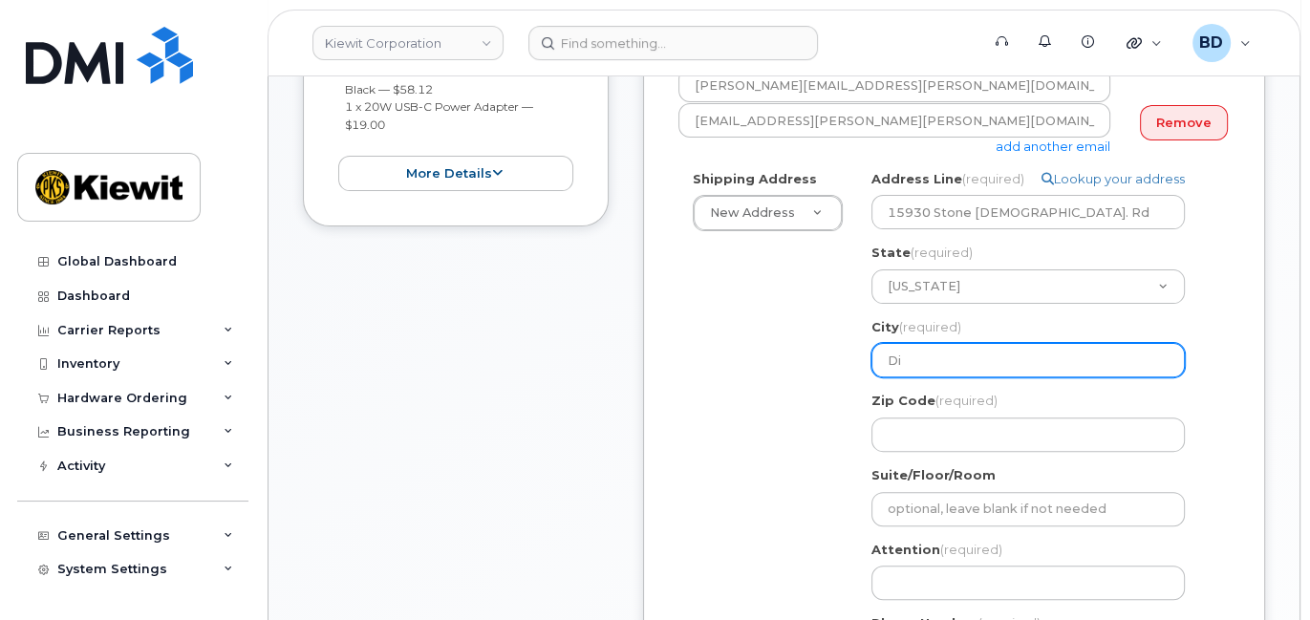
select select
type input "Dio"
select select
type input "Dioo"
select select
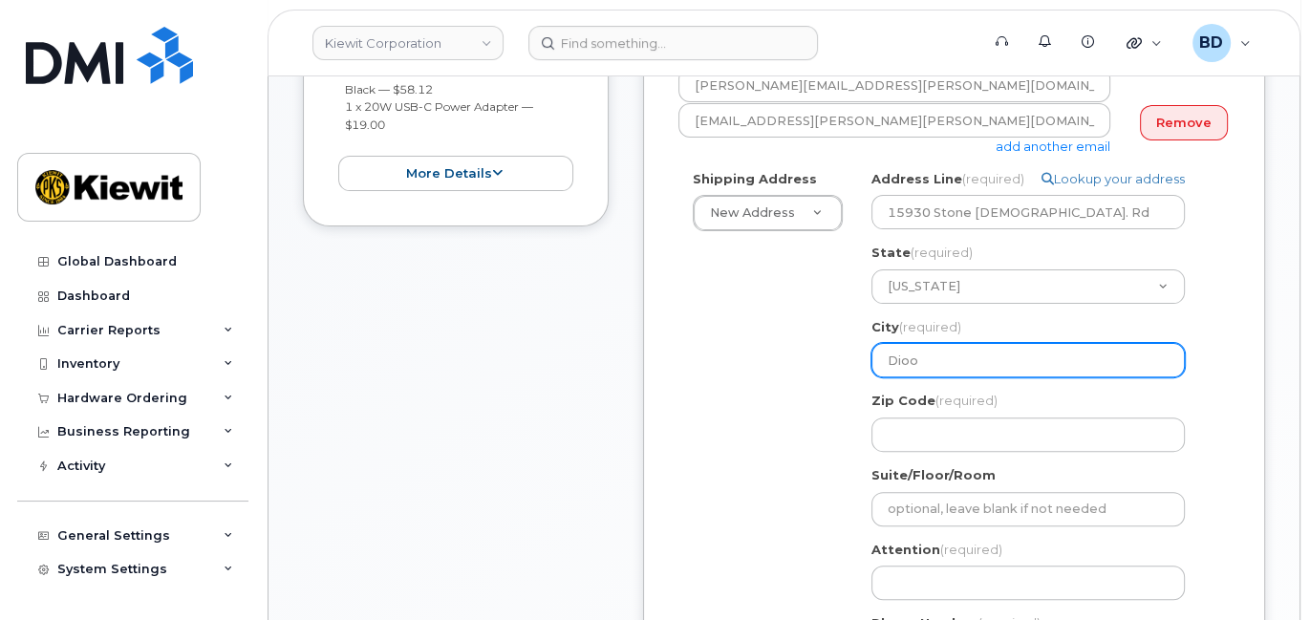
type input "Diooo"
select select
type input "Diooon"
select select
type input "Diooo"
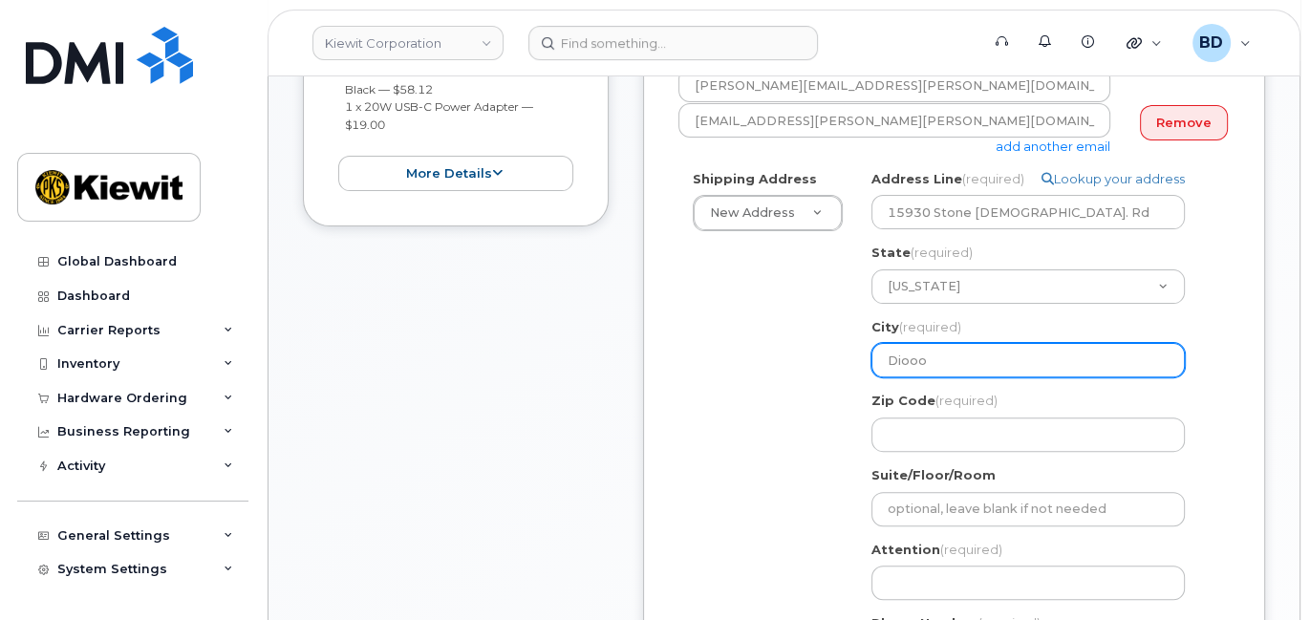
select select
type input "Dioo"
select select
type input "Dio"
select select
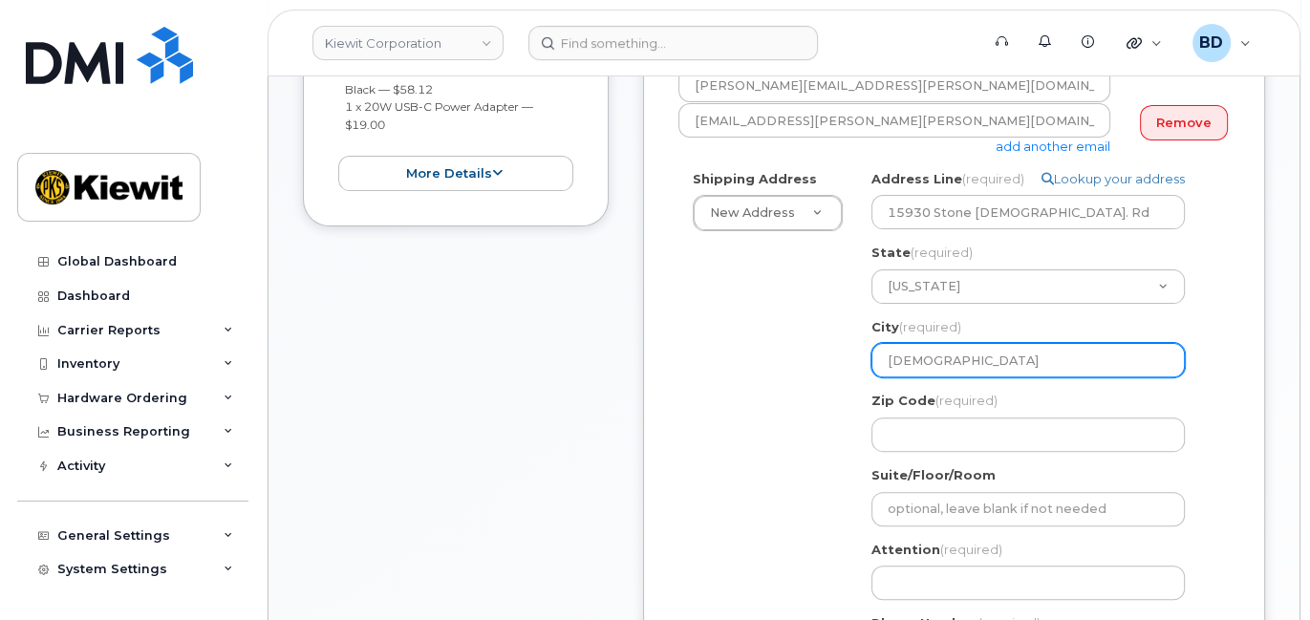
type input "Di"
select select
type input "D"
select select
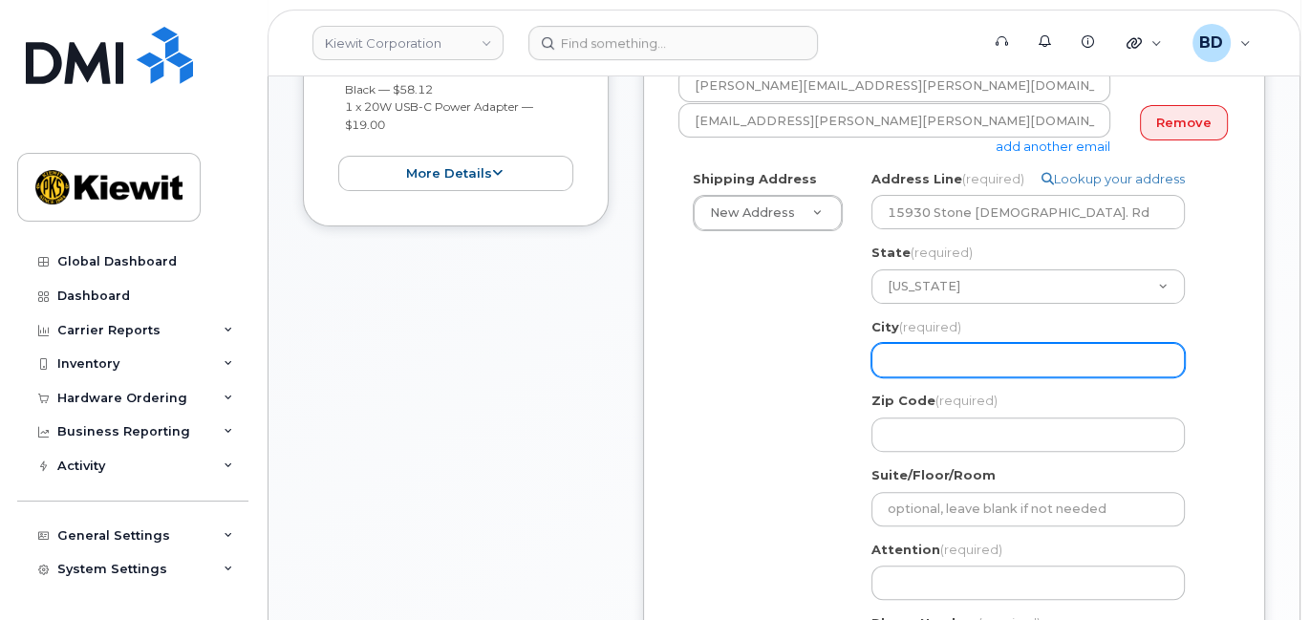
type input "D"
select select
type input "Di"
select select
type input "Dil"
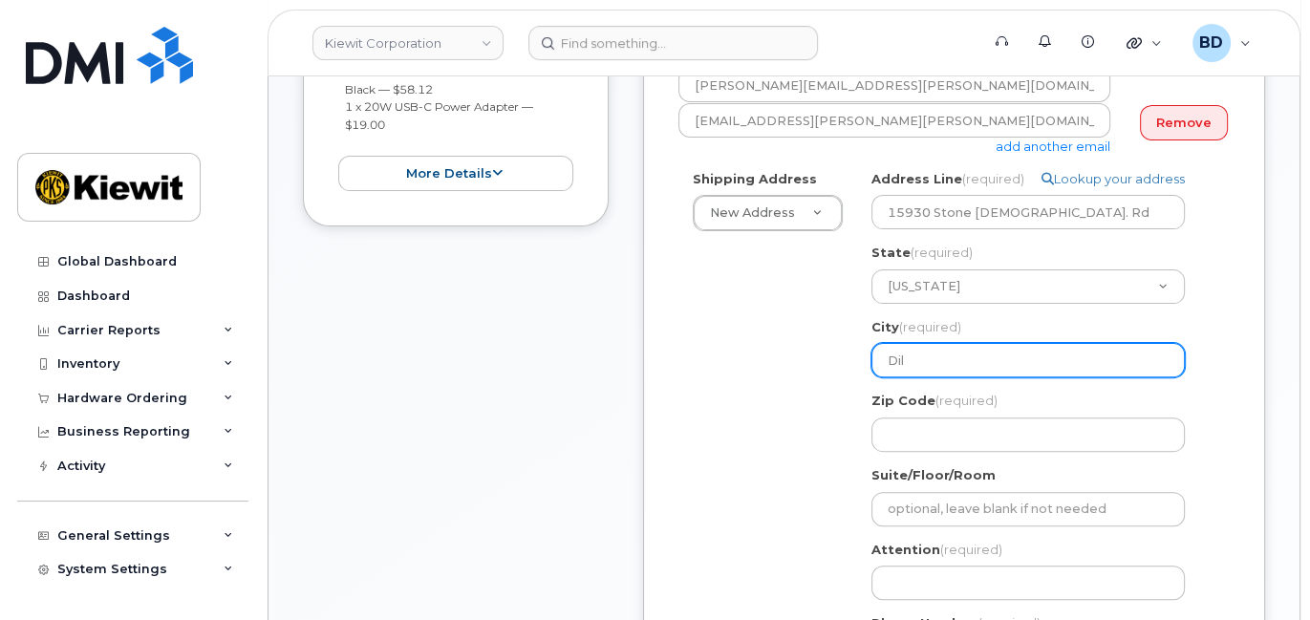
select select
type input "Dilo"
select select
type input "Dilon"
drag, startPoint x: 945, startPoint y: 362, endPoint x: 805, endPoint y: 373, distance: 140.9
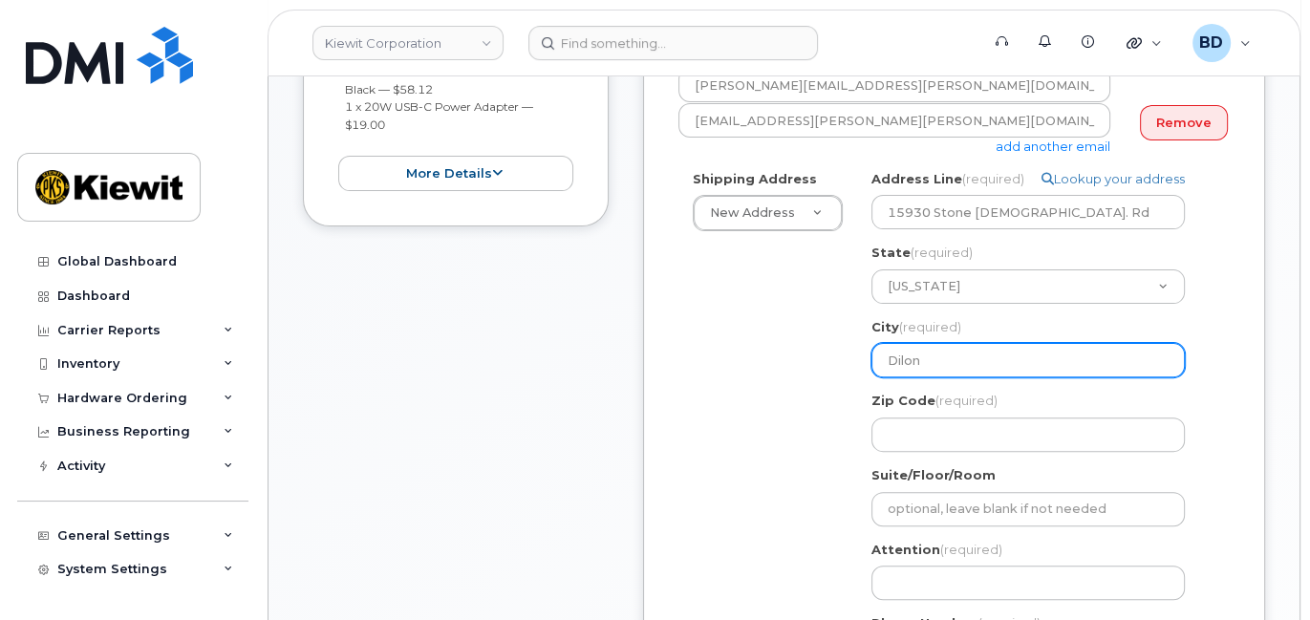
click at [805, 373] on div "Shipping Address New Address New Address 10055 Trainstation Circle 11501 42nd S…" at bounding box center [947, 429] width 536 height 519
select select
click at [933, 356] on input "City (required)" at bounding box center [1028, 360] width 313 height 34
paste input "Dillon"
select select
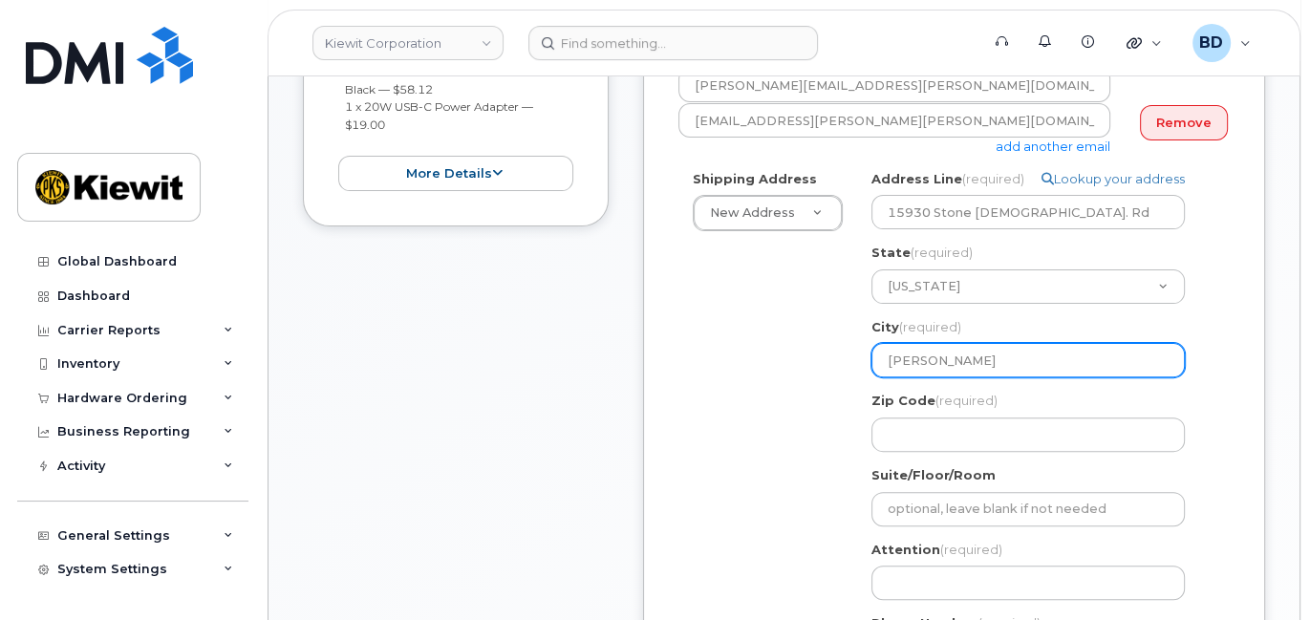
type input "Dillon"
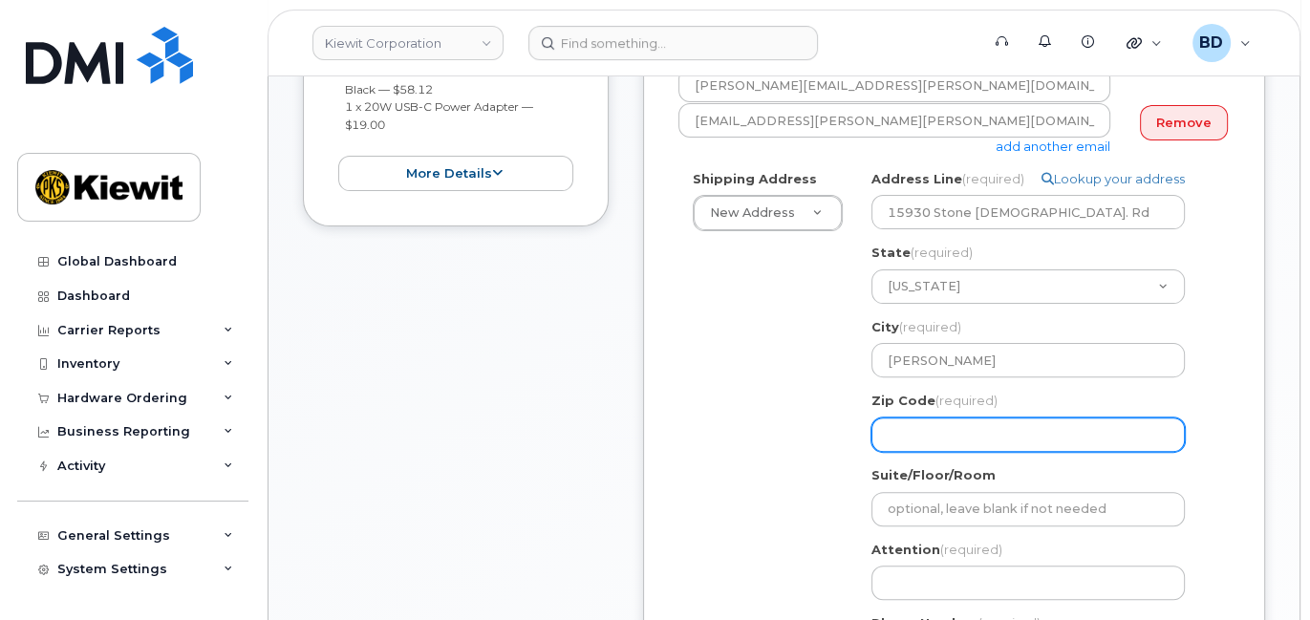
click at [896, 418] on input "Zip Code (required)" at bounding box center [1028, 435] width 313 height 34
paste input "59725"
select select
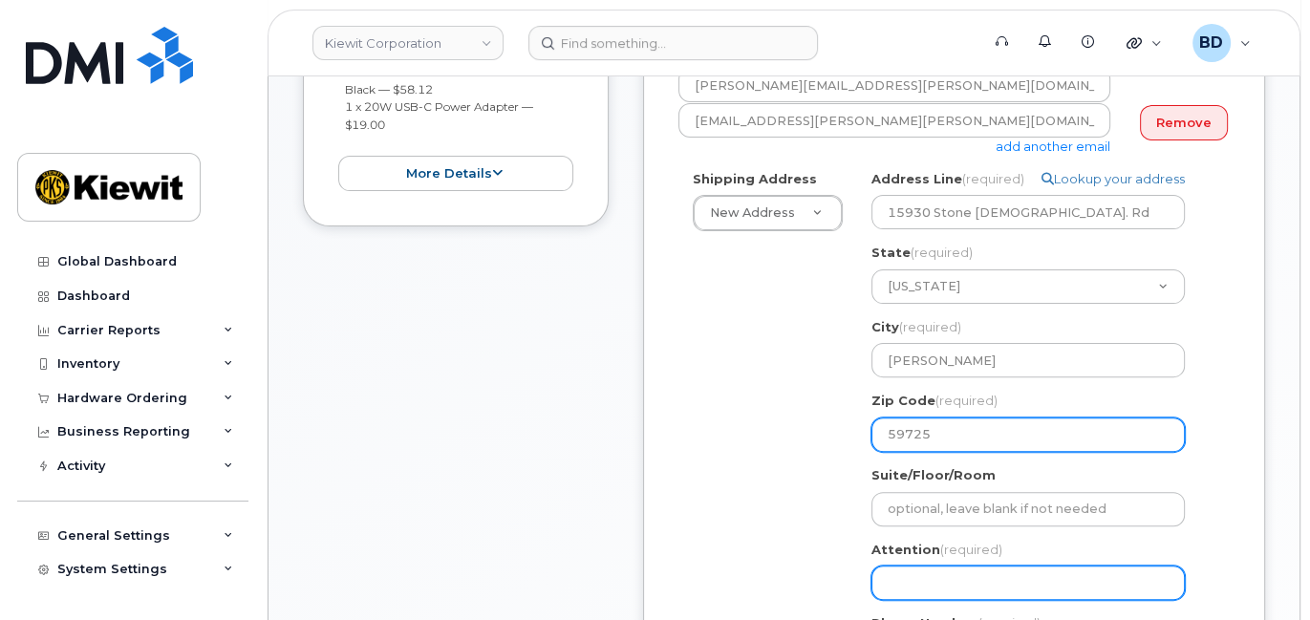
type input "59725"
click at [916, 579] on input "Attention (required)" at bounding box center [1028, 583] width 313 height 34
click at [906, 581] on input "Attention (required)" at bounding box center [1028, 583] width 313 height 34
paste input "Mark.Piercy"
select select
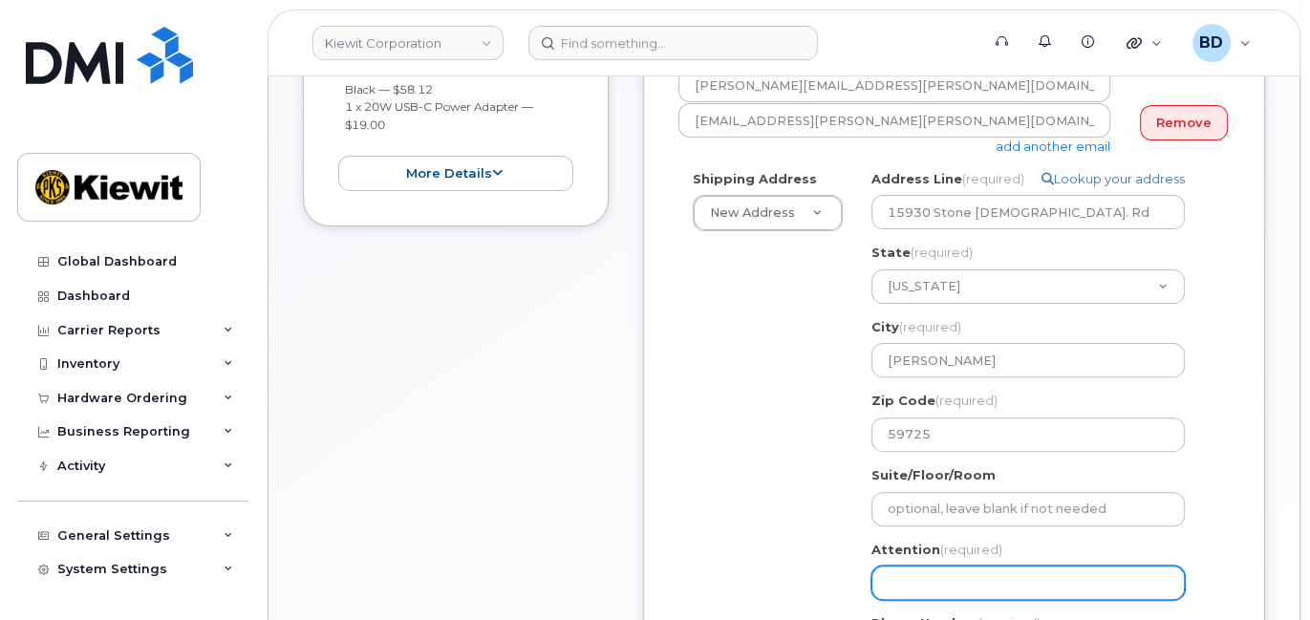
type input "Mark.Piercy"
select select
type input "Mark.Piercy/"
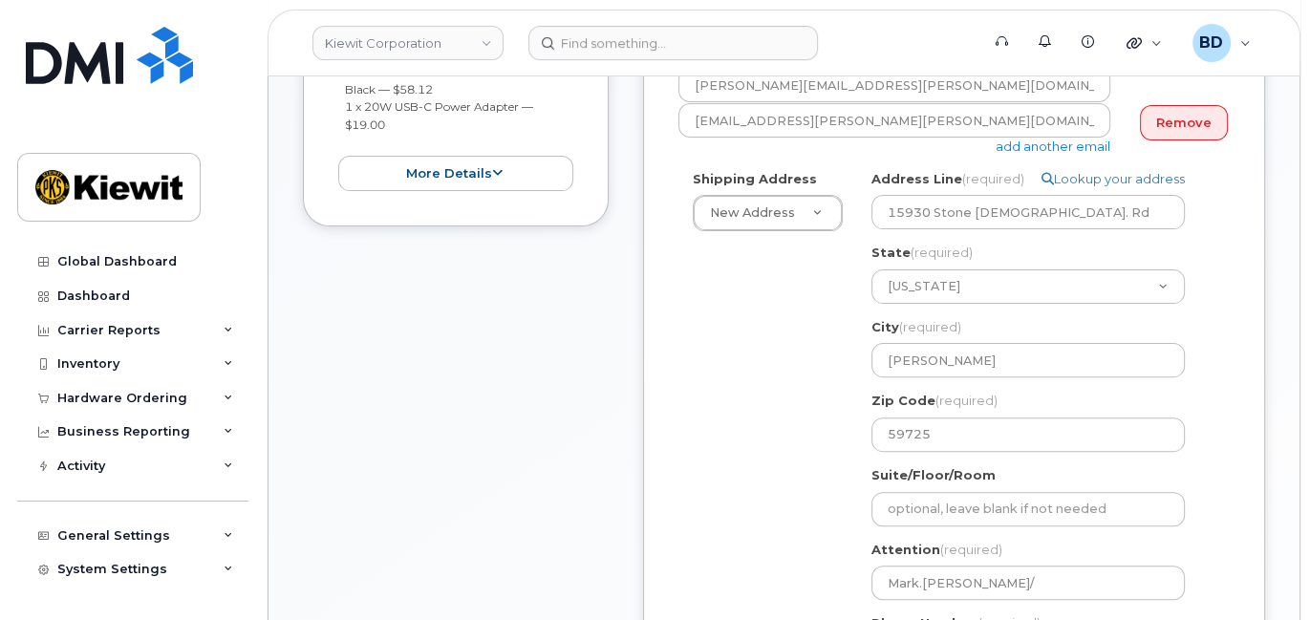
scroll to position [765, 0]
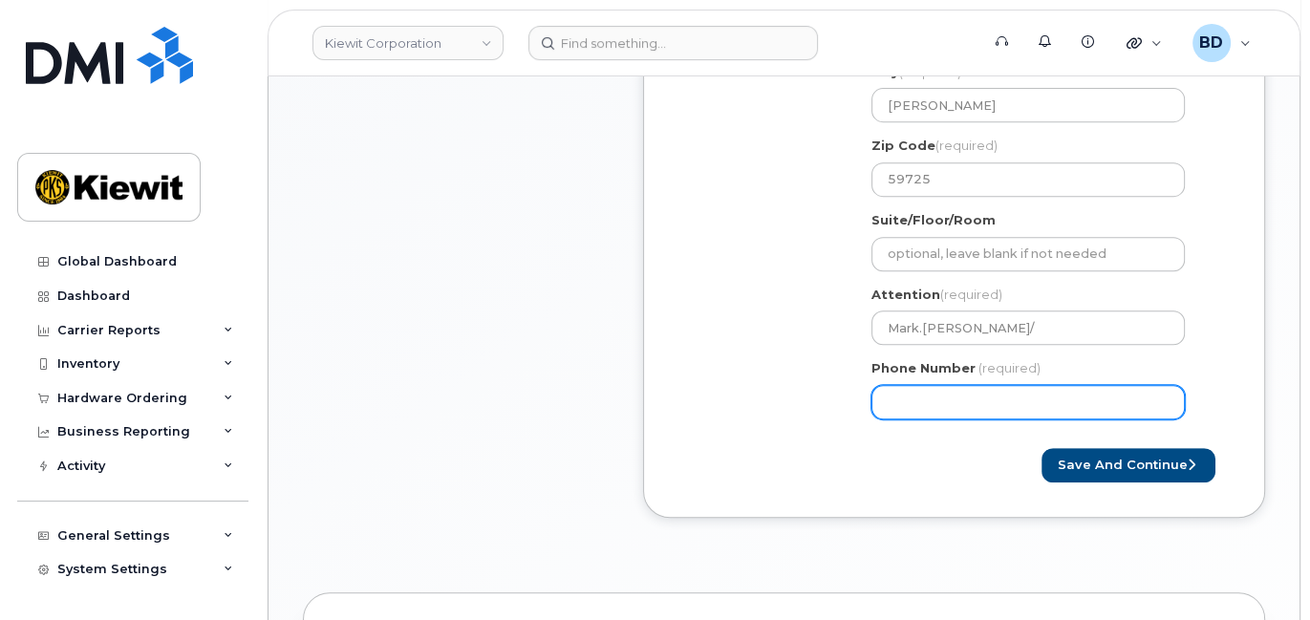
click at [903, 391] on input "Phone Number" at bounding box center [1028, 402] width 313 height 34
click at [914, 412] on input "Phone Number" at bounding box center [1028, 402] width 313 height 34
type input "8777727707"
select select
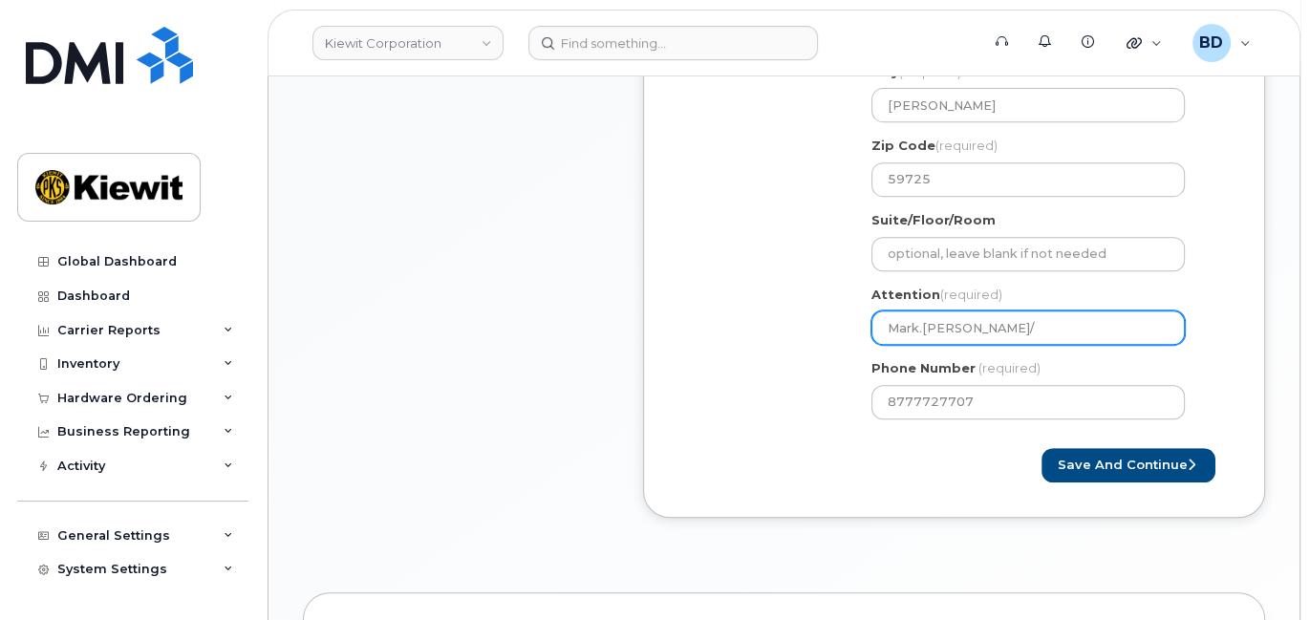
click at [975, 326] on input "Mark.Piercy/" at bounding box center [1028, 328] width 313 height 34
paste input "[PERSON_NAME]"
select select
type input "Mark.[PERSON_NAME]/ [PERSON_NAME]"
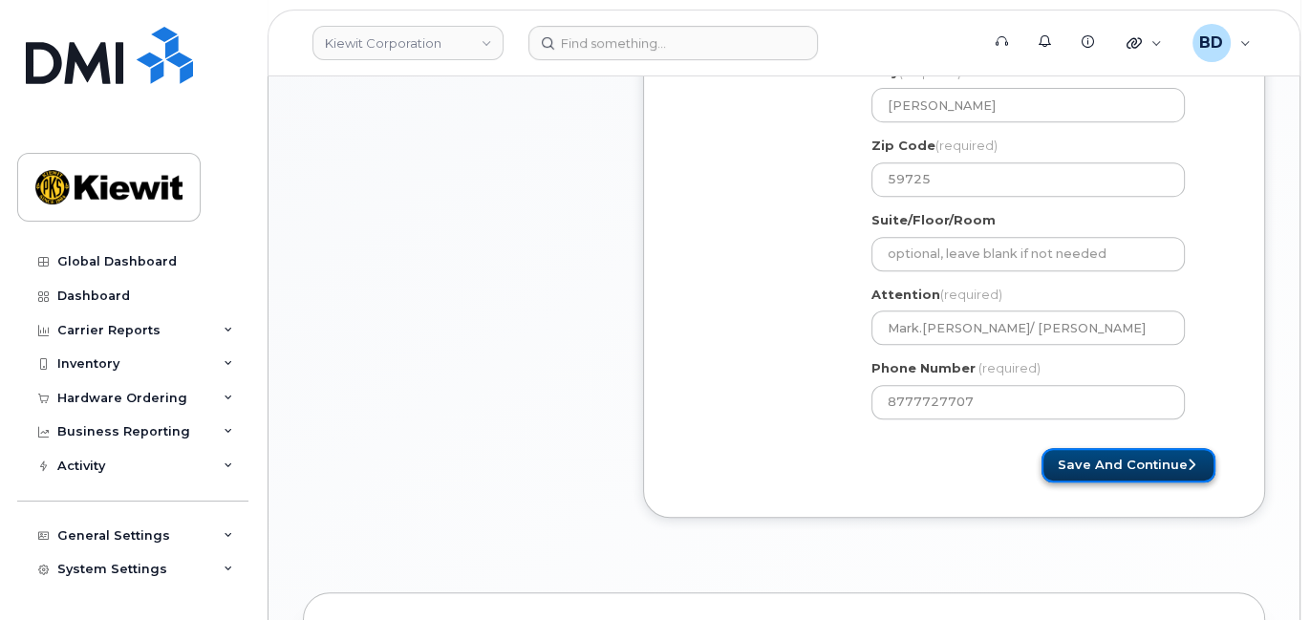
click at [1126, 466] on button "Save and Continue" at bounding box center [1129, 465] width 174 height 35
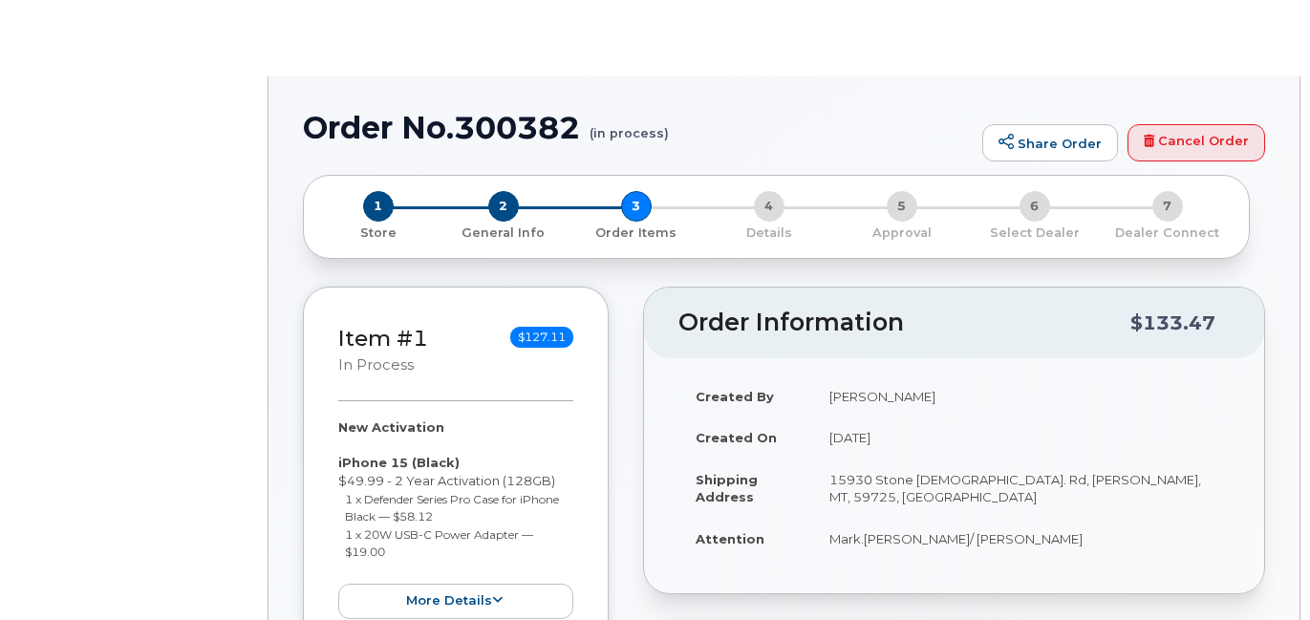
select select
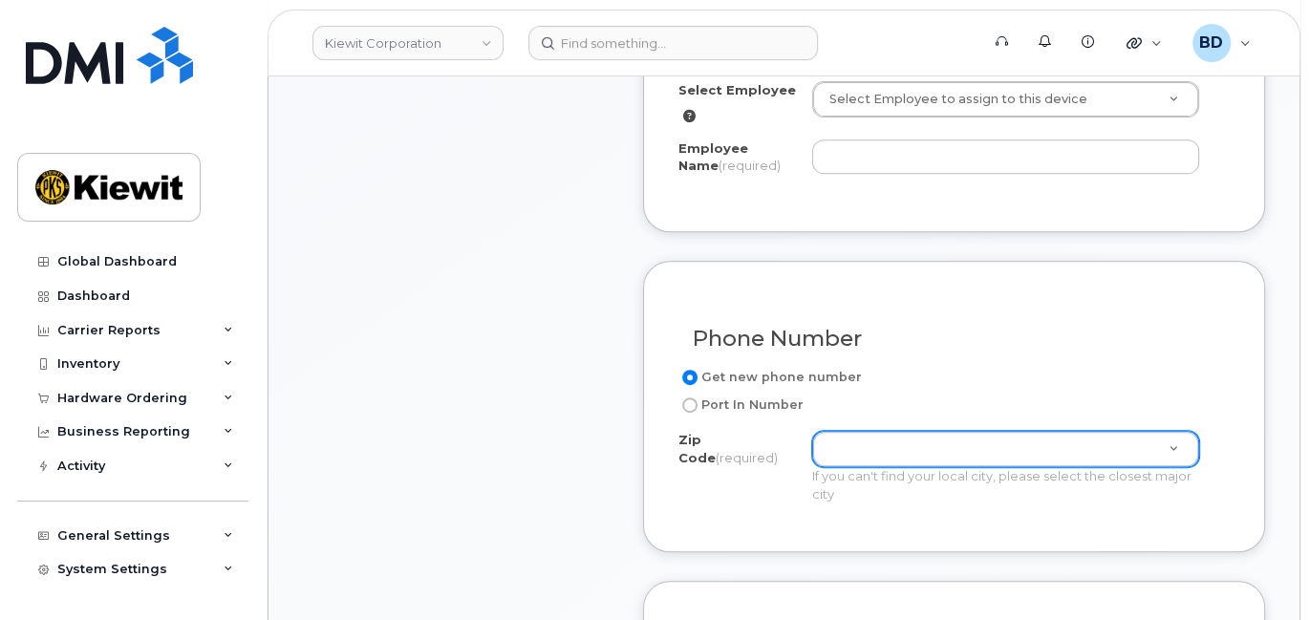
scroll to position [765, 0]
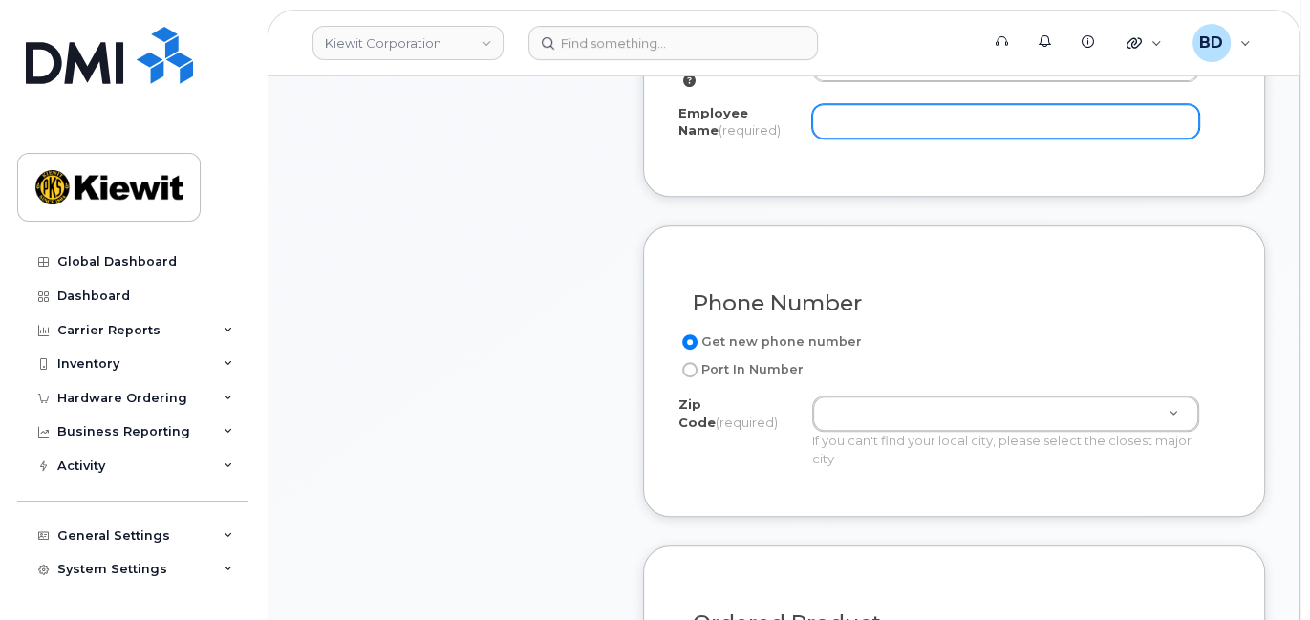
click at [830, 106] on input "Employee Name (required)" at bounding box center [1005, 121] width 387 height 34
paste input "[PERSON_NAME]"
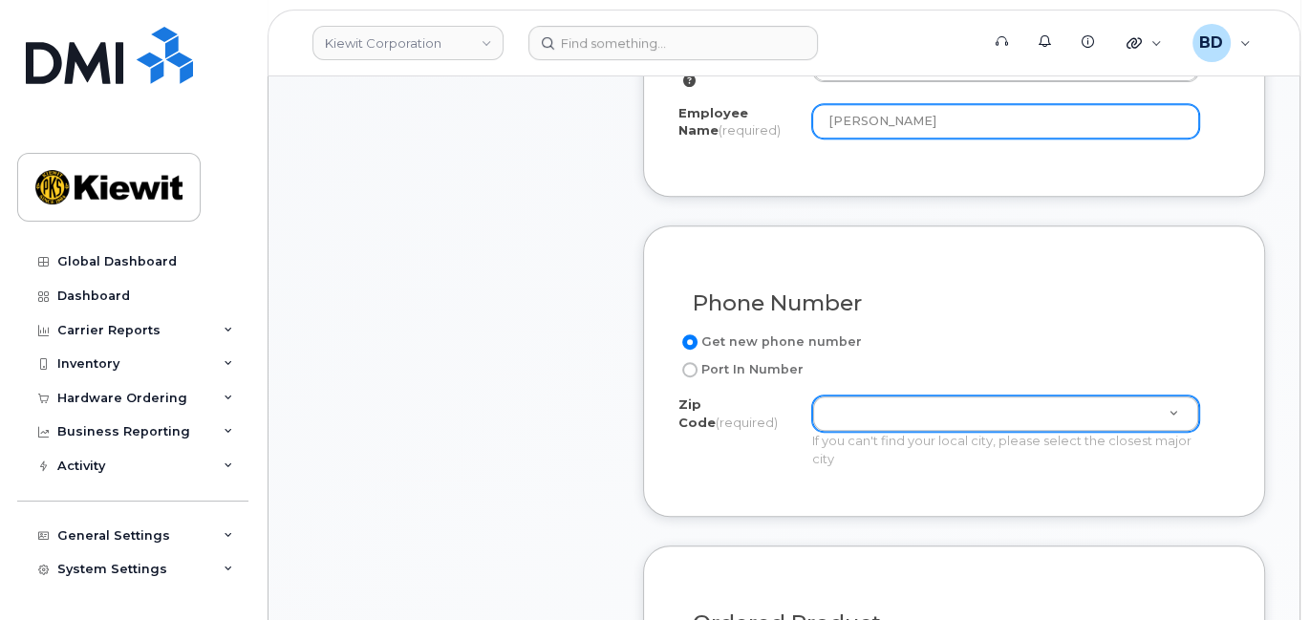
type input "[PERSON_NAME]"
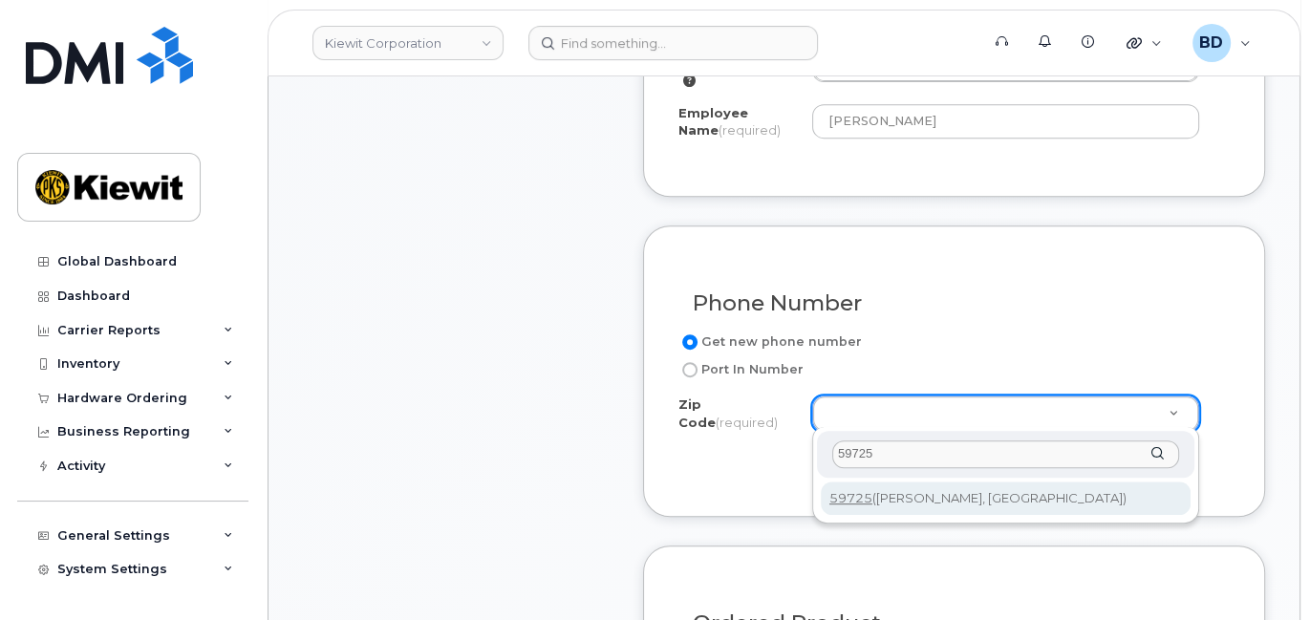
type input "59725"
type input "59725 ([GEOGRAPHIC_DATA], [GEOGRAPHIC_DATA])"
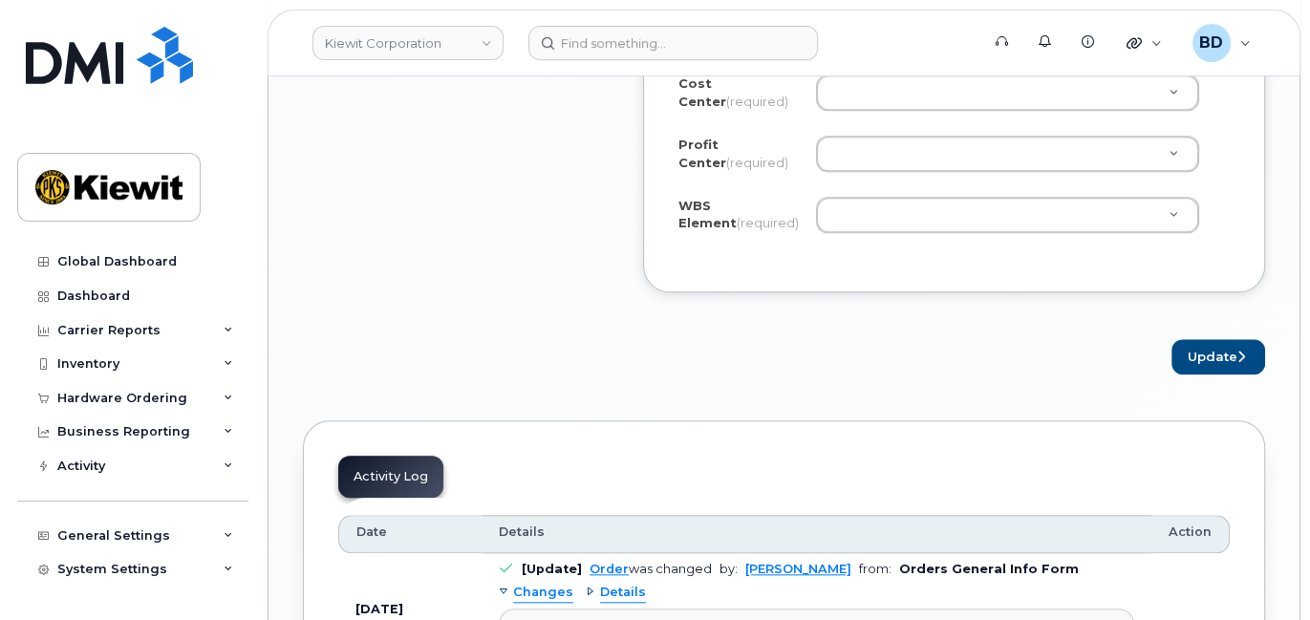
scroll to position [1783, 0]
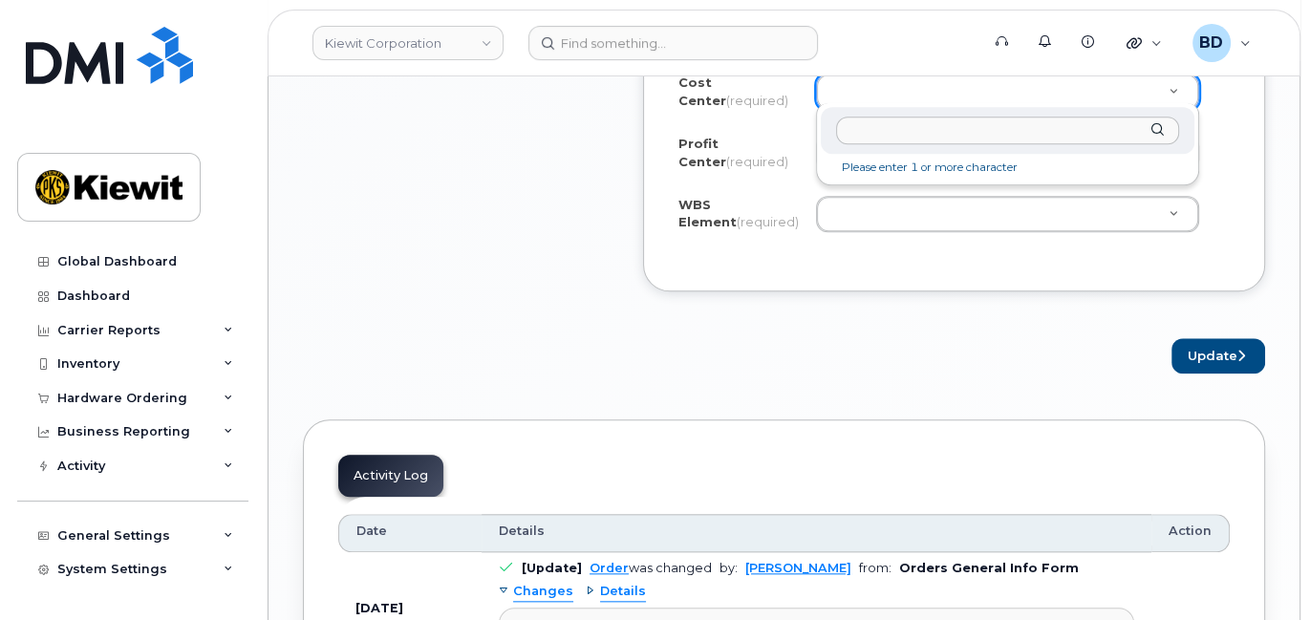
click at [889, 136] on input "text" at bounding box center [1007, 131] width 343 height 28
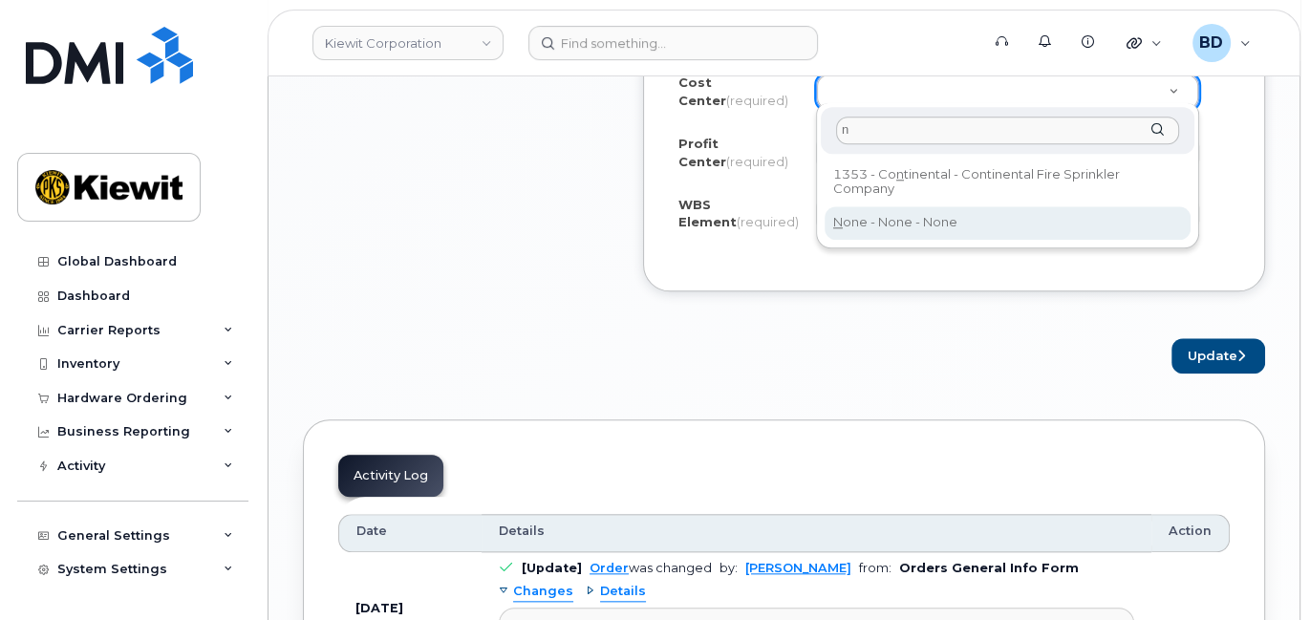
type input "n"
type input "None"
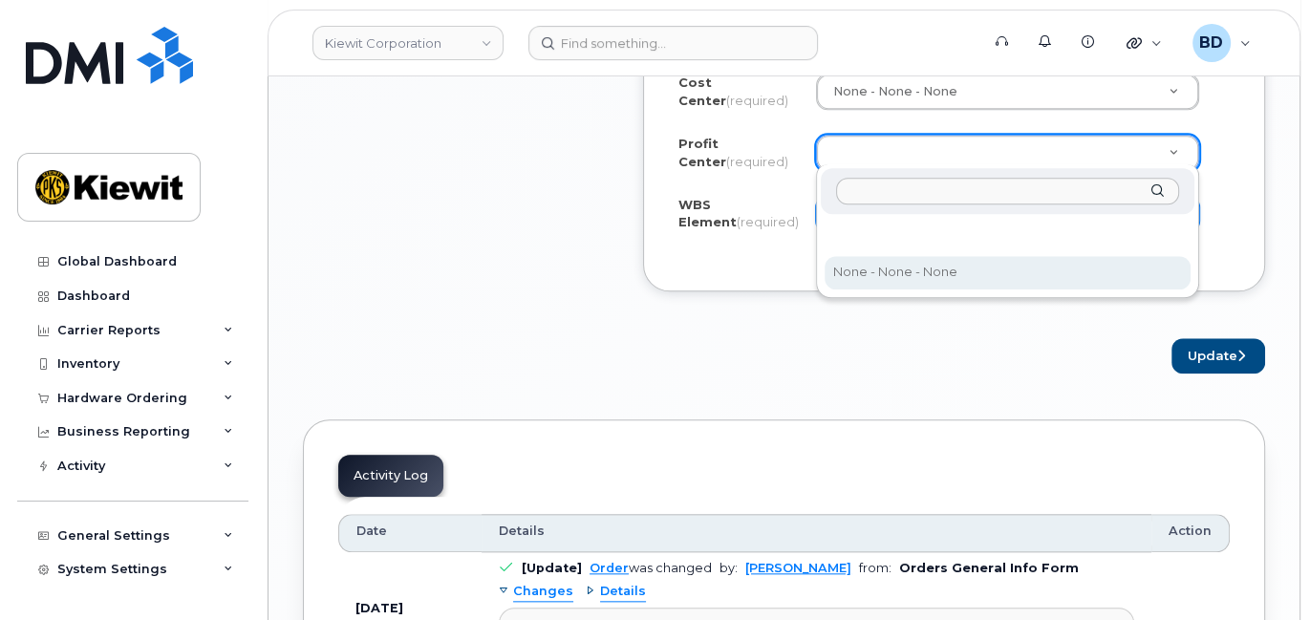
drag, startPoint x: 865, startPoint y: 271, endPoint x: 855, endPoint y: 218, distance: 54.4
select select "None"
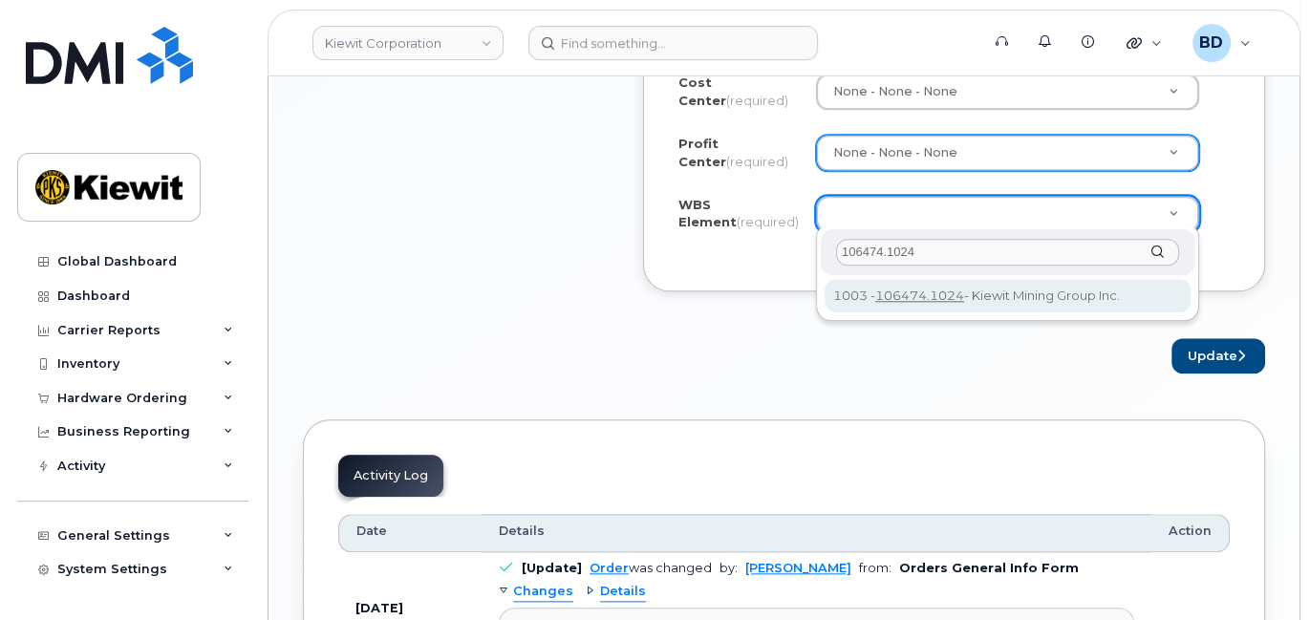
type input "106474.1024"
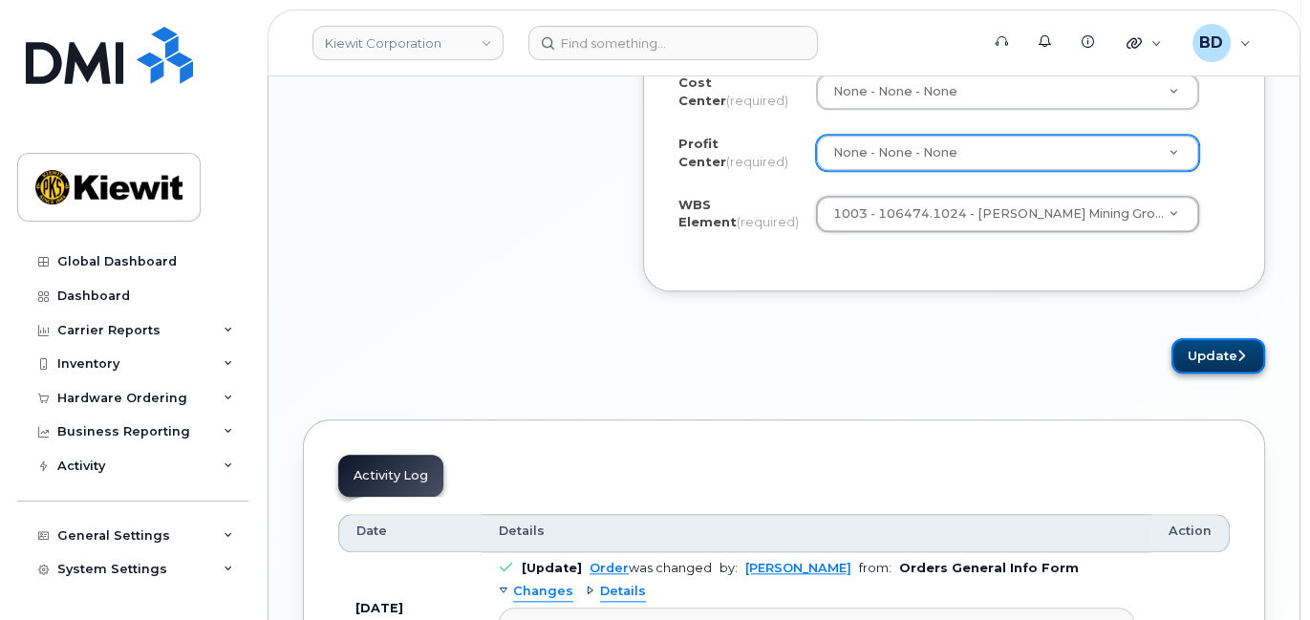
click at [1218, 344] on button "Update" at bounding box center [1219, 355] width 94 height 35
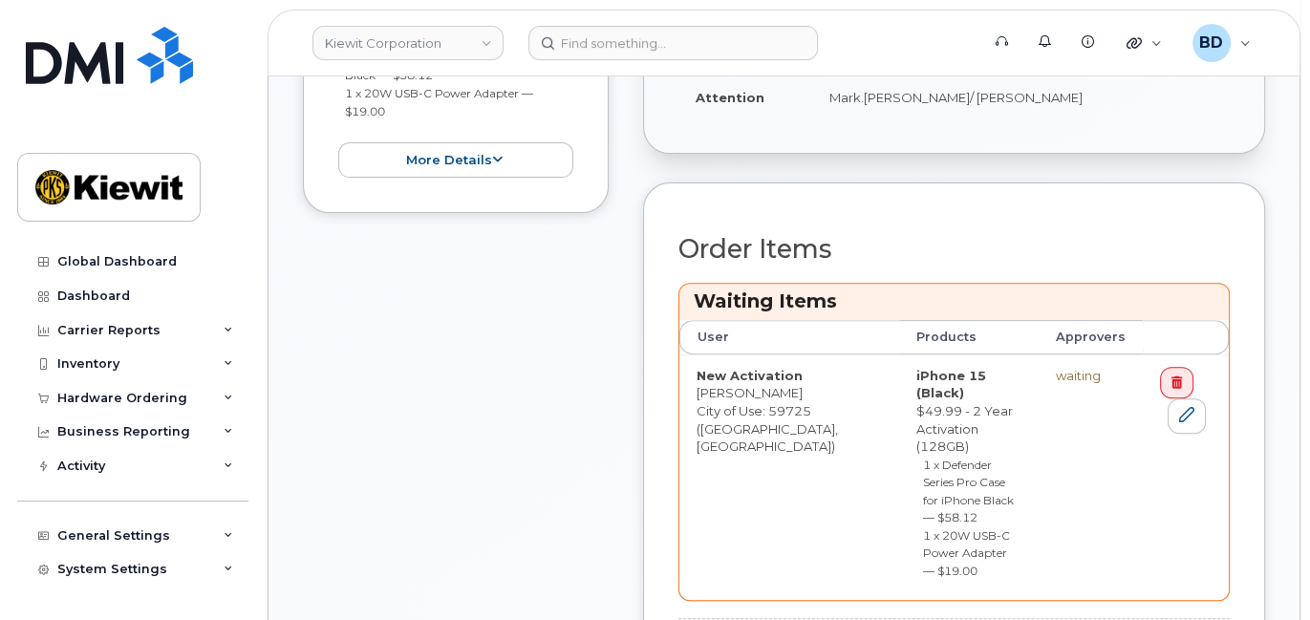
scroll to position [636, 0]
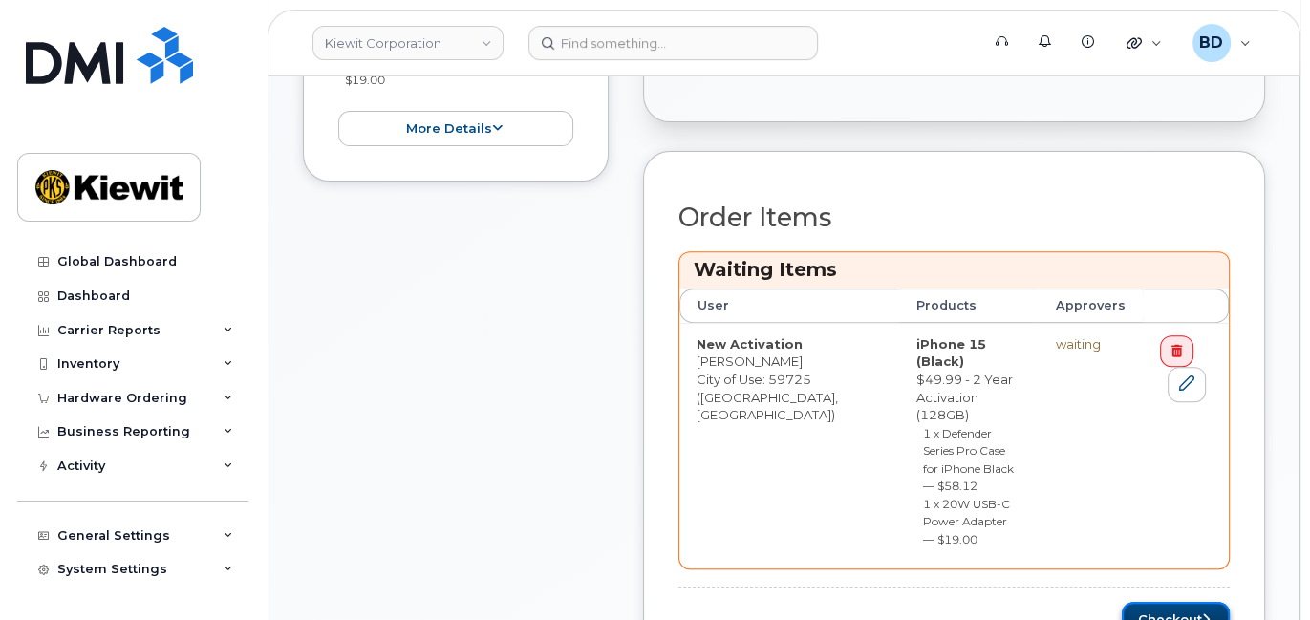
click at [1158, 602] on button "Checkout" at bounding box center [1176, 619] width 108 height 35
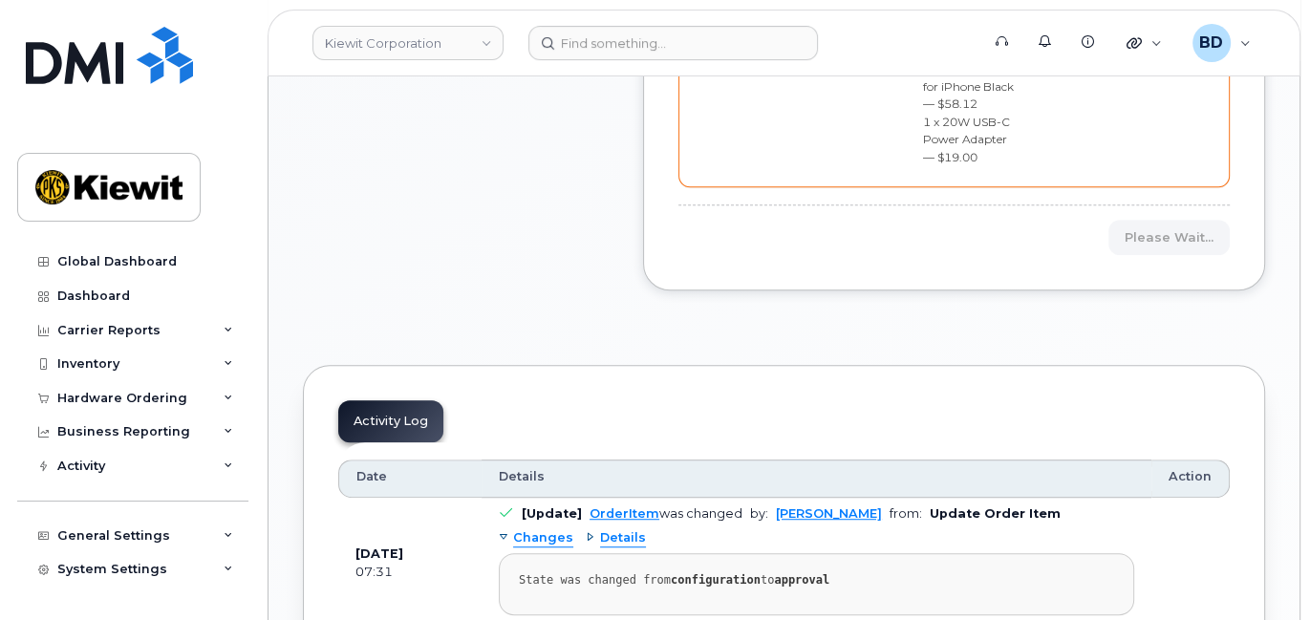
scroll to position [1147, 0]
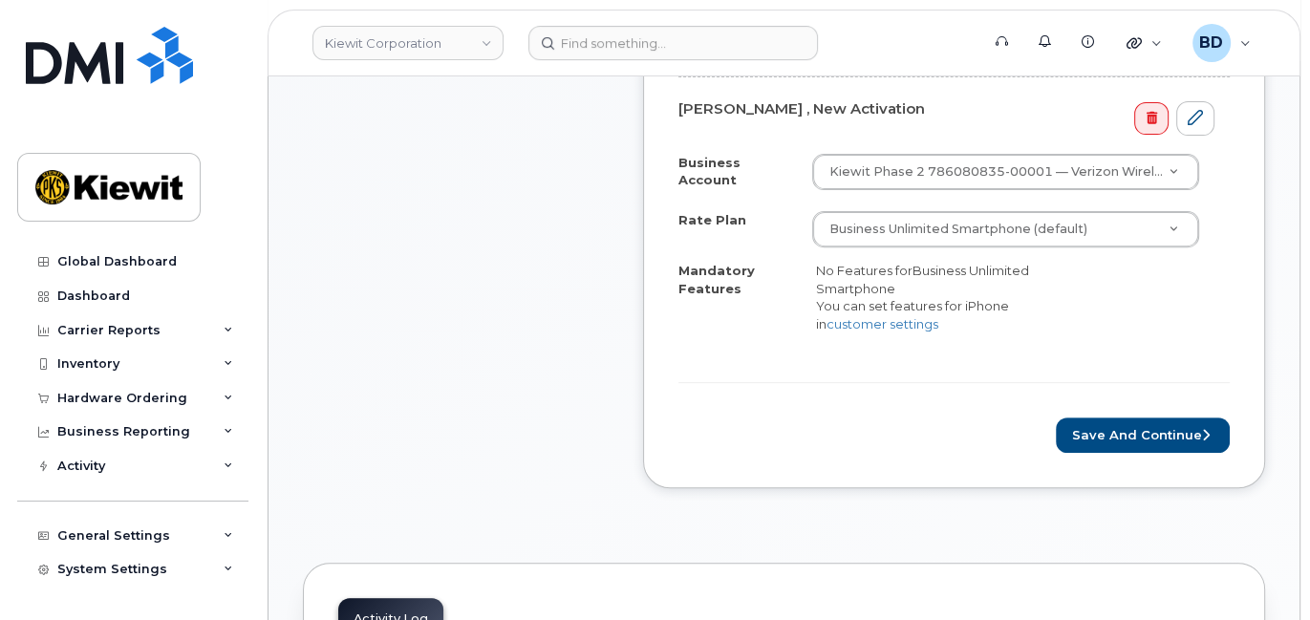
scroll to position [765, 0]
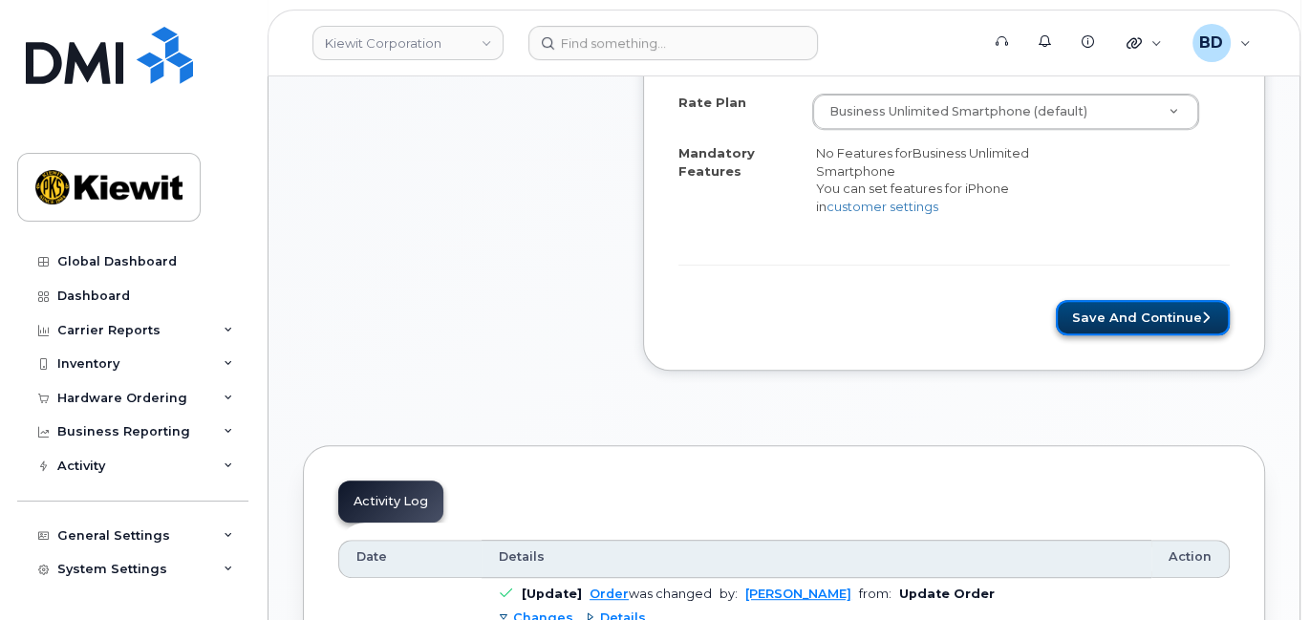
click at [1132, 300] on button "Save and Continue" at bounding box center [1143, 317] width 174 height 35
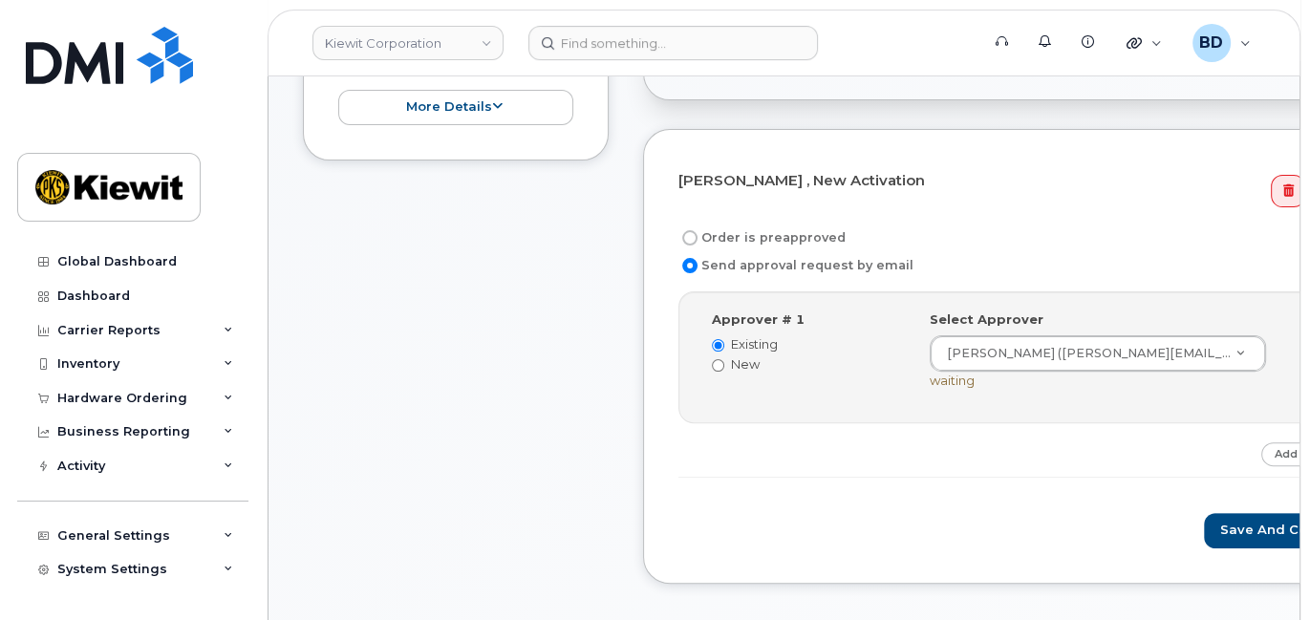
scroll to position [509, 0]
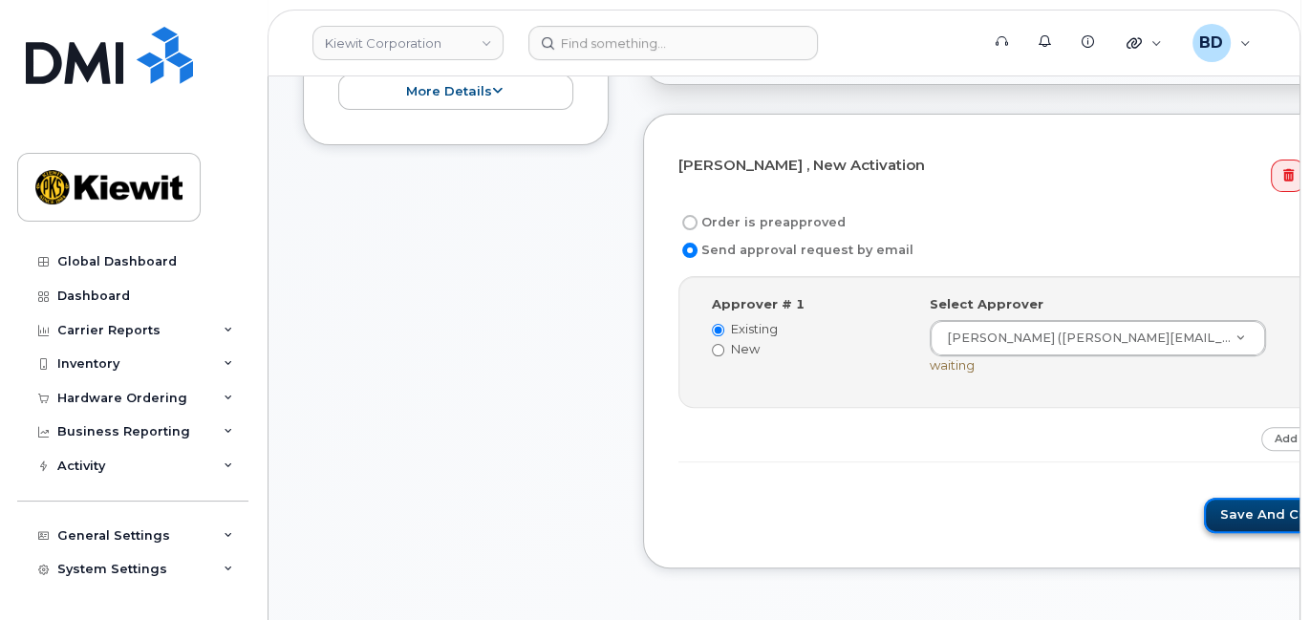
click at [1204, 510] on button "Save and Continue" at bounding box center [1285, 515] width 162 height 35
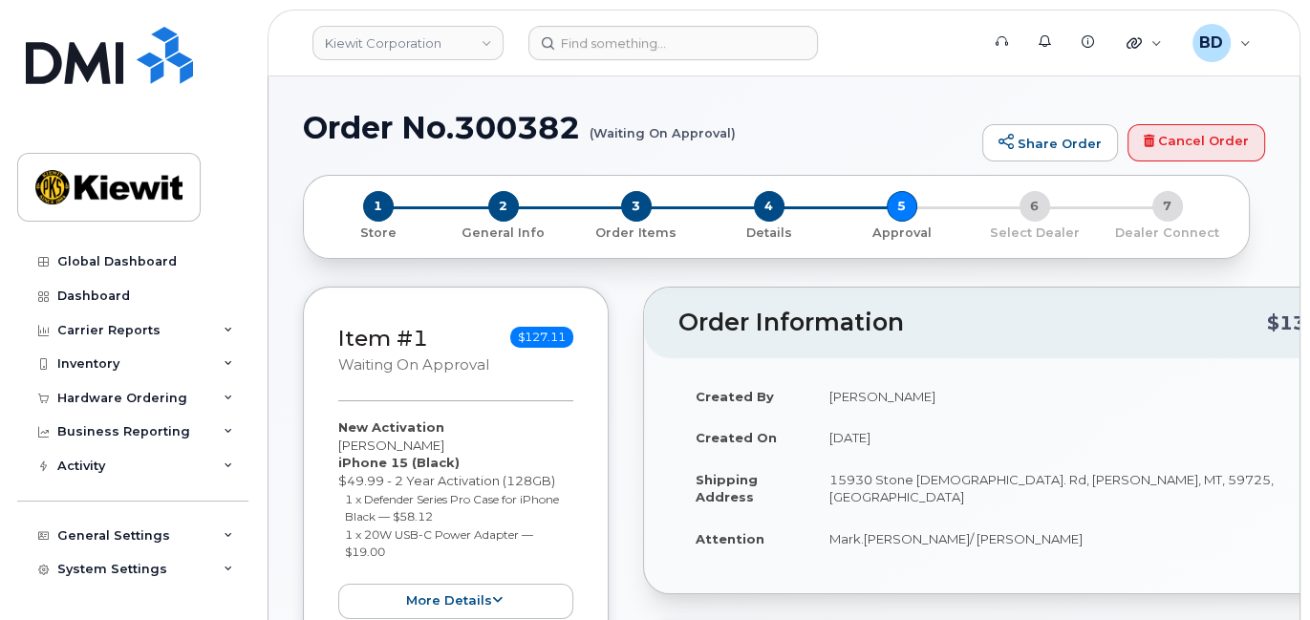
click at [511, 126] on h1 "Order No.300382 (Waiting On Approval)" at bounding box center [638, 127] width 670 height 33
copy h1 "300382"
drag, startPoint x: 1173, startPoint y: 453, endPoint x: 1160, endPoint y: 432, distance: 24.4
click at [1173, 453] on td "[DATE]" at bounding box center [1089, 438] width 554 height 42
